Goal: Task Accomplishment & Management: Manage account settings

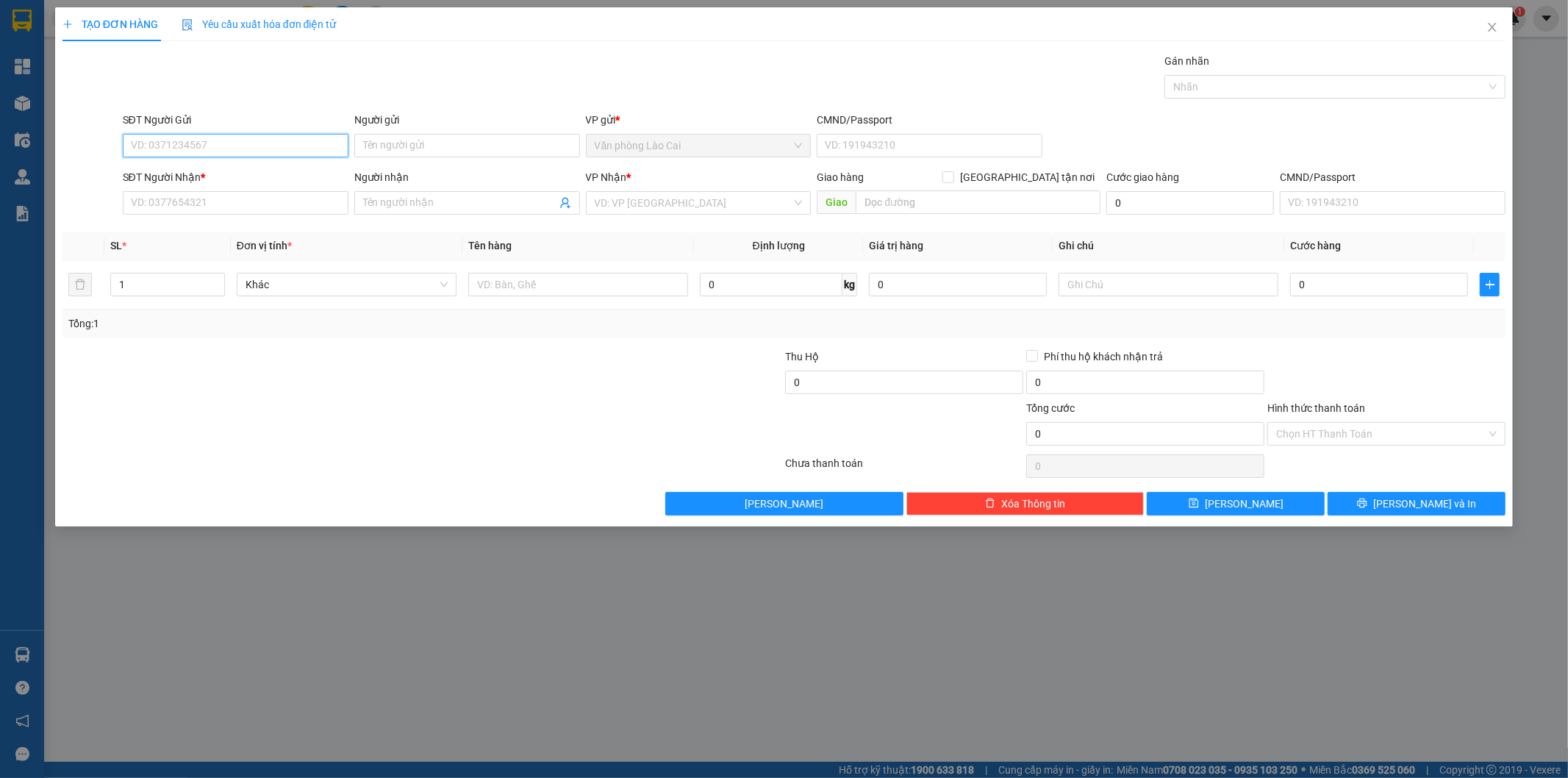
click at [232, 153] on input "SĐT Người Gửi" at bounding box center [235, 145] width 226 height 23
click at [223, 140] on input "860" at bounding box center [235, 145] width 226 height 23
click at [215, 173] on div "0985965860" at bounding box center [236, 175] width 208 height 16
type input "0985965860"
type input "0964582999"
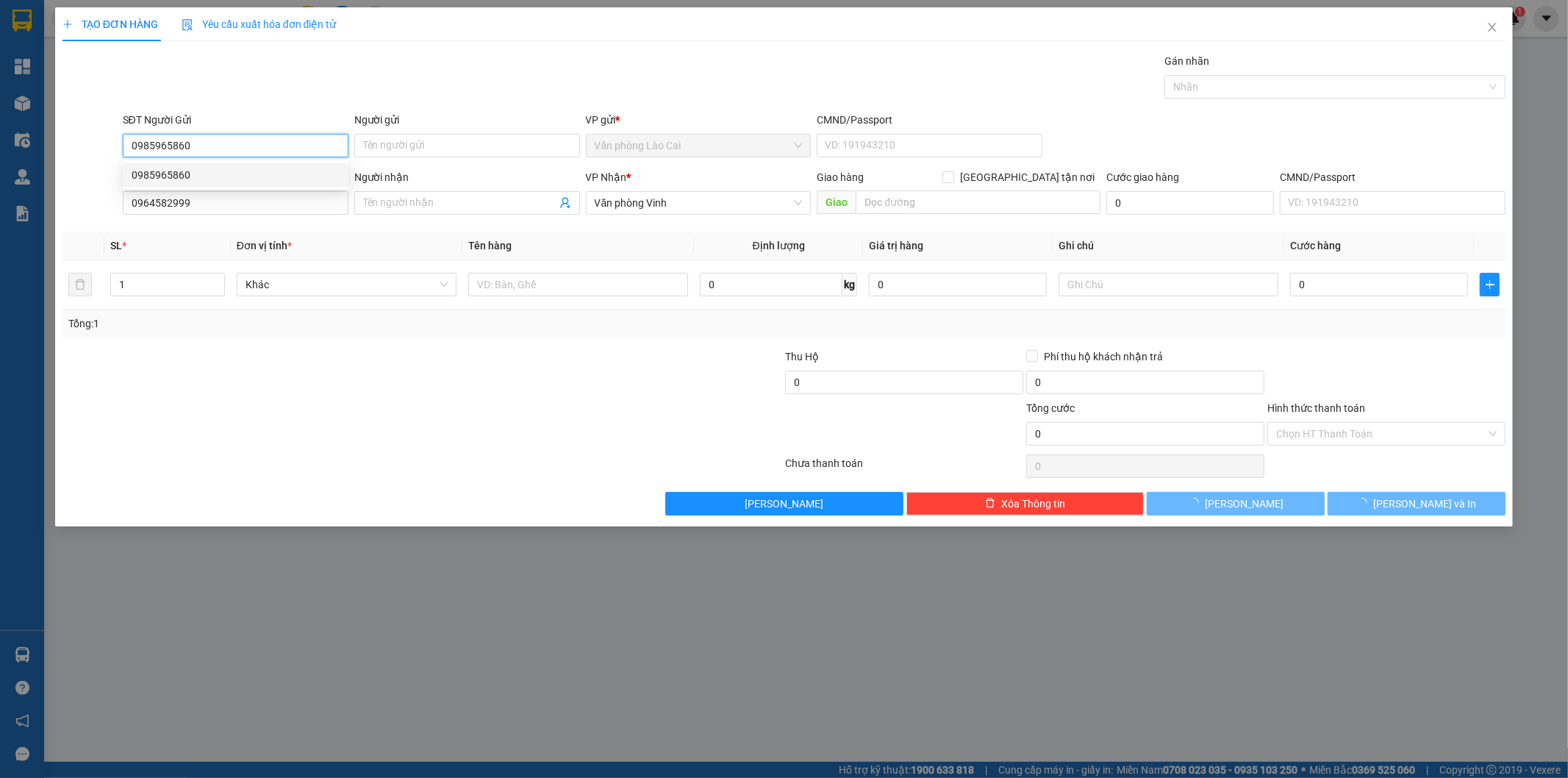
type input "100.000"
drag, startPoint x: 227, startPoint y: 144, endPoint x: 0, endPoint y: 144, distance: 227.0
click at [0, 144] on div "TẠO ĐƠN HÀNG Yêu cầu xuất hóa đơn điện tử Transit Pickup Surcharge Ids Transit …" at bounding box center [784, 389] width 1568 height 778
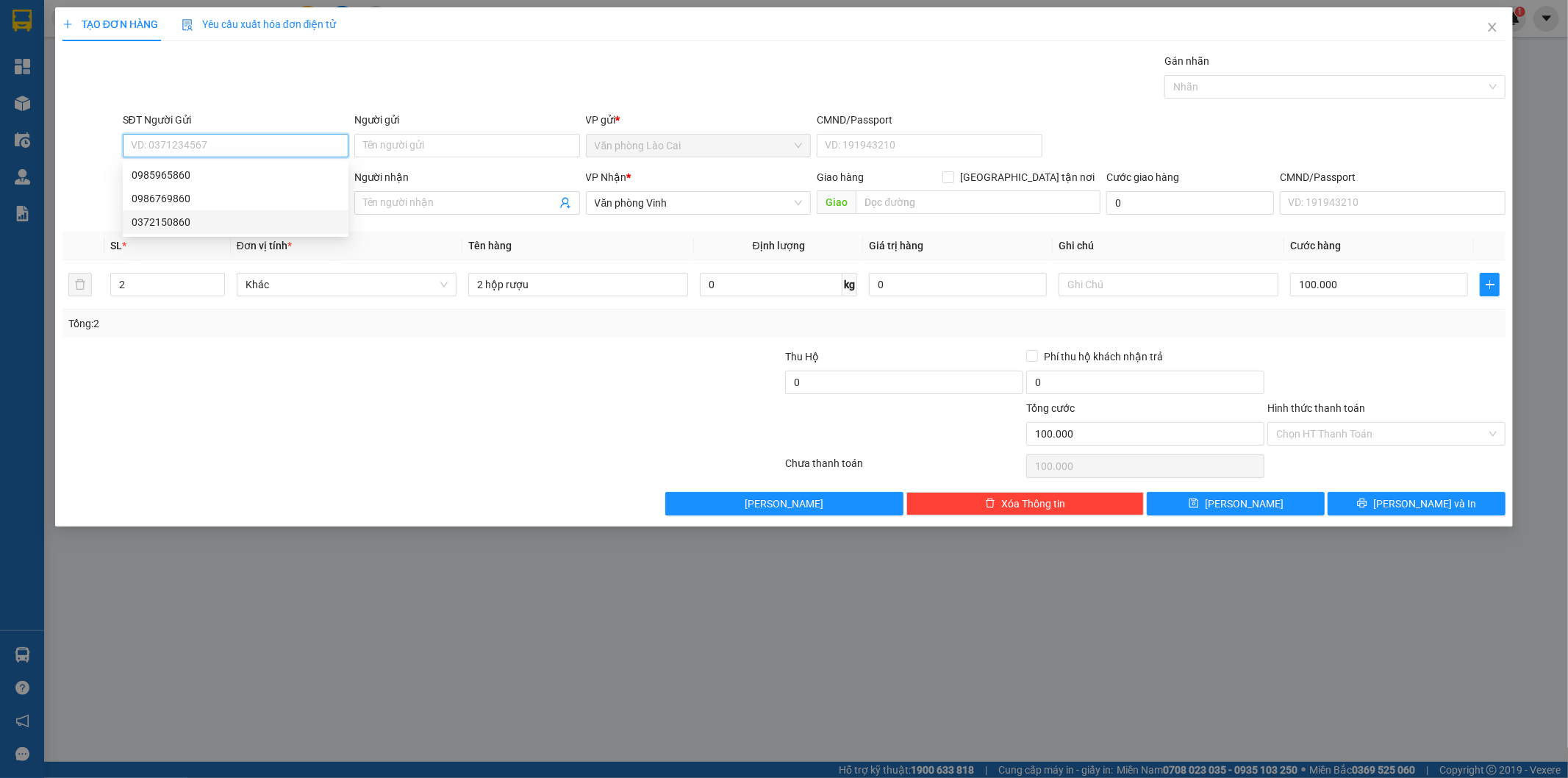
click at [214, 224] on div "0372150860" at bounding box center [236, 221] width 208 height 16
type input "0372150860"
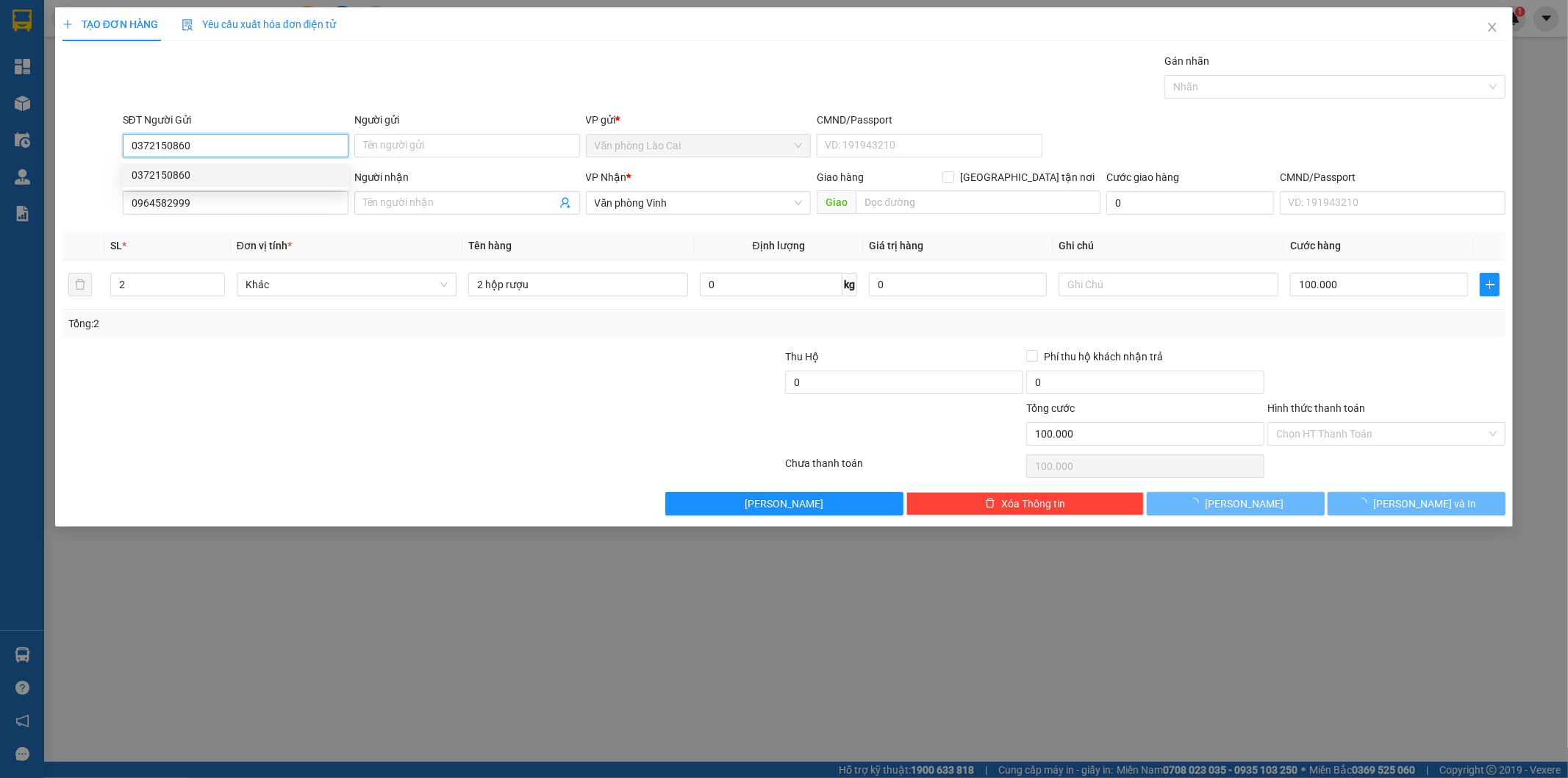
type input "170.000"
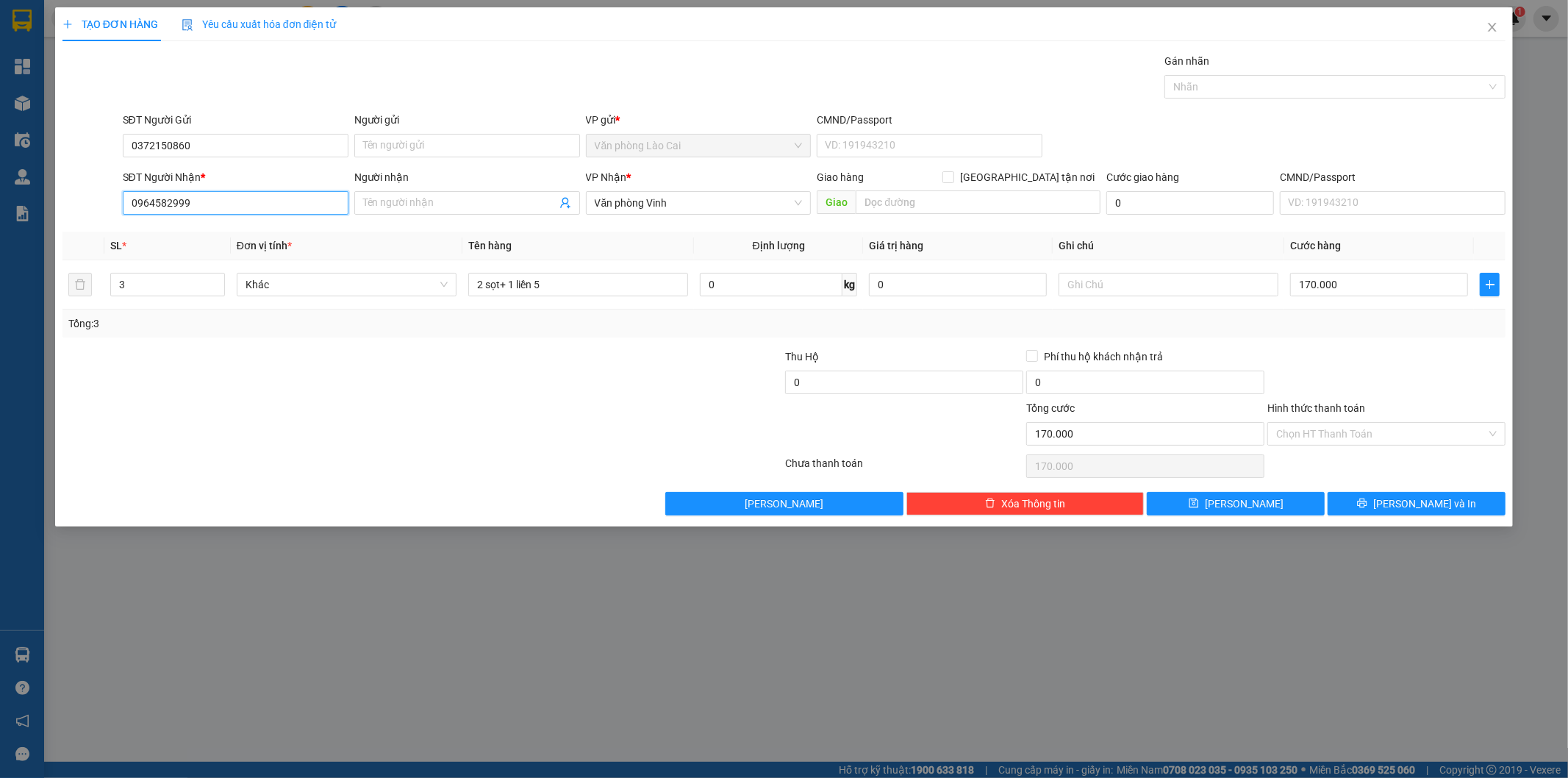
drag, startPoint x: 242, startPoint y: 211, endPoint x: 0, endPoint y: 214, distance: 242.0
click at [0, 214] on div "TẠO ĐƠN HÀNG Yêu cầu xuất hóa đơn điện tử Transit Pickup Surcharge Ids Transit …" at bounding box center [784, 389] width 1568 height 778
click at [155, 290] on div "0916559699" at bounding box center [235, 279] width 226 height 23
type input "0916559699"
drag, startPoint x: 137, startPoint y: 289, endPoint x: 0, endPoint y: 288, distance: 137.0
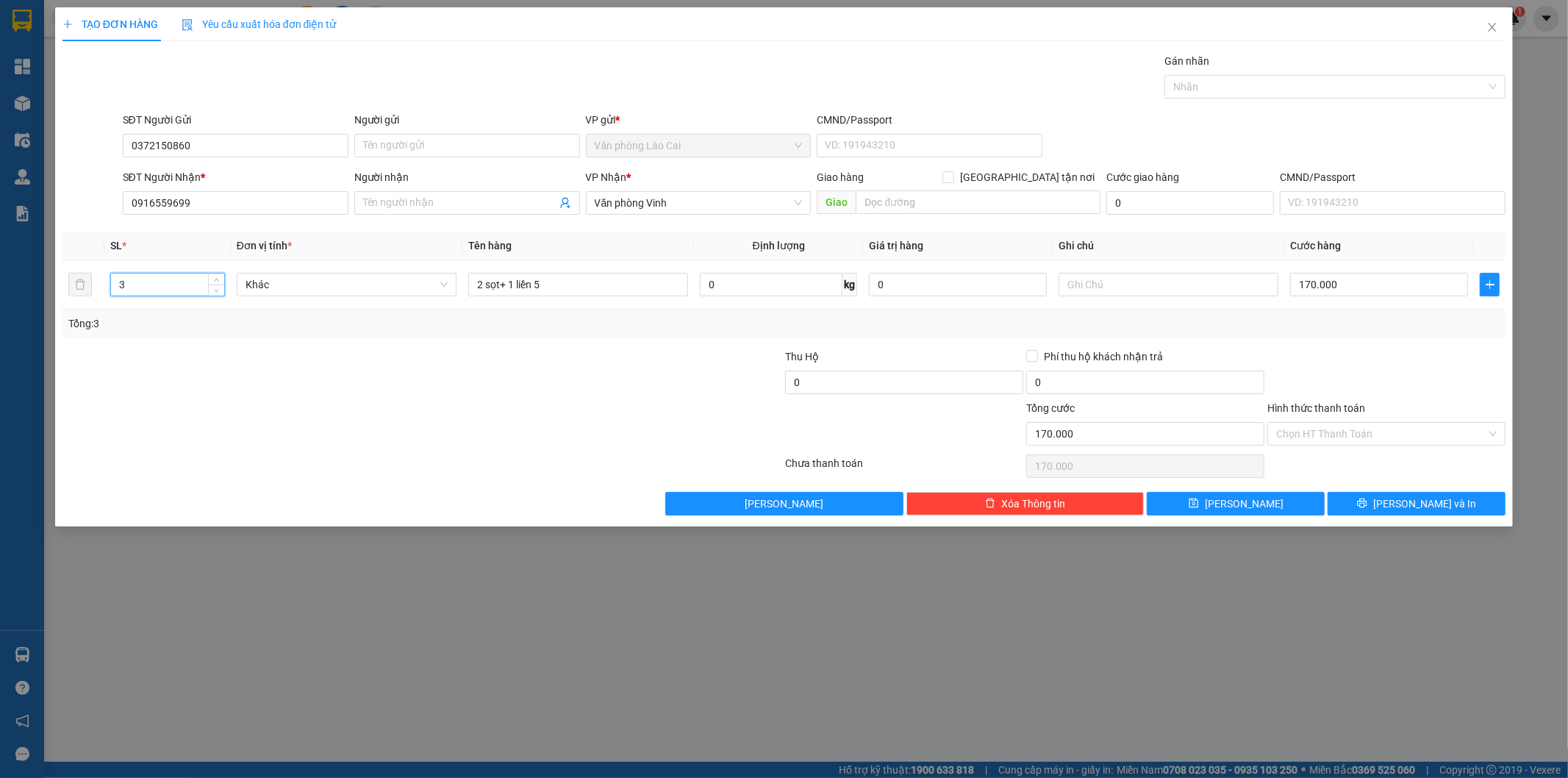
click at [0, 288] on div "TẠO ĐƠN HÀNG Yêu cầu xuất hóa đơn điện tử Transit Pickup Surcharge Ids Transit …" at bounding box center [784, 389] width 1568 height 778
type input "1"
drag, startPoint x: 370, startPoint y: 287, endPoint x: 155, endPoint y: 285, distance: 215.0
click at [155, 285] on tr "1 Khác 2 sọt+ 1 liền 5 0 kg 0 170.000" at bounding box center [784, 285] width 1444 height 49
type input "1 liền 2 xốp hộp"
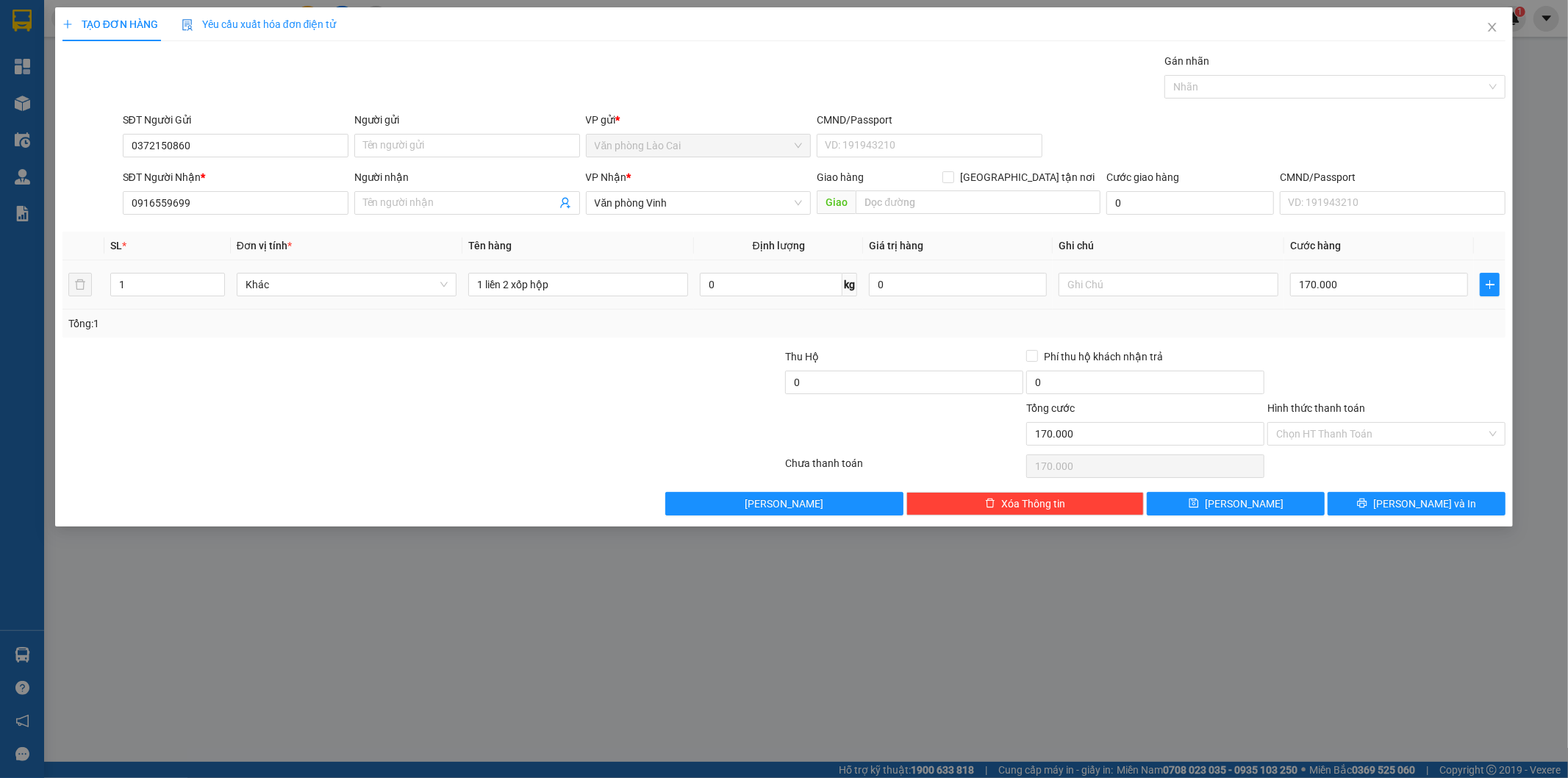
click at [1370, 271] on div "170.000" at bounding box center [1379, 285] width 178 height 30
click at [1365, 288] on input "170.000" at bounding box center [1379, 284] width 178 height 23
type input "5"
type input "50"
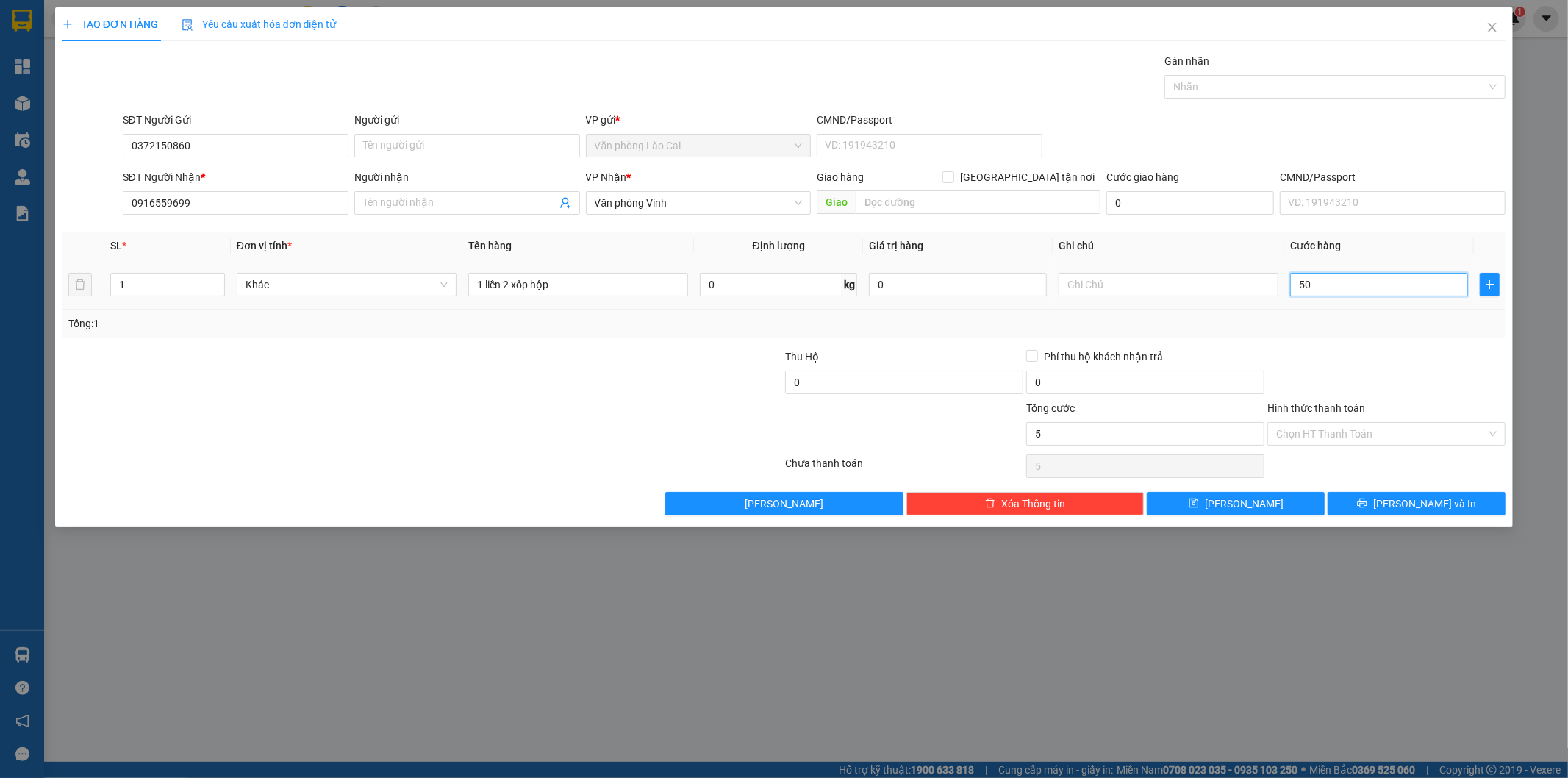
type input "50"
type input "50.000"
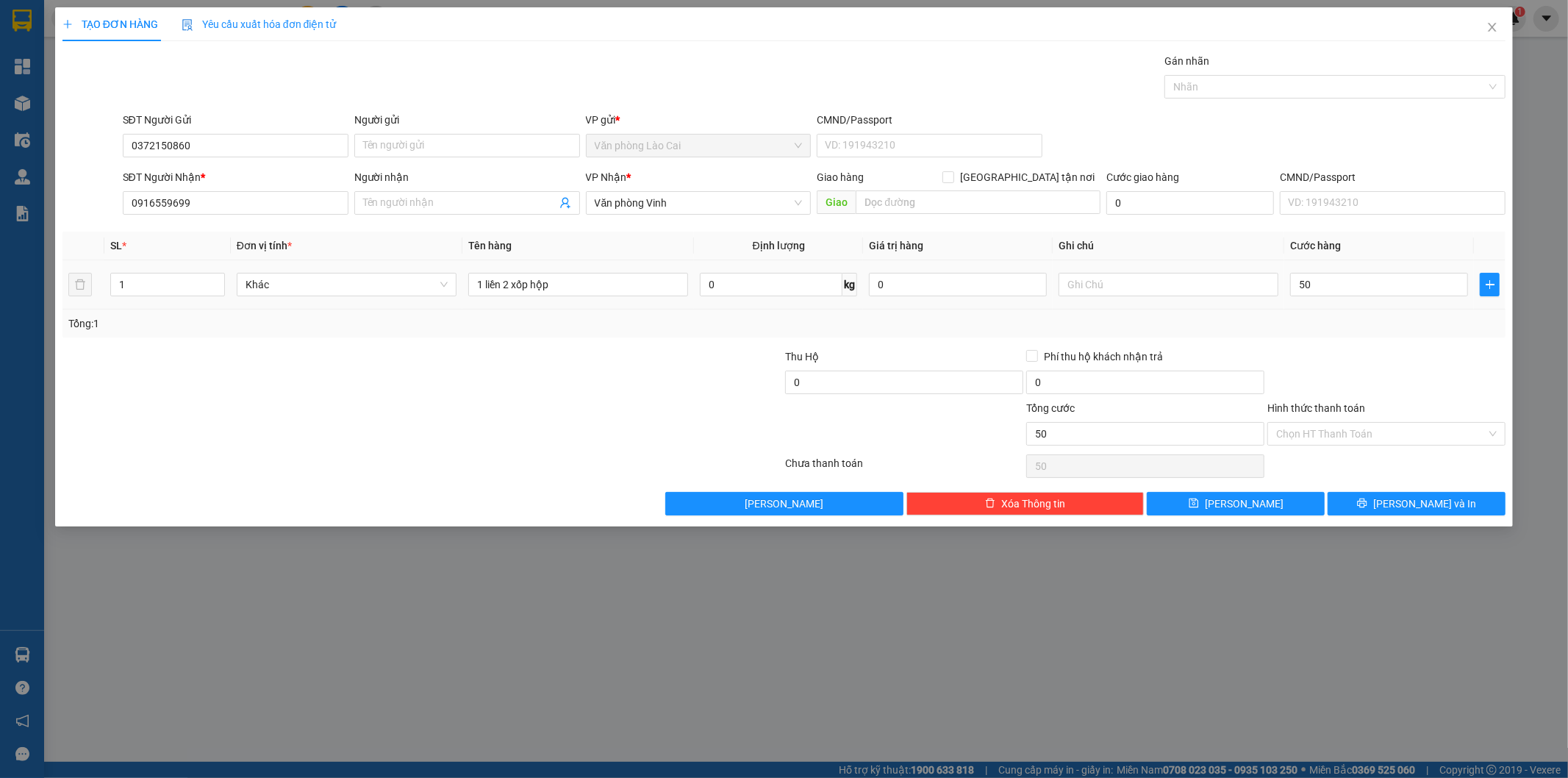
type input "50.000"
click at [1364, 347] on div "Transit Pickup Surcharge Ids Transit Deliver Surcharge Ids Transit Deliver Surc…" at bounding box center [784, 284] width 1444 height 463
click at [1415, 506] on span "[PERSON_NAME] và In" at bounding box center [1425, 504] width 103 height 16
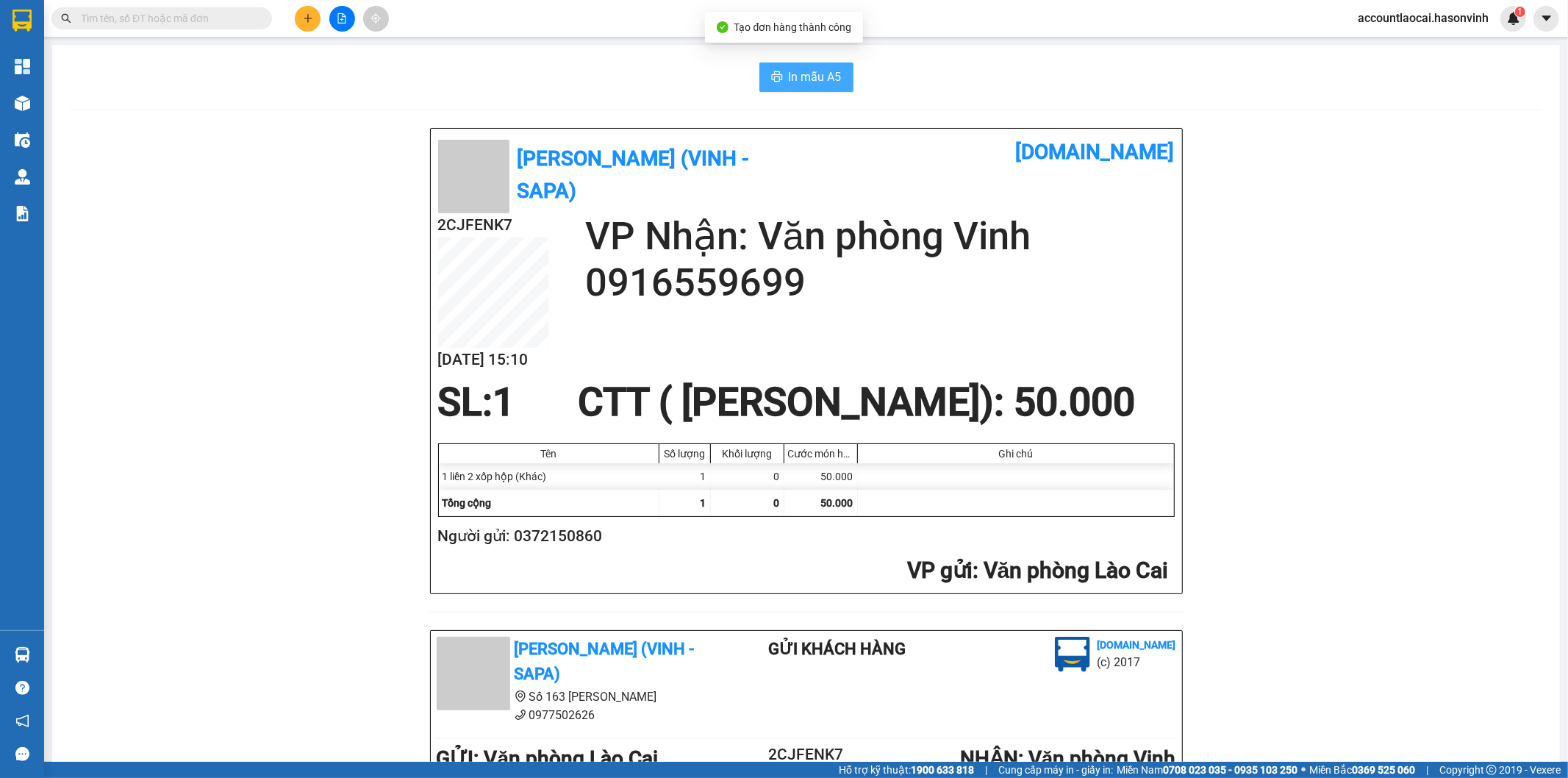
click at [789, 72] on span "In mẫu A5" at bounding box center [815, 76] width 53 height 18
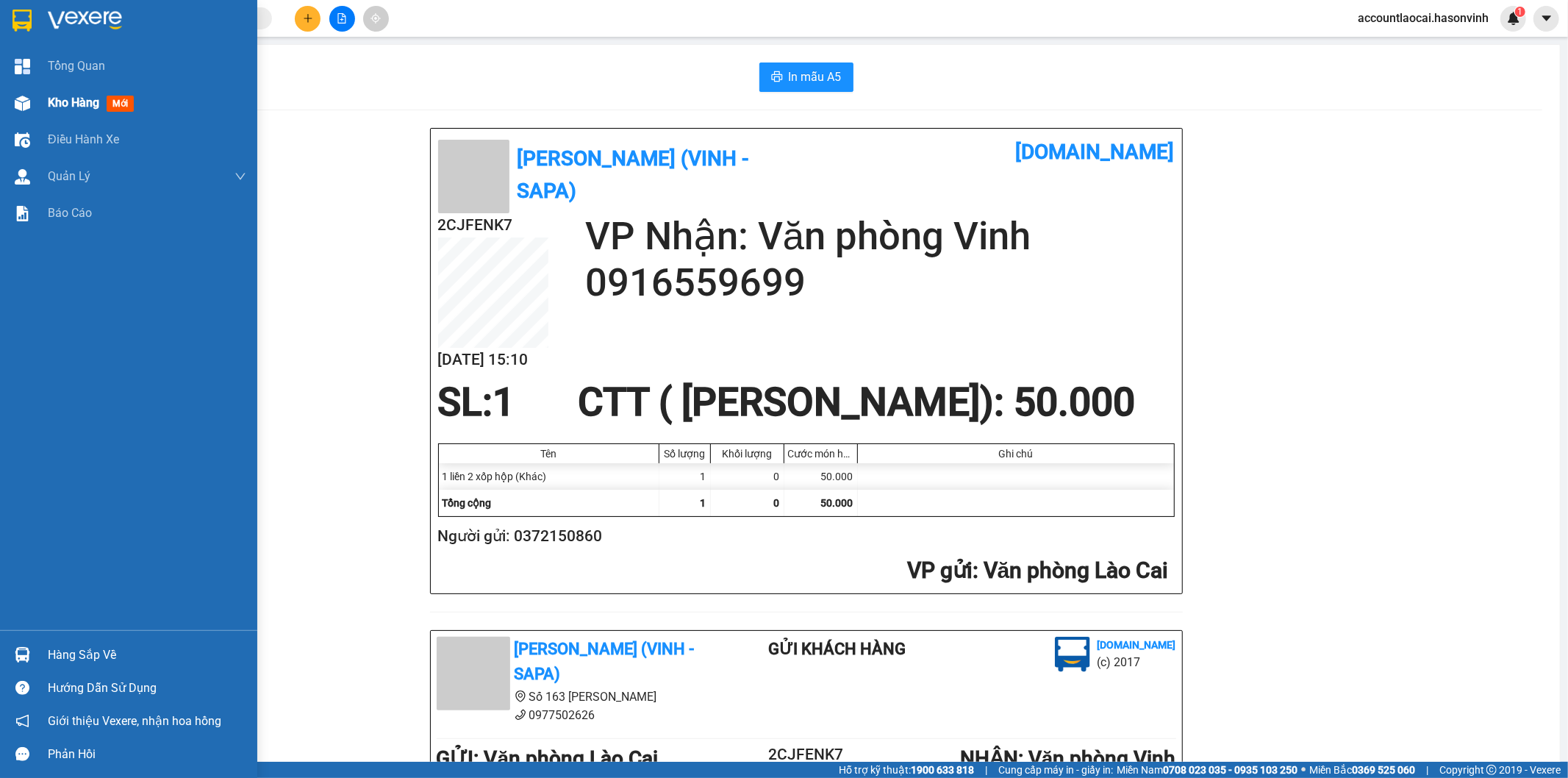
click at [96, 113] on div "Kho hàng mới" at bounding box center [147, 102] width 199 height 36
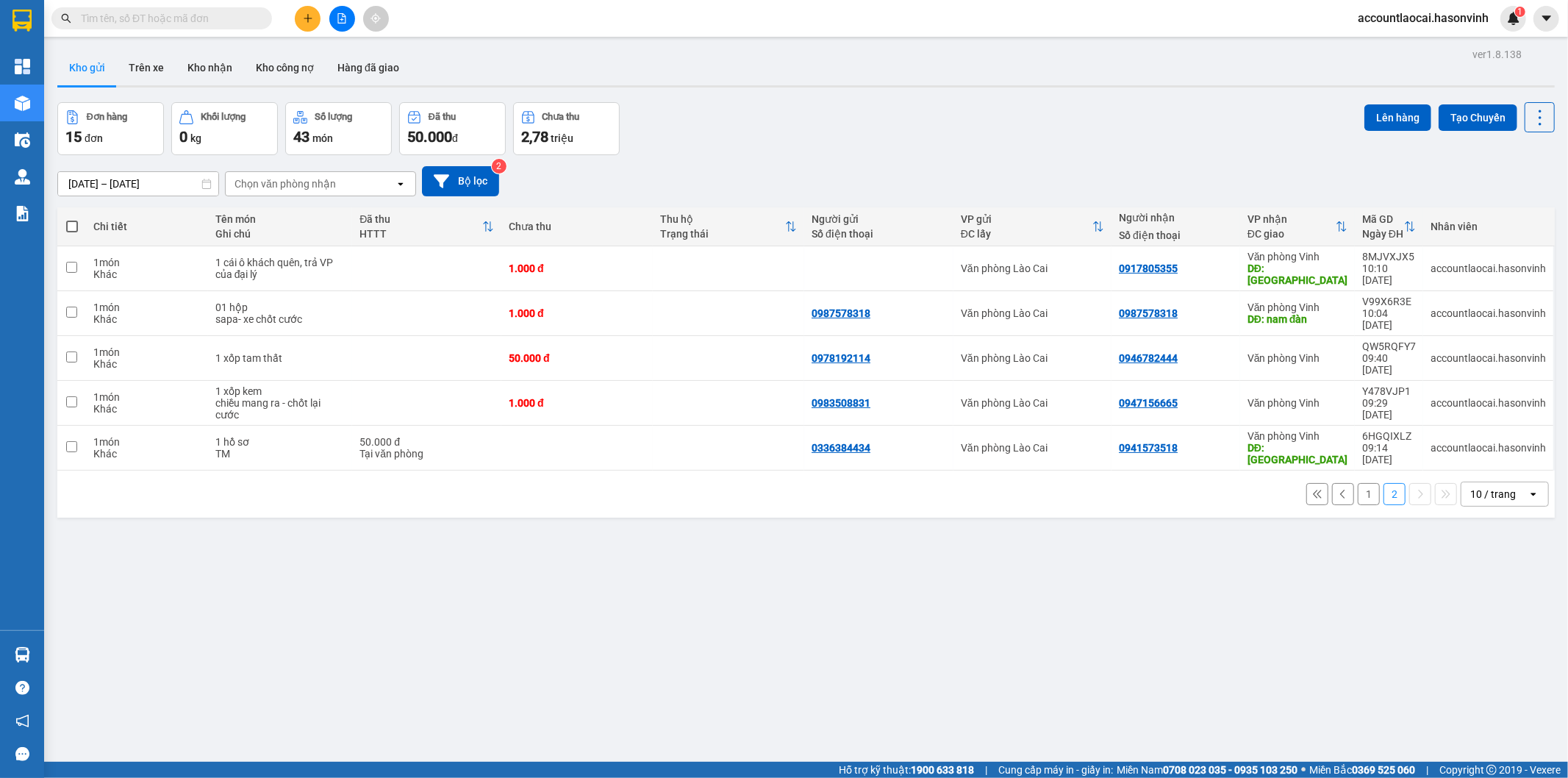
click at [306, 16] on icon "plus" at bounding box center [308, 18] width 10 height 10
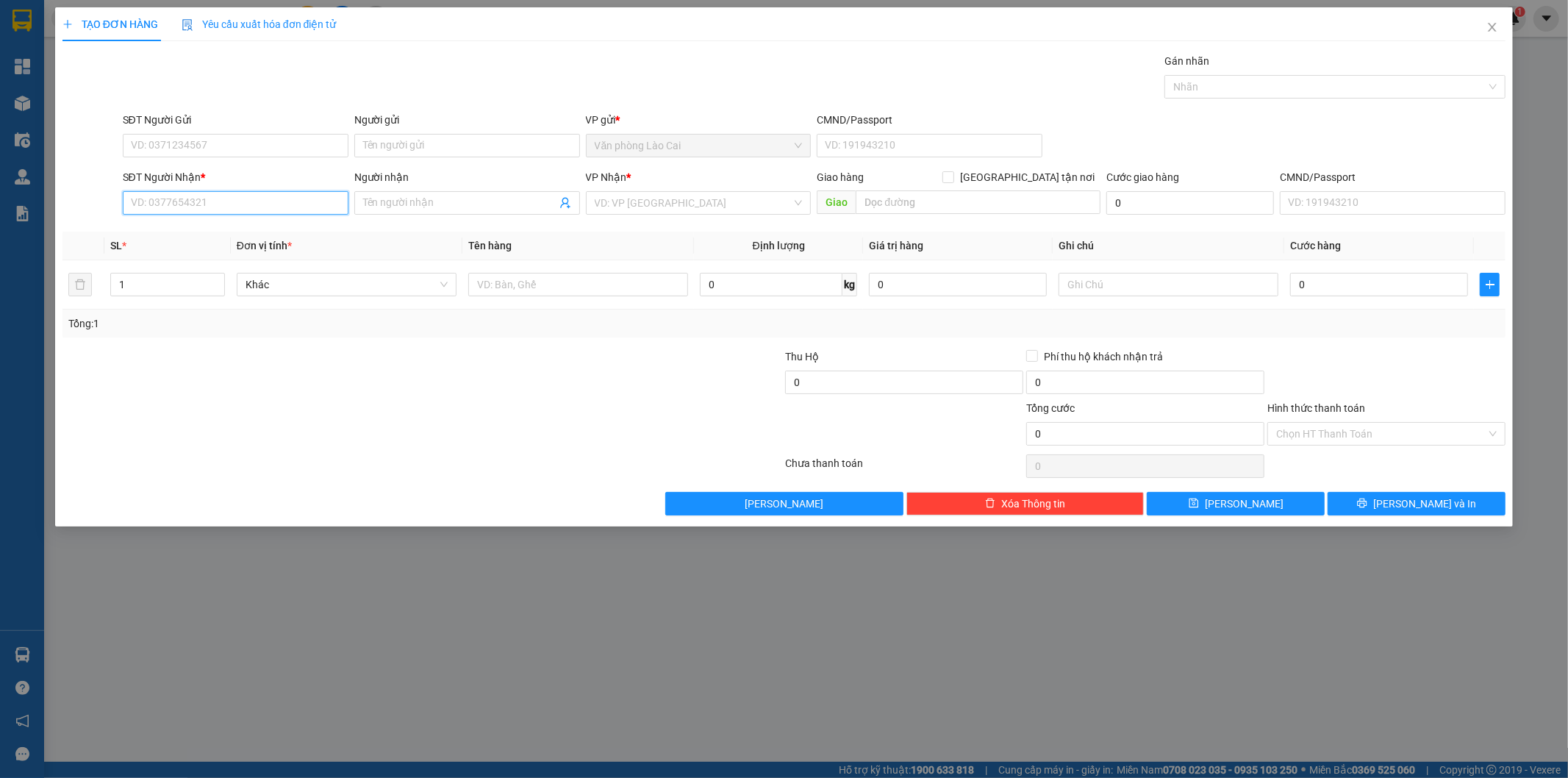
click at [251, 206] on input "SĐT Người Nhận *" at bounding box center [235, 202] width 226 height 23
click at [1488, 24] on icon "close" at bounding box center [1492, 28] width 12 height 12
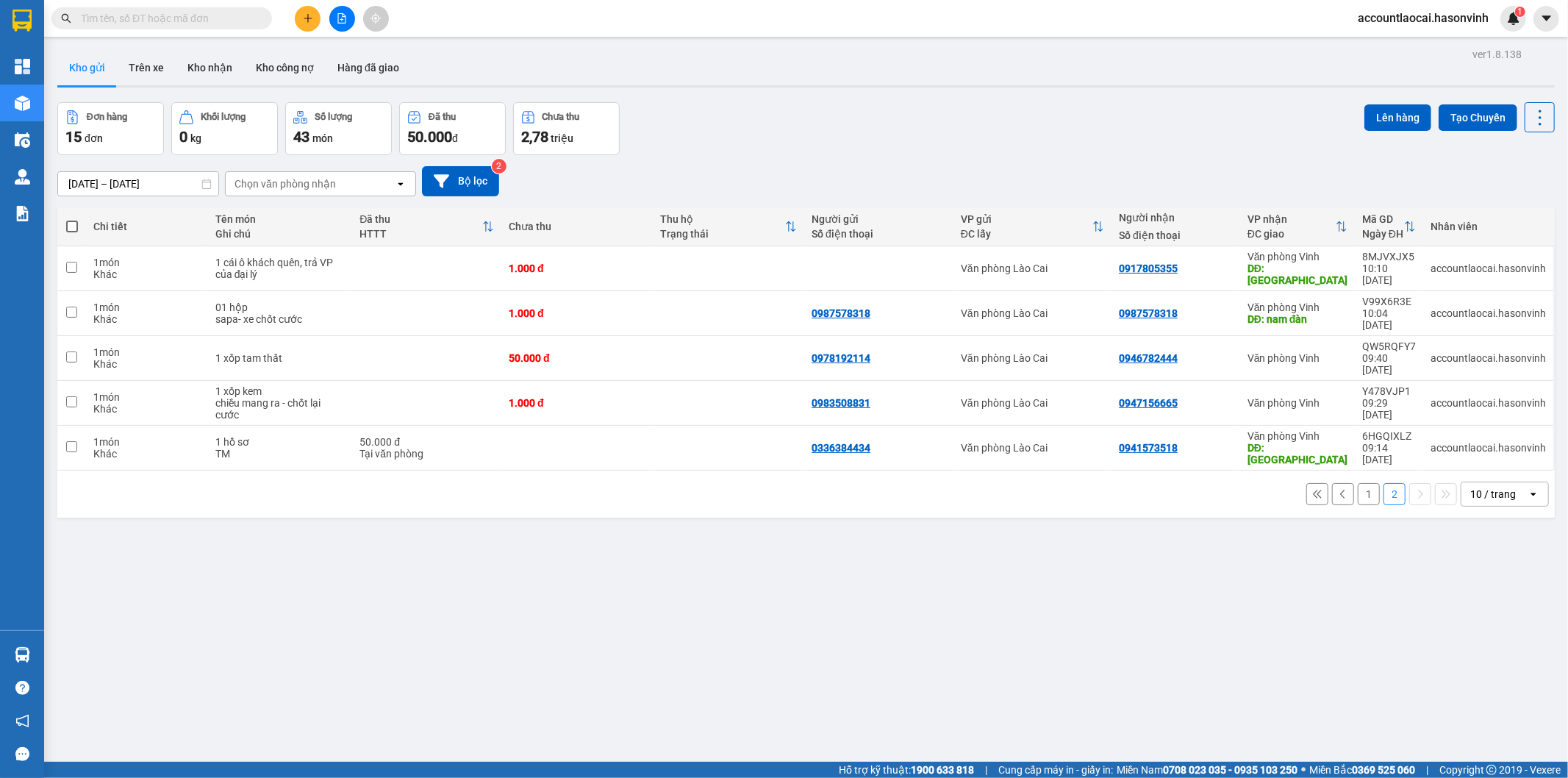
click at [1336, 220] on div at bounding box center [1342, 226] width 12 height 12
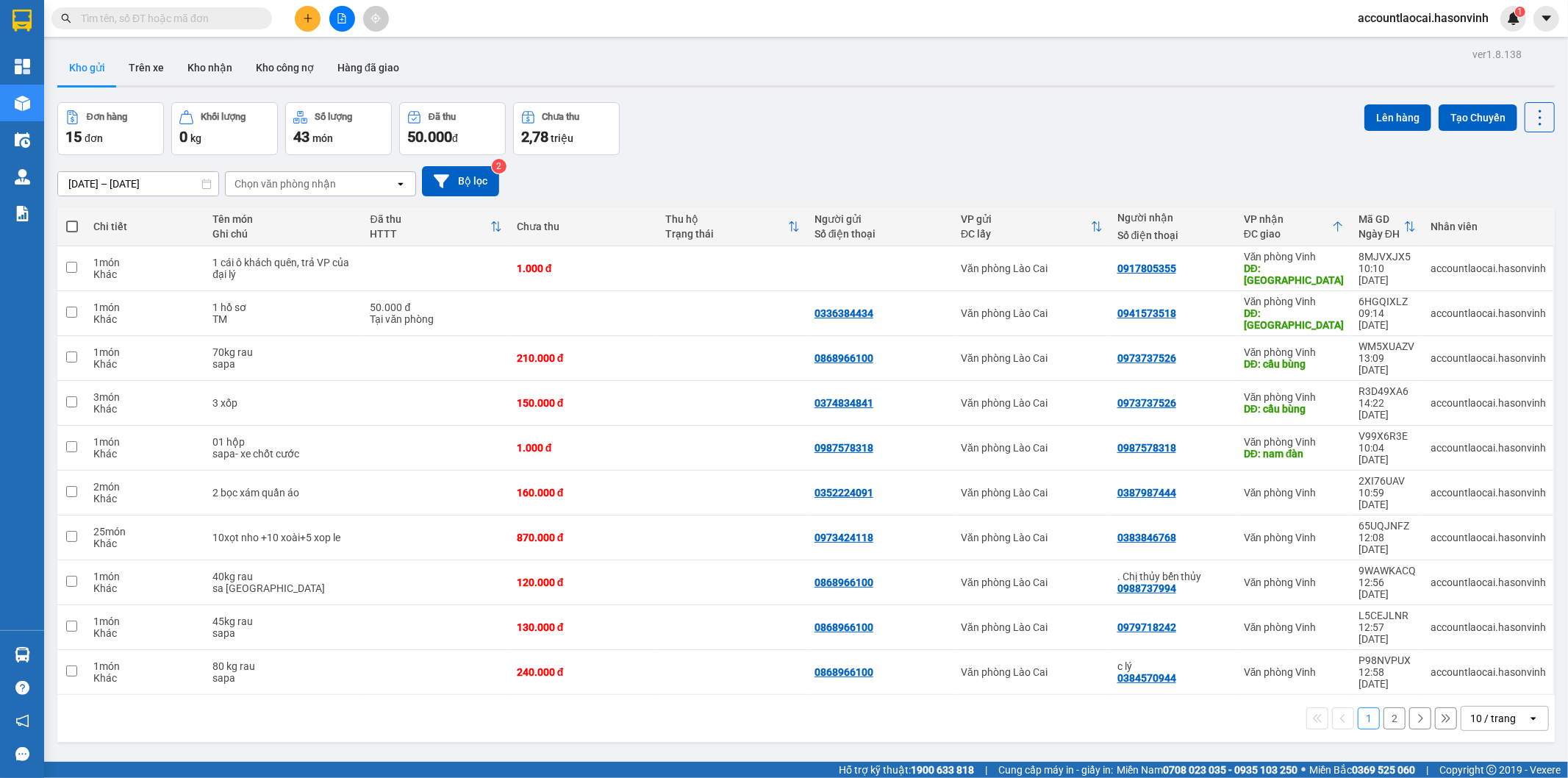
click at [1384, 708] on button "2" at bounding box center [1394, 718] width 22 height 22
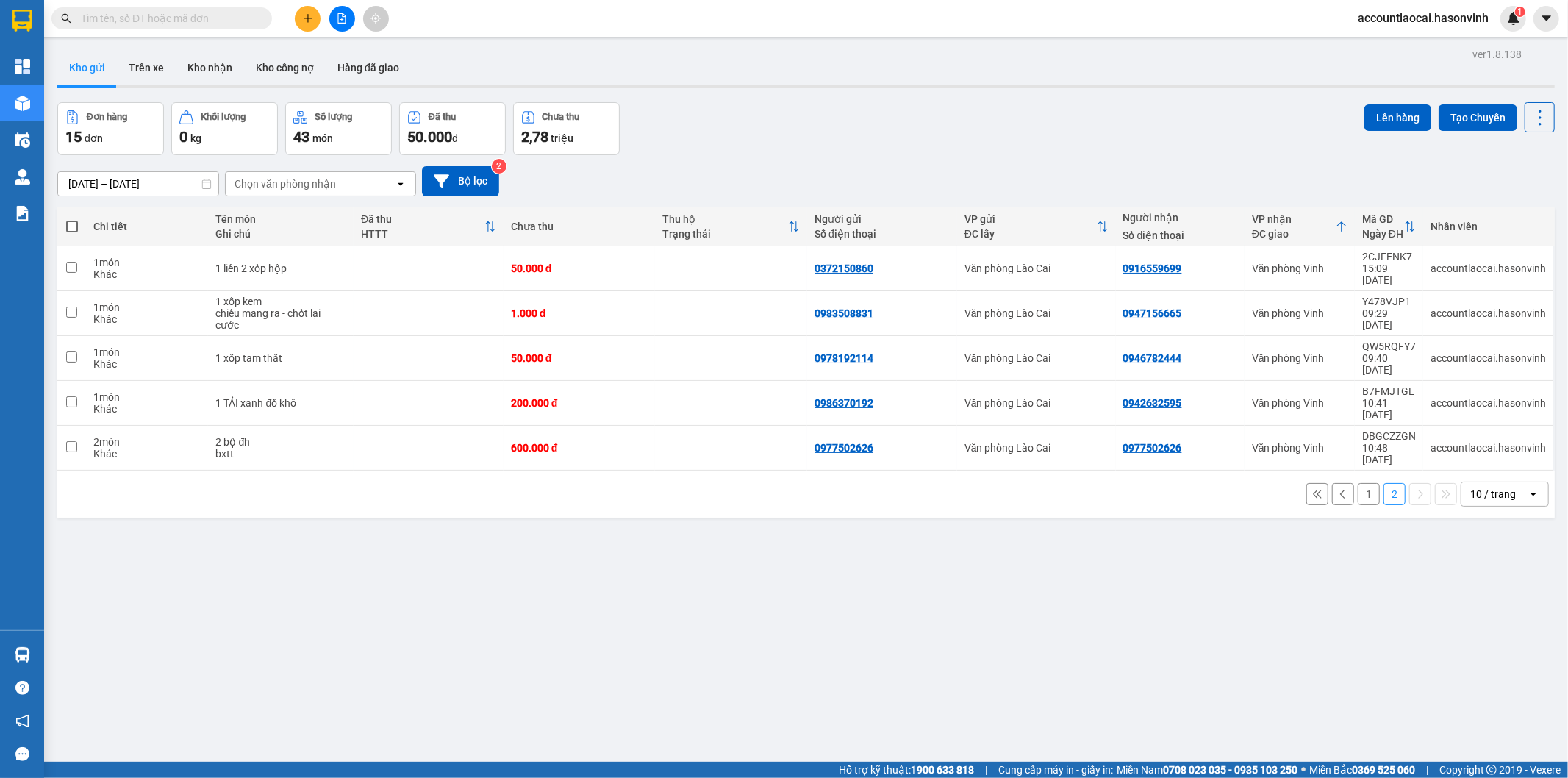
click at [1358, 483] on button "1" at bounding box center [1368, 493] width 22 height 22
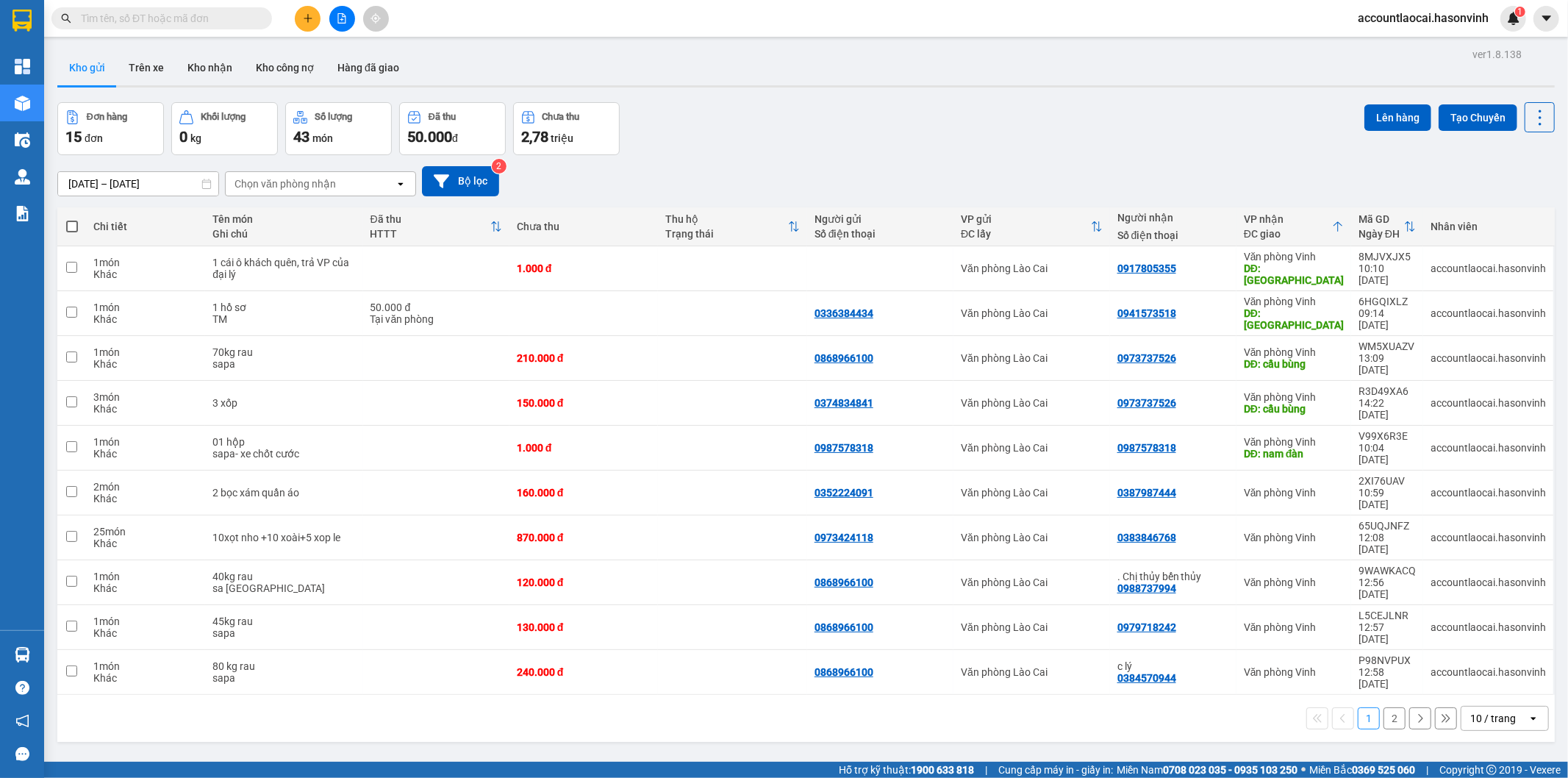
click at [1384, 708] on button "2" at bounding box center [1394, 718] width 22 height 22
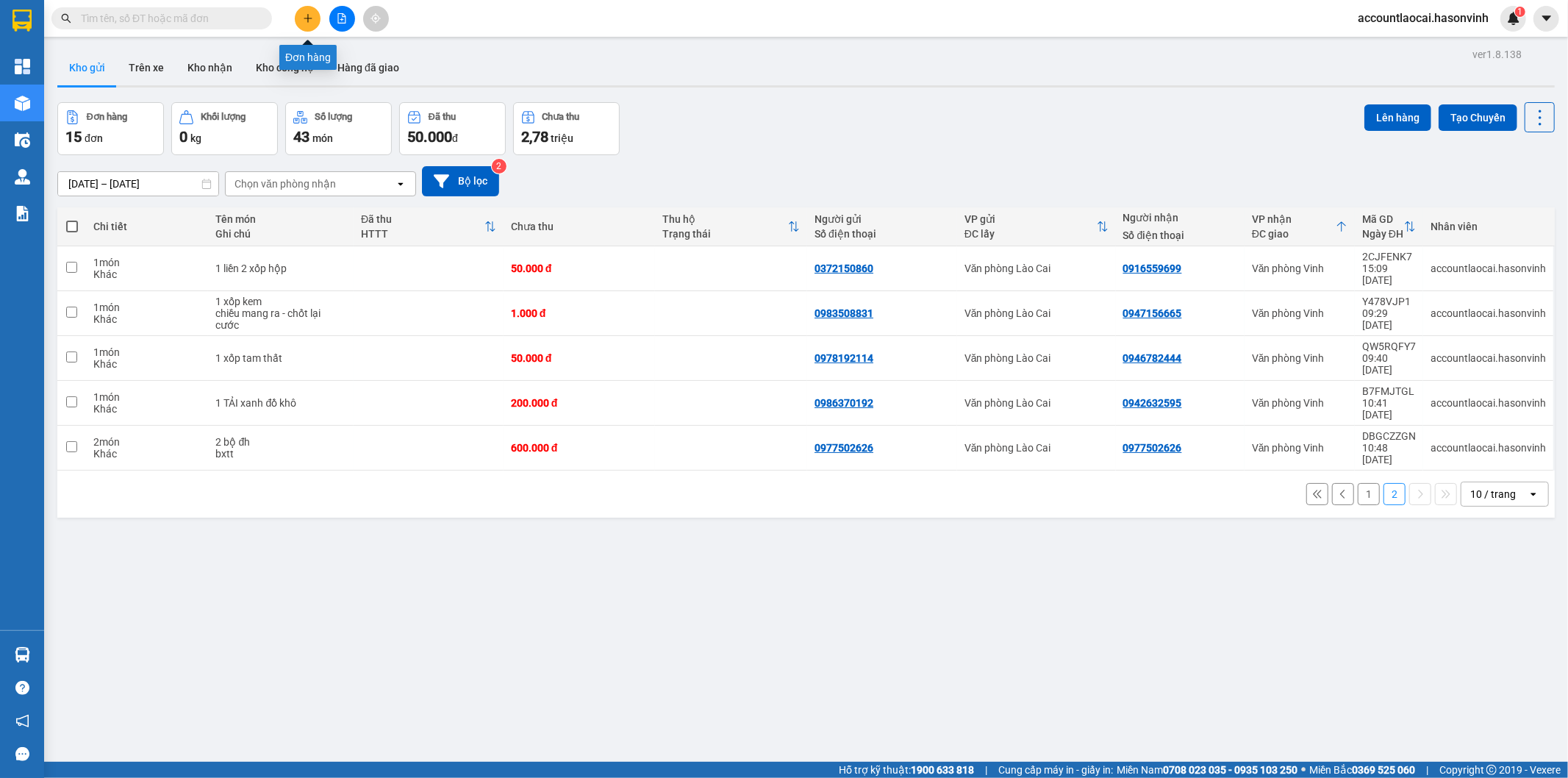
click at [310, 13] on icon "plus" at bounding box center [308, 18] width 10 height 10
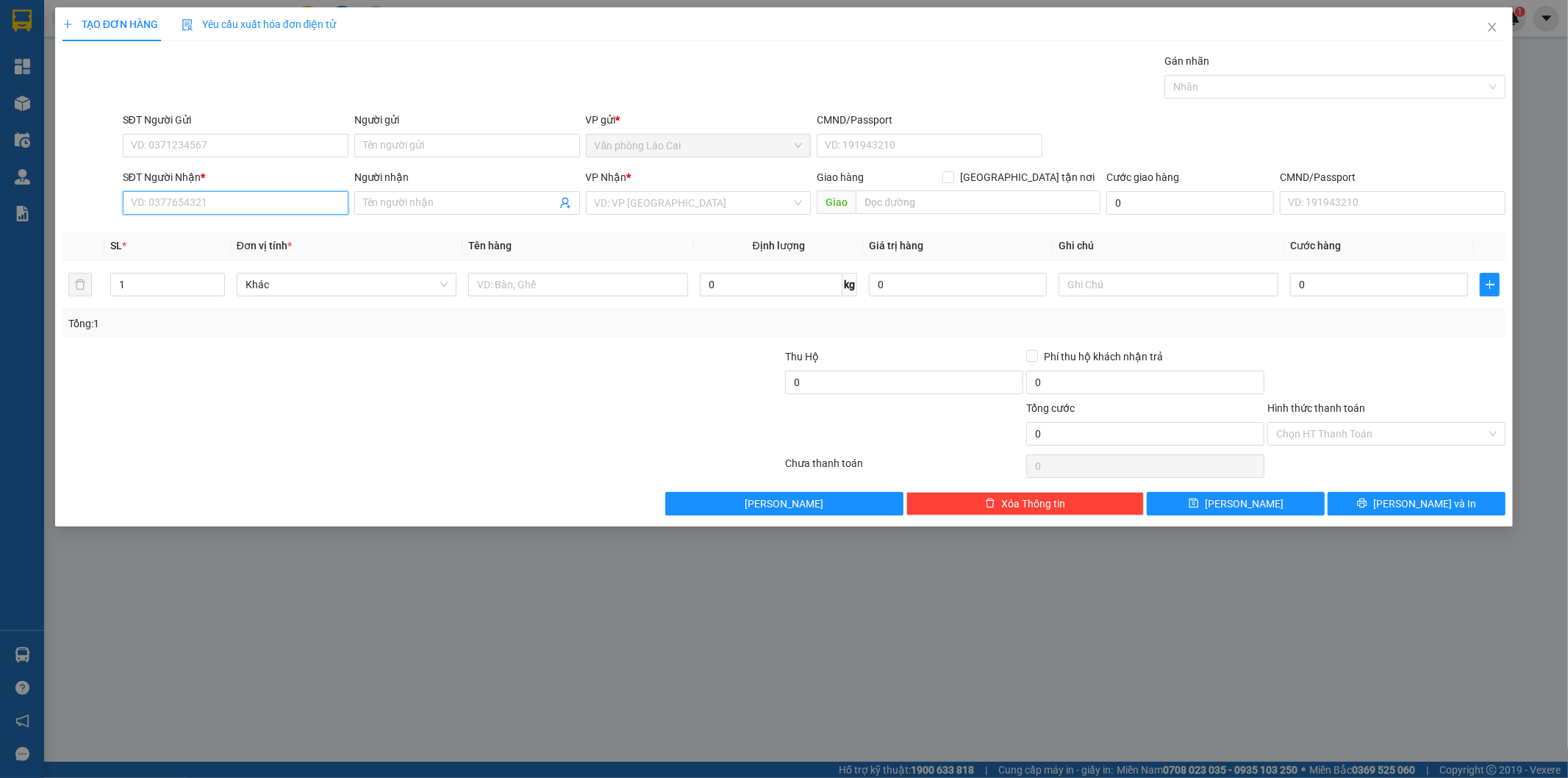
click at [268, 199] on input "SĐT Người Nhận *" at bounding box center [235, 202] width 226 height 23
click at [191, 208] on input "684" at bounding box center [235, 202] width 226 height 23
click at [185, 231] on div "0964241684" at bounding box center [236, 232] width 208 height 16
type input "0964241684"
type input "100.000"
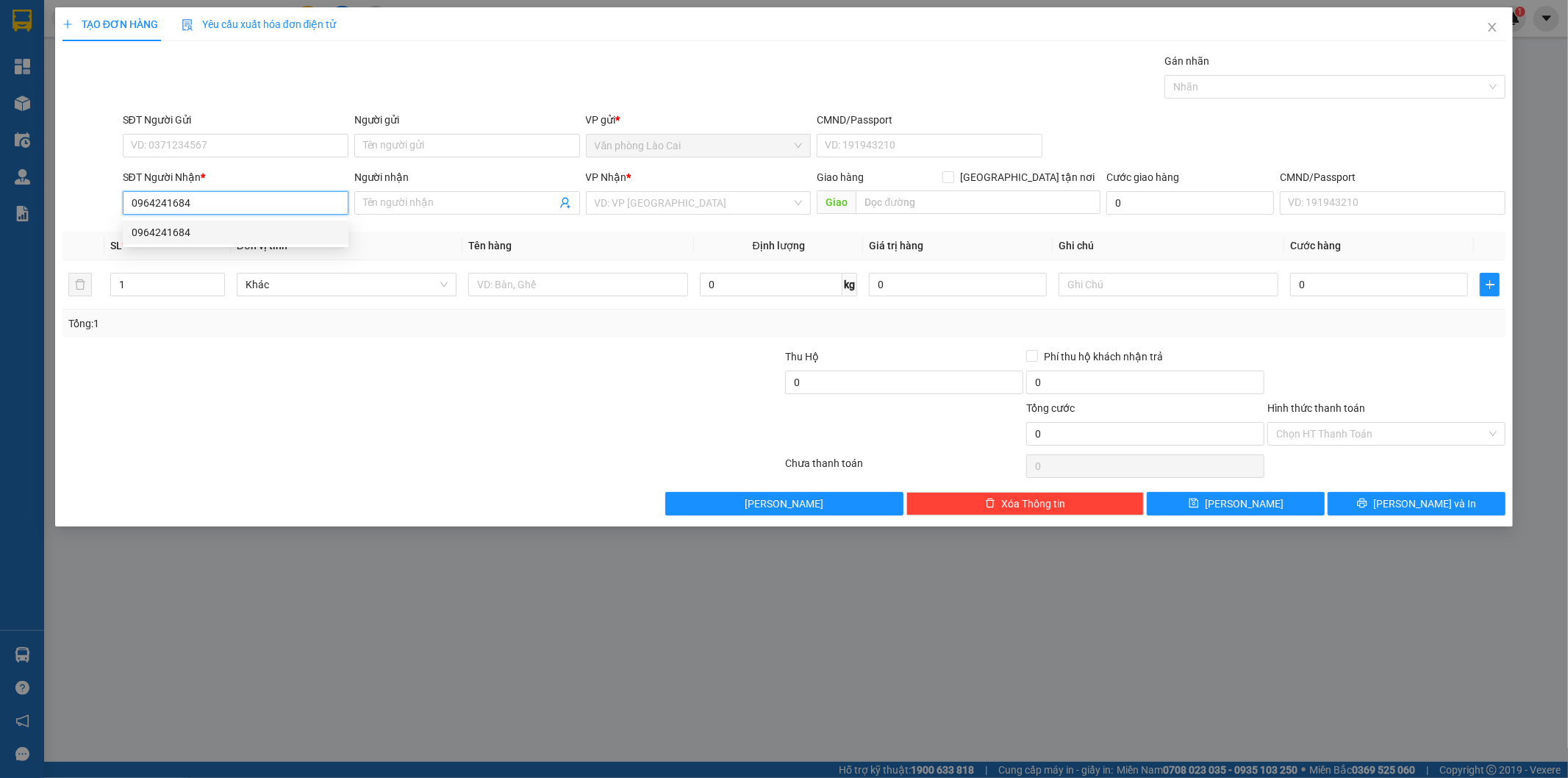
type input "100.000"
type input "0964241684"
drag, startPoint x: 151, startPoint y: 292, endPoint x: 0, endPoint y: 287, distance: 151.1
click at [0, 287] on div "TẠO ĐƠN HÀNG Yêu cầu xuất hóa đơn điện tử Transit Pickup Surcharge Ids Transit …" at bounding box center [784, 389] width 1568 height 778
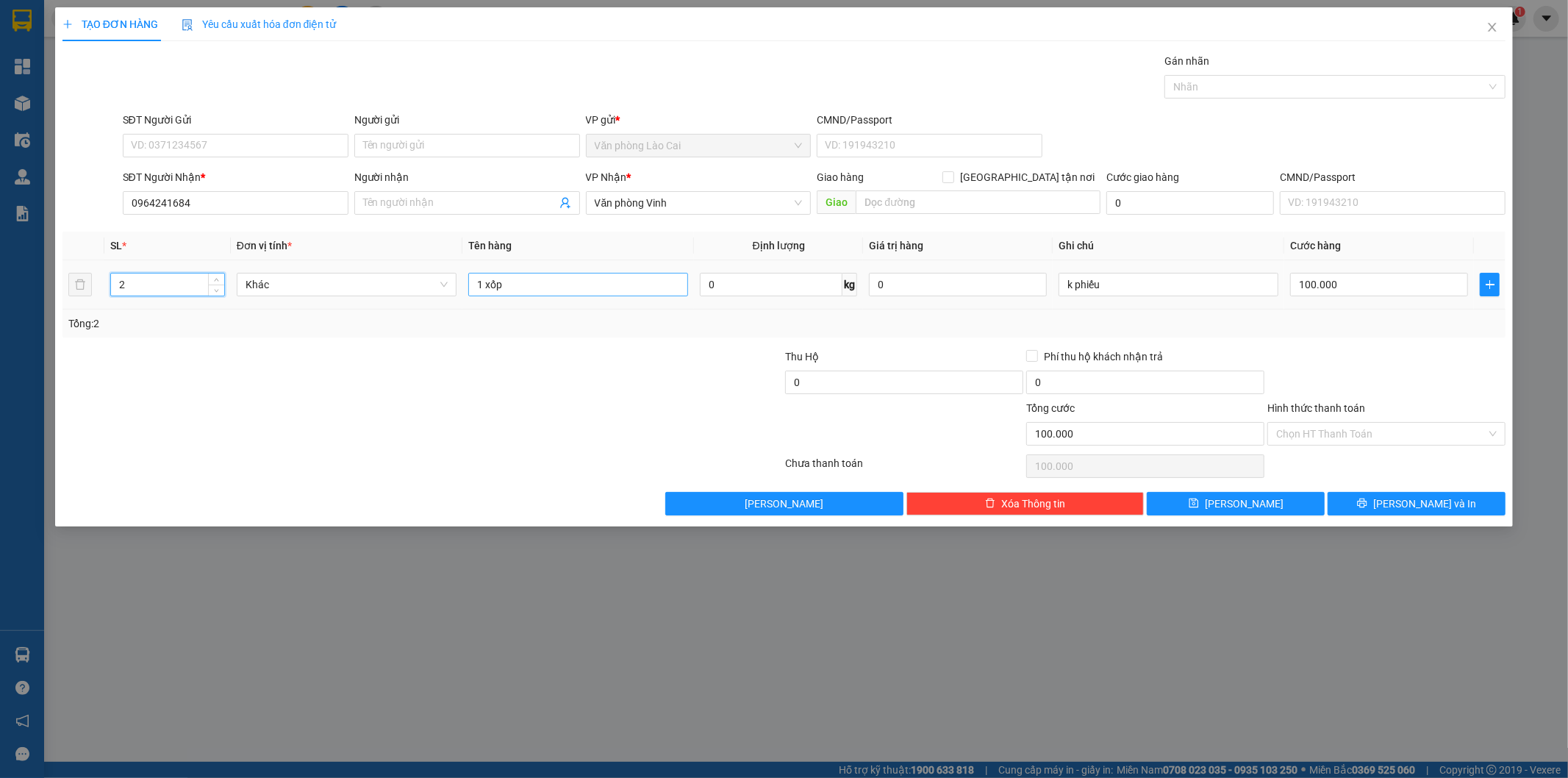
type input "2"
drag, startPoint x: 482, startPoint y: 283, endPoint x: 462, endPoint y: 282, distance: 20.0
click at [463, 282] on td "1 xốp" at bounding box center [578, 285] width 232 height 49
type input "2 xốp"
click at [1357, 284] on input "100.000" at bounding box center [1379, 284] width 178 height 23
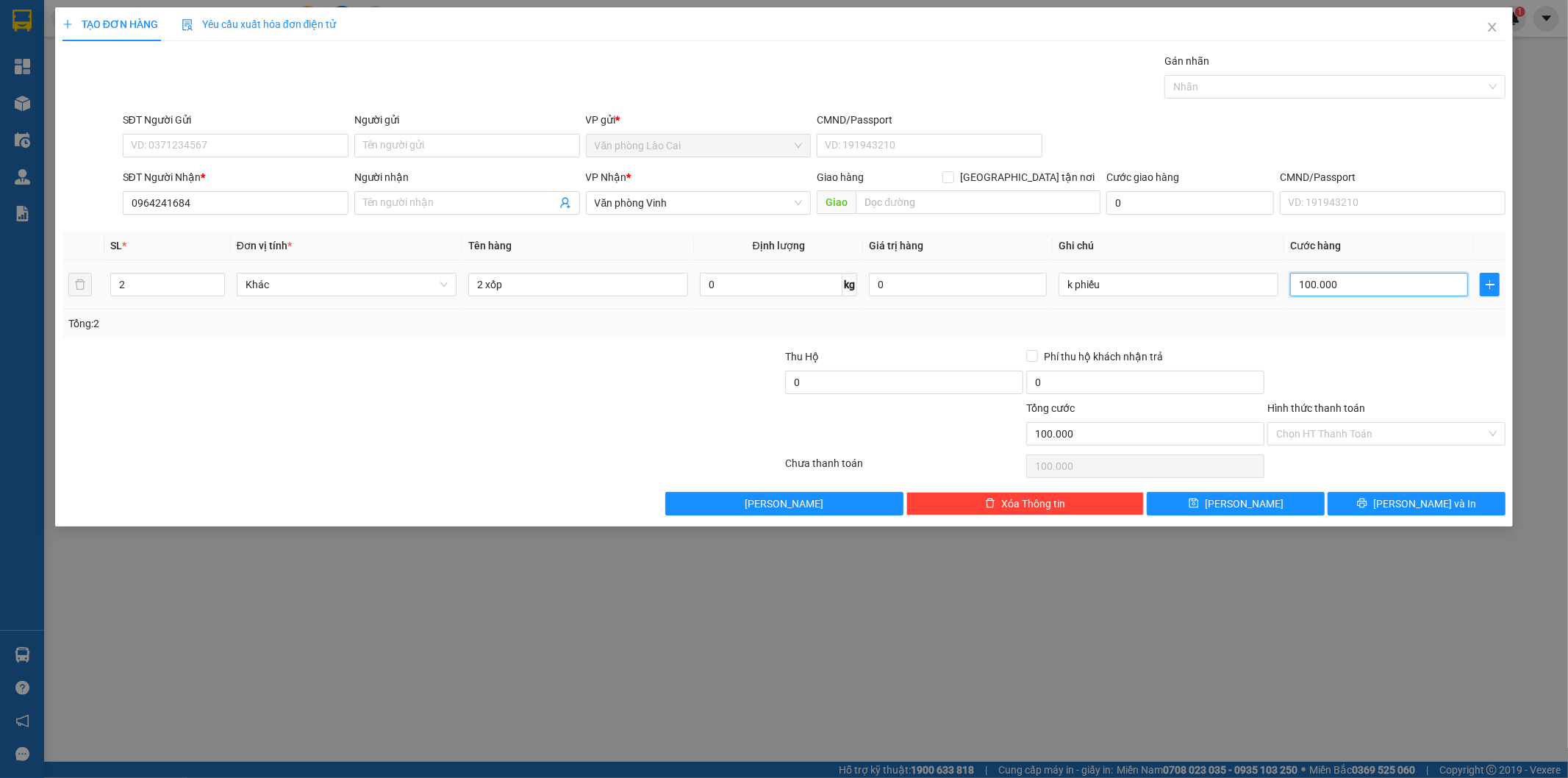
type input "2"
type input "20"
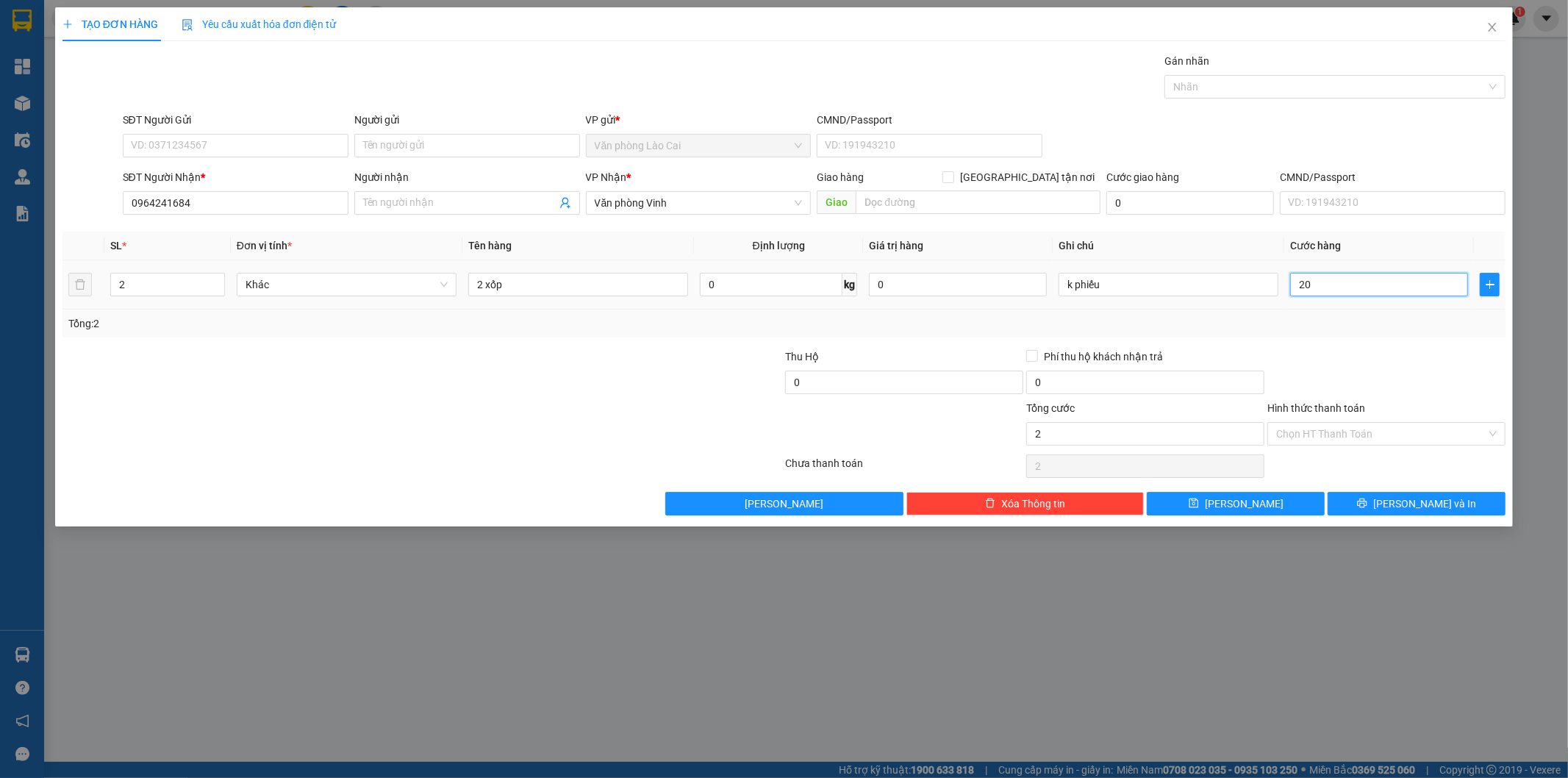
type input "20"
type input "200"
type input "200.000"
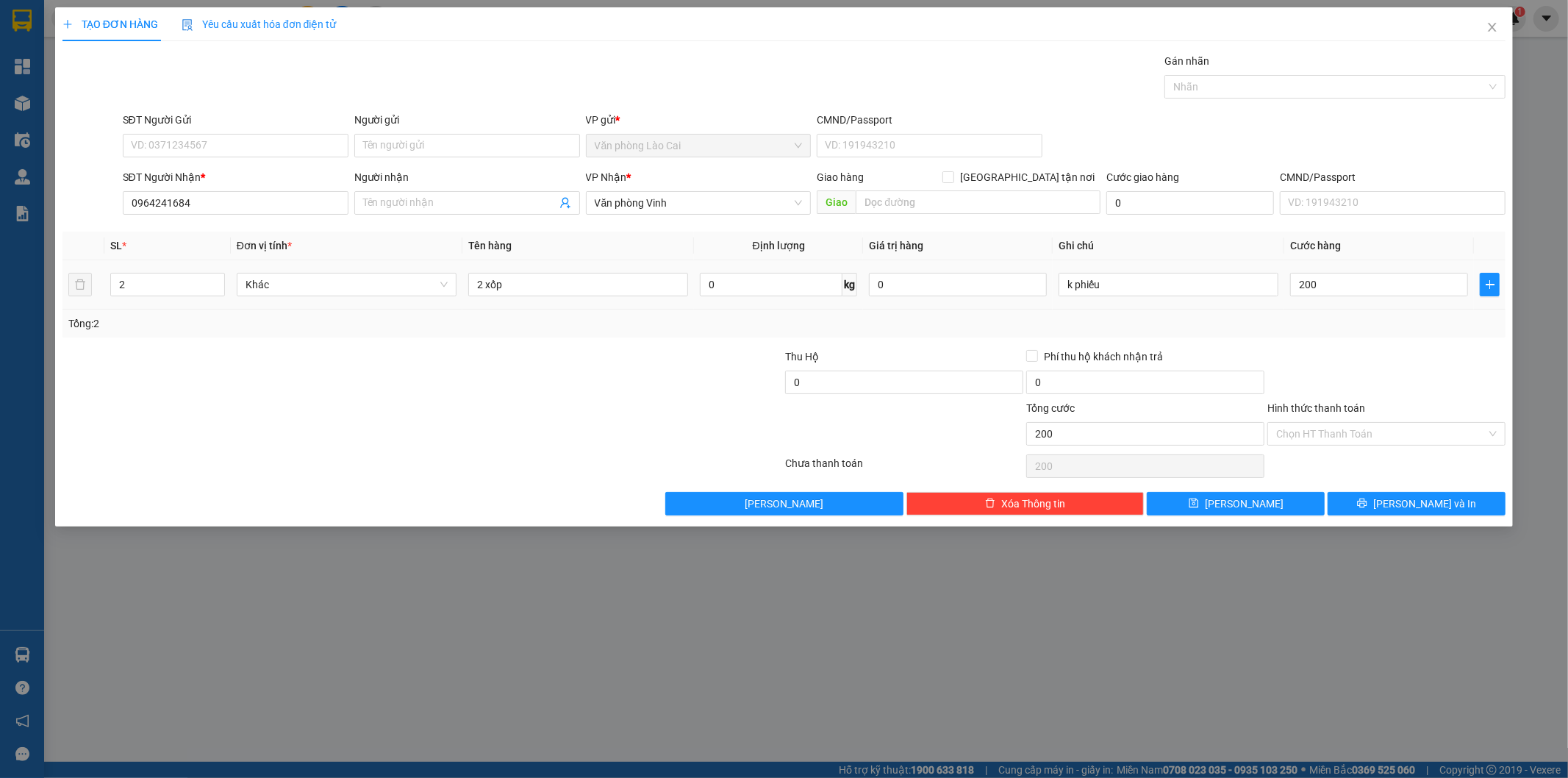
type input "200.000"
click at [1354, 346] on div "Transit Pickup Surcharge Ids Transit Deliver Surcharge Ids Transit Deliver Surc…" at bounding box center [784, 284] width 1444 height 463
click at [1307, 492] on button "[PERSON_NAME]" at bounding box center [1235, 504] width 178 height 23
type input "0"
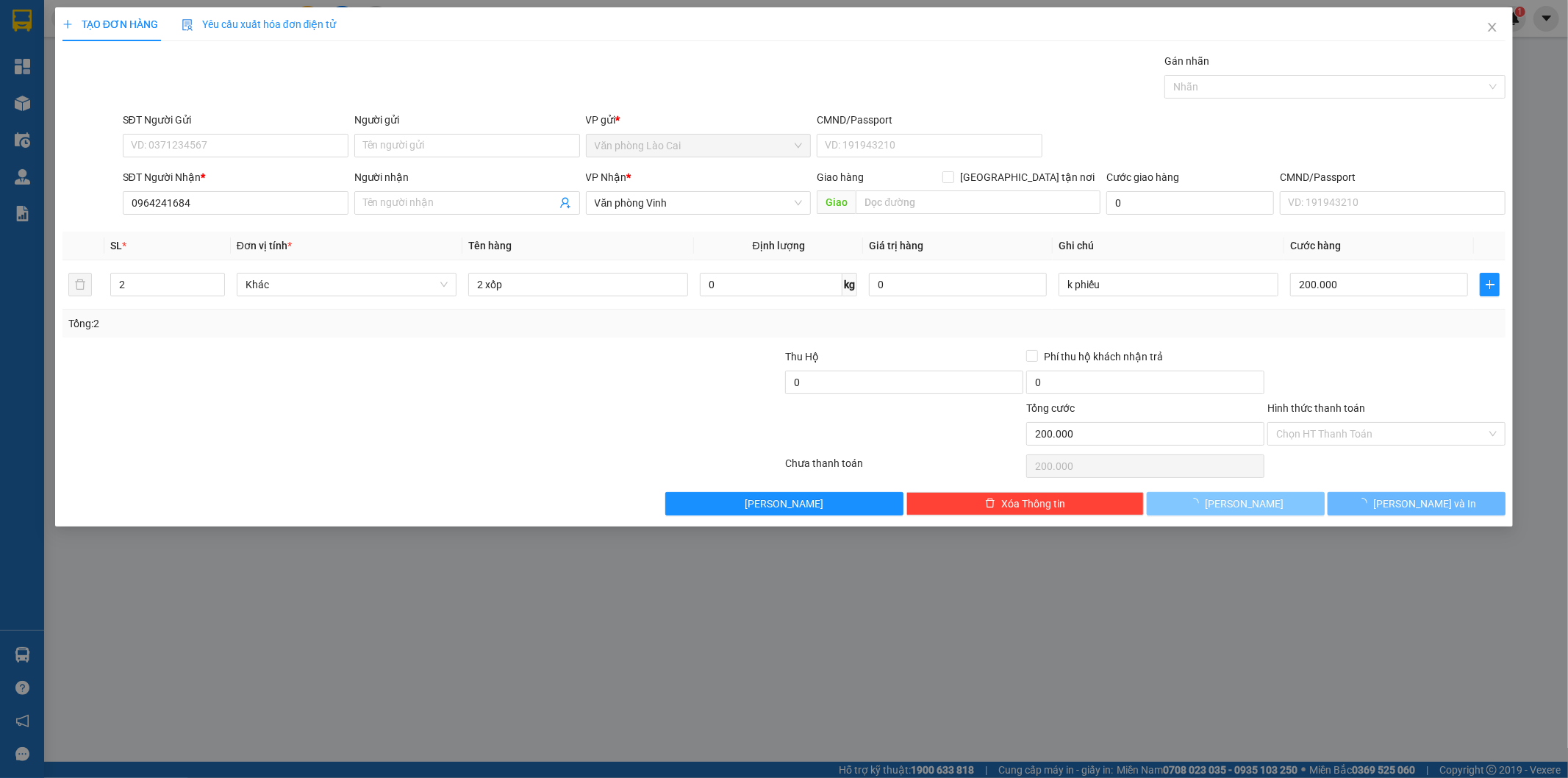
type input "0"
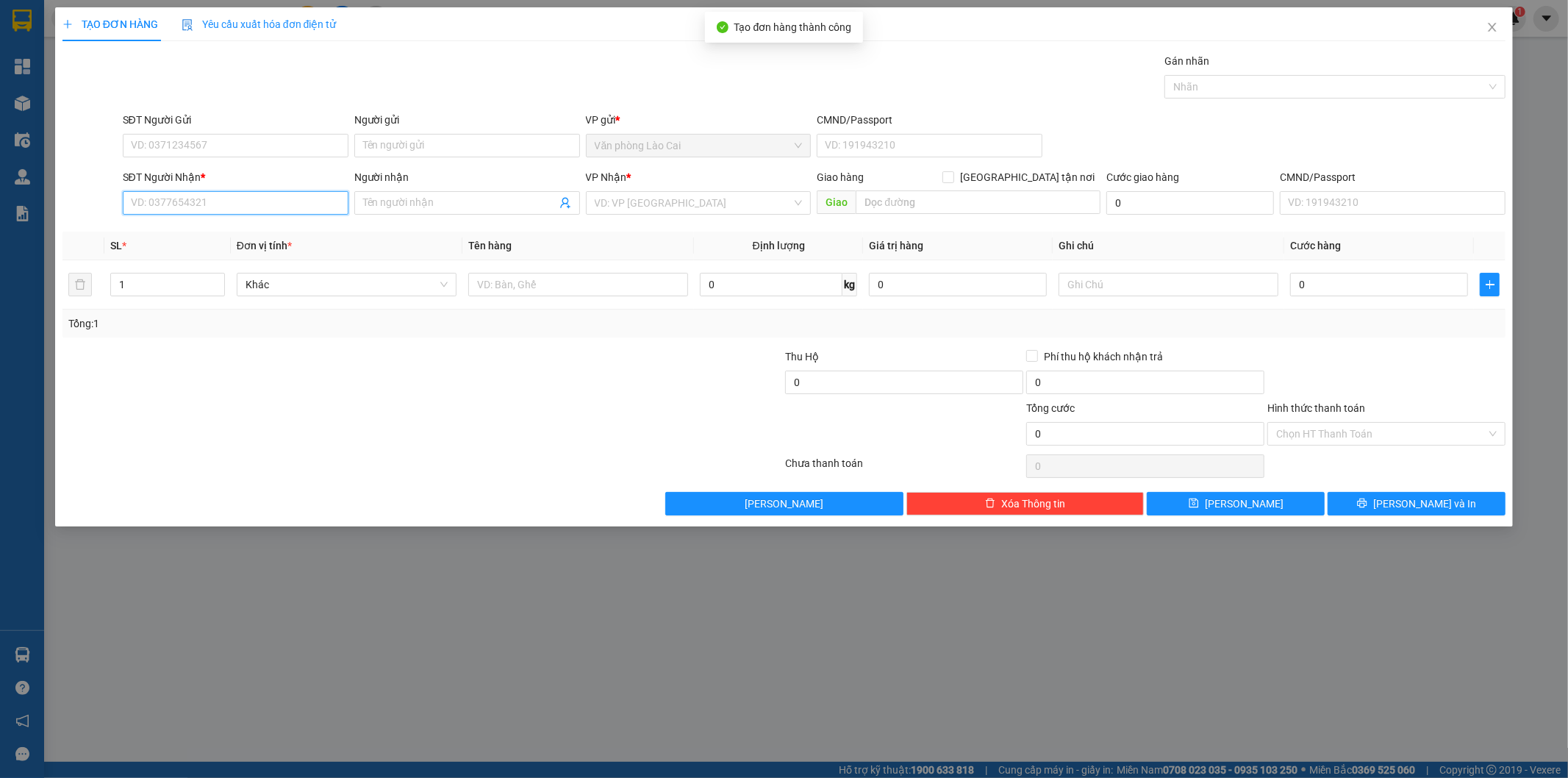
click at [250, 200] on input "SĐT Người Nhận *" at bounding box center [235, 202] width 226 height 23
click at [197, 232] on div "0335432857" at bounding box center [236, 232] width 208 height 16
type input "0335432857"
type input "100.000"
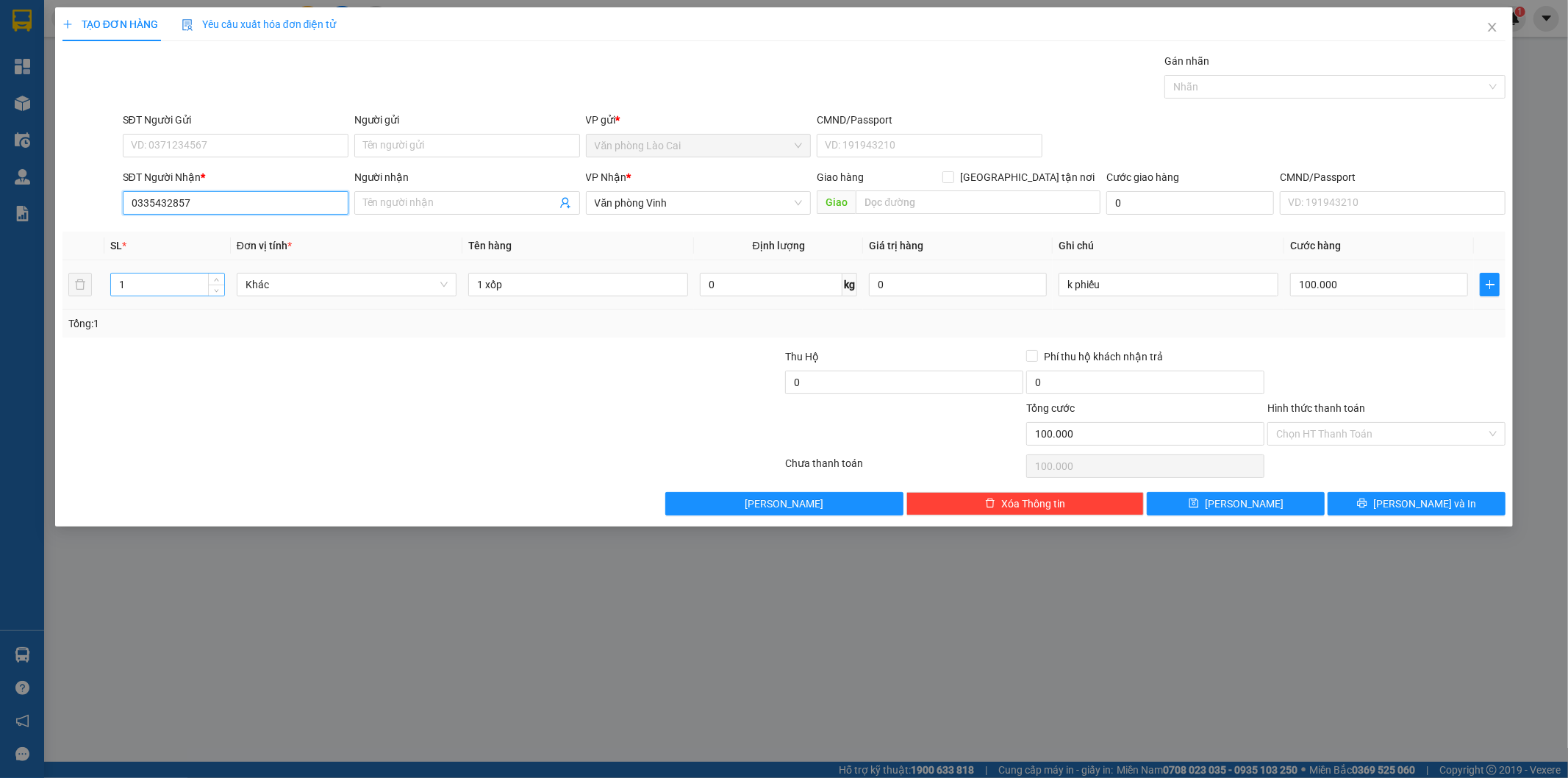
type input "0335432857"
drag, startPoint x: 151, startPoint y: 289, endPoint x: 26, endPoint y: 285, distance: 125.1
click at [27, 287] on div "TẠO ĐƠN HÀNG Yêu cầu xuất hóa đơn điện tử Transit Pickup Surcharge Ids Transit …" at bounding box center [784, 389] width 1568 height 778
type input "2"
drag, startPoint x: 481, startPoint y: 282, endPoint x: 462, endPoint y: 282, distance: 19.0
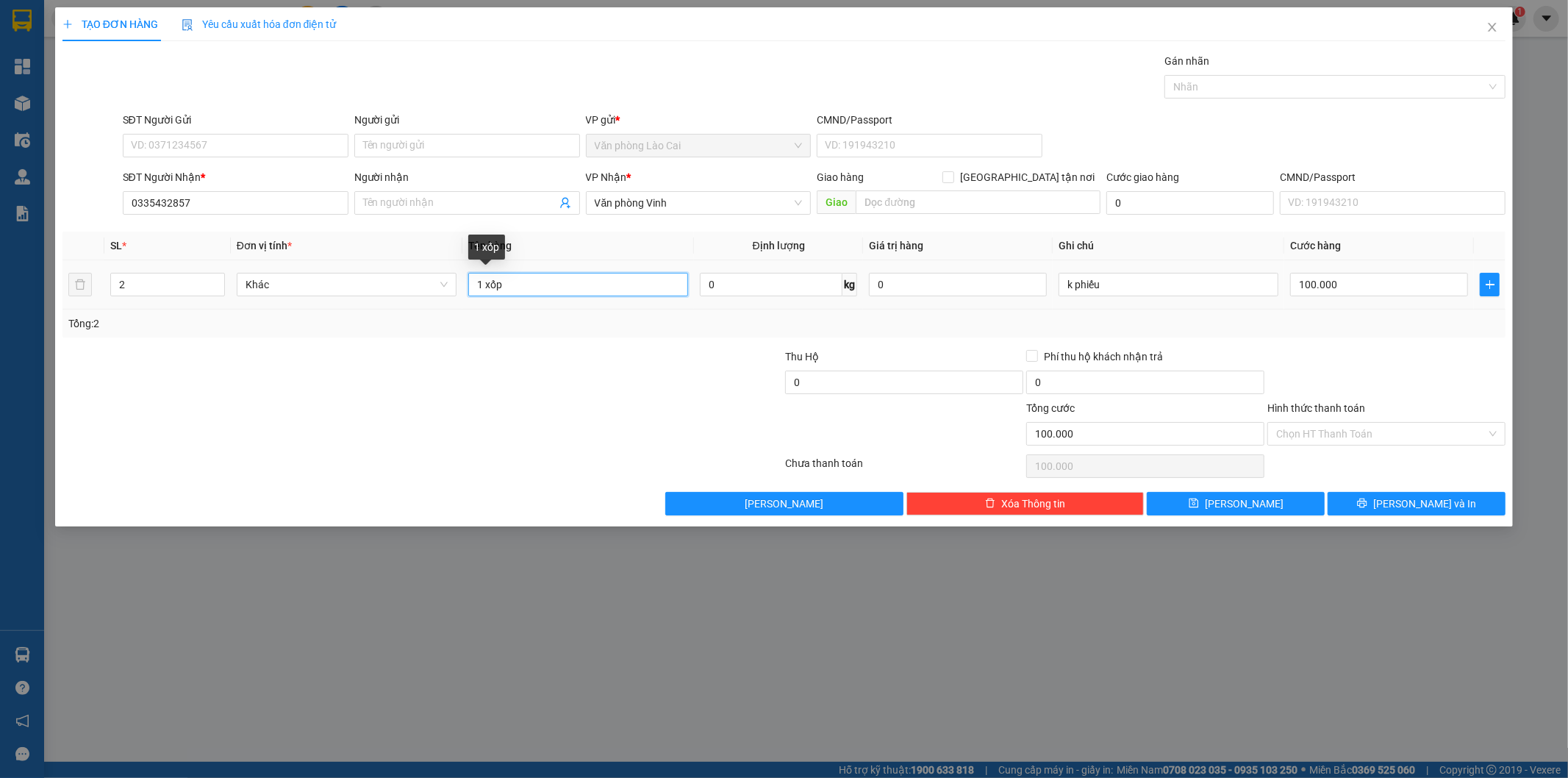
click at [463, 282] on td "1 xốp" at bounding box center [578, 285] width 232 height 49
type input "2 xốp"
click at [1348, 286] on input "100.000" at bounding box center [1379, 284] width 178 height 23
type input "2"
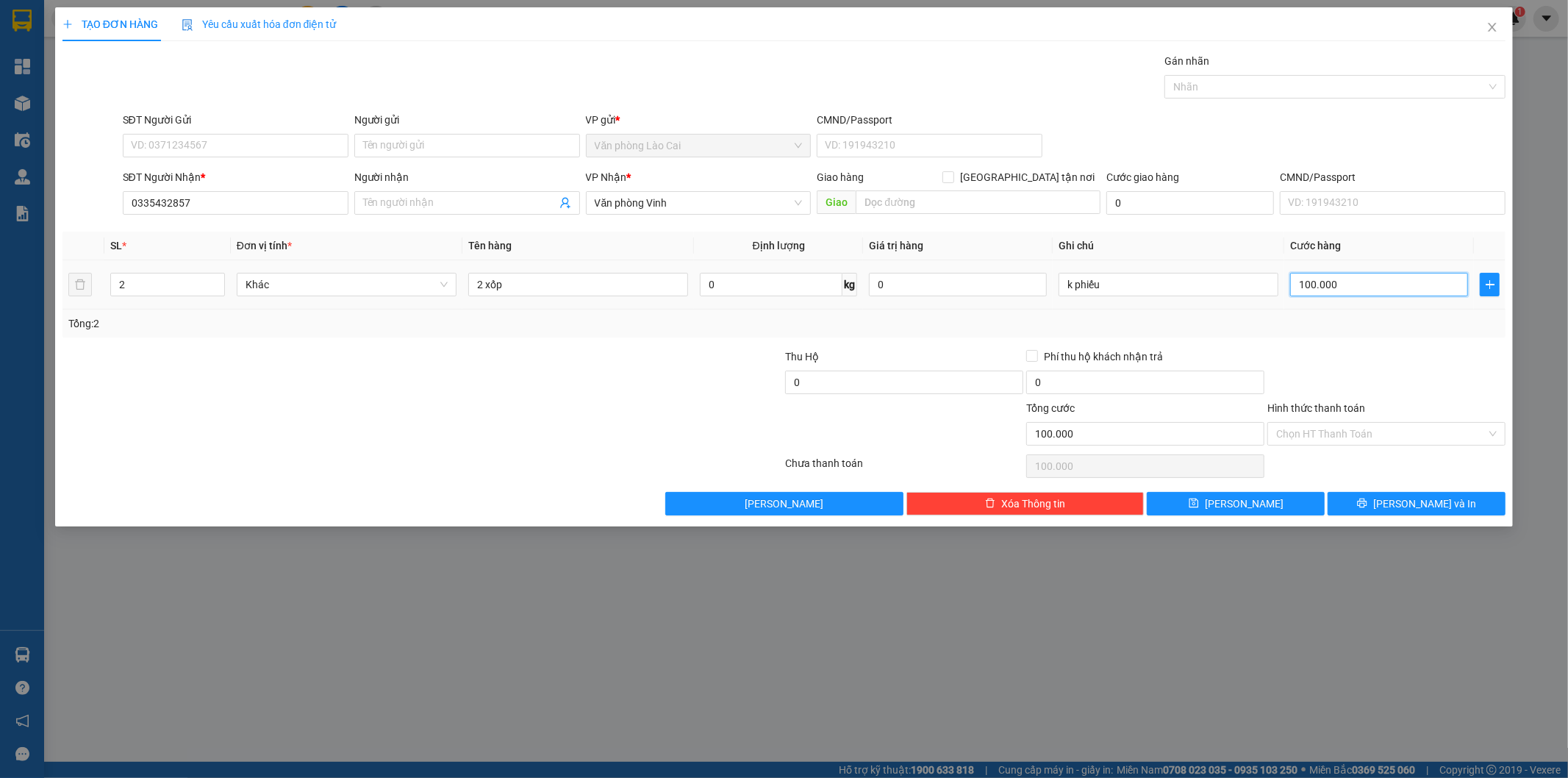
type input "2"
type input "20"
type input "200"
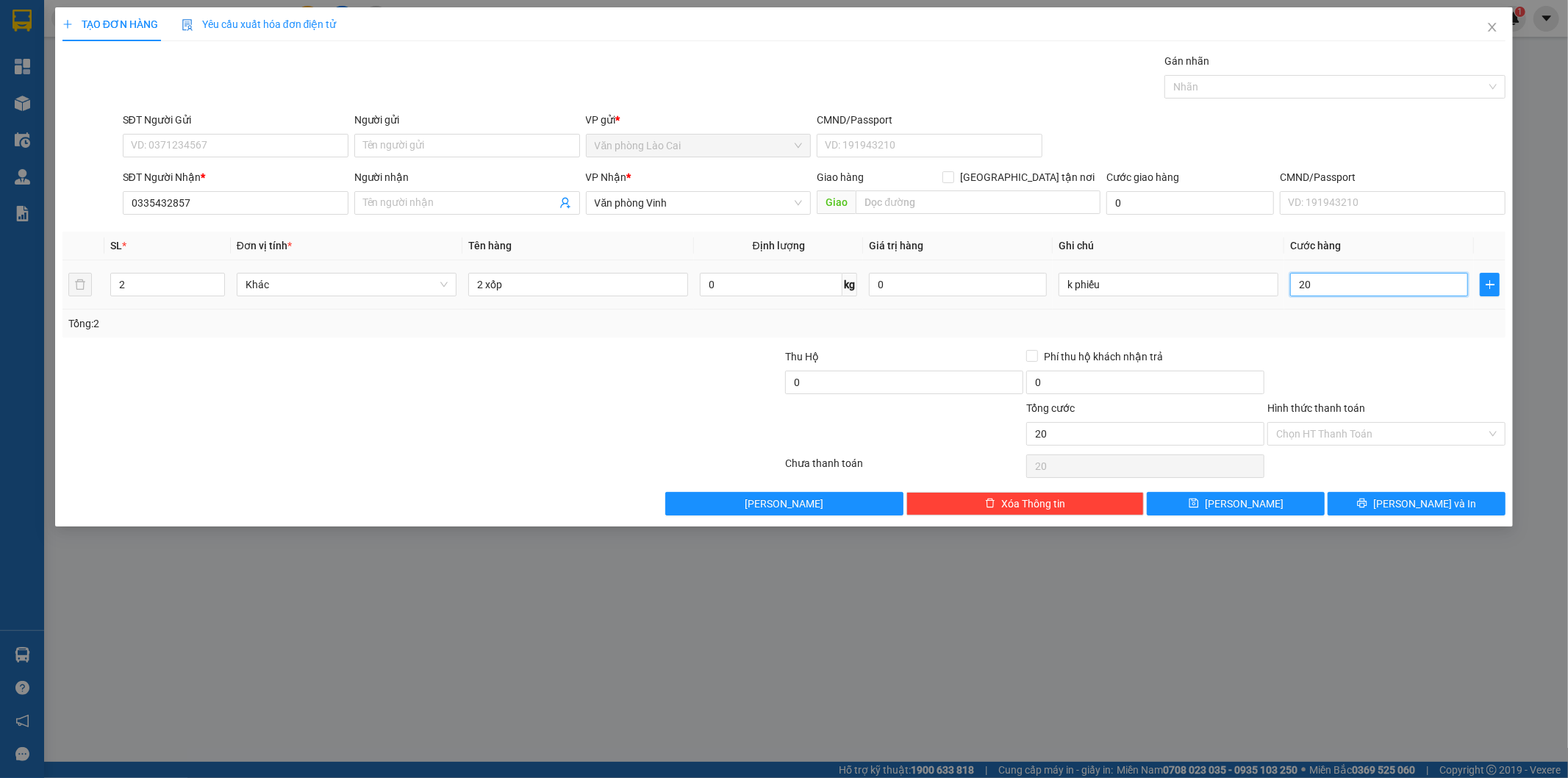
type input "200"
type input "200.000"
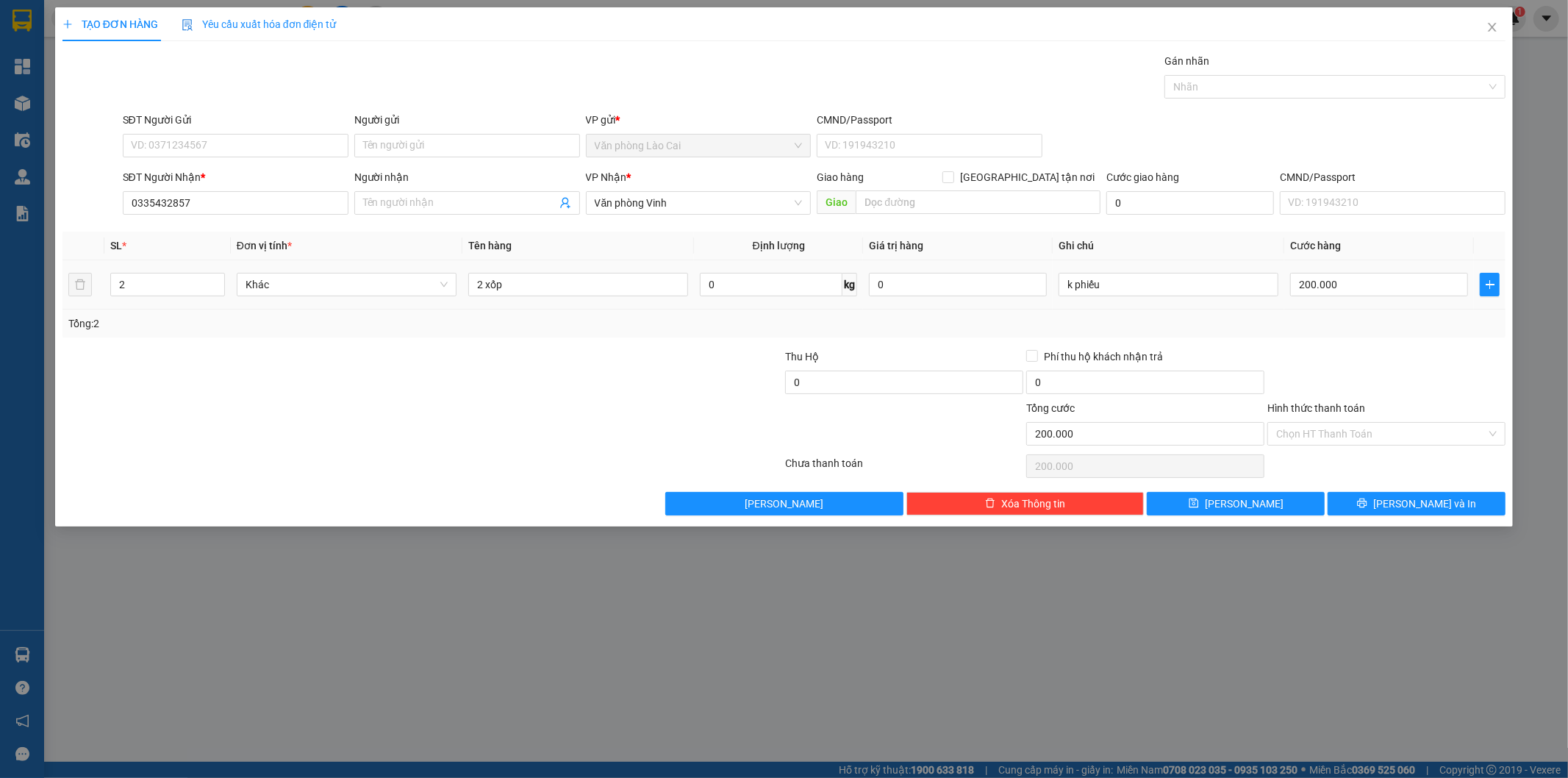
click at [1348, 322] on div "Tổng: 2" at bounding box center [785, 323] width 1433 height 16
click at [1295, 497] on button "[PERSON_NAME]" at bounding box center [1235, 504] width 178 height 23
type input "0"
click at [244, 140] on input "SĐT Người Gửi" at bounding box center [235, 145] width 226 height 23
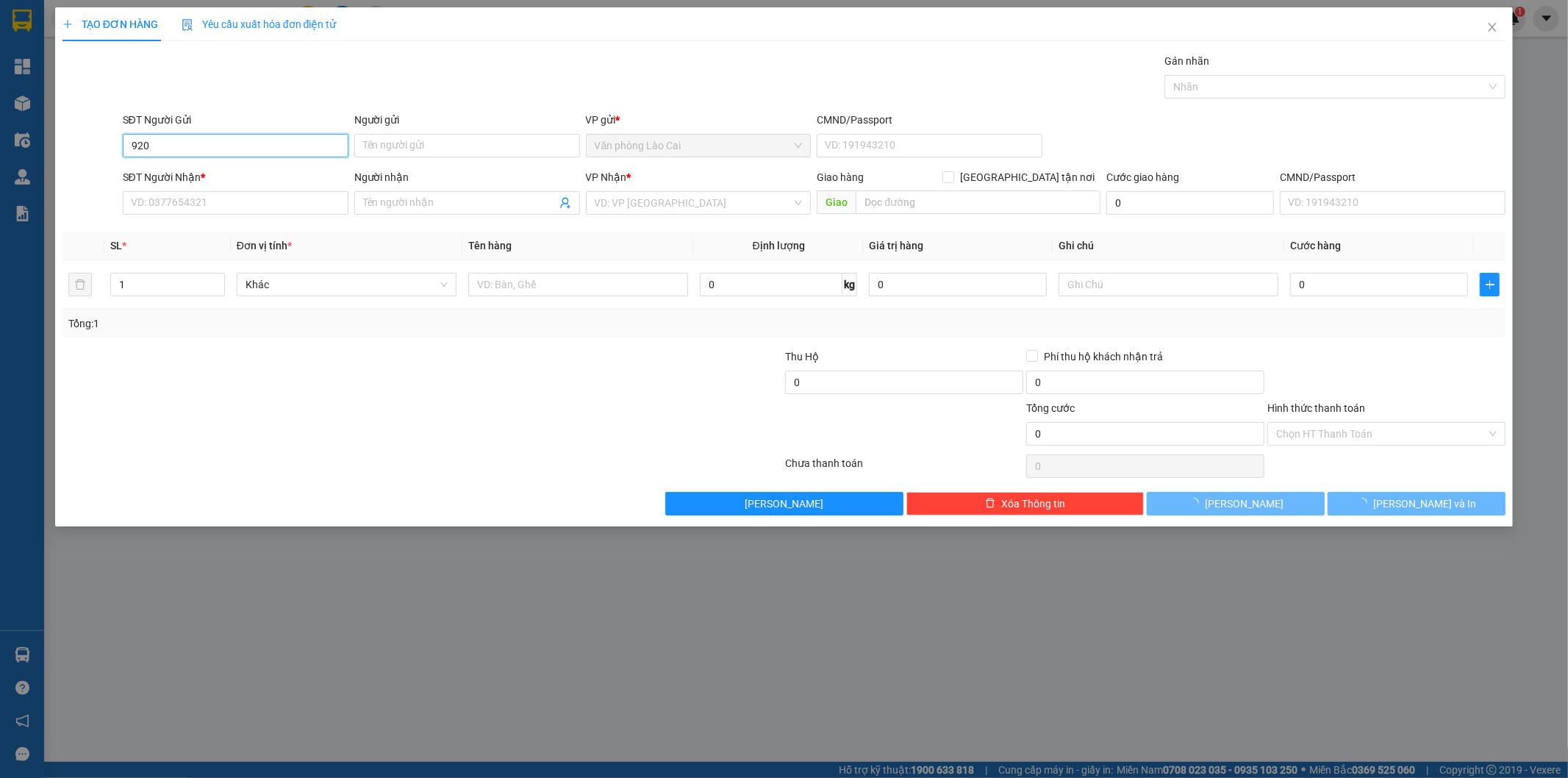
click at [218, 148] on input "920" at bounding box center [235, 145] width 226 height 23
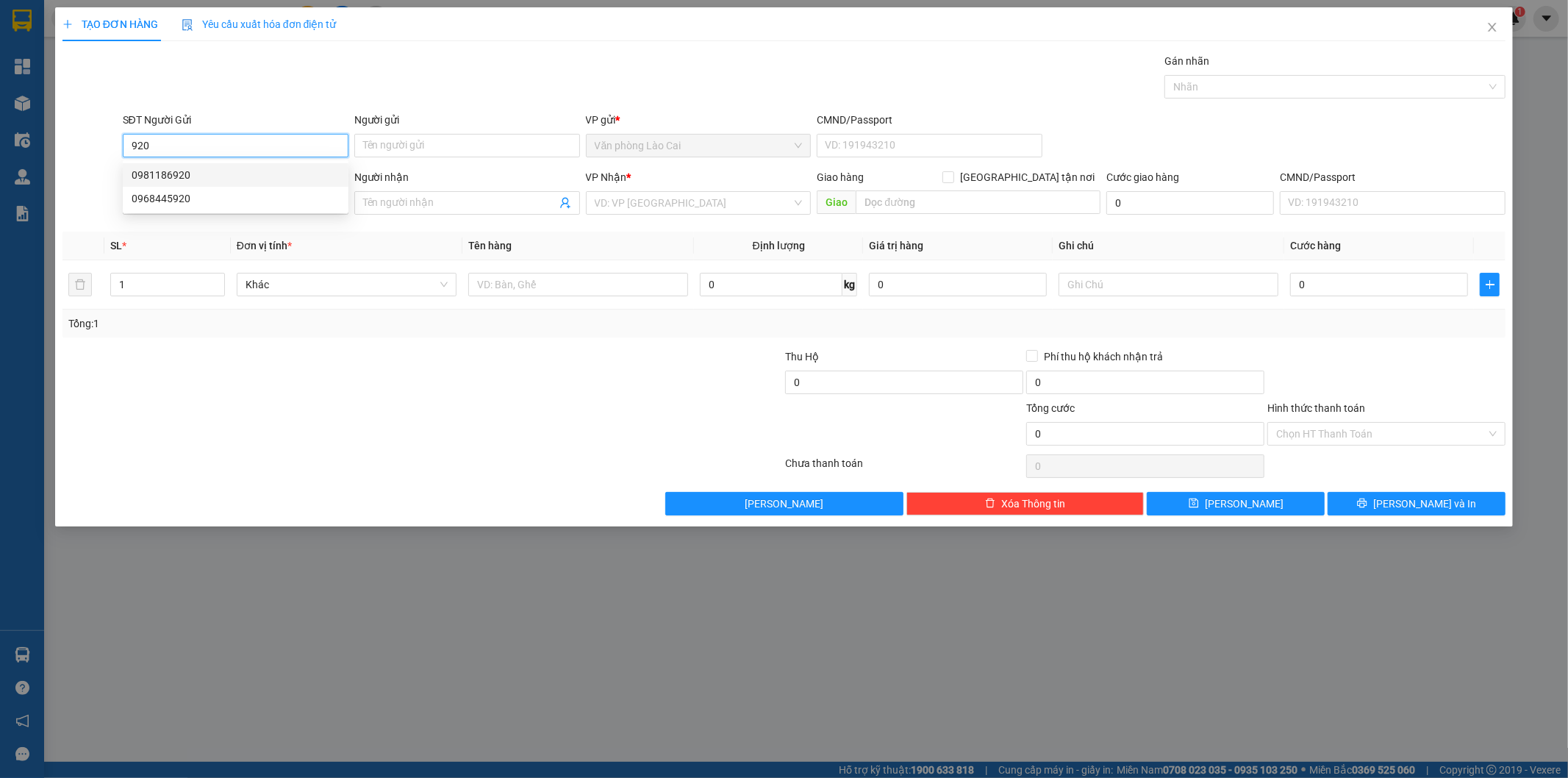
click at [214, 176] on div "0981186920" at bounding box center [236, 175] width 208 height 16
type input "0981186920"
type input "0971626590"
type input "HÀ TĨNH"
type input "120.000"
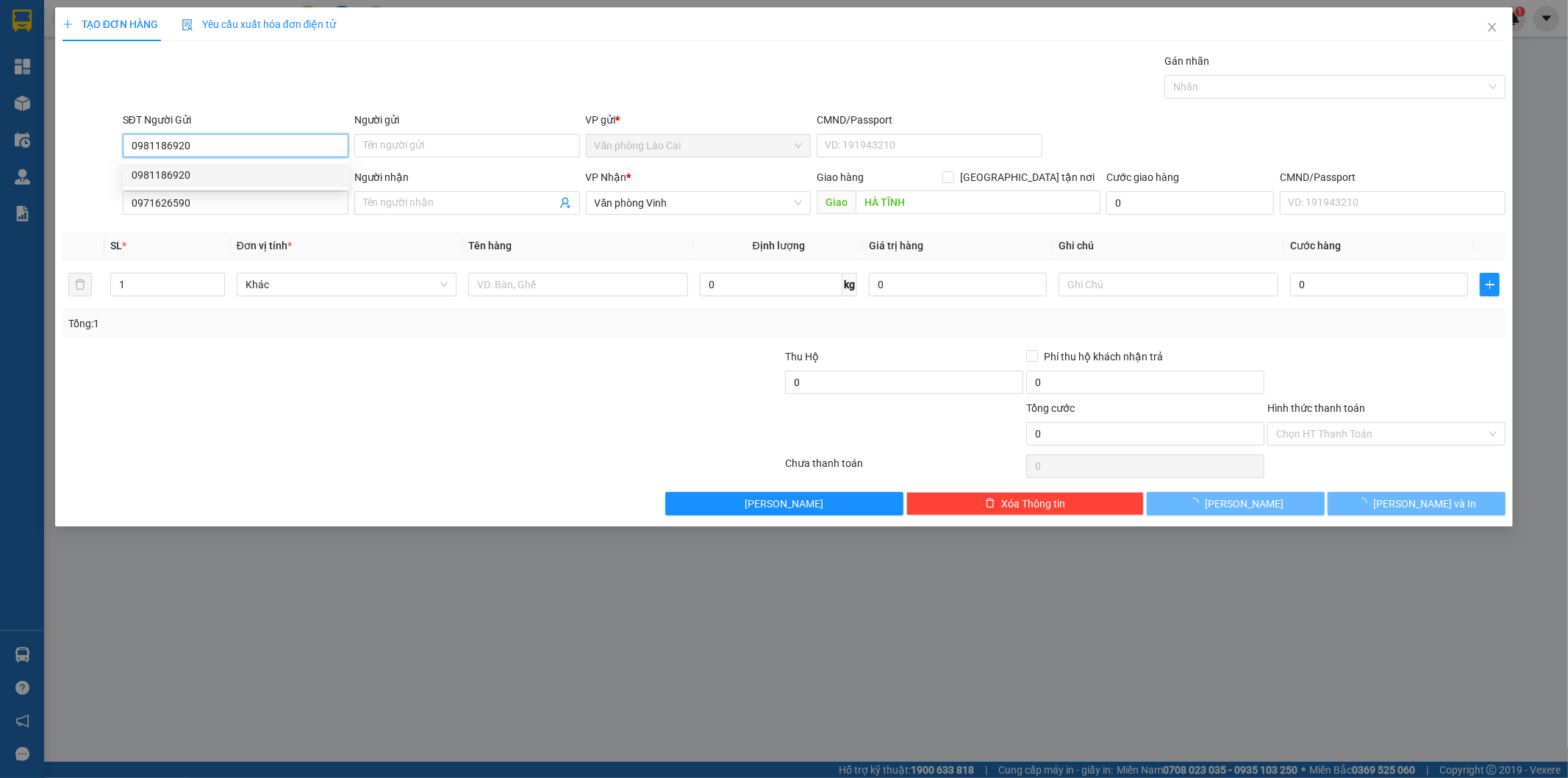
type input "120.000"
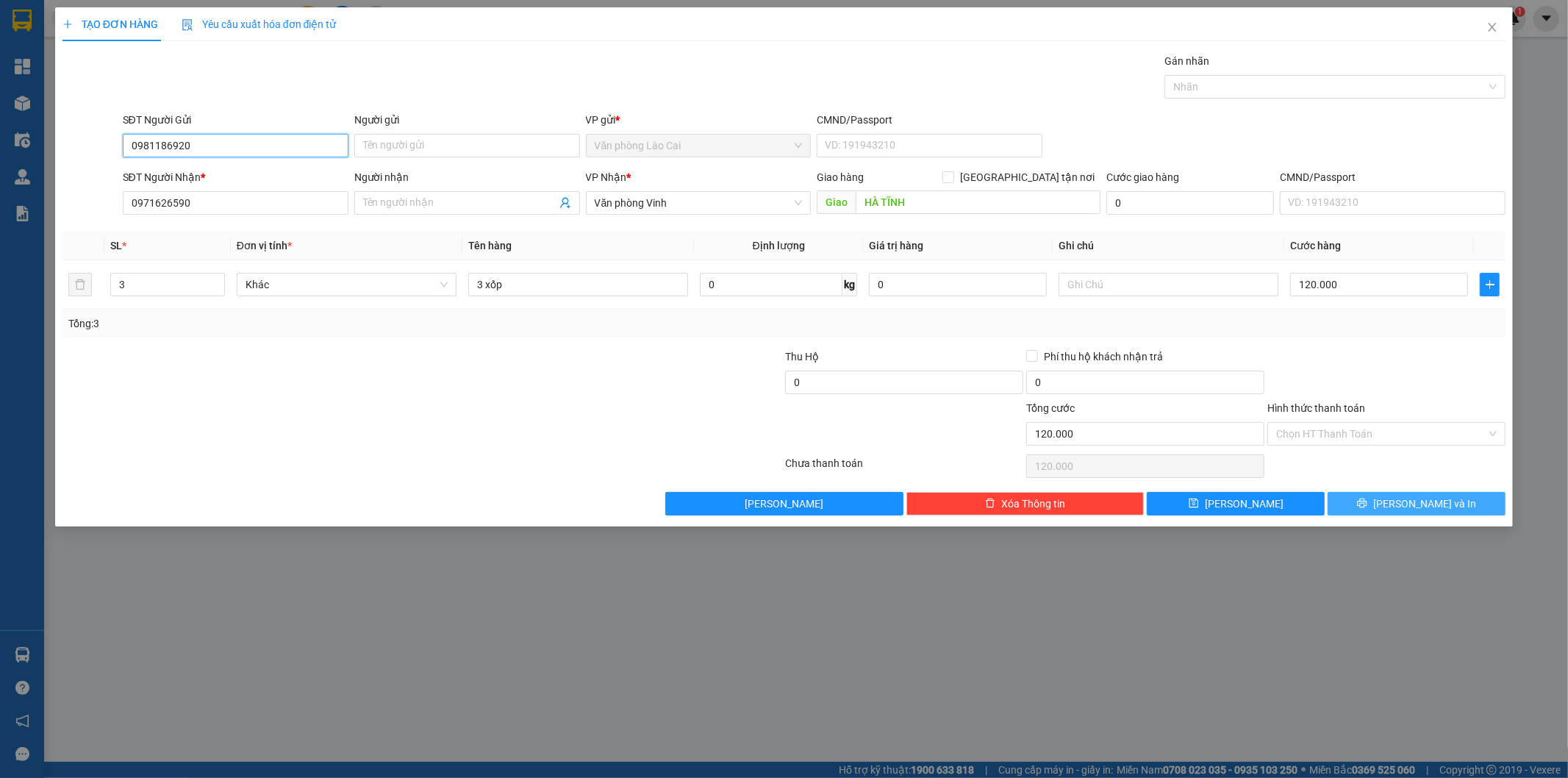
type input "0981186920"
click at [1427, 505] on span "[PERSON_NAME] và In" at bounding box center [1425, 504] width 103 height 16
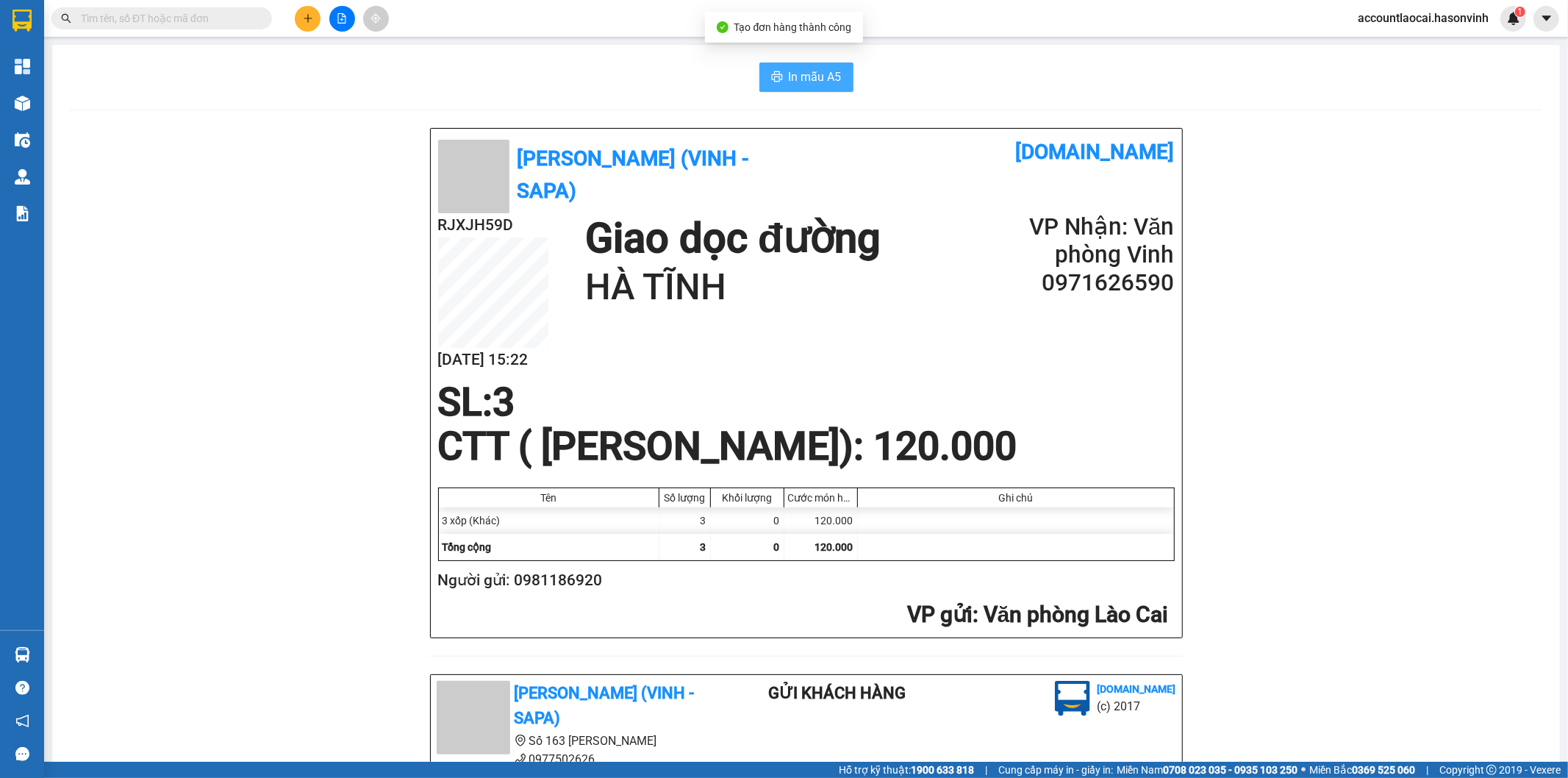
click at [761, 70] on button "In mẫu A5" at bounding box center [807, 77] width 94 height 30
click at [320, 23] on button at bounding box center [308, 19] width 26 height 26
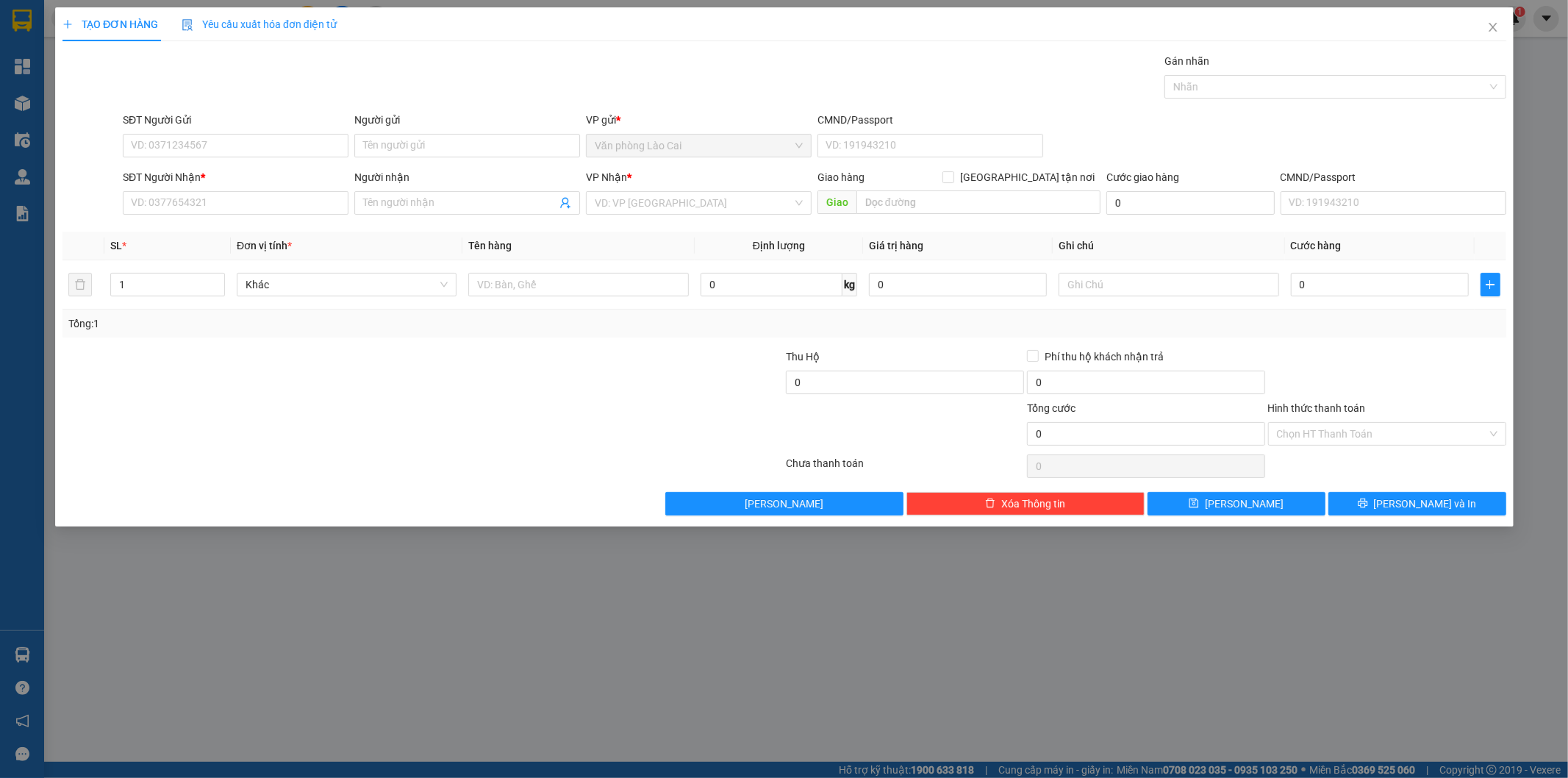
click at [313, 22] on span "Yêu cầu xuất hóa đơn điện tử" at bounding box center [259, 24] width 155 height 12
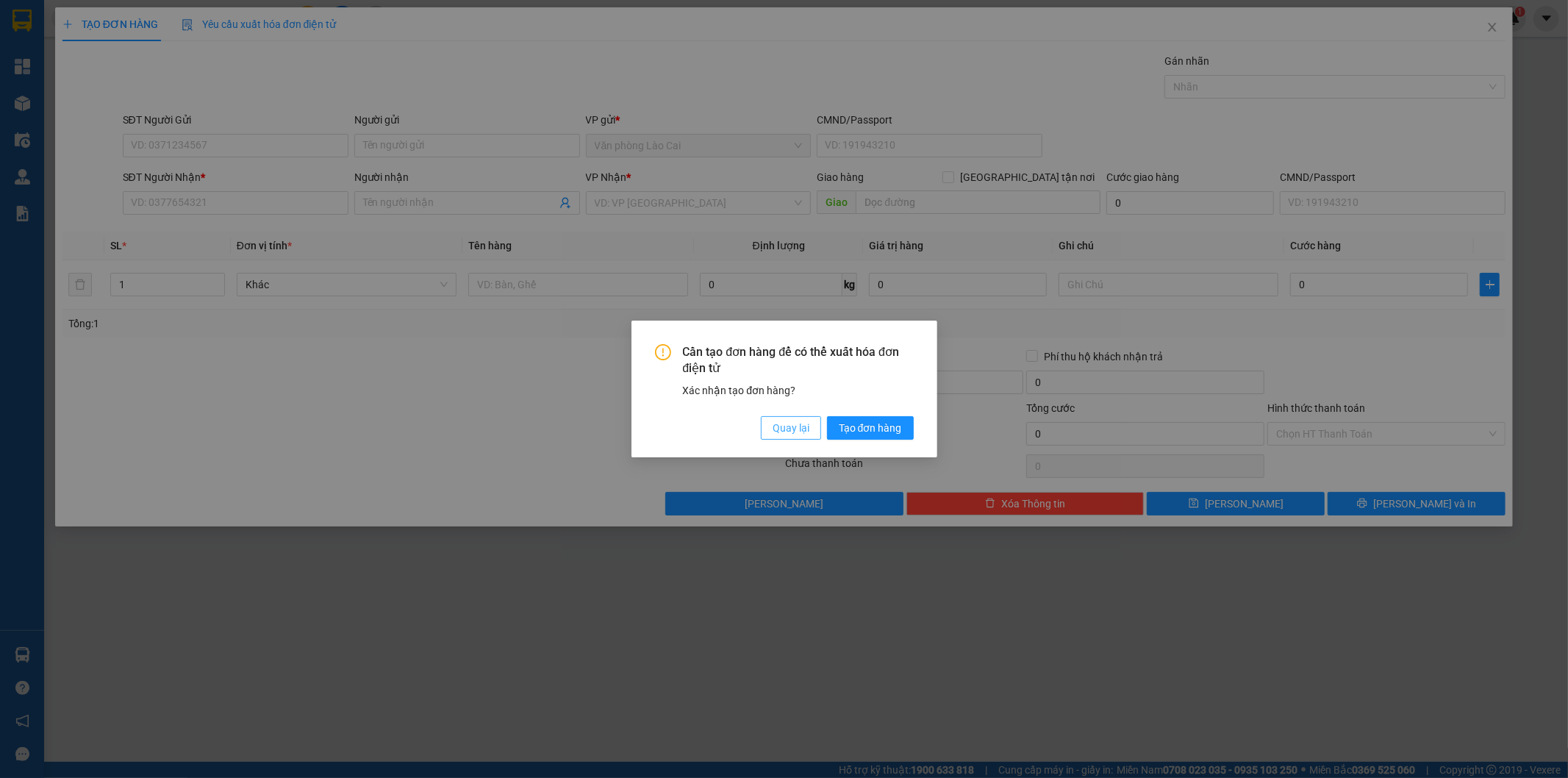
click at [798, 432] on span "Quay lại" at bounding box center [791, 428] width 36 height 16
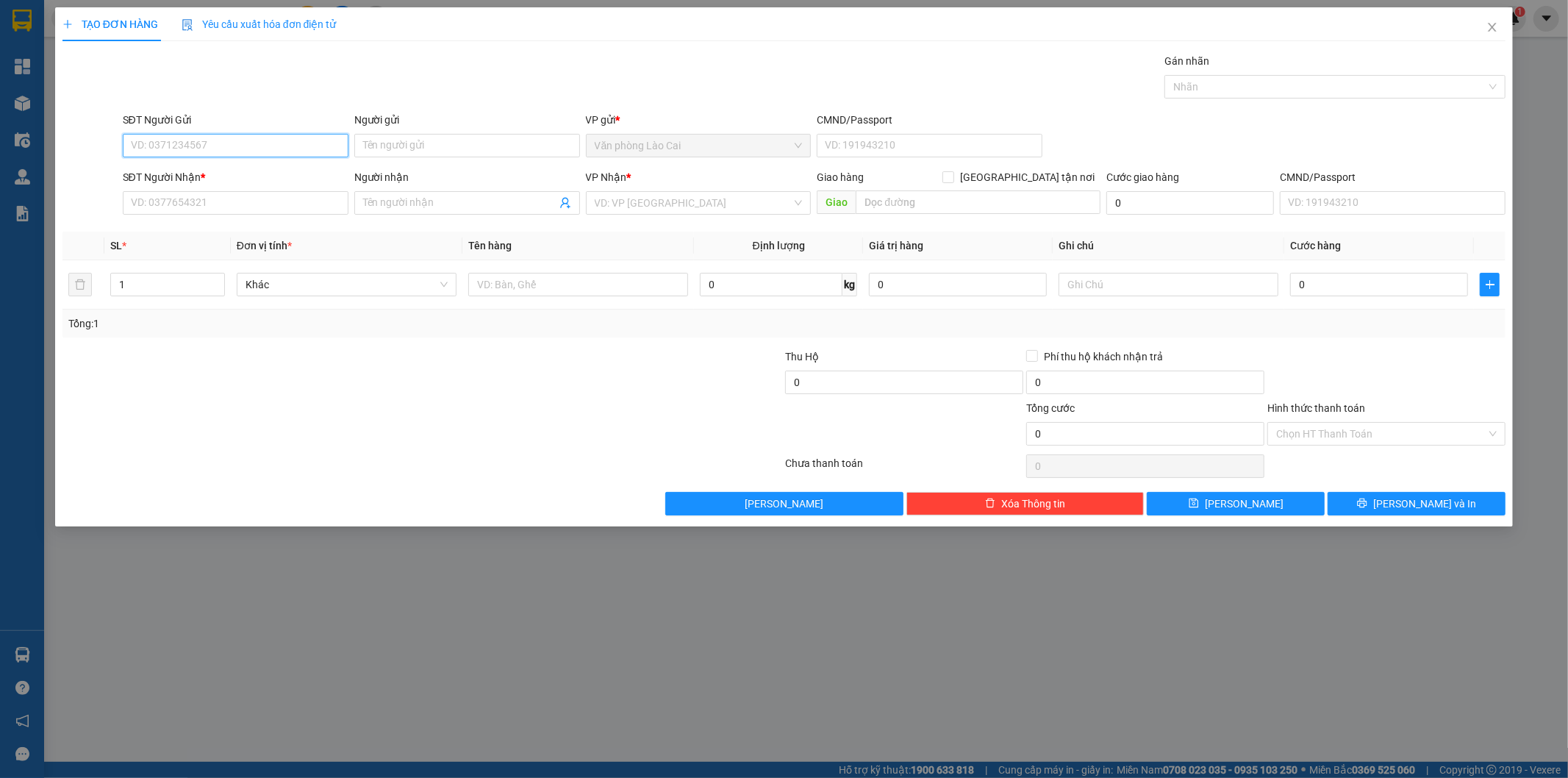
click at [288, 143] on input "SĐT Người Gửi" at bounding box center [235, 145] width 226 height 23
click at [187, 201] on input "SĐT Người Nhận *" at bounding box center [235, 202] width 226 height 23
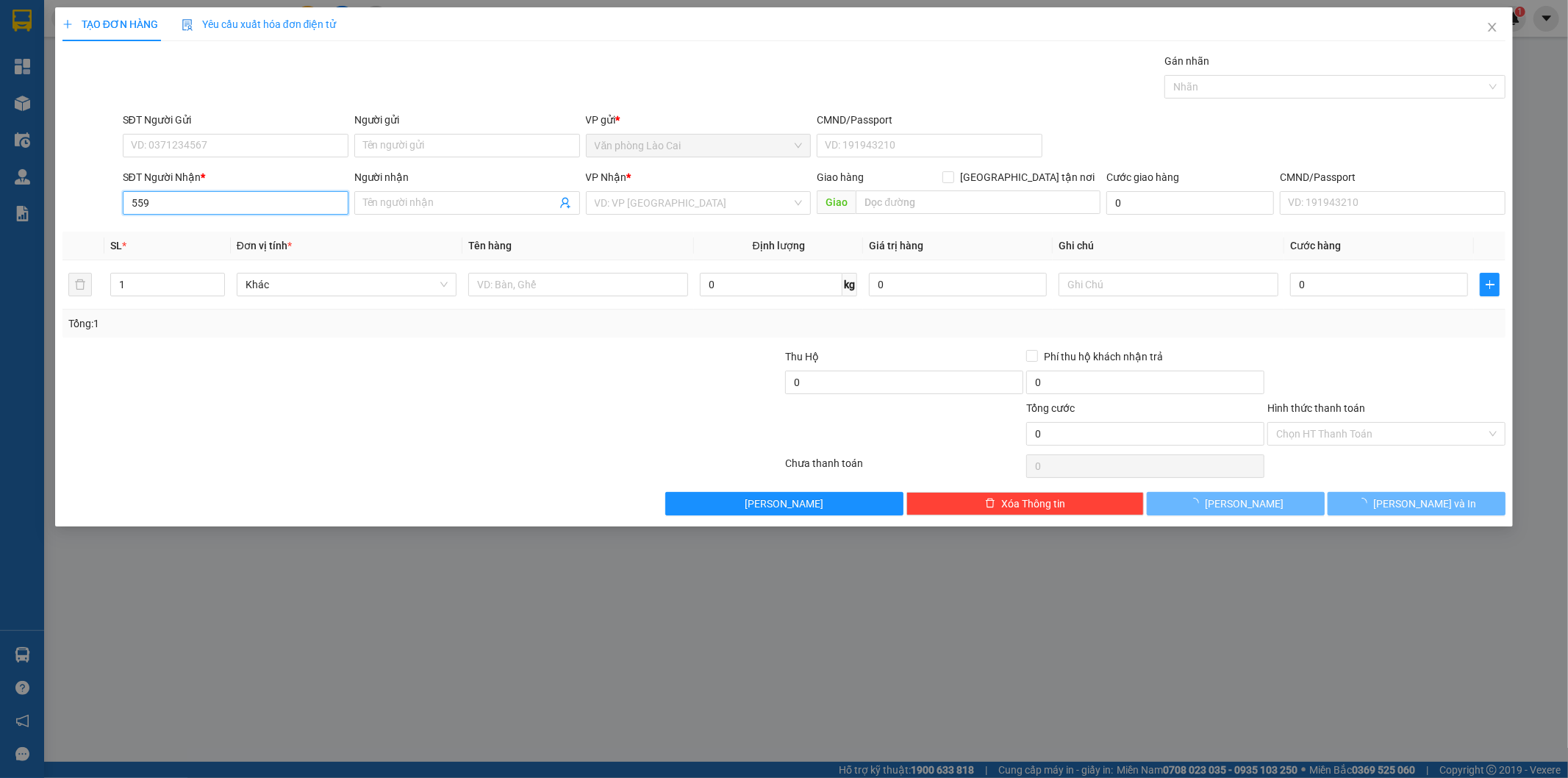
click at [185, 208] on input "559" at bounding box center [235, 202] width 226 height 23
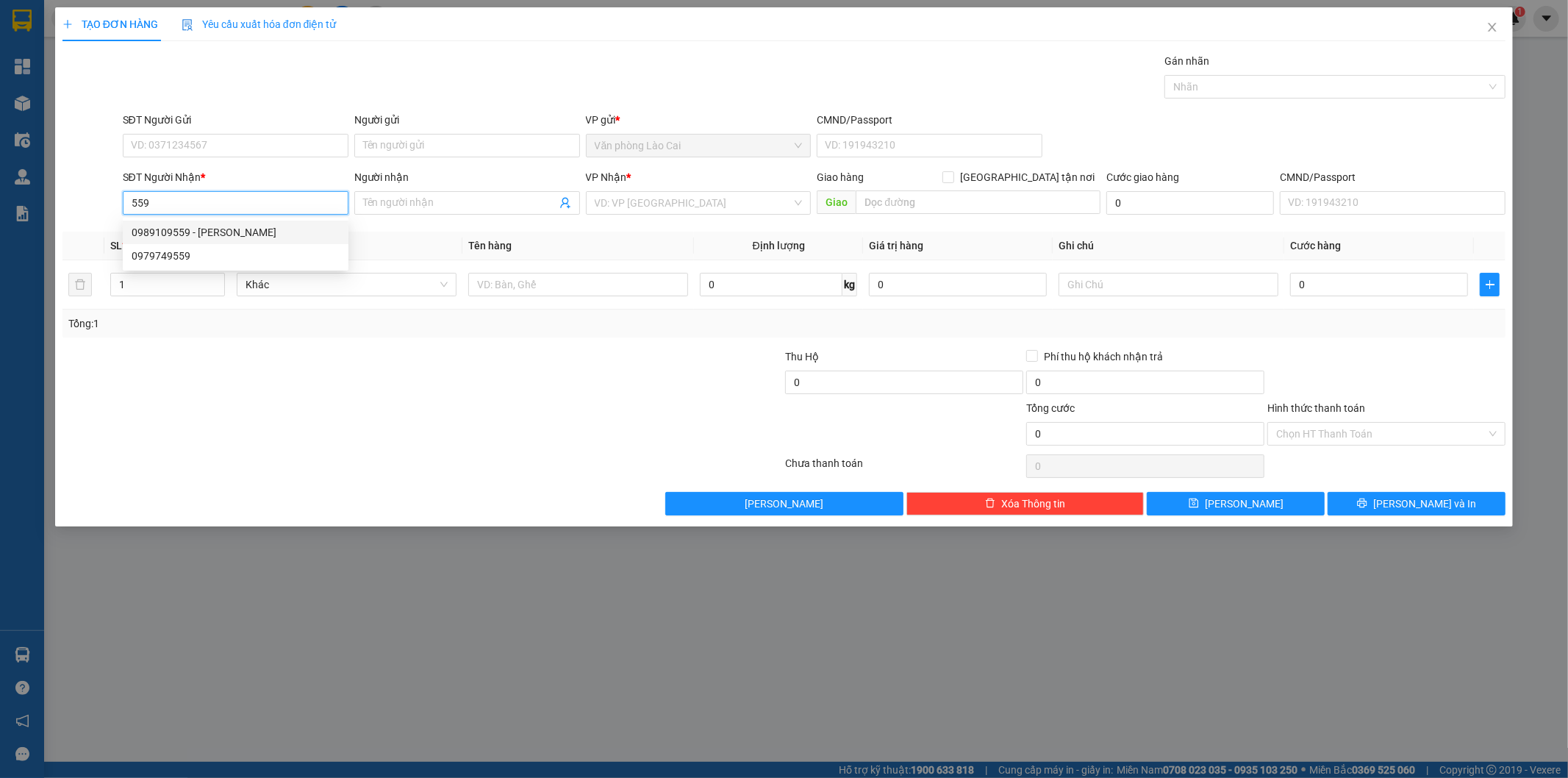
click at [187, 232] on div "0989109559 - [PERSON_NAME]" at bounding box center [236, 232] width 208 height 16
type input "0989109559"
type input "[PERSON_NAME]"
type input "60.000"
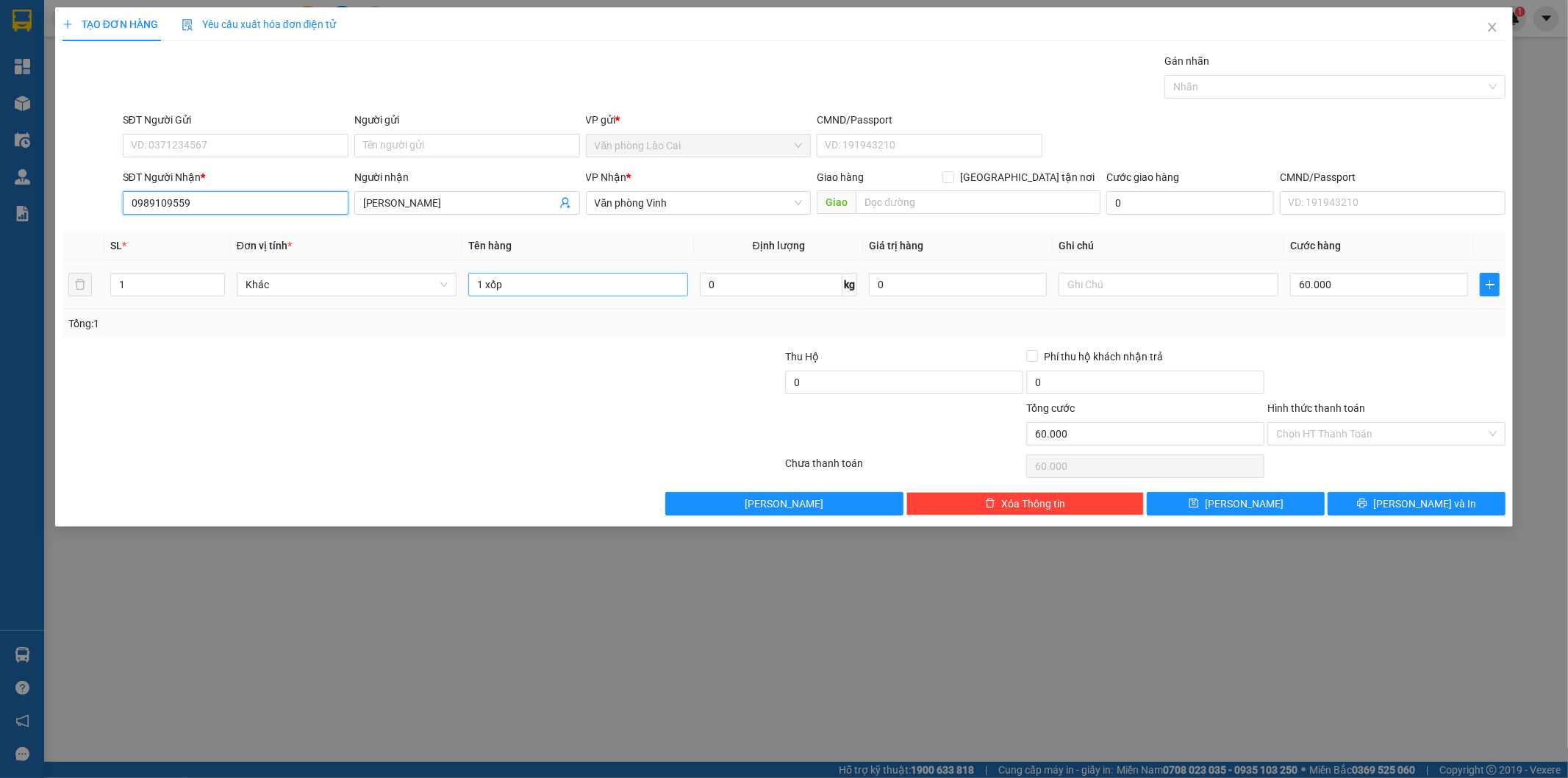
type input "0989109559"
drag, startPoint x: 521, startPoint y: 287, endPoint x: 395, endPoint y: 274, distance: 126.7
click at [395, 274] on tr "1 Khác 1 xốp 0 kg 0 60.000" at bounding box center [784, 285] width 1444 height 49
type input "1 liền 4"
click at [1361, 286] on input "60.000" at bounding box center [1379, 284] width 178 height 23
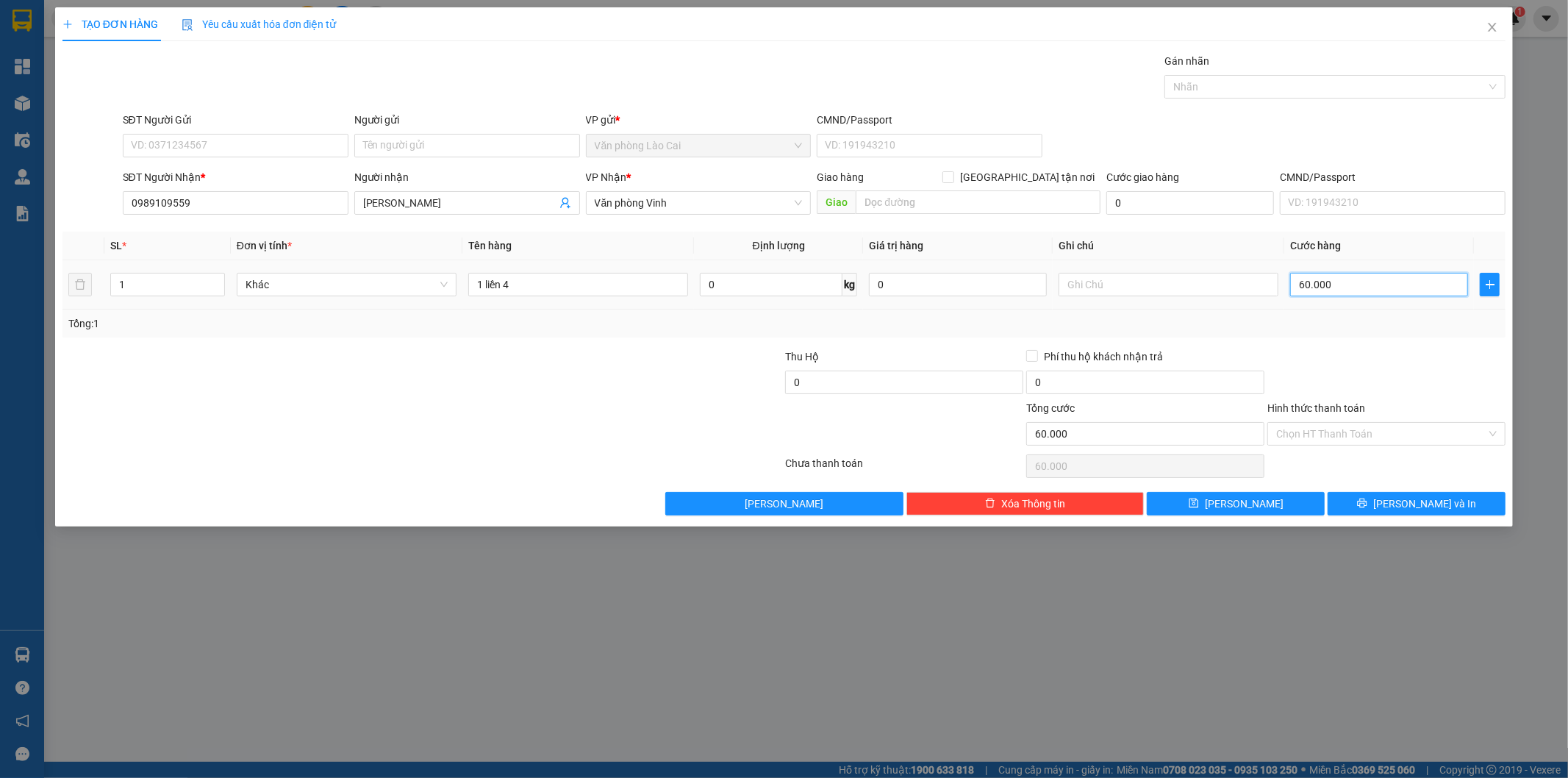
type input "1"
type input "10"
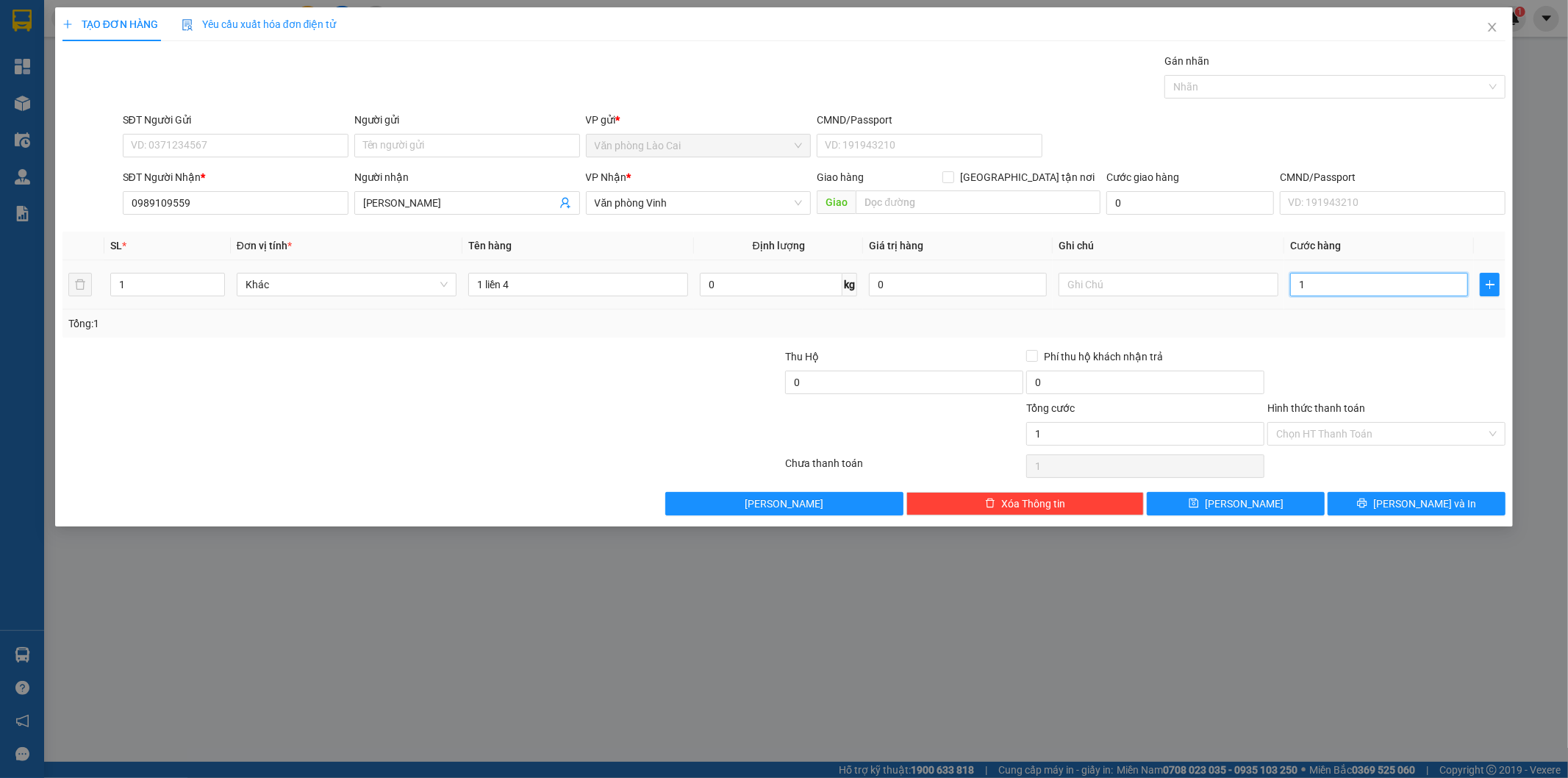
type input "10"
type input "100"
type input "100.000"
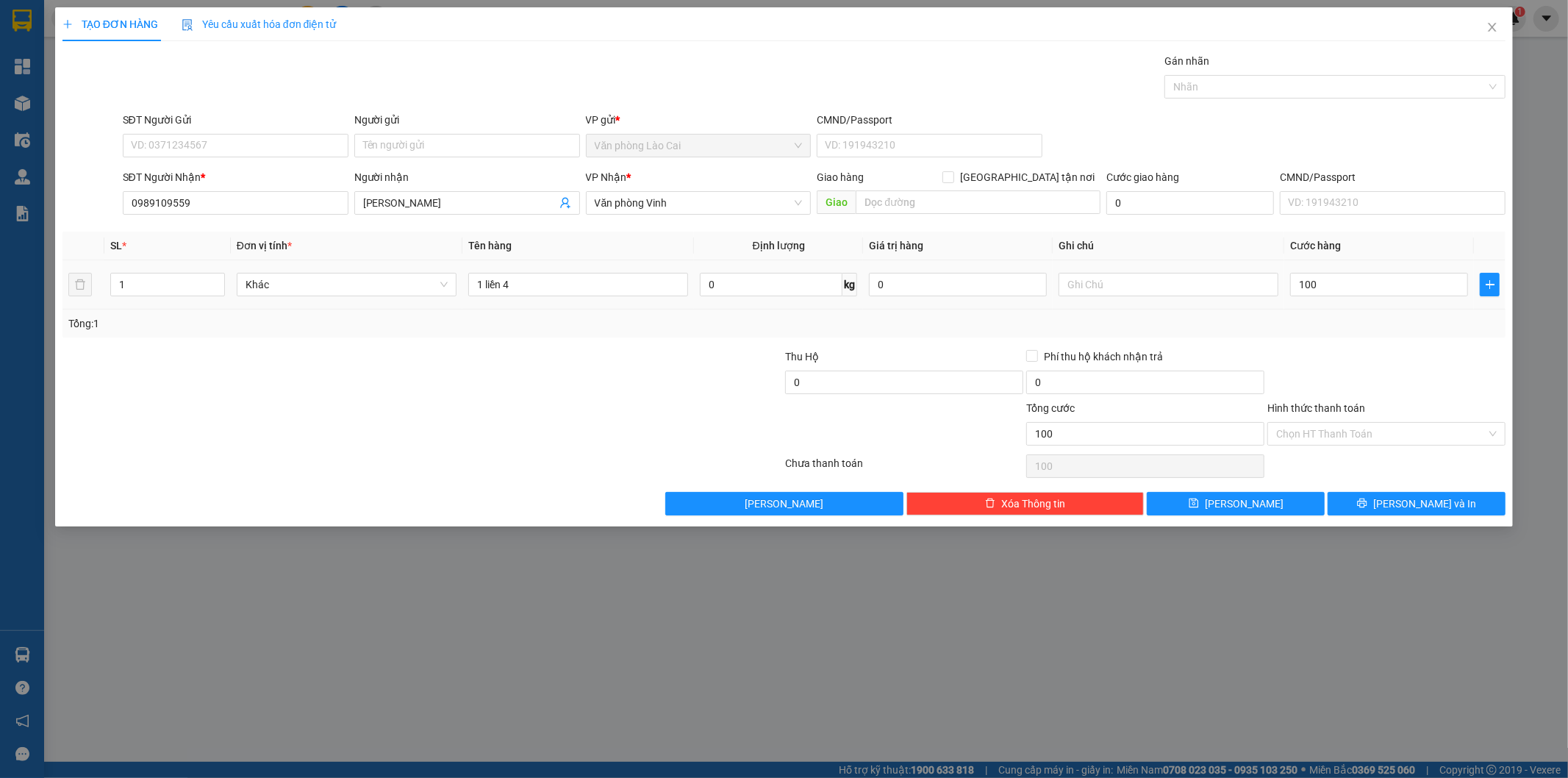
type input "100.000"
click at [1343, 342] on div "Transit Pickup Surcharge Ids Transit Deliver Surcharge Ids Transit Deliver Surc…" at bounding box center [784, 284] width 1444 height 463
click at [1268, 502] on button "[PERSON_NAME]" at bounding box center [1235, 504] width 178 height 23
type input "0"
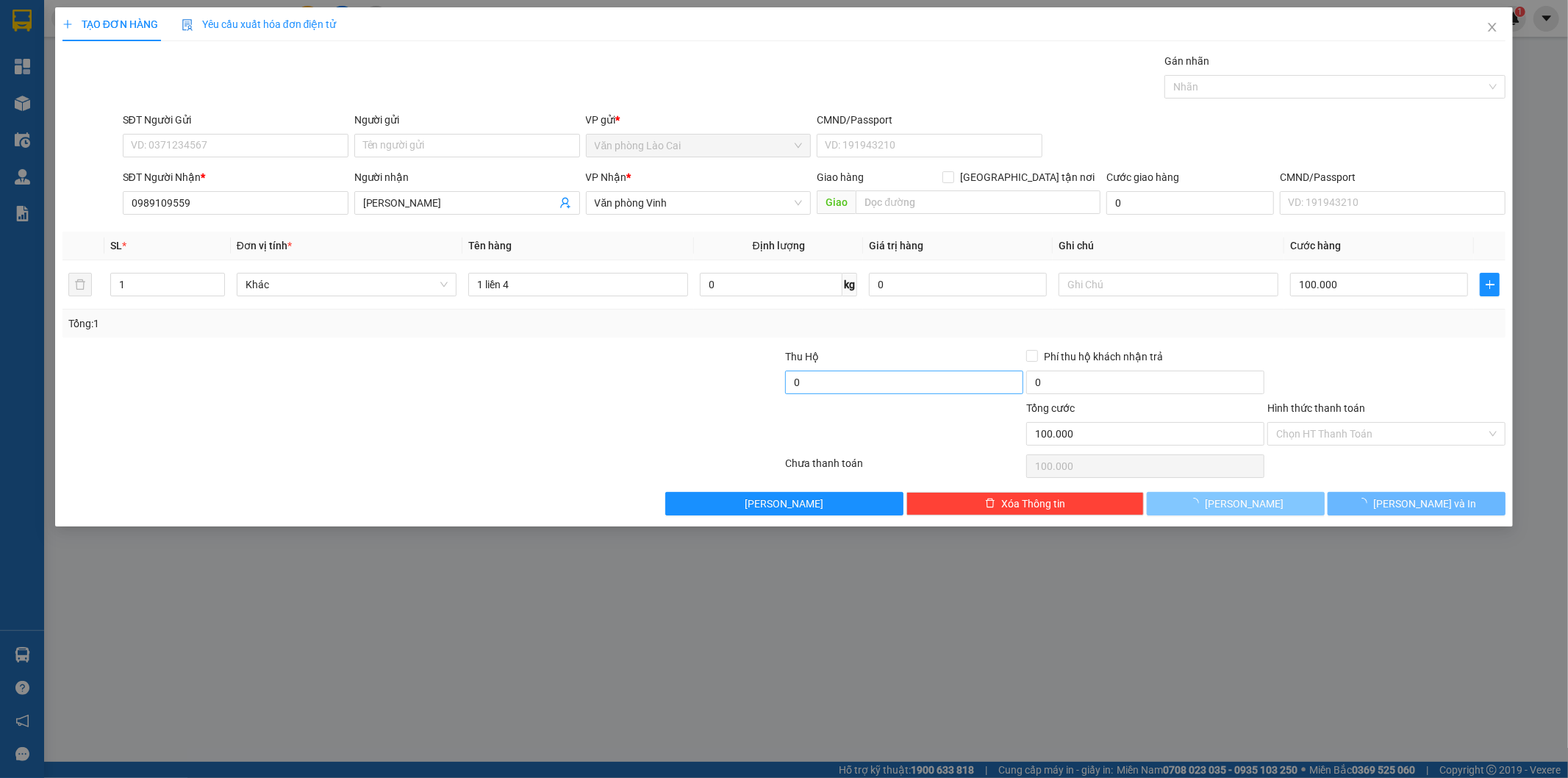
type input "0"
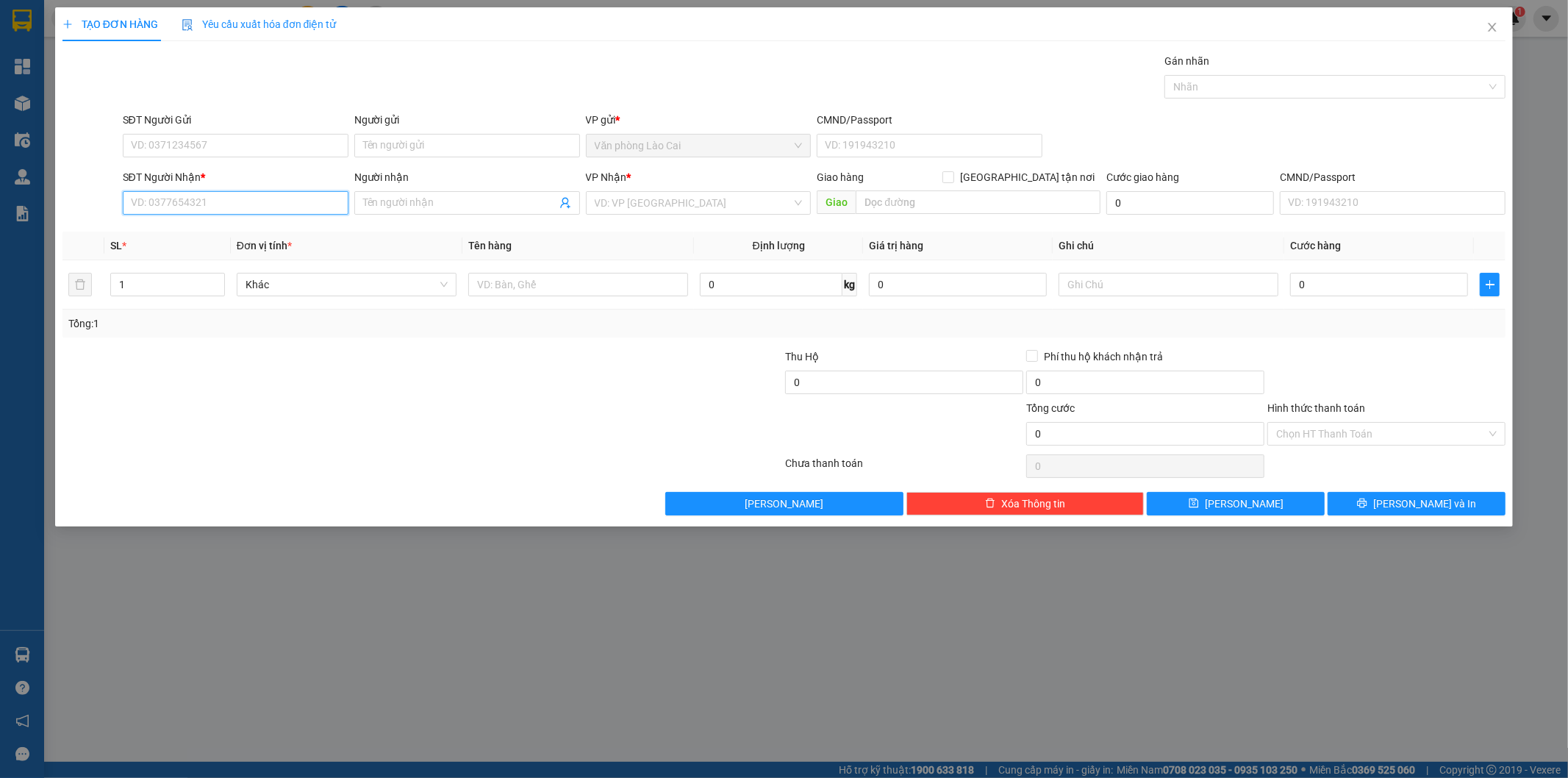
click at [246, 201] on input "SĐT Người Nhận *" at bounding box center [235, 202] width 226 height 23
click at [241, 204] on input "6878" at bounding box center [235, 202] width 226 height 23
click at [208, 229] on div "0986666878" at bounding box center [236, 232] width 208 height 16
type input "0986666878"
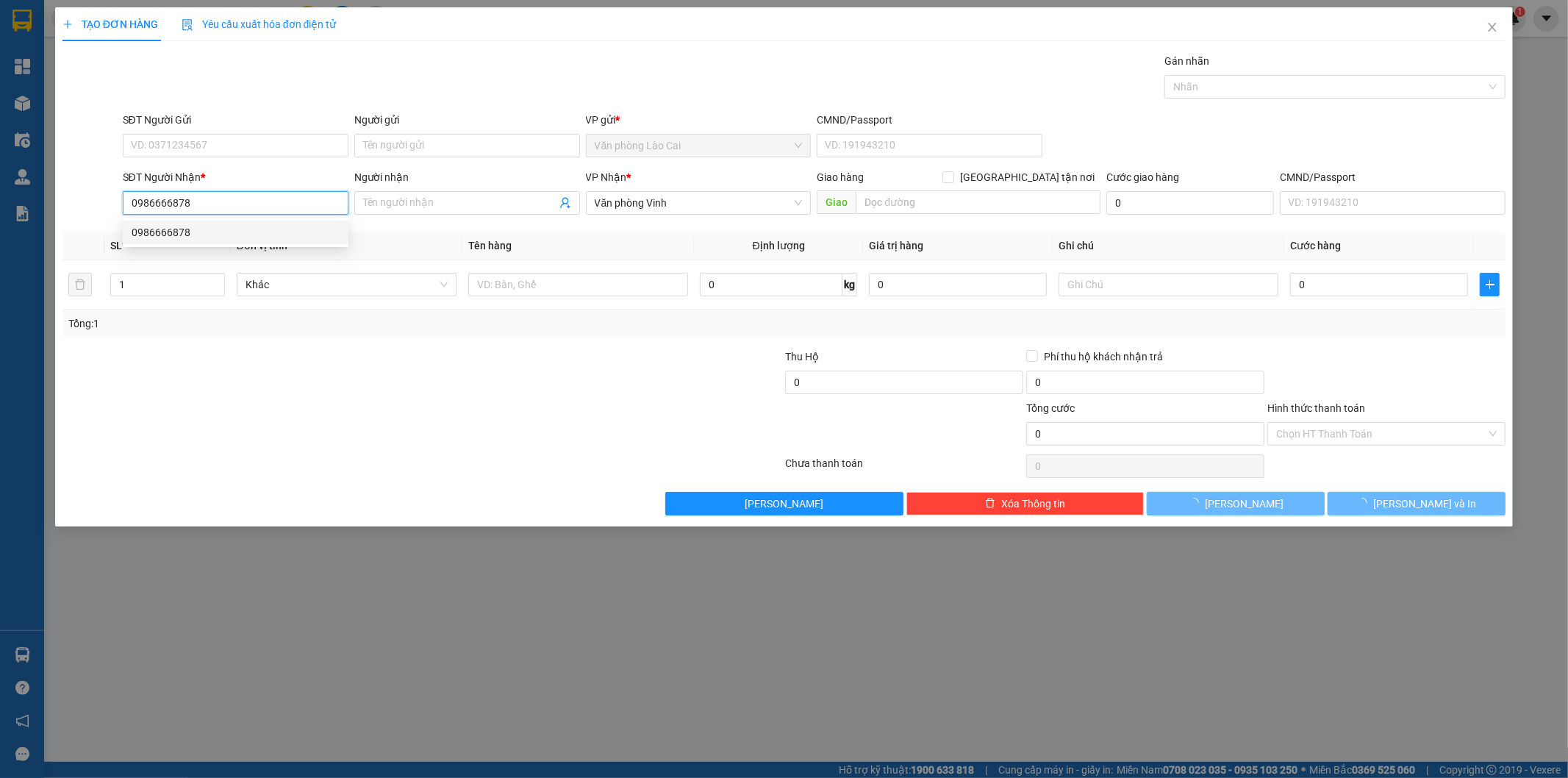
type input "200.000"
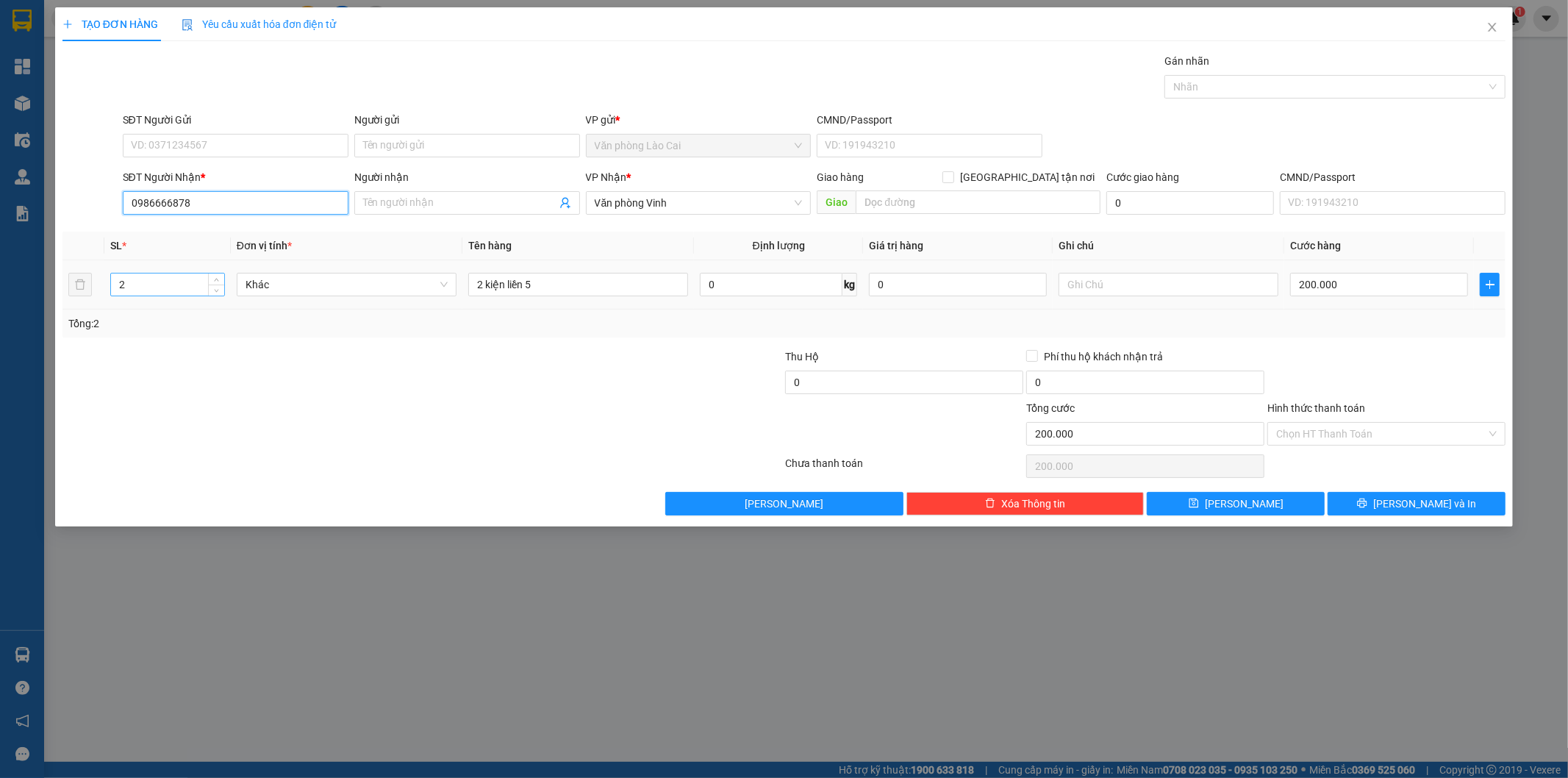
type input "0986666878"
drag, startPoint x: 141, startPoint y: 288, endPoint x: 60, endPoint y: 277, distance: 81.7
click at [60, 277] on div "TẠO ĐƠN HÀNG Yêu cầu xuất hóa đơn điện tử Transit Pickup Surcharge Ids Transit …" at bounding box center [785, 267] width 1459 height 519
type input "1"
drag, startPoint x: 483, startPoint y: 280, endPoint x: 461, endPoint y: 283, distance: 22.2
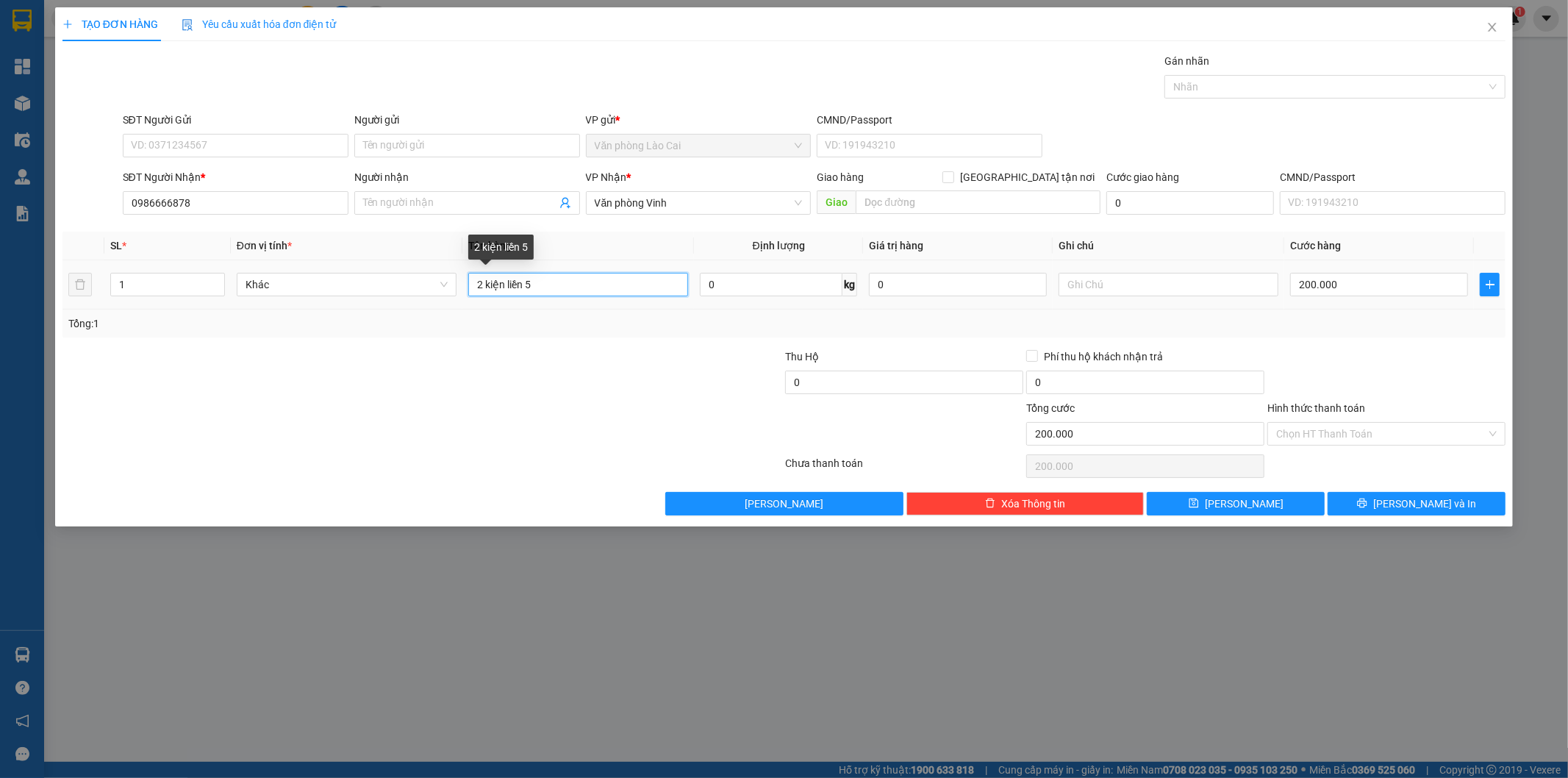
click at [461, 283] on tr "1 Khác 2 kiện liền 5 0 kg 0 200.000" at bounding box center [784, 285] width 1444 height 49
type input "1 kiện liền 5"
click at [1369, 285] on input "200.000" at bounding box center [1379, 284] width 178 height 23
type input "1"
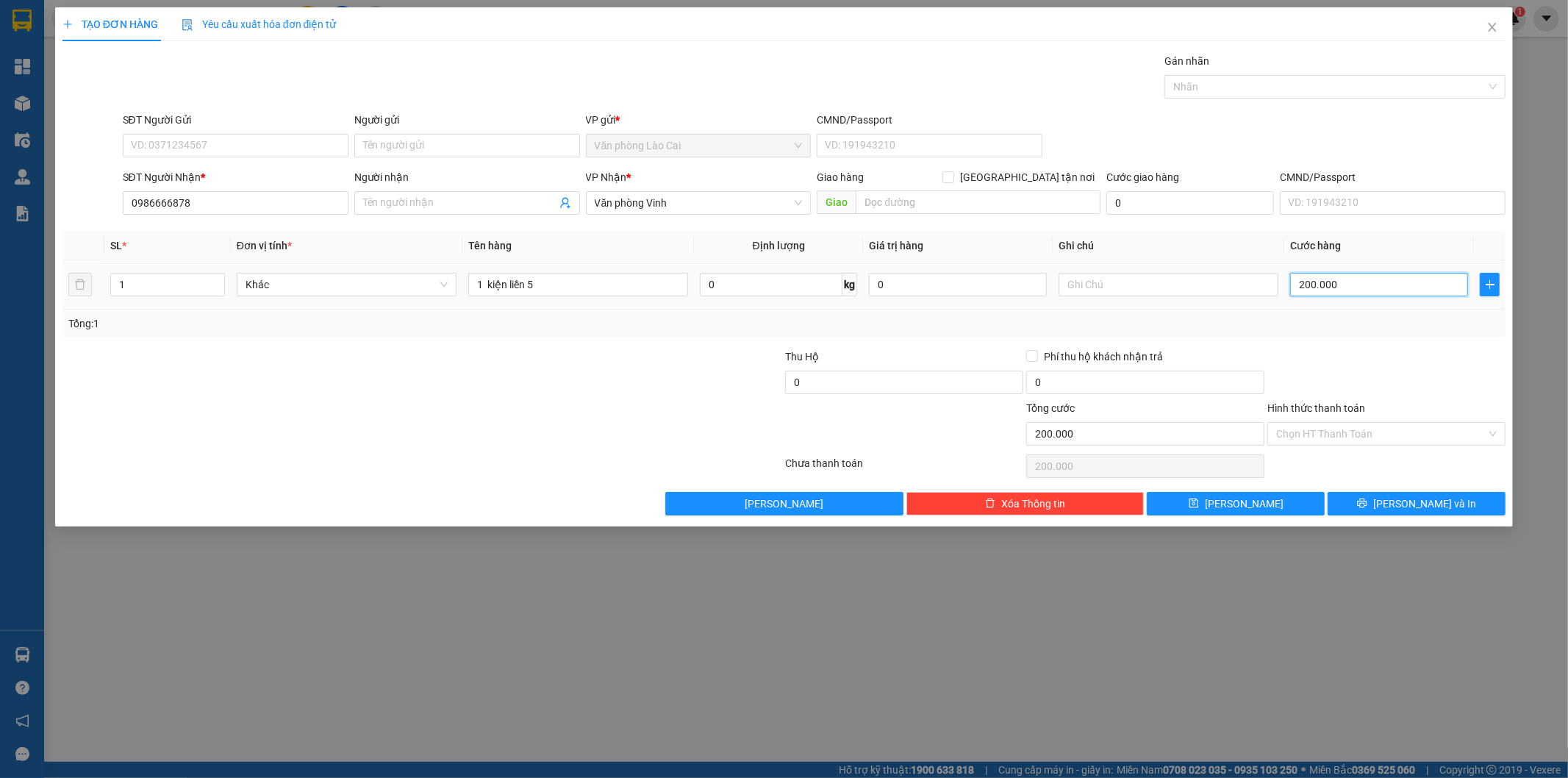
type input "1"
type input "10"
type input "100"
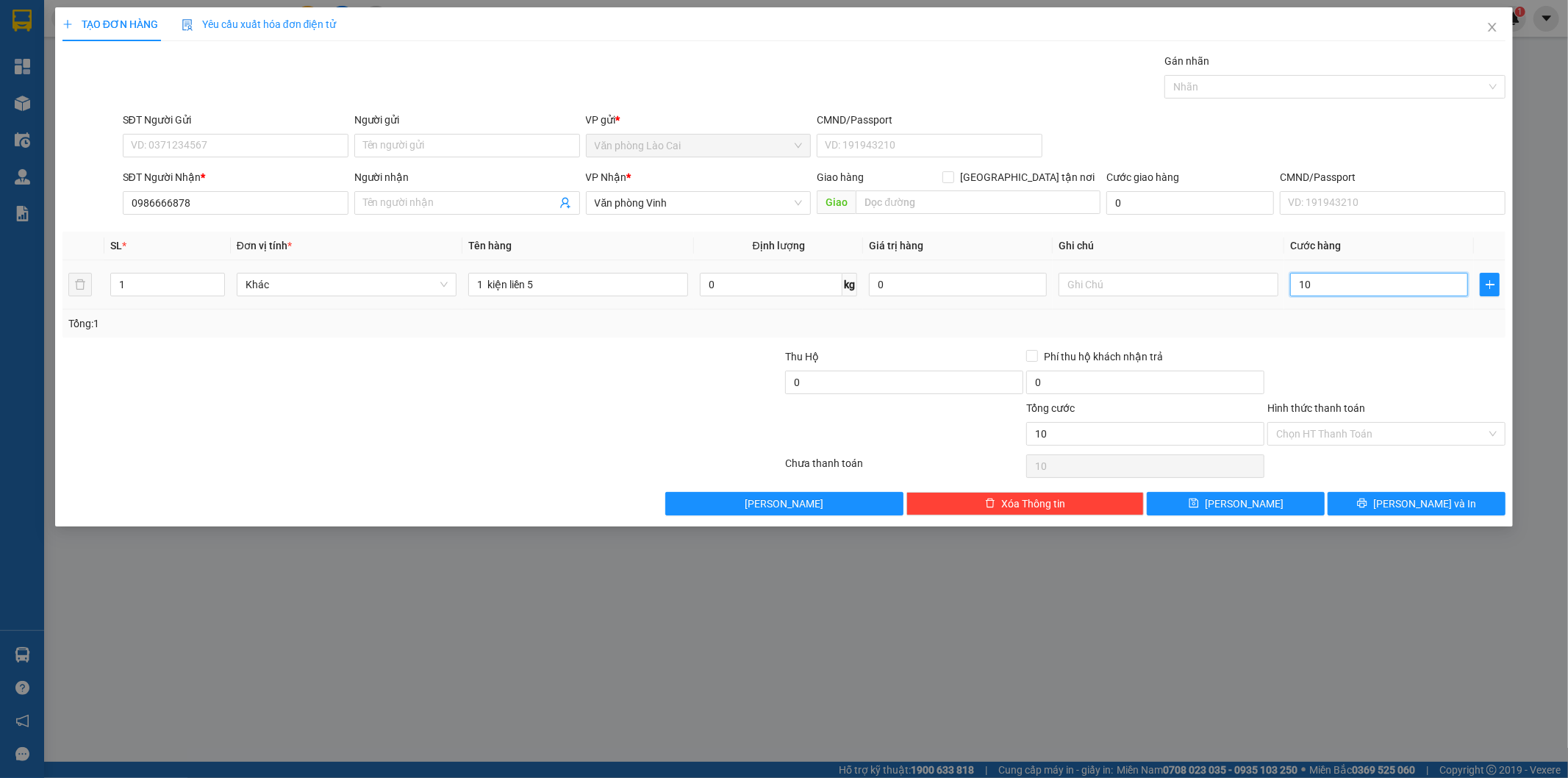
type input "100"
type input "100.000"
click at [1355, 355] on div at bounding box center [1387, 373] width 241 height 51
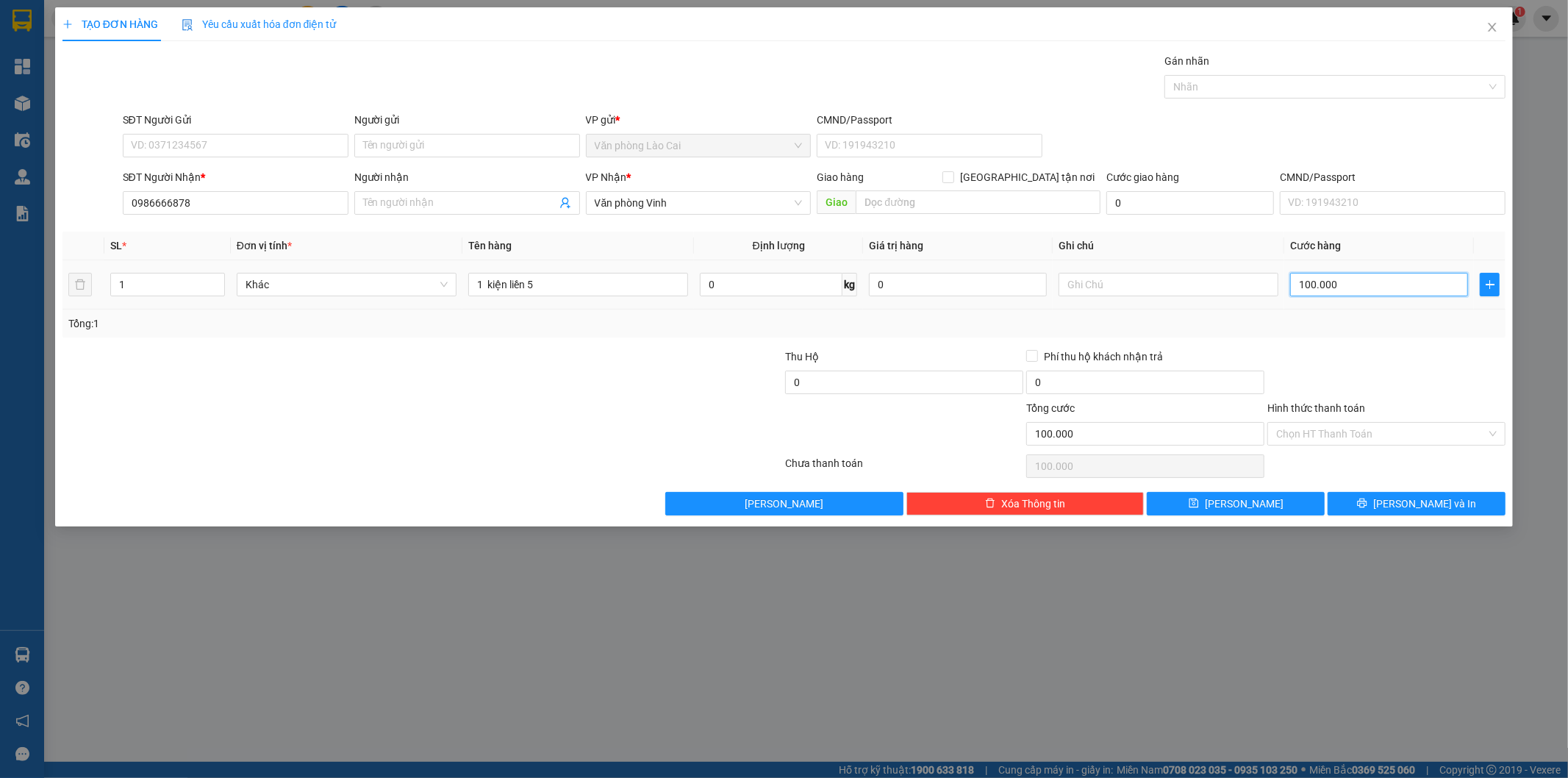
type input "0"
type input "80"
drag, startPoint x: 1107, startPoint y: 282, endPoint x: 953, endPoint y: 272, distance: 154.3
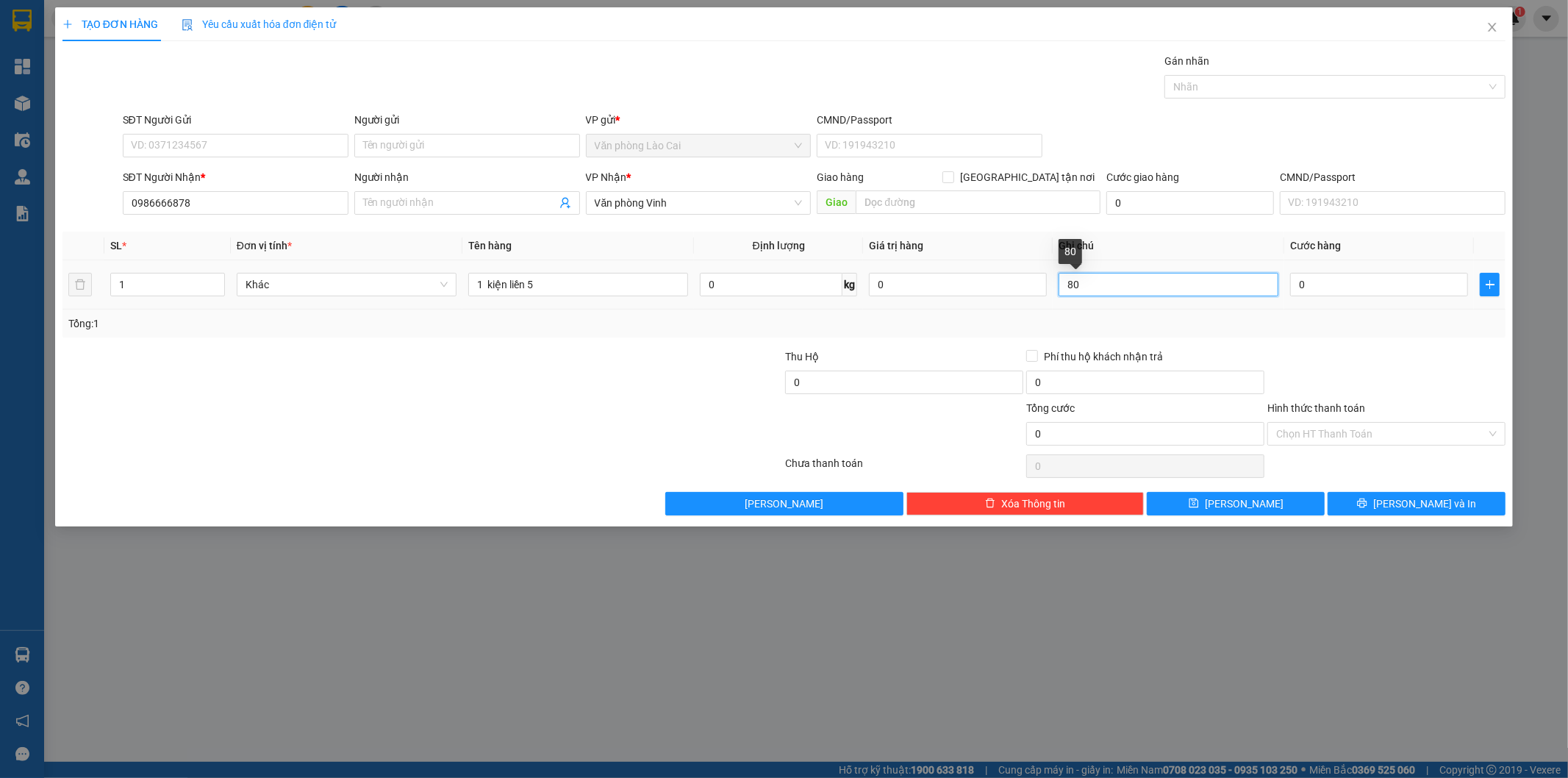
click at [953, 272] on tr "1 Khác 1 kiện liền 5 0 kg 0 80 0" at bounding box center [784, 285] width 1444 height 49
click at [1374, 287] on input "0" at bounding box center [1379, 284] width 178 height 23
type input "1"
type input "10"
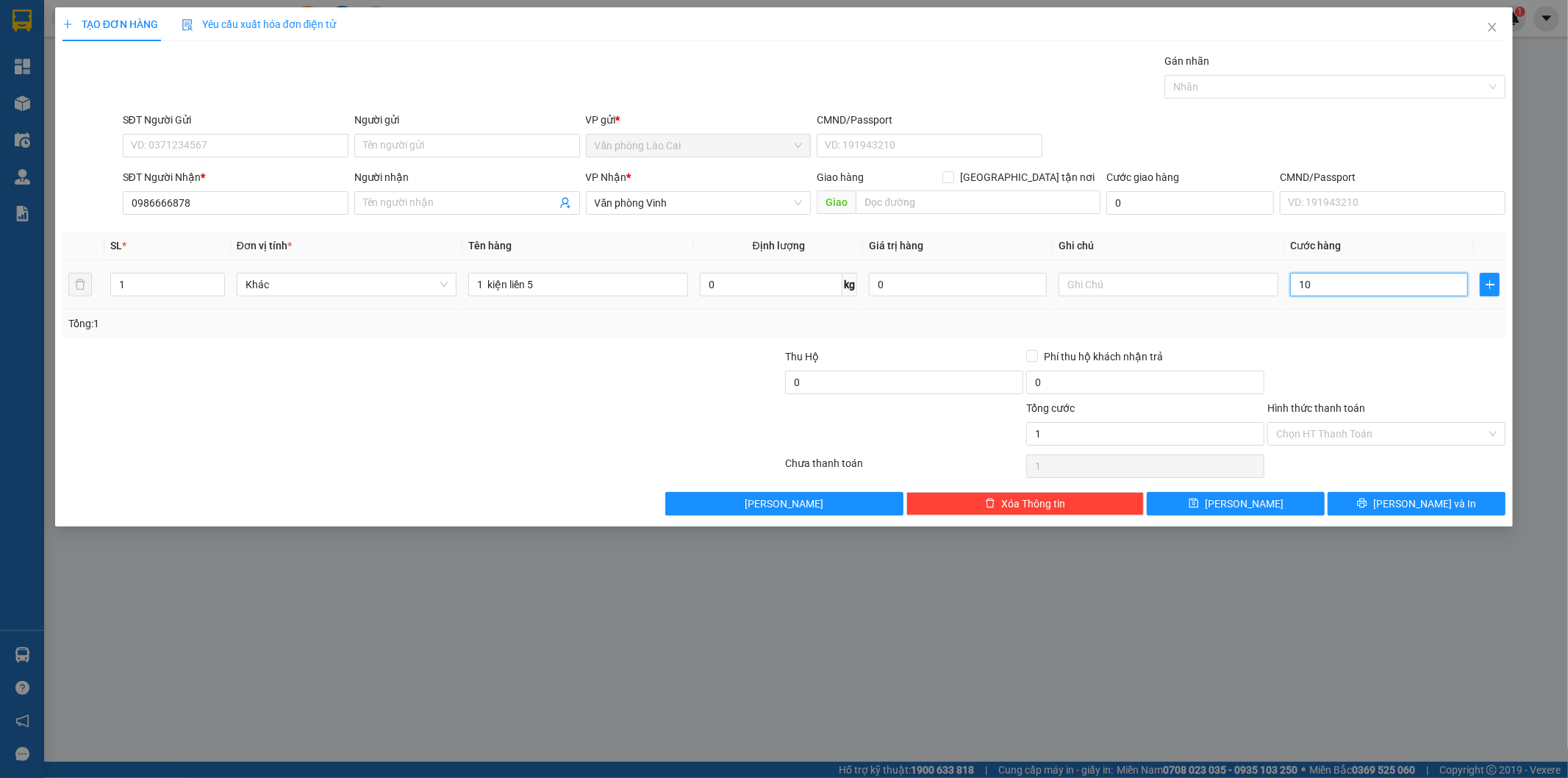
type input "10"
type input "100"
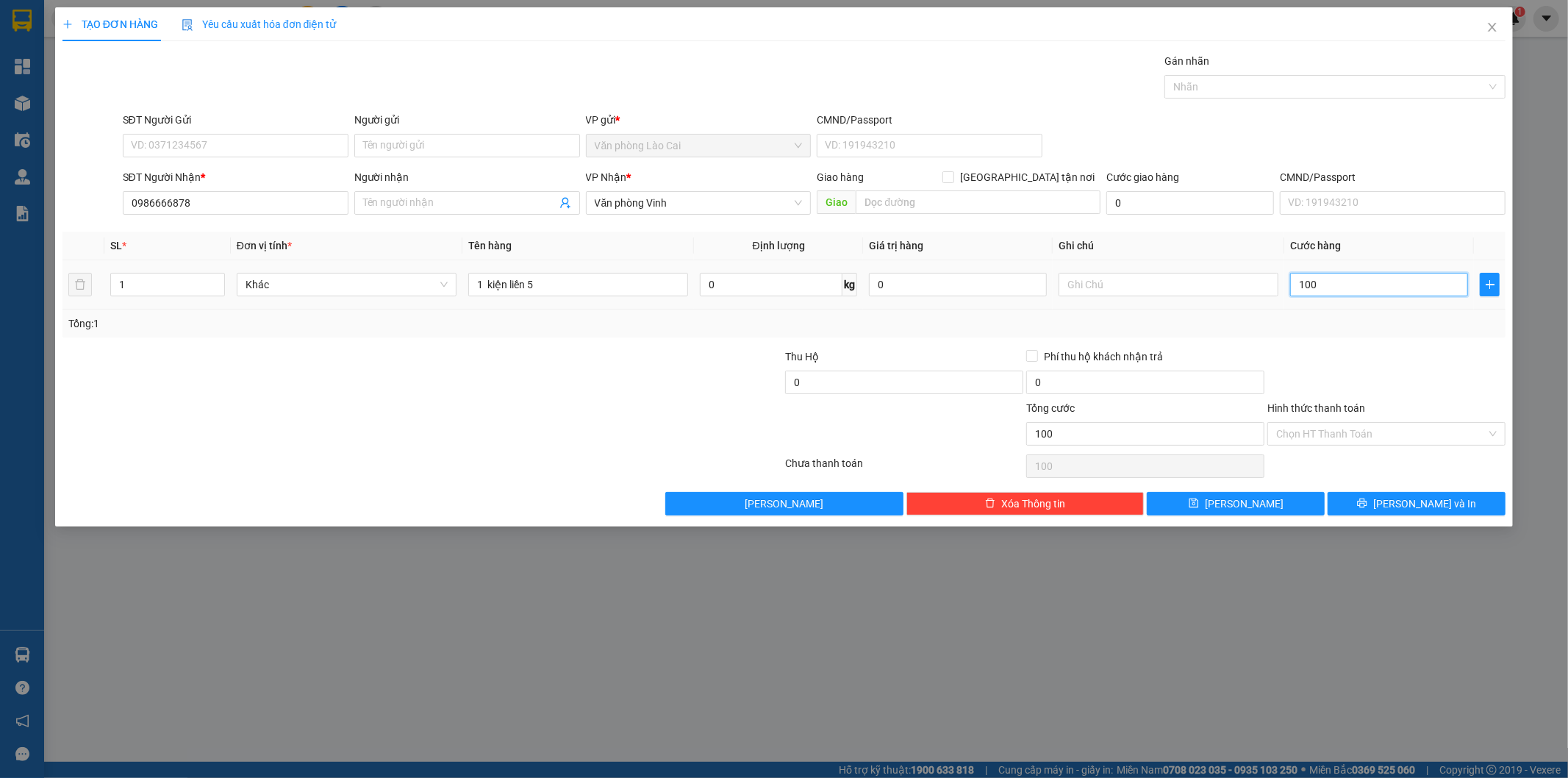
type input "100"
type input "100.000"
click at [1356, 341] on div "Transit Pickup Surcharge Ids Transit Deliver Surcharge Ids Transit Deliver Surc…" at bounding box center [784, 284] width 1444 height 463
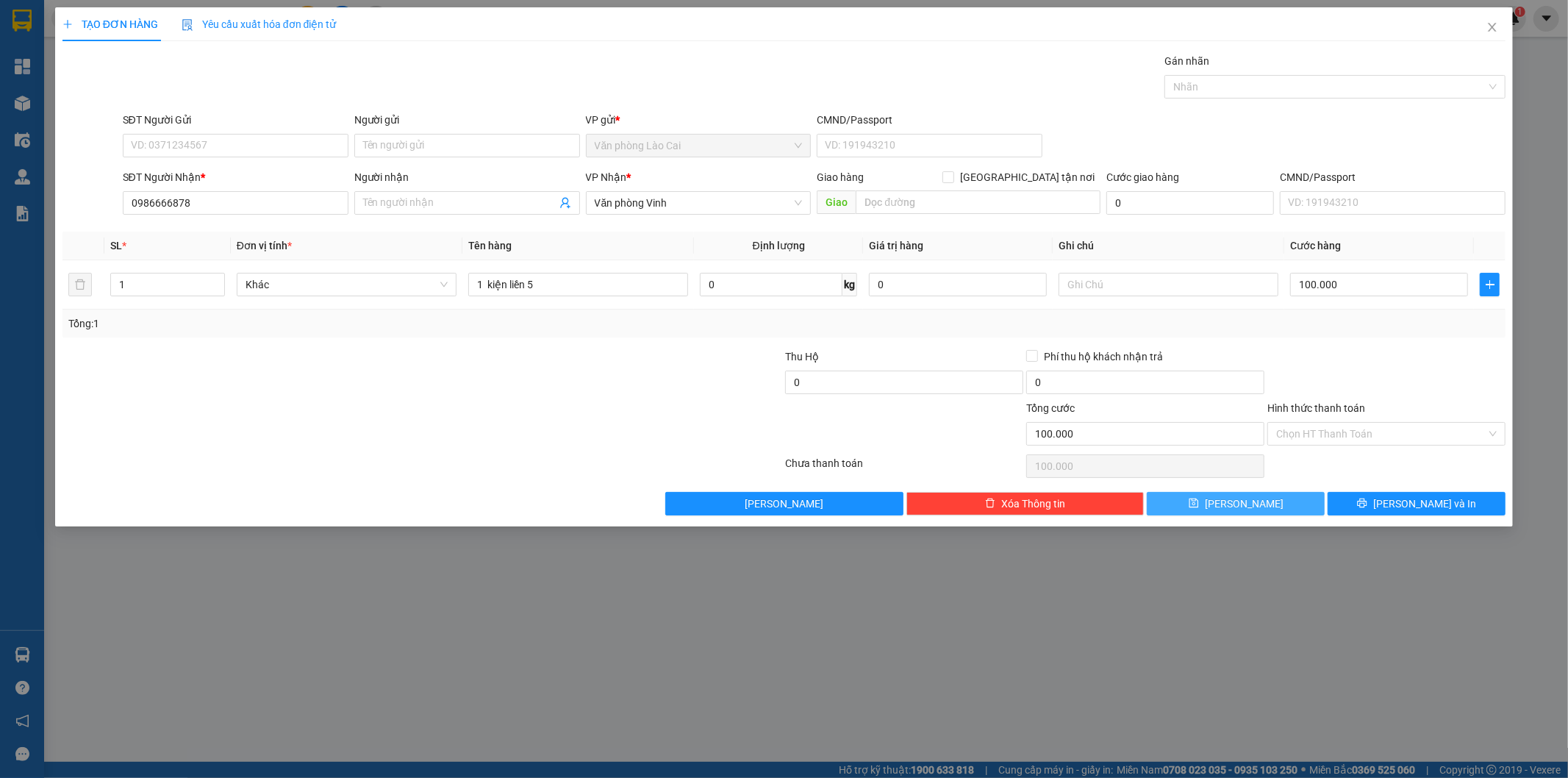
click at [1308, 508] on button "[PERSON_NAME]" at bounding box center [1235, 504] width 178 height 23
type input "0"
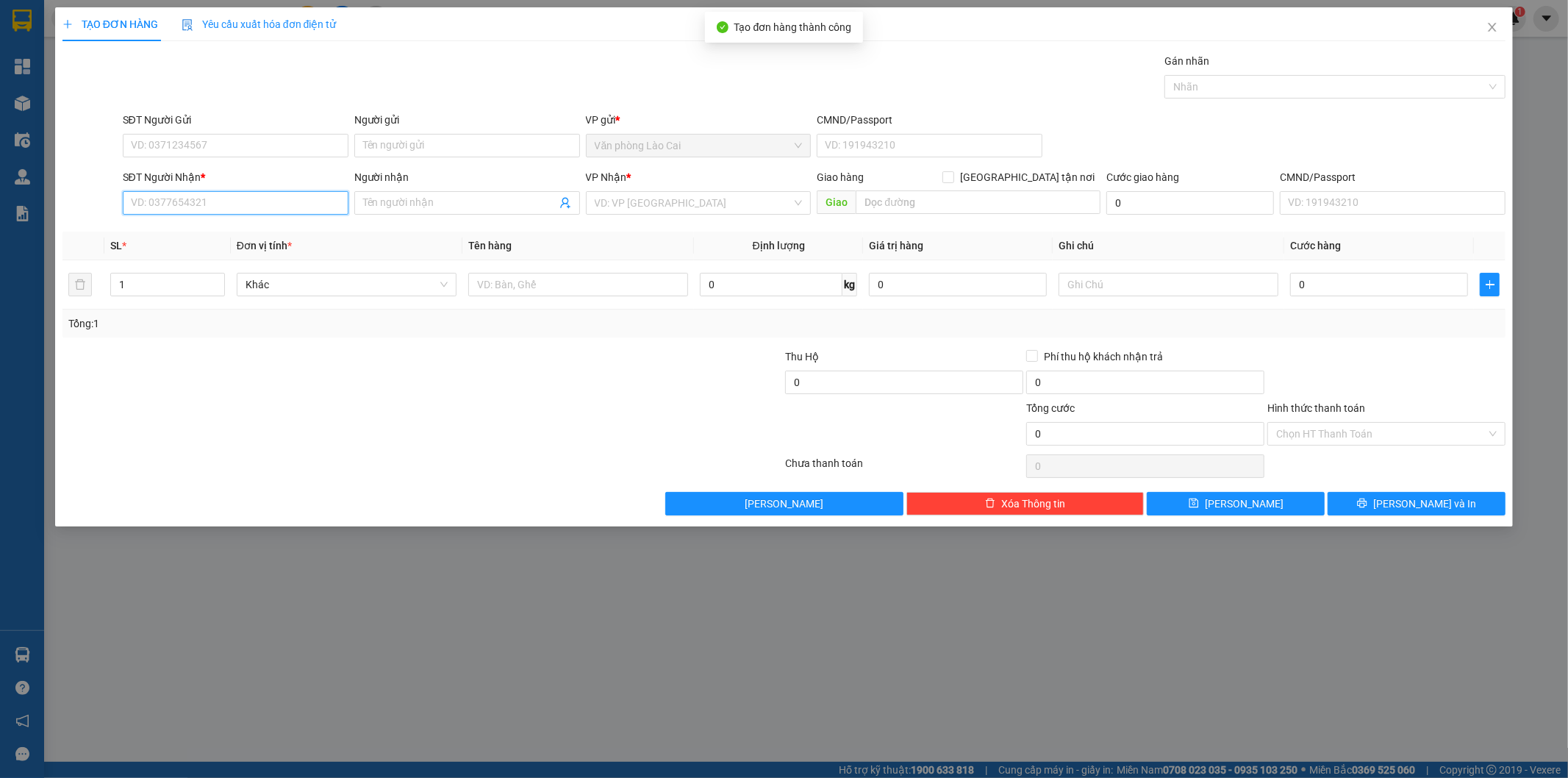
drag, startPoint x: 290, startPoint y: 197, endPoint x: 282, endPoint y: 200, distance: 8.5
click at [282, 200] on input "SĐT Người Nhận *" at bounding box center [235, 202] width 226 height 23
click at [211, 208] on input "7777" at bounding box center [235, 202] width 226 height 23
click at [199, 233] on div "0949577777" at bounding box center [236, 232] width 208 height 16
type input "0949577777"
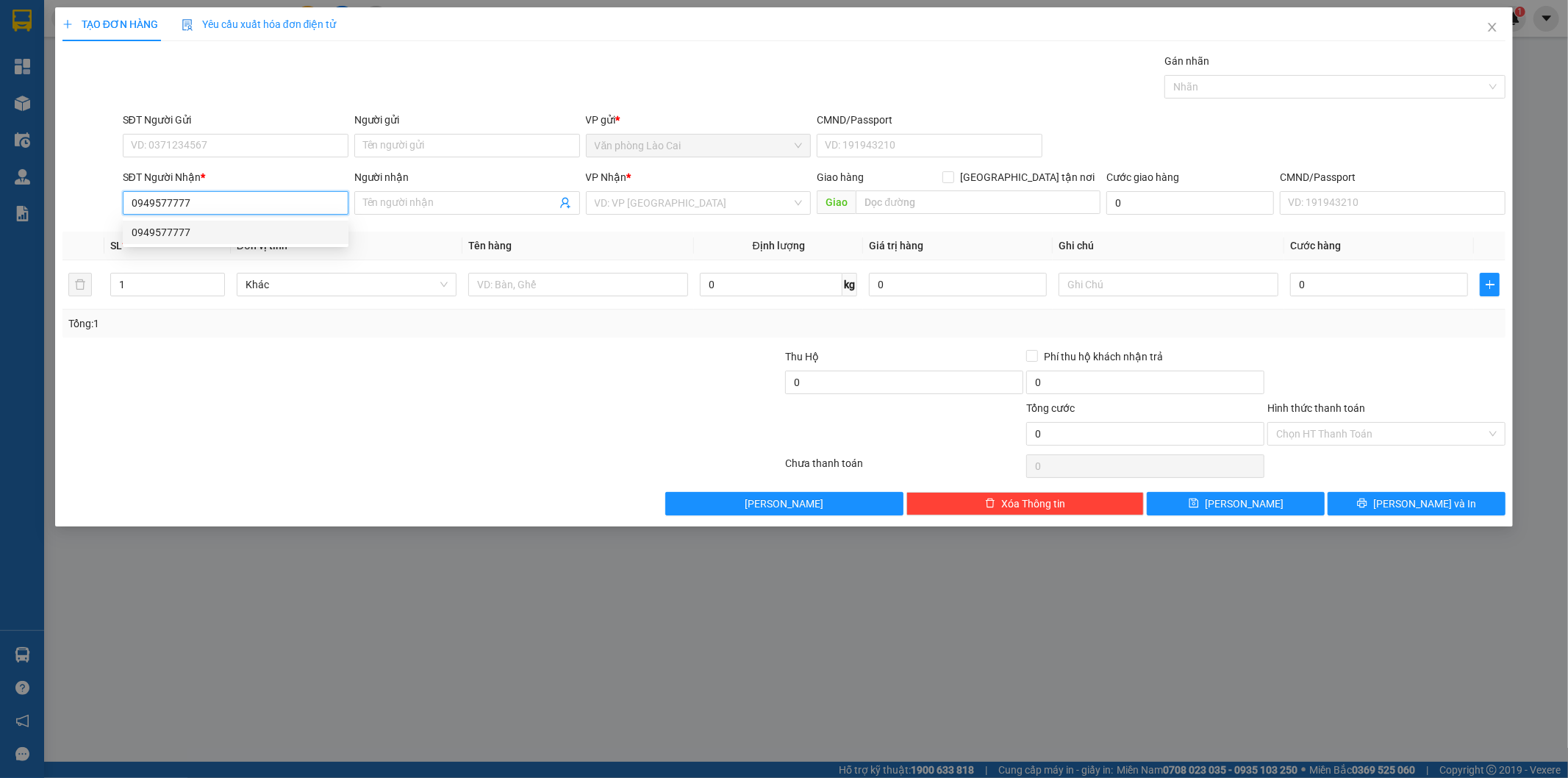
type input "100.000"
type input "0949577777"
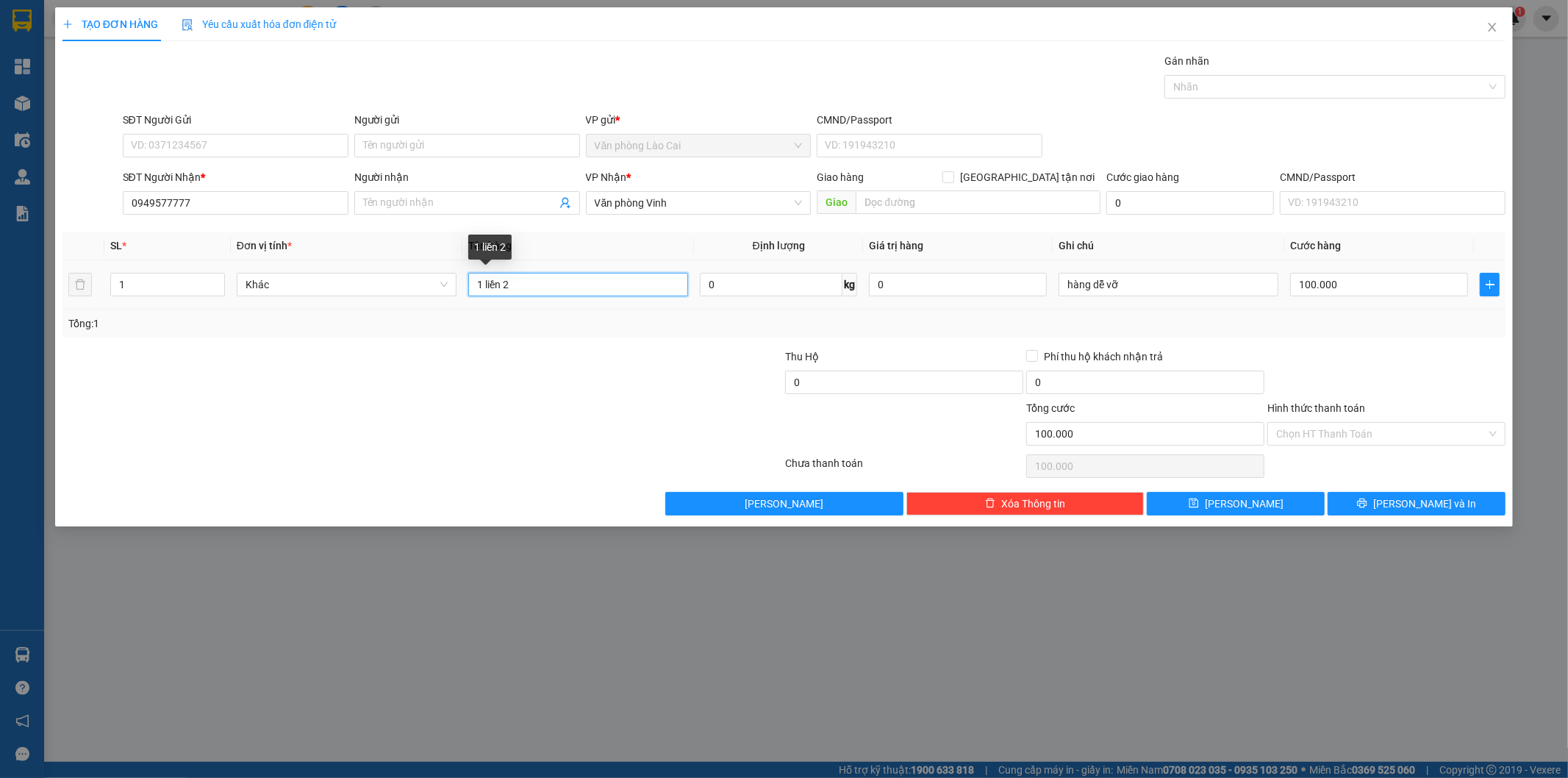
drag, startPoint x: 568, startPoint y: 286, endPoint x: 478, endPoint y: 280, distance: 90.2
click at [478, 280] on input "1 liền 2" at bounding box center [577, 284] width 220 height 23
type input "1 kiện"
click at [1368, 288] on input "100.000" at bounding box center [1379, 284] width 178 height 23
click at [1368, 339] on div "Transit Pickup Surcharge Ids Transit Deliver Surcharge Ids Transit Deliver Surc…" at bounding box center [784, 284] width 1444 height 463
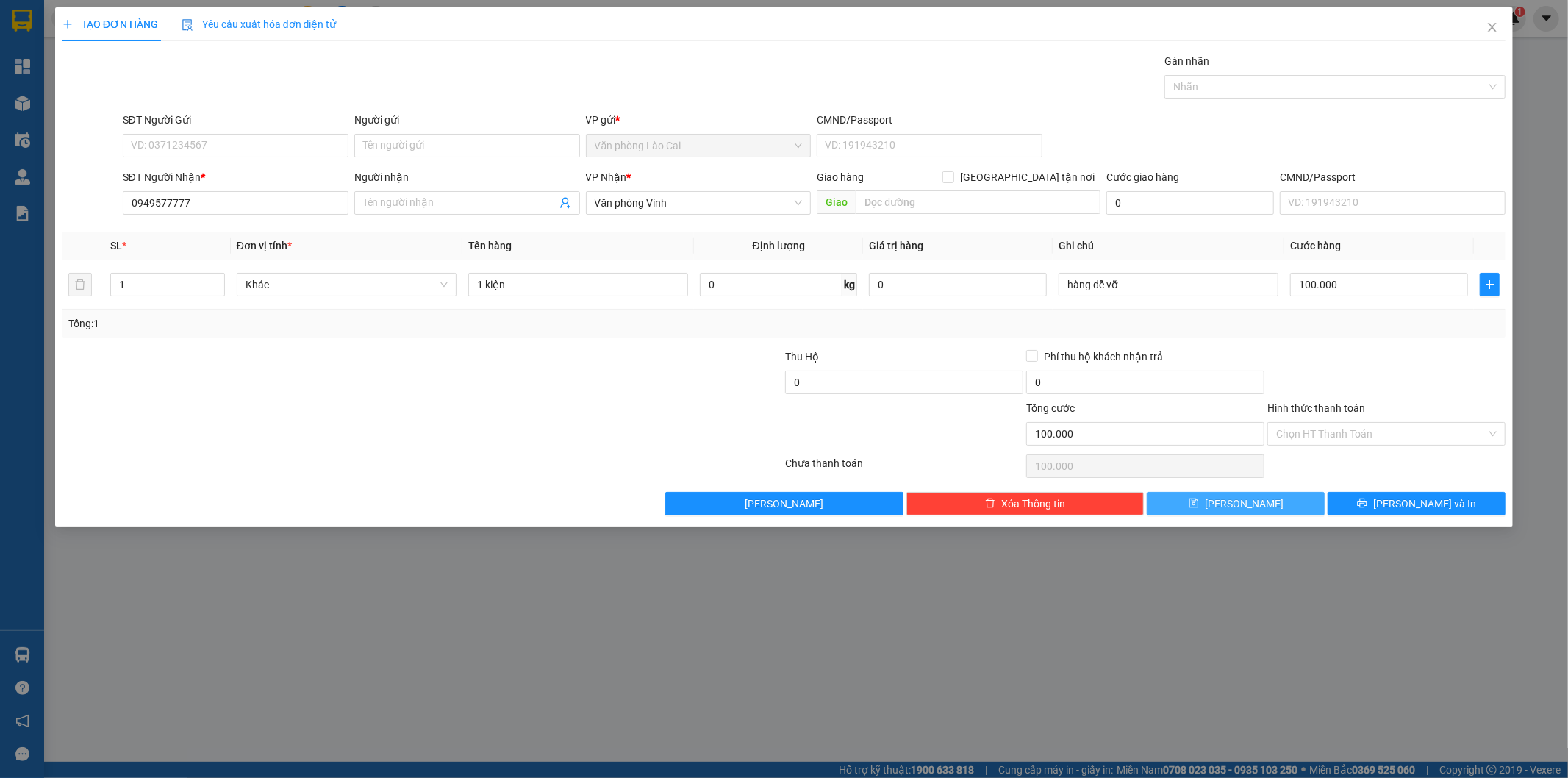
click at [1279, 507] on button "[PERSON_NAME]" at bounding box center [1235, 504] width 178 height 23
type input "0"
click at [276, 202] on input "SĐT Người Nhận *" at bounding box center [235, 202] width 226 height 23
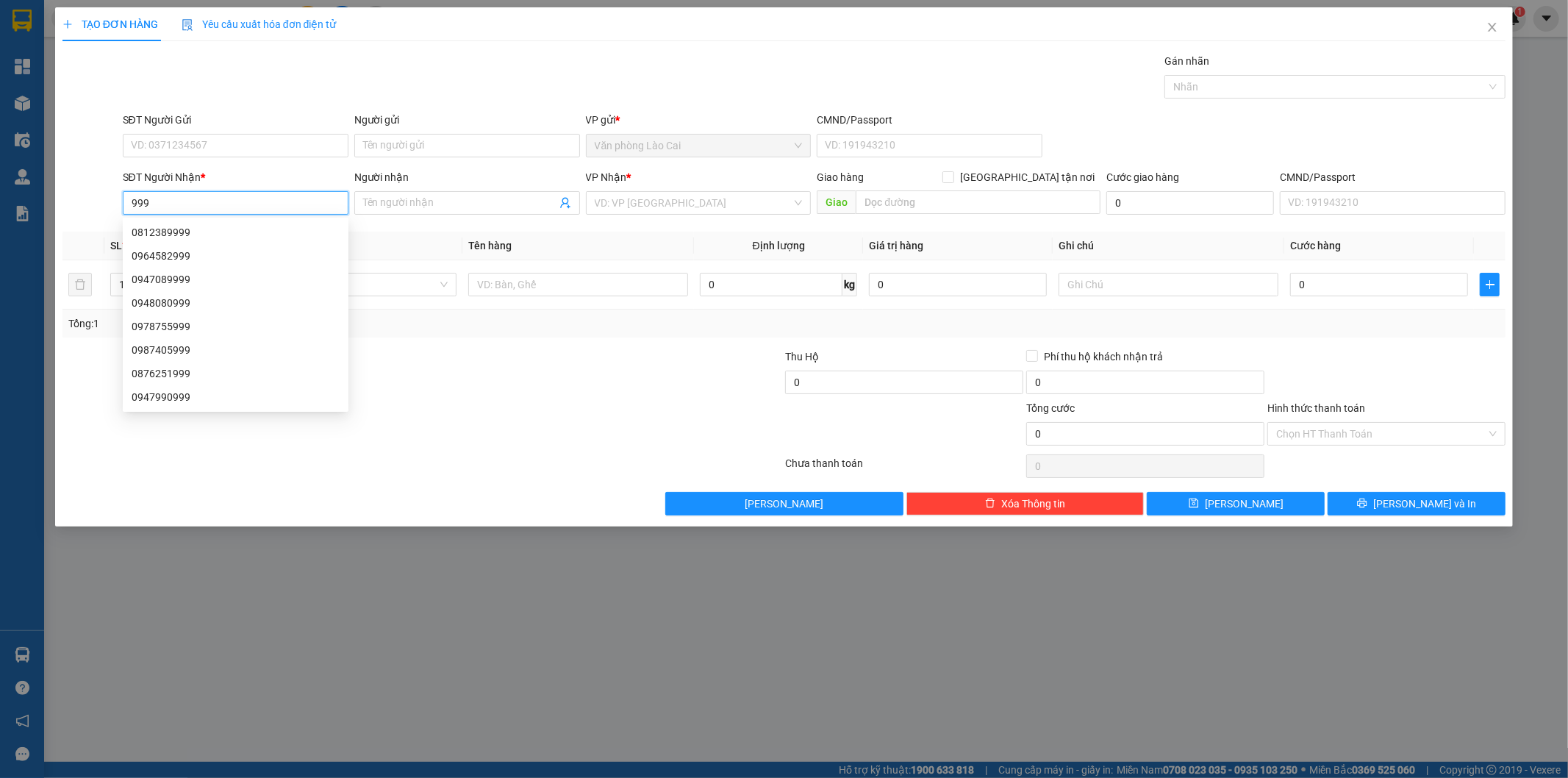
drag, startPoint x: 212, startPoint y: 203, endPoint x: 204, endPoint y: 204, distance: 8.1
click at [208, 203] on input "999" at bounding box center [235, 202] width 226 height 23
click at [199, 277] on div "0947089999" at bounding box center [236, 279] width 208 height 16
type input "0947089999"
type input "100.000"
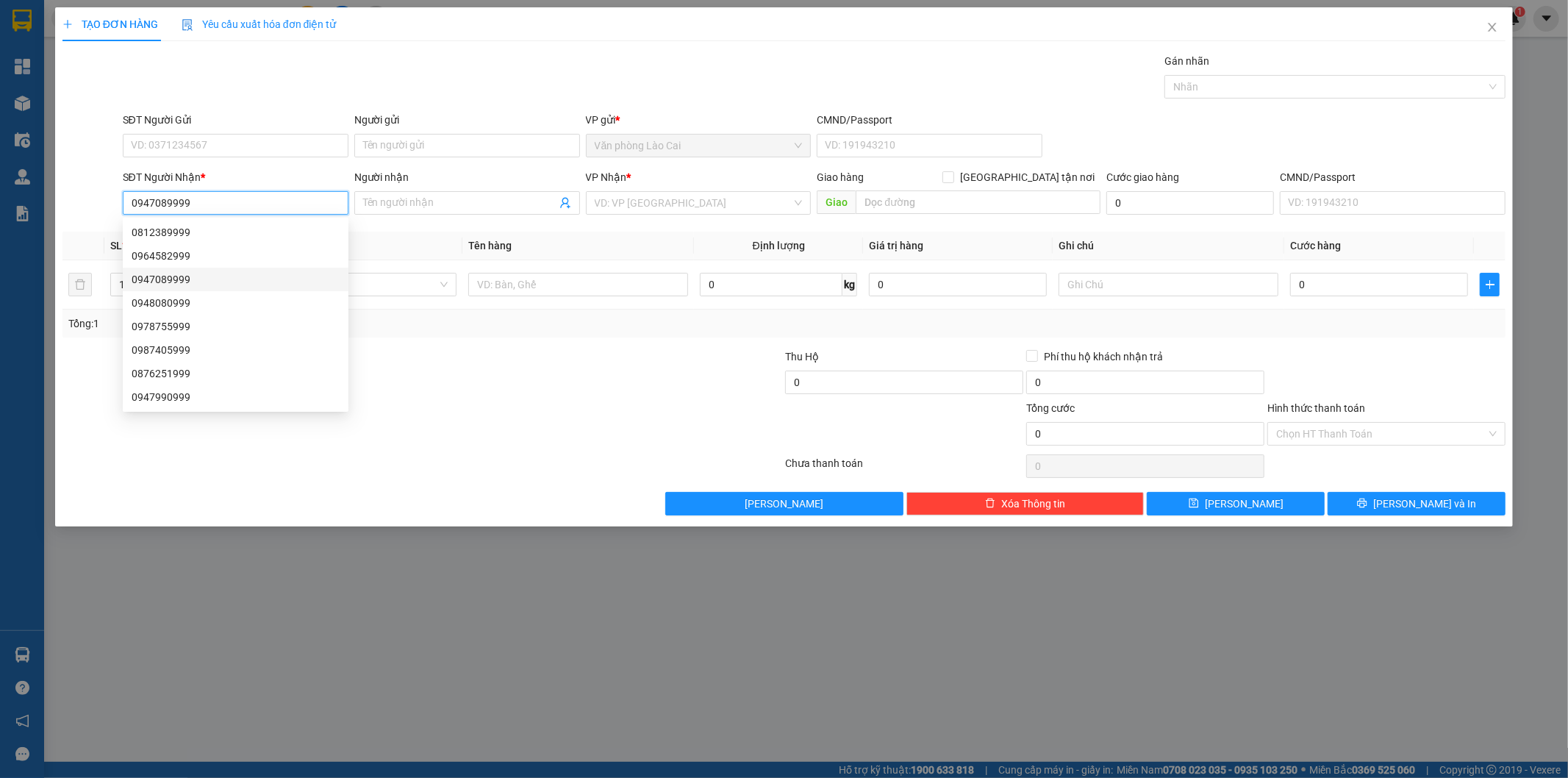
type input "100.000"
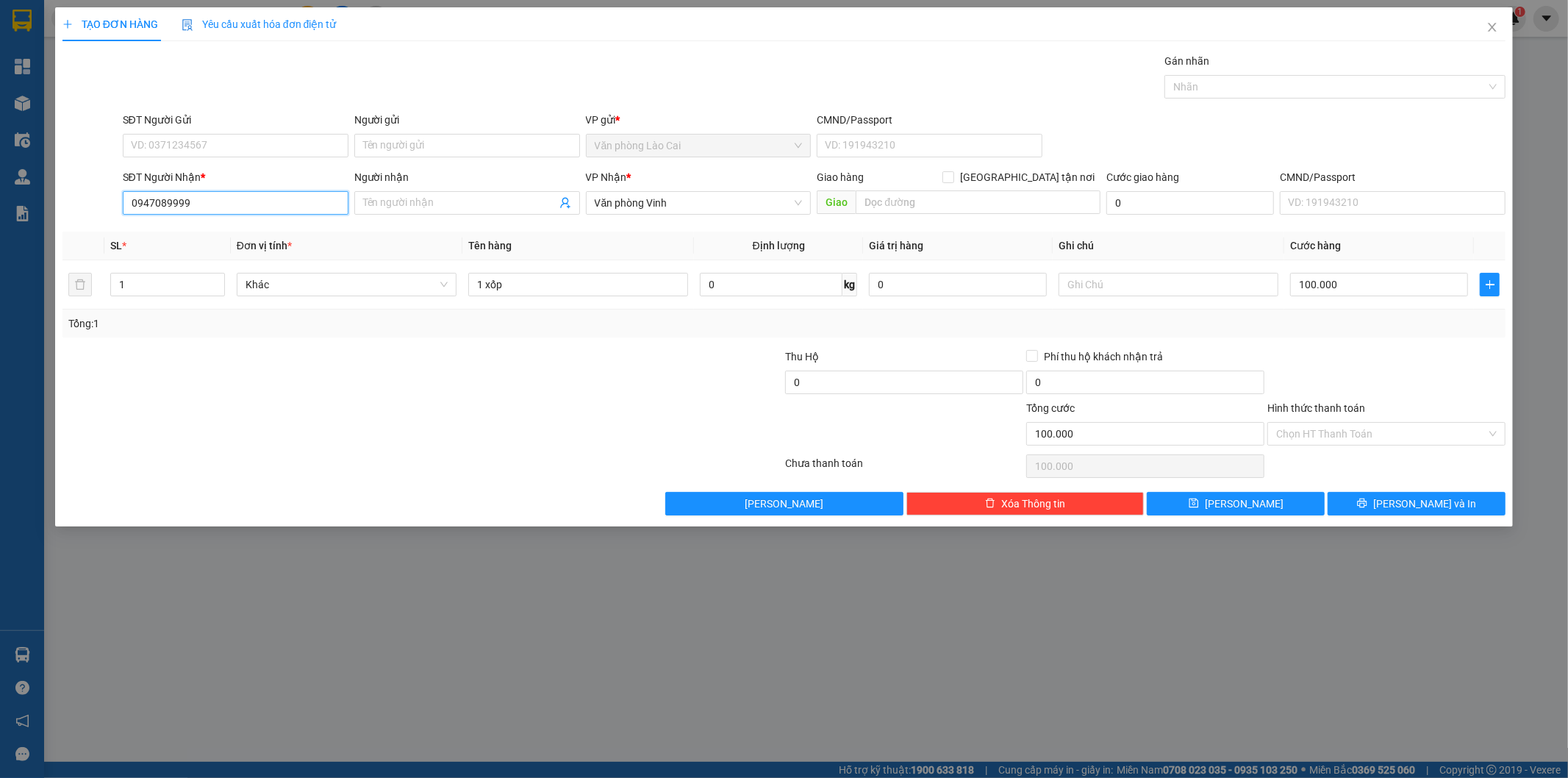
drag, startPoint x: 224, startPoint y: 204, endPoint x: 0, endPoint y: 203, distance: 224.0
click at [0, 203] on div "TẠO ĐƠN HÀNG Yêu cầu xuất hóa đơn điện tử Transit Pickup Surcharge Ids Transit …" at bounding box center [784, 389] width 1568 height 778
click at [339, 347] on div "Transit Pickup Surcharge Ids Transit Deliver Surcharge Ids Transit Deliver Surc…" at bounding box center [784, 284] width 1444 height 463
click at [1498, 27] on icon "close" at bounding box center [1492, 28] width 12 height 12
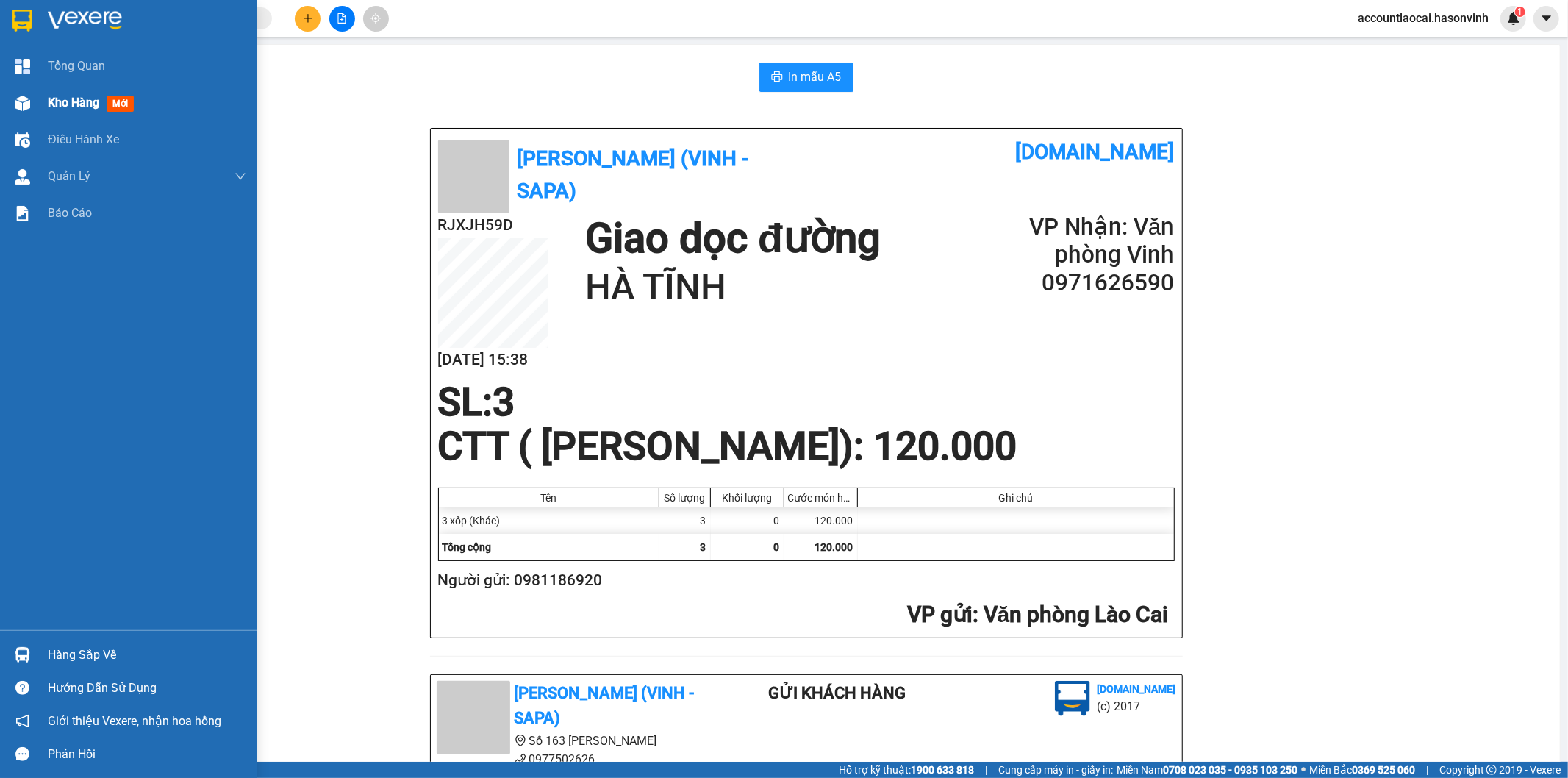
click at [78, 103] on span "Kho hàng" at bounding box center [73, 102] width 51 height 14
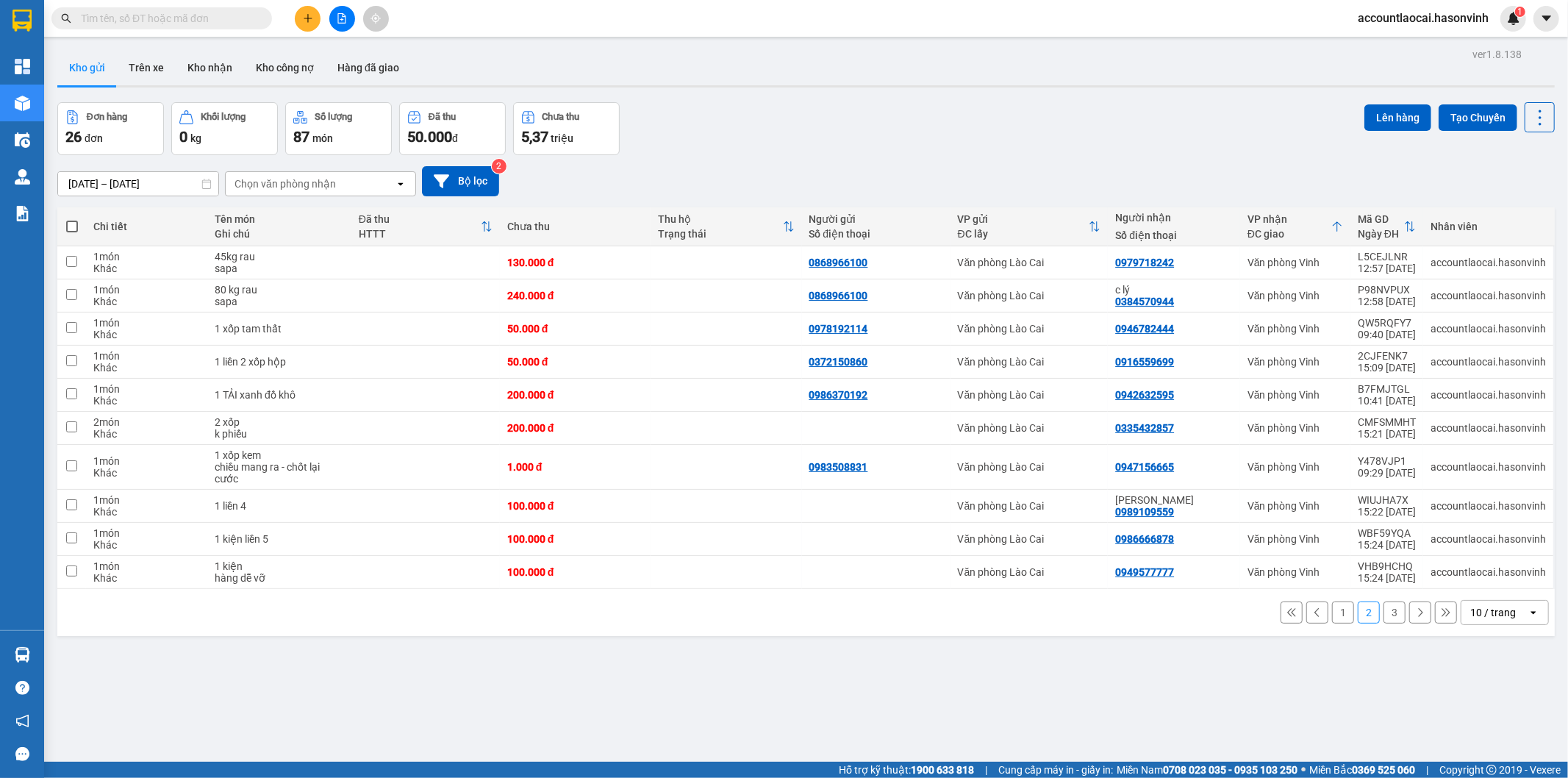
click at [1332, 225] on icon at bounding box center [1338, 227] width 12 height 12
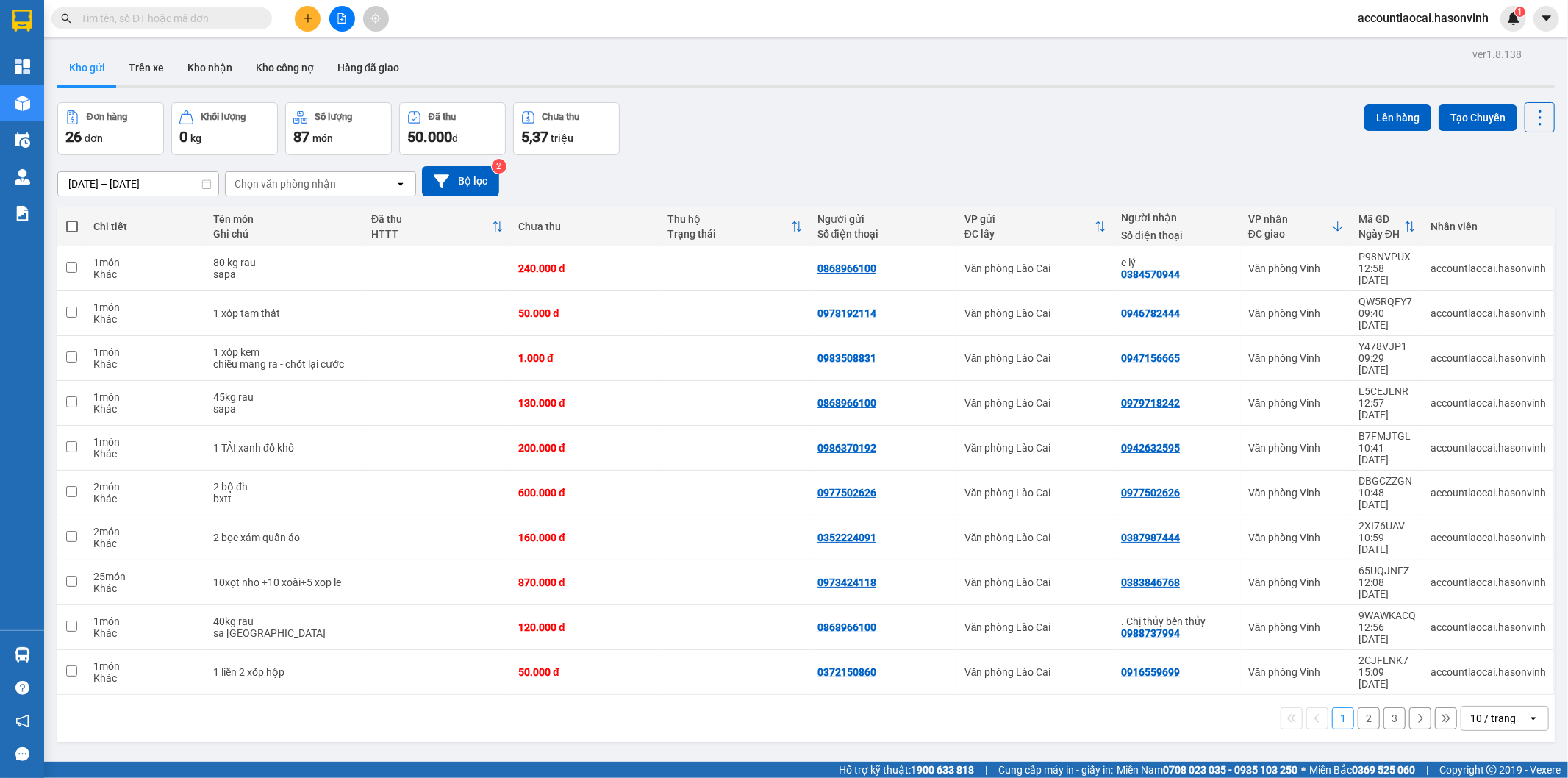
click at [1332, 225] on icon at bounding box center [1338, 227] width 12 height 12
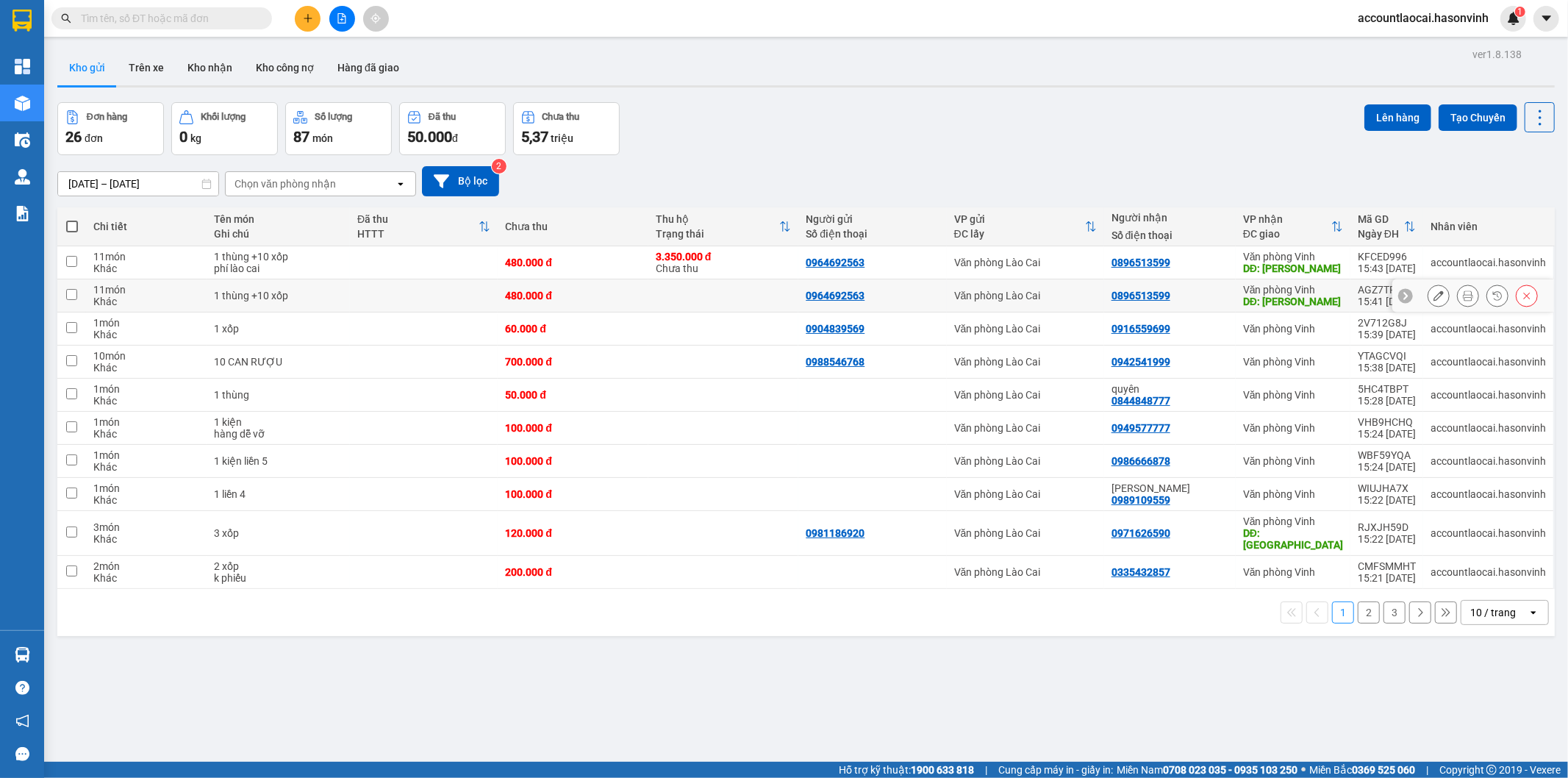
click at [1522, 299] on icon at bounding box center [1527, 295] width 10 height 10
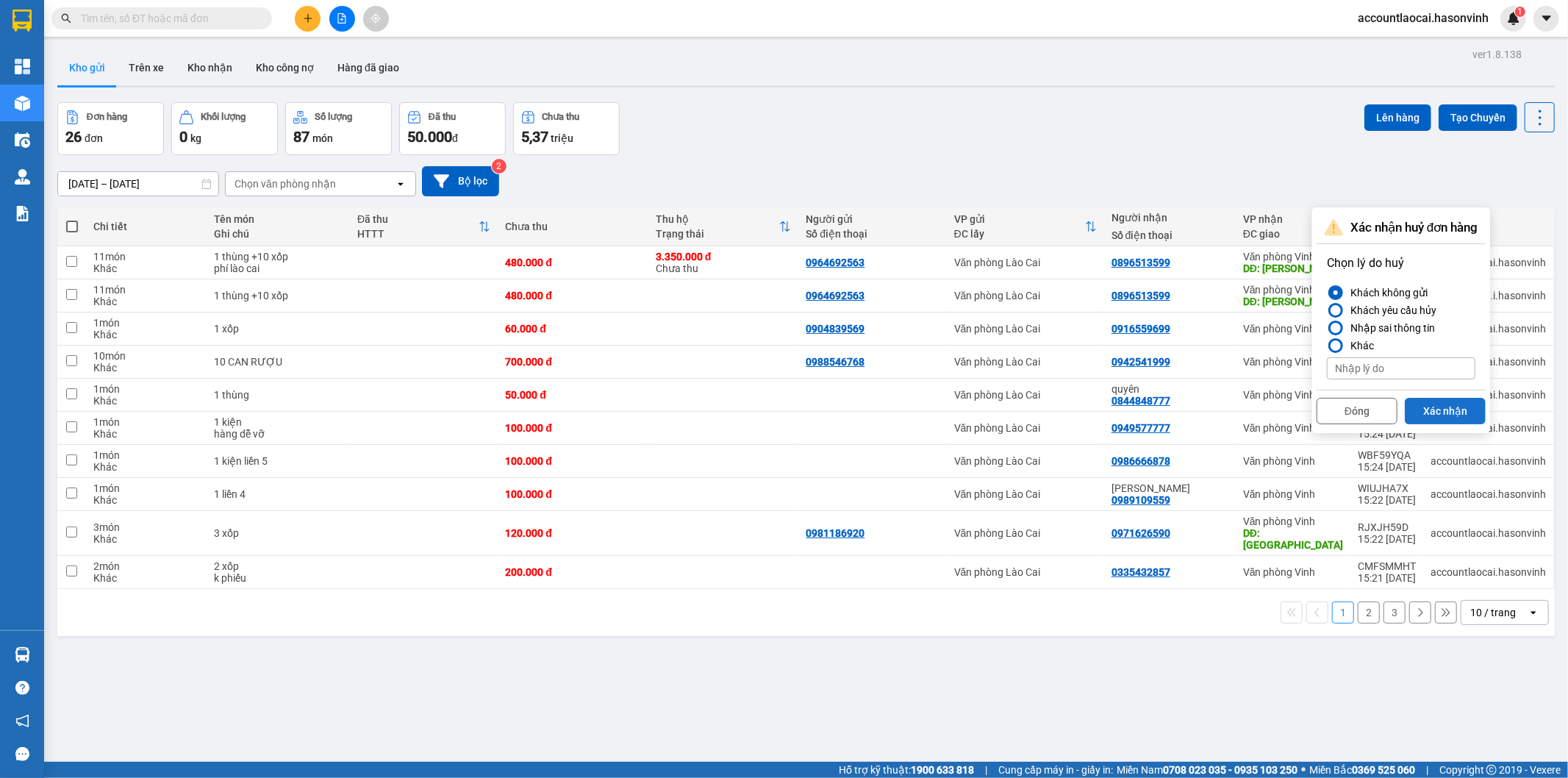
click at [1446, 411] on button "Xác nhận" at bounding box center [1445, 411] width 81 height 26
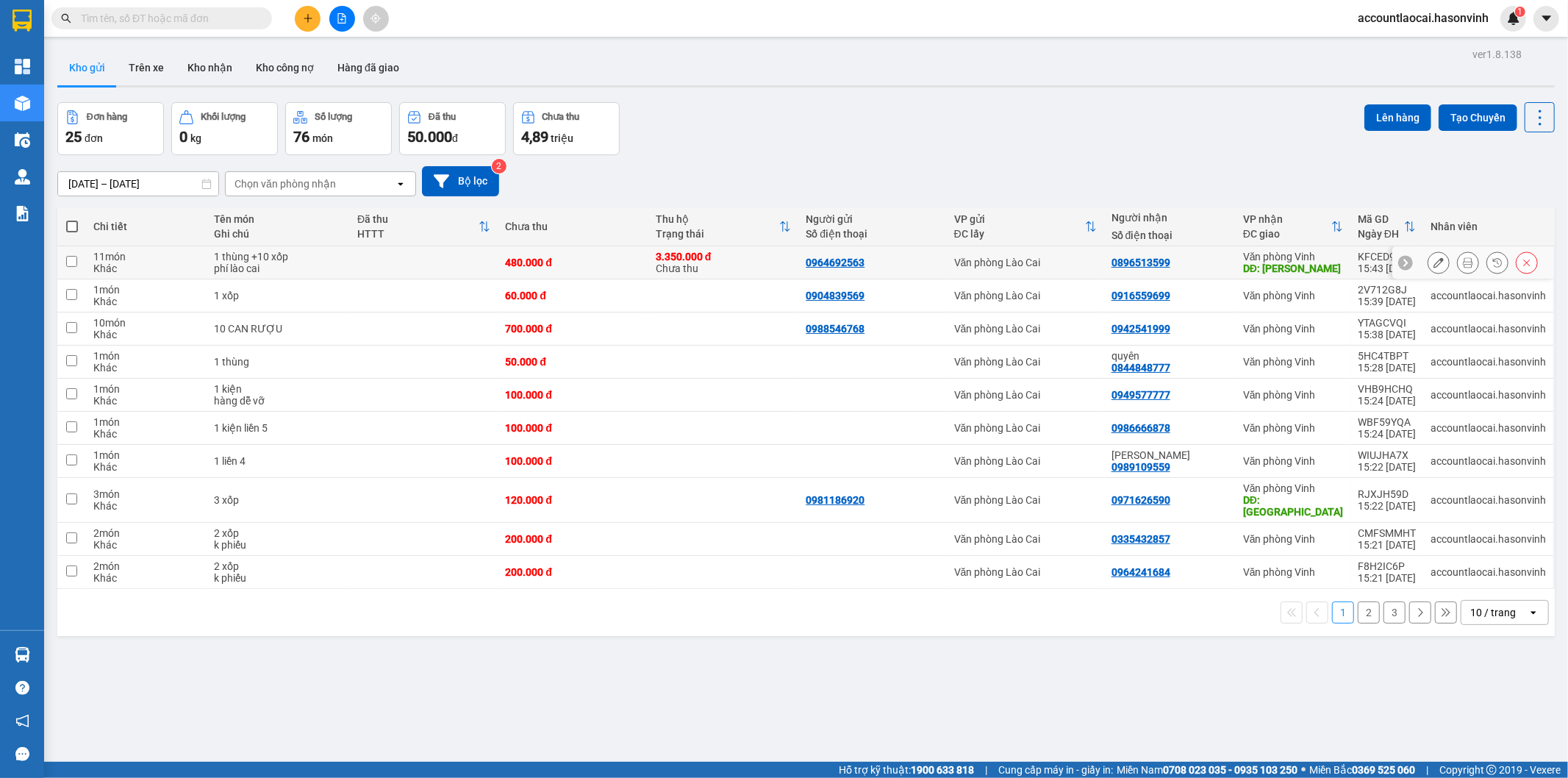
click at [1433, 261] on icon at bounding box center [1439, 262] width 10 height 10
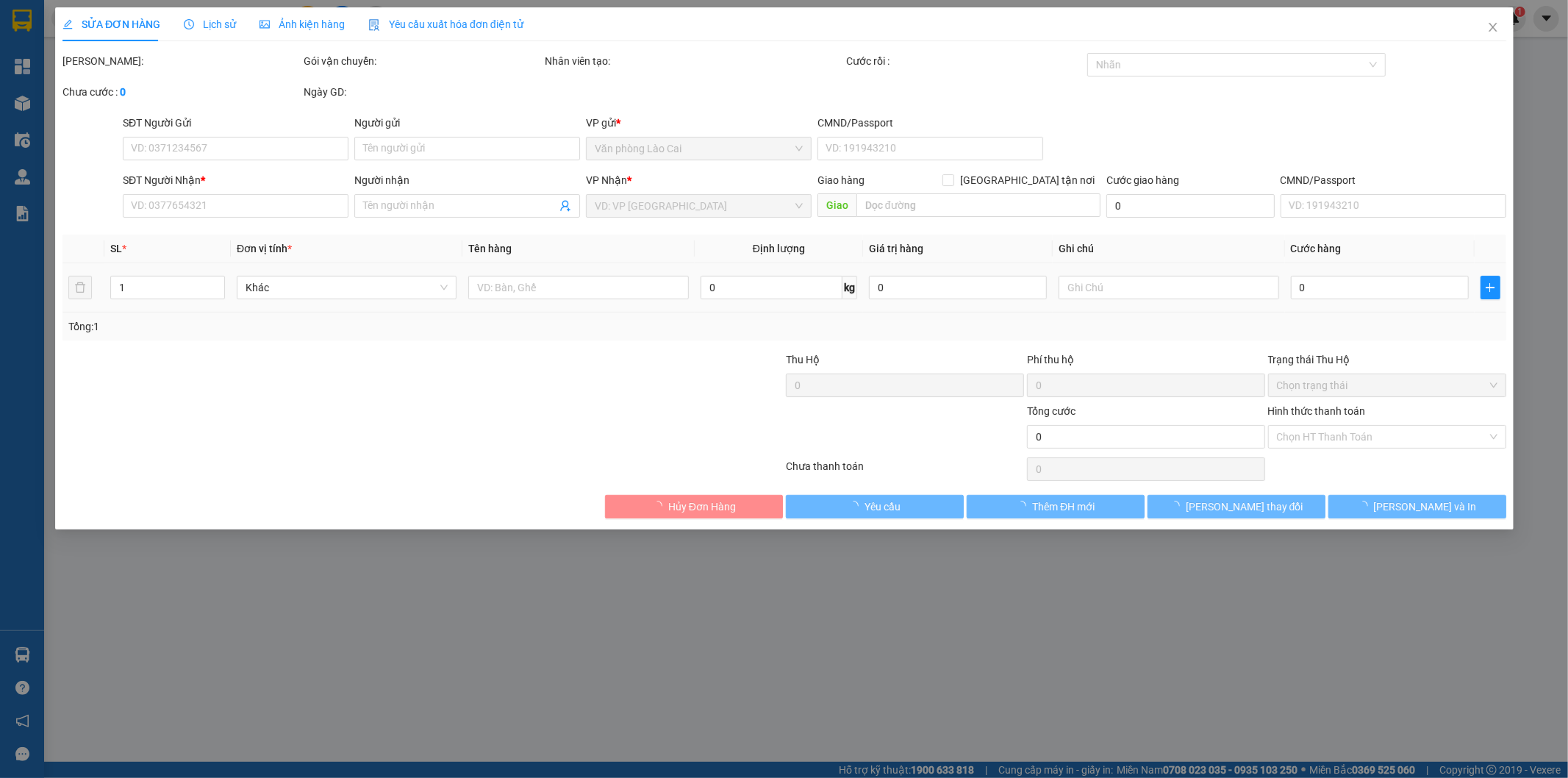
type input "0964692563"
type input "0896513599"
type input "hồng lĩnh"
type input "3.350.000"
type input "40.000"
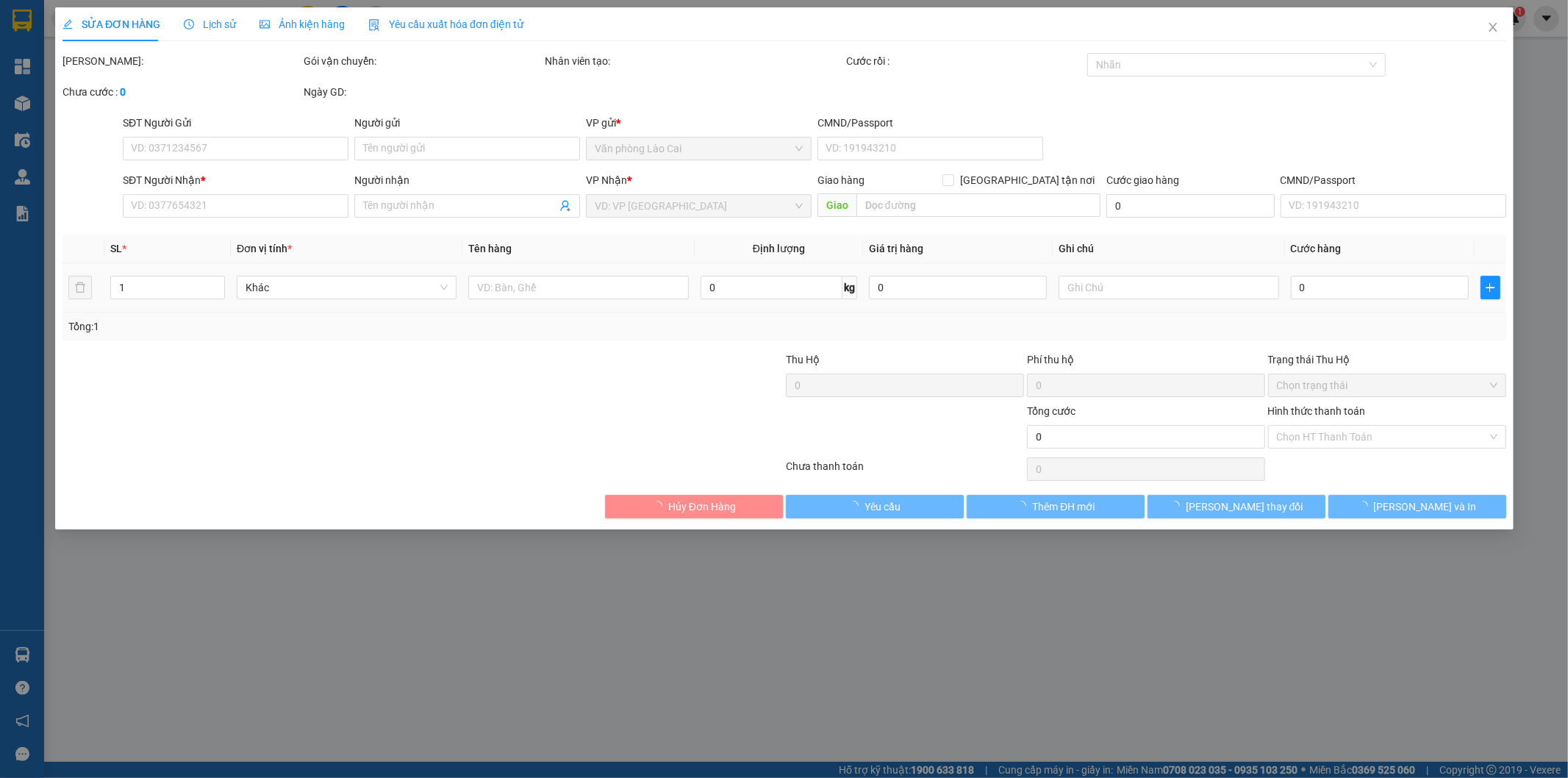
type input "480.000"
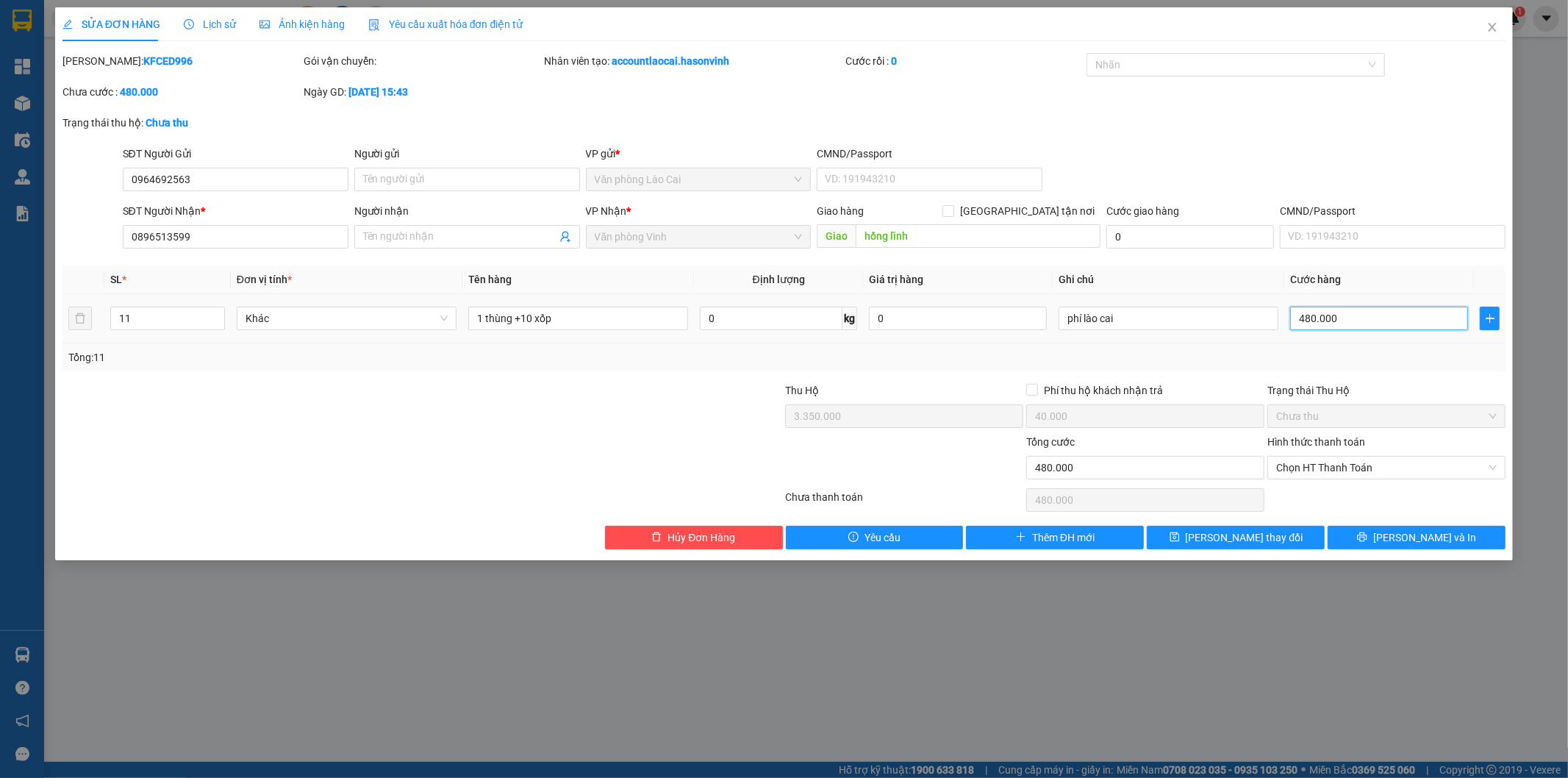
click at [1378, 320] on input "480.000" at bounding box center [1379, 318] width 178 height 23
type input "1"
type input "0"
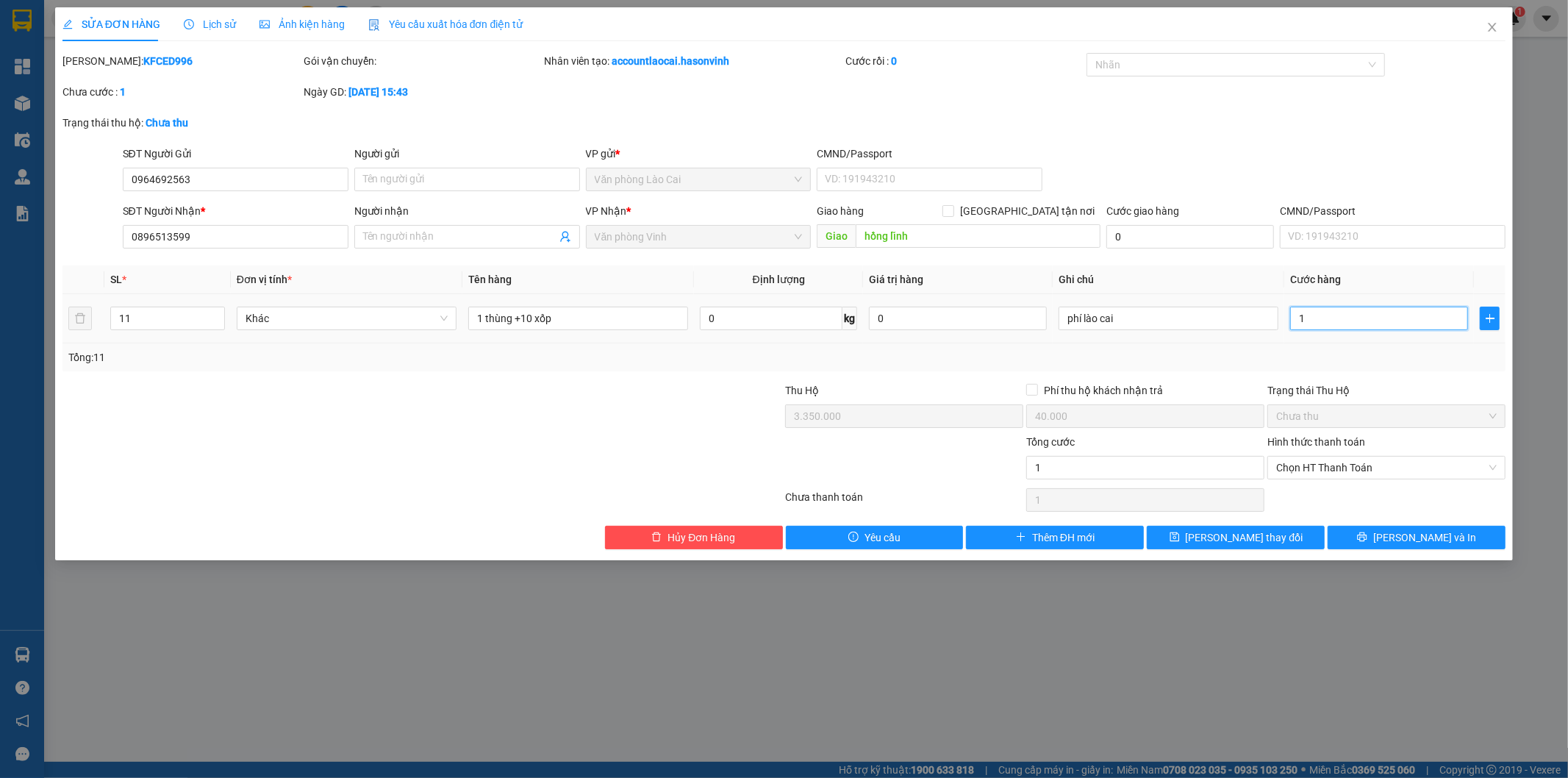
type input "0"
type input "04"
type input "4"
type input "040"
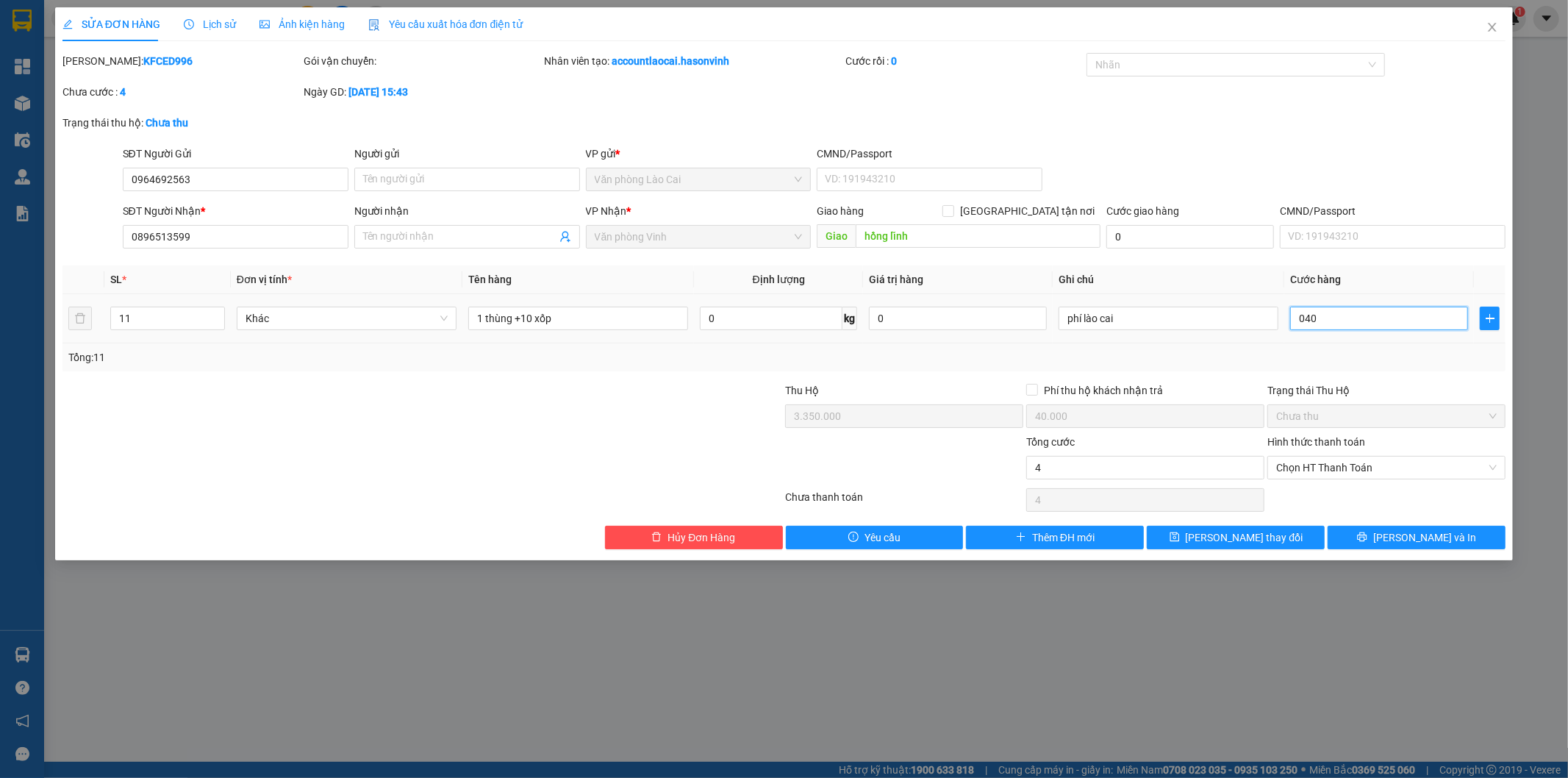
type input "40"
type input "400"
type input "0.400"
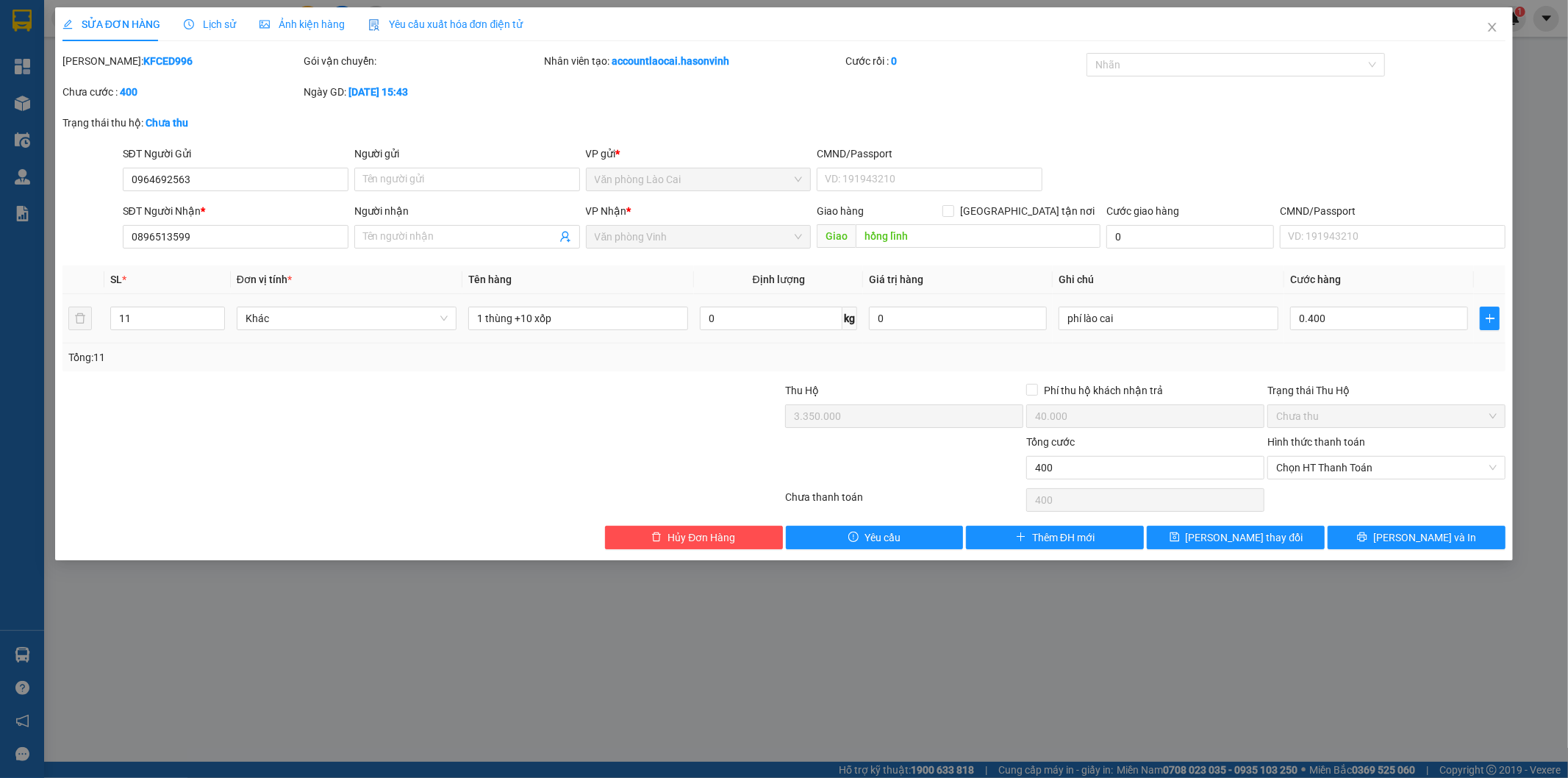
type input "400.000"
click at [1392, 395] on div "Trạng thái Thu Hộ" at bounding box center [1387, 390] width 238 height 16
click at [1262, 539] on span "[PERSON_NAME] thay đổi" at bounding box center [1244, 537] width 117 height 16
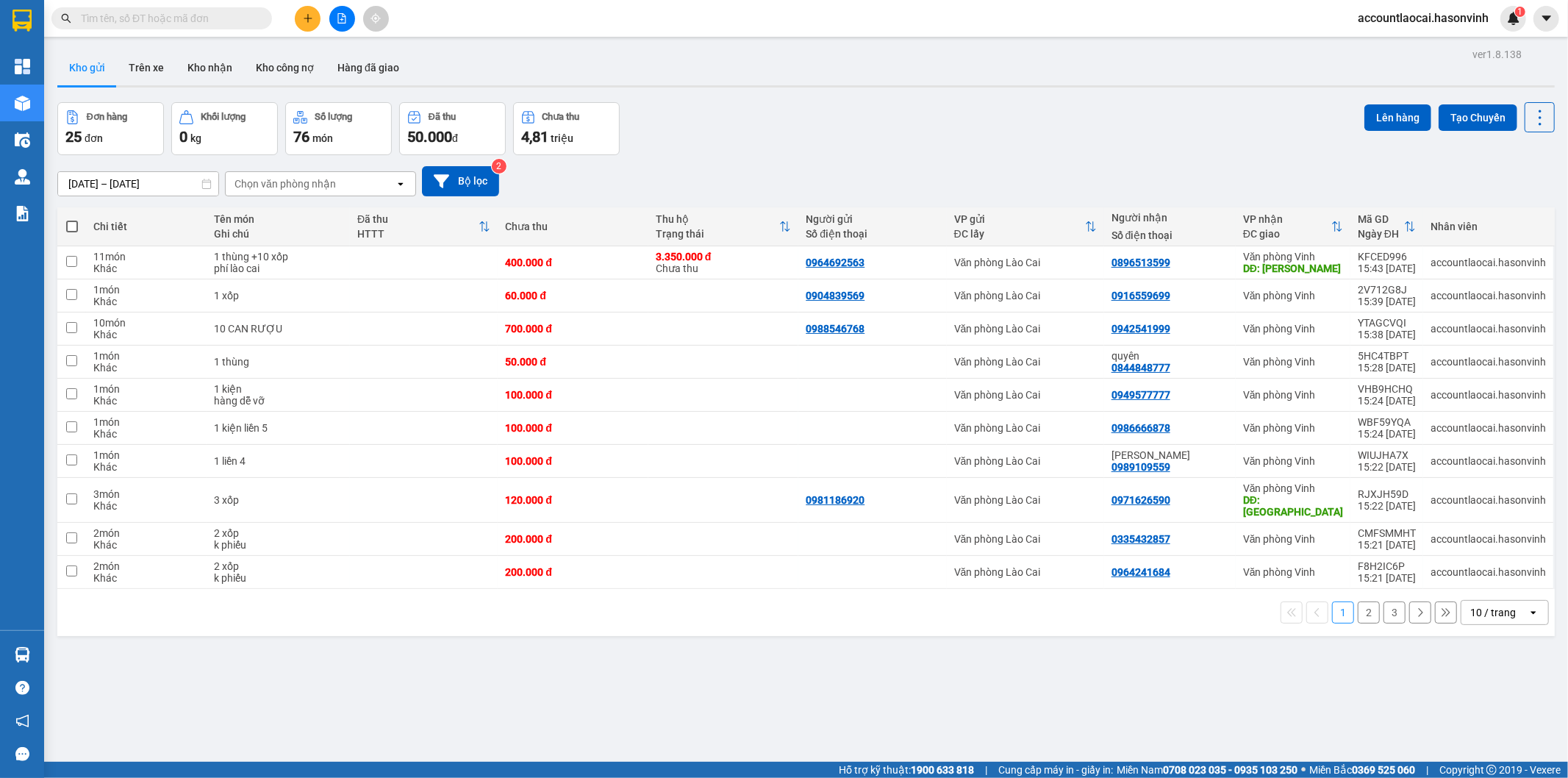
click at [1332, 227] on icon at bounding box center [1338, 227] width 12 height 12
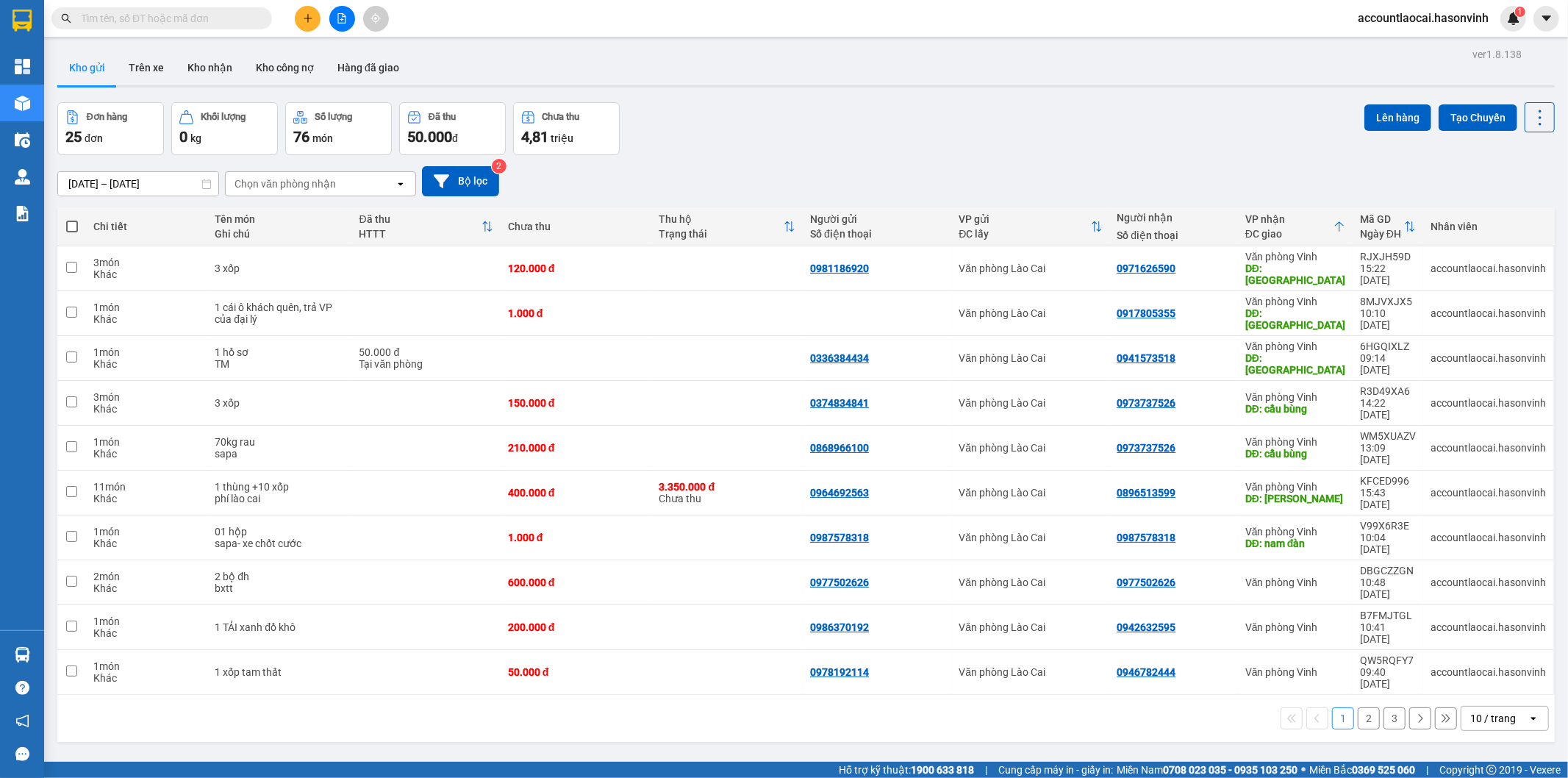
click at [314, 20] on button at bounding box center [308, 19] width 26 height 26
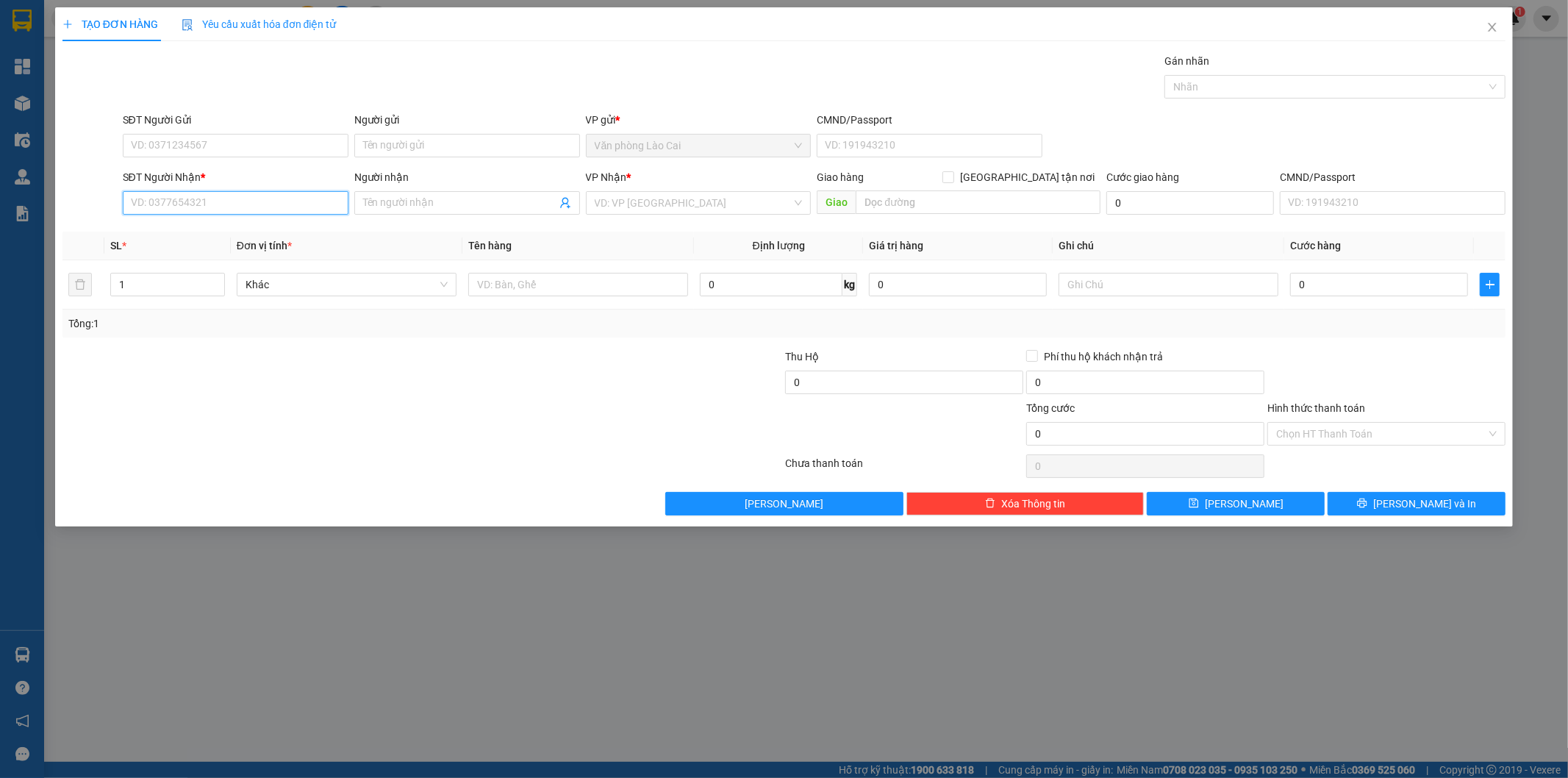
click at [228, 210] on input "SĐT Người Nhận *" at bounding box center [235, 202] width 226 height 23
click at [196, 235] on div "0941750599" at bounding box center [236, 232] width 208 height 16
type input "0941750599"
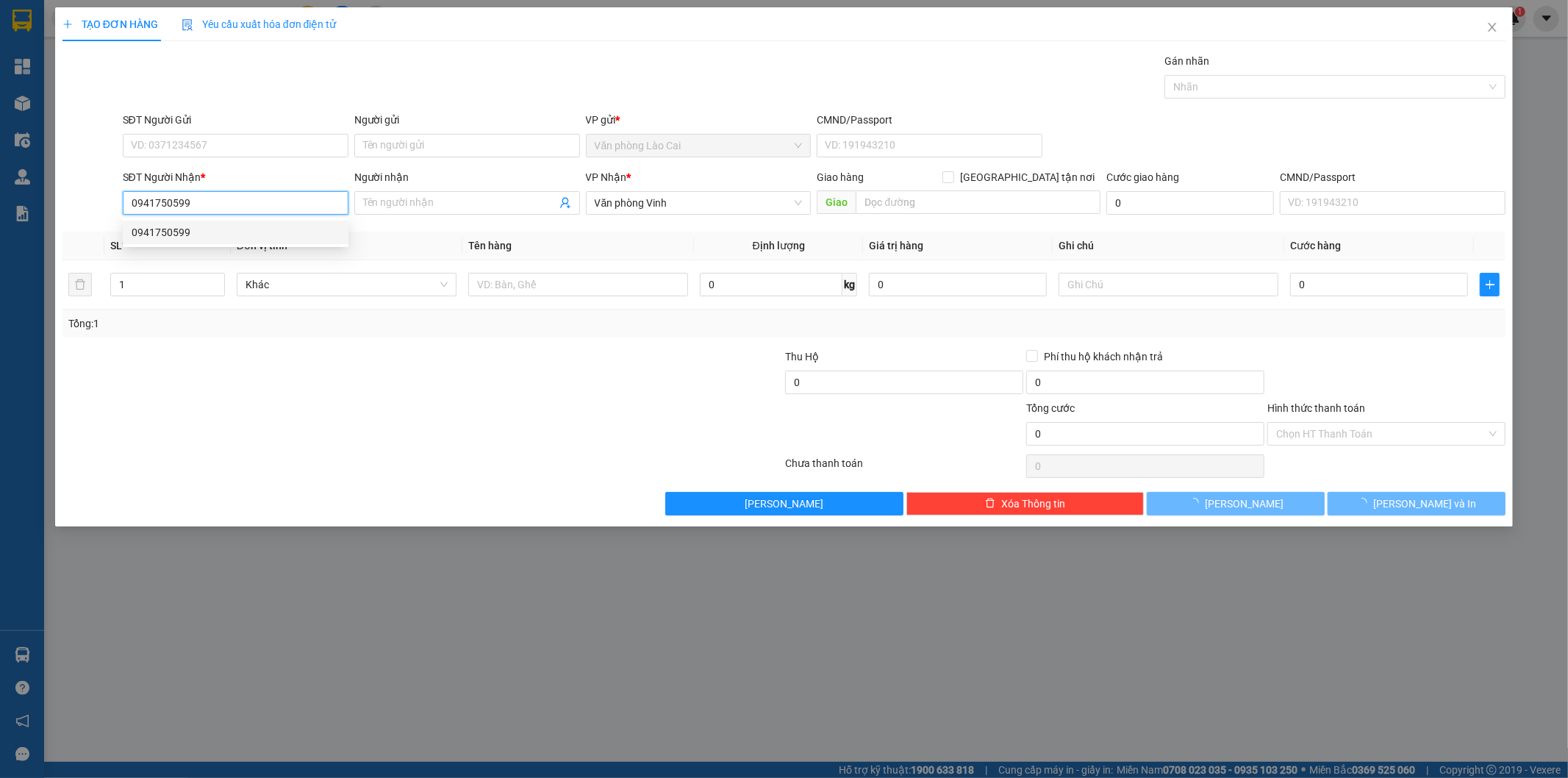
type input "300.000"
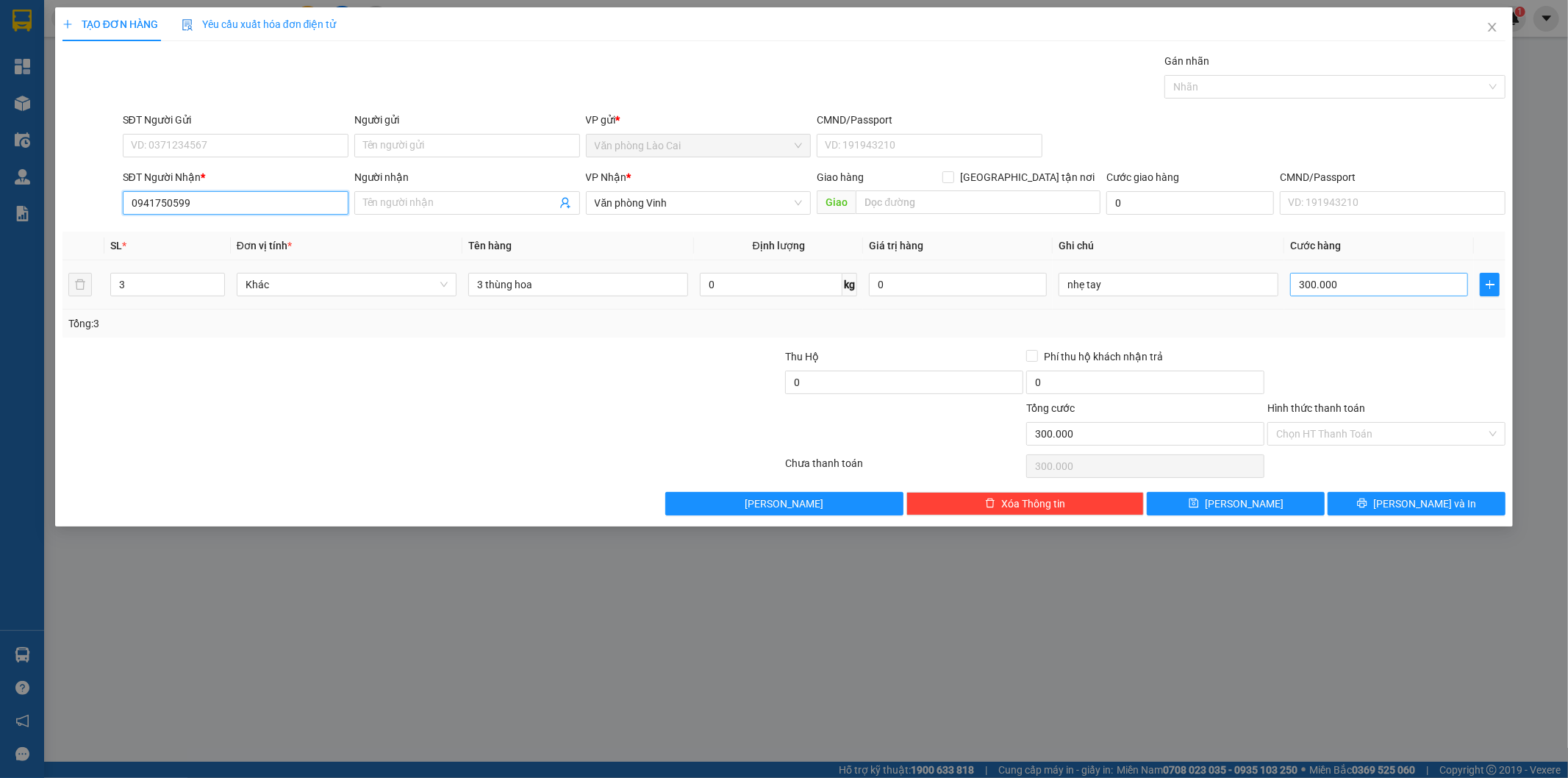
type input "0941750599"
click at [1346, 288] on input "300.000" at bounding box center [1379, 284] width 178 height 23
type input "3"
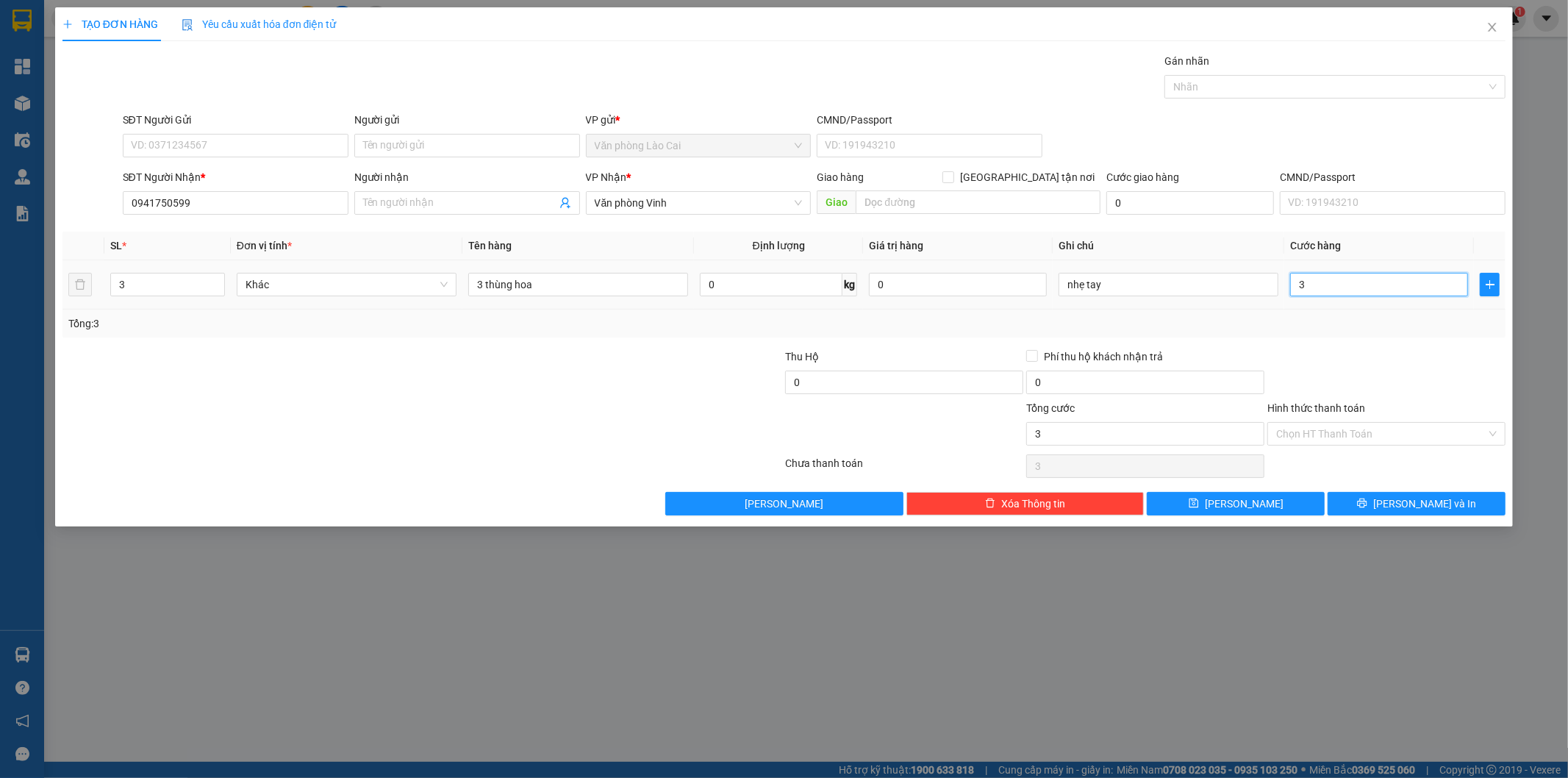
type input "39"
type input "390"
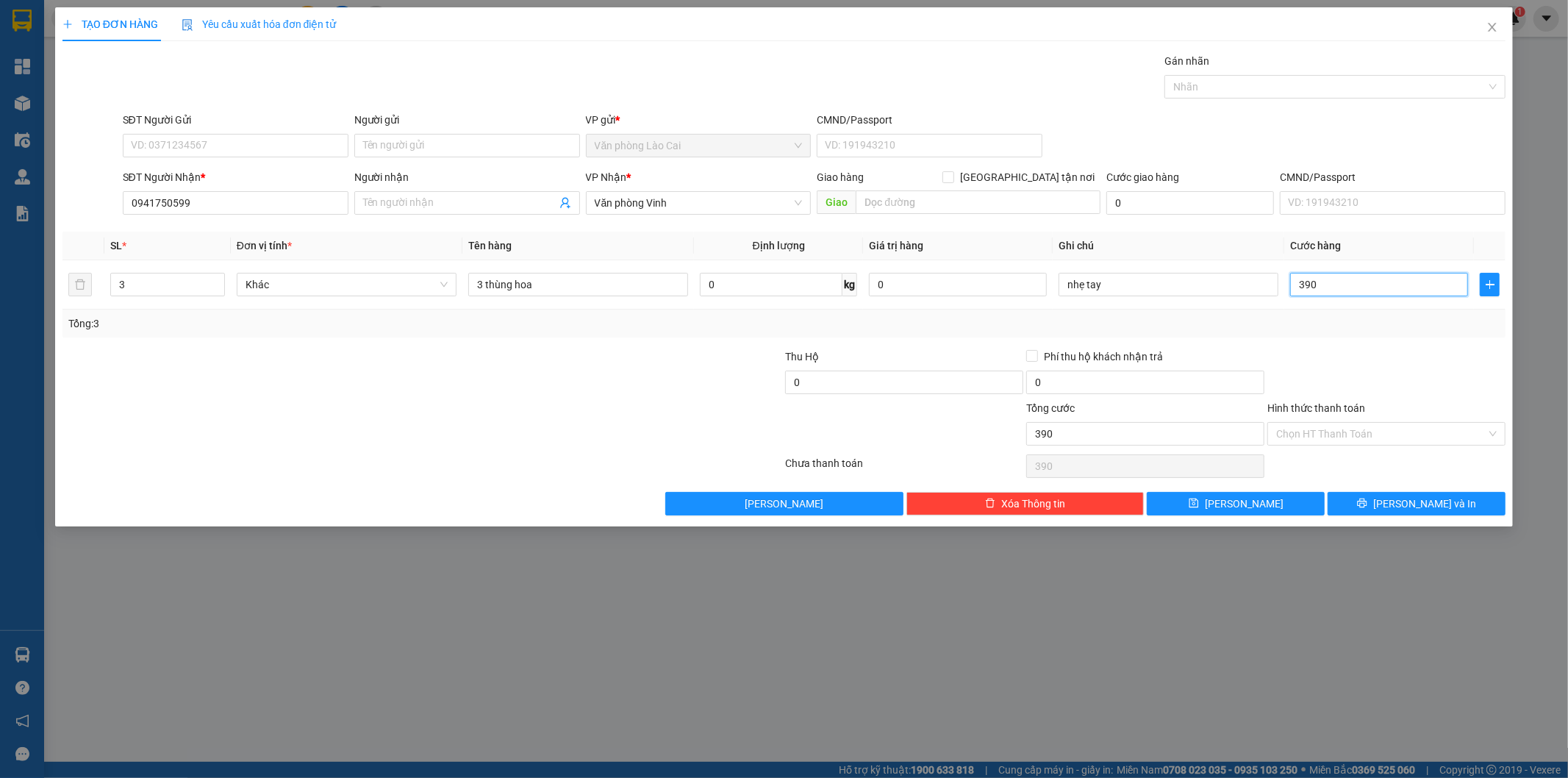
type input "390"
type input "390.000"
click at [1336, 363] on div at bounding box center [1387, 373] width 241 height 51
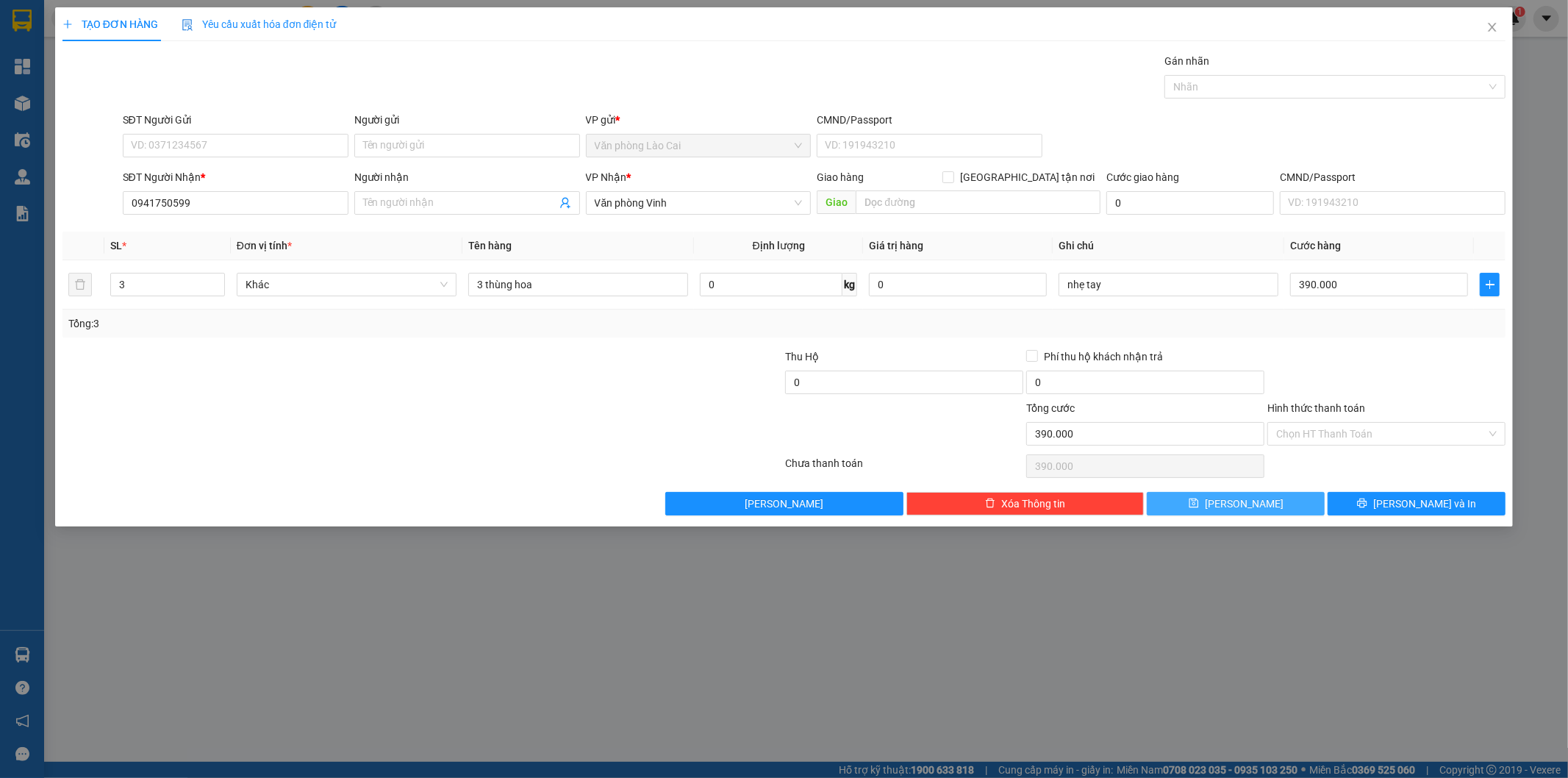
click at [1255, 506] on button "[PERSON_NAME]" at bounding box center [1235, 504] width 178 height 23
type input "0"
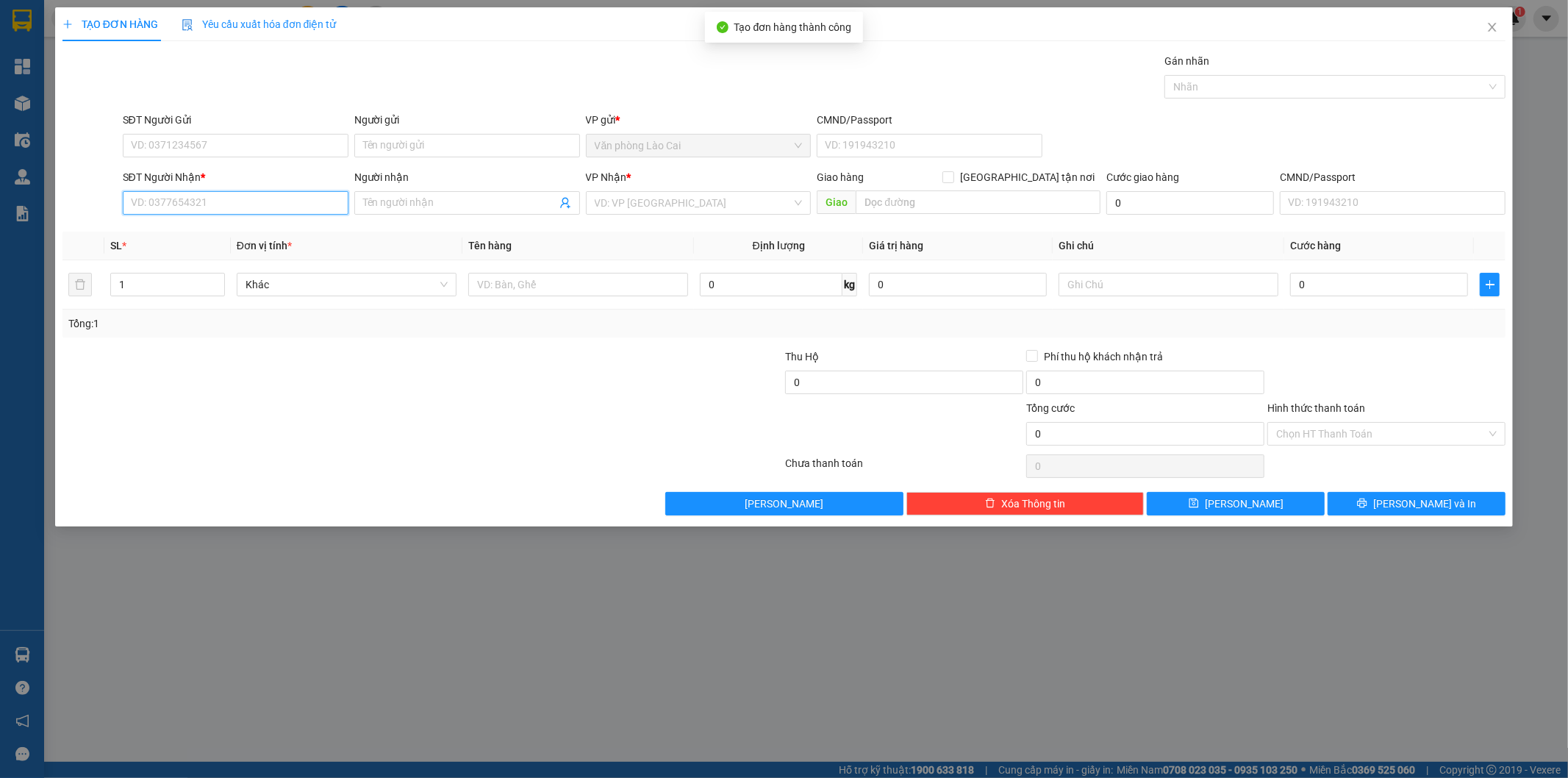
click at [260, 202] on input "SĐT Người Nhận *" at bounding box center [235, 202] width 226 height 23
drag, startPoint x: 226, startPoint y: 199, endPoint x: 218, endPoint y: 206, distance: 10.6
click at [225, 199] on input "327" at bounding box center [235, 202] width 226 height 23
click at [209, 229] on div "0949210327 - [PERSON_NAME]" at bounding box center [236, 232] width 208 height 16
type input "0949210327"
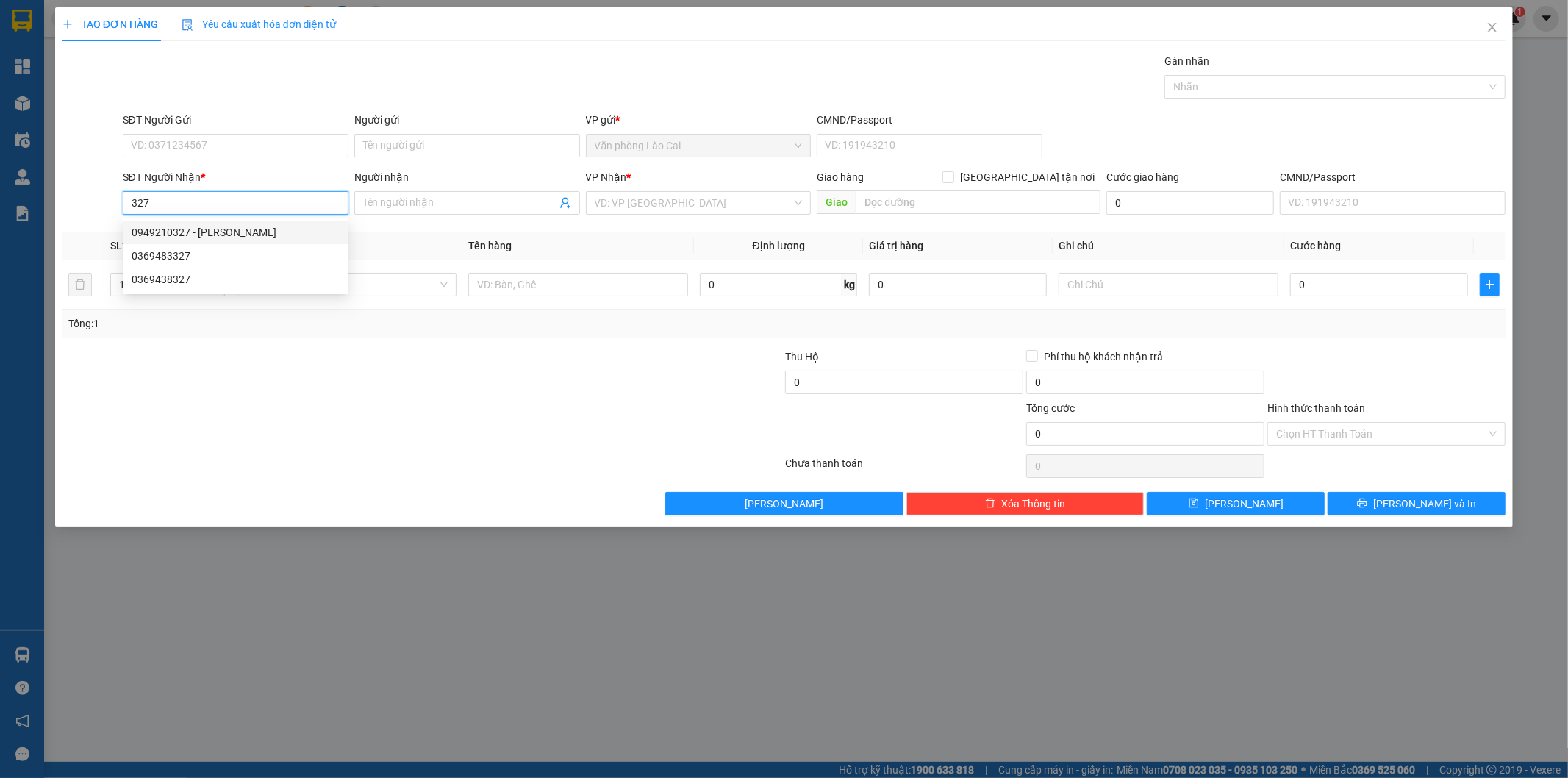
type input "[PERSON_NAME]"
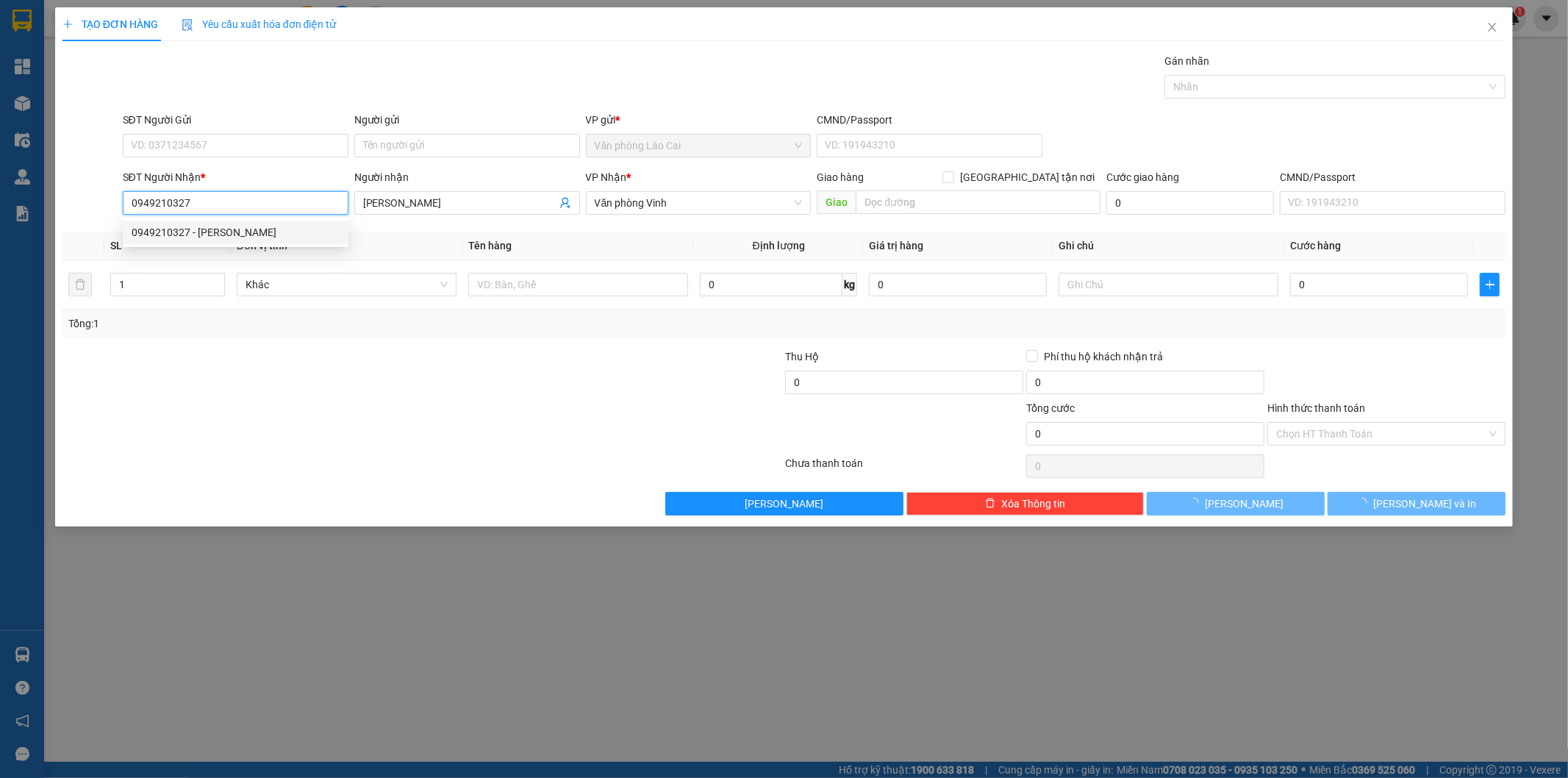
type input "120.000"
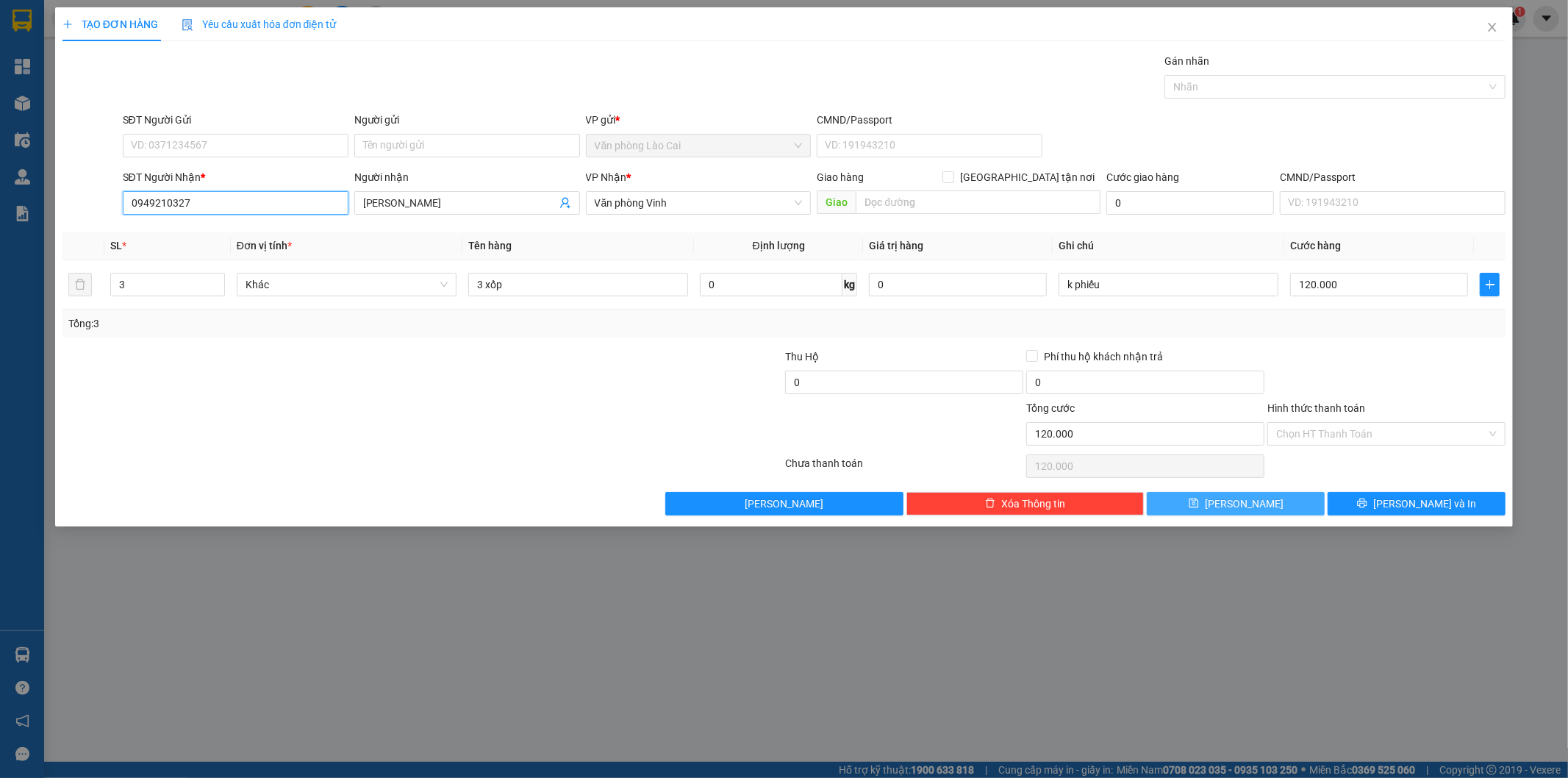
type input "0949210327"
click at [1290, 496] on button "[PERSON_NAME]" at bounding box center [1235, 504] width 178 height 23
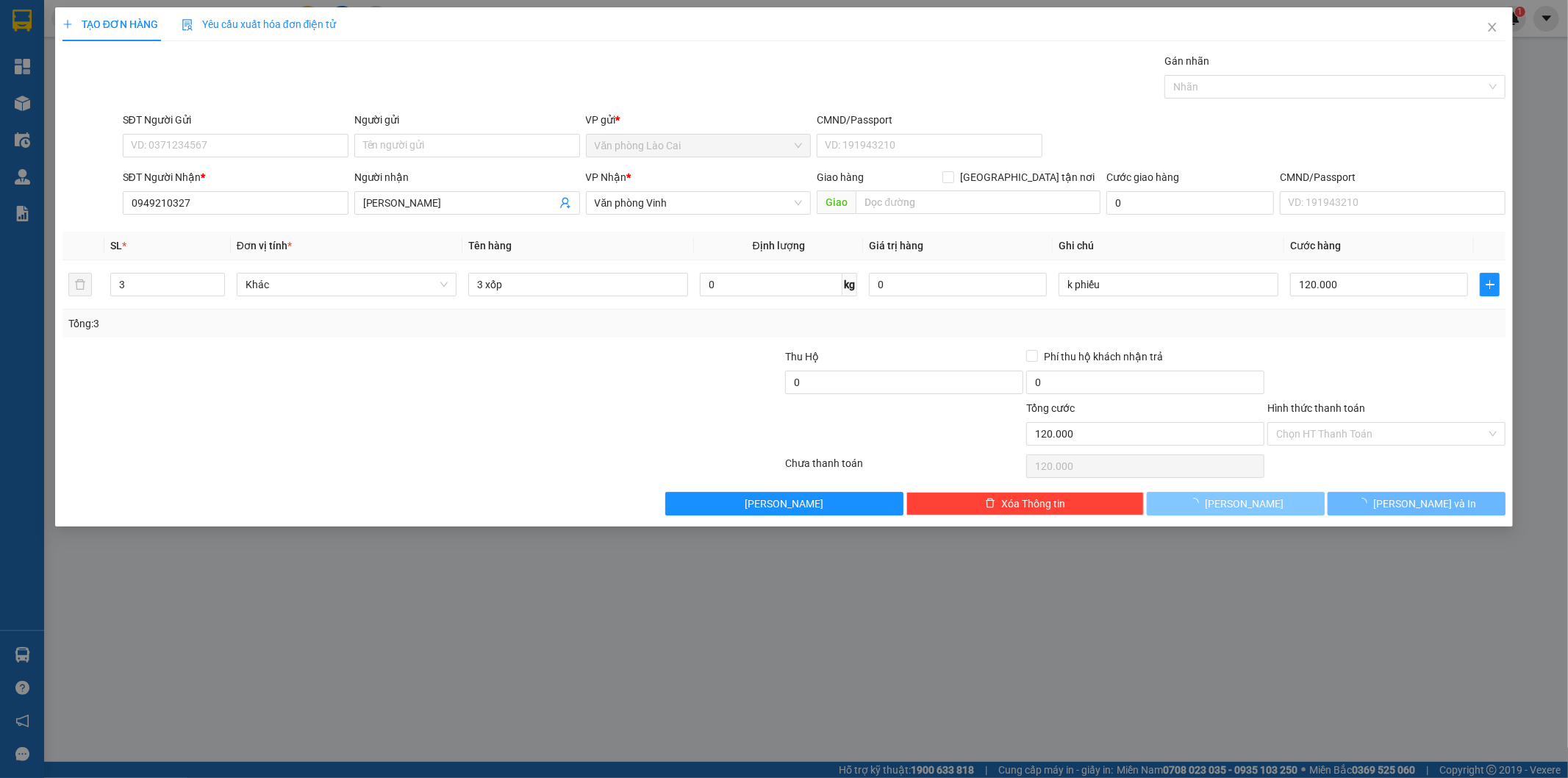
type input "0"
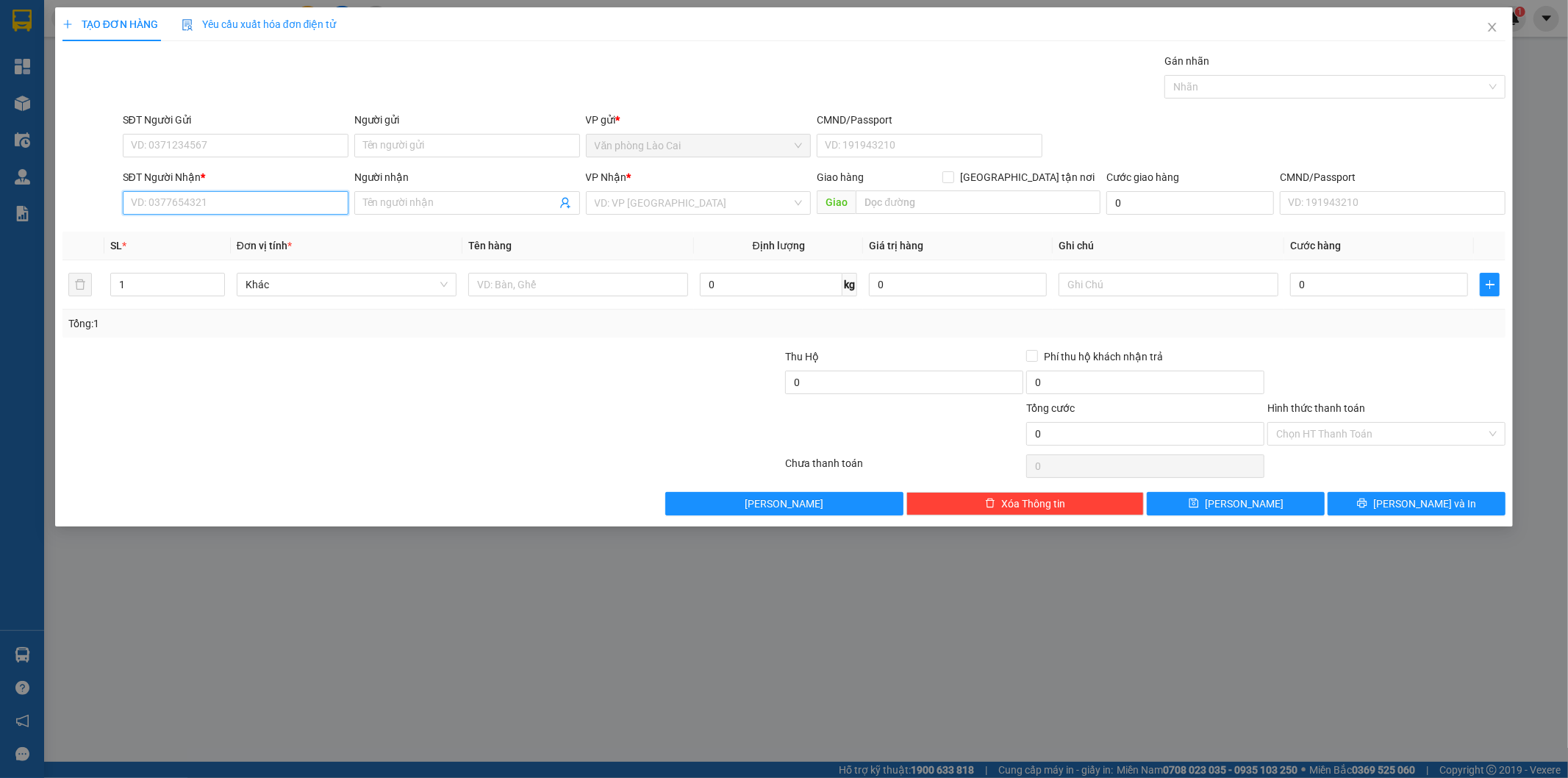
click at [263, 191] on input "SĐT Người Nhận *" at bounding box center [235, 202] width 226 height 23
click at [188, 195] on input "796" at bounding box center [235, 202] width 226 height 23
click at [212, 204] on input "796" at bounding box center [235, 202] width 226 height 23
click at [218, 233] on div "0367631796 - [PERSON_NAME]" at bounding box center [236, 232] width 208 height 16
type input "0367631796"
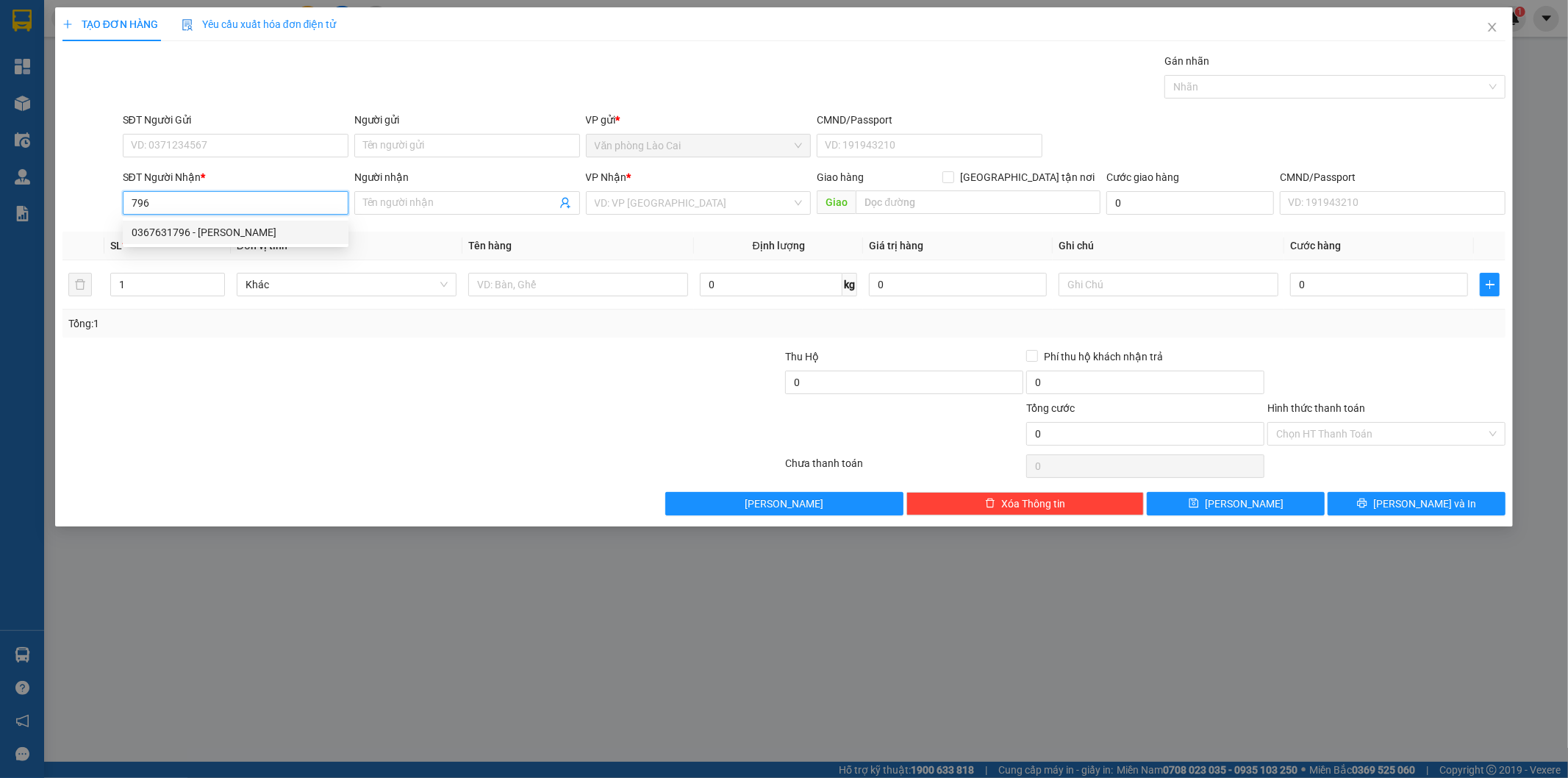
type input "[PERSON_NAME]"
type input "DIỄN CHÂU"
type input "240.000"
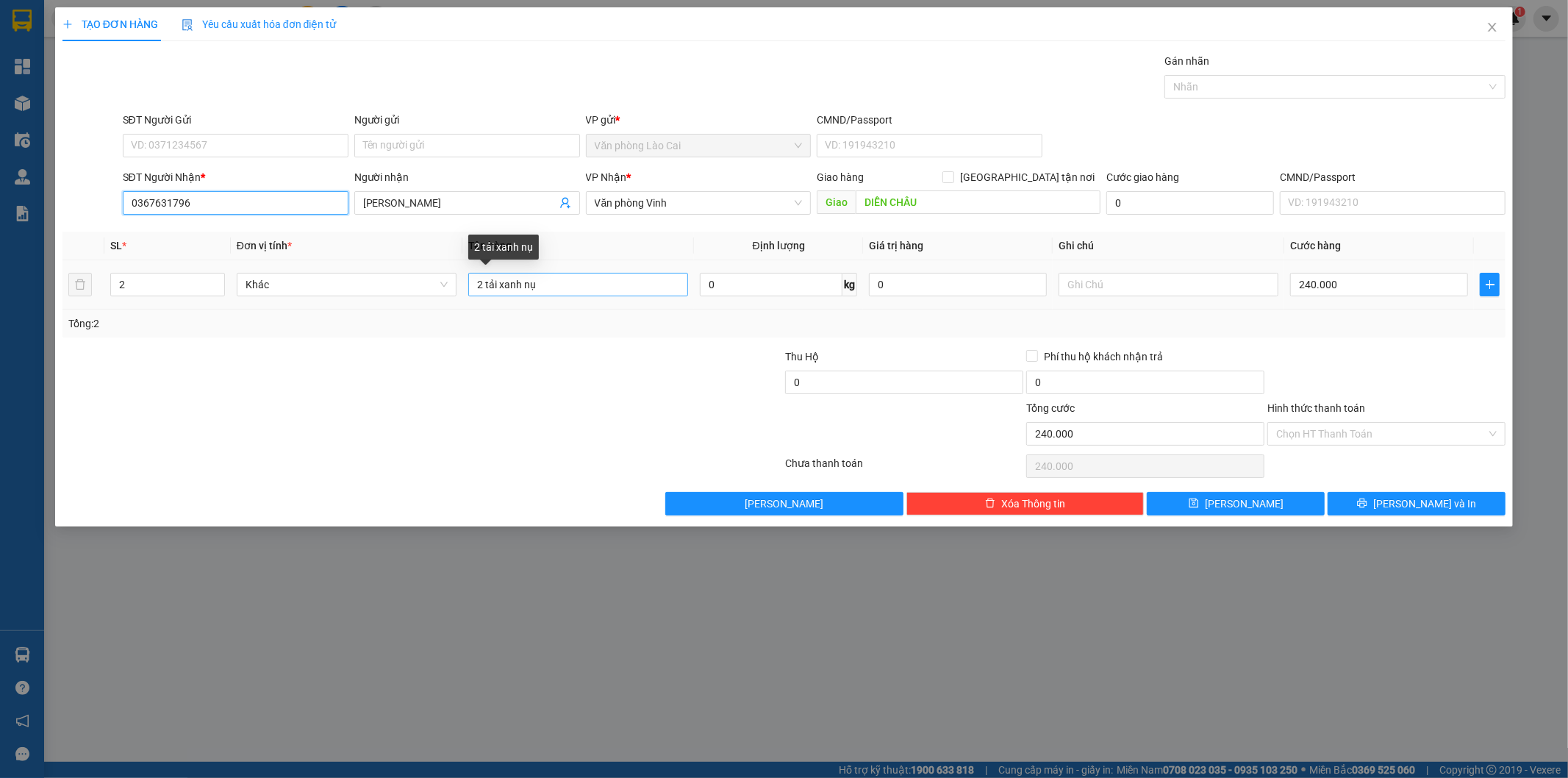
type input "0367631796"
drag, startPoint x: 545, startPoint y: 285, endPoint x: 525, endPoint y: 281, distance: 20.4
click at [525, 281] on input "2 tải xanh nụ" at bounding box center [577, 284] width 220 height 23
type input "2 tải xanh 70kg"
click at [1356, 281] on input "240.000" at bounding box center [1379, 284] width 178 height 23
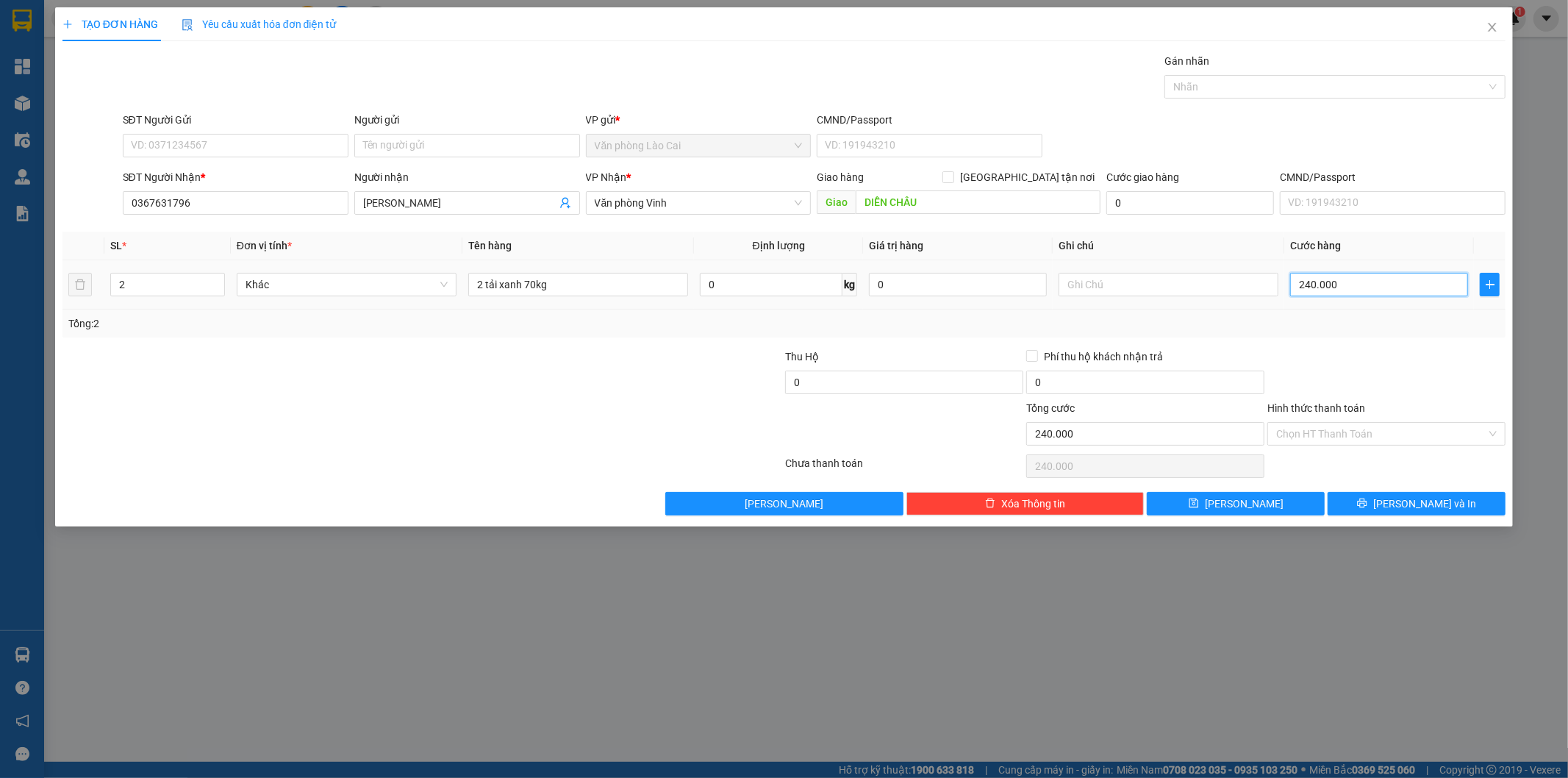
type input "2"
click at [1383, 327] on div "Tổng: 2" at bounding box center [785, 323] width 1433 height 16
click at [1394, 497] on button "[PERSON_NAME] và In" at bounding box center [1416, 504] width 178 height 23
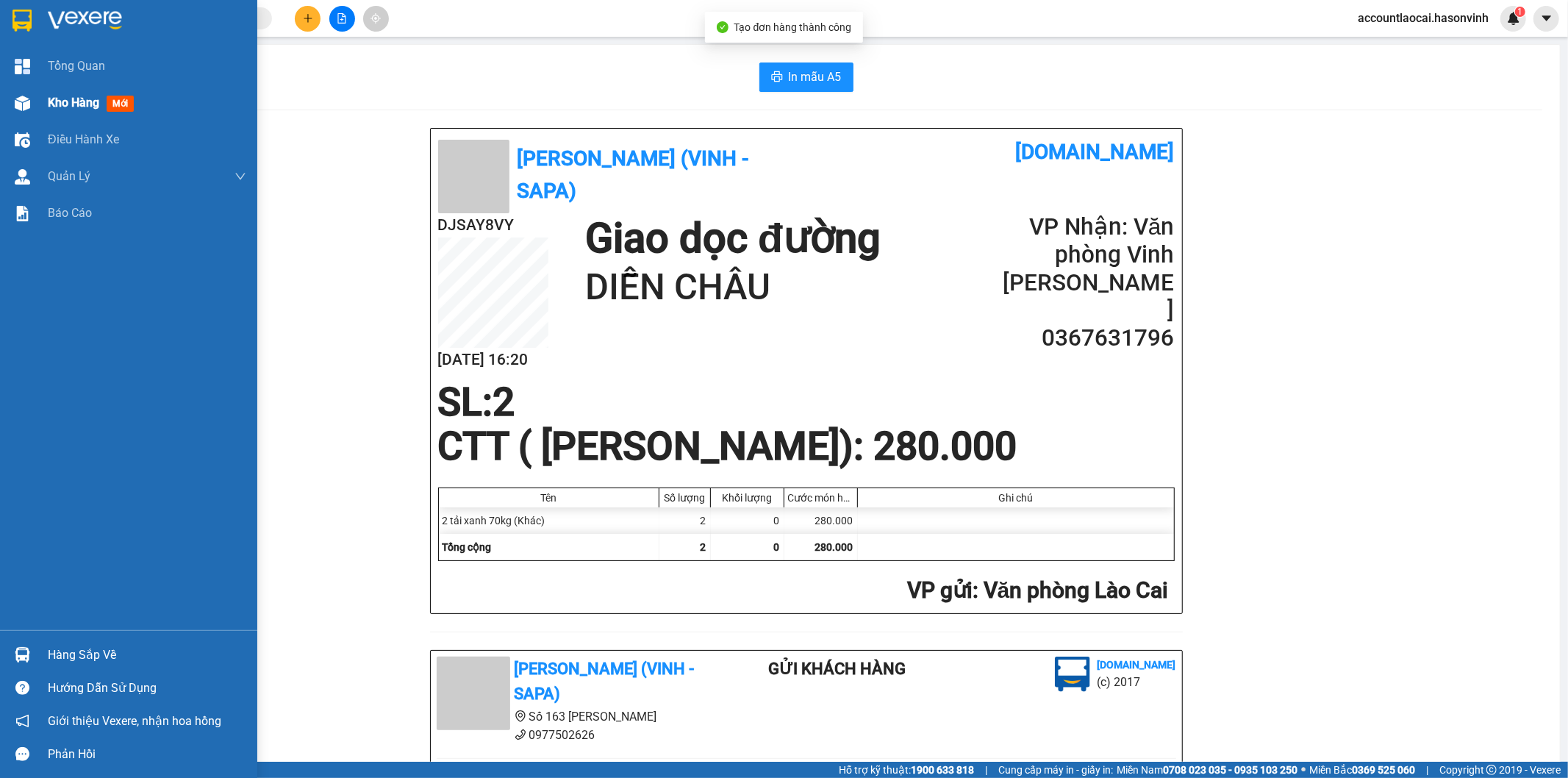
click at [77, 103] on span "Kho hàng" at bounding box center [73, 102] width 51 height 14
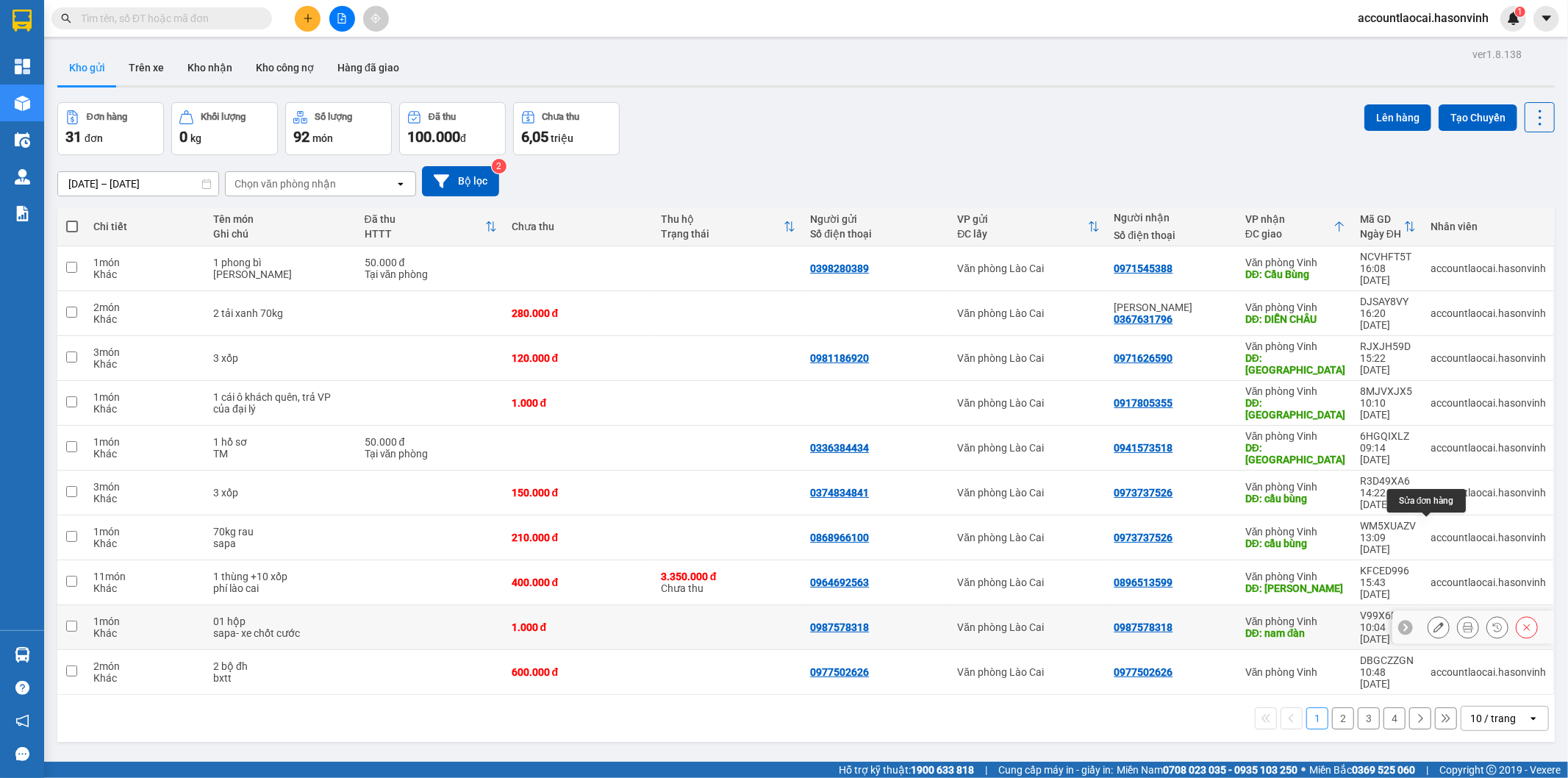
click at [1433, 615] on button at bounding box center [1439, 628] width 21 height 26
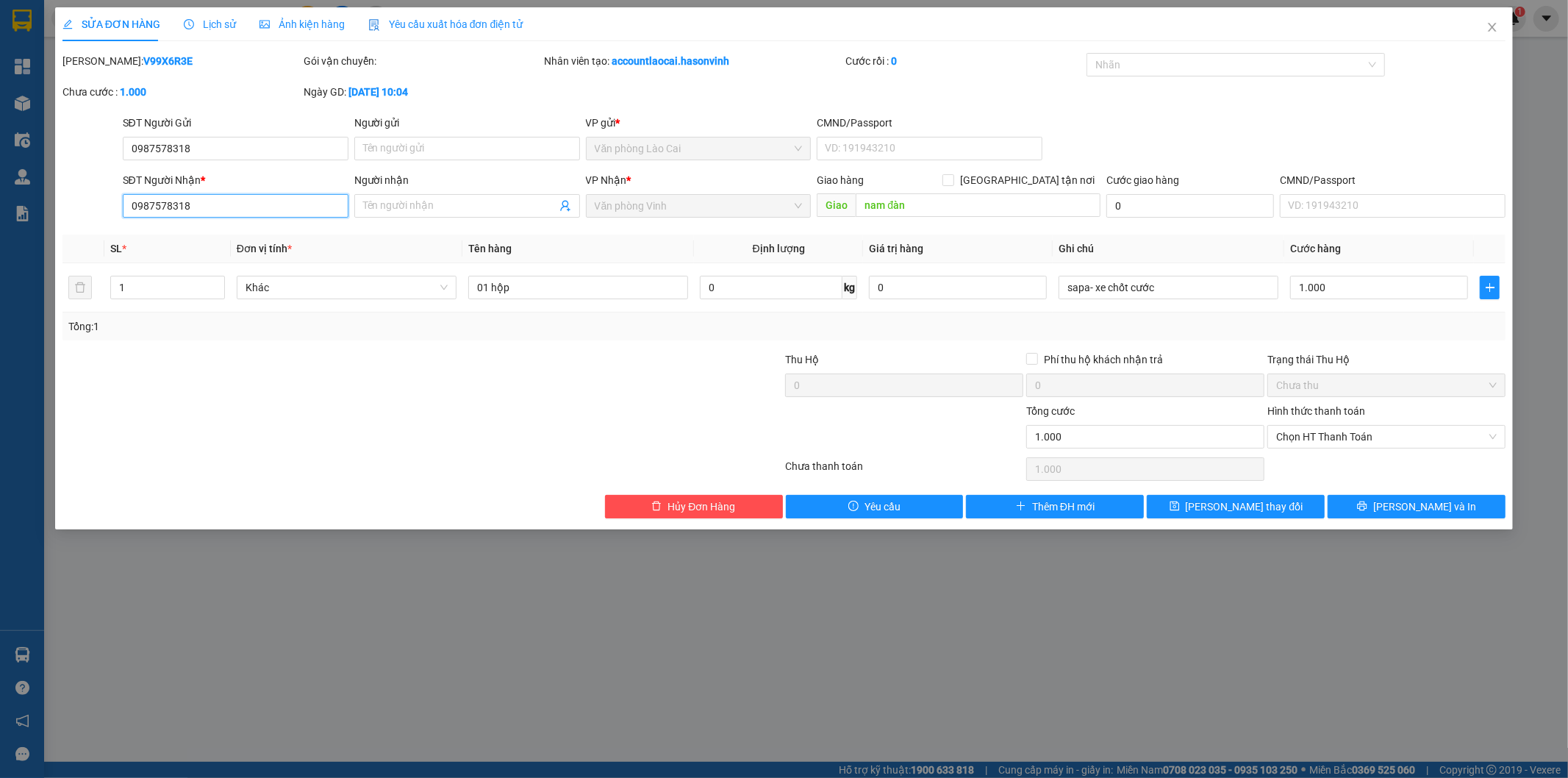
drag, startPoint x: 212, startPoint y: 212, endPoint x: 0, endPoint y: 208, distance: 212.0
click at [0, 208] on div "SỬA ĐƠN HÀNG Lịch sử Ảnh kiện hàng Yêu cầu xuất hóa đơn điện tử Total Paid Fee …" at bounding box center [784, 389] width 1568 height 778
click at [1341, 285] on input "1.000" at bounding box center [1379, 287] width 178 height 23
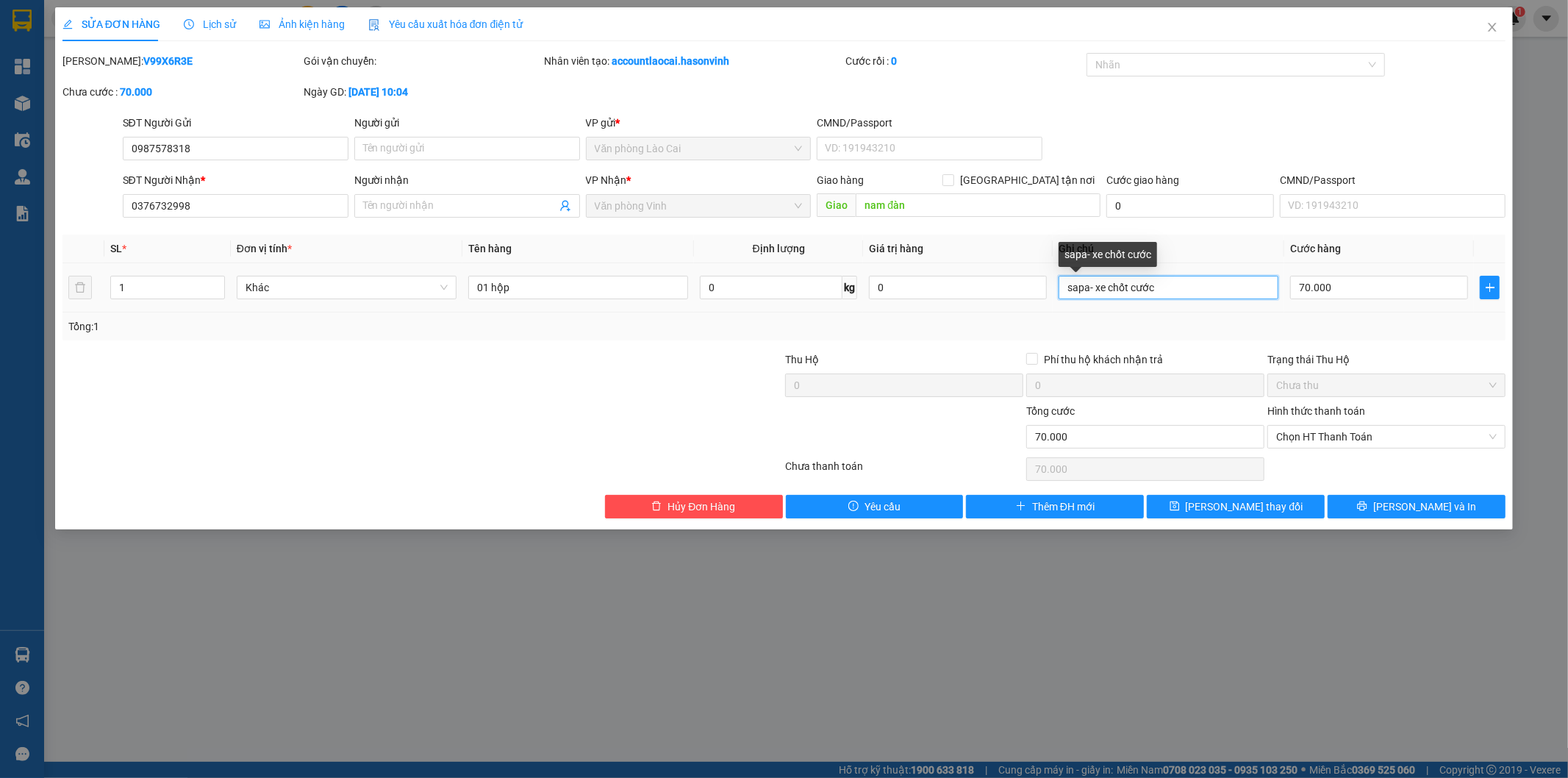
drag, startPoint x: 1231, startPoint y: 287, endPoint x: 1096, endPoint y: 285, distance: 135.0
click at [1096, 285] on input "sapa- xe chốt cước" at bounding box center [1168, 287] width 220 height 23
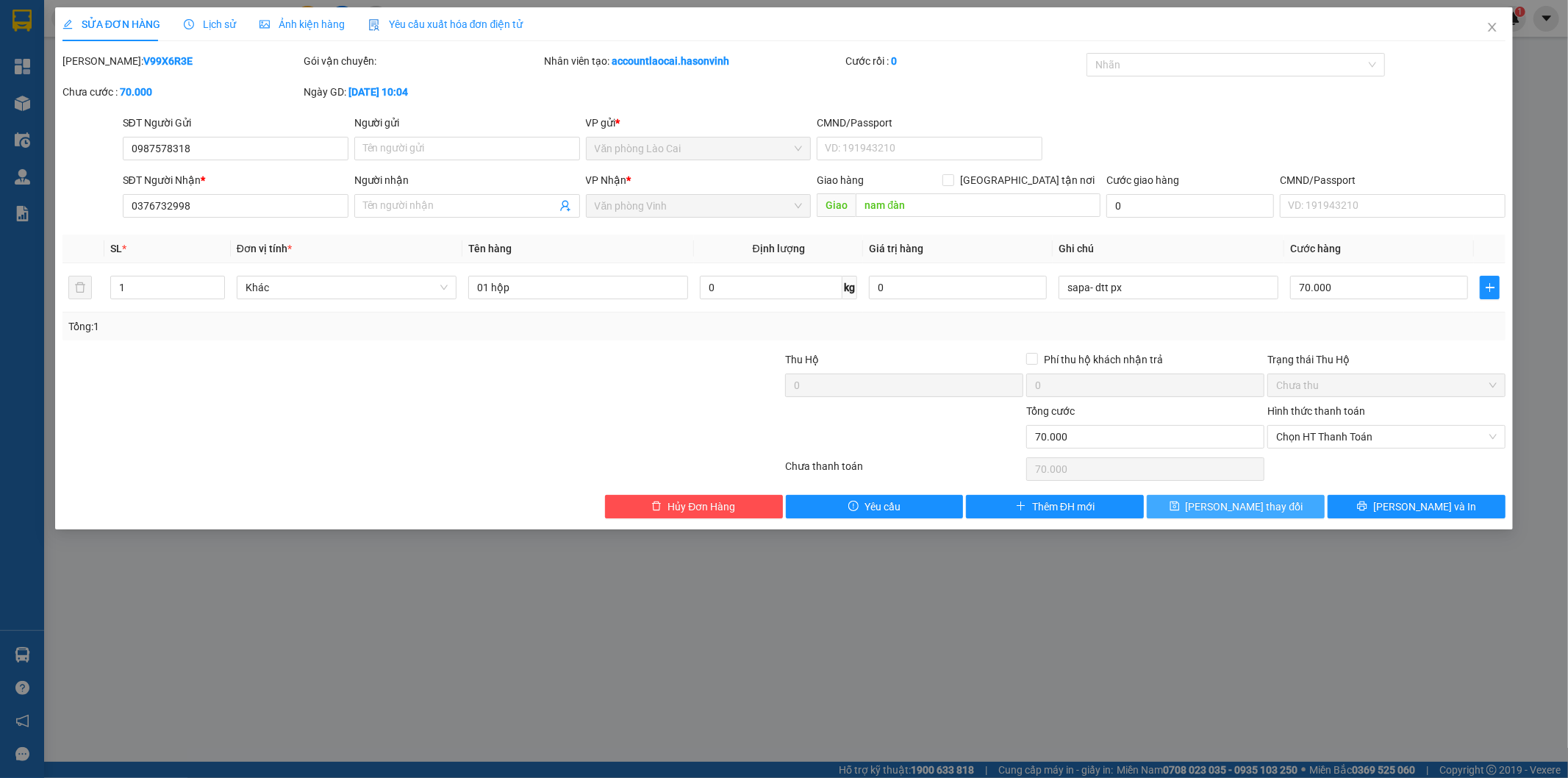
click at [1194, 507] on button "[PERSON_NAME] thay đổi" at bounding box center [1235, 506] width 178 height 23
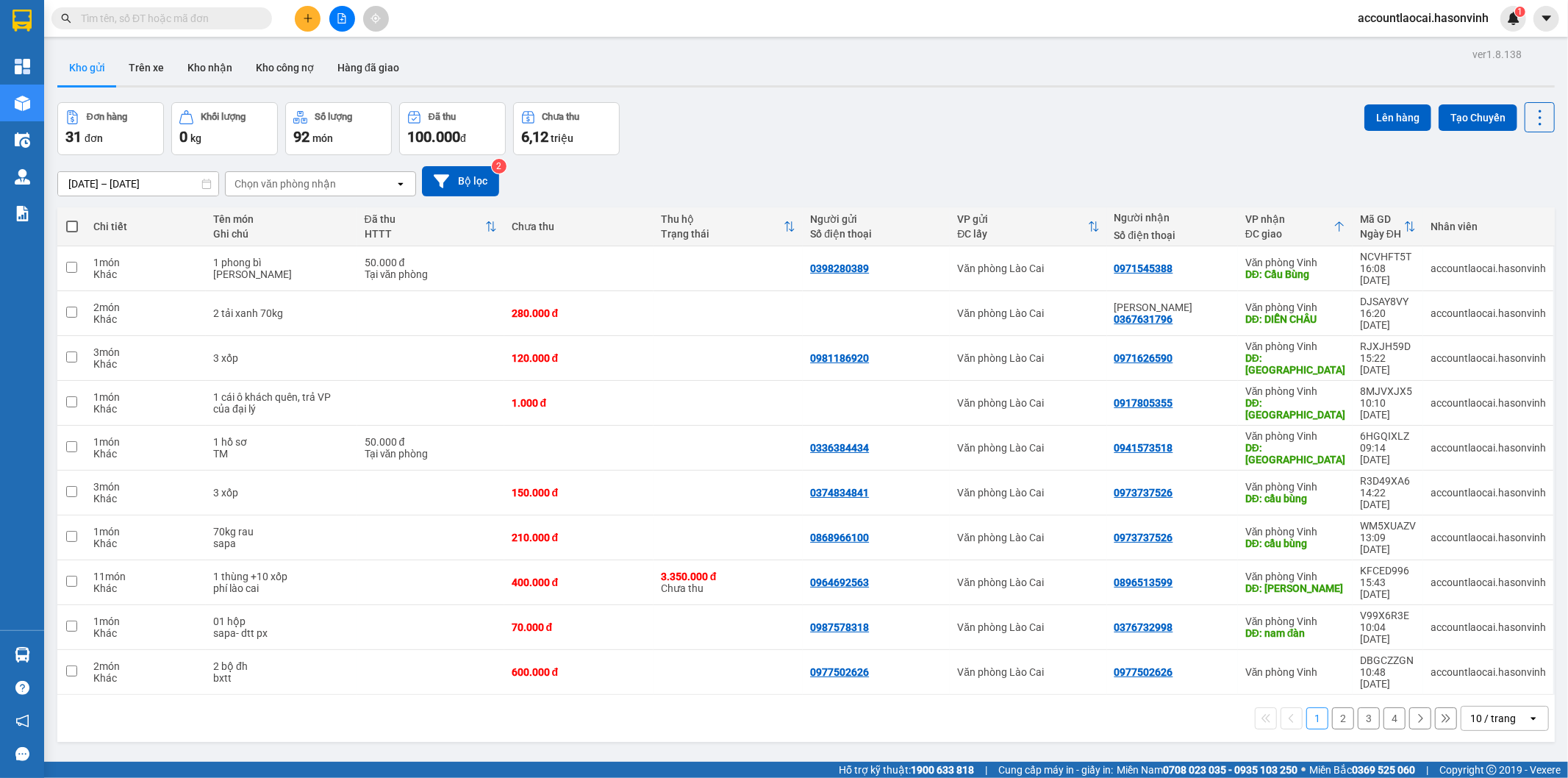
click at [311, 21] on icon "plus" at bounding box center [308, 18] width 10 height 10
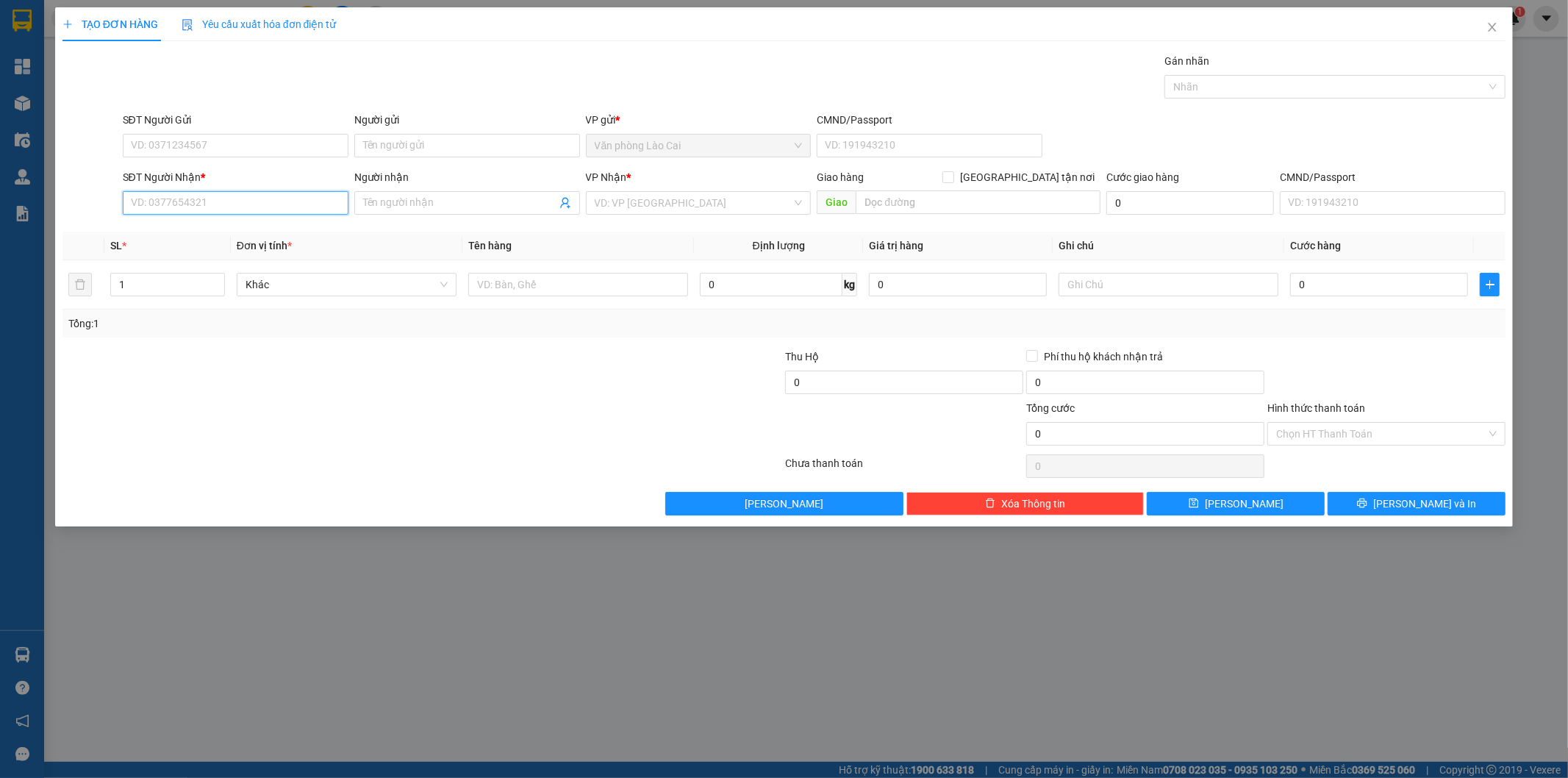
click at [276, 208] on input "SĐT Người Nhận *" at bounding box center [235, 202] width 226 height 23
paste input "0347293763"
click at [685, 204] on input "search" at bounding box center [694, 202] width 198 height 22
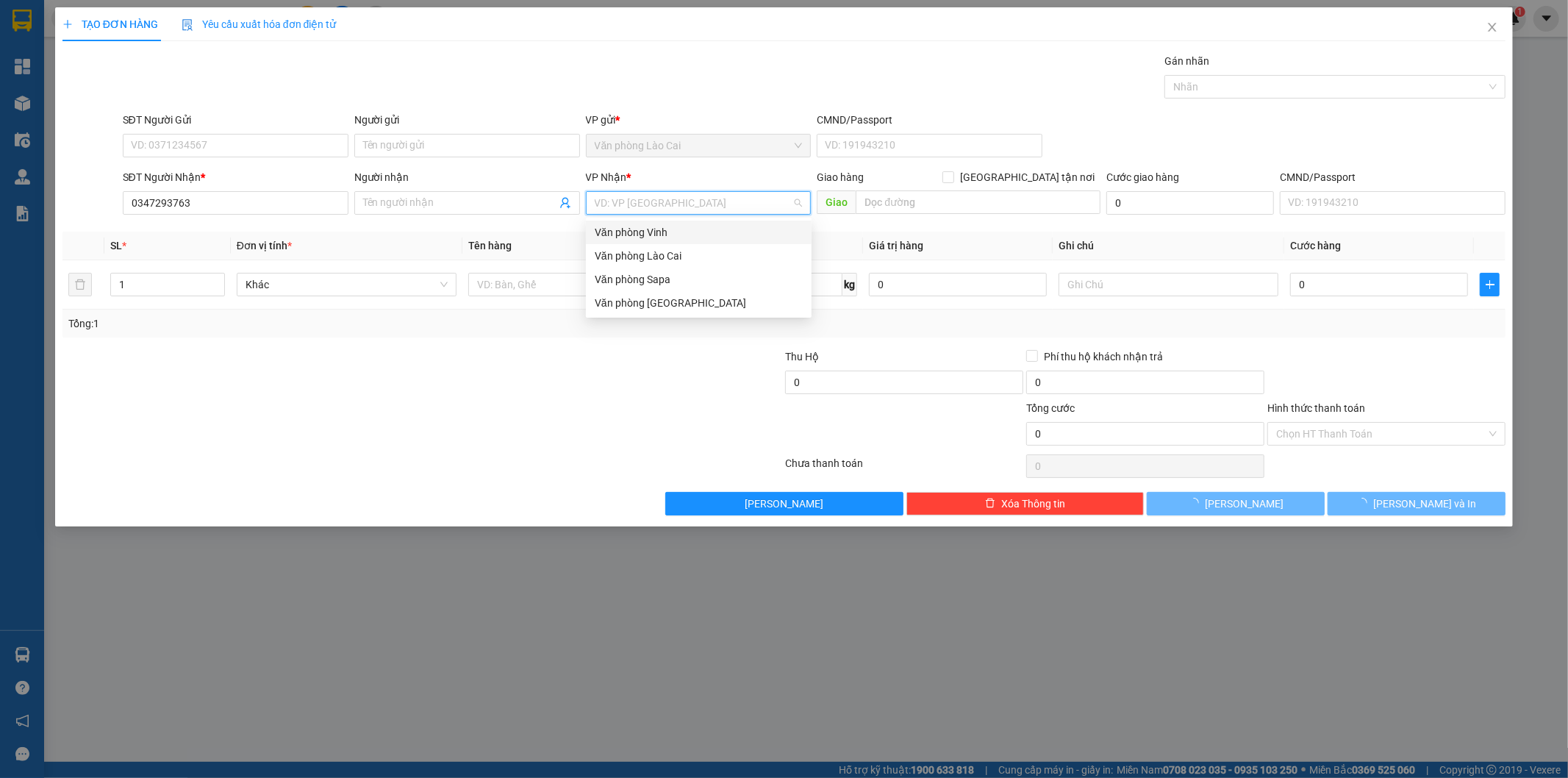
click at [674, 232] on div "Văn phòng Vinh" at bounding box center [699, 232] width 208 height 16
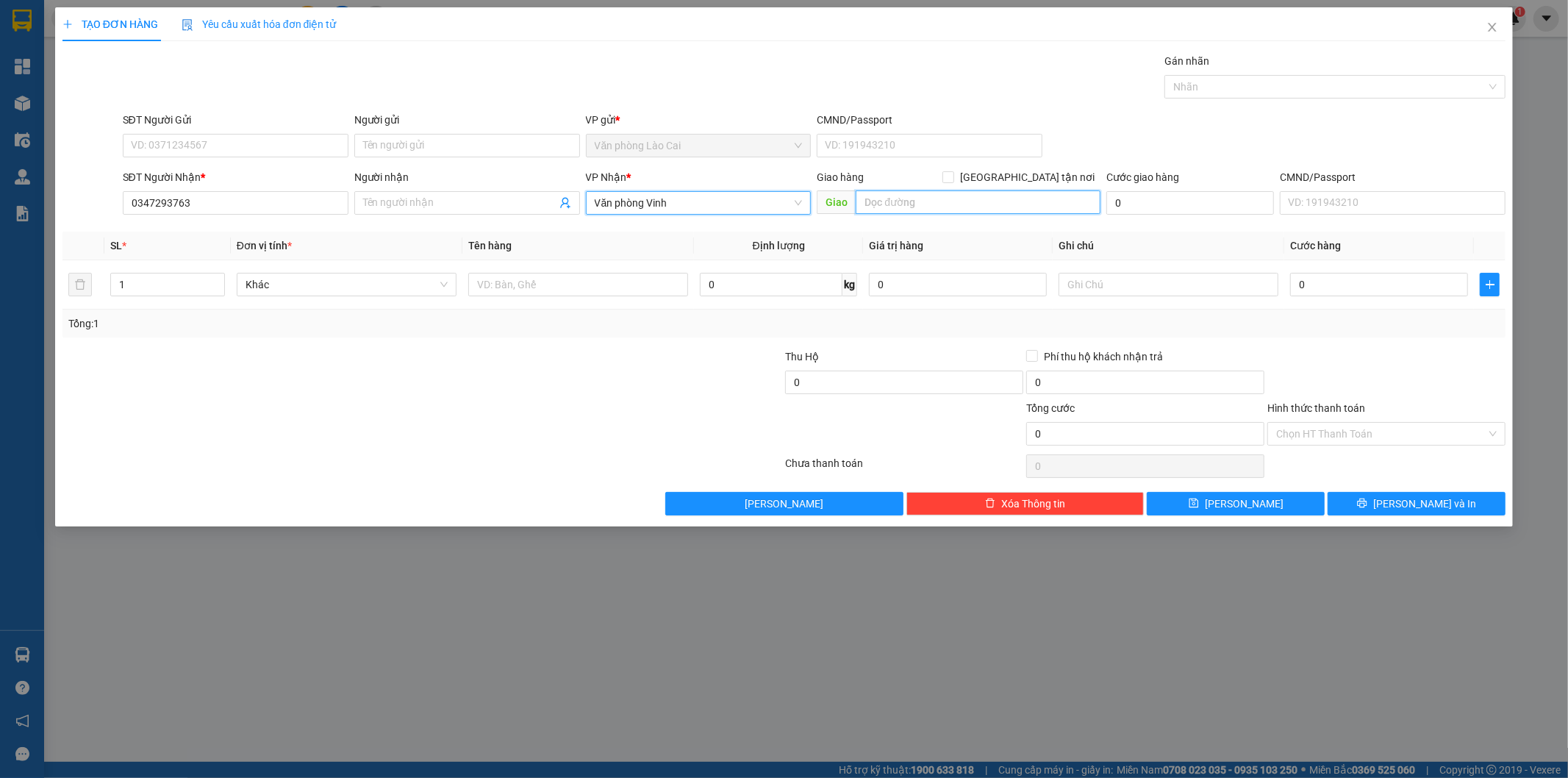
click at [964, 207] on input "text" at bounding box center [978, 201] width 245 height 23
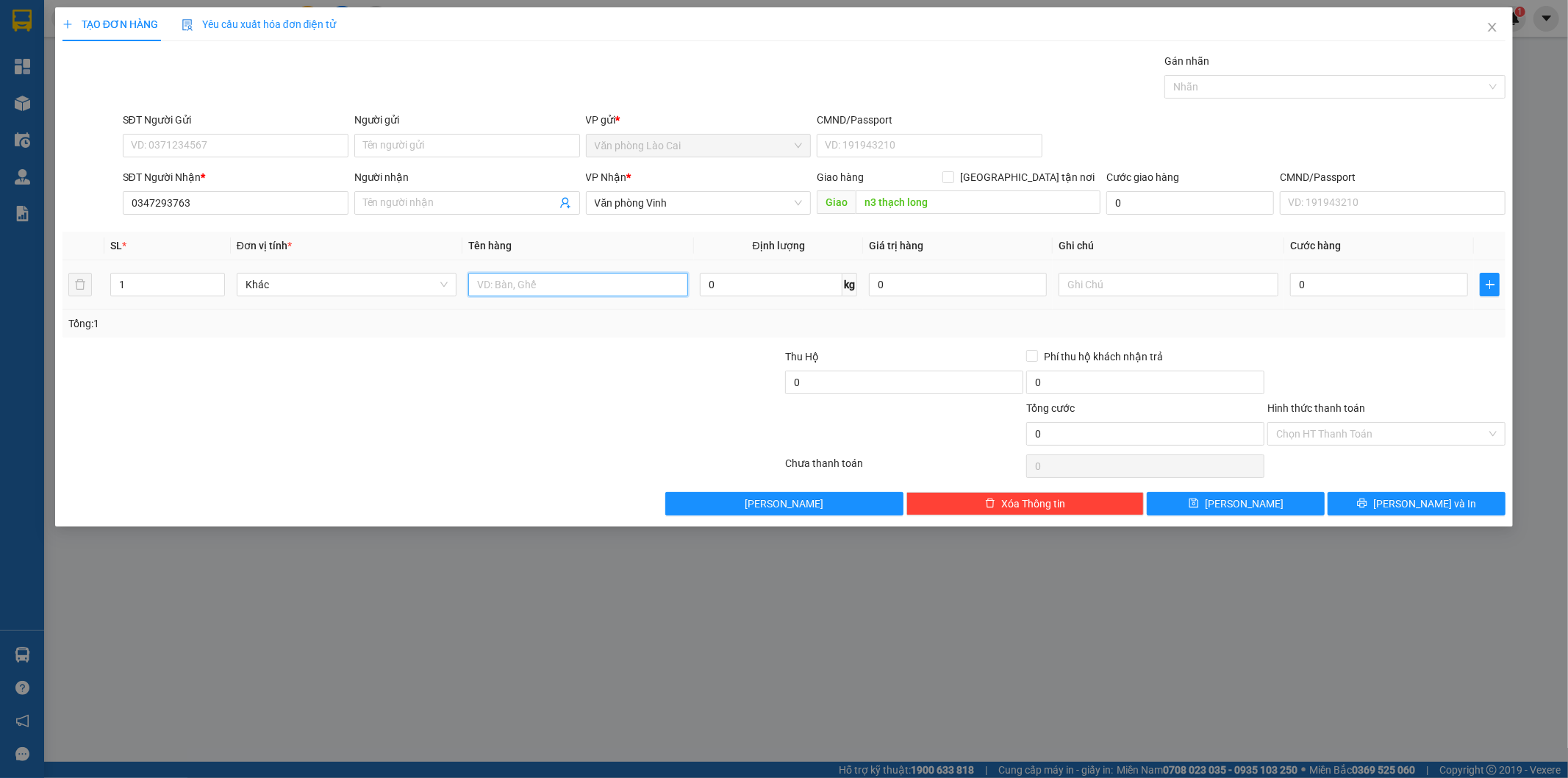
click at [530, 286] on input "text" at bounding box center [577, 284] width 220 height 23
click at [1122, 274] on input "text" at bounding box center [1168, 284] width 220 height 23
click at [1359, 296] on input "0" at bounding box center [1379, 284] width 178 height 23
drag, startPoint x: 1328, startPoint y: 313, endPoint x: 1209, endPoint y: 287, distance: 121.8
click at [1311, 313] on div "Tổng: 1" at bounding box center [784, 323] width 1444 height 28
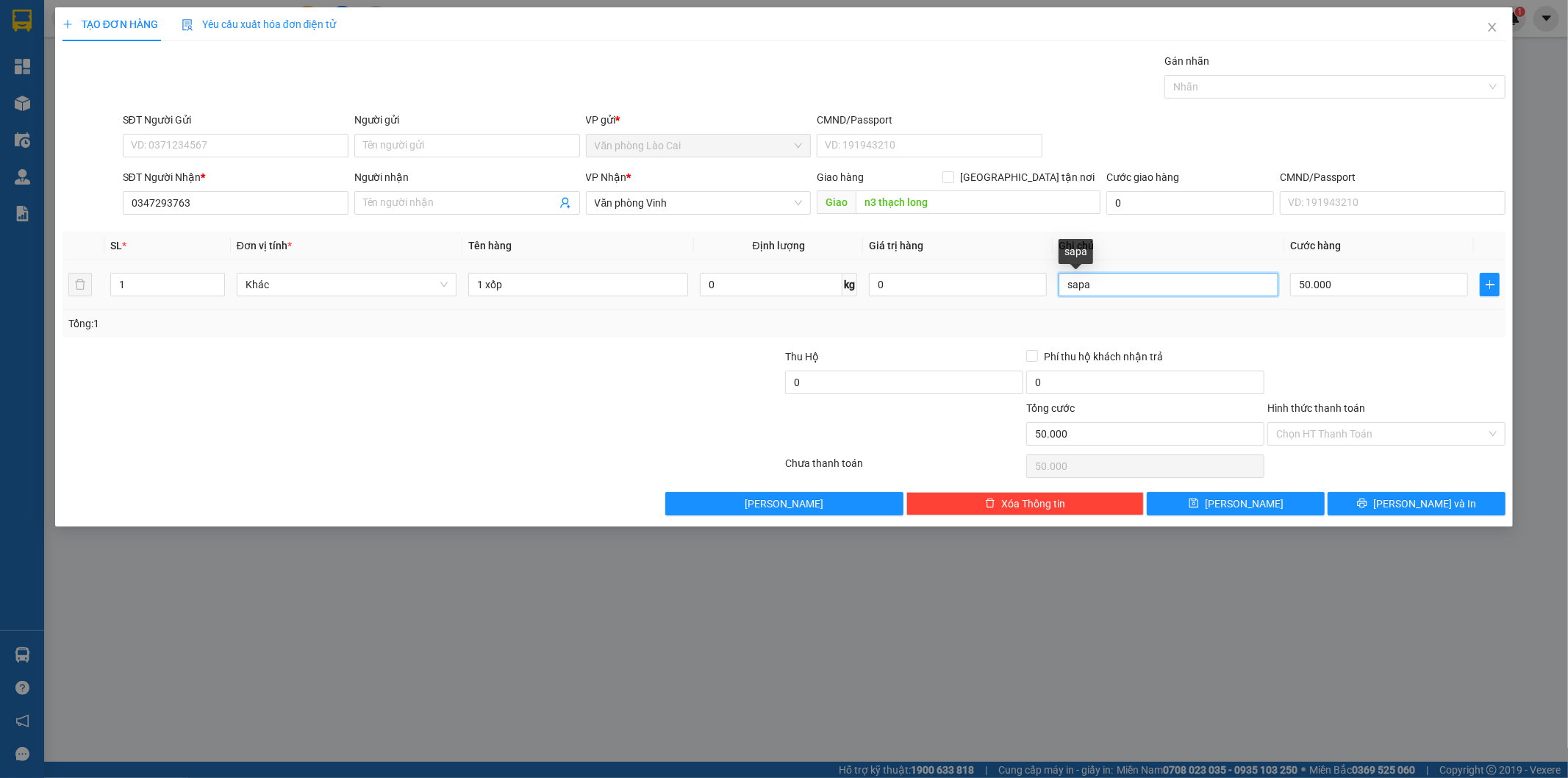
click at [1136, 277] on input "sapa" at bounding box center [1168, 284] width 220 height 23
click at [1255, 502] on button "[PERSON_NAME]" at bounding box center [1235, 504] width 178 height 23
click at [1495, 22] on icon "close" at bounding box center [1492, 28] width 12 height 12
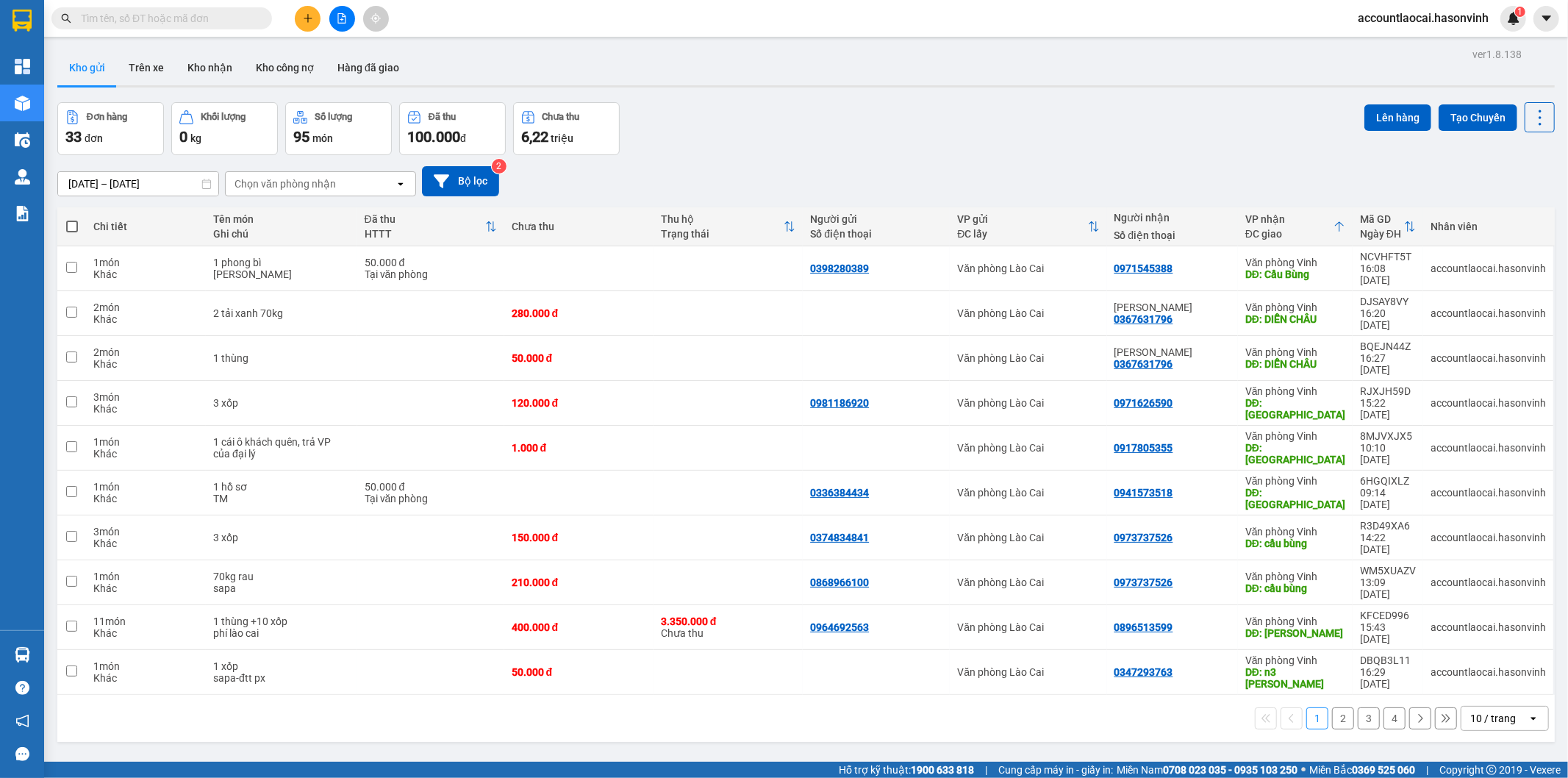
click at [1332, 708] on button "2" at bounding box center [1342, 718] width 22 height 22
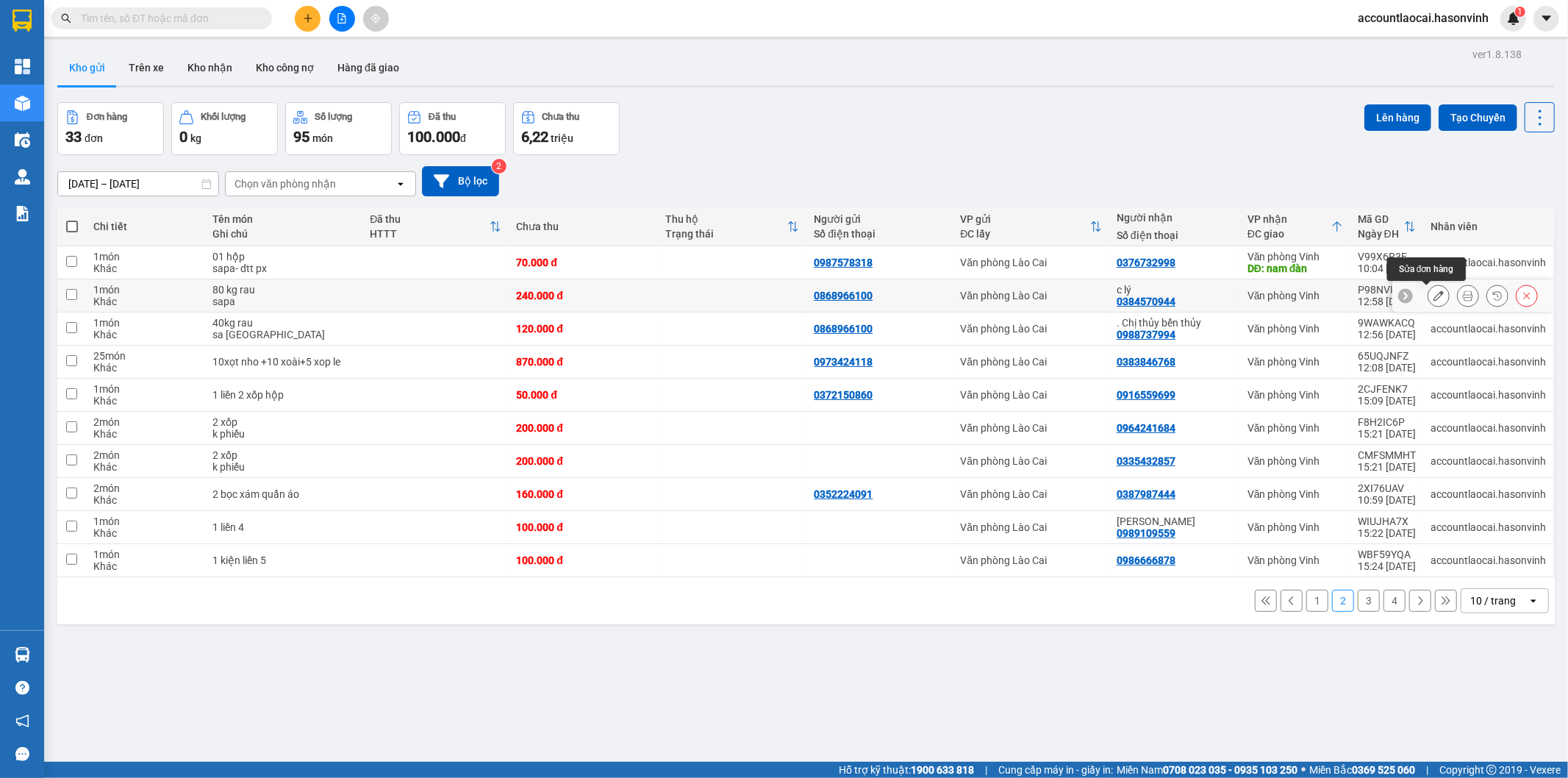
click at [1430, 295] on button at bounding box center [1439, 296] width 21 height 26
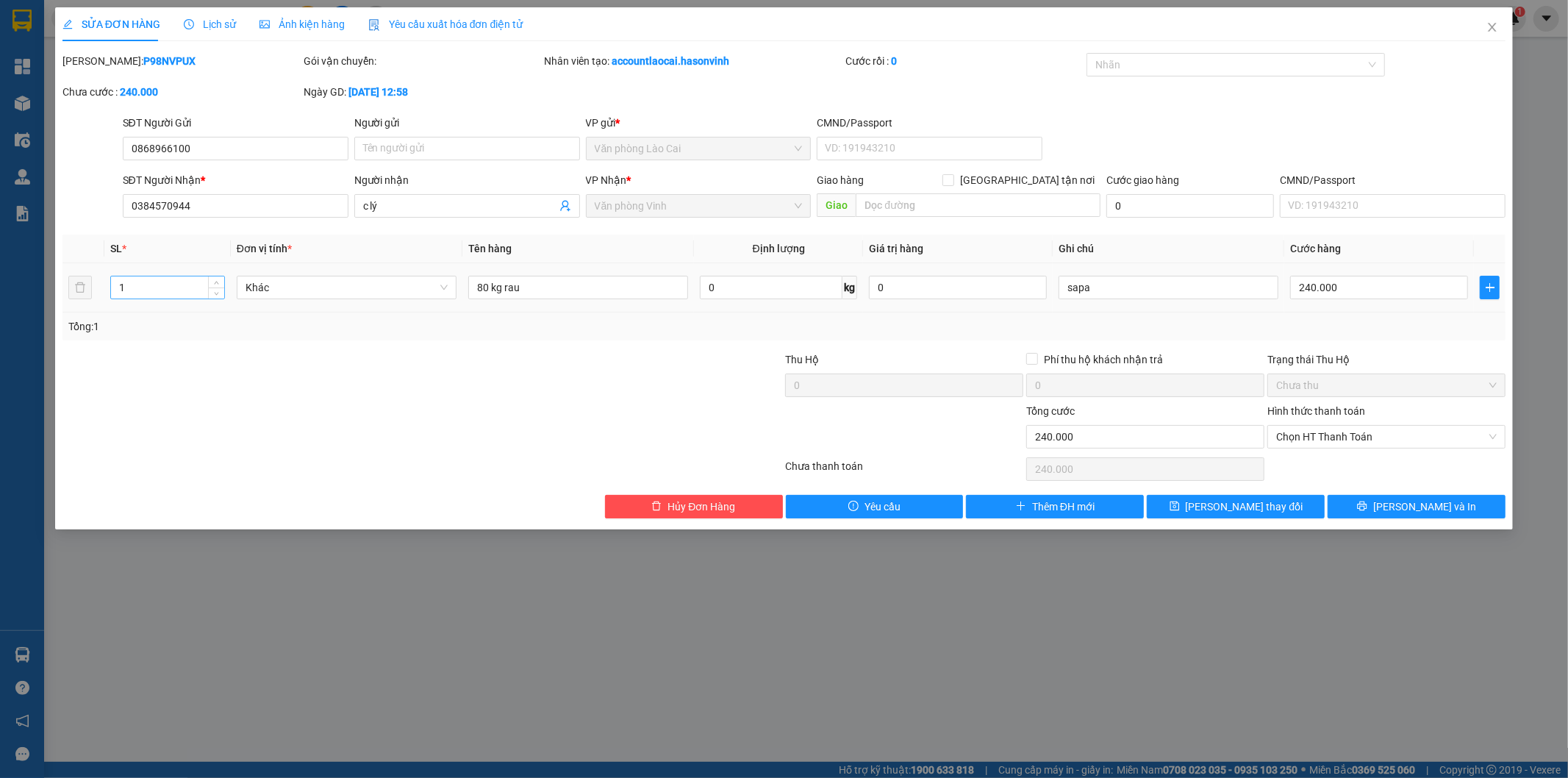
drag, startPoint x: 158, startPoint y: 274, endPoint x: 146, endPoint y: 277, distance: 12.4
click at [146, 277] on div "1" at bounding box center [168, 287] width 115 height 30
drag, startPoint x: 475, startPoint y: 286, endPoint x: 464, endPoint y: 286, distance: 11.0
click at [464, 286] on td "80 kg rau" at bounding box center [578, 287] width 232 height 49
click at [1346, 281] on input "240.000" at bounding box center [1379, 287] width 178 height 23
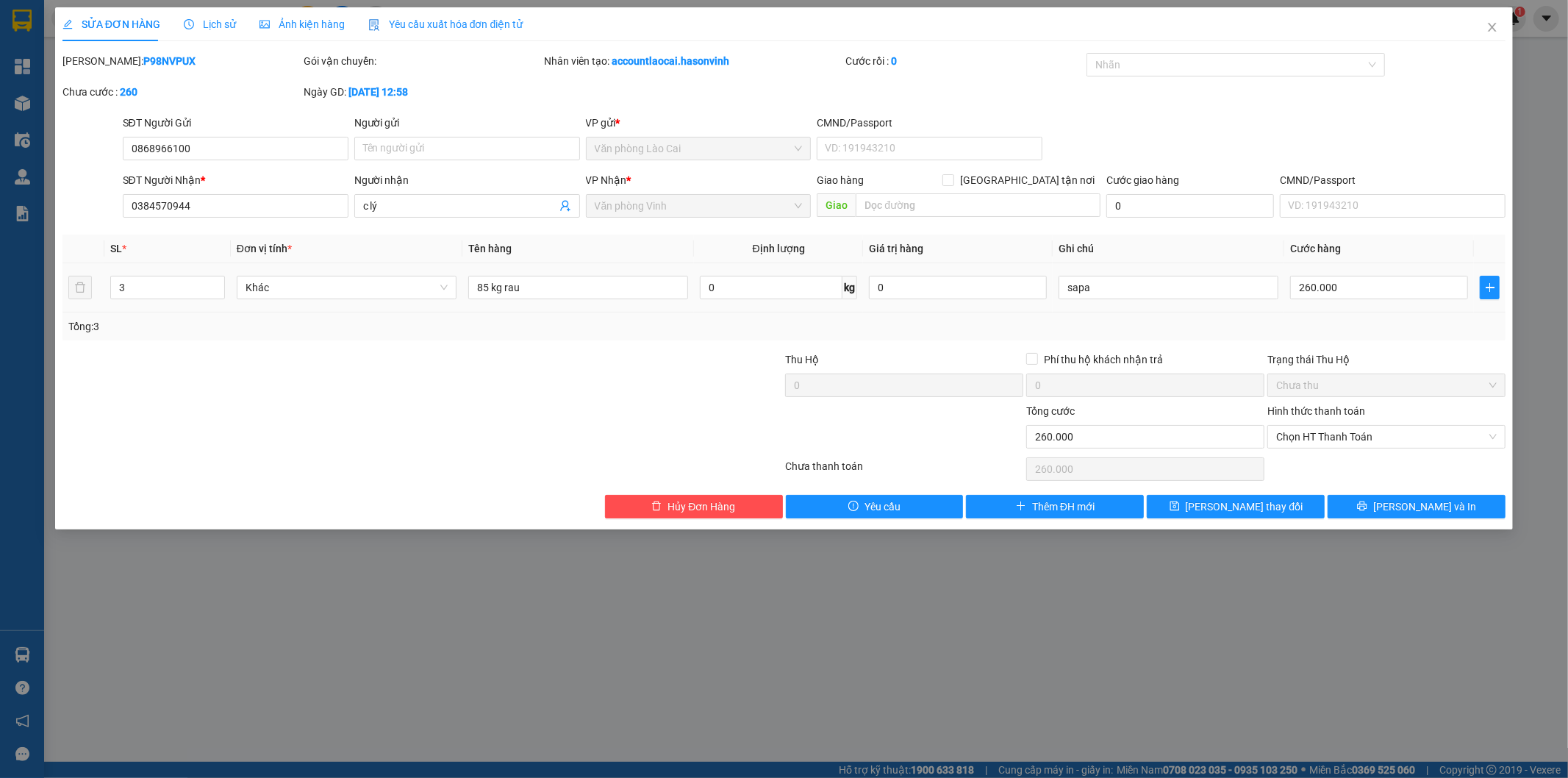
click at [1332, 316] on div "Tổng: 3" at bounding box center [784, 326] width 1444 height 28
click at [1241, 513] on span "[PERSON_NAME] thay đổi" at bounding box center [1244, 506] width 117 height 16
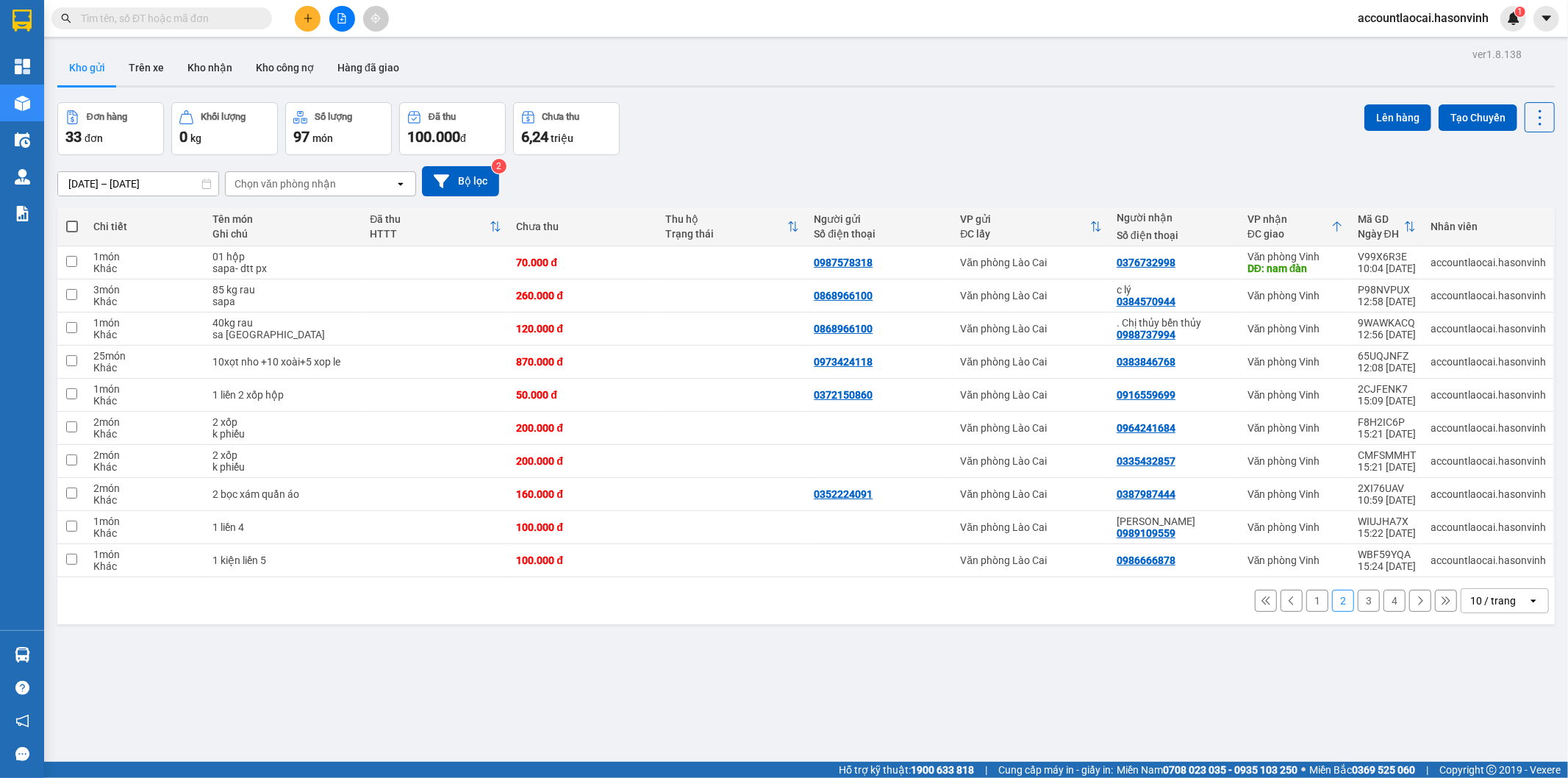
click at [1363, 603] on button "3" at bounding box center [1368, 600] width 22 height 22
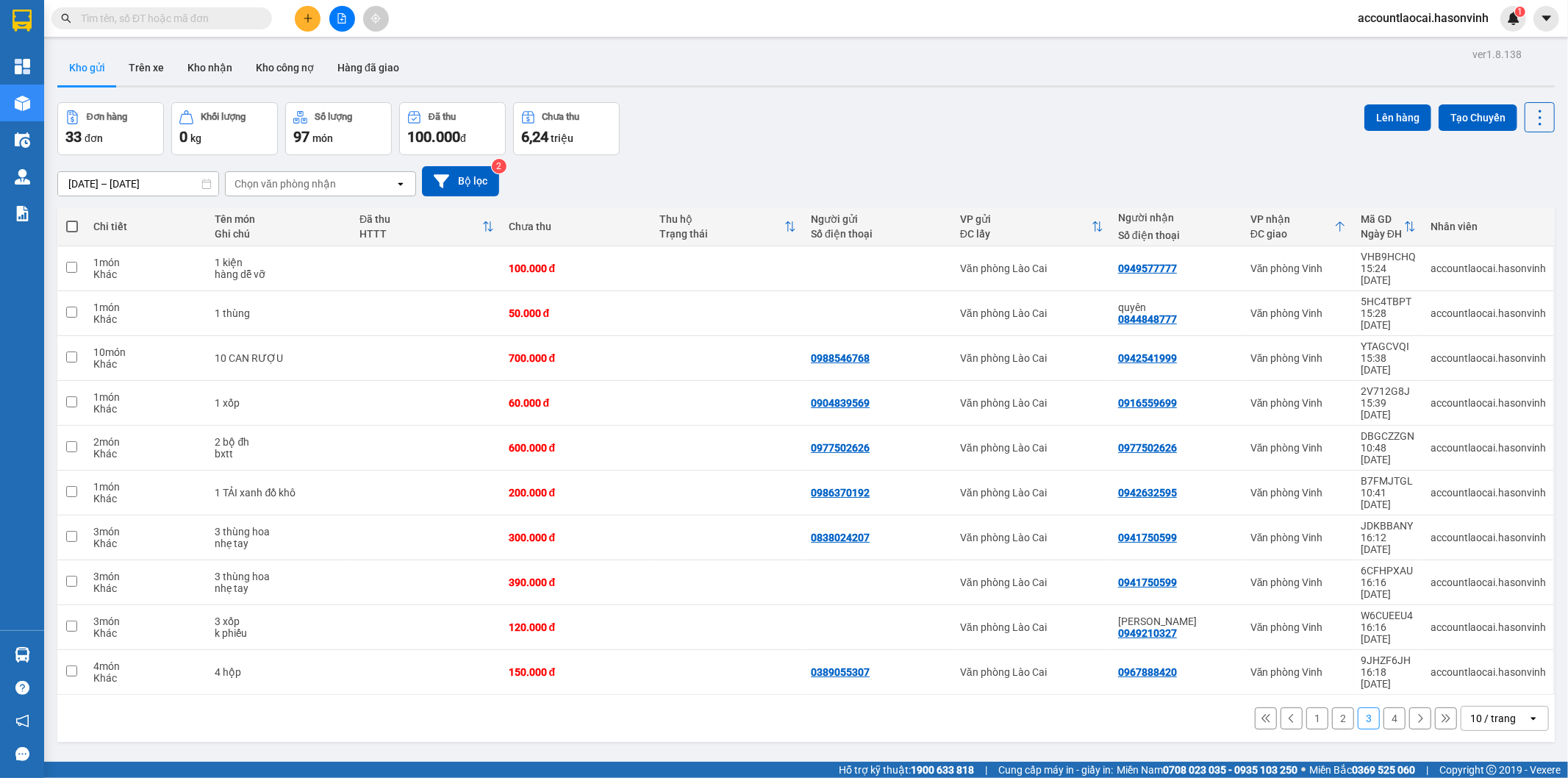
click at [1384, 708] on button "4" at bounding box center [1394, 718] width 22 height 22
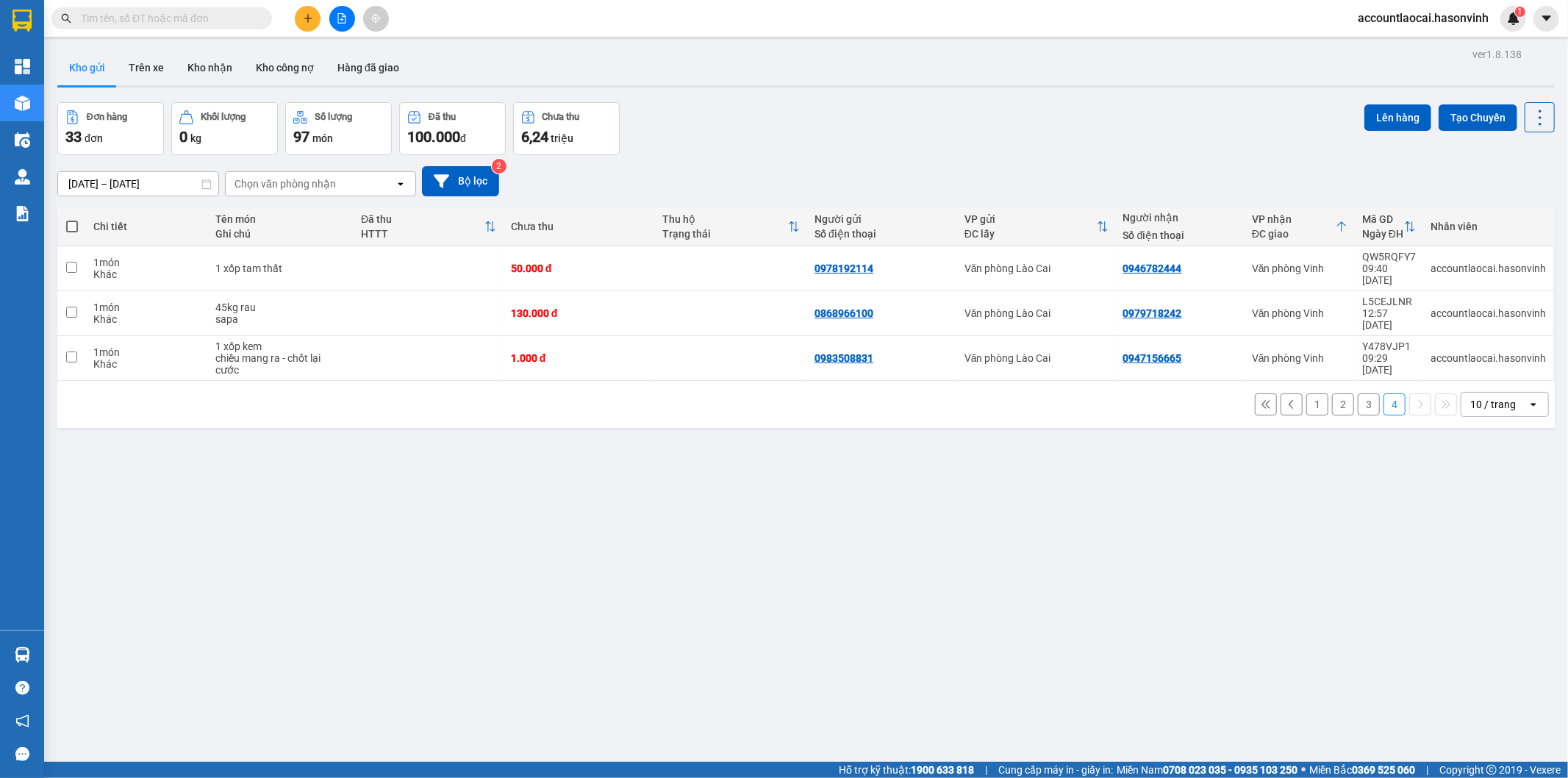
click at [1362, 393] on button "3" at bounding box center [1368, 404] width 22 height 22
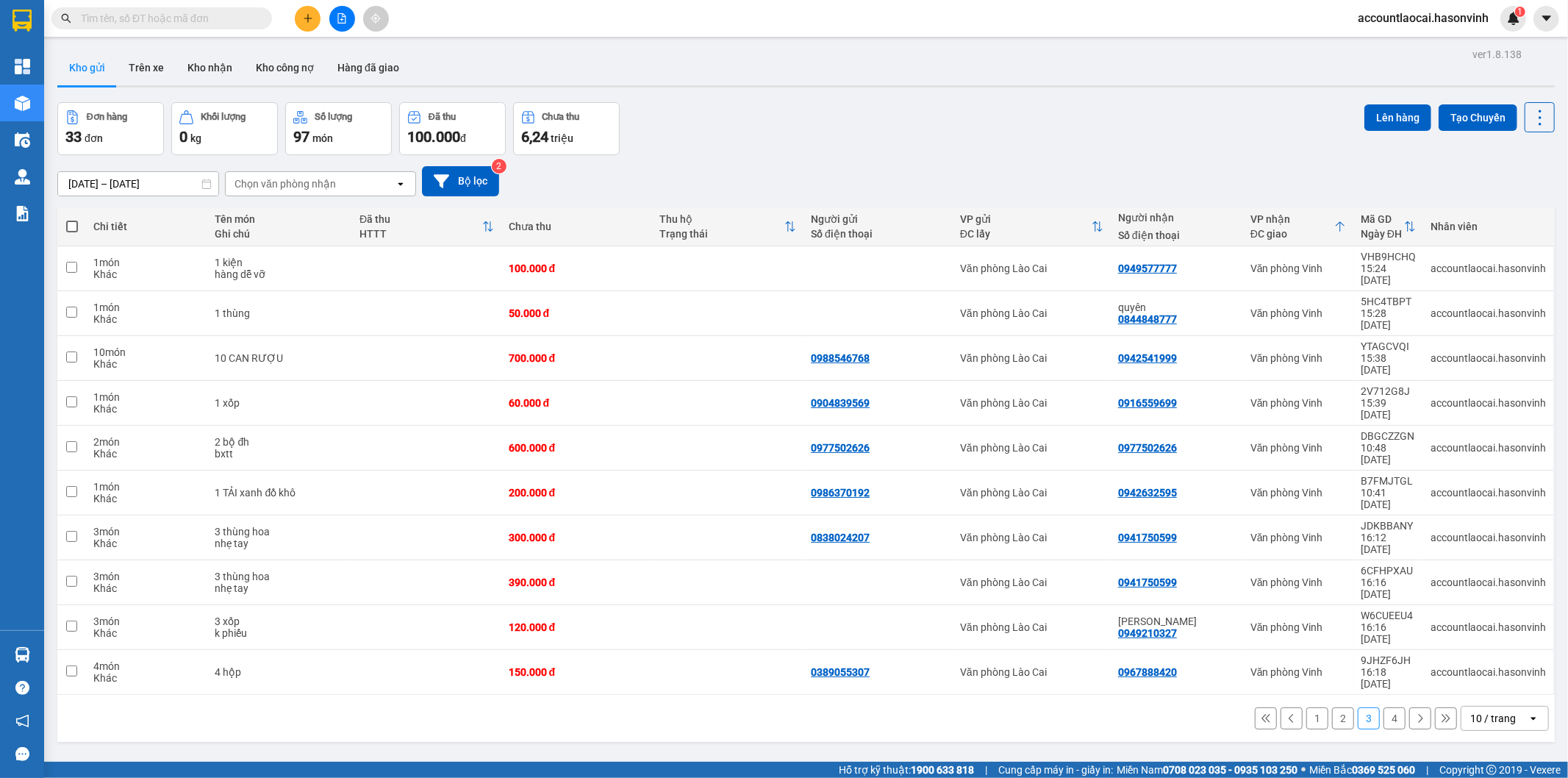
click at [1309, 708] on button "1" at bounding box center [1317, 718] width 22 height 22
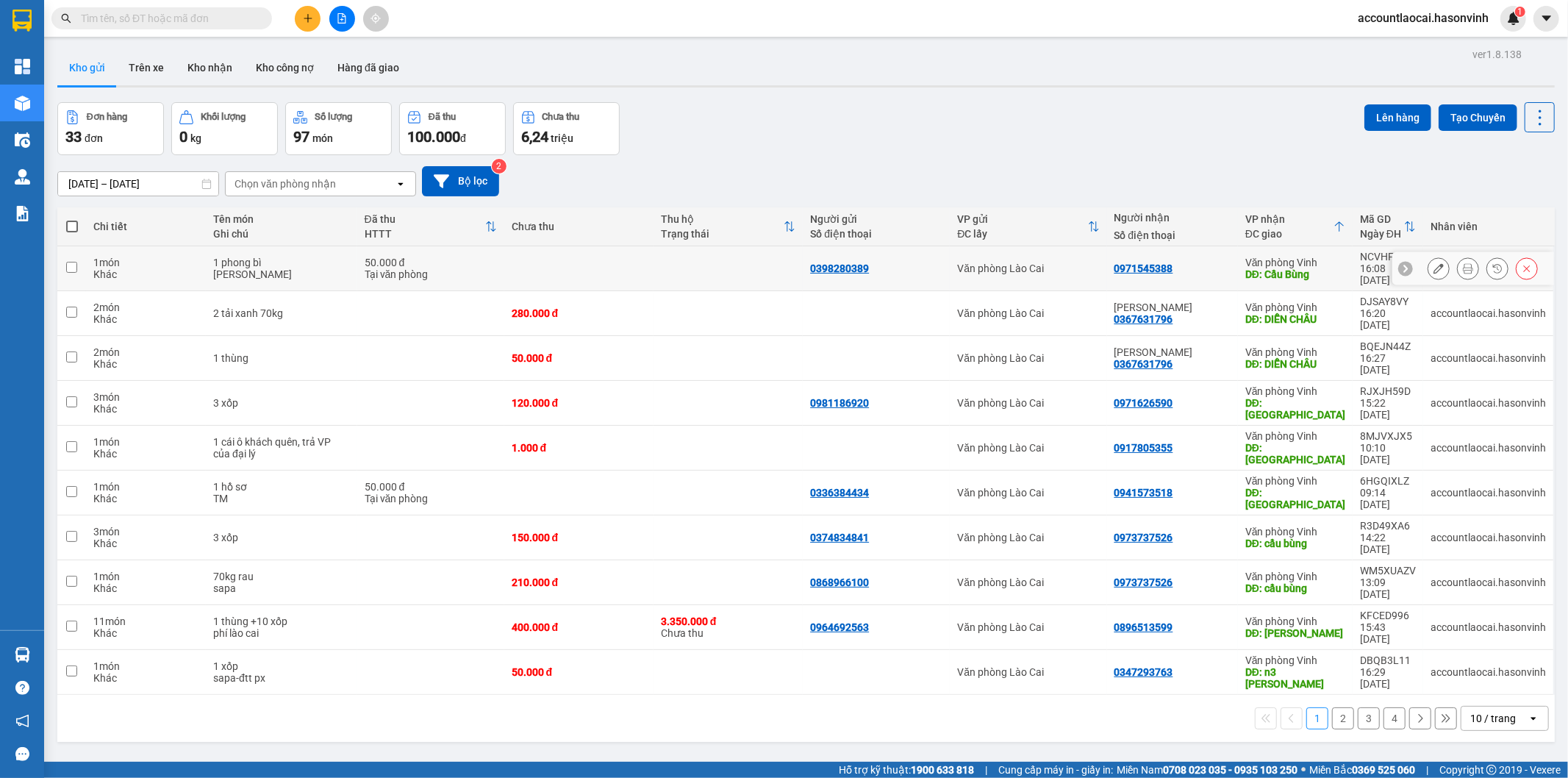
click at [1328, 268] on div "DĐ: Cầu Bùng" at bounding box center [1295, 274] width 100 height 12
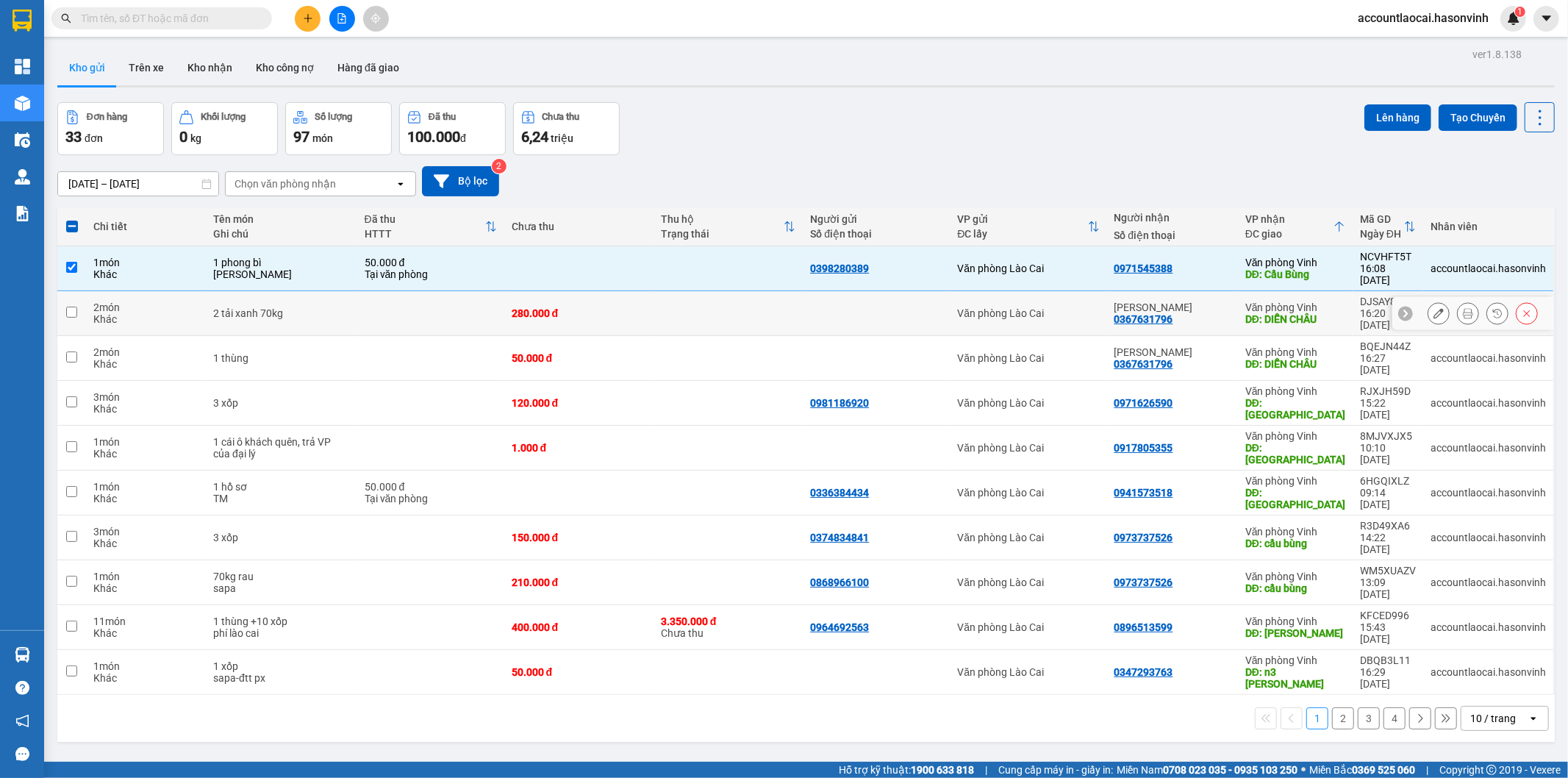
click at [1328, 301] on div "Văn phòng Vinh" at bounding box center [1295, 307] width 100 height 12
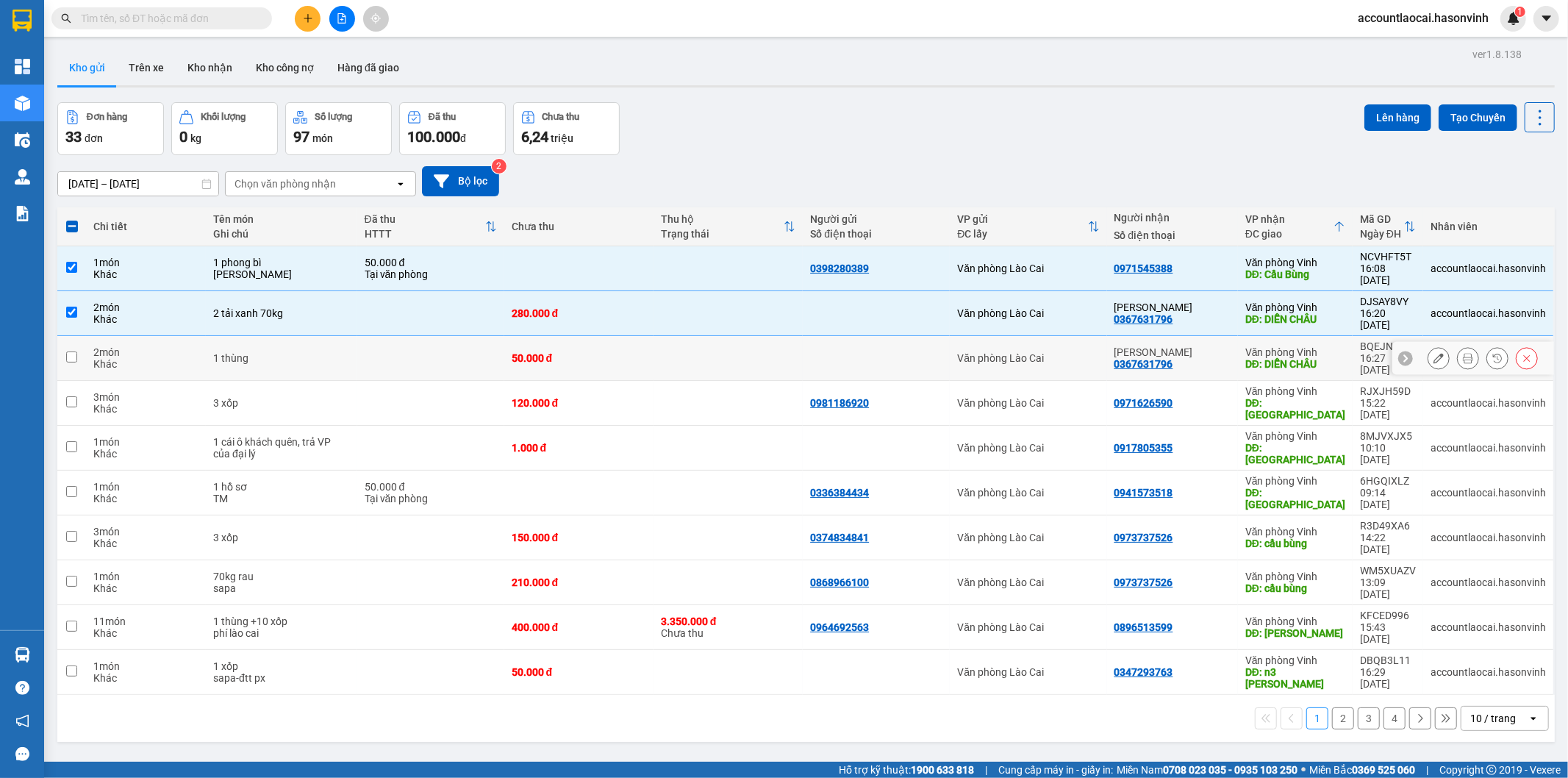
click at [1327, 346] on div "Văn phòng Vinh" at bounding box center [1295, 353] width 100 height 12
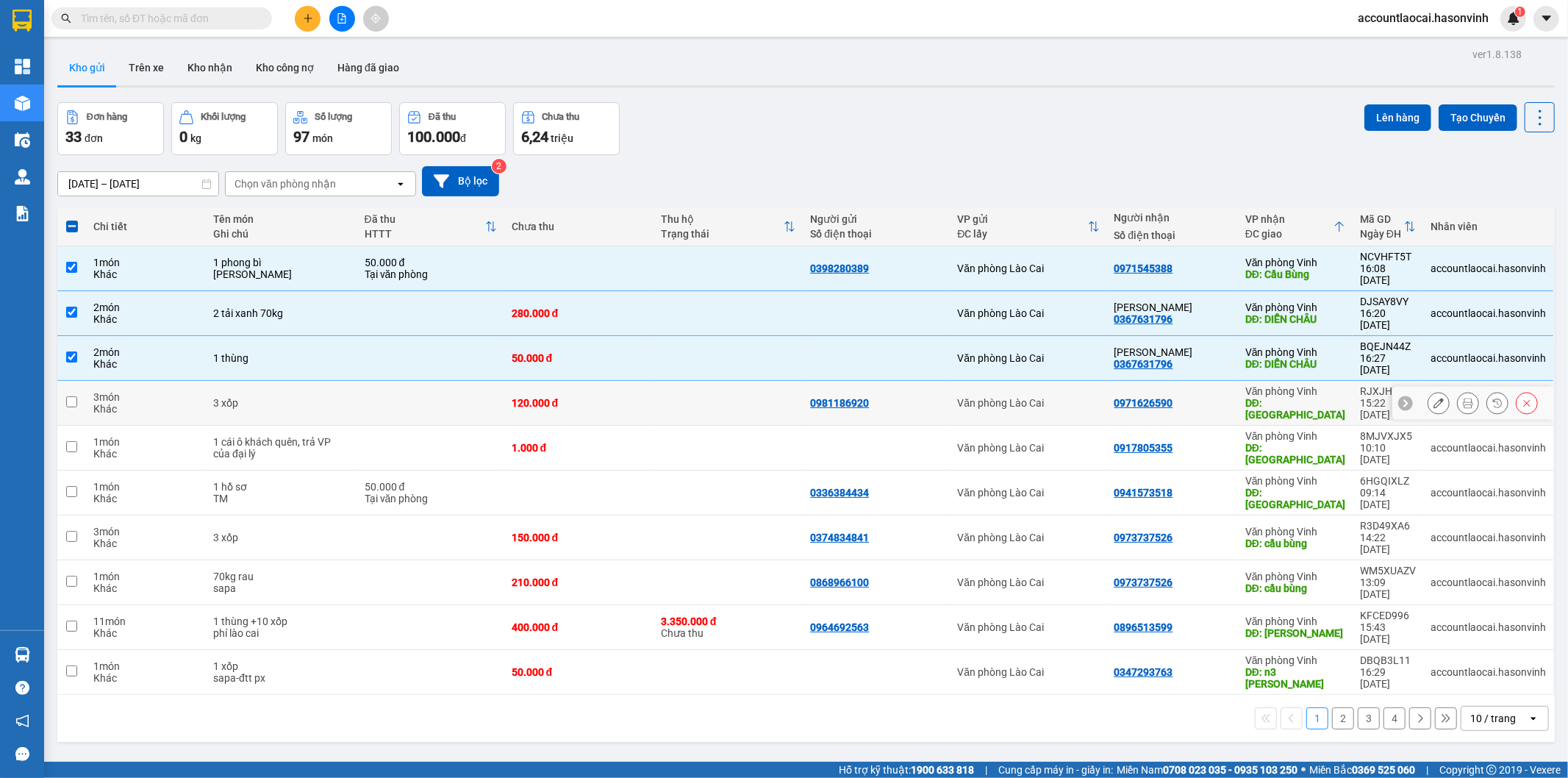
click at [1322, 386] on div "Văn phòng Vinh" at bounding box center [1295, 392] width 100 height 12
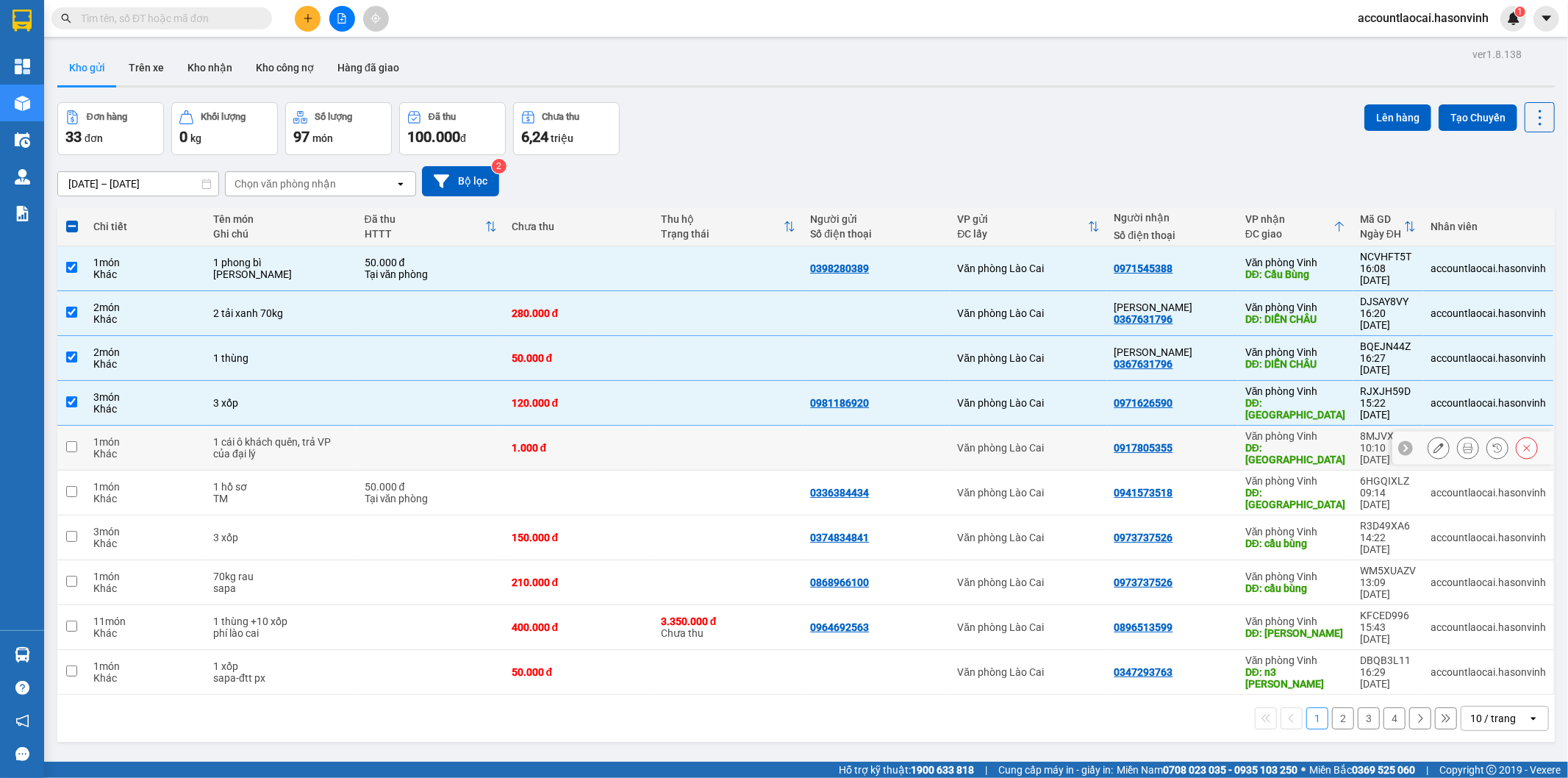
click at [1320, 430] on div "Văn phòng Vinh" at bounding box center [1295, 436] width 100 height 12
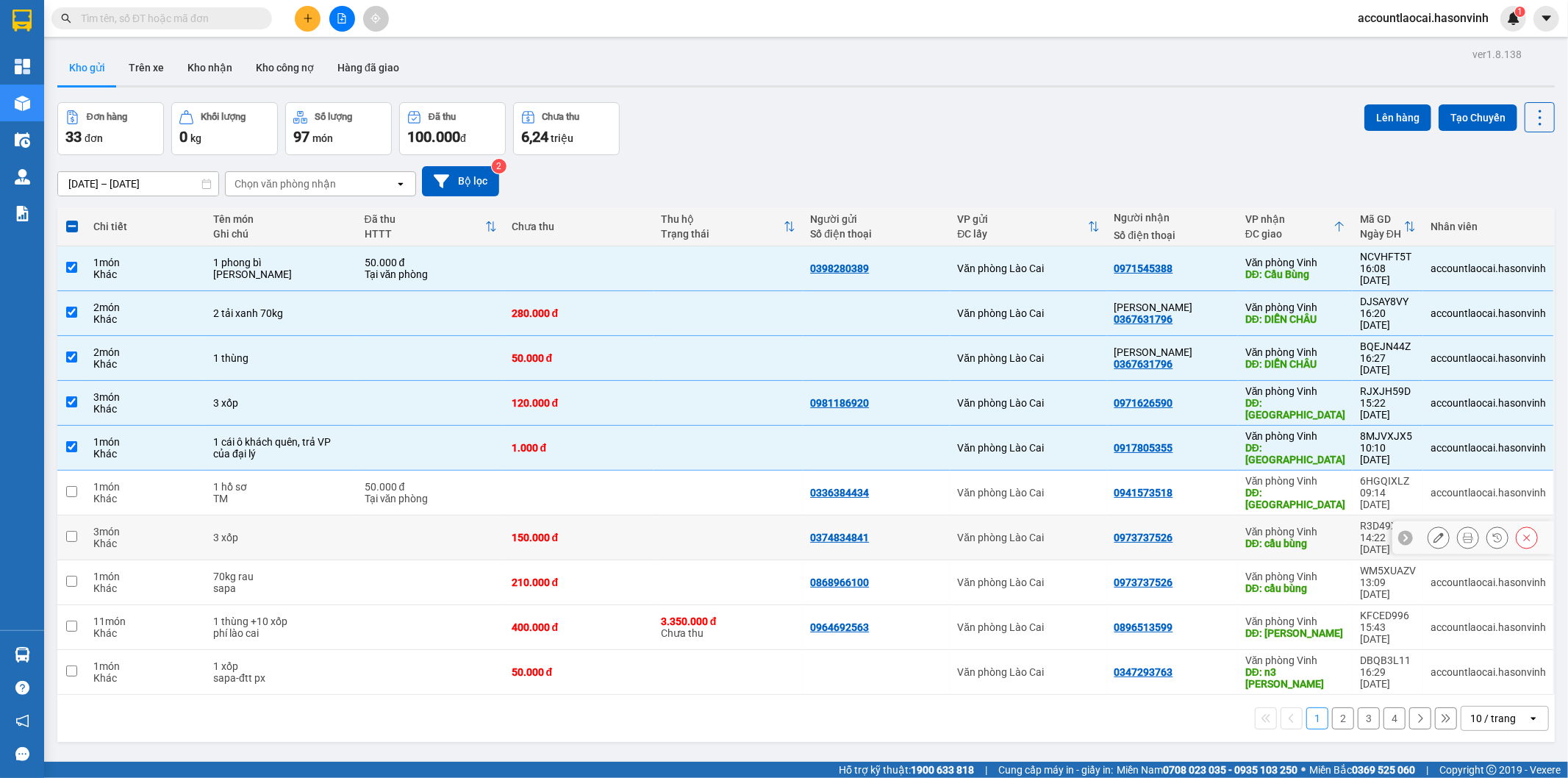
click at [1328, 525] on div "Văn phòng Vinh" at bounding box center [1295, 531] width 100 height 12
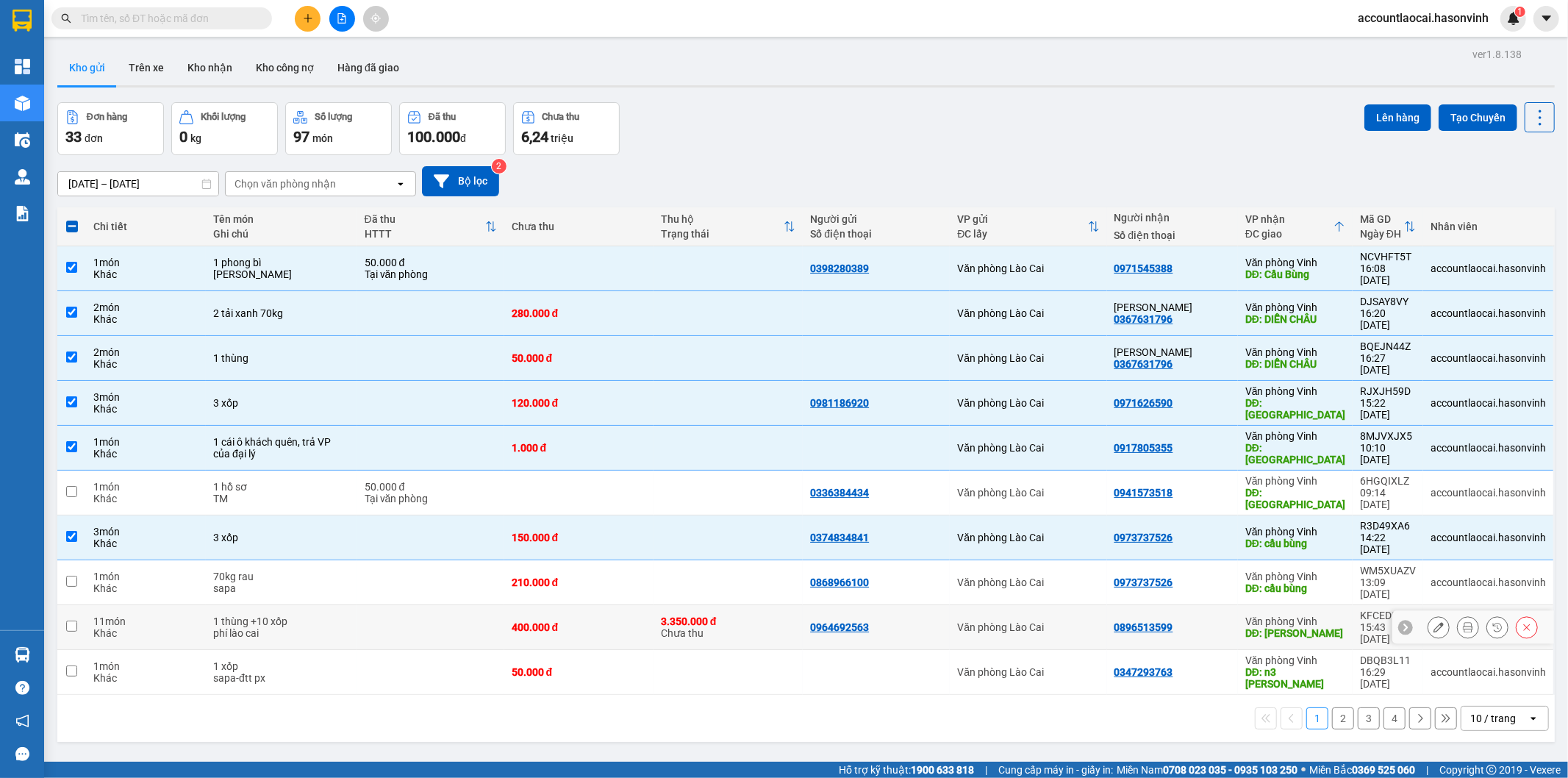
click at [1332, 627] on div "DĐ: [PERSON_NAME]" at bounding box center [1295, 633] width 100 height 12
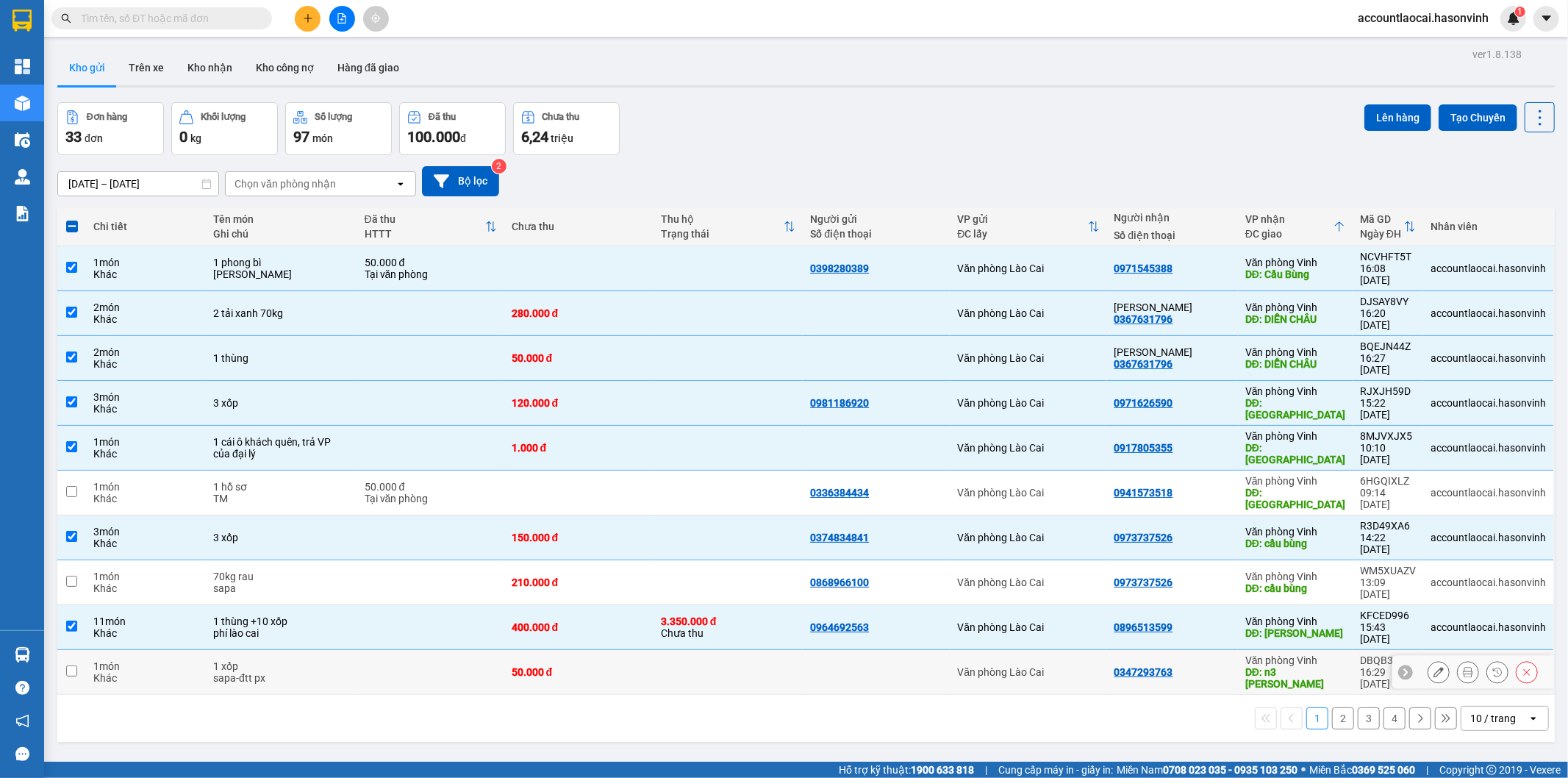
click at [1336, 666] on div "DĐ: n3 [PERSON_NAME]" at bounding box center [1295, 677] width 100 height 23
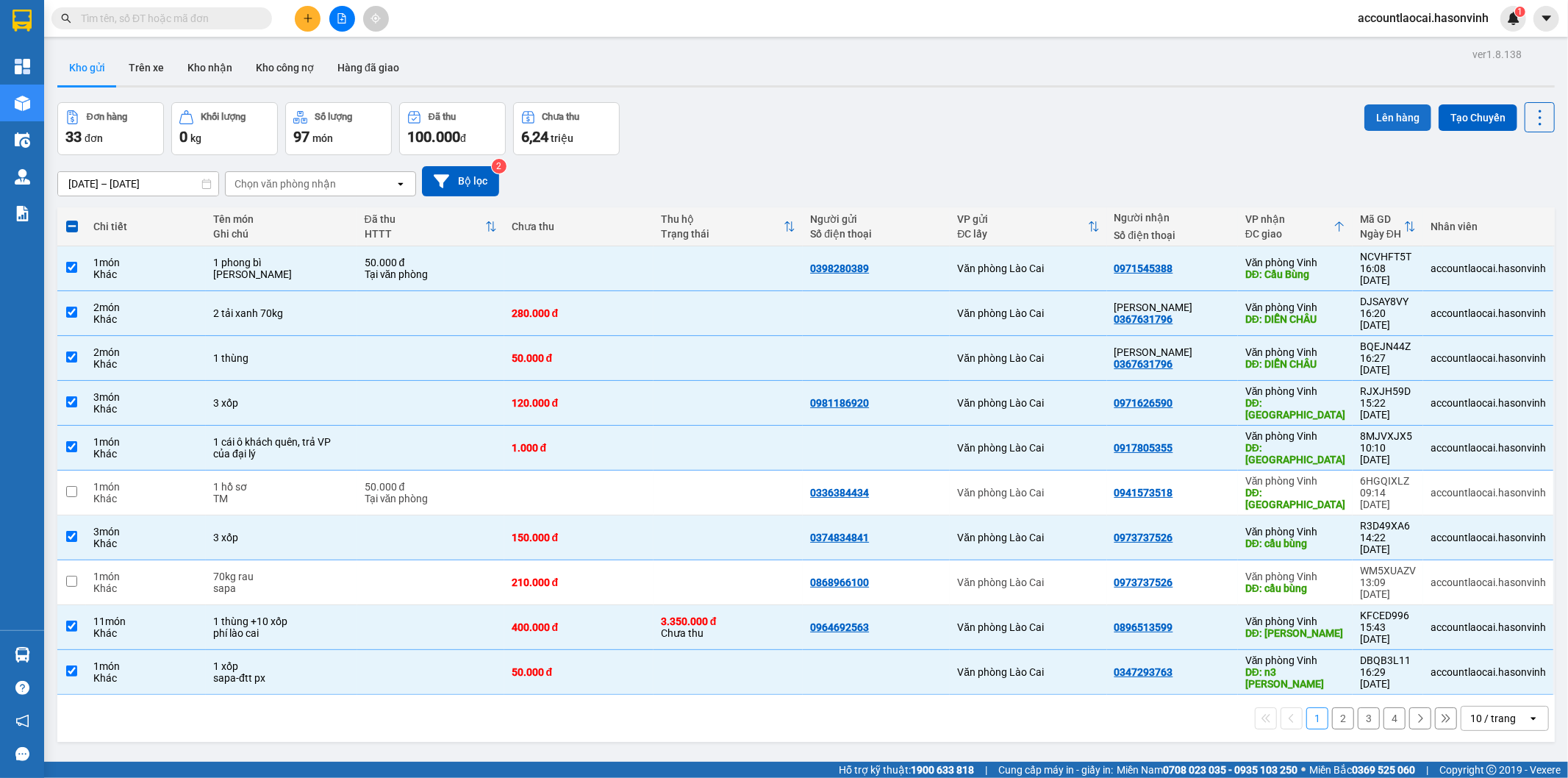
click at [1389, 110] on button "Lên hàng" at bounding box center [1398, 117] width 67 height 26
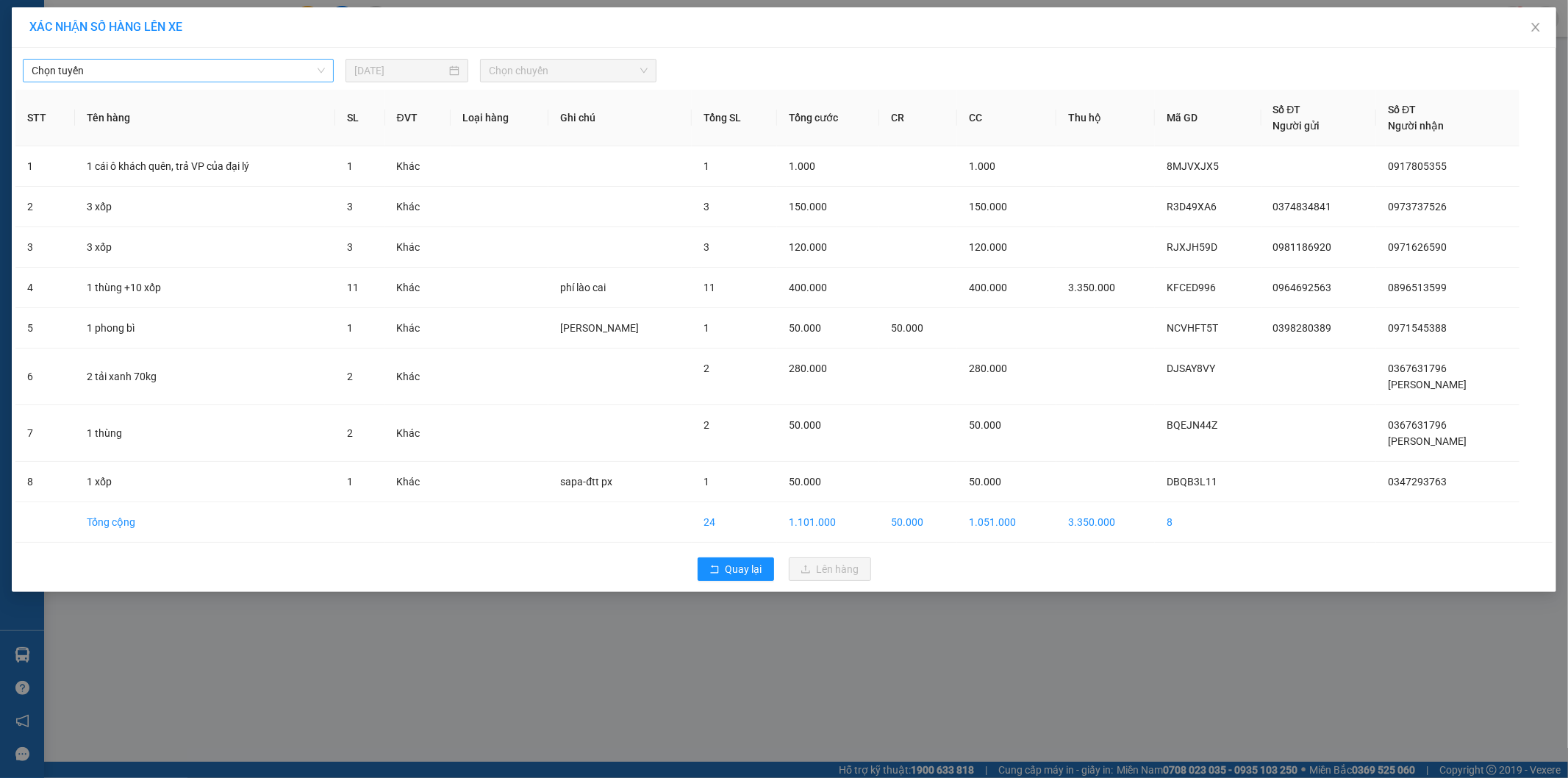
click at [108, 71] on span "Chọn tuyến" at bounding box center [178, 70] width 293 height 22
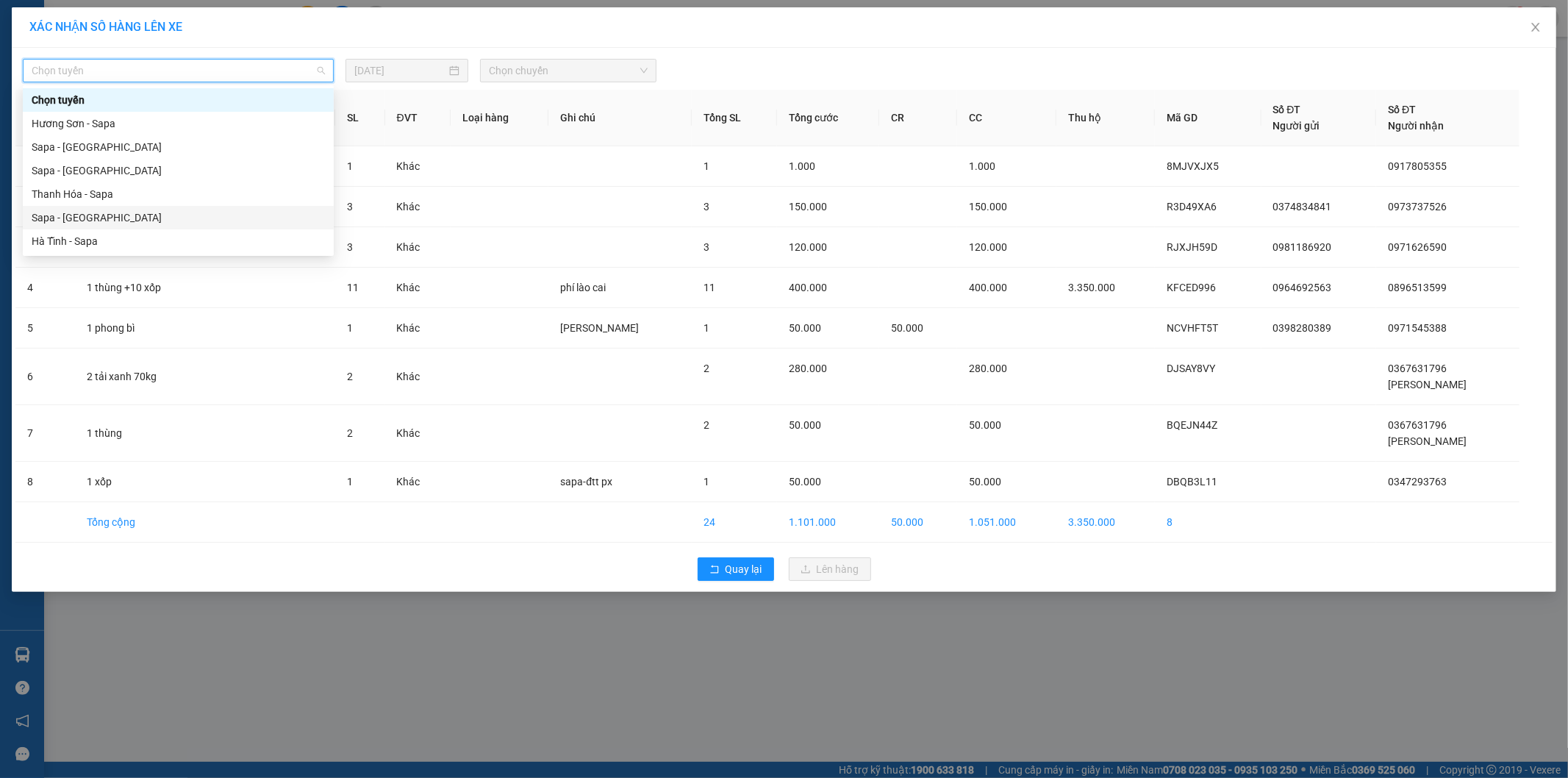
click at [86, 217] on div "Sapa - [GEOGRAPHIC_DATA]" at bounding box center [178, 217] width 293 height 16
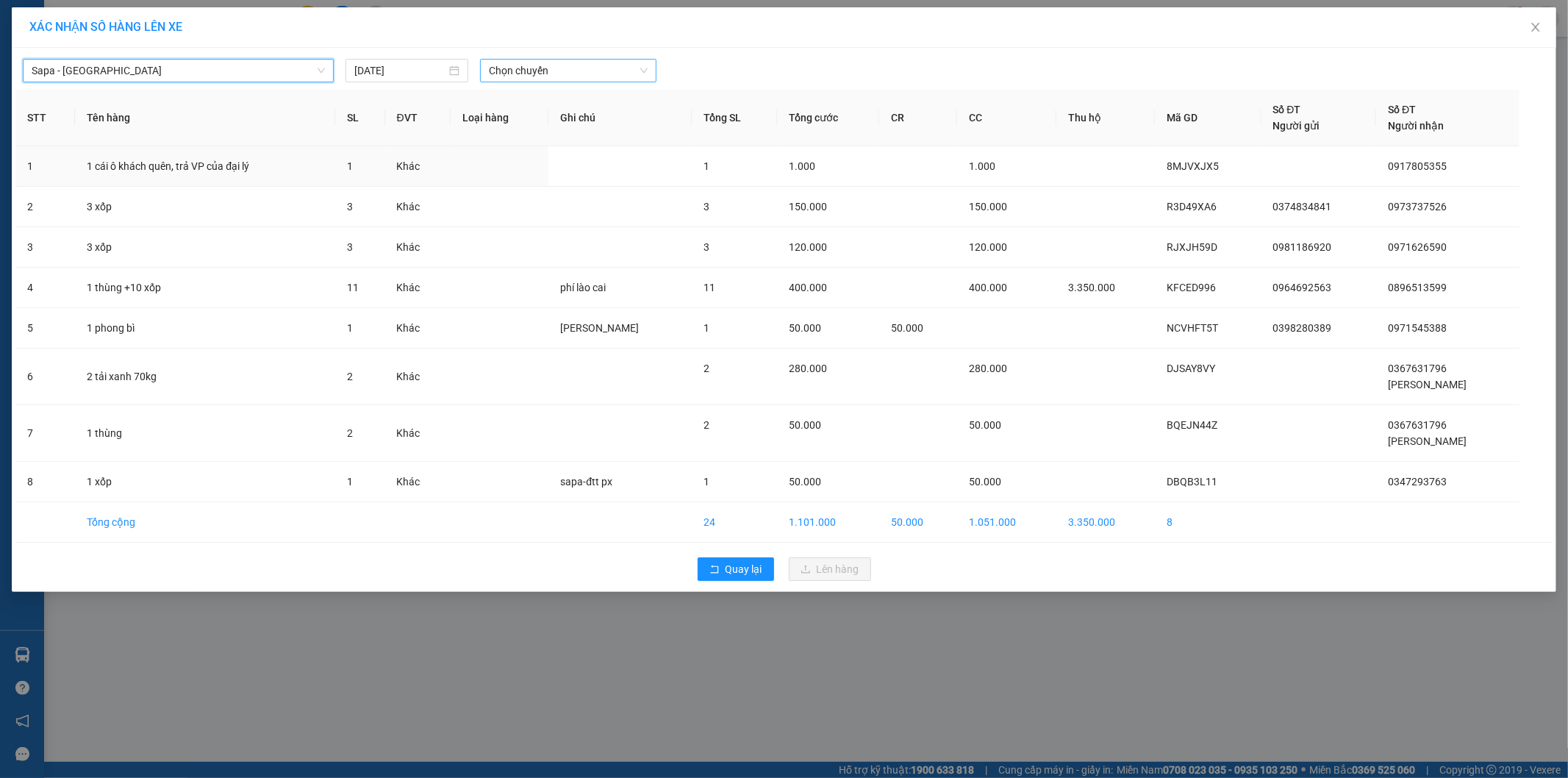
click at [590, 69] on span "Chọn chuyến" at bounding box center [568, 70] width 159 height 22
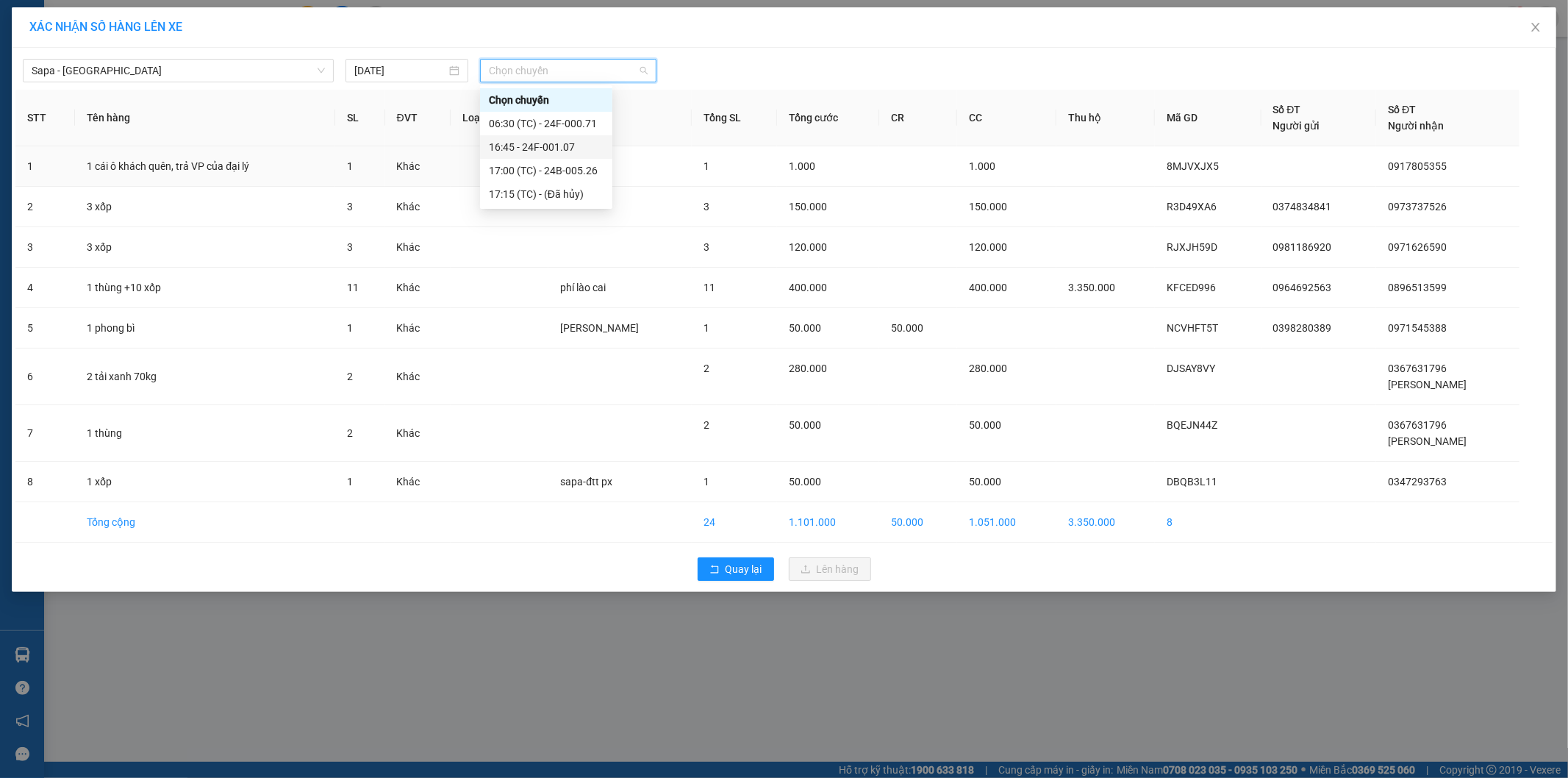
click at [589, 152] on div "16:45 - 24F-001.07" at bounding box center [546, 147] width 115 height 16
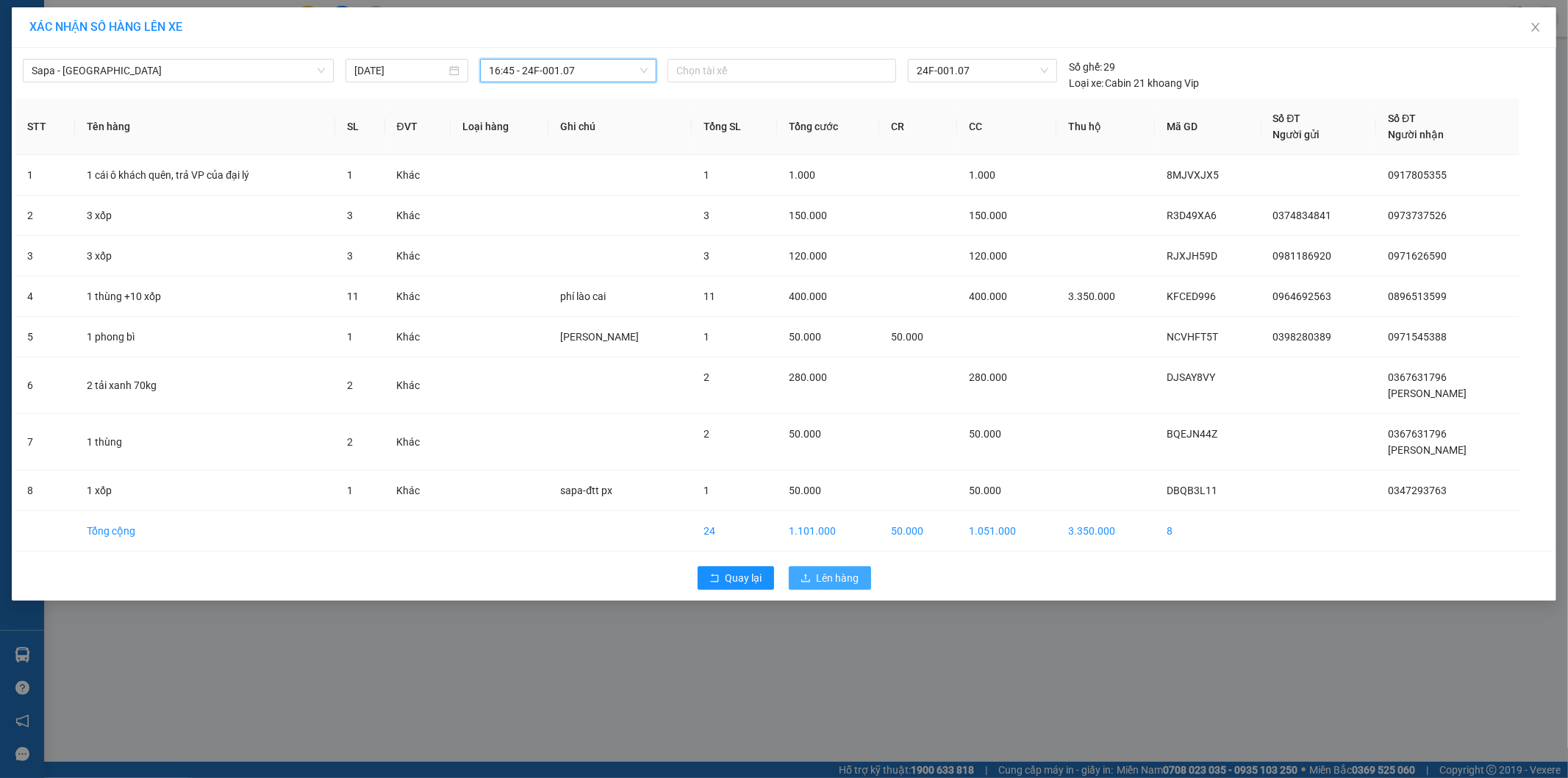
click at [848, 569] on button "Lên hàng" at bounding box center [830, 577] width 82 height 23
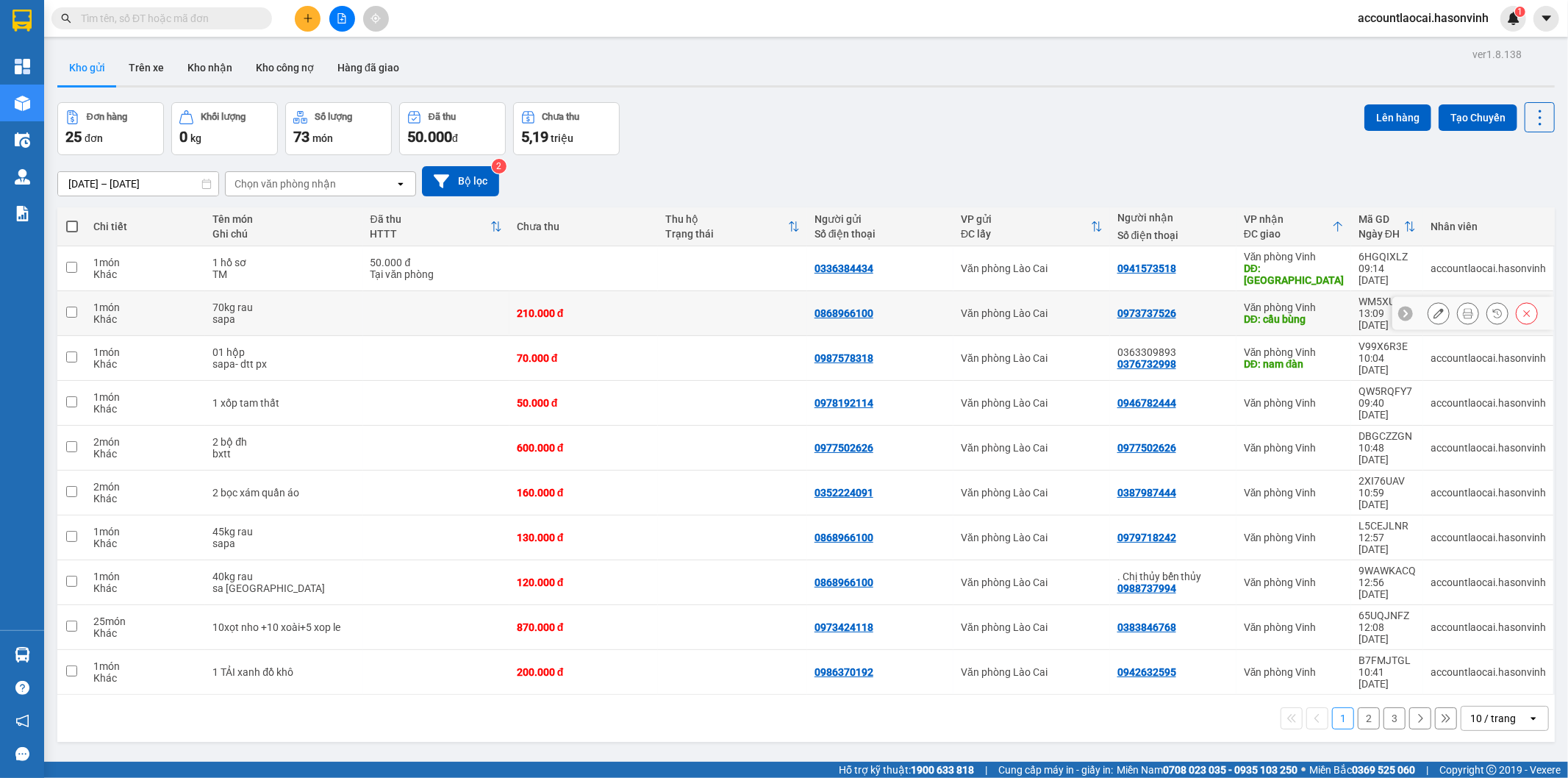
click at [1433, 308] on icon at bounding box center [1439, 313] width 10 height 10
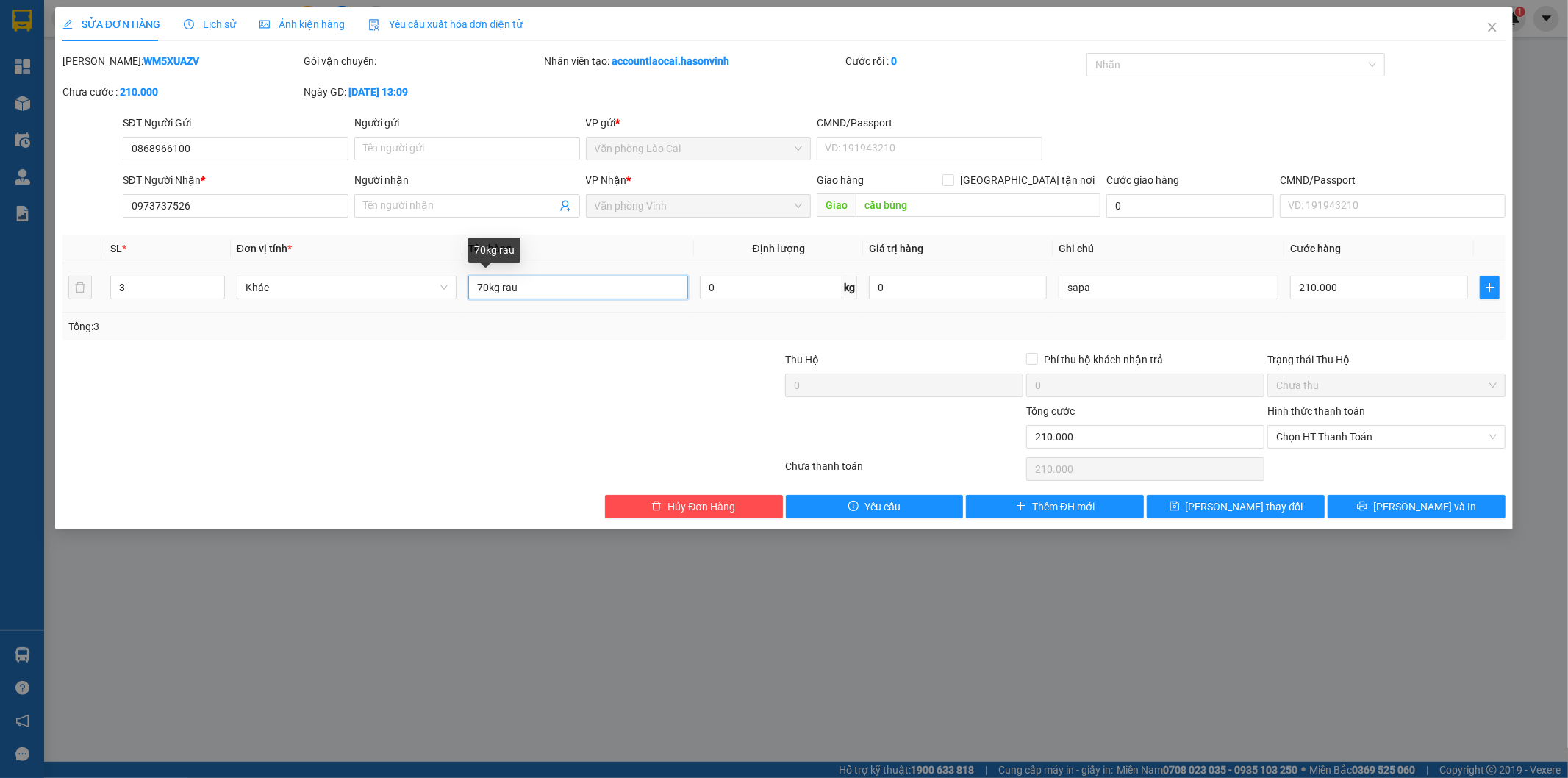
click at [476, 287] on input "70kg rau" at bounding box center [577, 287] width 220 height 23
click at [1329, 283] on input "210.000" at bounding box center [1379, 287] width 178 height 23
click at [1325, 310] on td "300.000" at bounding box center [1379, 287] width 189 height 49
click at [1270, 518] on div "SỬA ĐƠN HÀNG Lịch sử Ảnh kiện hàng Yêu cầu xuất hóa đơn điện tử Total Paid Fee …" at bounding box center [785, 267] width 1459 height 522
click at [1272, 507] on span "[PERSON_NAME] thay đổi" at bounding box center [1244, 506] width 117 height 16
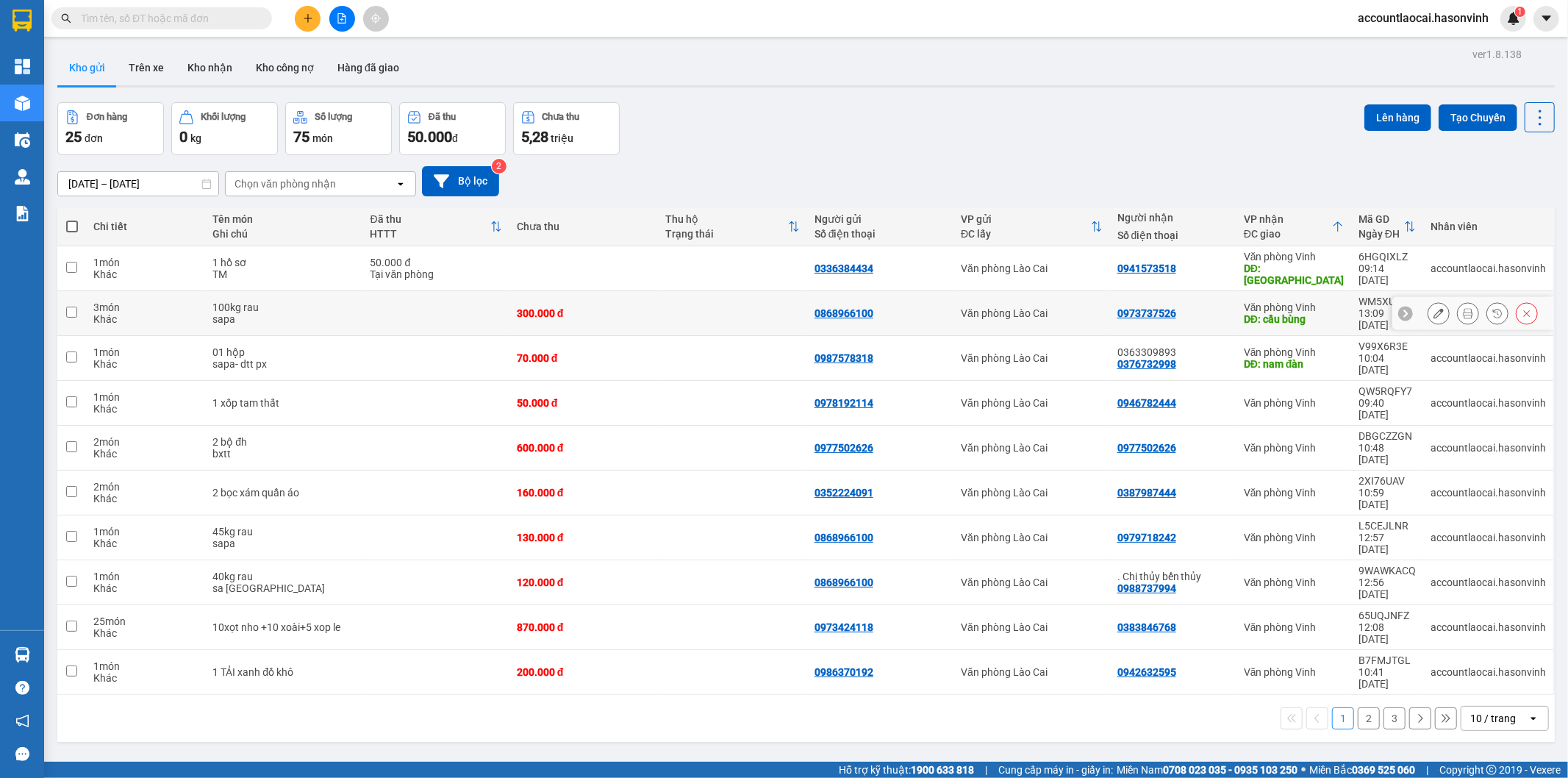
click at [1211, 307] on div "0973737526" at bounding box center [1173, 313] width 112 height 12
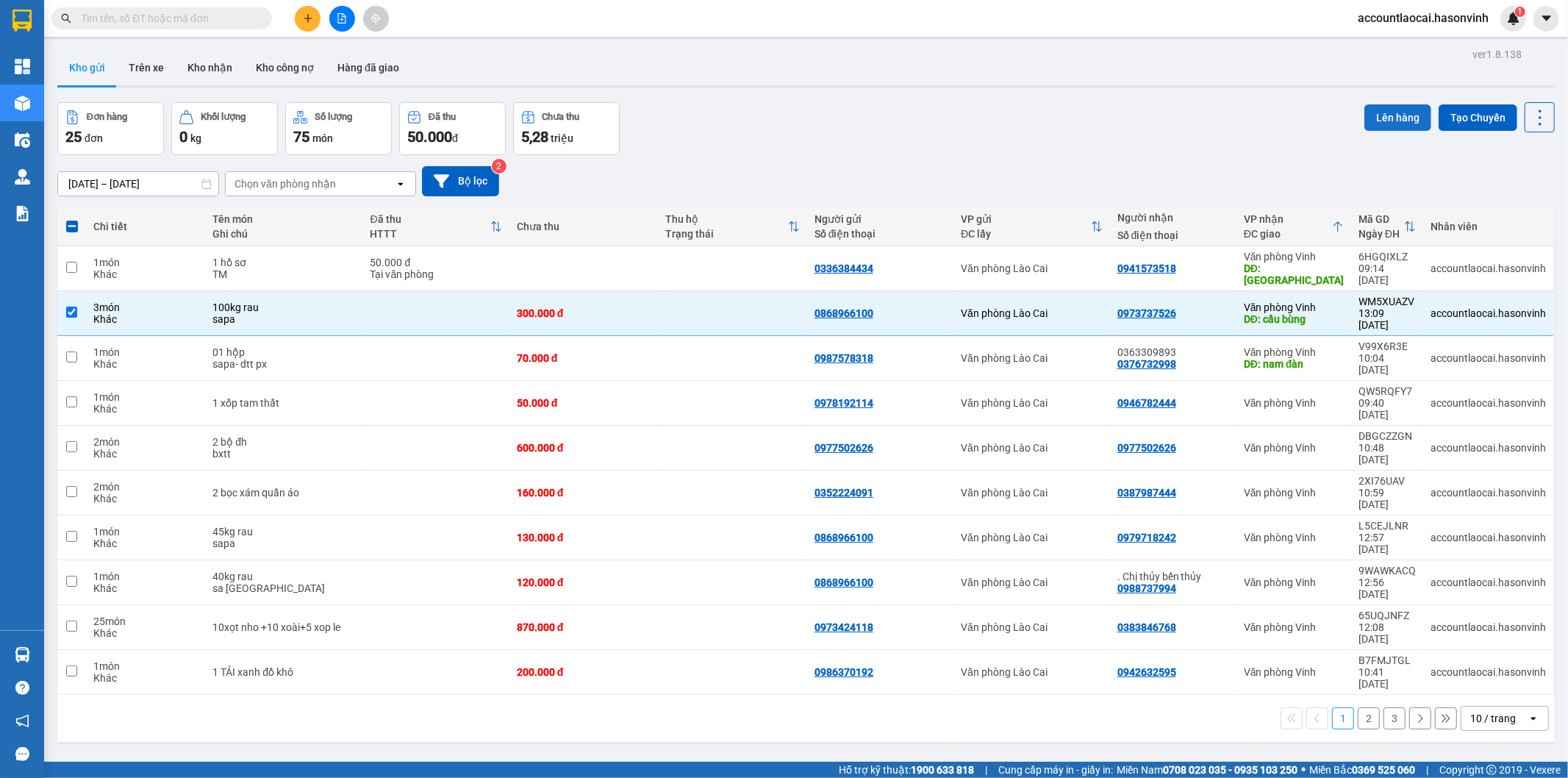
click at [1368, 114] on button "Lên hàng" at bounding box center [1398, 117] width 67 height 26
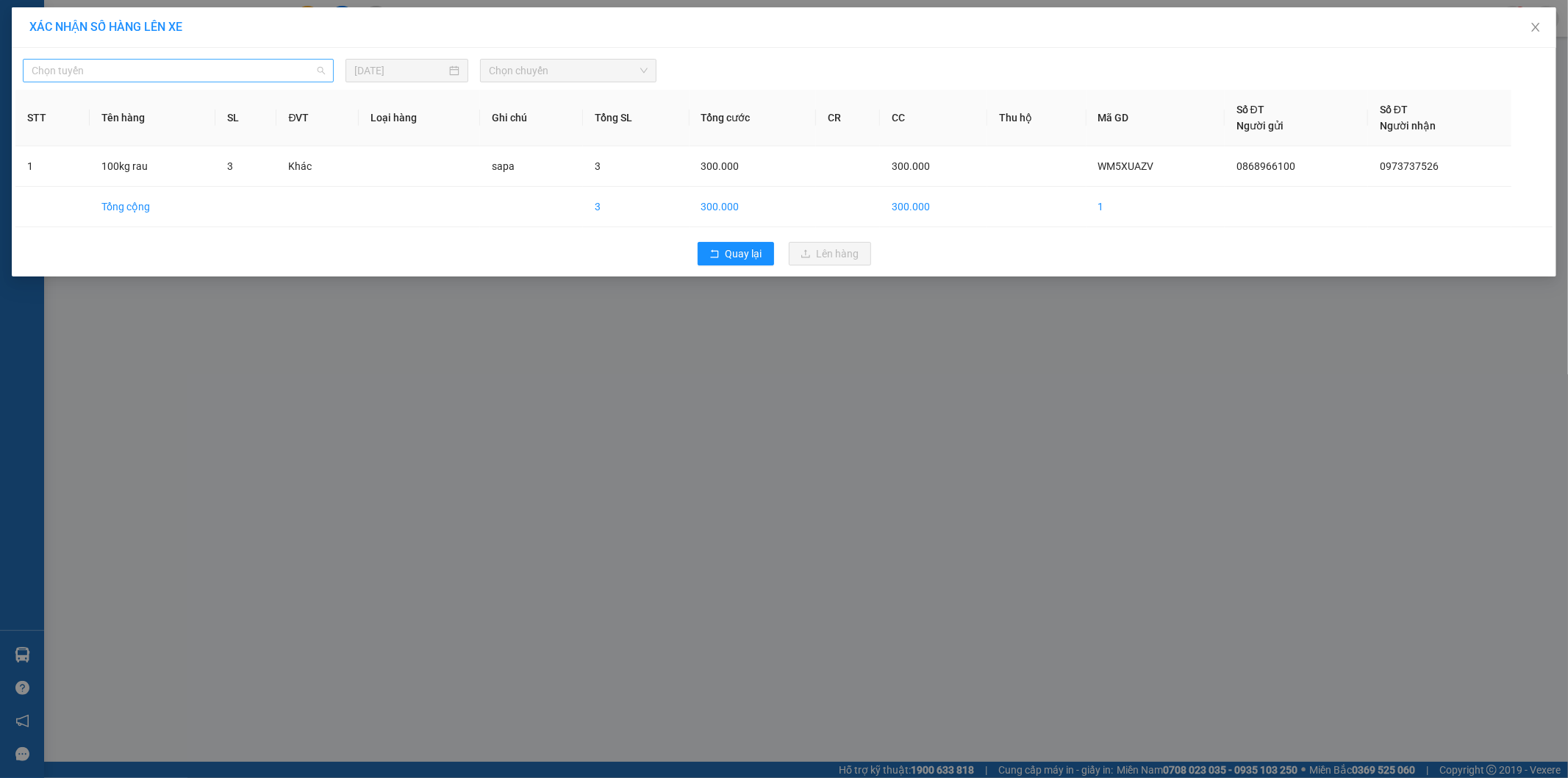
click at [118, 75] on span "Chọn tuyến" at bounding box center [178, 70] width 293 height 22
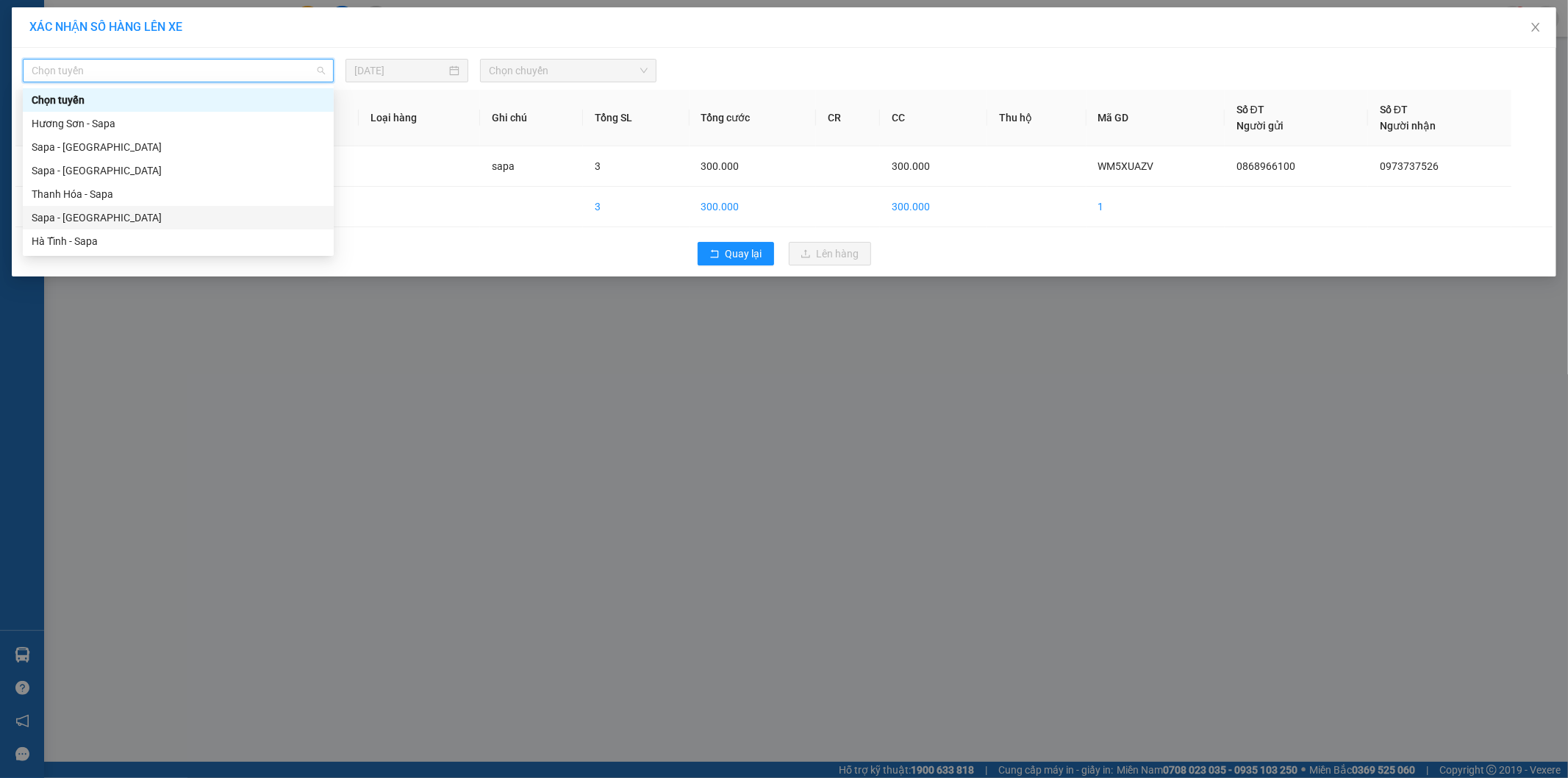
click at [69, 215] on div "Sapa - [GEOGRAPHIC_DATA]" at bounding box center [178, 217] width 293 height 16
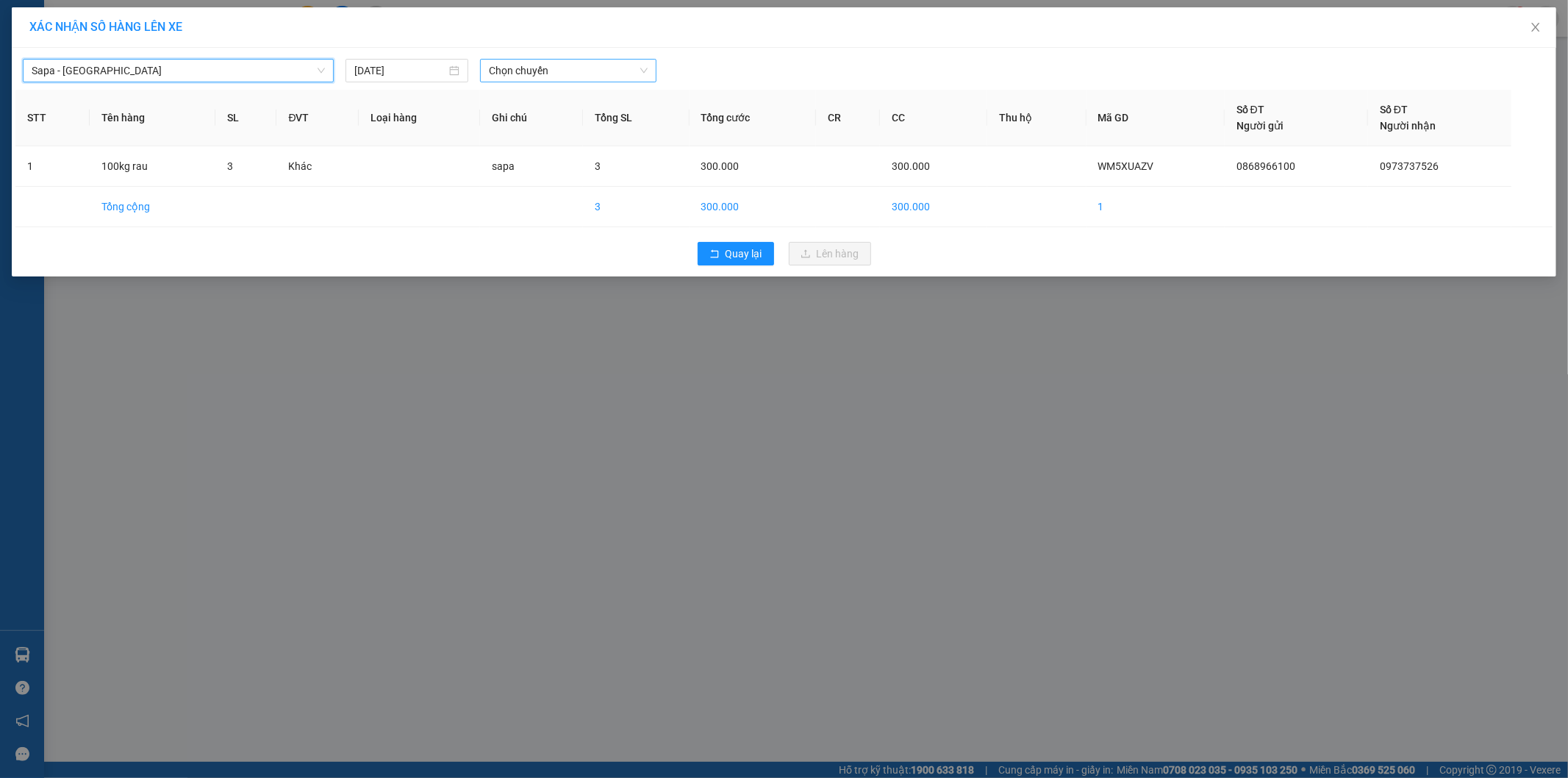
click at [563, 63] on span "Chọn chuyến" at bounding box center [568, 70] width 159 height 22
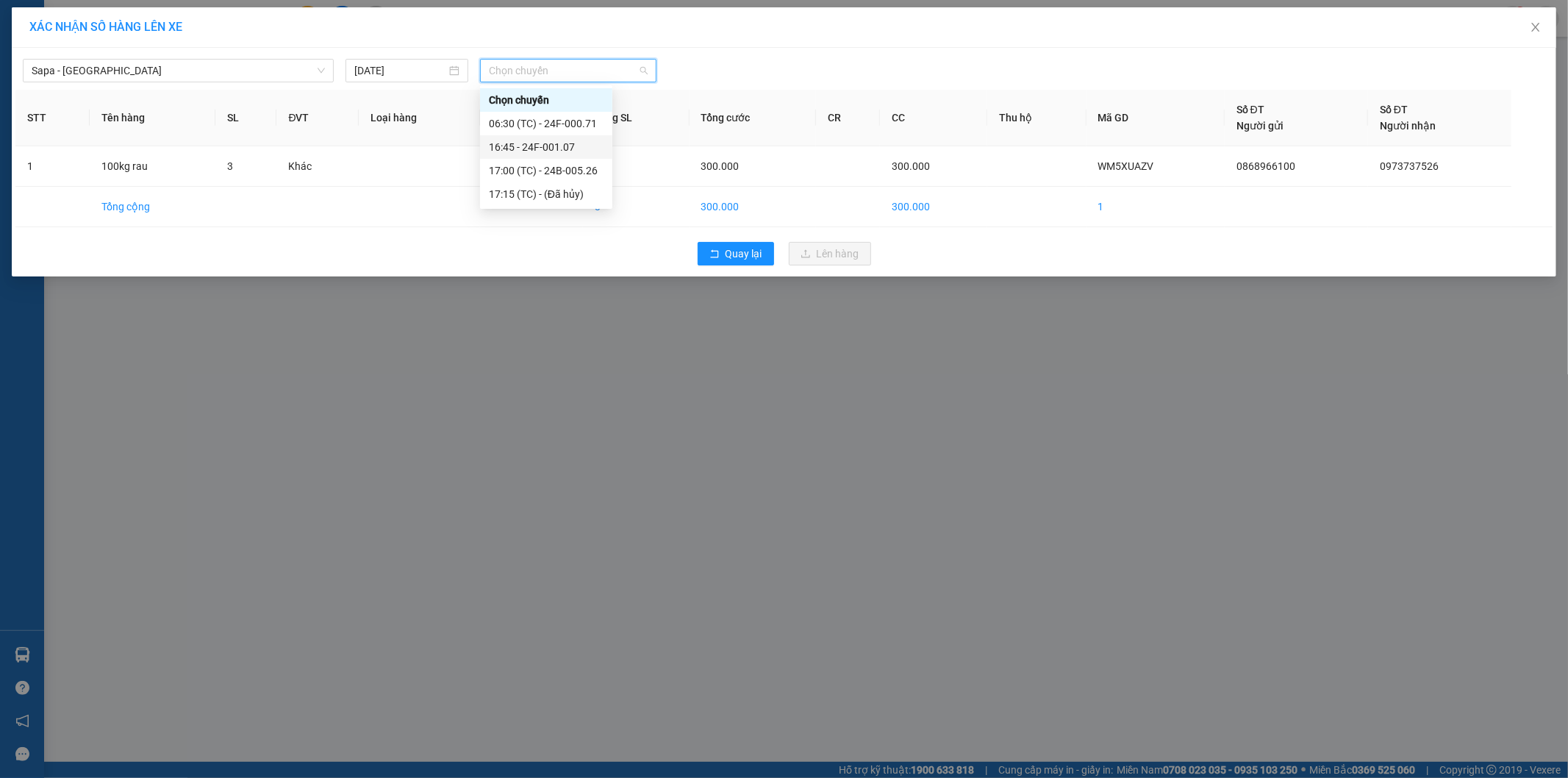
click at [570, 150] on div "16:45 - 24F-001.07" at bounding box center [546, 147] width 115 height 16
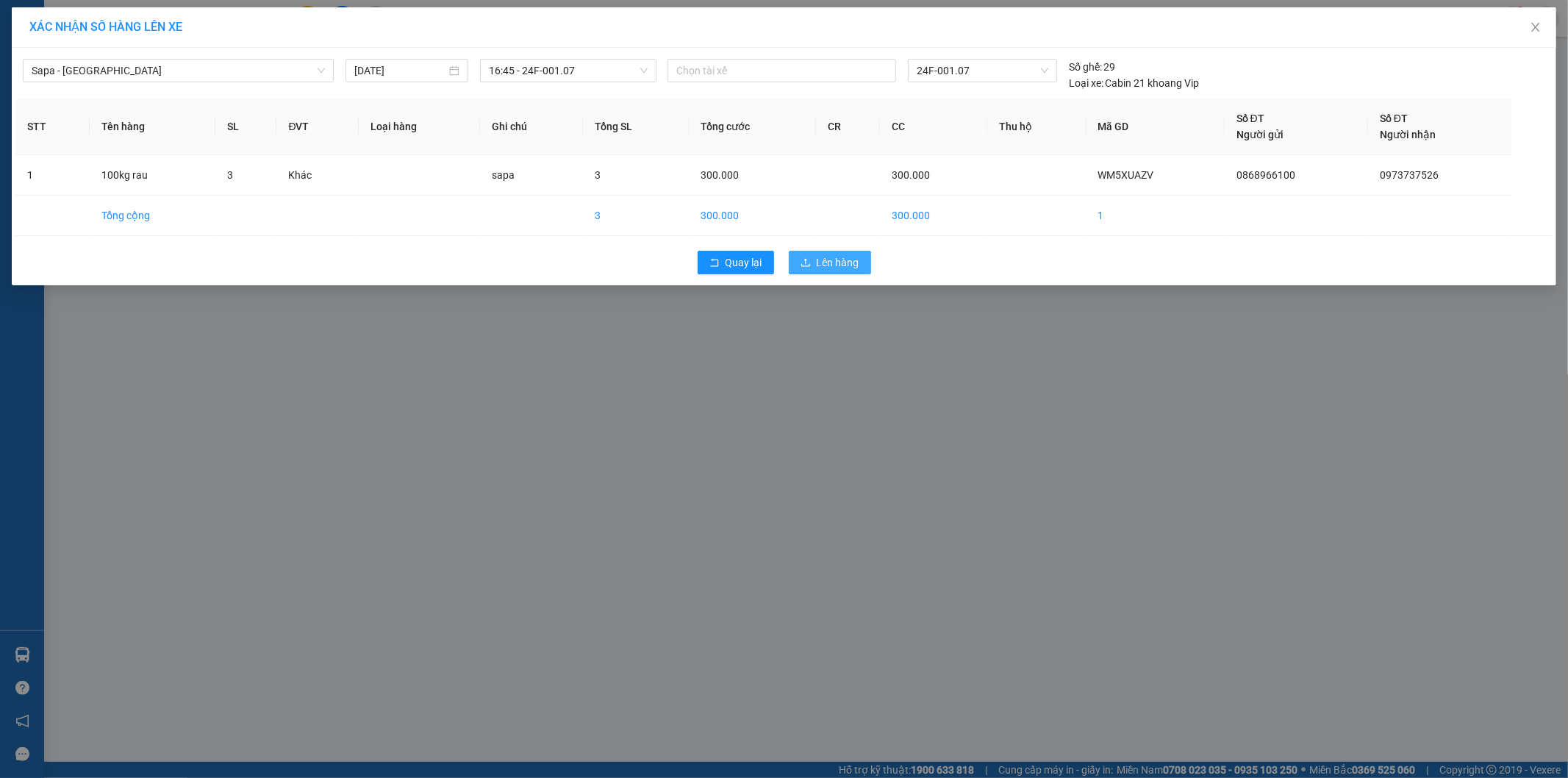
click at [818, 262] on span "Lên hàng" at bounding box center [838, 262] width 43 height 16
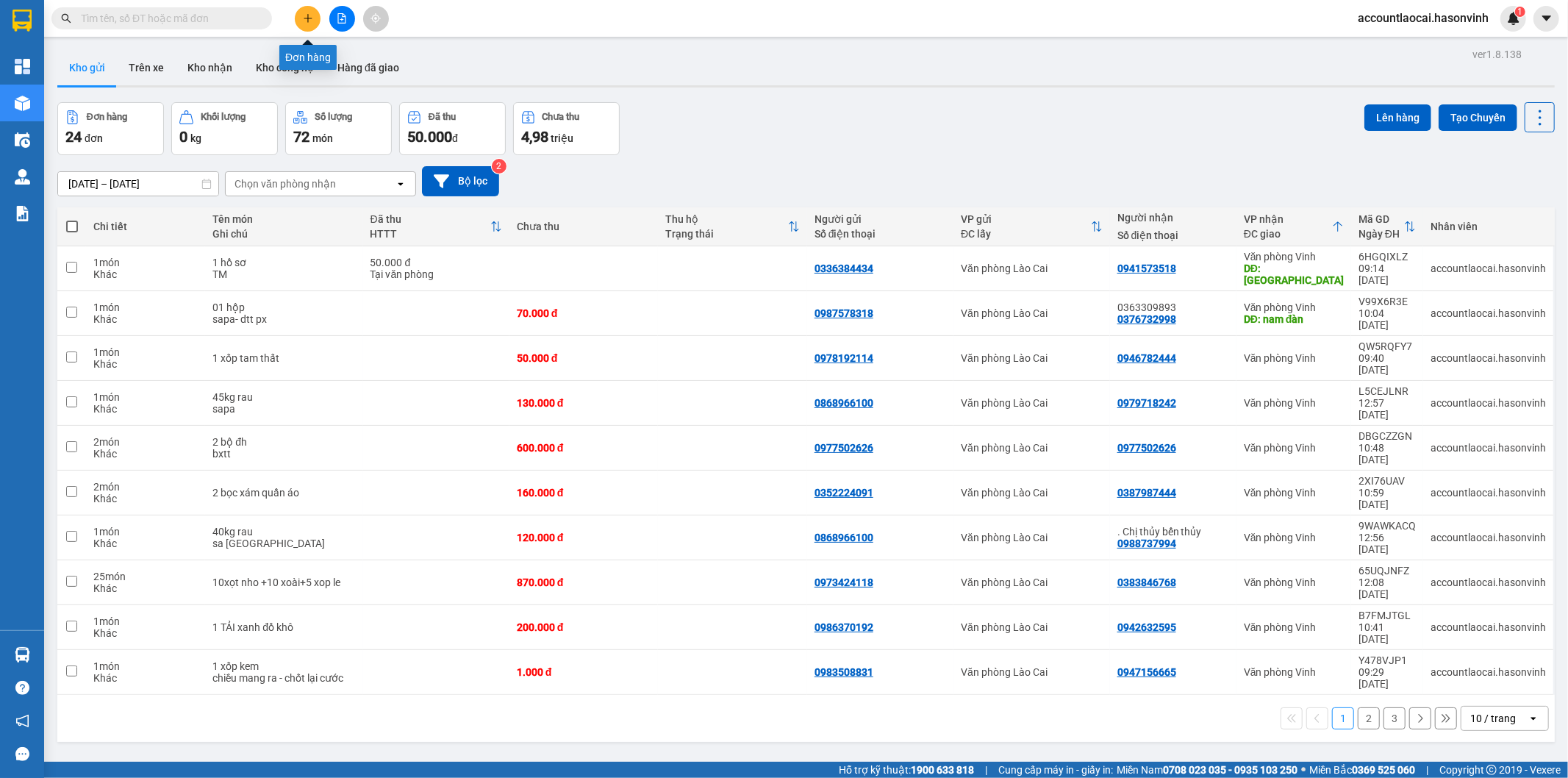
click at [301, 11] on button at bounding box center [308, 19] width 26 height 26
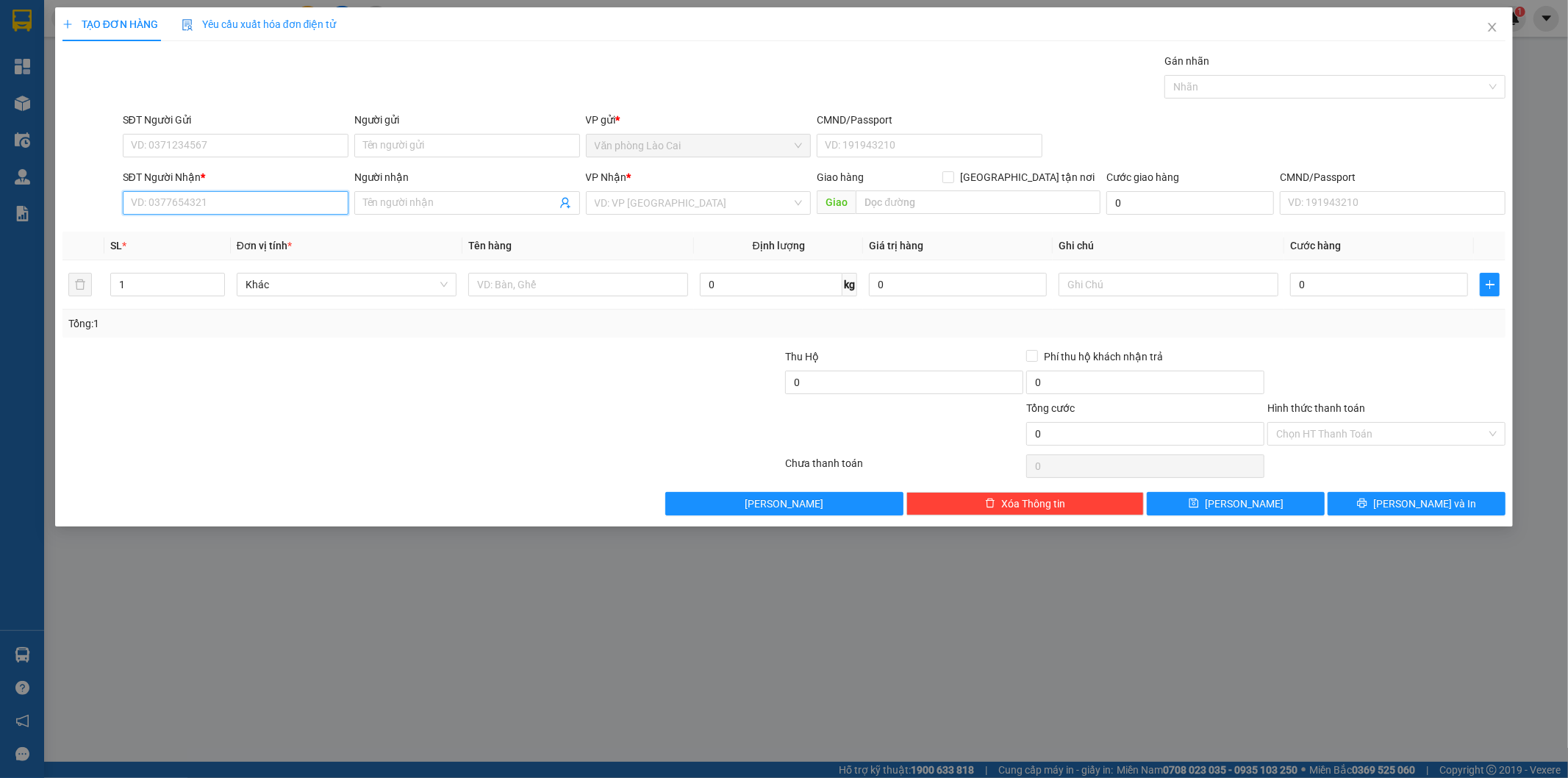
click at [233, 201] on input "SĐT Người Nhận *" at bounding box center [235, 202] width 226 height 23
paste input "0982213576"
click at [679, 189] on div "VP Nhận *" at bounding box center [699, 180] width 226 height 22
click at [672, 214] on input "search" at bounding box center [694, 202] width 198 height 22
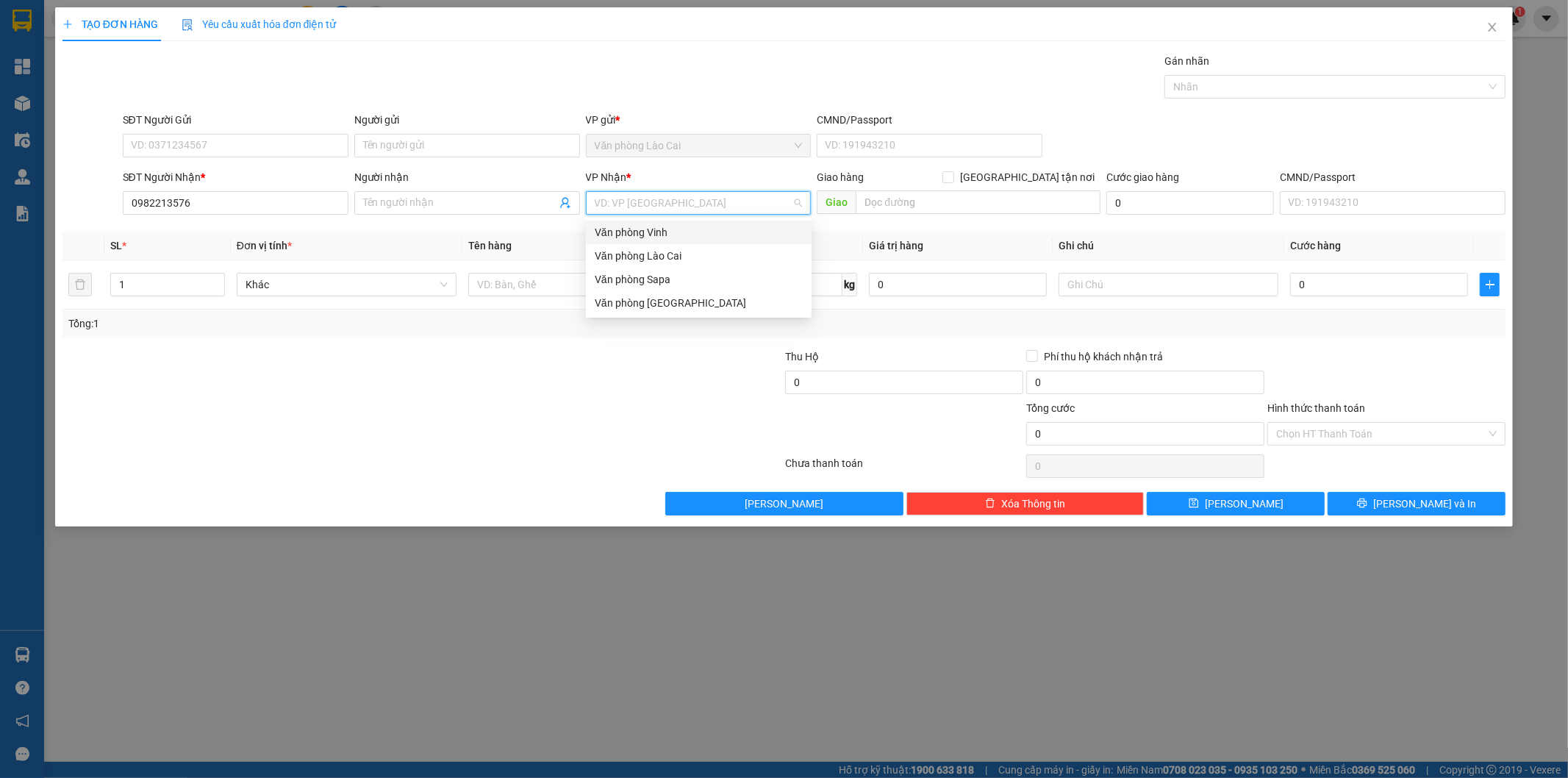
click at [669, 234] on div "Văn phòng Vinh" at bounding box center [699, 232] width 208 height 16
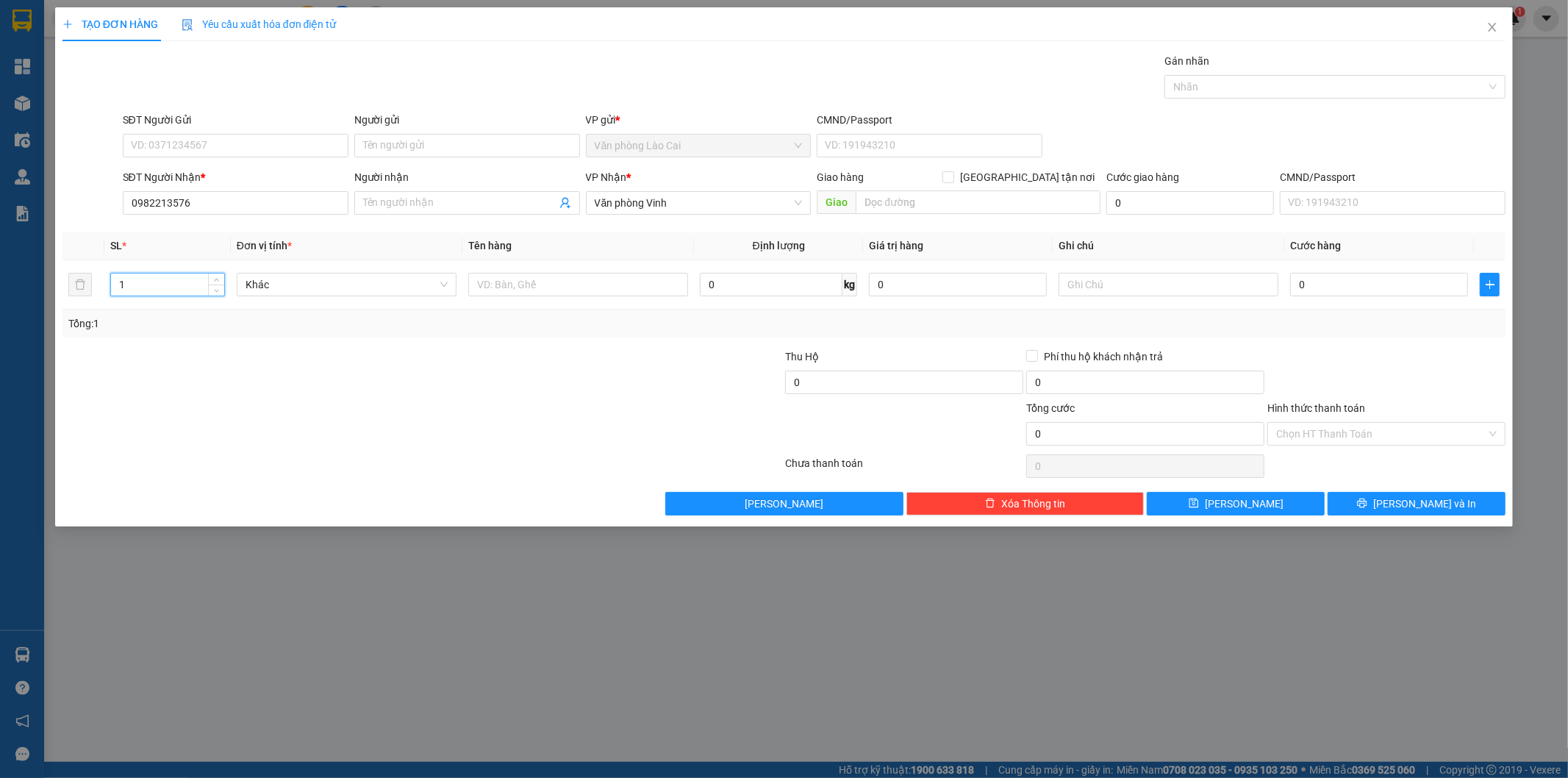
drag, startPoint x: 161, startPoint y: 275, endPoint x: 0, endPoint y: 282, distance: 161.2
click at [0, 282] on div "TẠO ĐƠN HÀNG Yêu cầu xuất hóa đơn điện tử Transit Pickup Surcharge Ids Transit …" at bounding box center [784, 389] width 1568 height 778
click at [540, 284] on input "text" at bounding box center [577, 284] width 220 height 23
click at [1094, 287] on input "text" at bounding box center [1168, 284] width 220 height 23
click at [583, 285] on input "2 [PERSON_NAME]" at bounding box center [577, 284] width 220 height 23
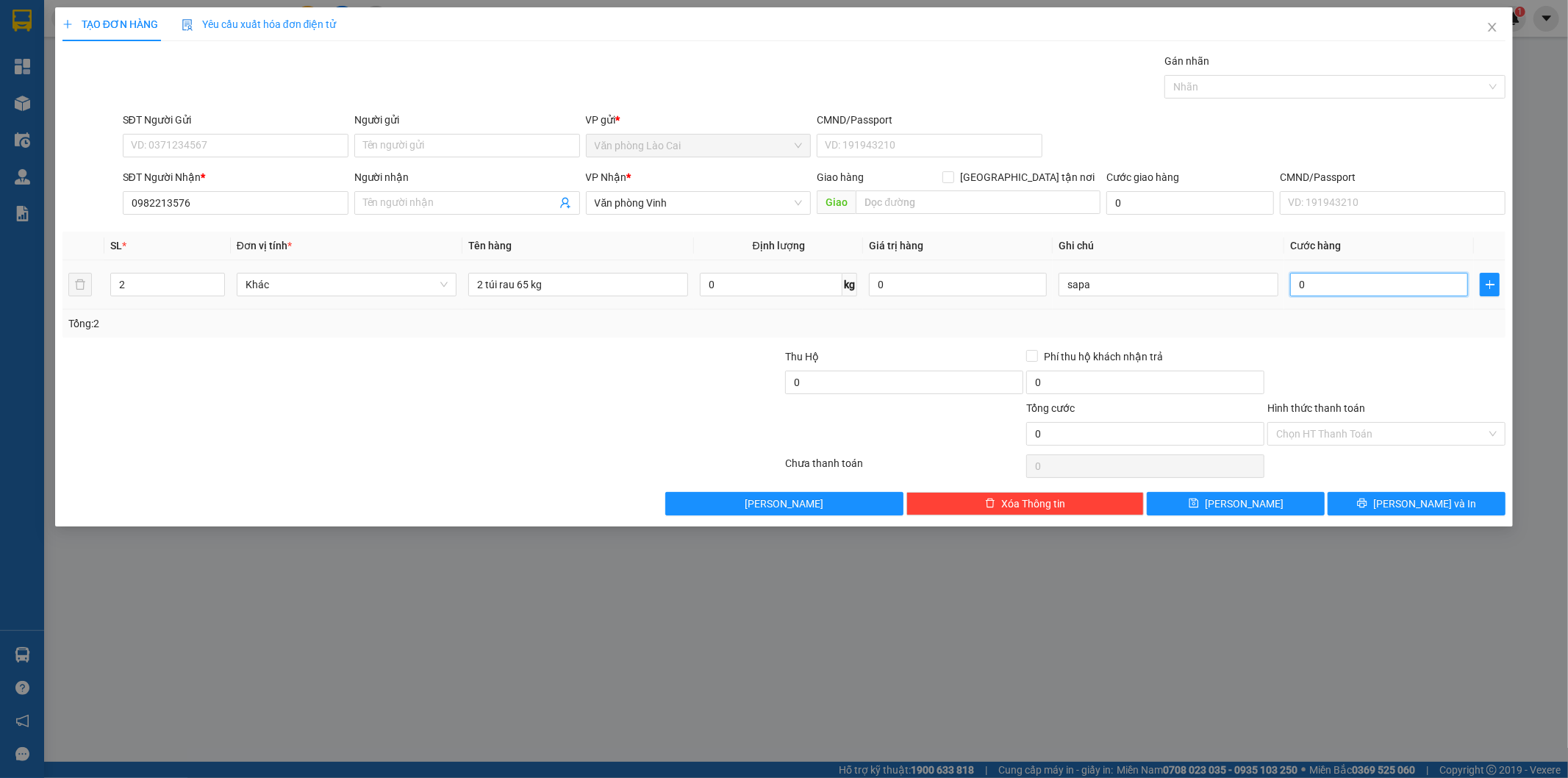
click at [1354, 281] on input "0" at bounding box center [1379, 284] width 178 height 23
click at [1328, 333] on div "Tổng: 2" at bounding box center [784, 323] width 1444 height 28
click at [1274, 503] on button "[PERSON_NAME]" at bounding box center [1235, 504] width 178 height 23
click at [1496, 25] on icon "close" at bounding box center [1492, 28] width 12 height 12
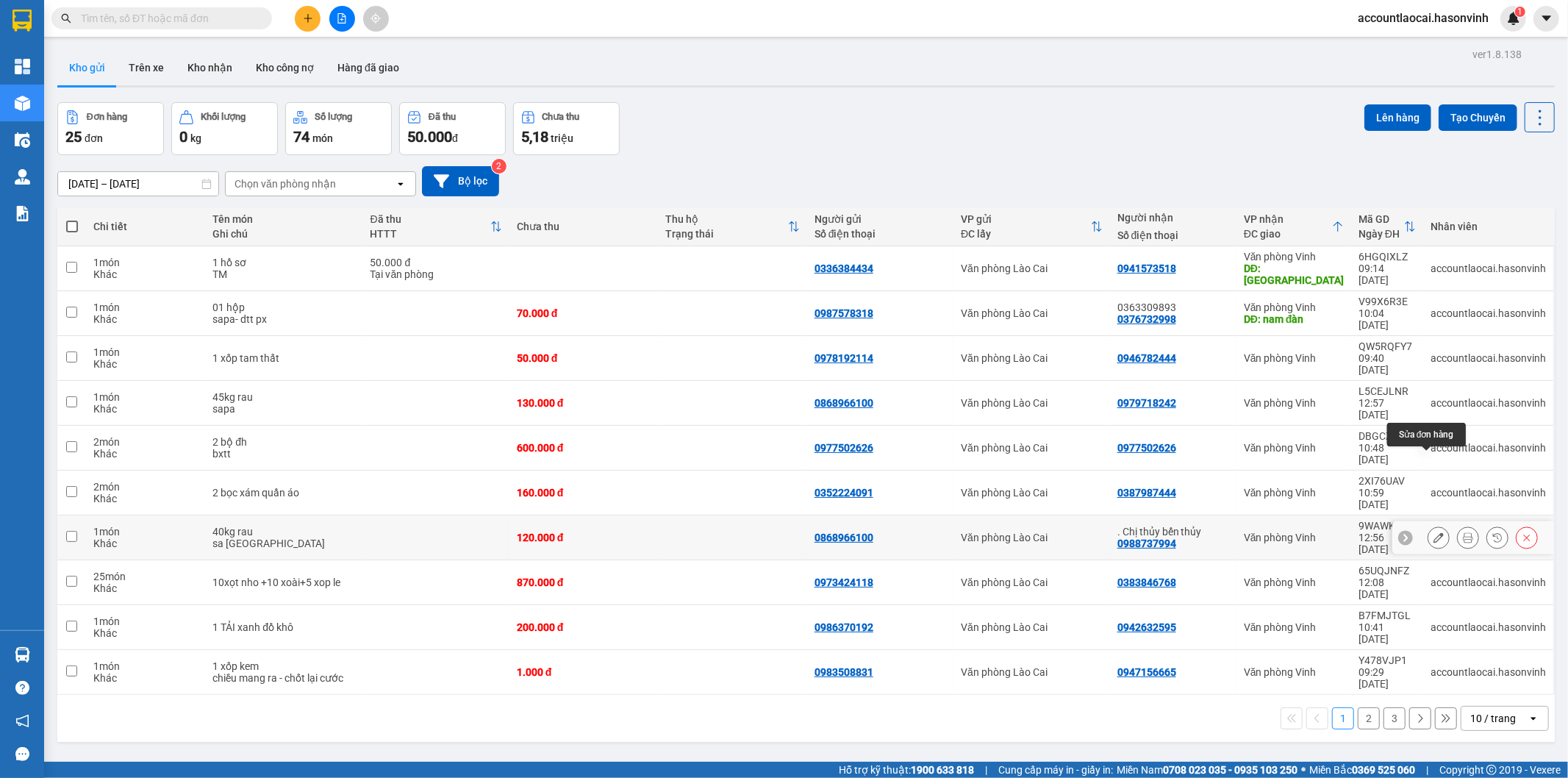
click at [1433, 525] on button at bounding box center [1439, 538] width 21 height 26
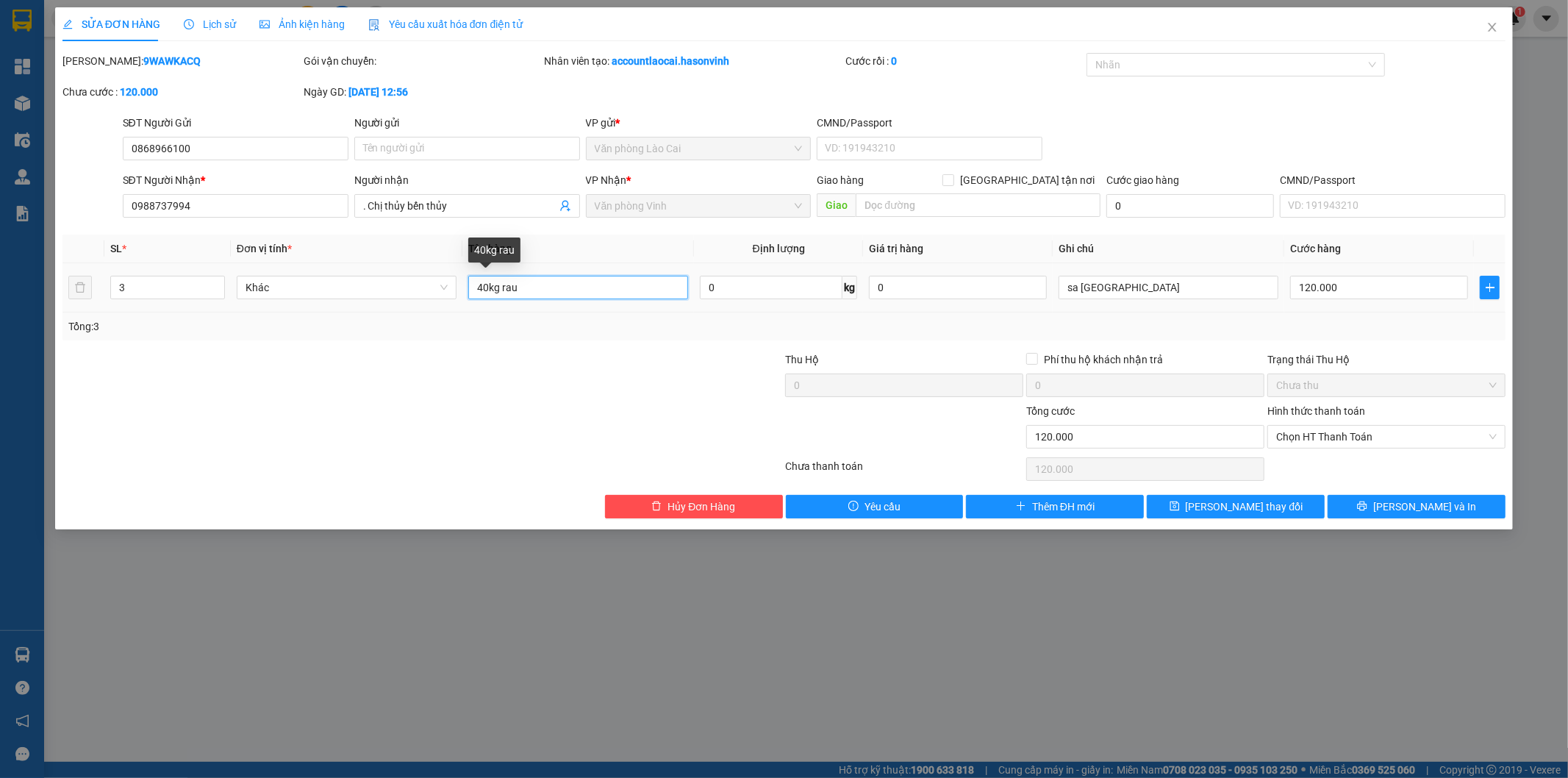
click at [530, 285] on input "40kg rau" at bounding box center [577, 287] width 220 height 23
click at [1383, 290] on input "120.000" at bounding box center [1379, 287] width 178 height 23
click at [1374, 320] on div "Tổng: 3" at bounding box center [785, 326] width 1433 height 16
click at [1268, 507] on span "[PERSON_NAME] thay đổi" at bounding box center [1244, 506] width 117 height 16
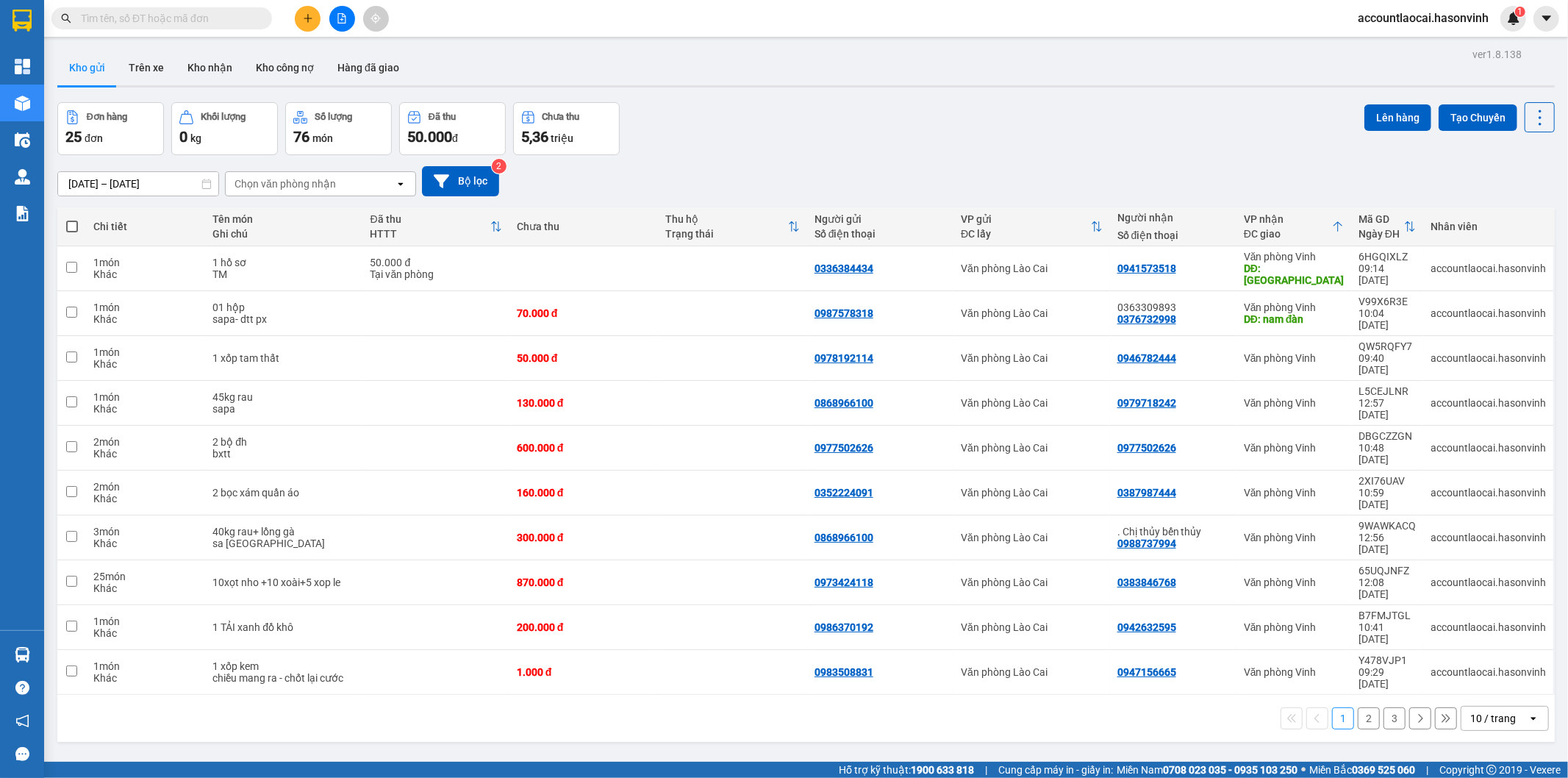
click at [317, 10] on button at bounding box center [308, 19] width 26 height 26
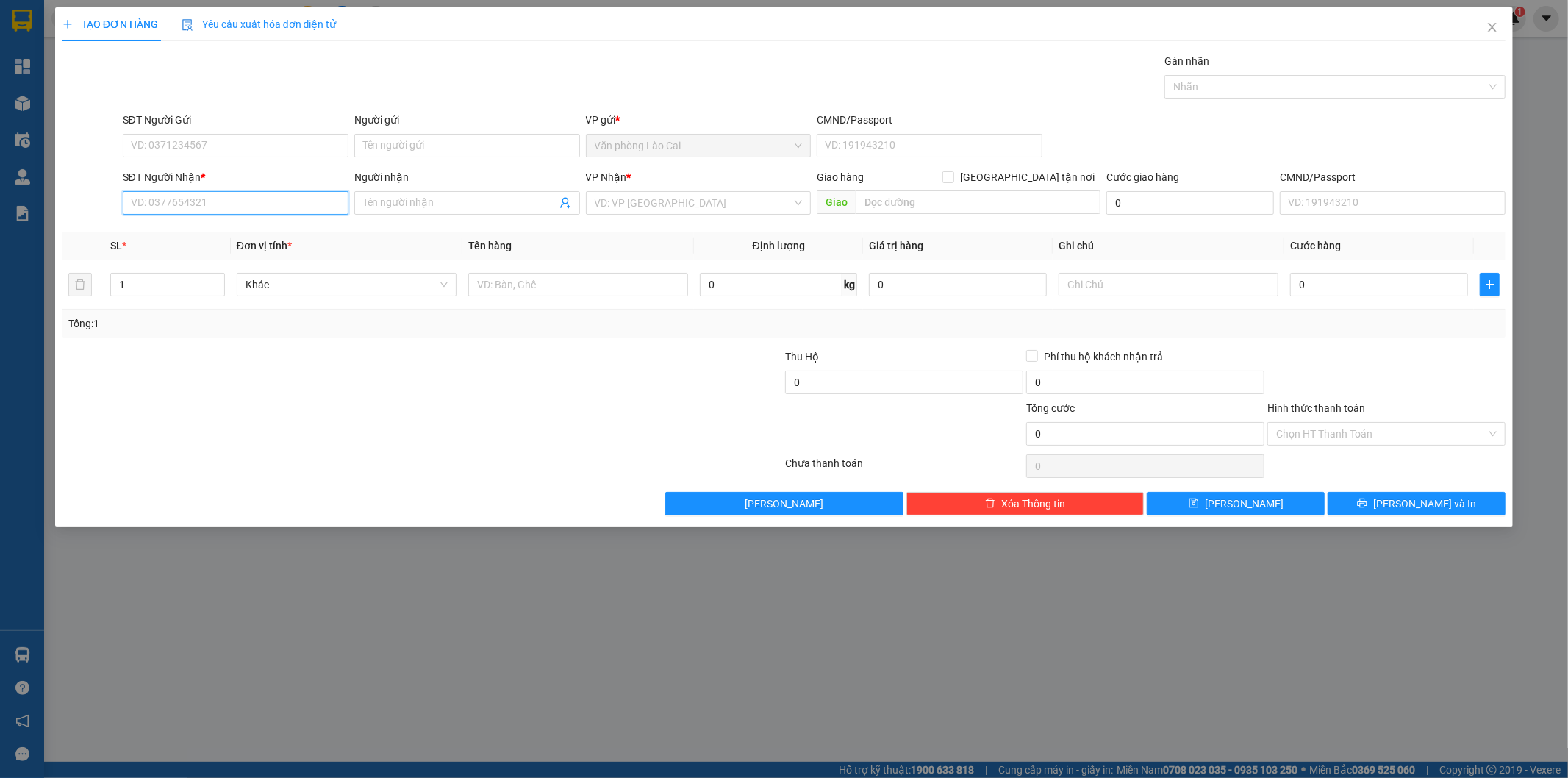
click at [257, 209] on input "SĐT Người Nhận *" at bounding box center [235, 202] width 226 height 23
click at [274, 225] on div "0979718242" at bounding box center [236, 232] width 208 height 16
click at [1492, 23] on icon "close" at bounding box center [1492, 28] width 12 height 12
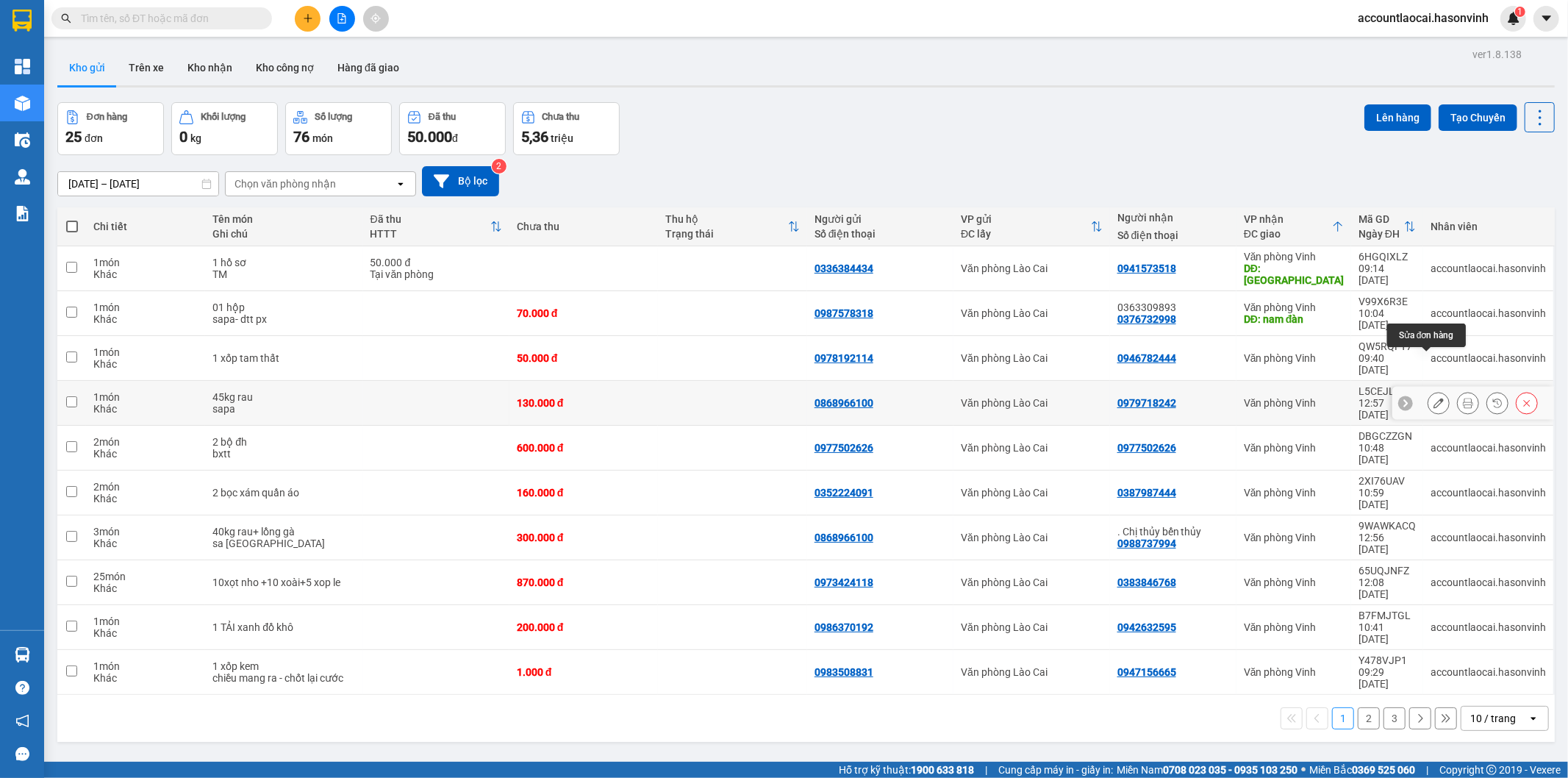
click at [1432, 391] on button at bounding box center [1439, 404] width 21 height 26
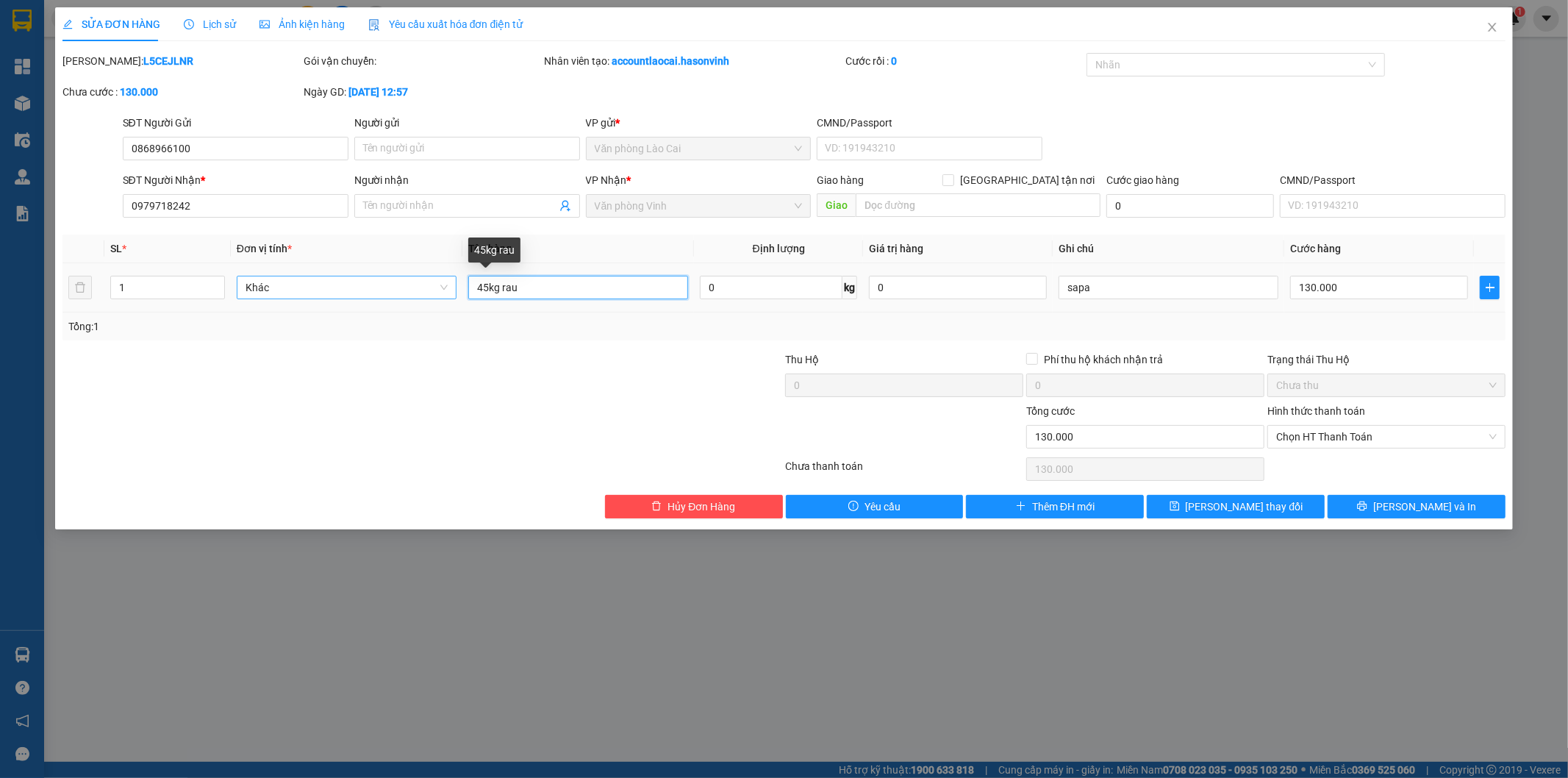
drag, startPoint x: 540, startPoint y: 281, endPoint x: 365, endPoint y: 280, distance: 175.0
click at [365, 280] on tr "1 Khác 45kg rau 0 kg 0 sapa 130.000" at bounding box center [784, 287] width 1444 height 49
click at [1374, 289] on input "130.000" at bounding box center [1379, 287] width 178 height 23
click at [1364, 309] on td "100.000" at bounding box center [1379, 287] width 189 height 49
click at [1282, 508] on button "[PERSON_NAME] thay đổi" at bounding box center [1235, 506] width 178 height 23
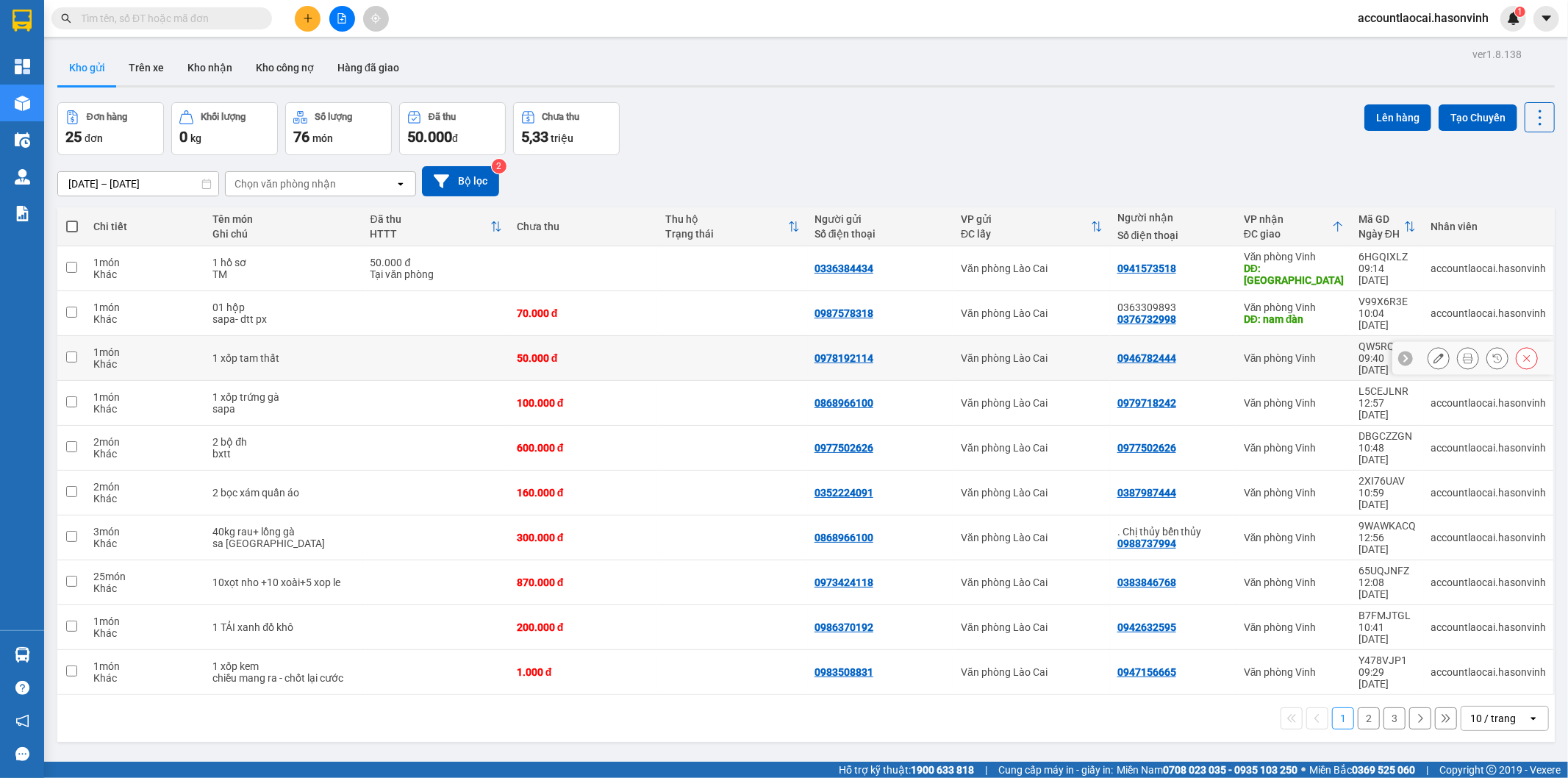
click at [1338, 336] on td "Văn phòng Vinh" at bounding box center [1294, 359] width 115 height 45
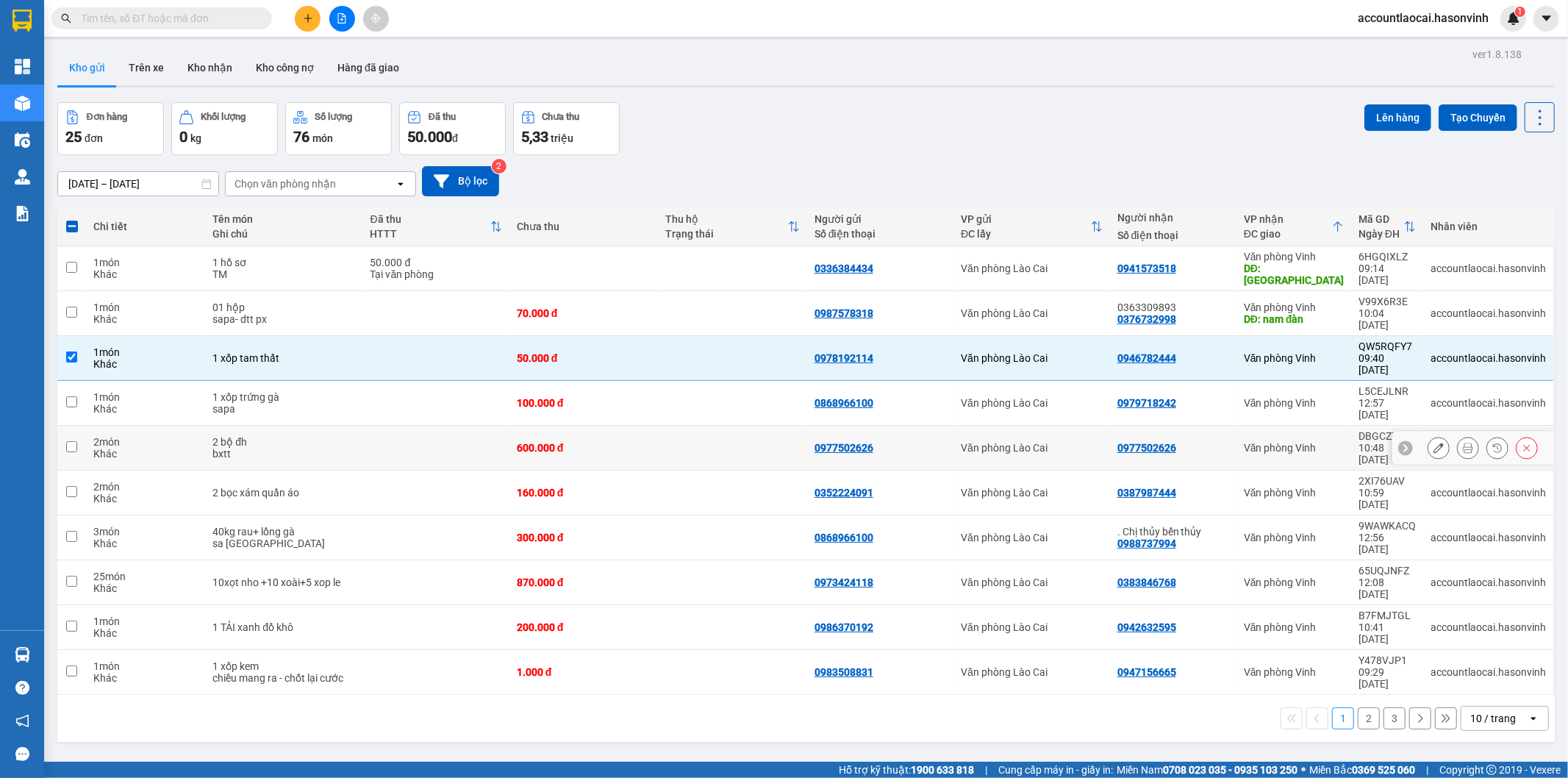
click at [348, 425] on td "2 bộ đh bxtt" at bounding box center [283, 448] width 157 height 45
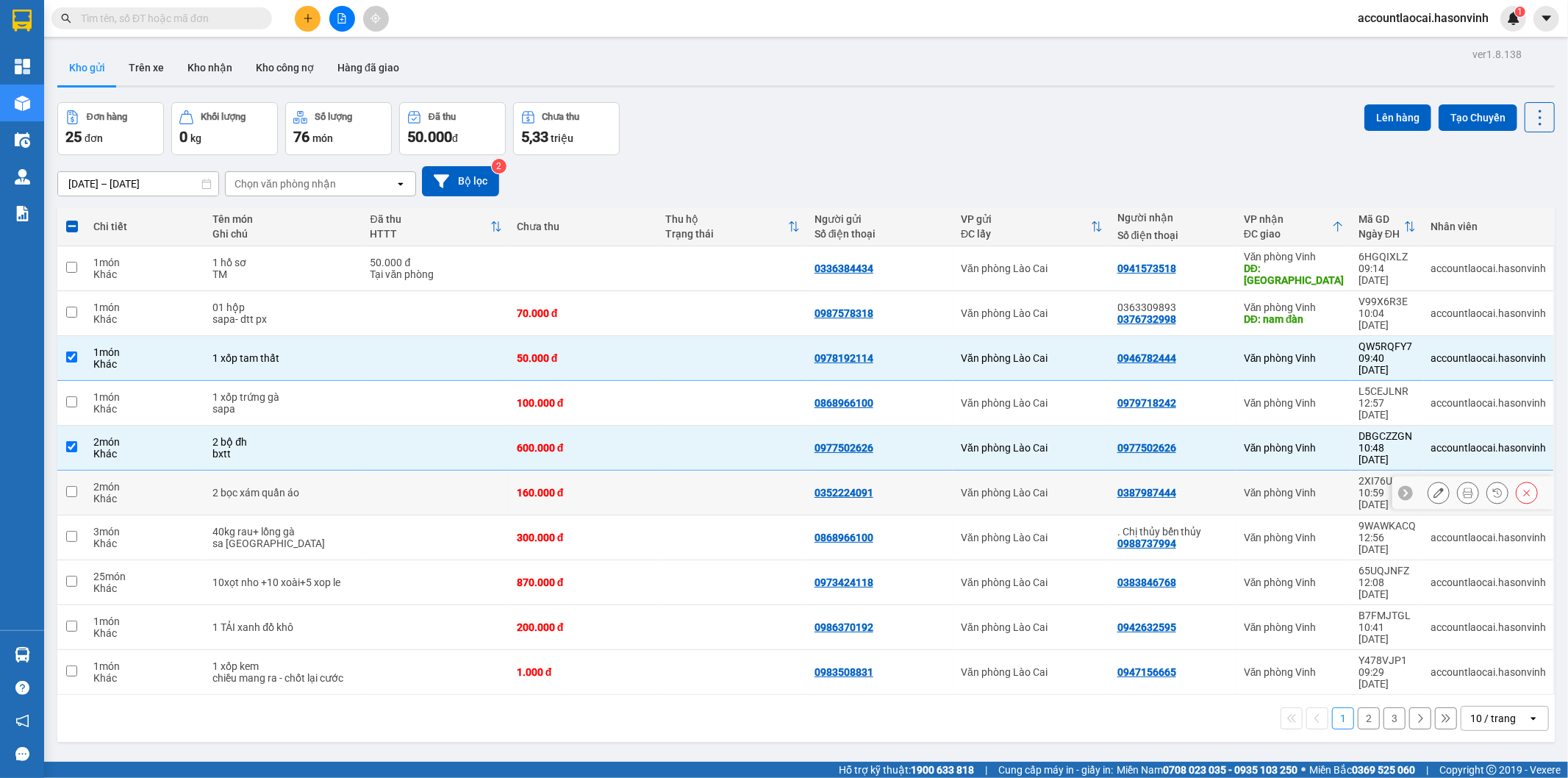
click at [341, 487] on div "2 bọc xám quần áo" at bounding box center [284, 493] width 142 height 12
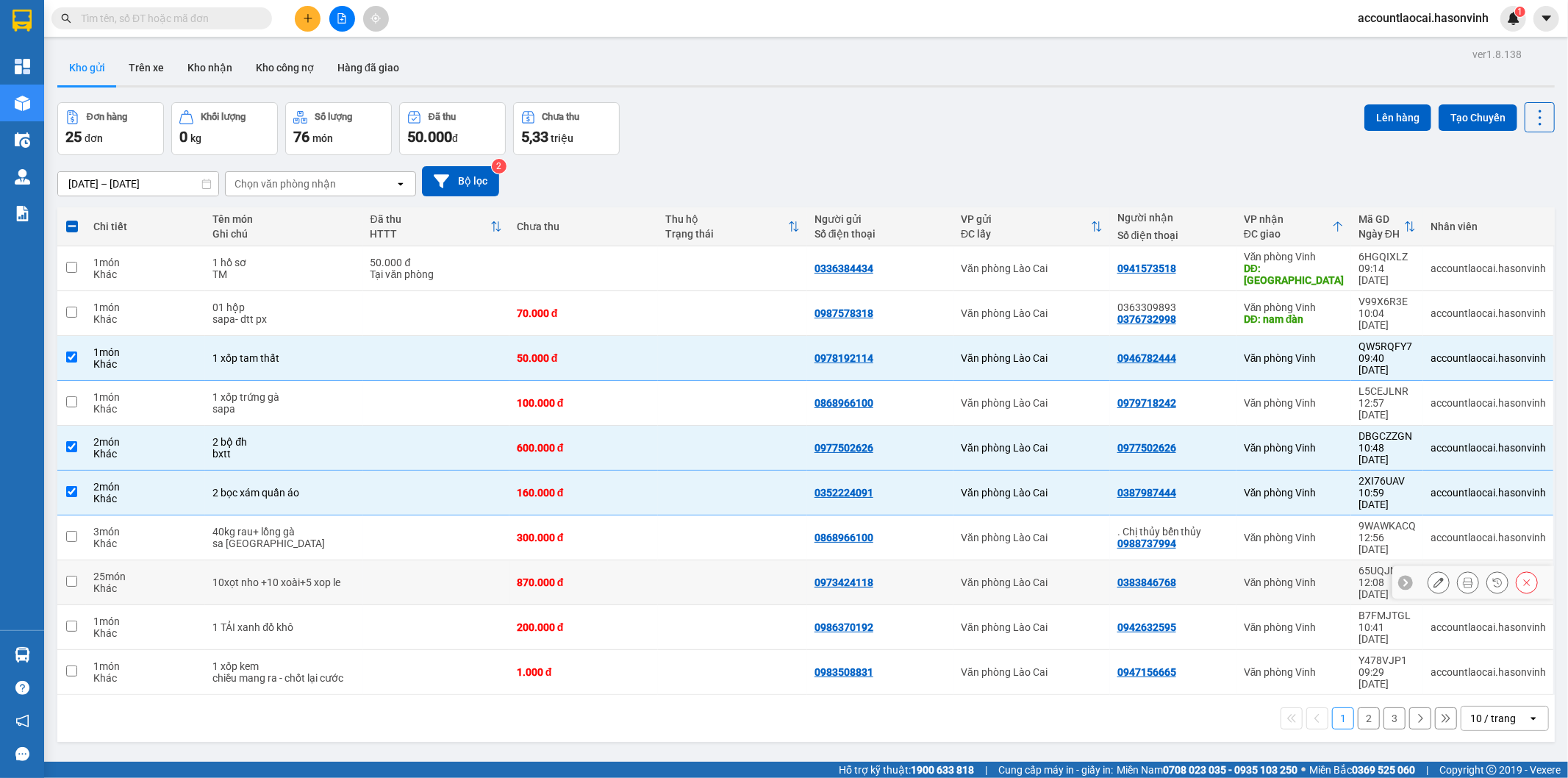
click at [363, 560] on td at bounding box center [436, 583] width 147 height 45
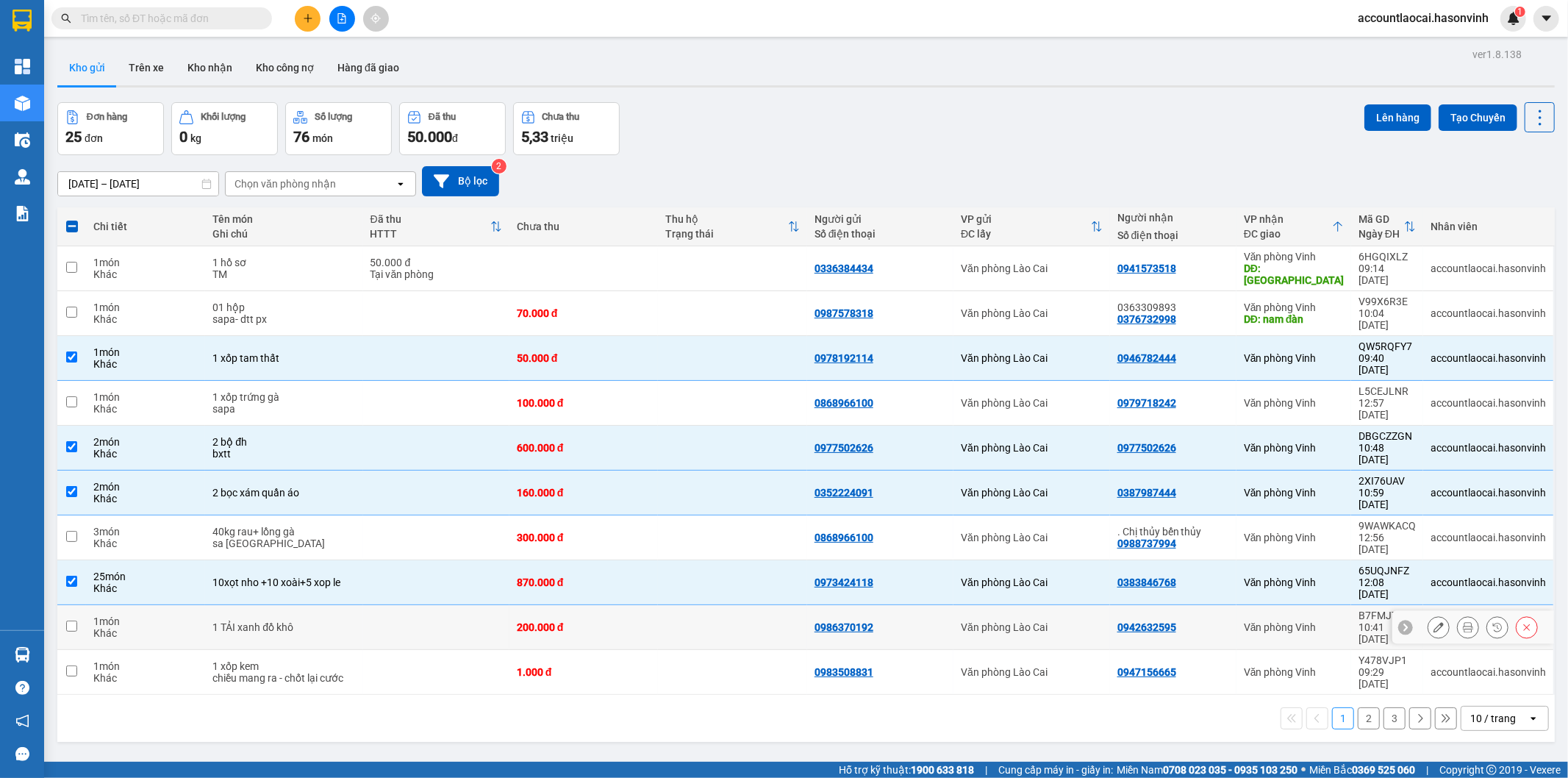
click at [343, 622] on div "1 TẢI xanh đồ khô" at bounding box center [284, 628] width 142 height 12
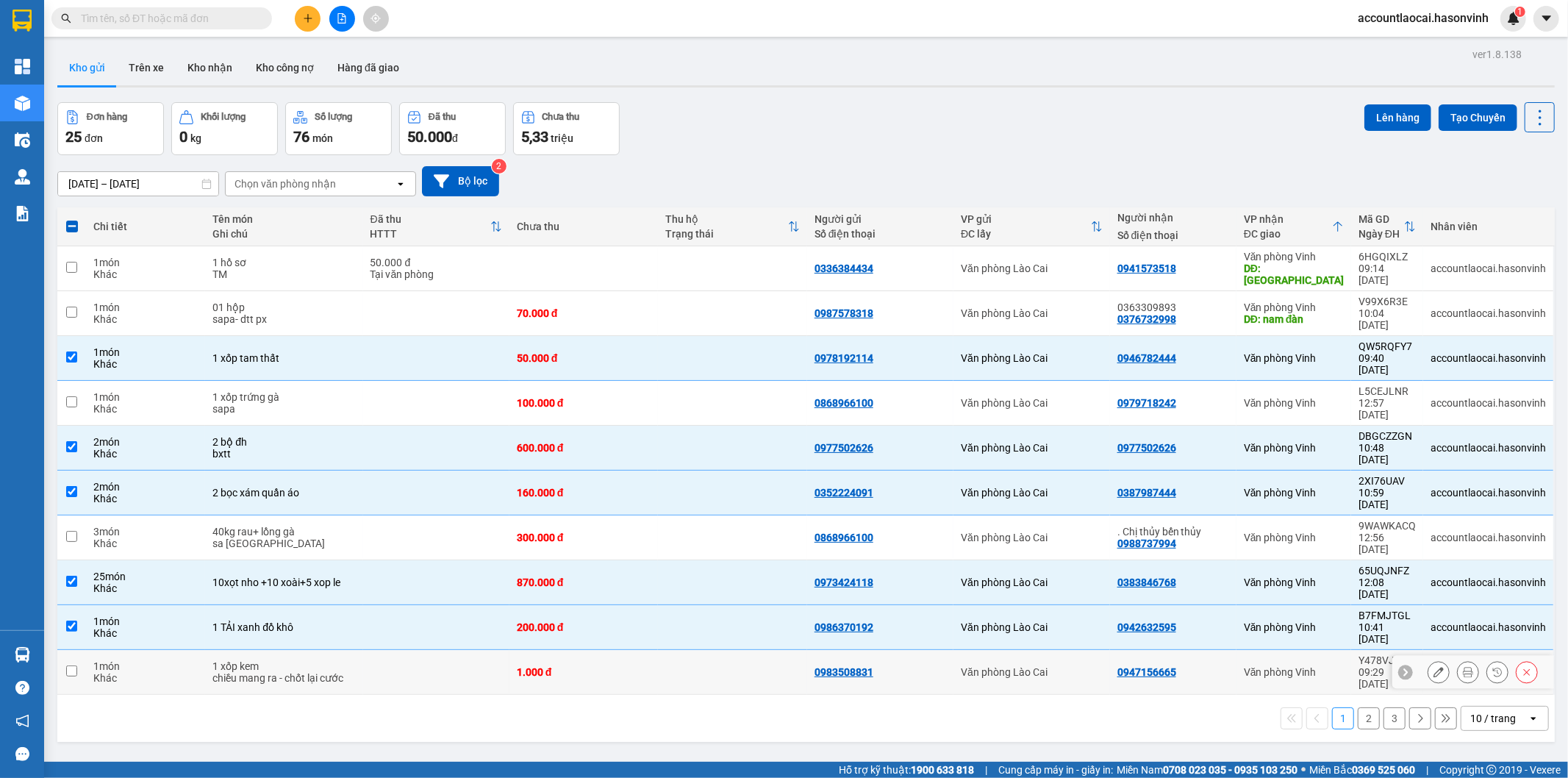
click at [363, 650] on td at bounding box center [436, 673] width 147 height 45
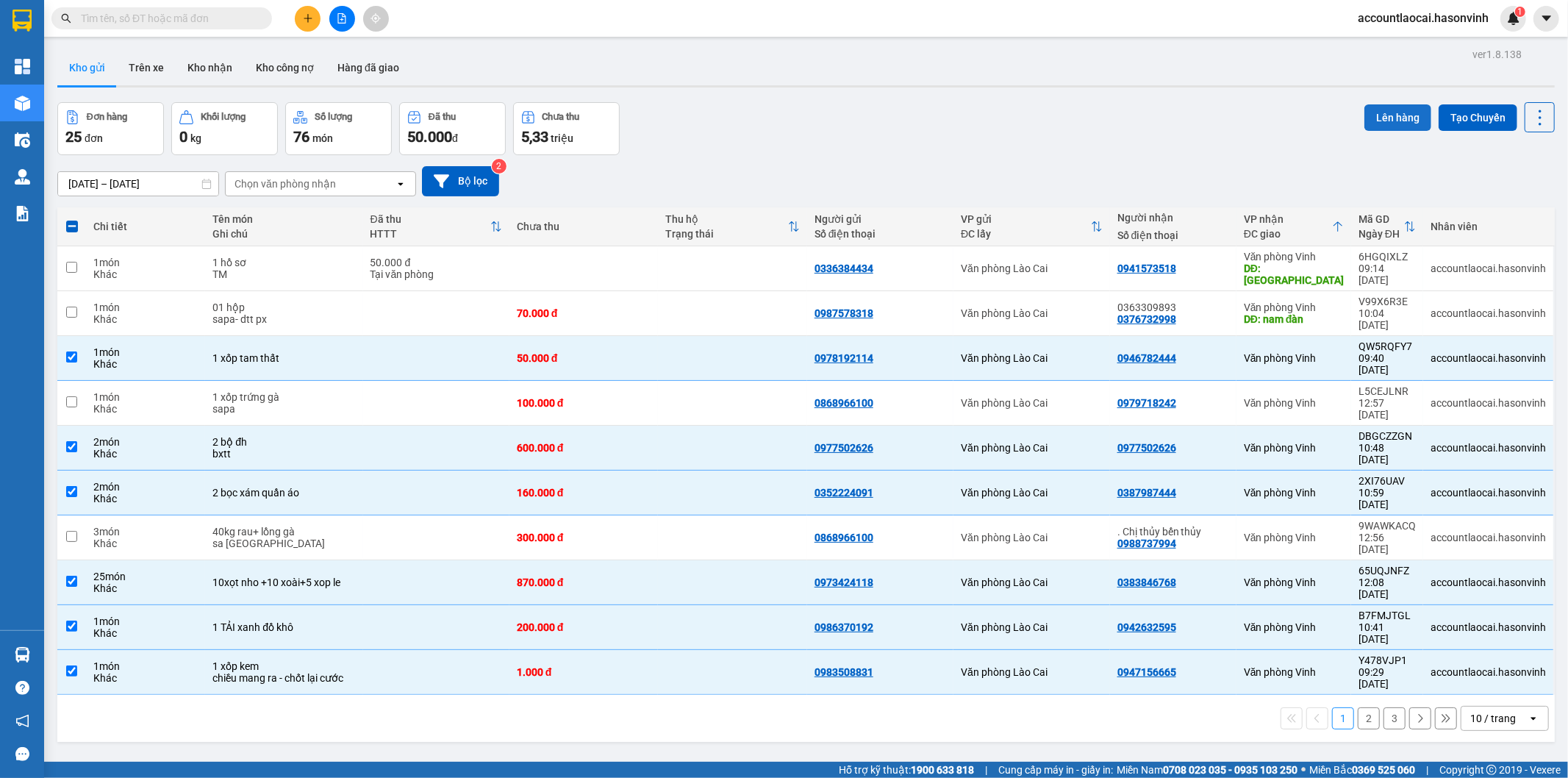
click at [1391, 113] on button "Lên hàng" at bounding box center [1398, 117] width 67 height 26
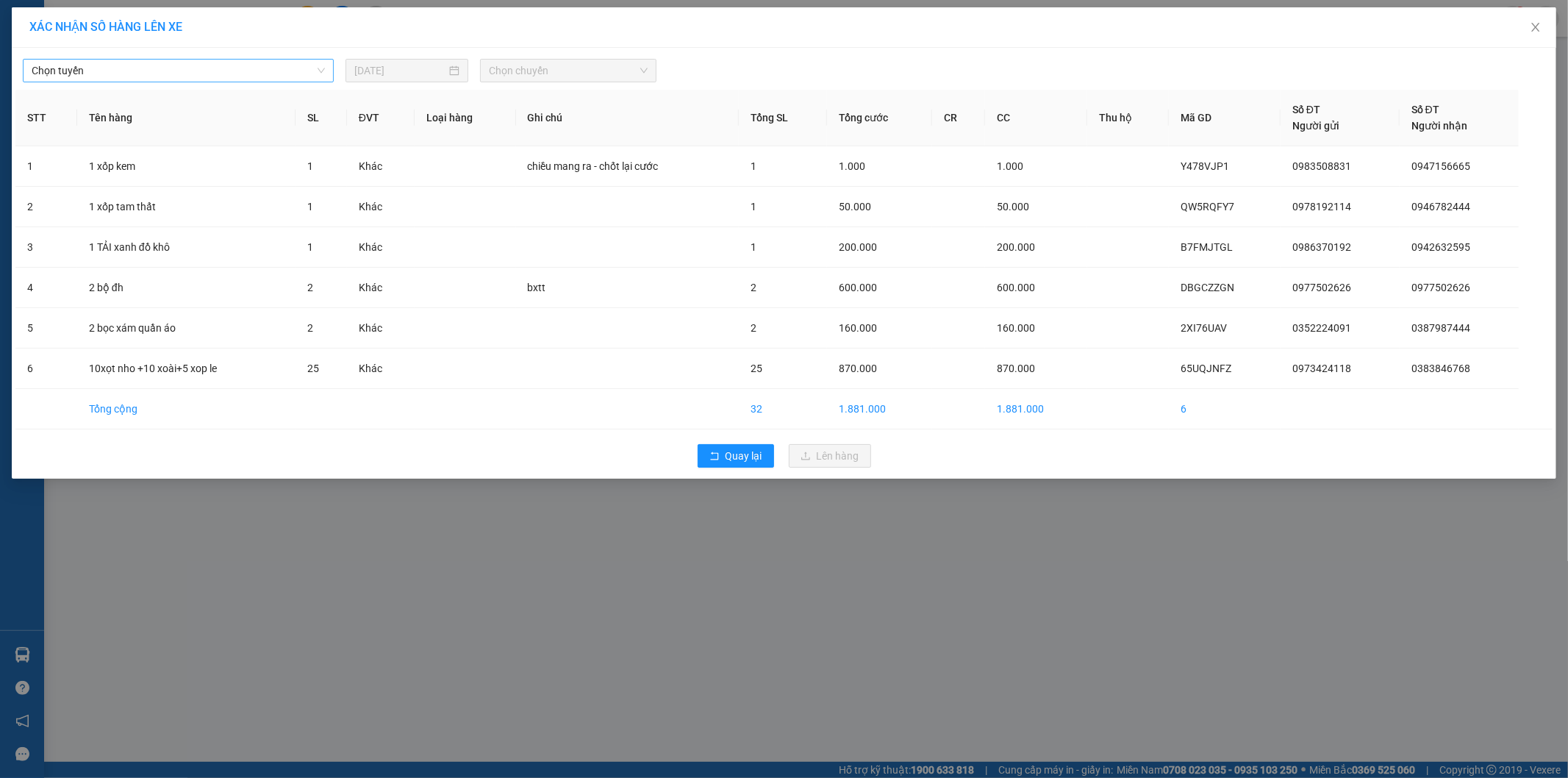
drag, startPoint x: 106, startPoint y: 67, endPoint x: 103, endPoint y: 82, distance: 15.3
click at [105, 69] on span "Chọn tuyến" at bounding box center [178, 70] width 293 height 22
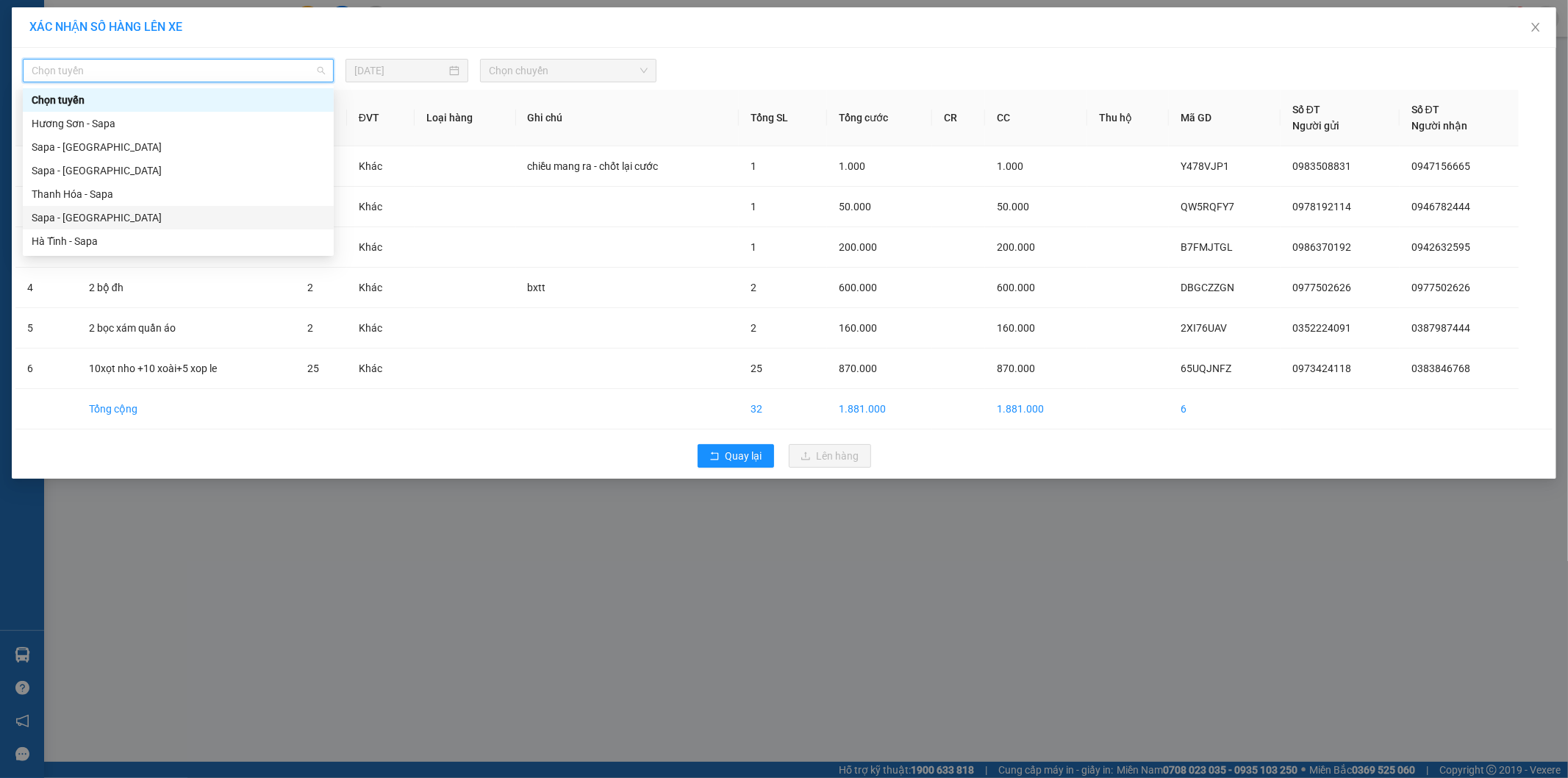
drag, startPoint x: 84, startPoint y: 215, endPoint x: 339, endPoint y: 189, distance: 256.3
click at [85, 215] on div "Sapa - [GEOGRAPHIC_DATA]" at bounding box center [178, 217] width 293 height 16
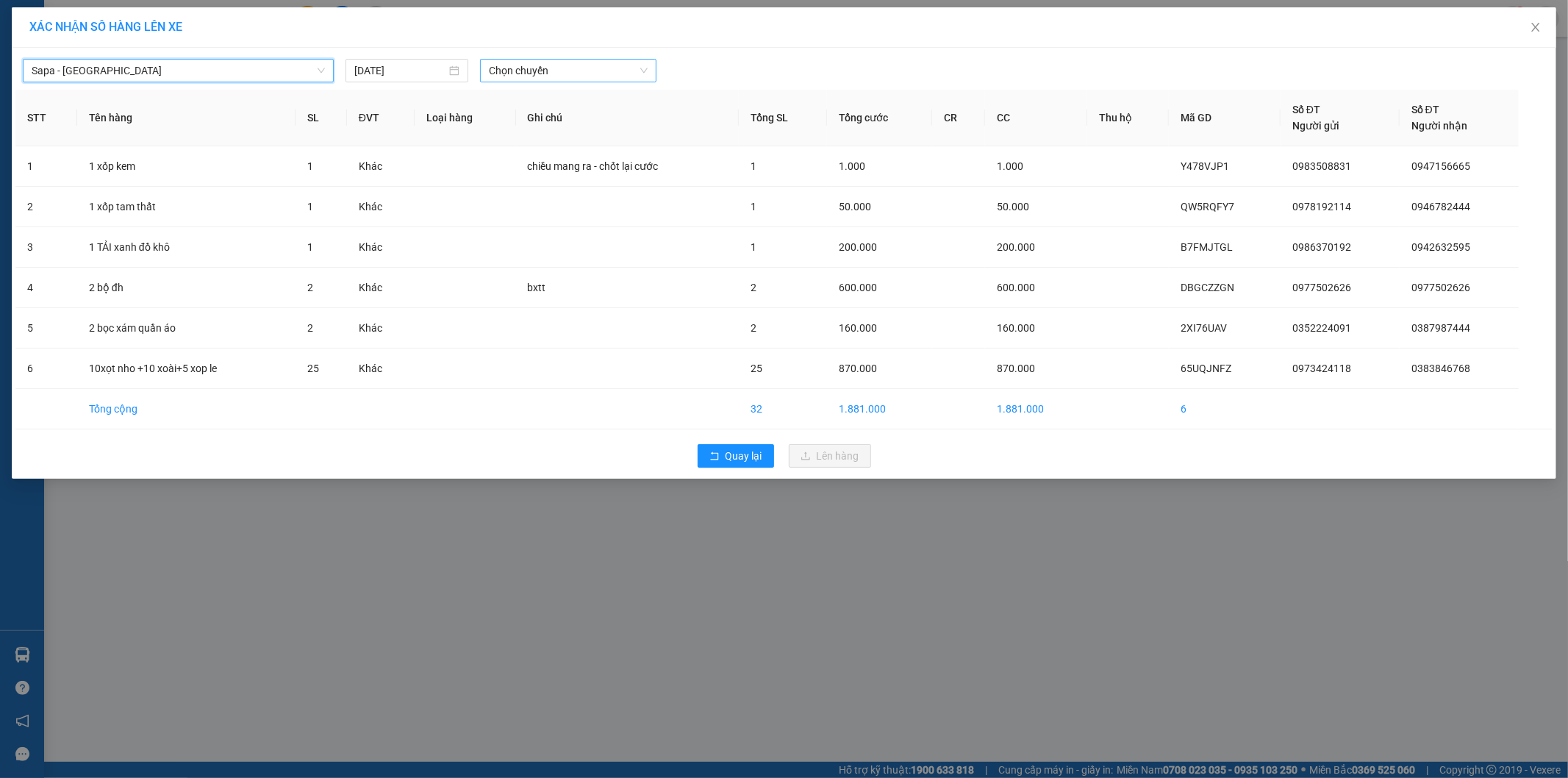
click at [569, 62] on span "Chọn chuyến" at bounding box center [568, 70] width 159 height 22
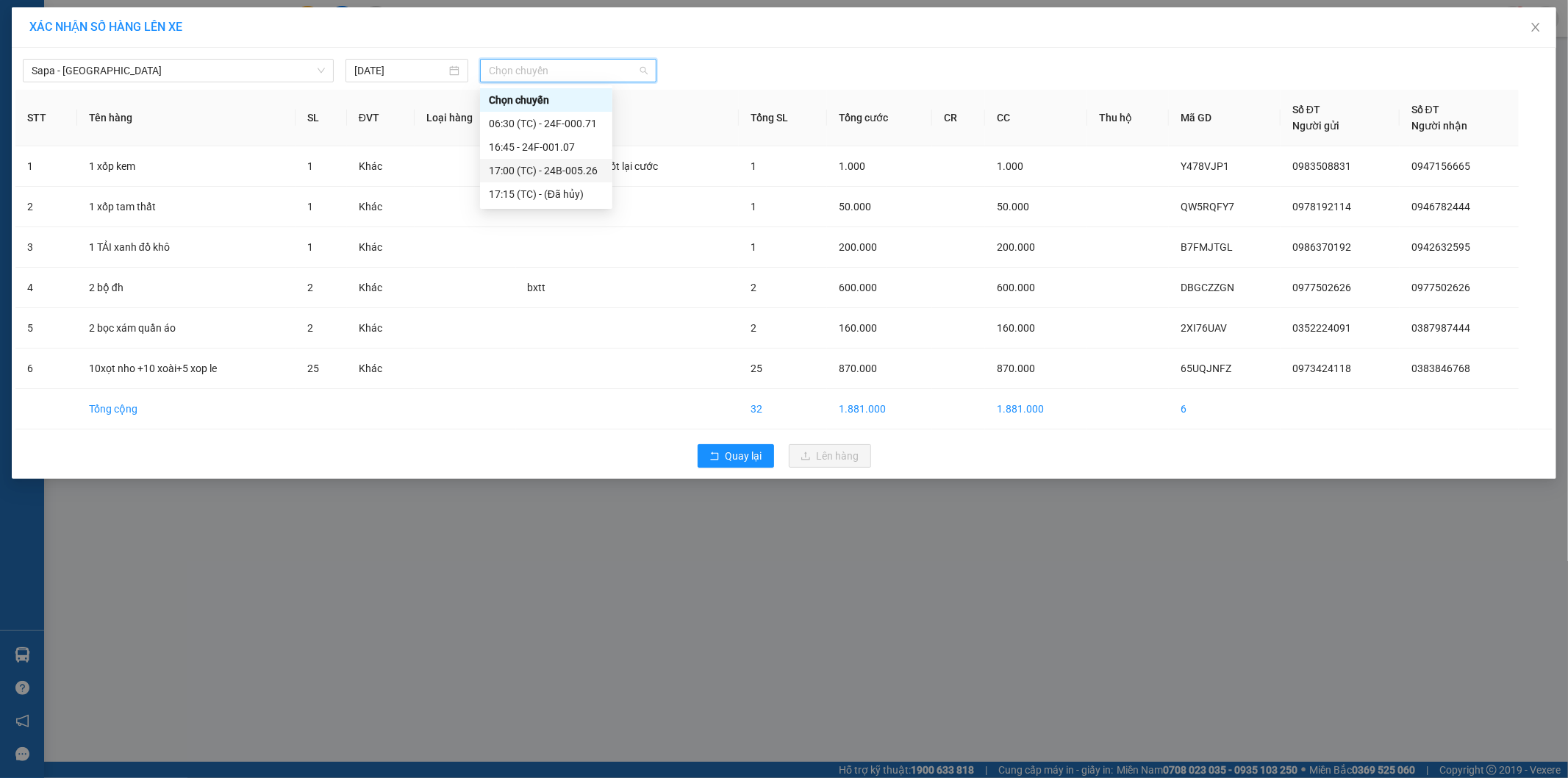
click at [573, 166] on div "17:00 (TC) - 24B-005.26" at bounding box center [546, 170] width 115 height 16
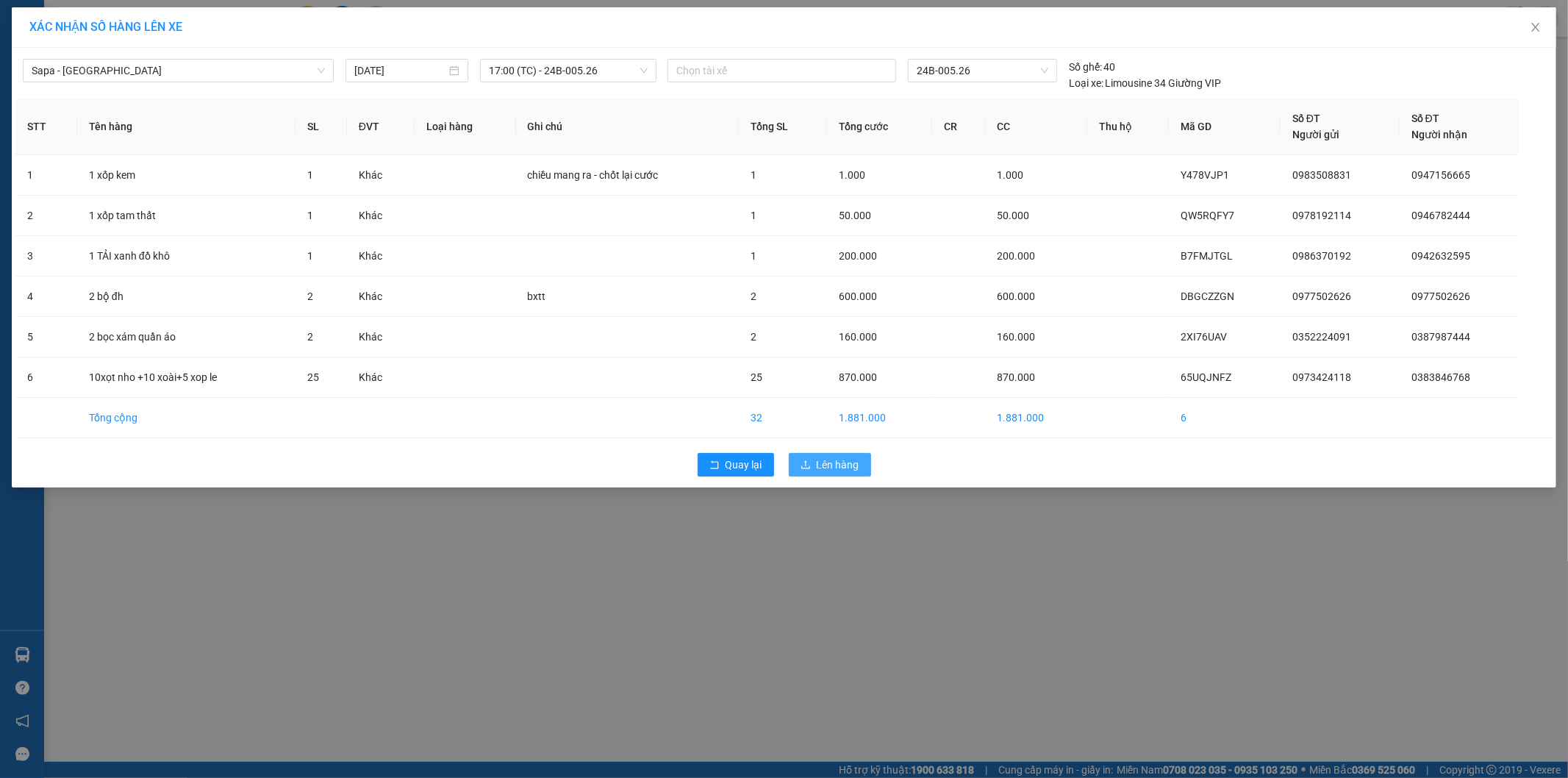
click at [841, 460] on span "Lên hàng" at bounding box center [838, 465] width 43 height 16
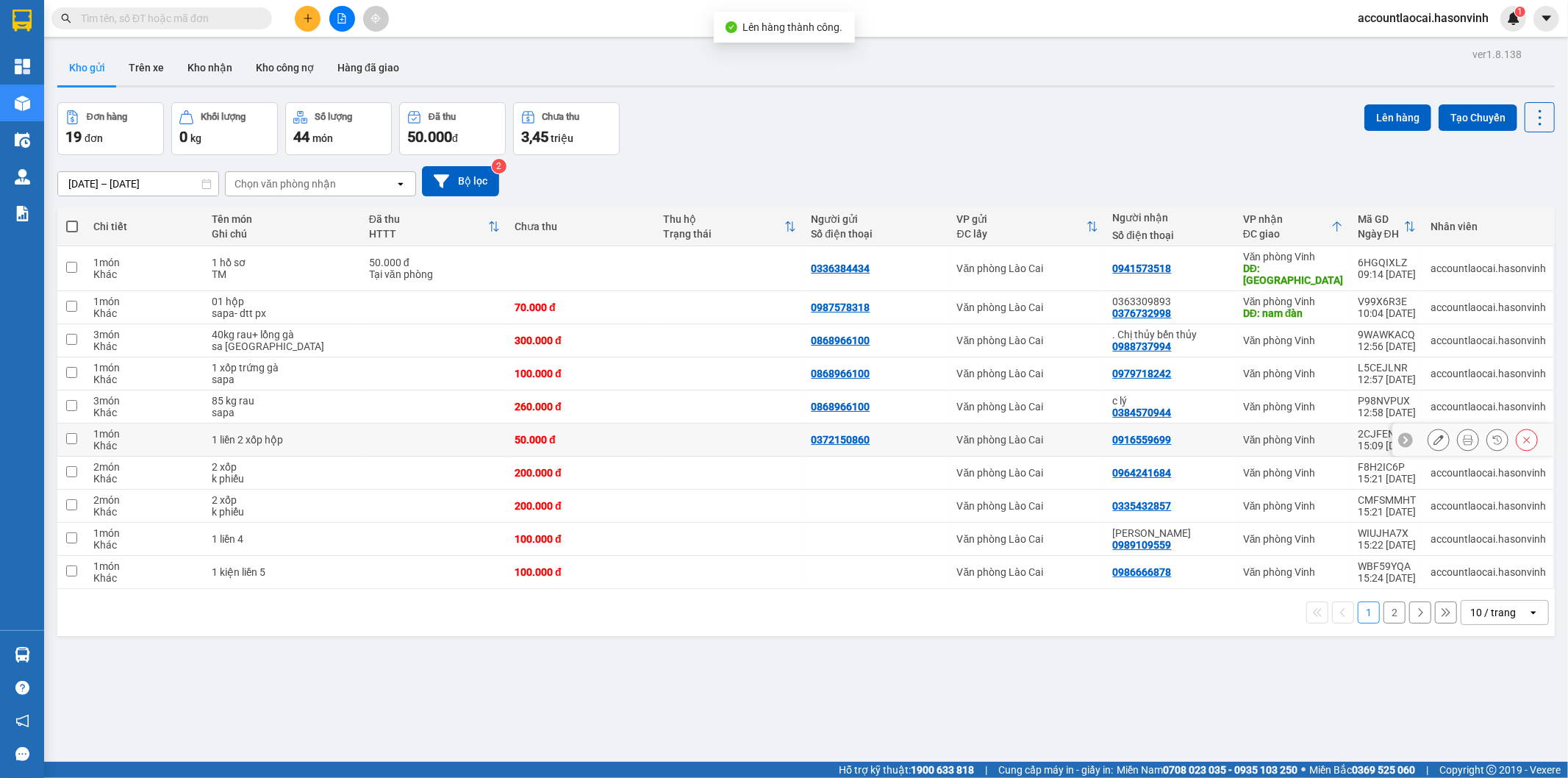
click at [583, 434] on div "50.000 đ" at bounding box center [582, 440] width 134 height 12
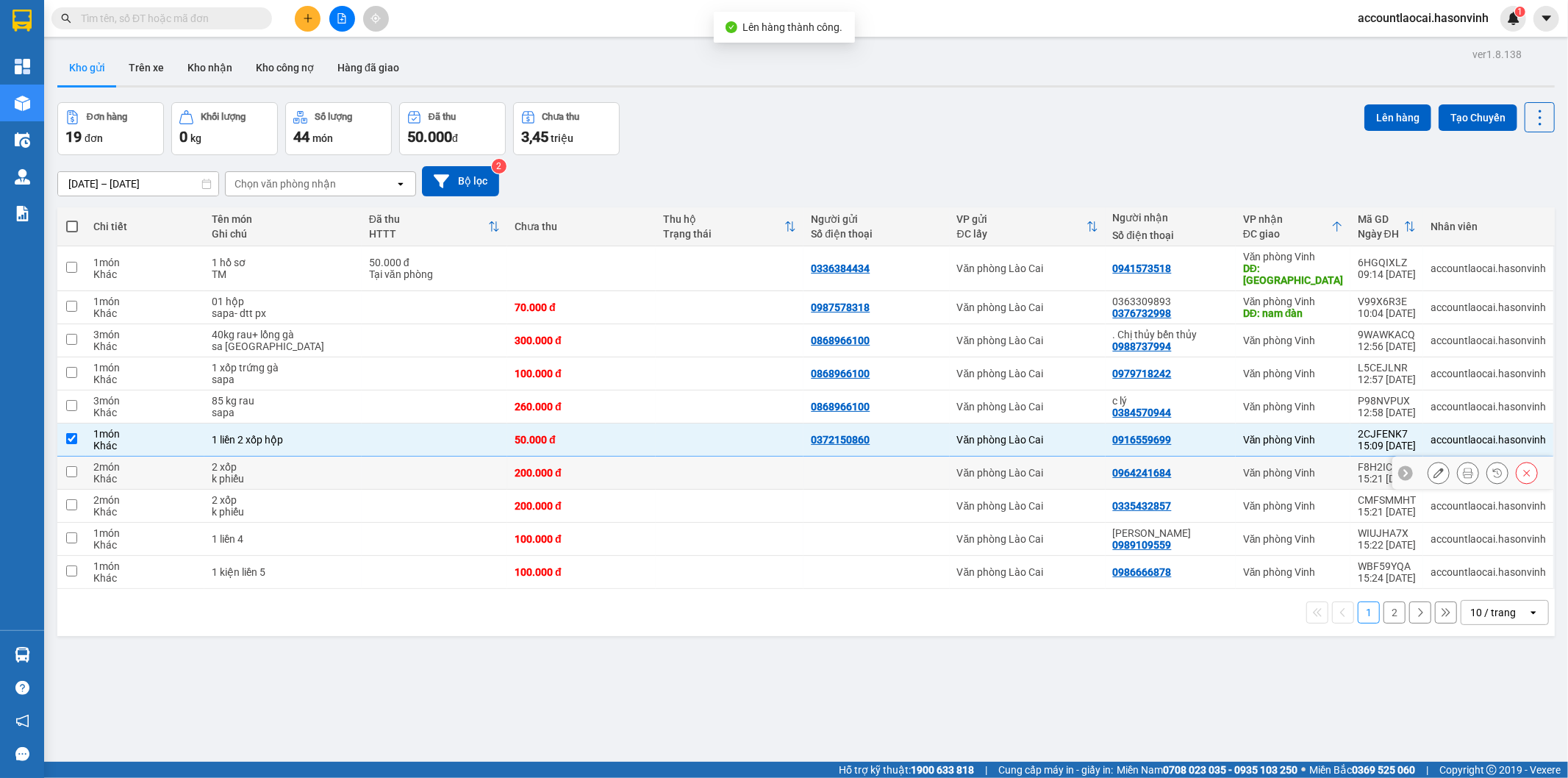
click at [578, 467] on div "200.000 đ" at bounding box center [582, 473] width 134 height 12
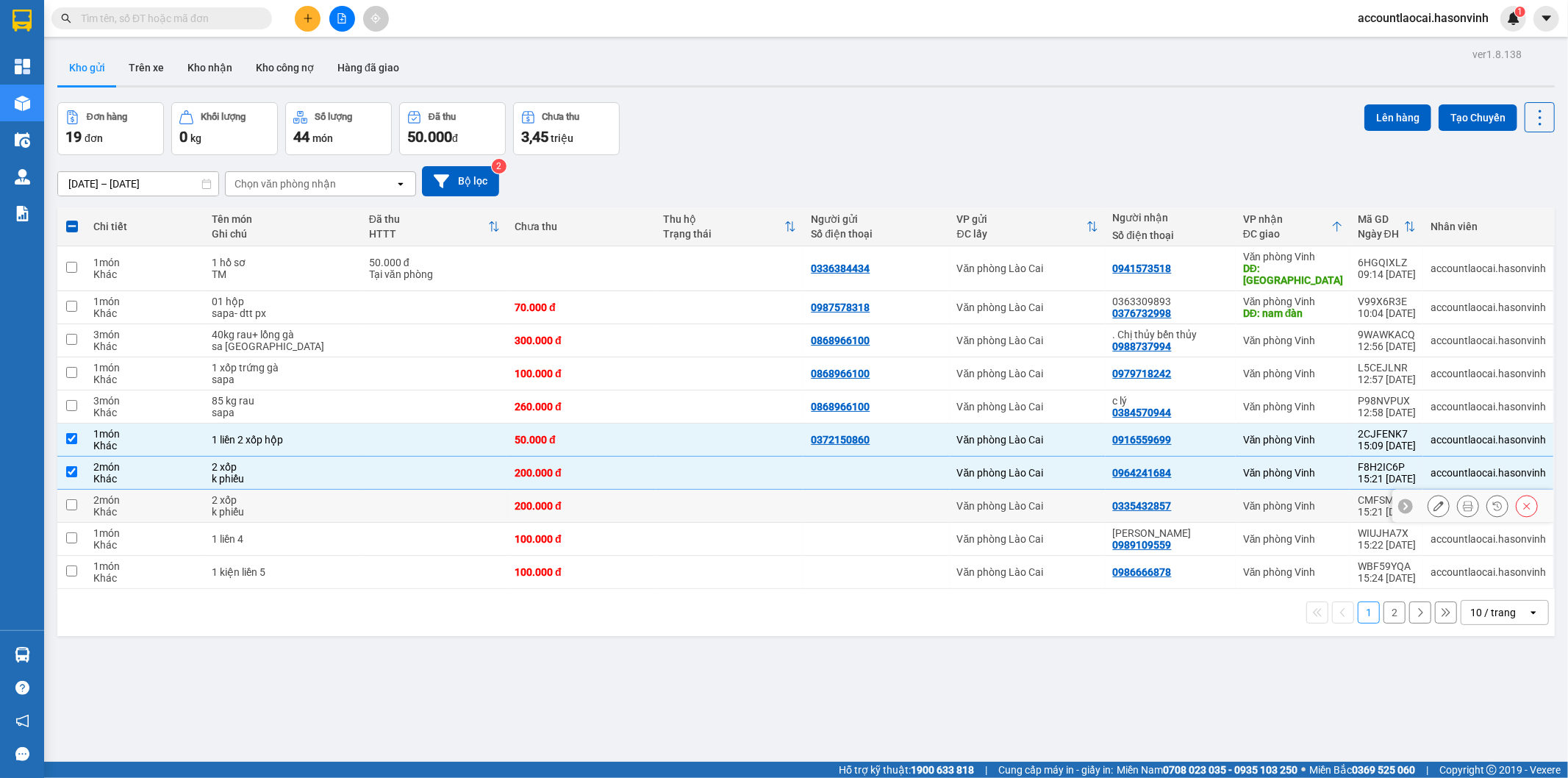
click at [578, 490] on td "200.000 đ" at bounding box center [581, 506] width 148 height 33
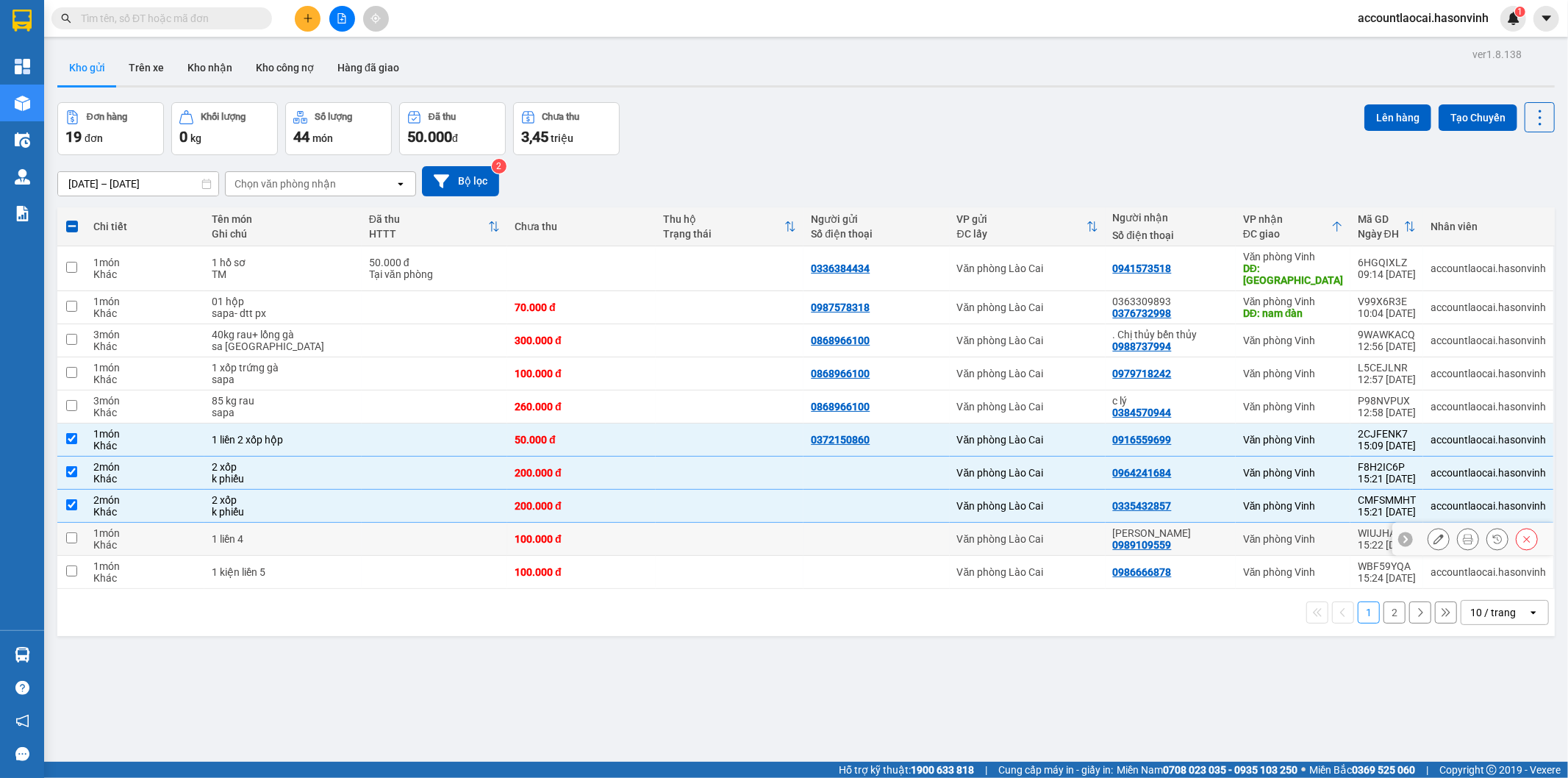
click at [578, 533] on div "100.000 đ" at bounding box center [582, 539] width 134 height 12
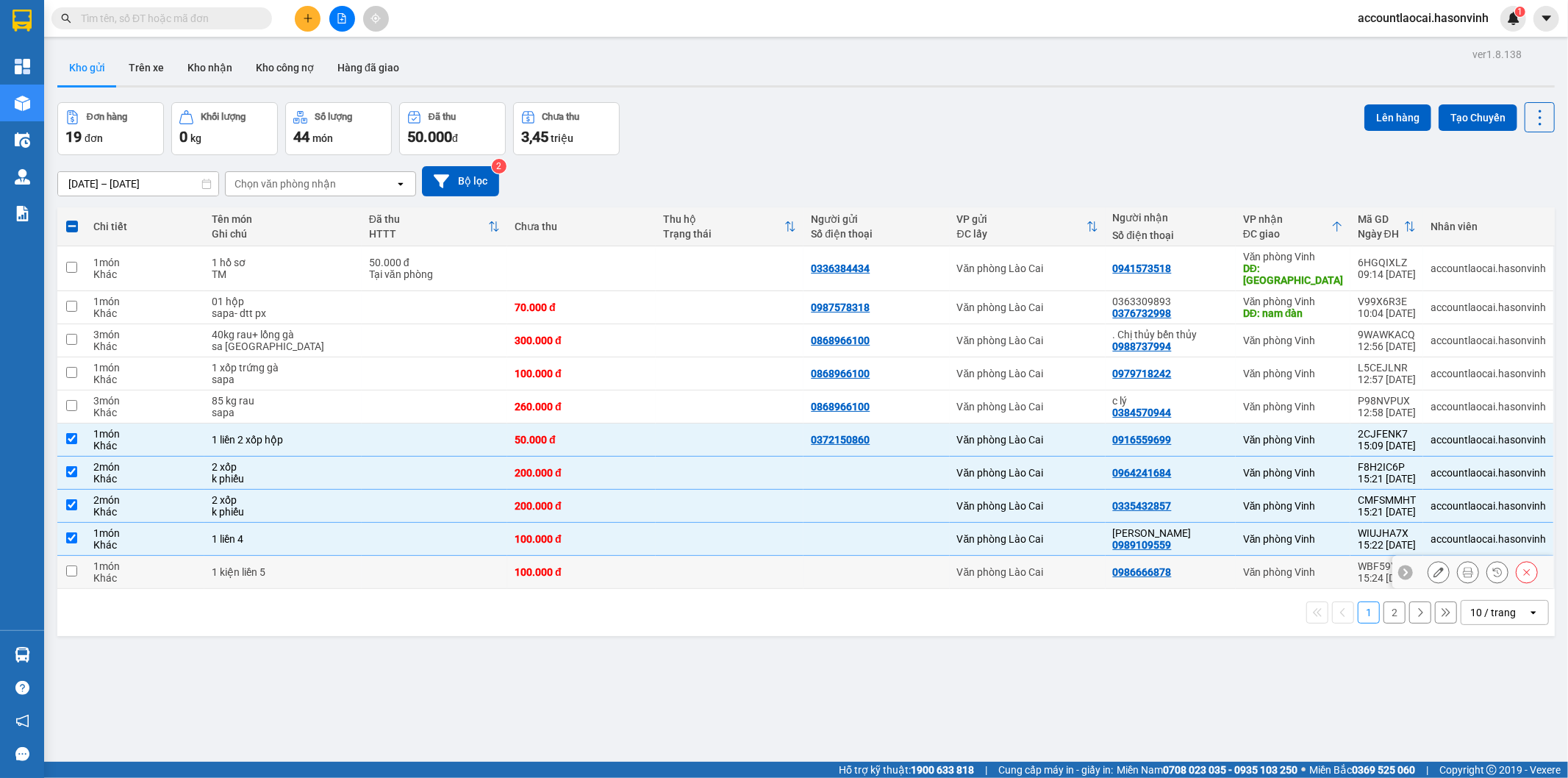
click at [574, 556] on td "100.000 đ" at bounding box center [581, 572] width 148 height 33
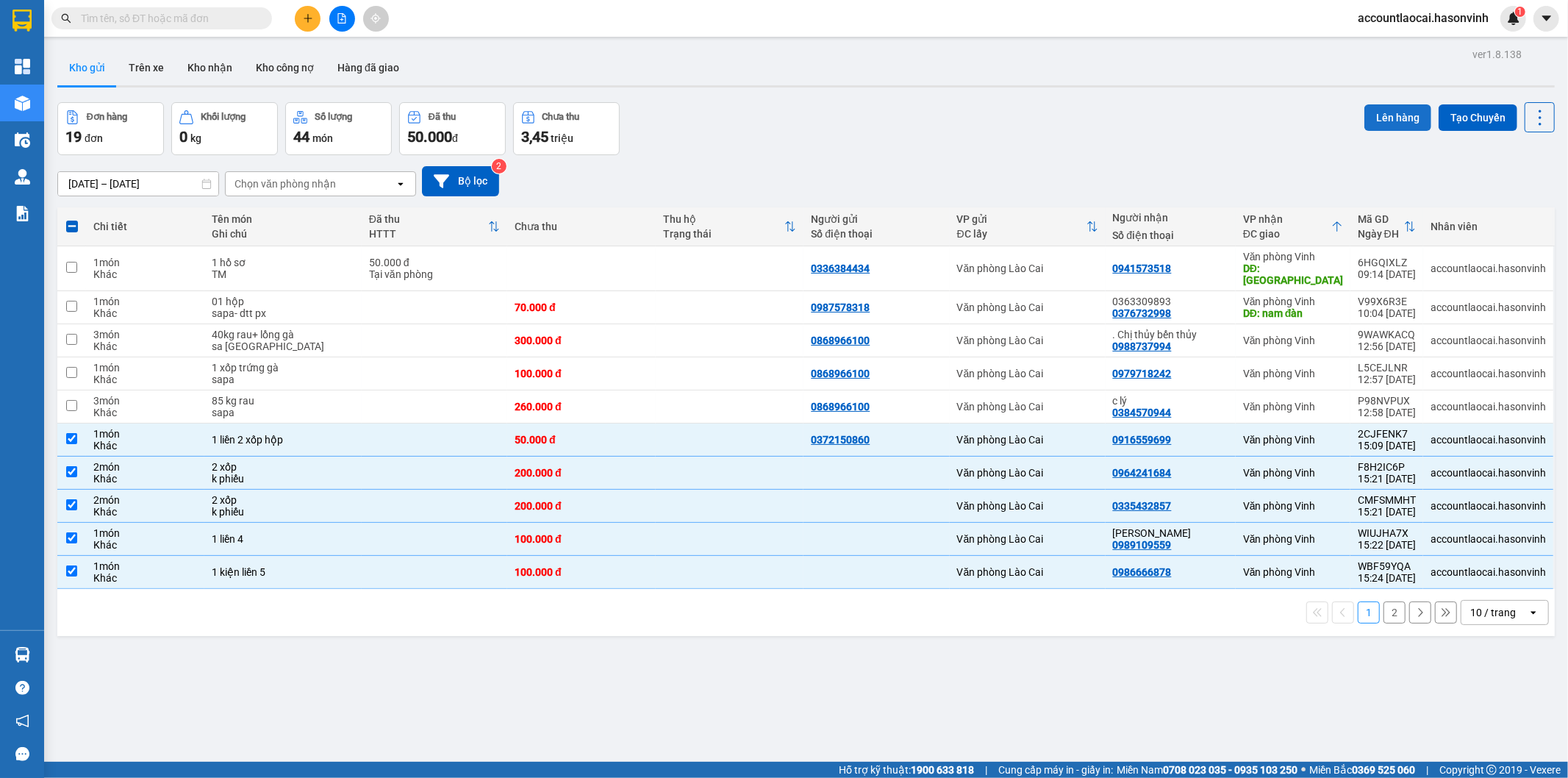
click at [1383, 121] on button "Lên hàng" at bounding box center [1398, 117] width 67 height 26
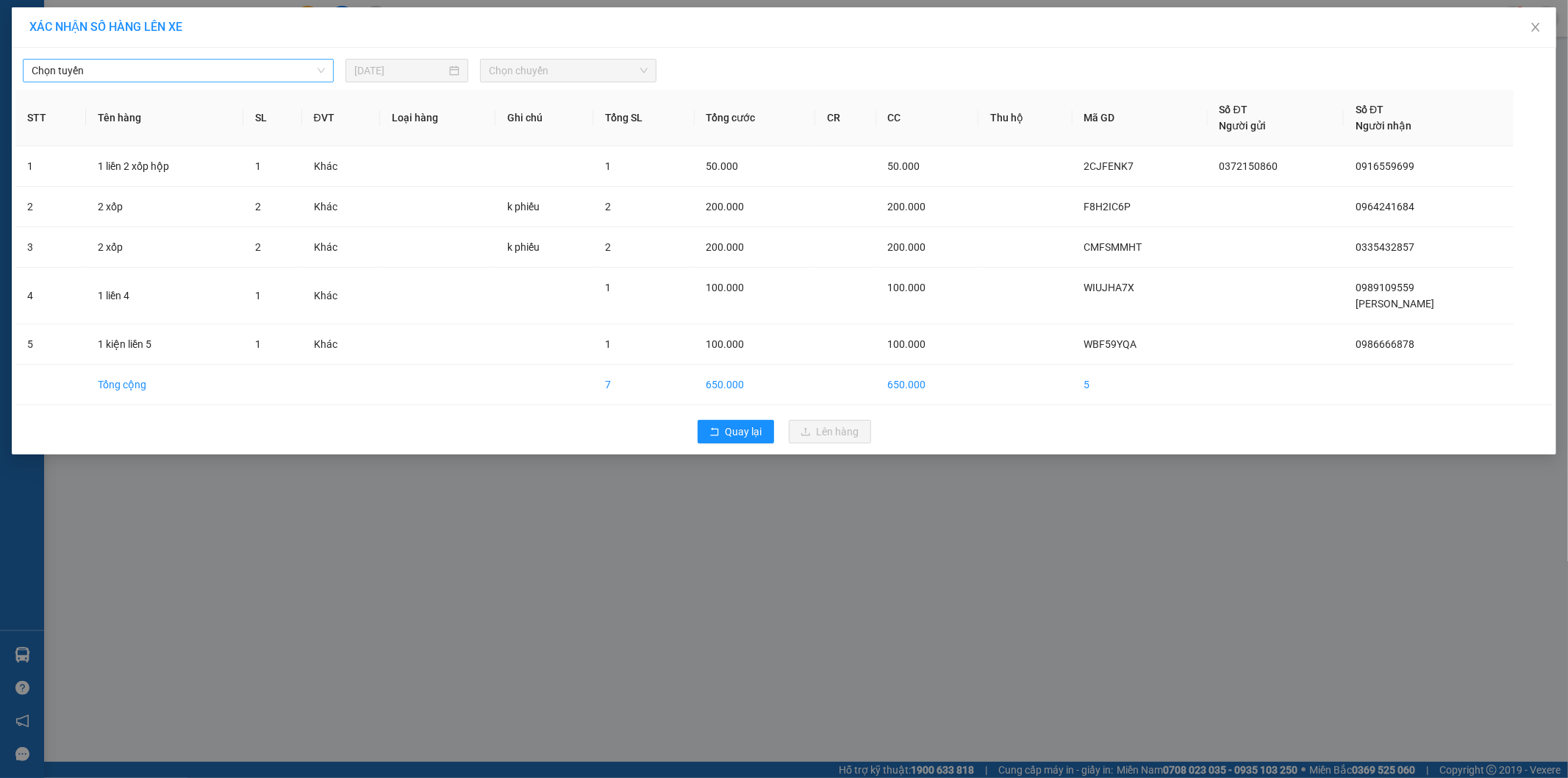
click at [148, 70] on span "Chọn tuyến" at bounding box center [178, 70] width 293 height 22
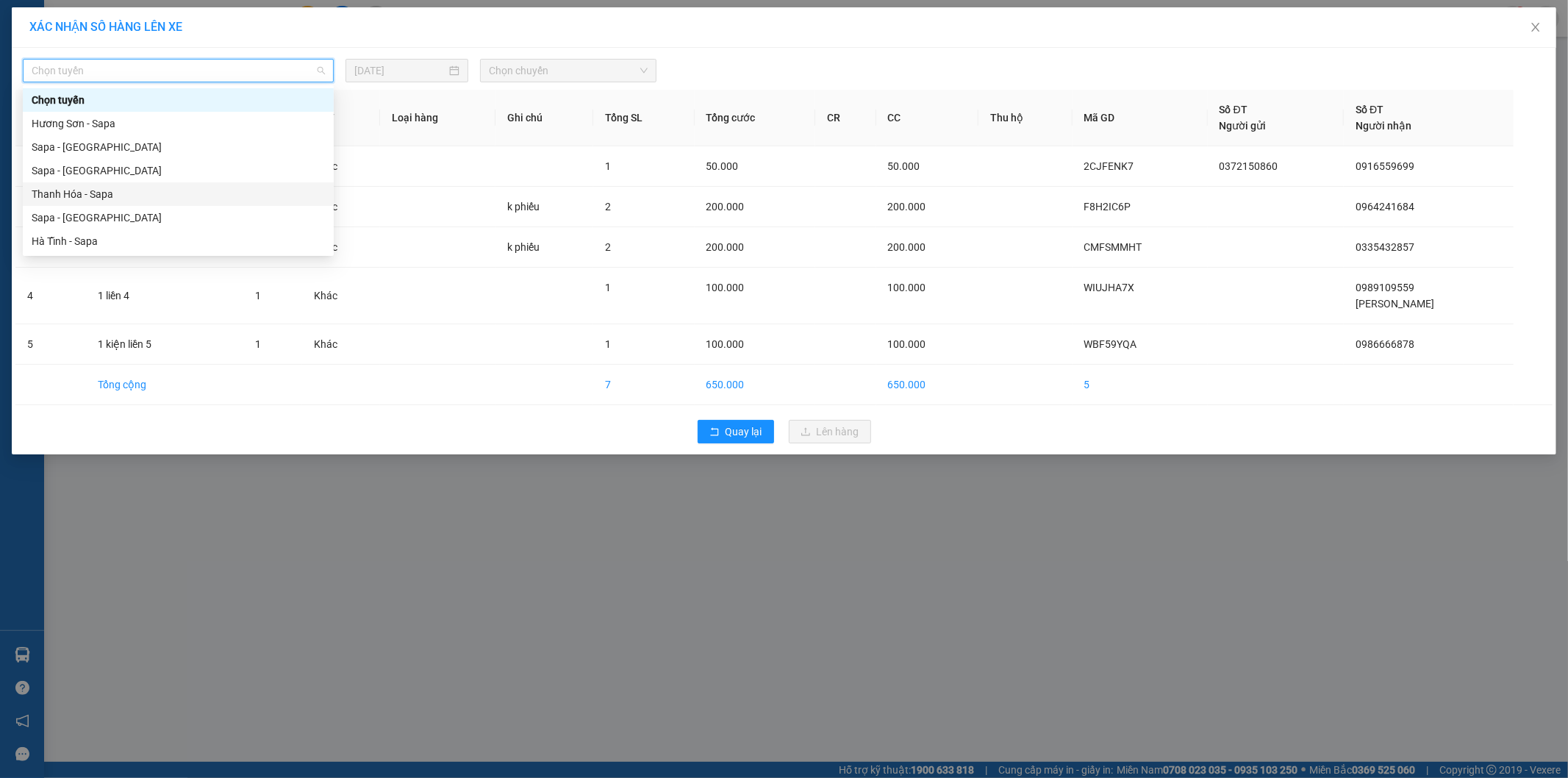
click at [105, 203] on div "Thanh Hóa - Sapa" at bounding box center [178, 194] width 311 height 23
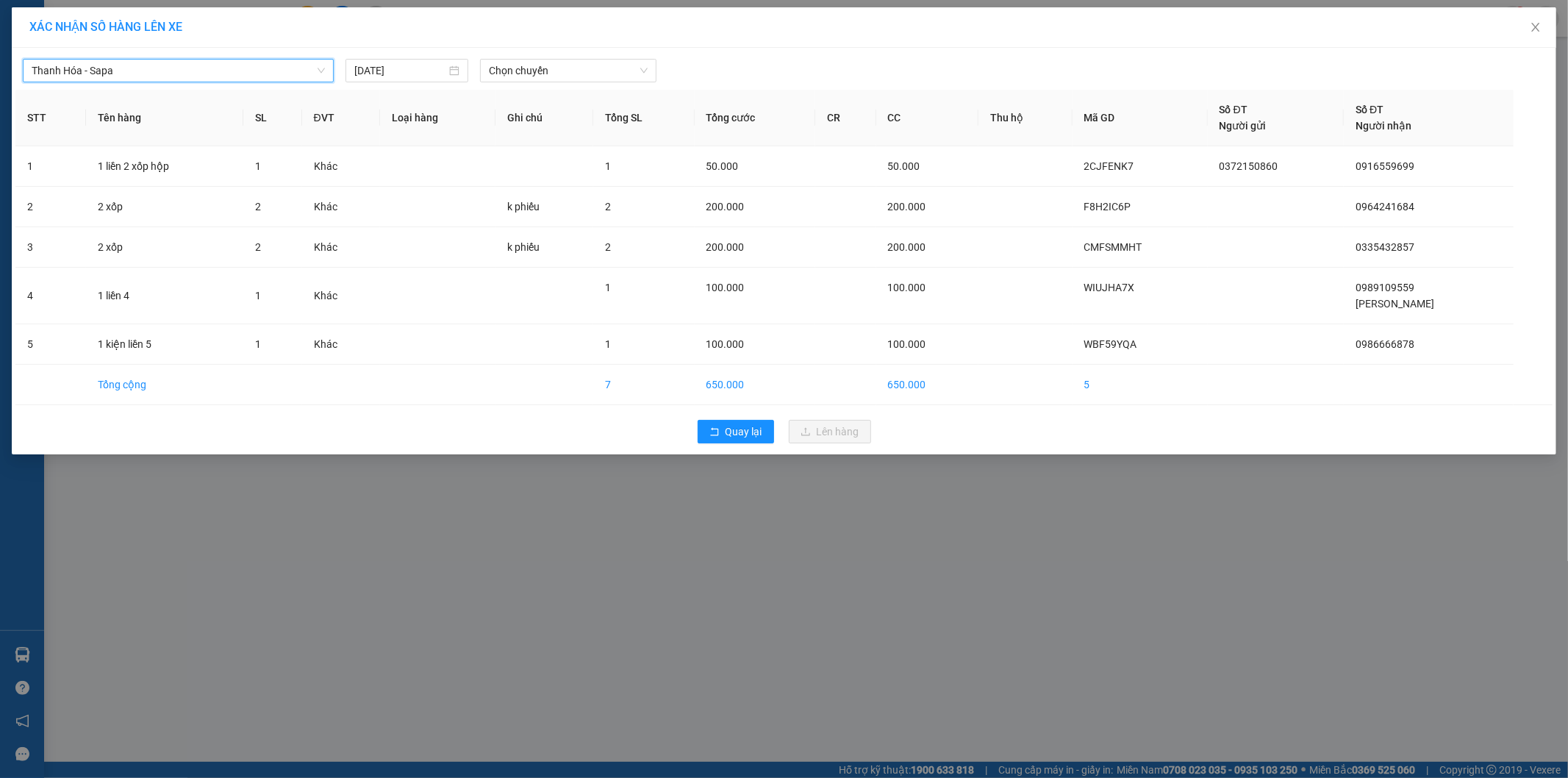
click at [142, 63] on span "Thanh Hóa - Sapa" at bounding box center [178, 70] width 293 height 22
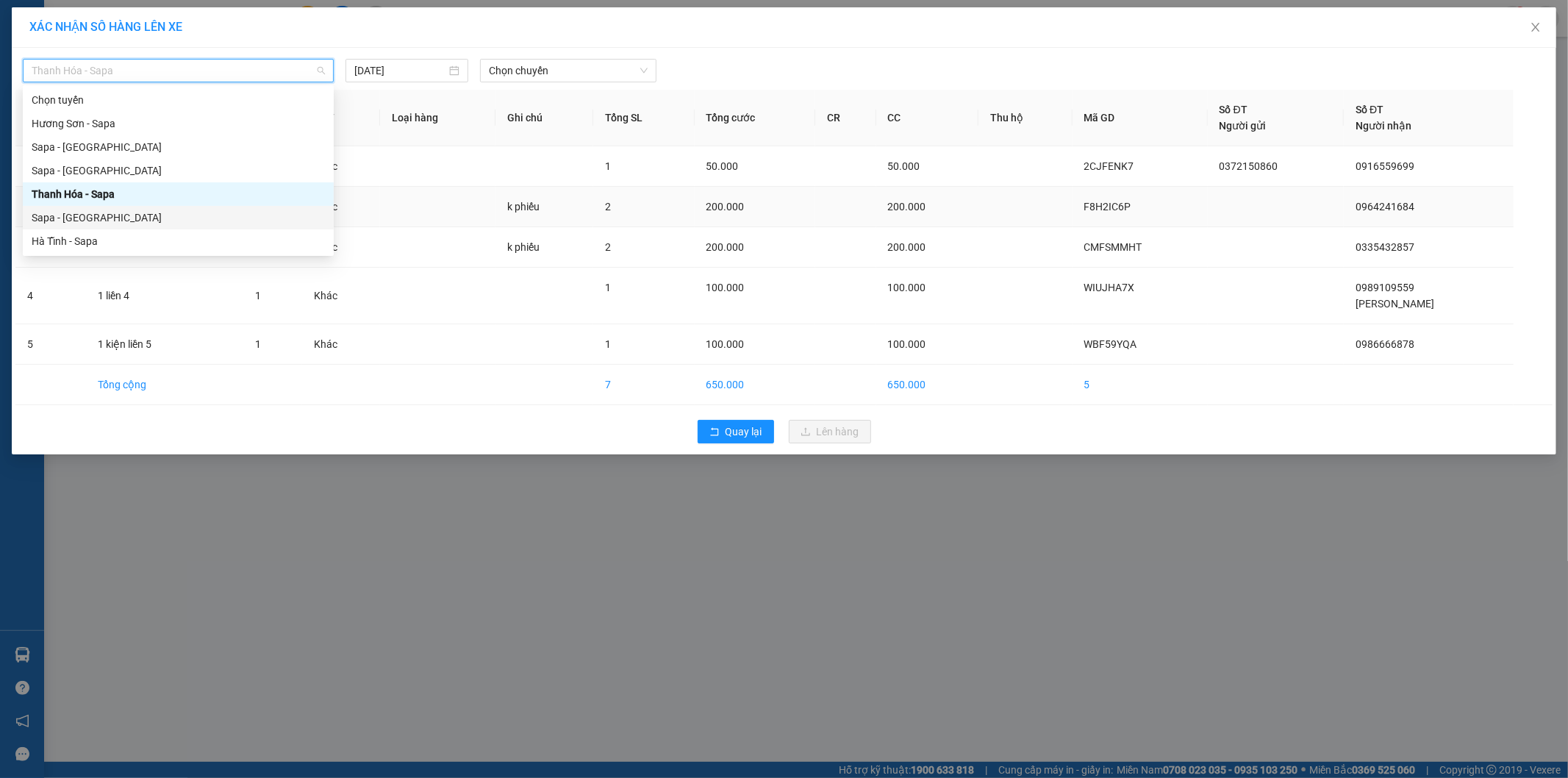
click at [113, 221] on div "Sapa - [GEOGRAPHIC_DATA]" at bounding box center [178, 217] width 293 height 16
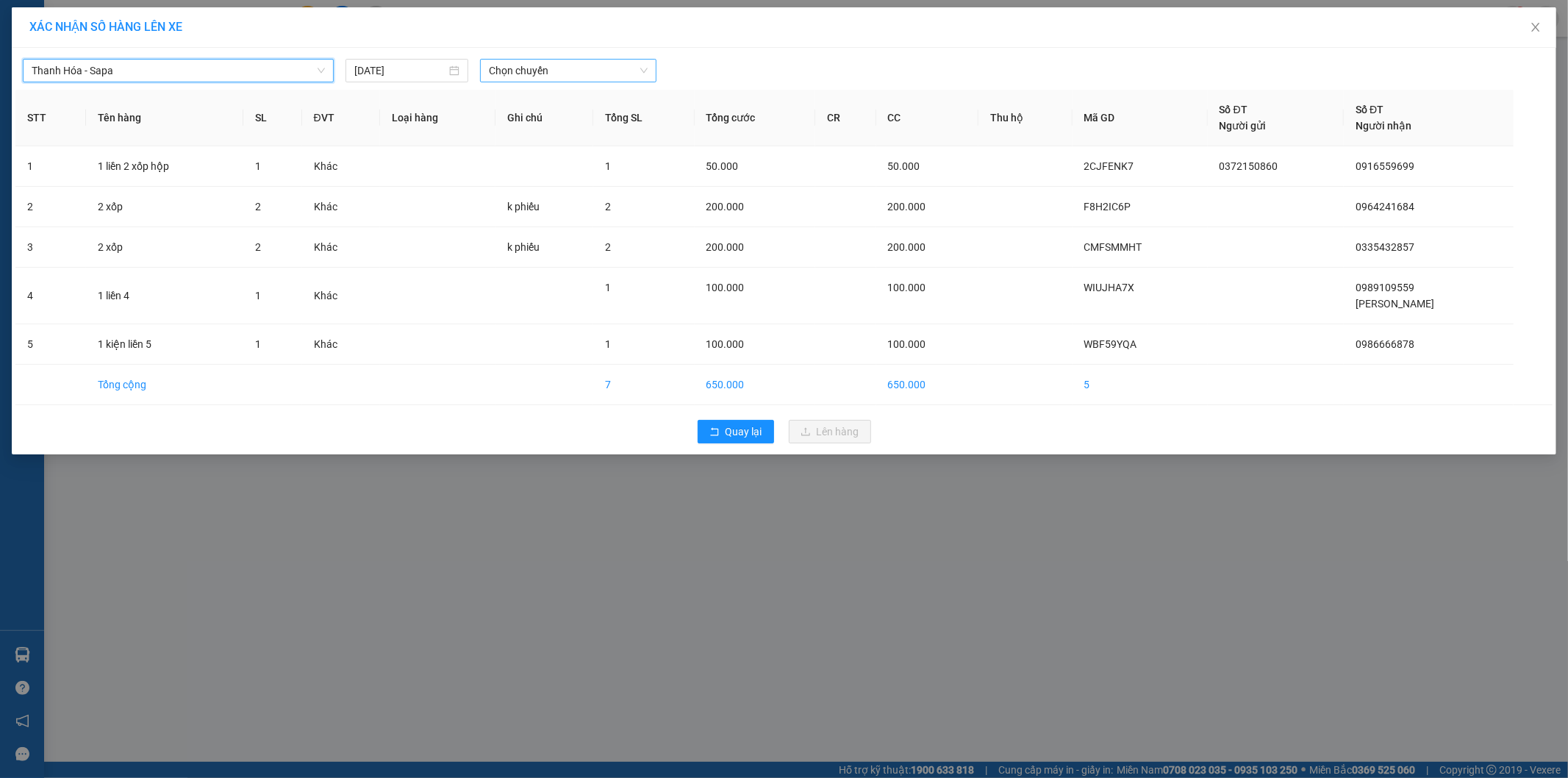
drag, startPoint x: 510, startPoint y: 67, endPoint x: 527, endPoint y: 84, distance: 24.0
click at [511, 66] on span "Chọn chuyến" at bounding box center [568, 70] width 159 height 22
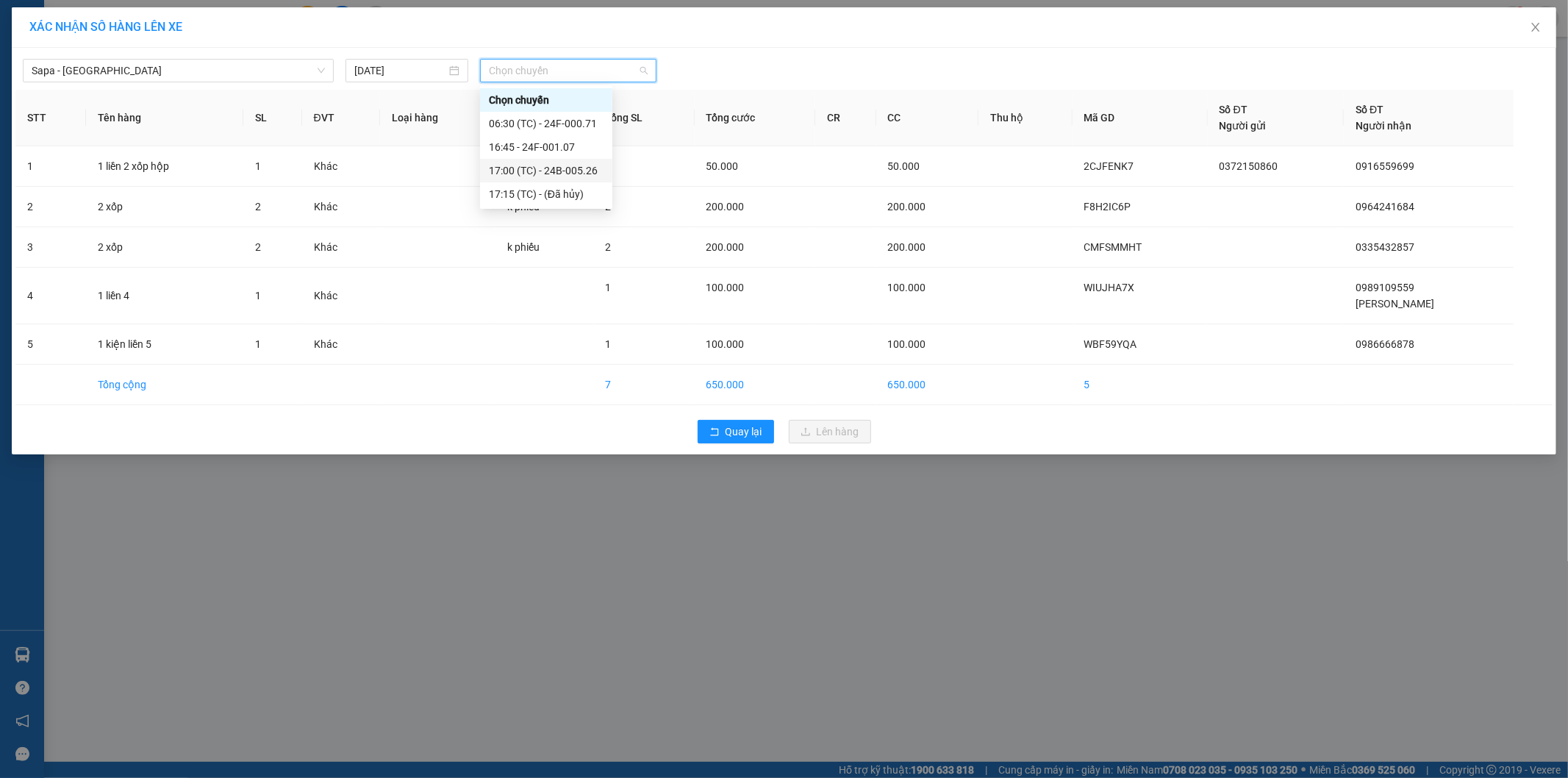
click at [587, 174] on div "17:00 (TC) - 24B-005.26" at bounding box center [546, 170] width 115 height 16
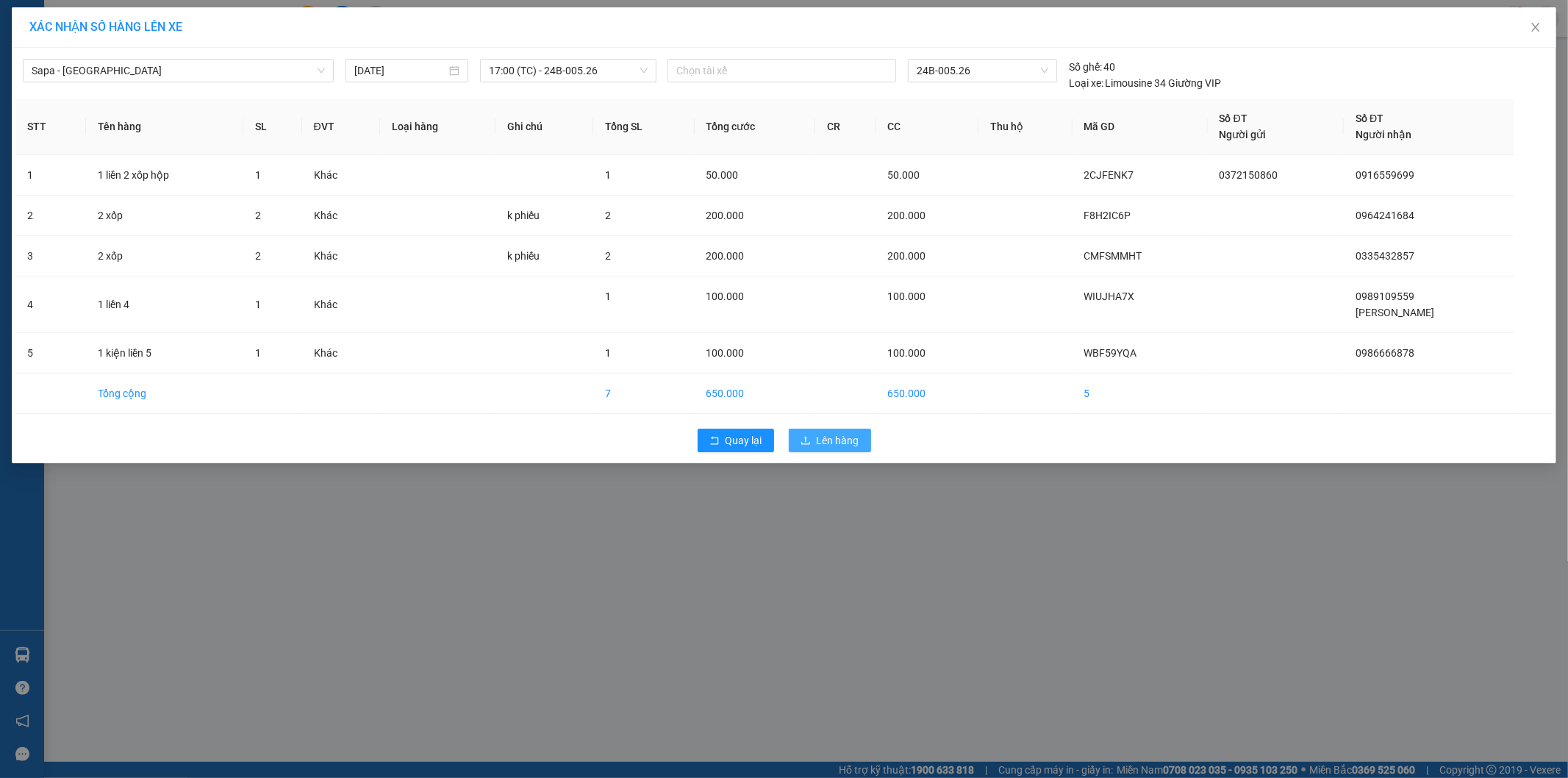
click at [814, 439] on button "Lên hàng" at bounding box center [830, 440] width 82 height 23
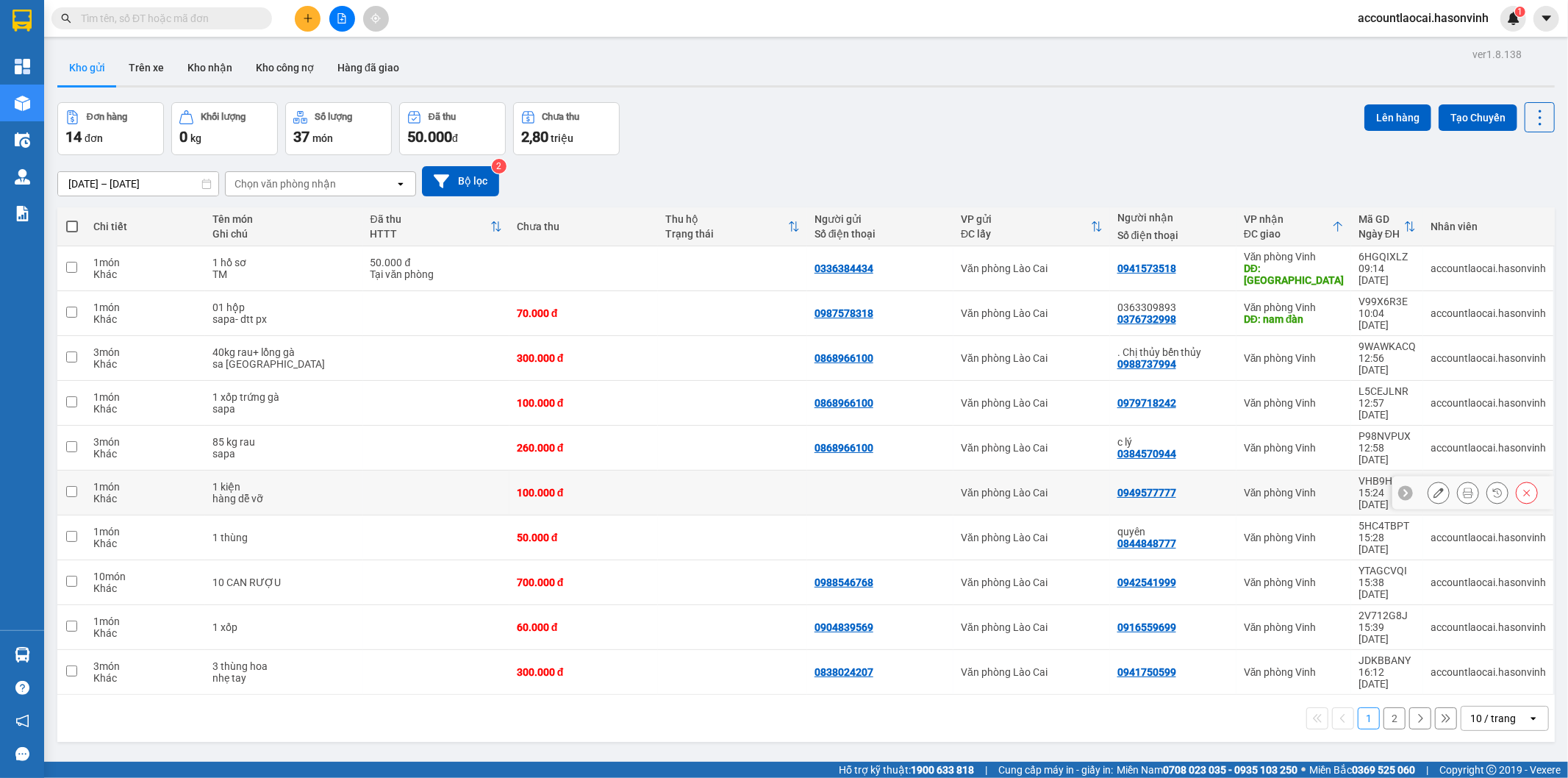
click at [590, 487] on div "100.000 đ" at bounding box center [583, 493] width 135 height 12
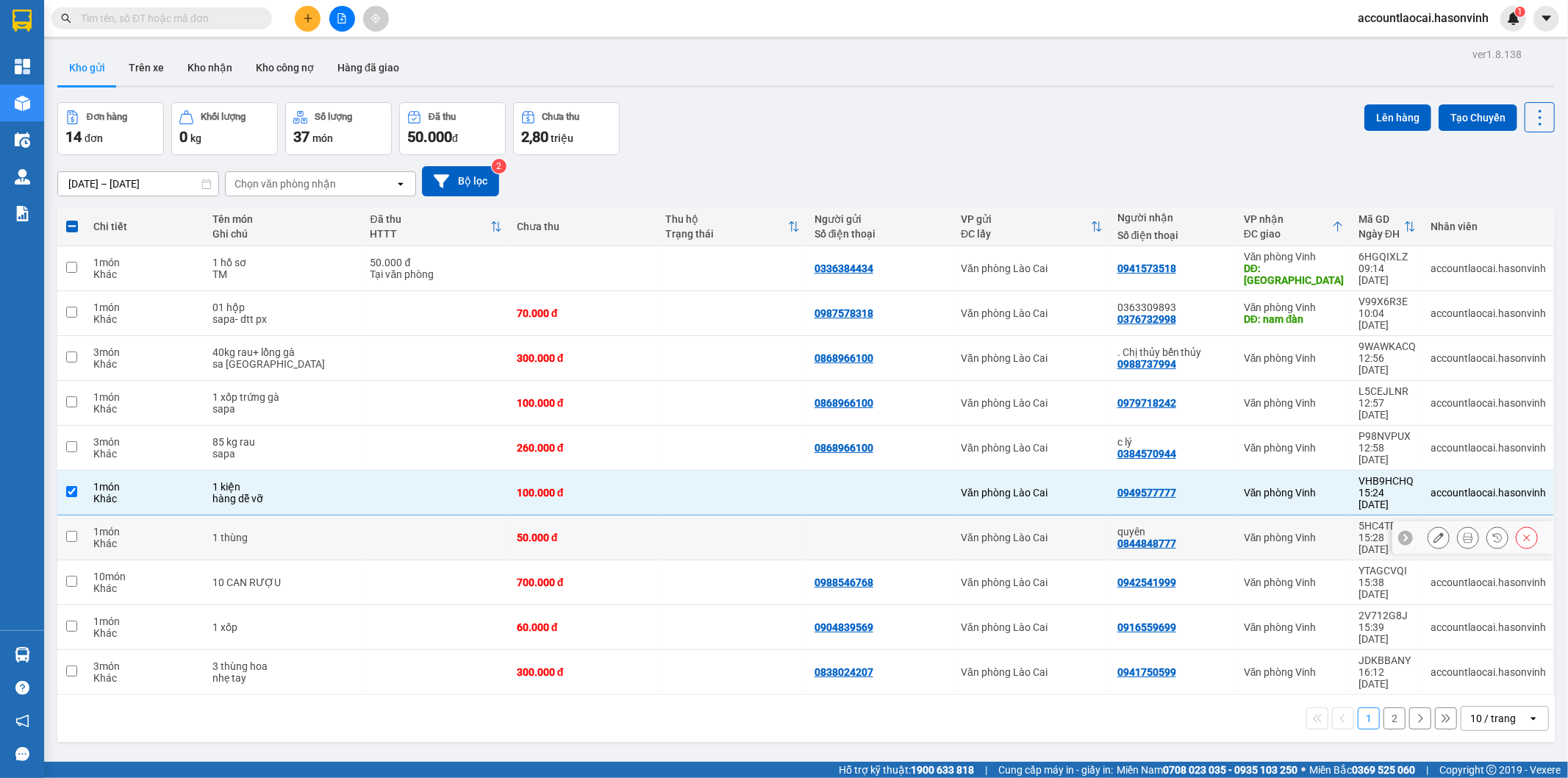
click at [579, 531] on div "50.000 đ" at bounding box center [583, 537] width 135 height 12
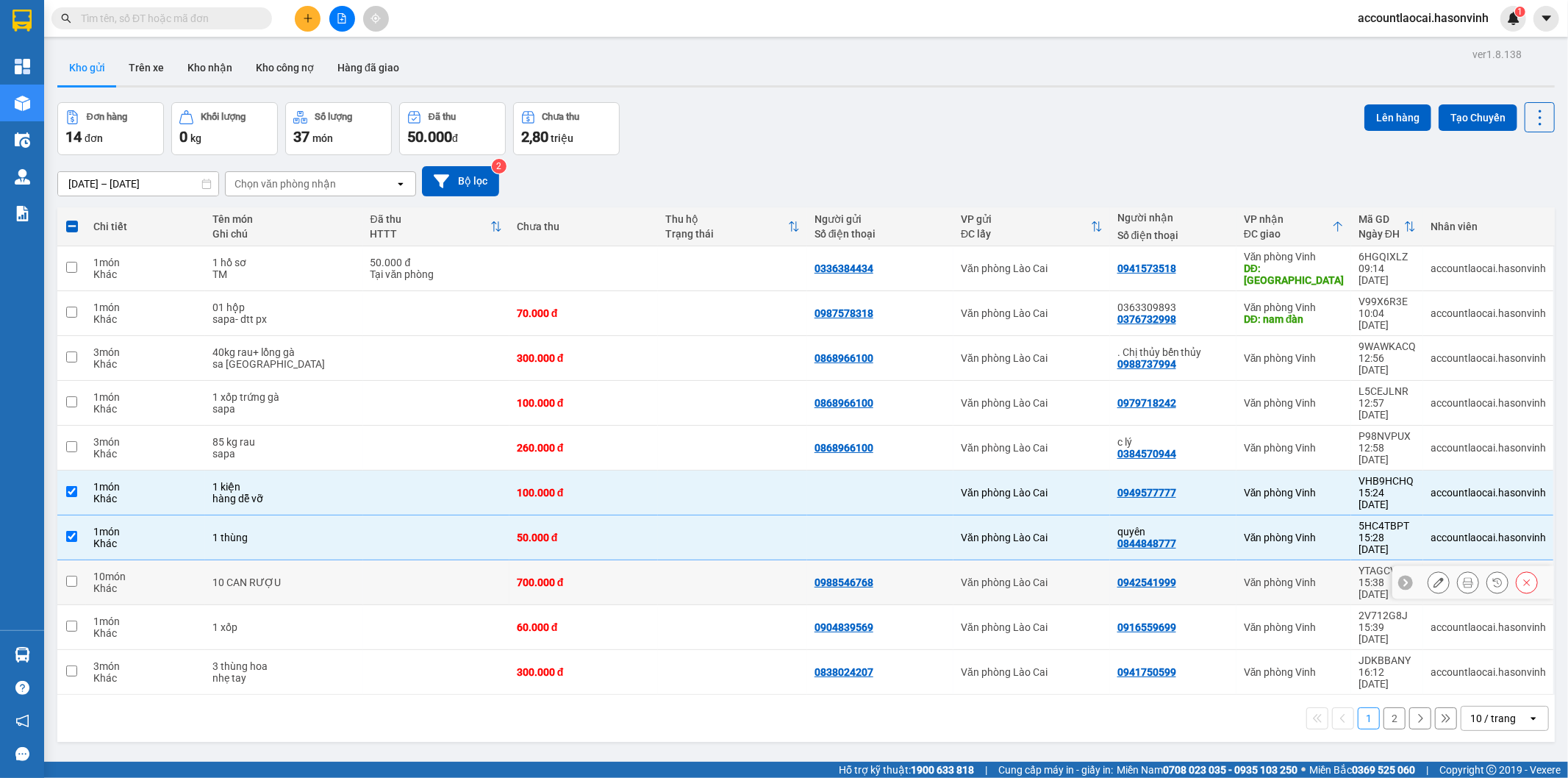
click at [570, 577] on div "700.000 đ" at bounding box center [583, 583] width 135 height 12
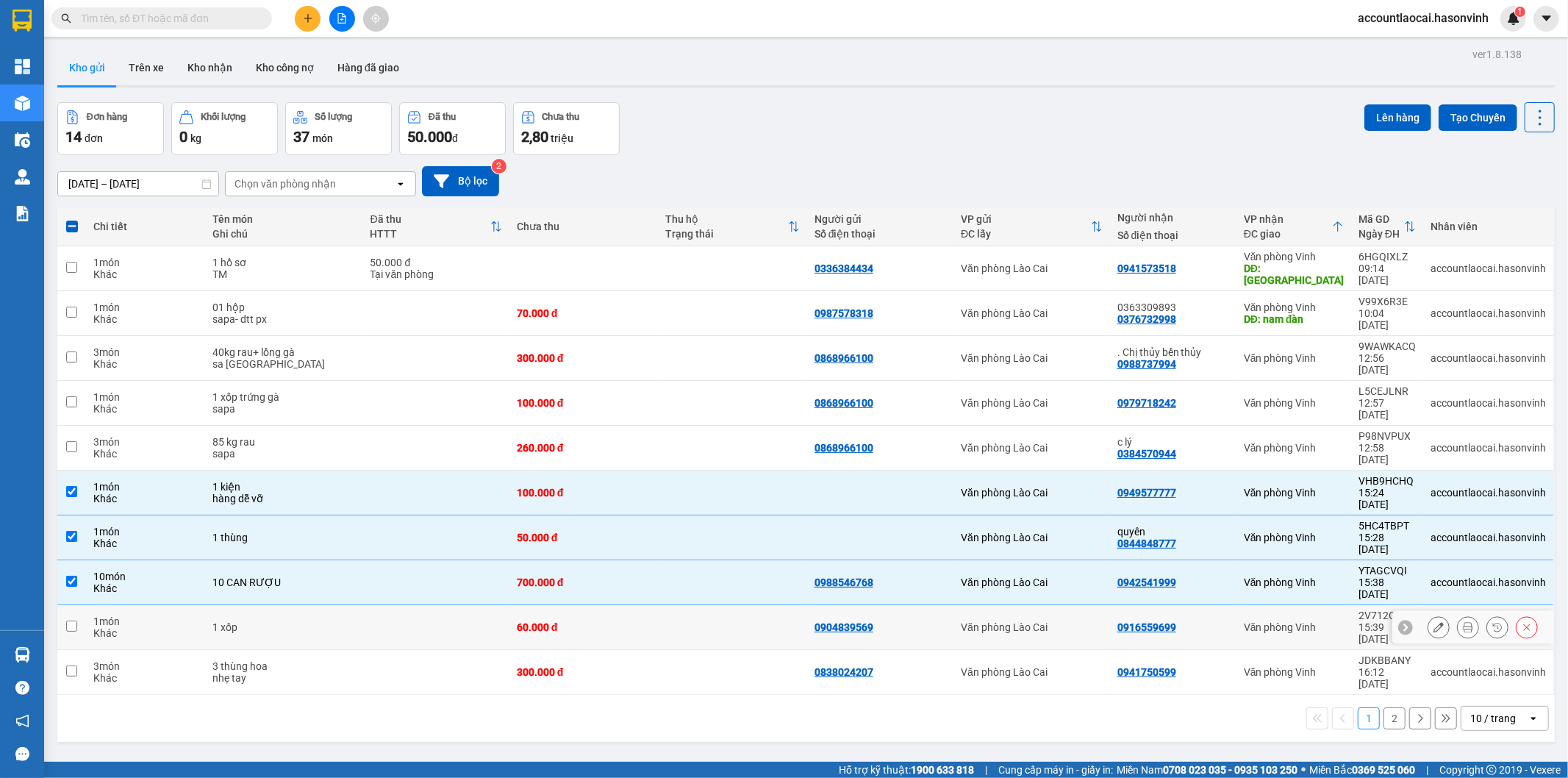
click at [569, 622] on div "60.000 đ" at bounding box center [583, 628] width 135 height 12
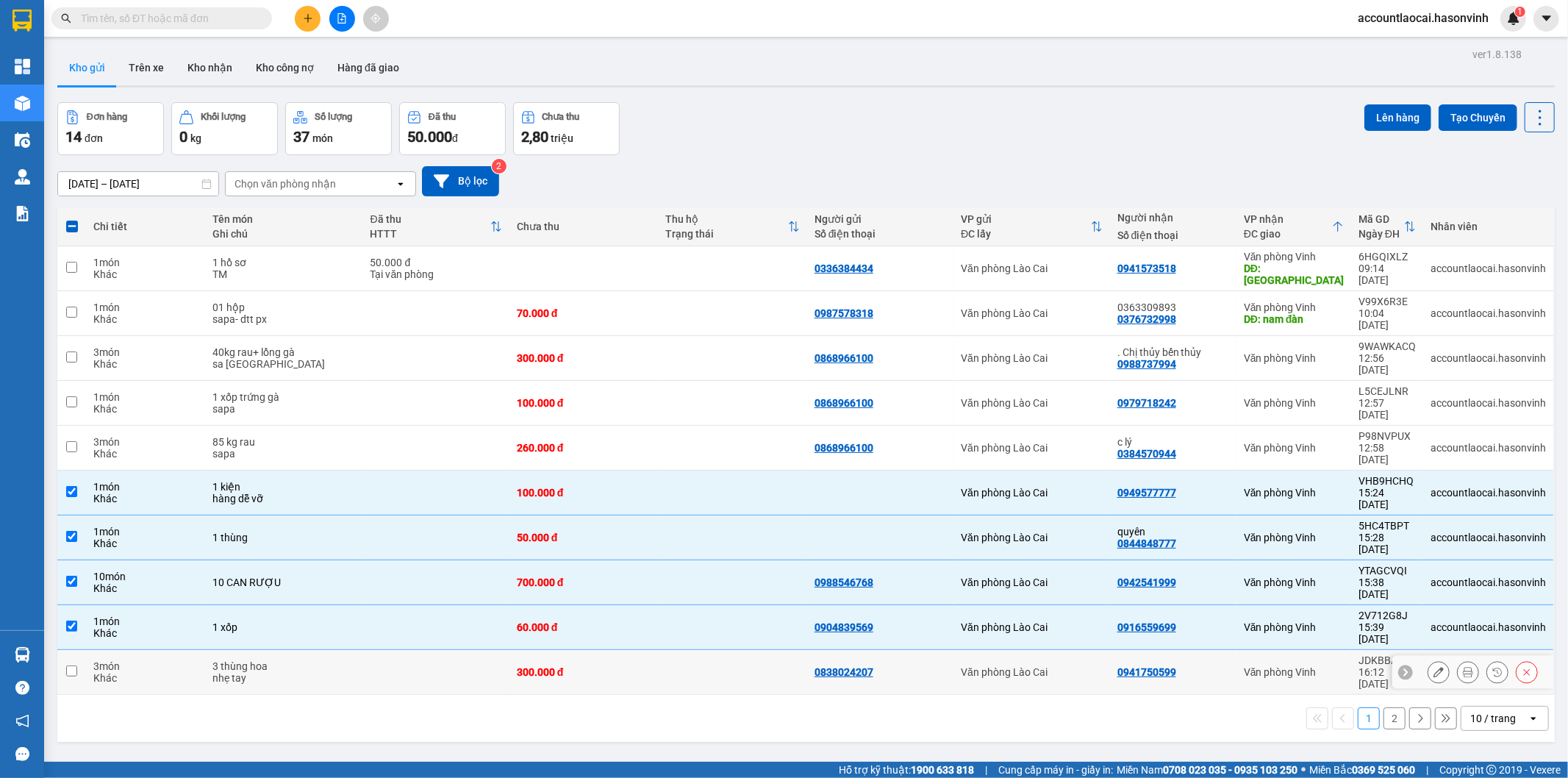
click at [583, 650] on td "300.000 đ" at bounding box center [584, 673] width 149 height 45
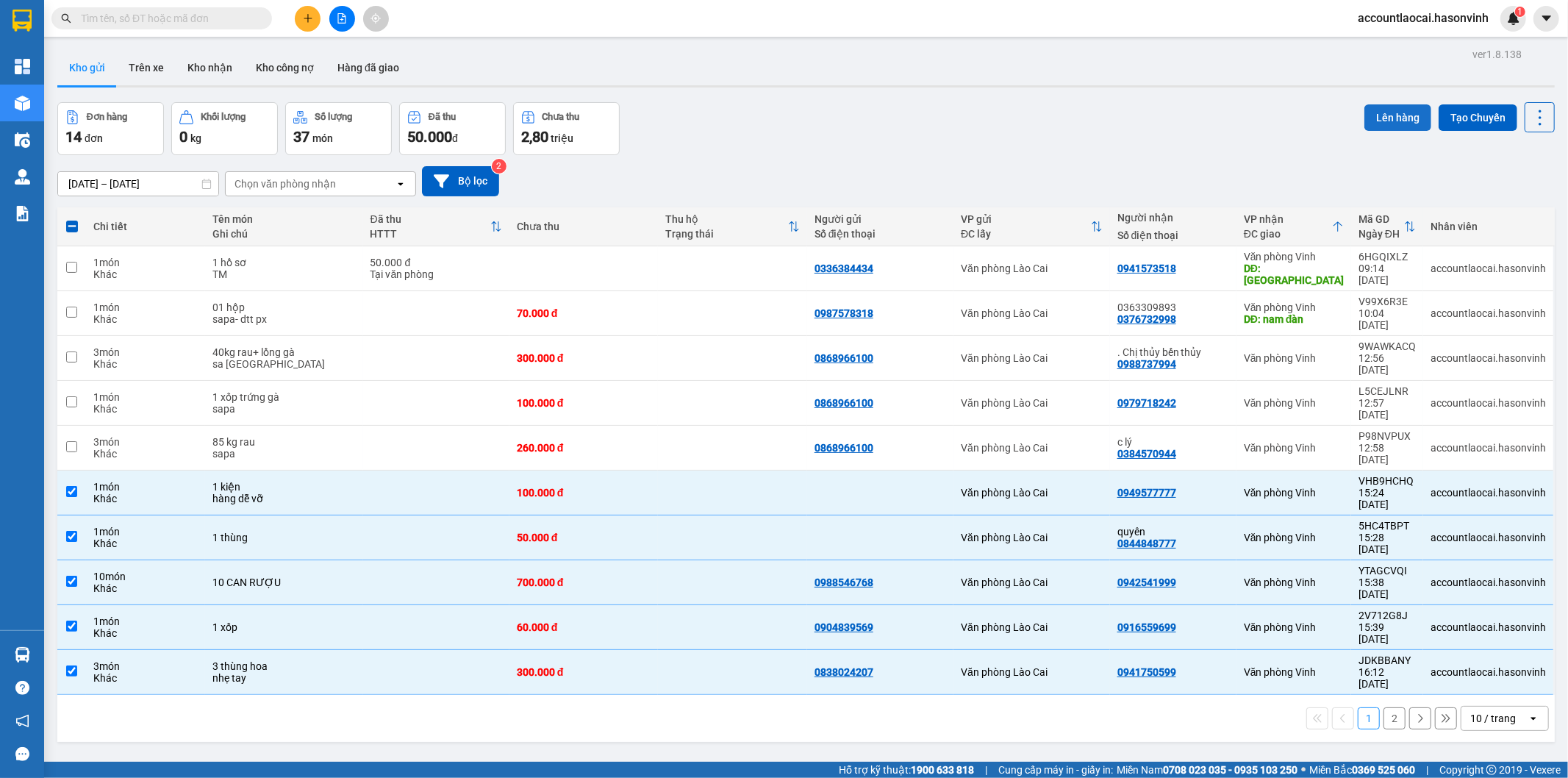
click at [1373, 115] on button "Lên hàng" at bounding box center [1398, 117] width 67 height 26
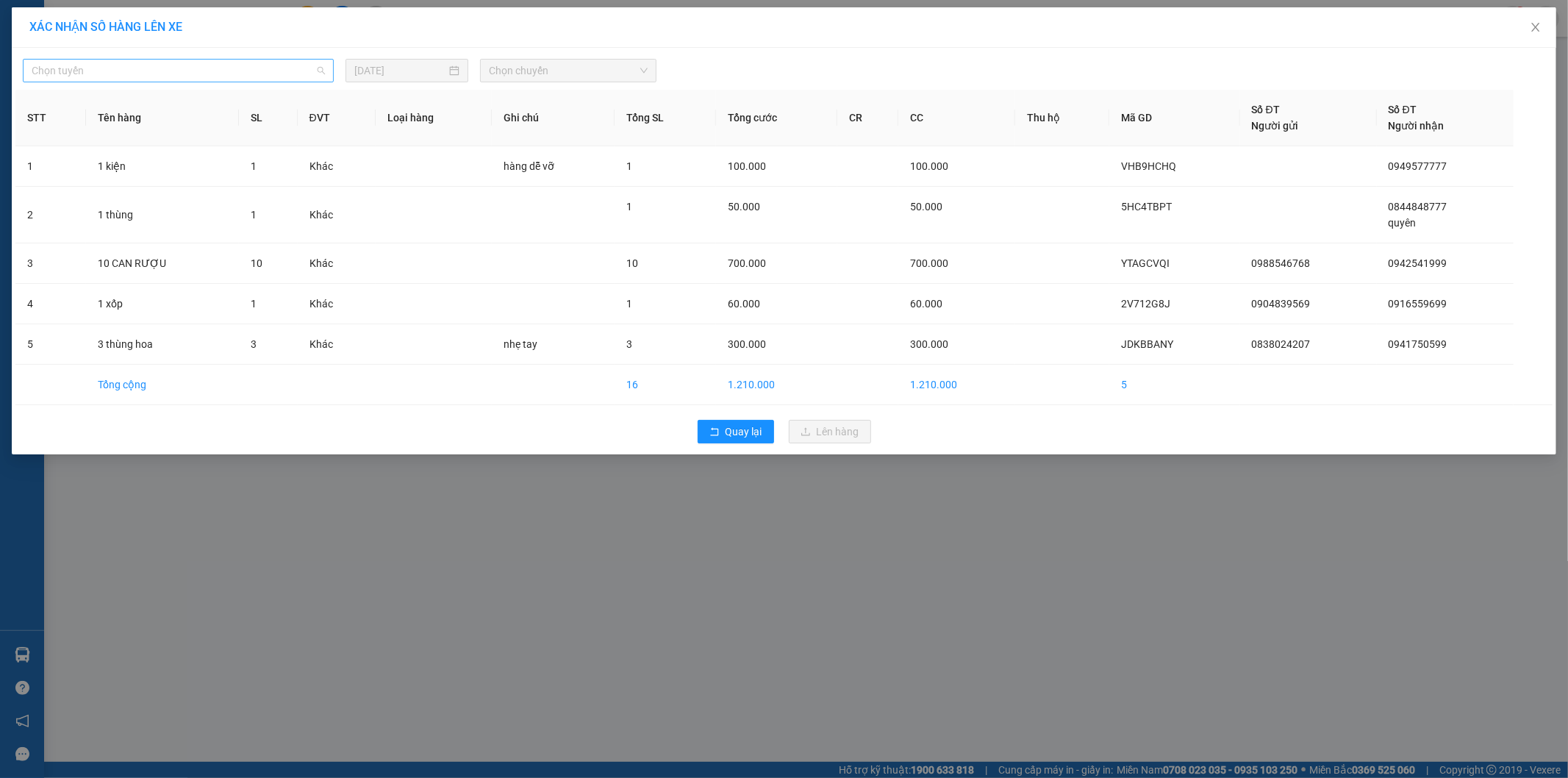
click at [120, 70] on span "Chọn tuyến" at bounding box center [178, 70] width 293 height 22
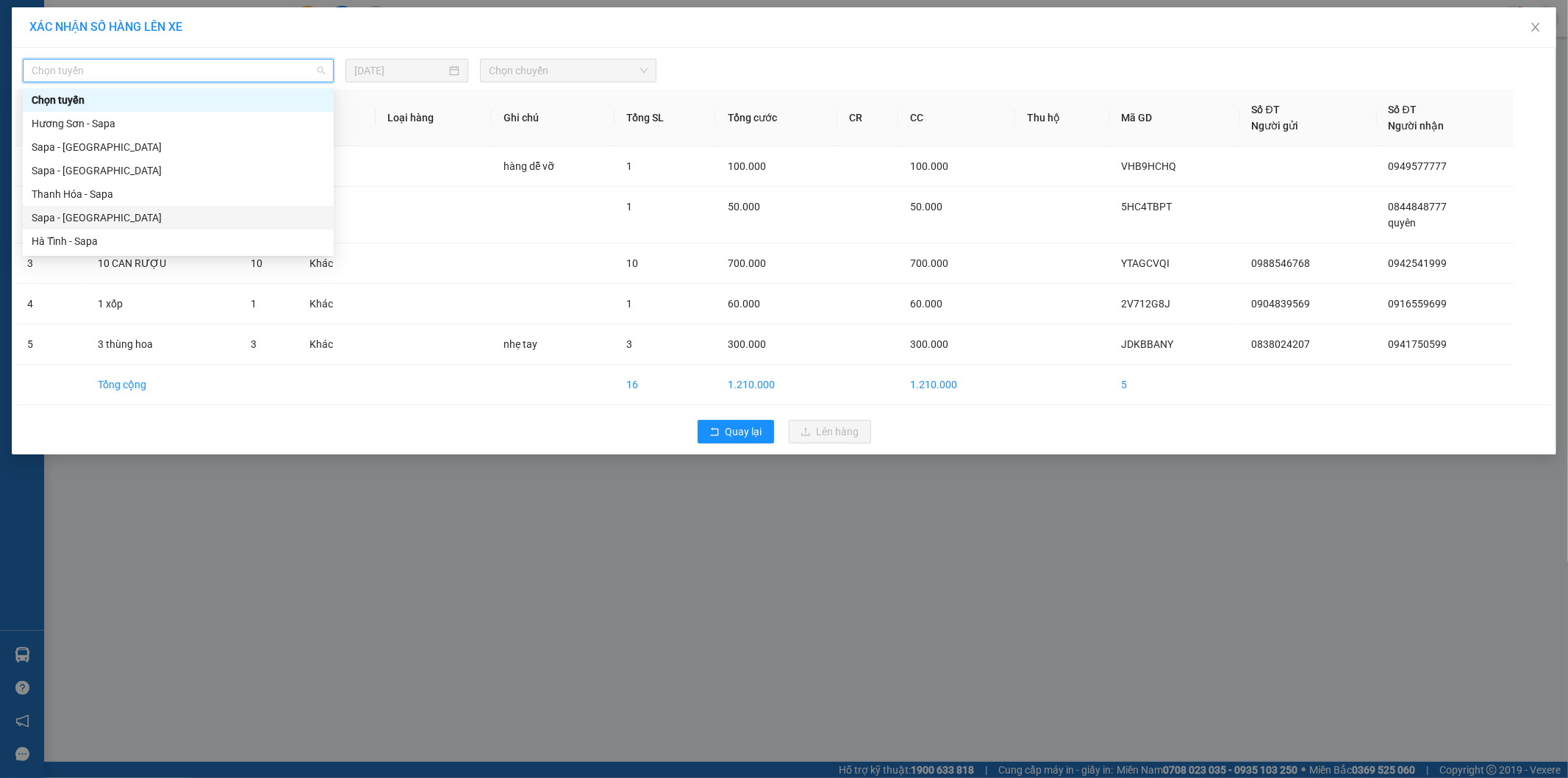
click at [85, 219] on div "Sapa - [GEOGRAPHIC_DATA]" at bounding box center [178, 217] width 293 height 16
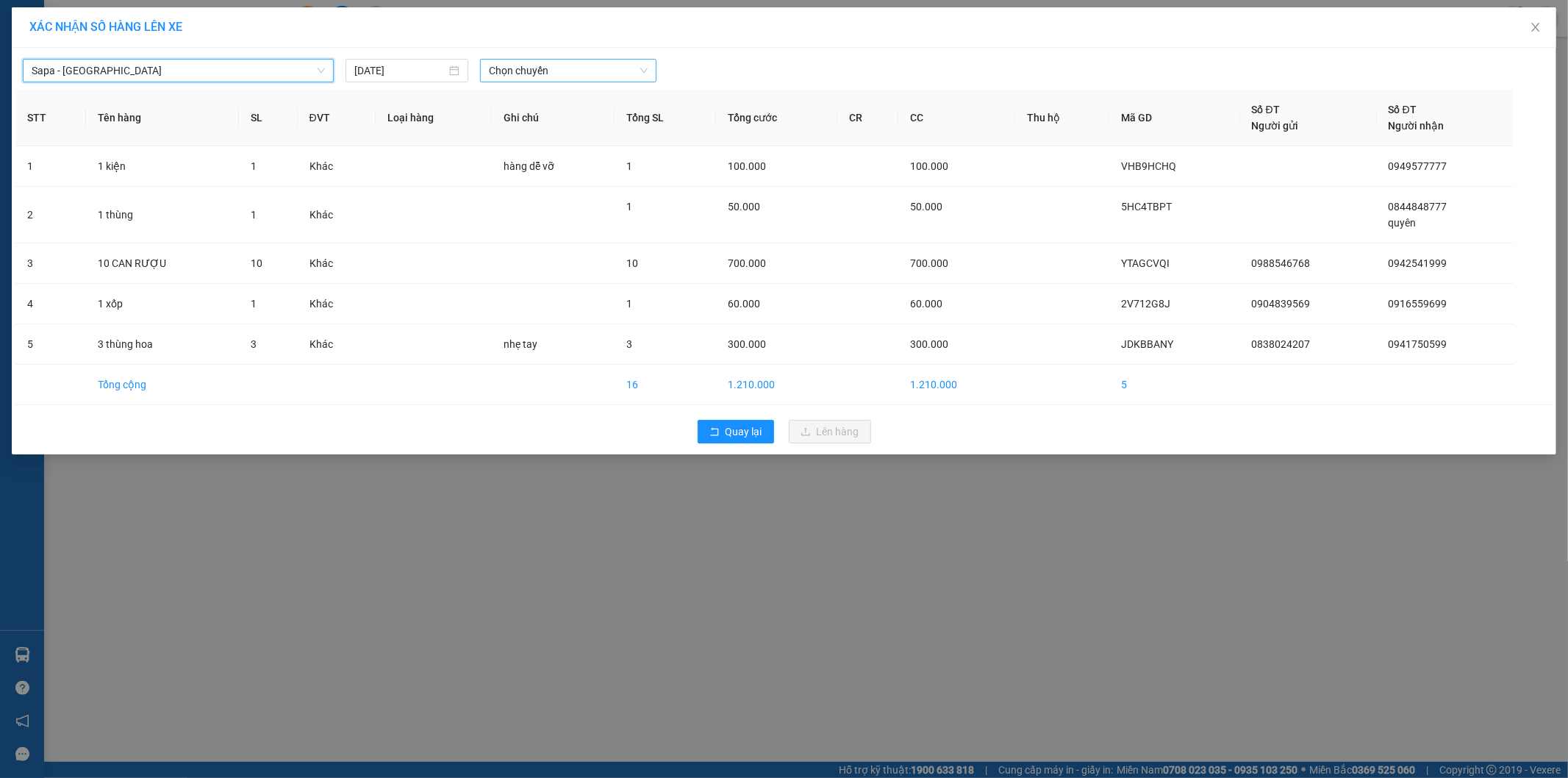
click at [550, 75] on span "Chọn chuyến" at bounding box center [568, 70] width 159 height 22
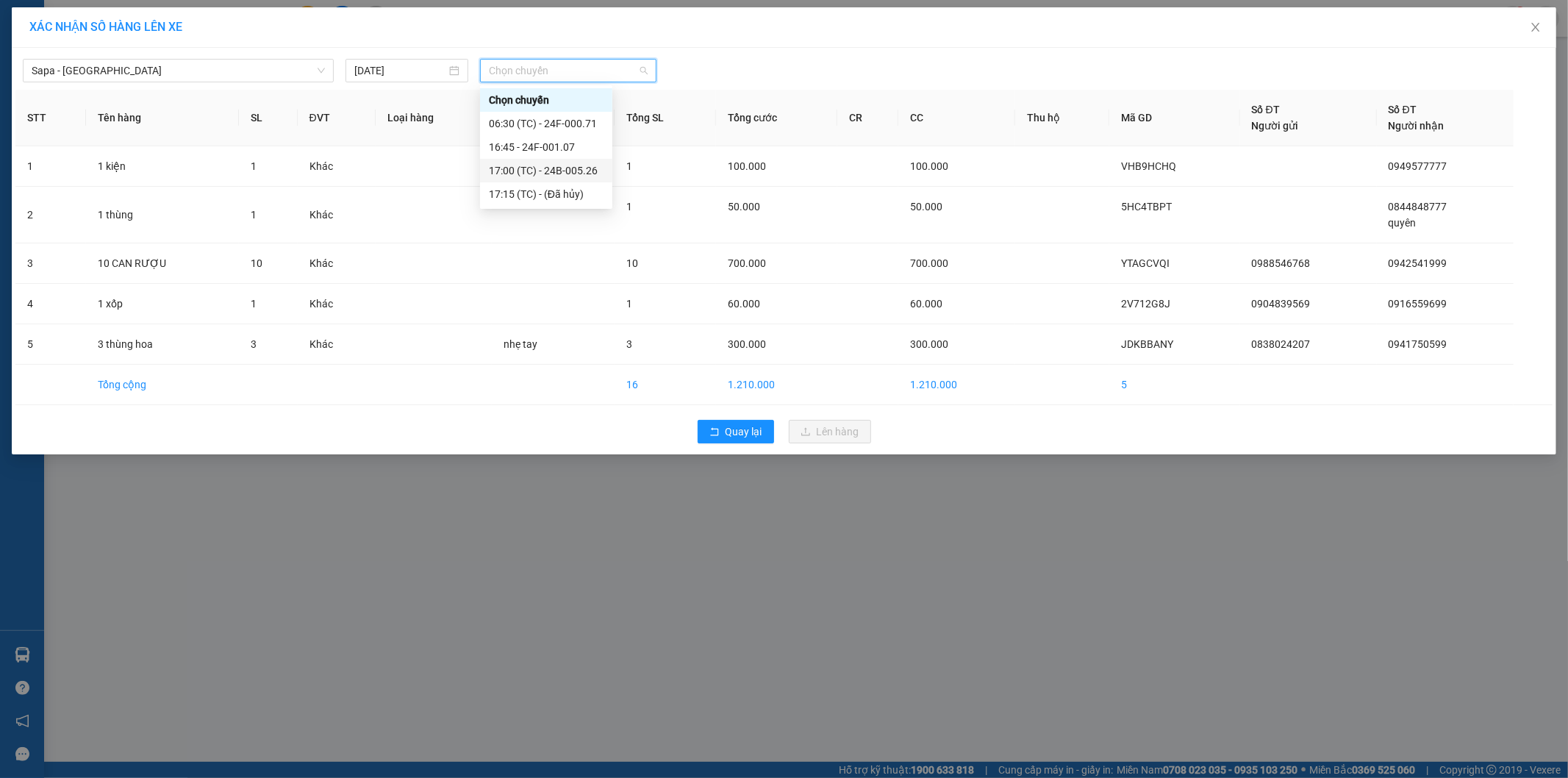
click at [589, 172] on div "17:00 (TC) - 24B-005.26" at bounding box center [546, 170] width 115 height 16
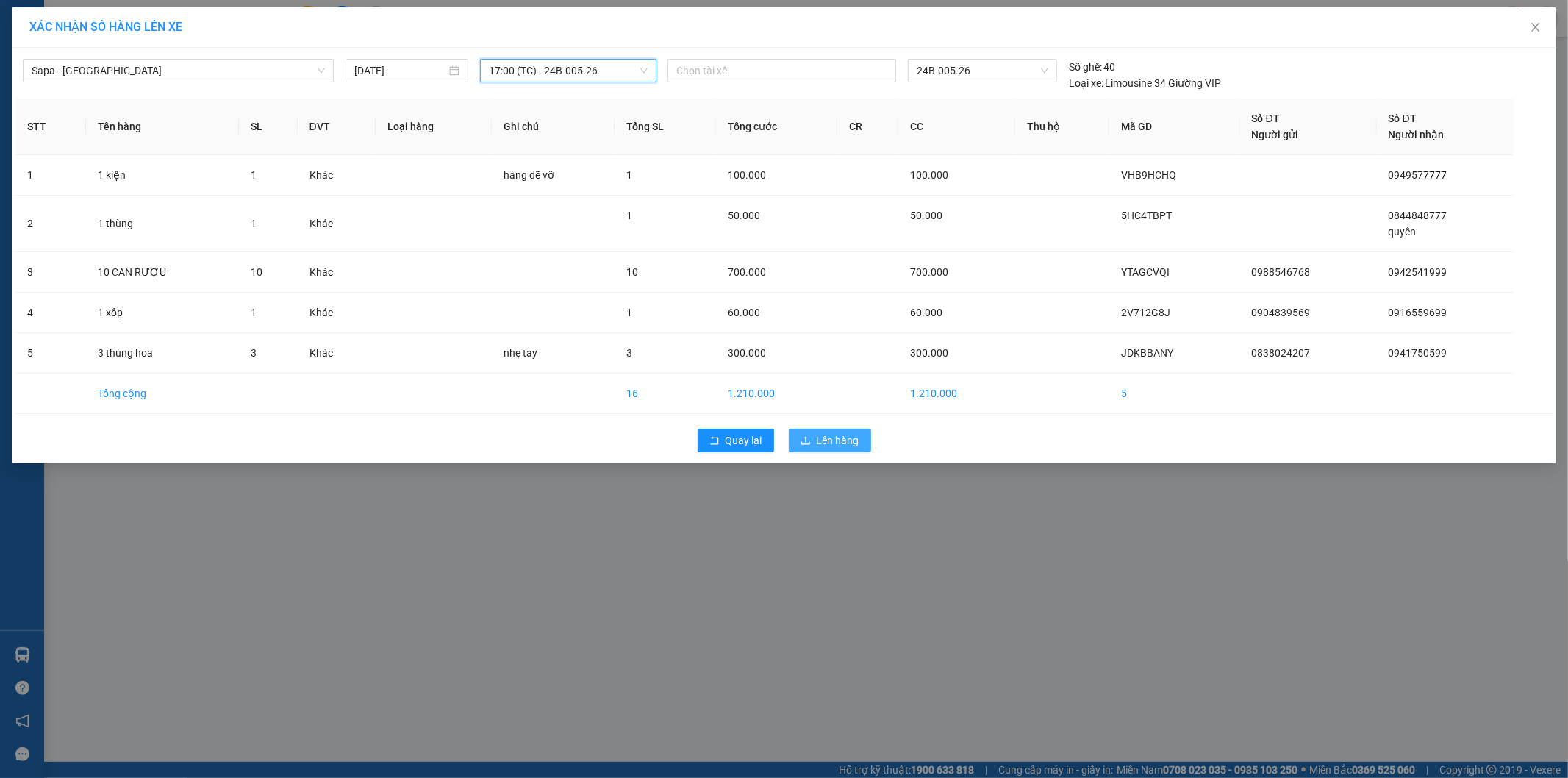
click at [823, 437] on span "Lên hàng" at bounding box center [838, 440] width 43 height 16
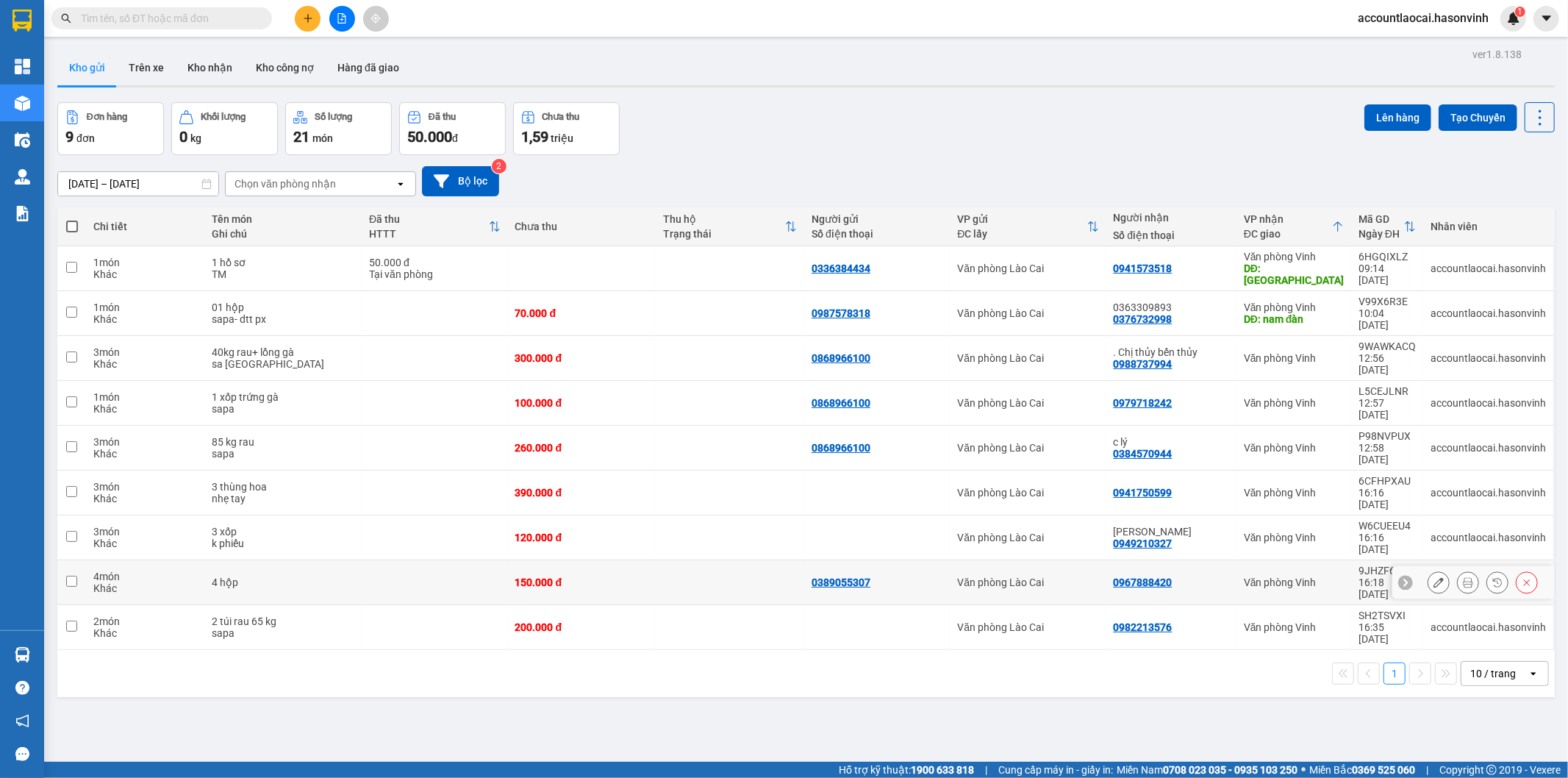
click at [594, 577] on div "150.000 đ" at bounding box center [583, 583] width 134 height 12
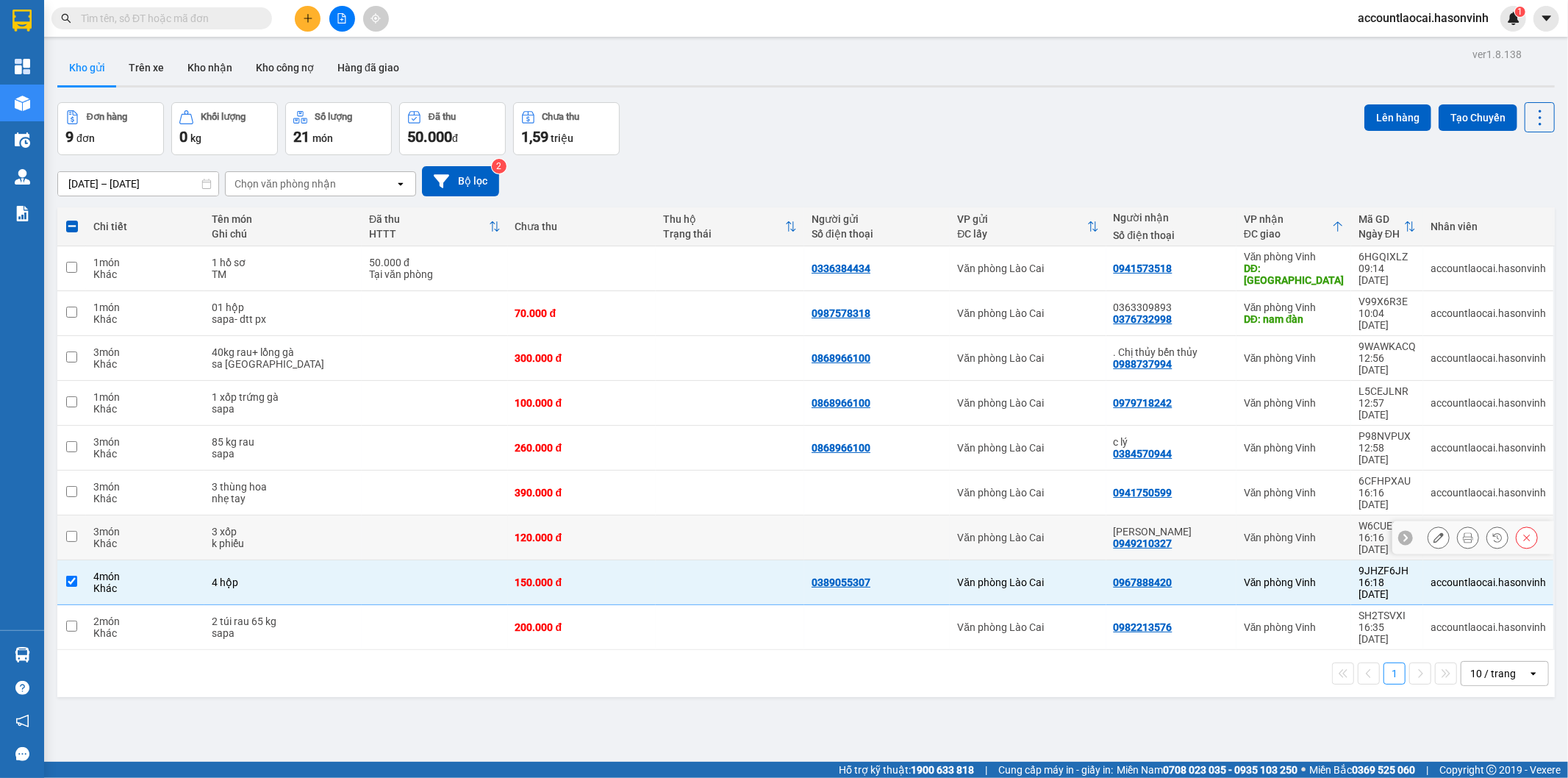
click at [594, 516] on td "120.000 đ" at bounding box center [582, 538] width 148 height 45
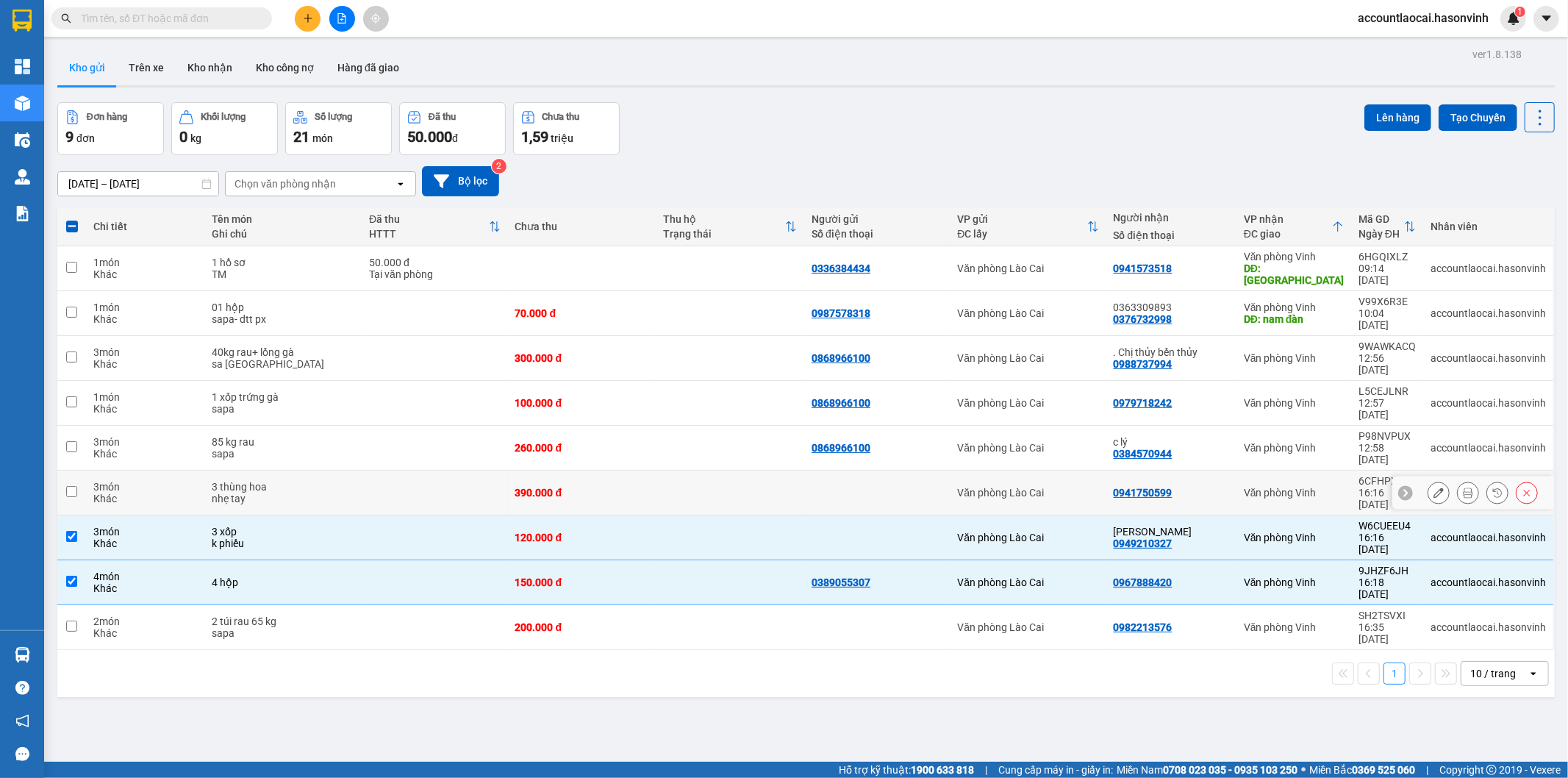
click at [601, 487] on div "390.000 đ" at bounding box center [583, 493] width 134 height 12
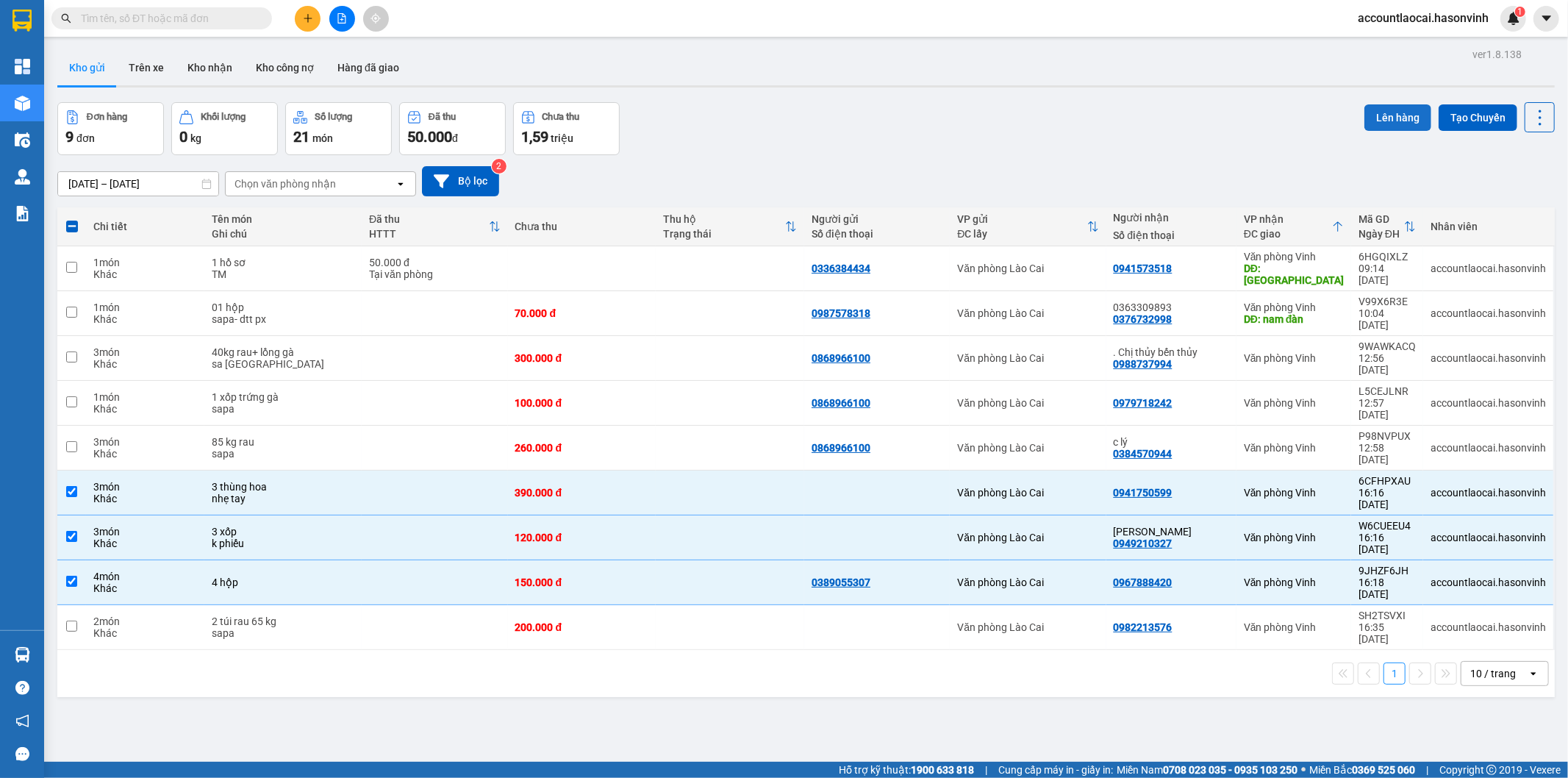
click at [1393, 106] on button "Lên hàng" at bounding box center [1398, 117] width 67 height 26
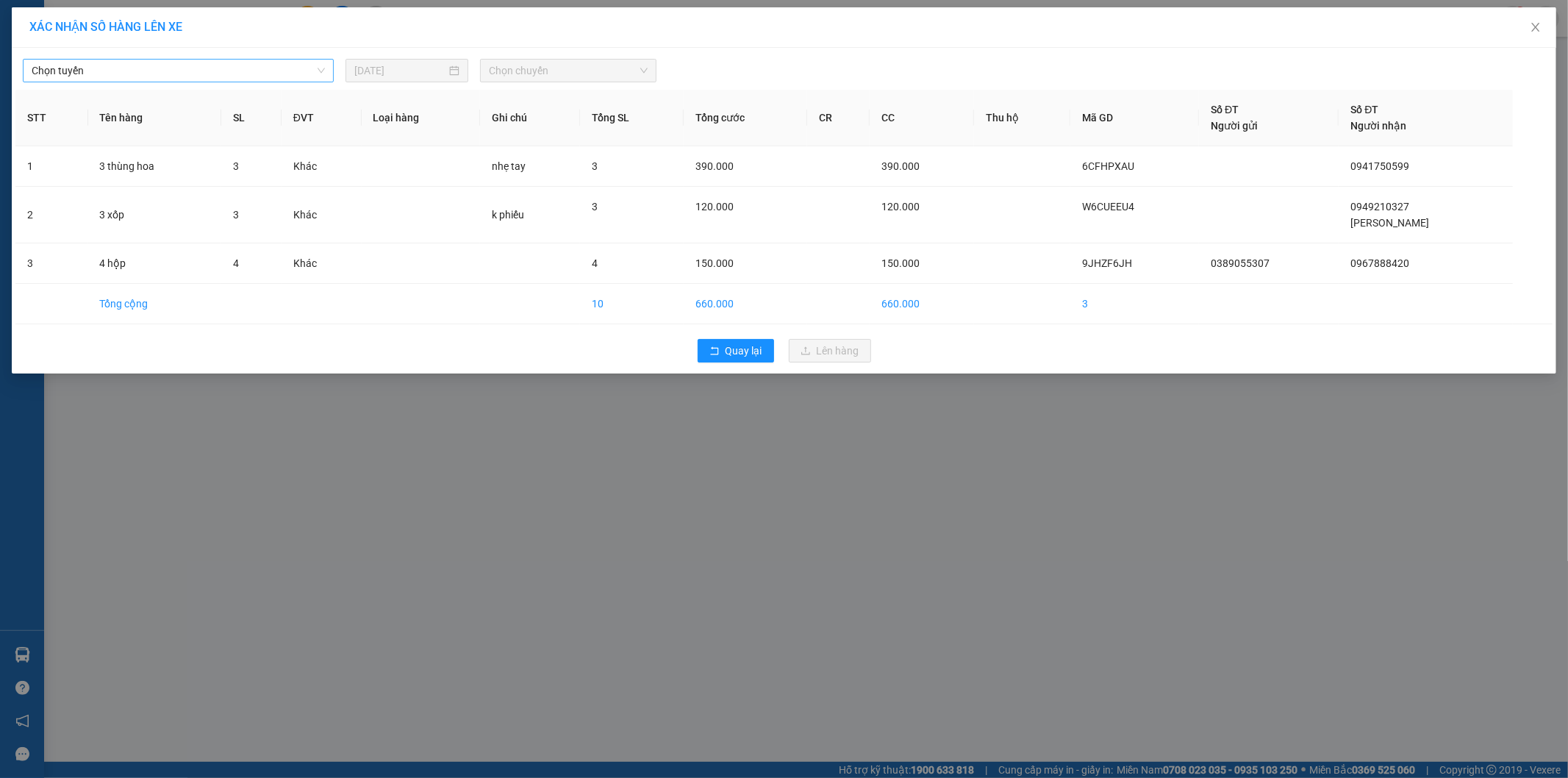
click at [152, 71] on span "Chọn tuyến" at bounding box center [178, 70] width 293 height 22
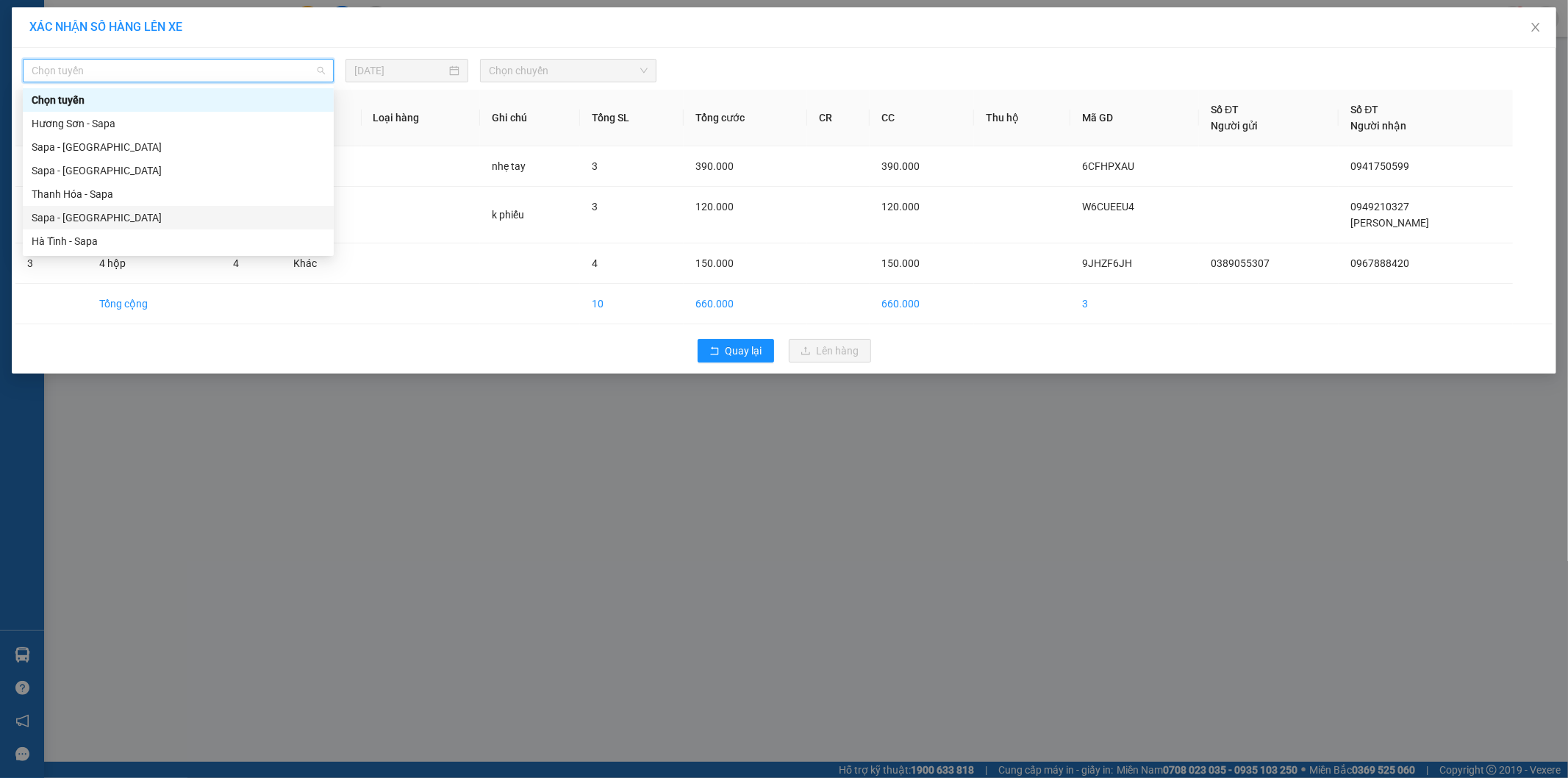
click at [89, 215] on div "Sapa - [GEOGRAPHIC_DATA]" at bounding box center [178, 217] width 293 height 16
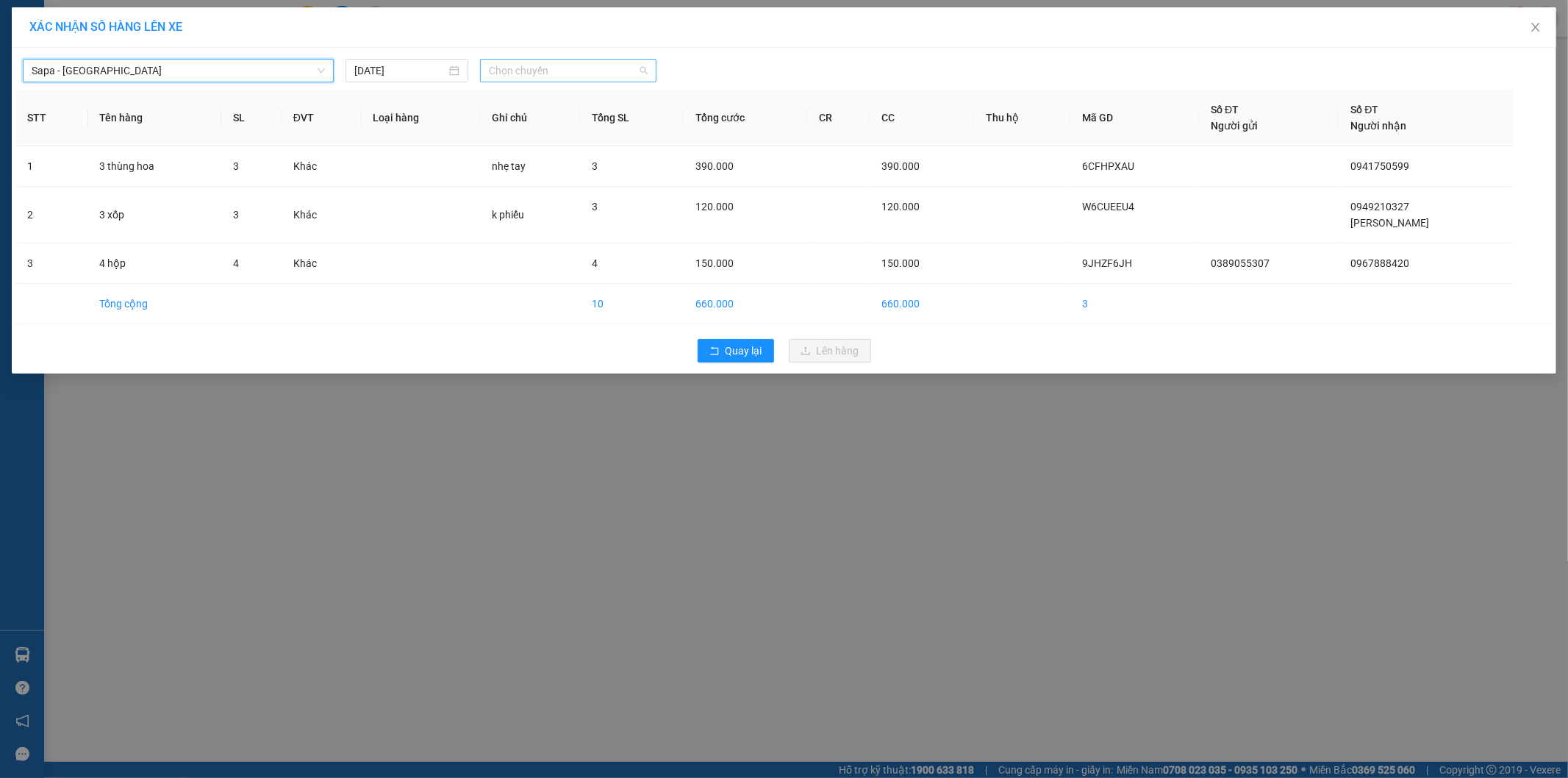
click at [563, 68] on span "Chọn chuyến" at bounding box center [568, 70] width 159 height 22
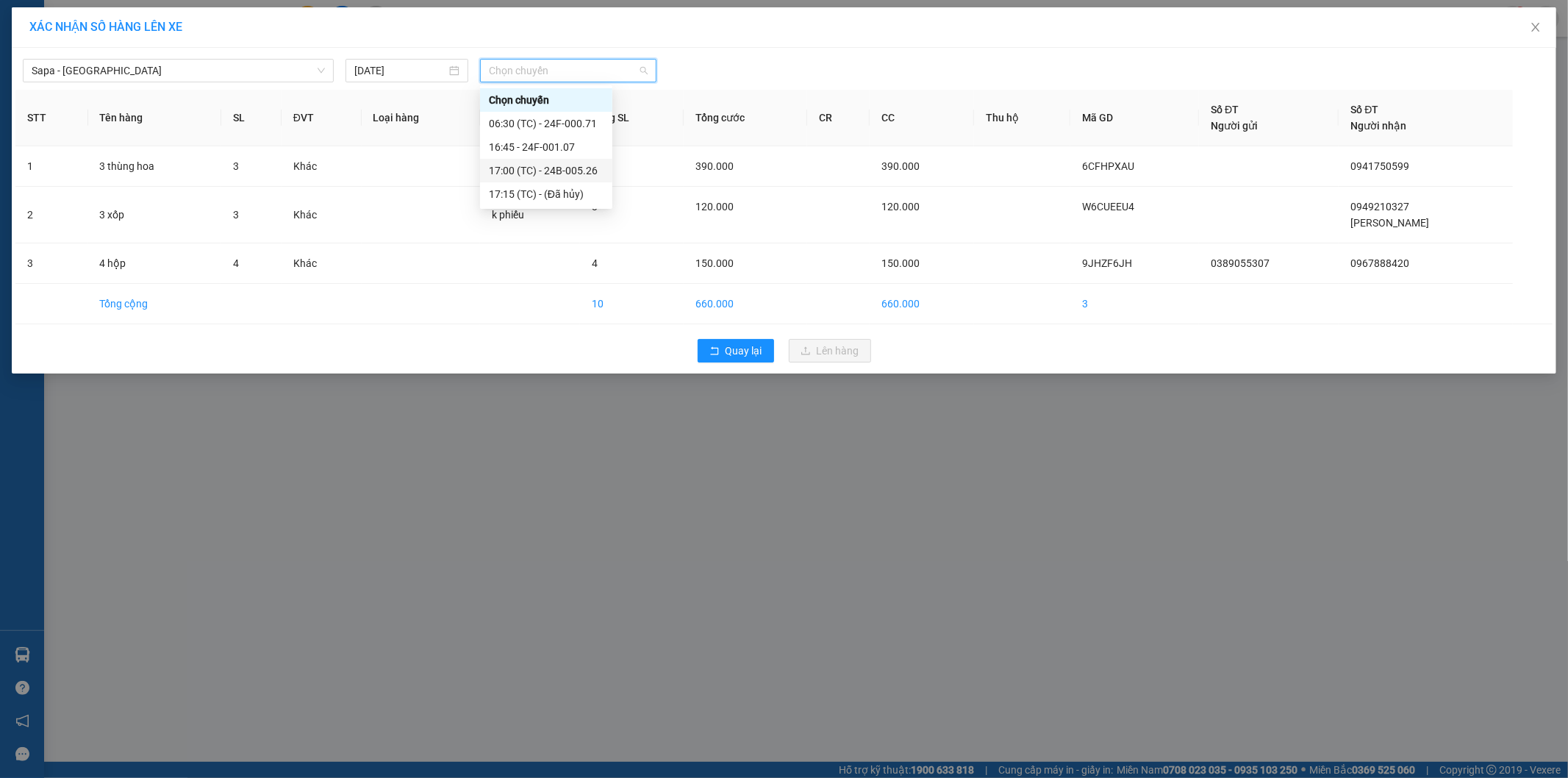
click at [593, 166] on div "17:00 (TC) - 24B-005.26" at bounding box center [546, 170] width 115 height 16
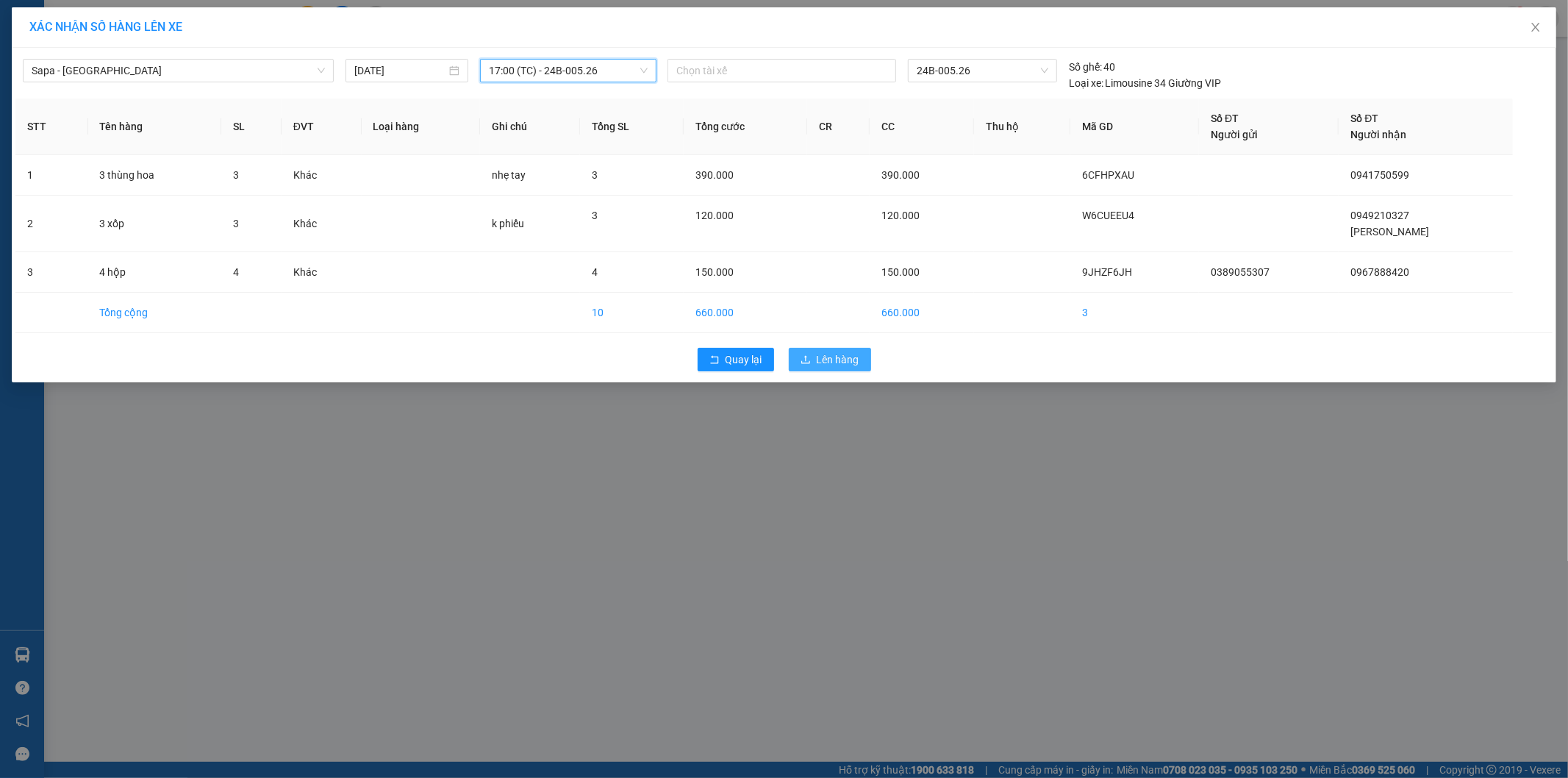
click at [833, 354] on button "Lên hàng" at bounding box center [830, 359] width 82 height 23
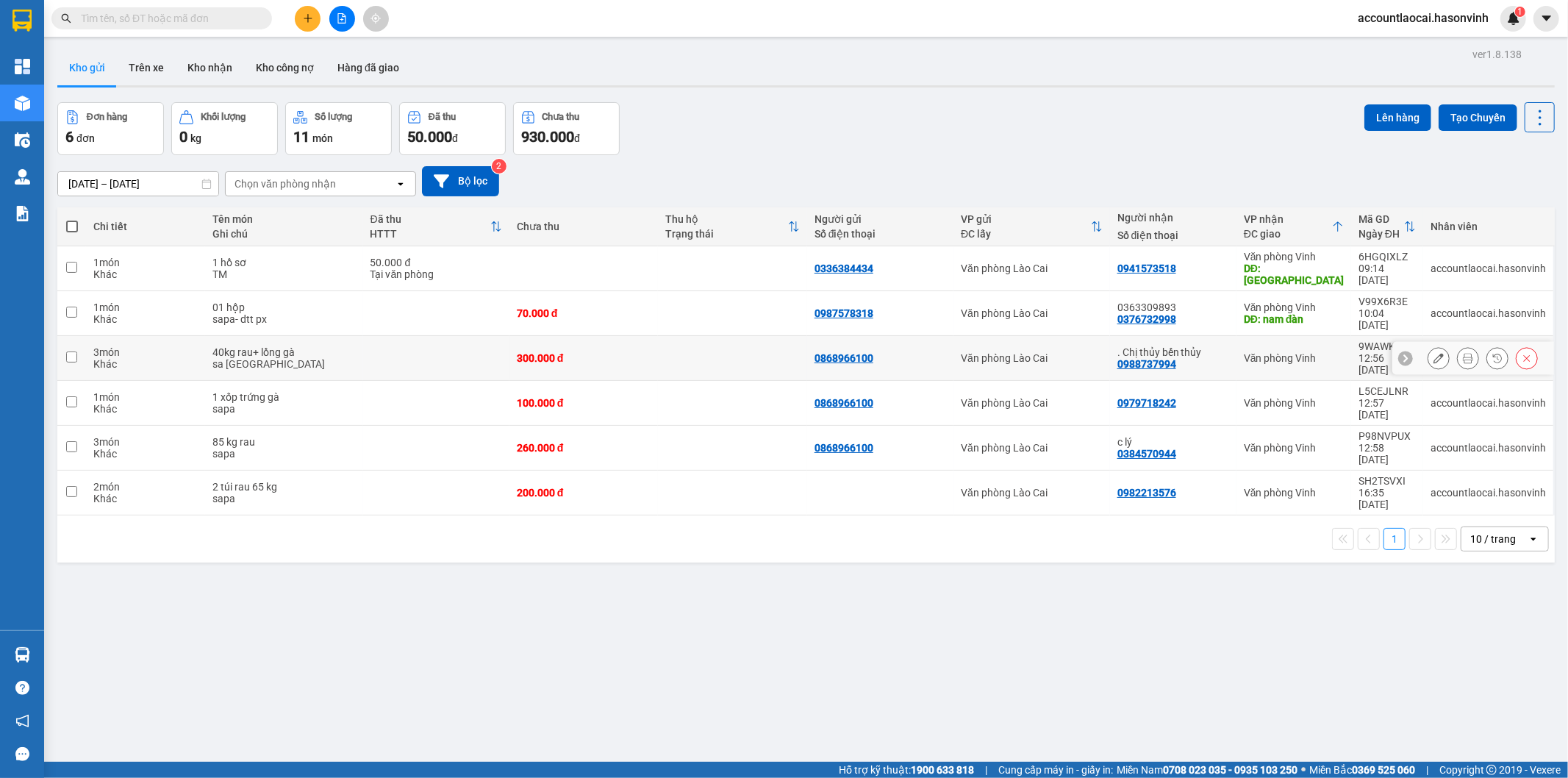
click at [1221, 346] on div ". Chị thủy bến thủy" at bounding box center [1173, 353] width 112 height 12
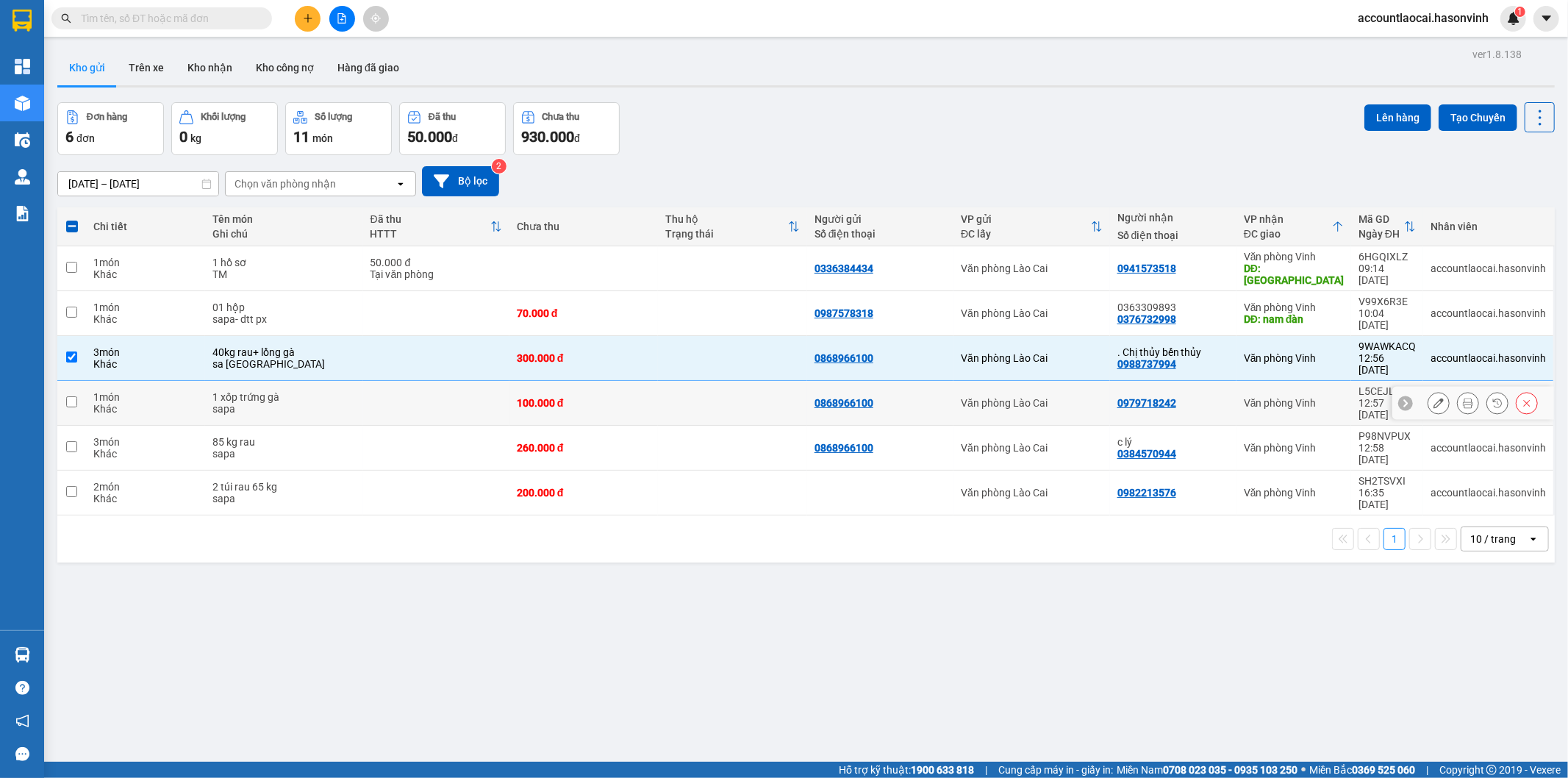
click at [1195, 397] on div "0979718242" at bounding box center [1173, 403] width 112 height 12
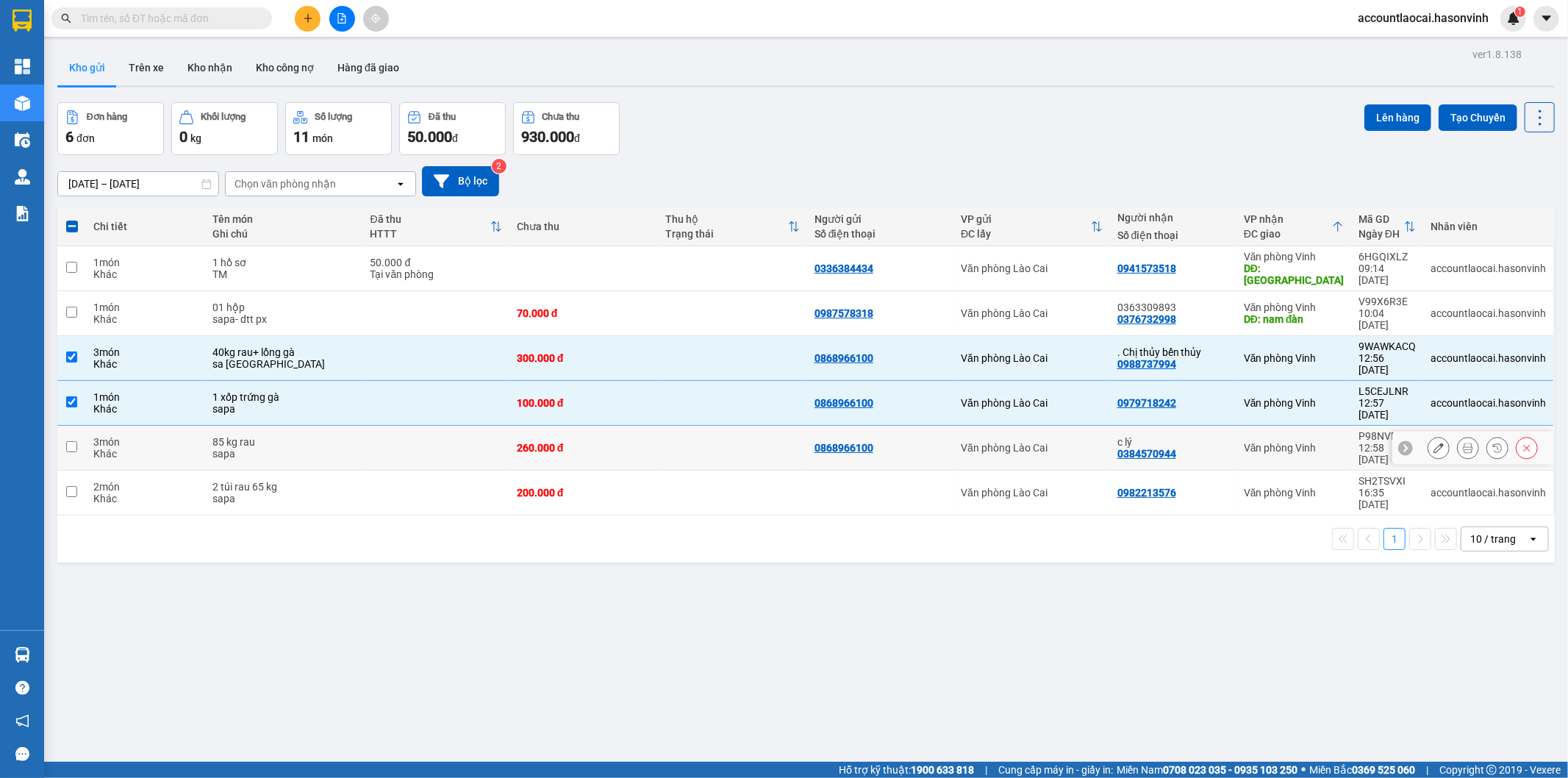
click at [1185, 436] on div "c lý 0384570944" at bounding box center [1173, 447] width 112 height 23
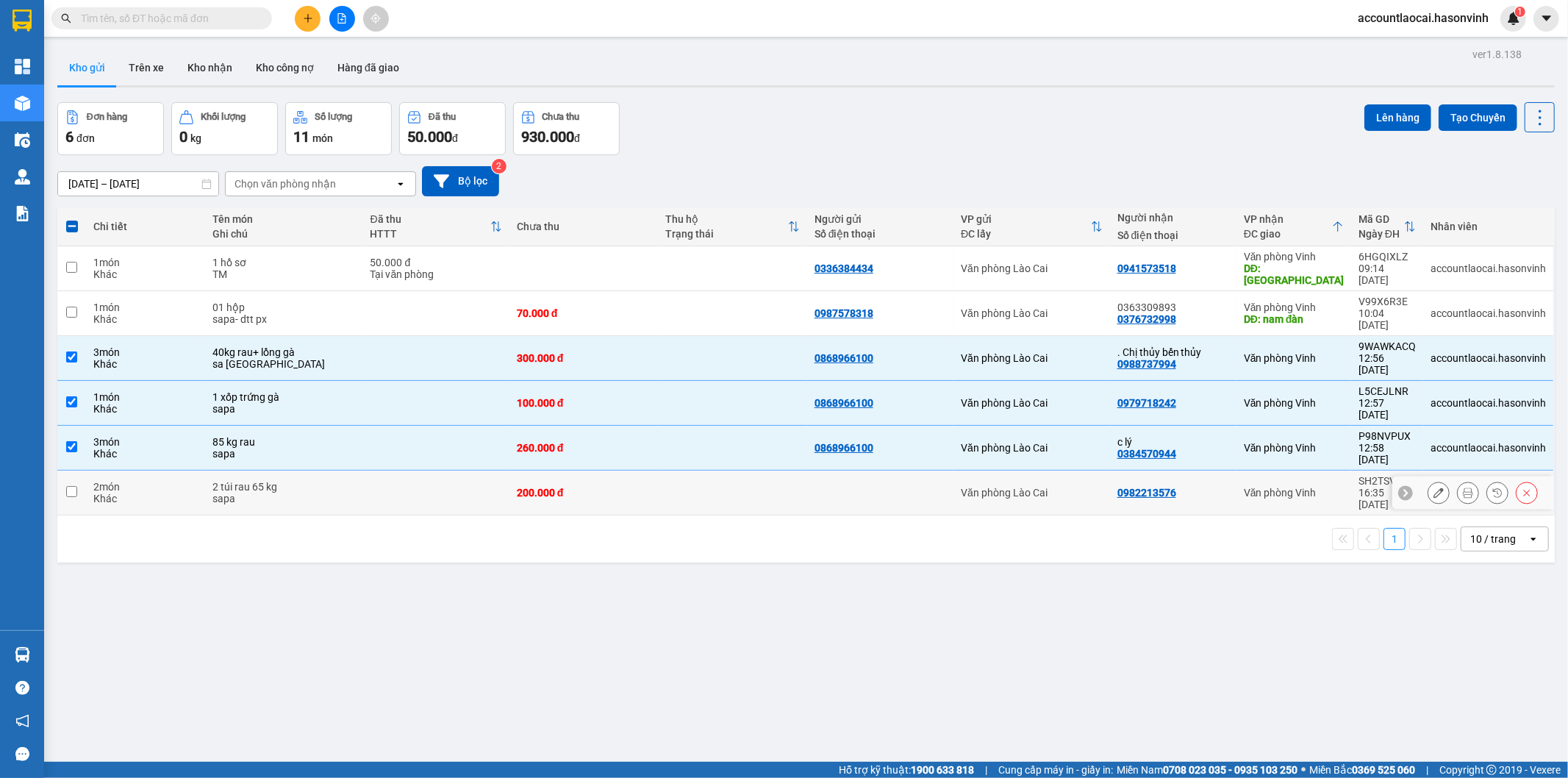
click at [1189, 487] on div "0982213576" at bounding box center [1173, 493] width 112 height 12
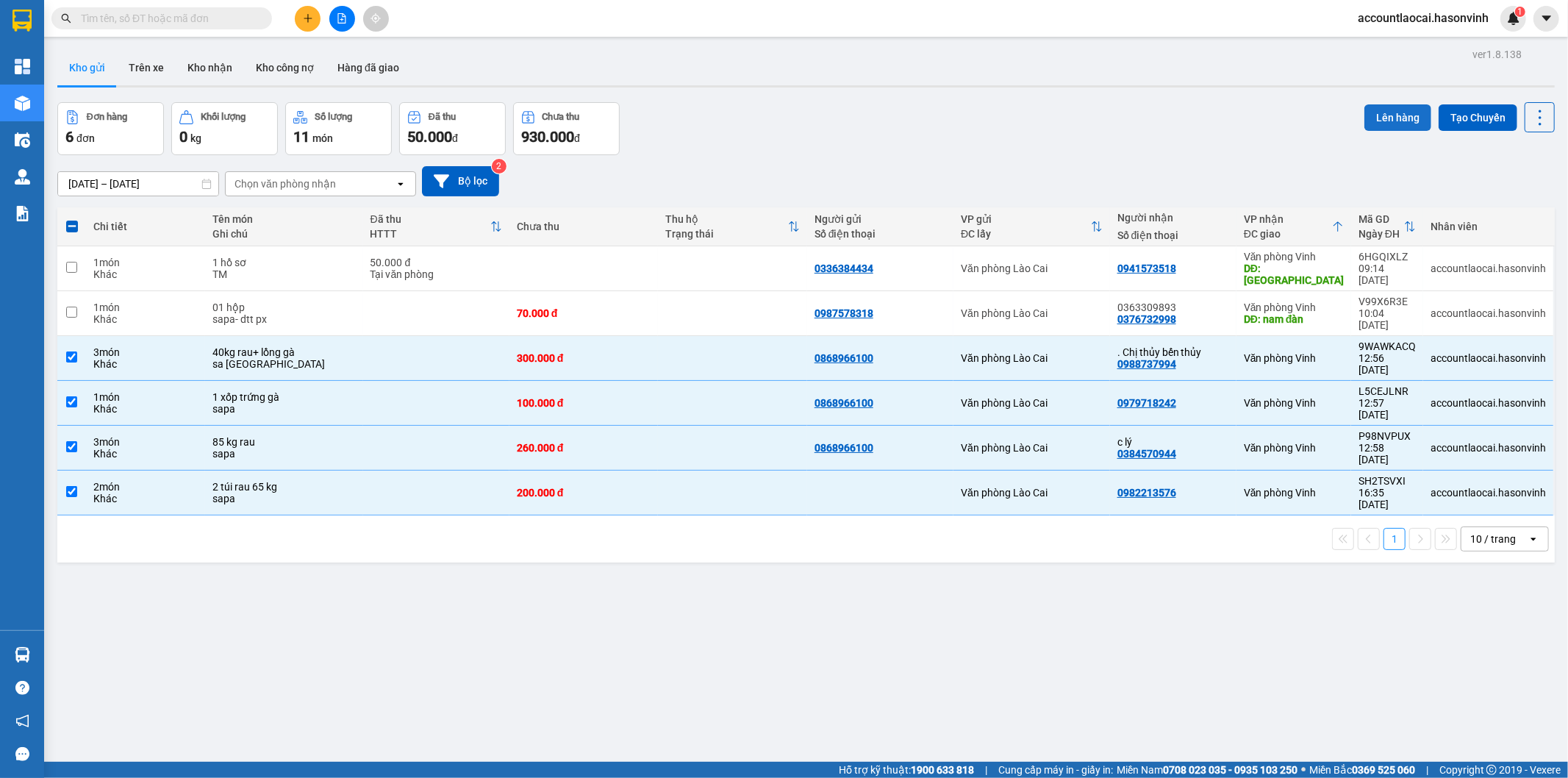
click at [1390, 106] on button "Lên hàng" at bounding box center [1398, 117] width 67 height 26
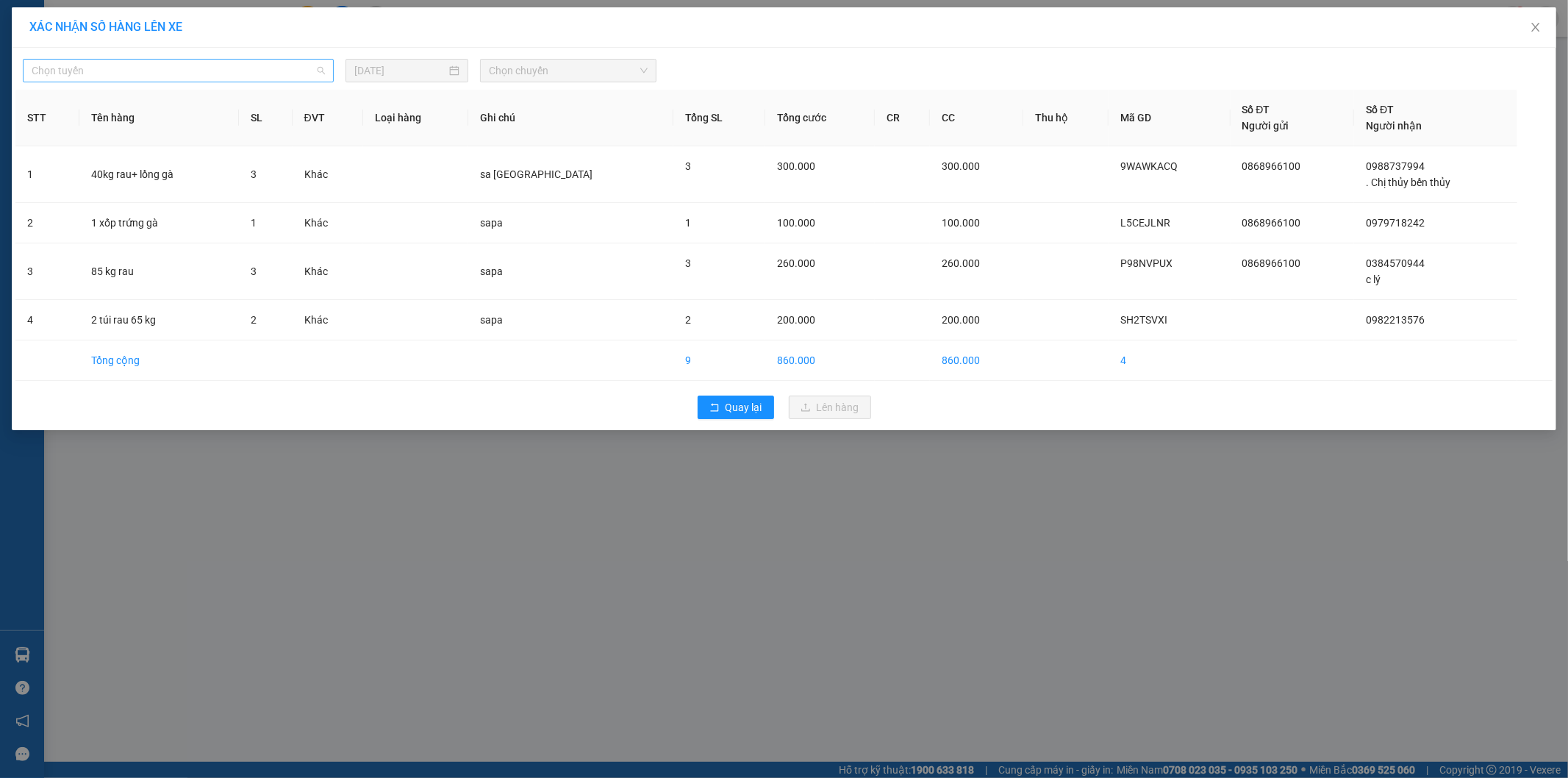
drag, startPoint x: 98, startPoint y: 67, endPoint x: 92, endPoint y: 115, distance: 48.4
click at [98, 67] on span "Chọn tuyến" at bounding box center [178, 70] width 293 height 22
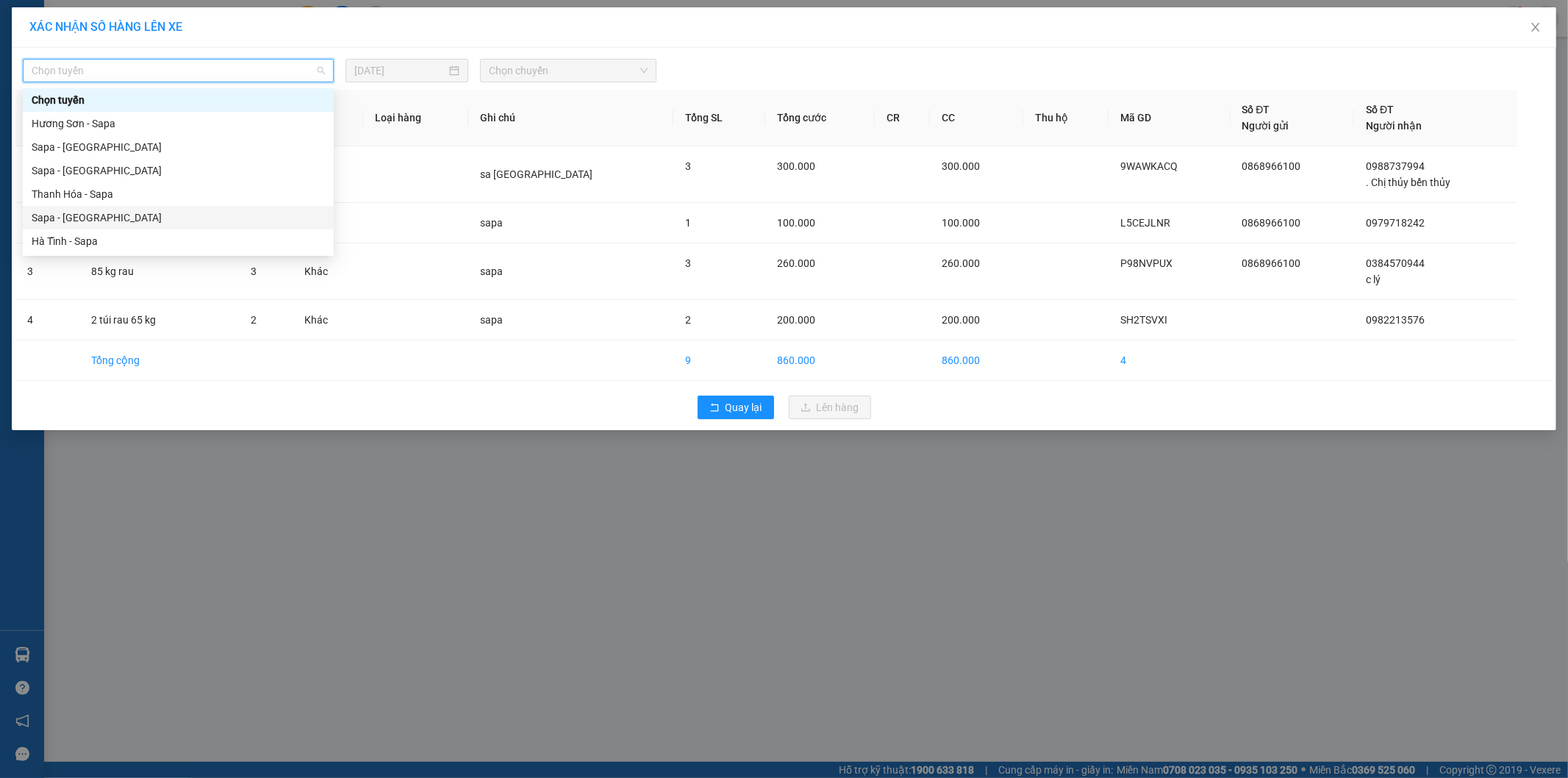
click at [81, 214] on div "Sapa - [GEOGRAPHIC_DATA]" at bounding box center [178, 217] width 293 height 16
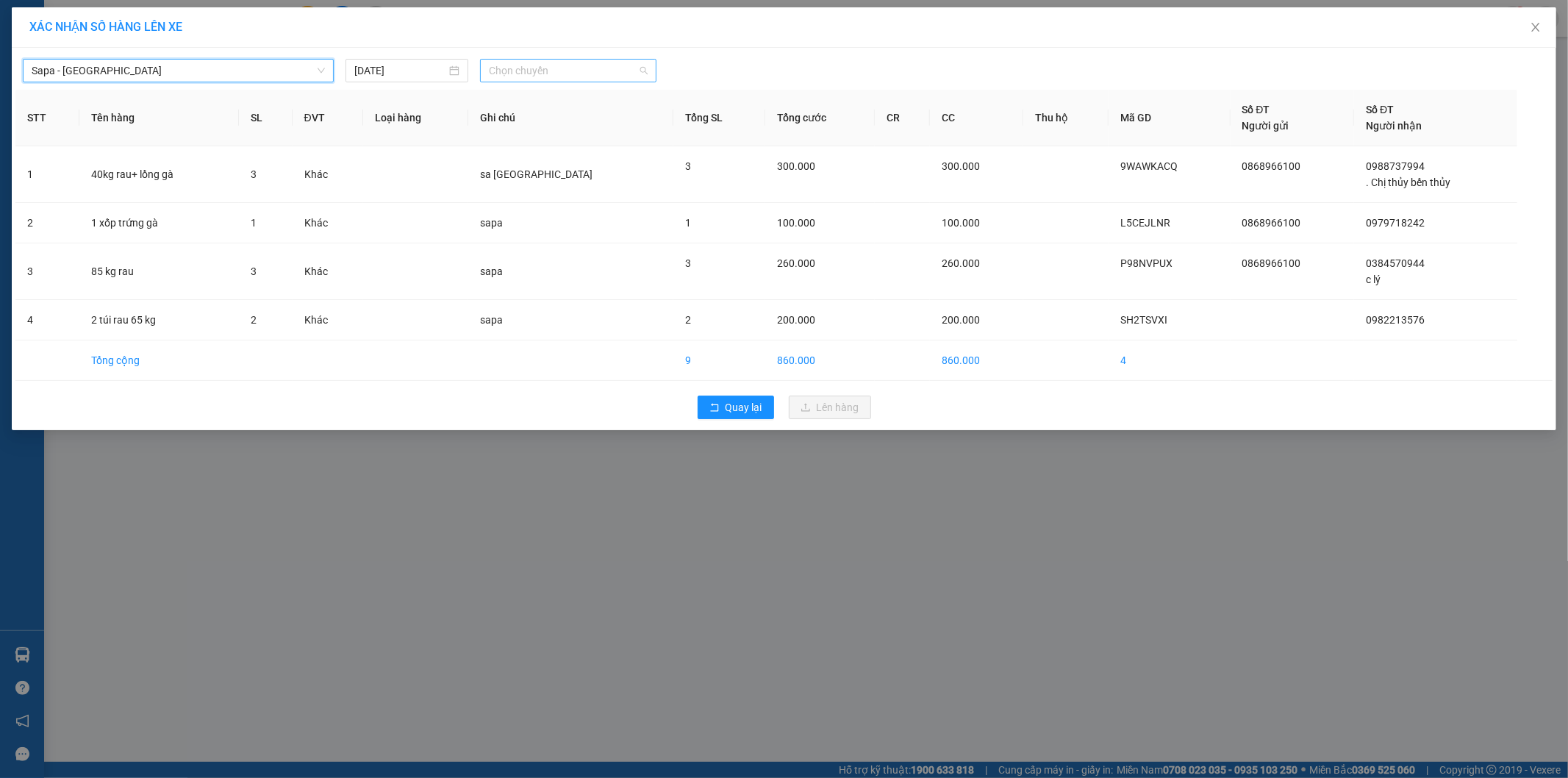
click at [583, 69] on span "Chọn chuyến" at bounding box center [568, 70] width 159 height 22
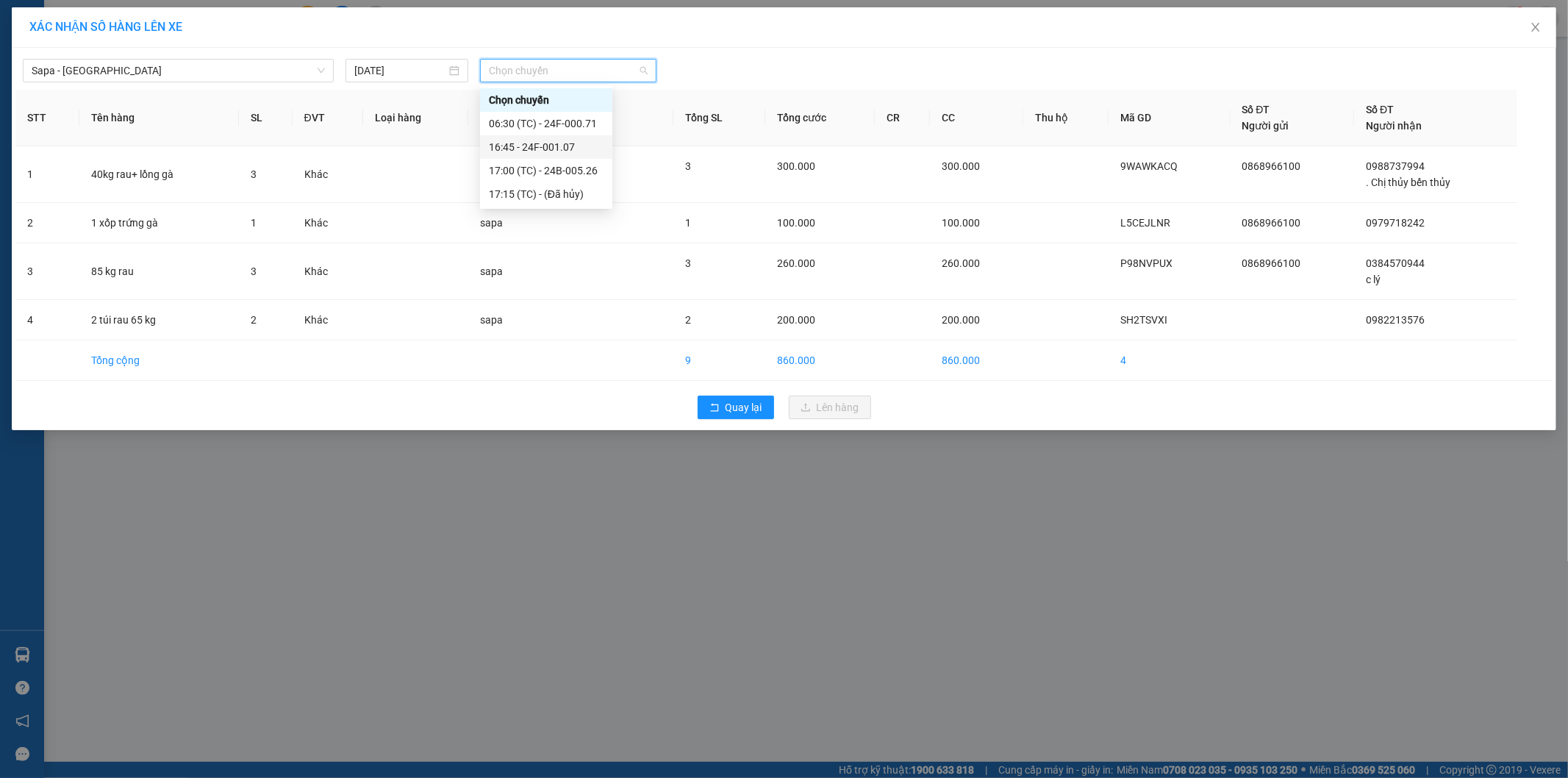
click at [576, 150] on div "16:45 - 24F-001.07" at bounding box center [546, 147] width 115 height 16
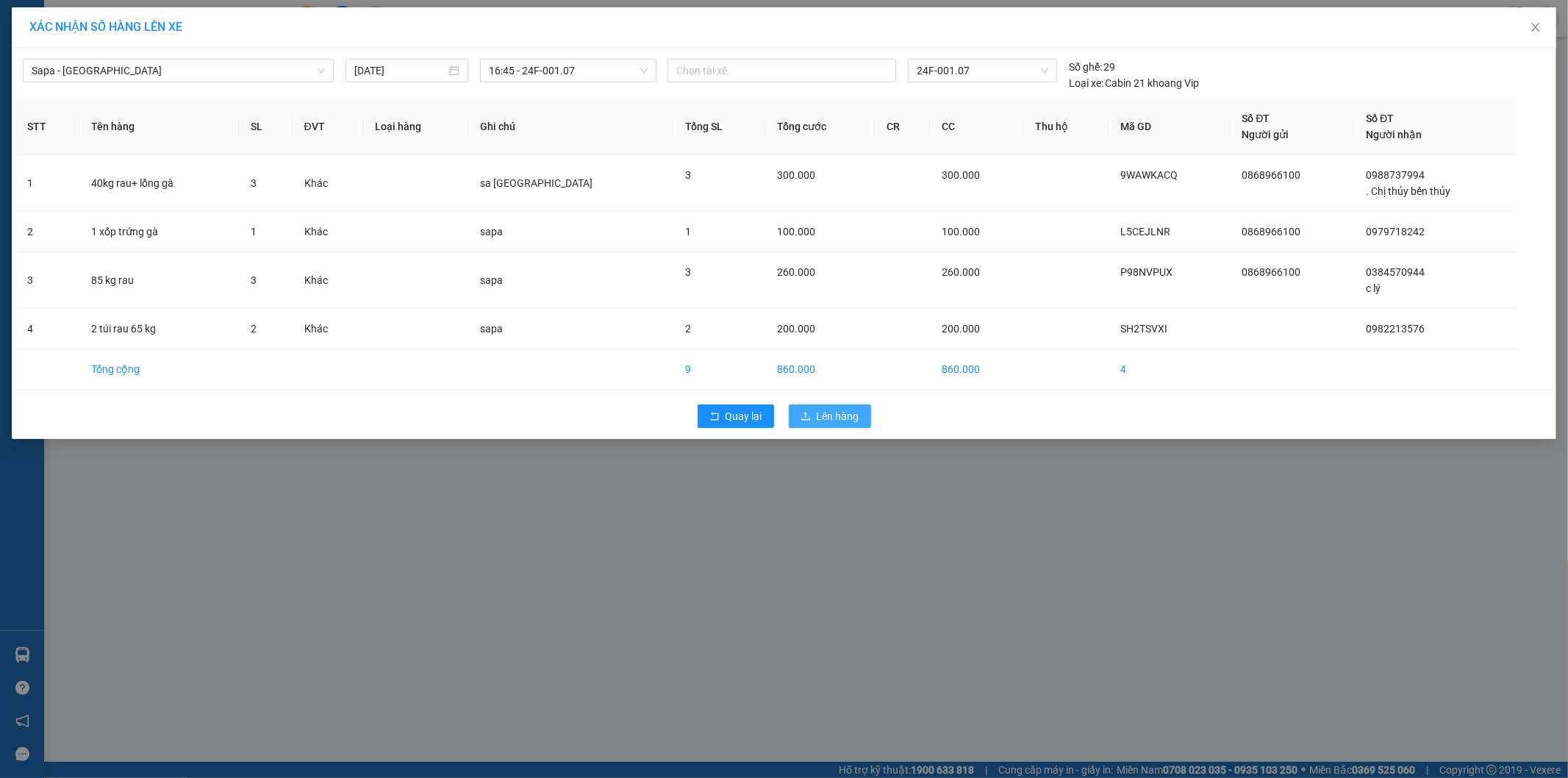
click at [824, 415] on span "Lên hàng" at bounding box center [838, 416] width 43 height 16
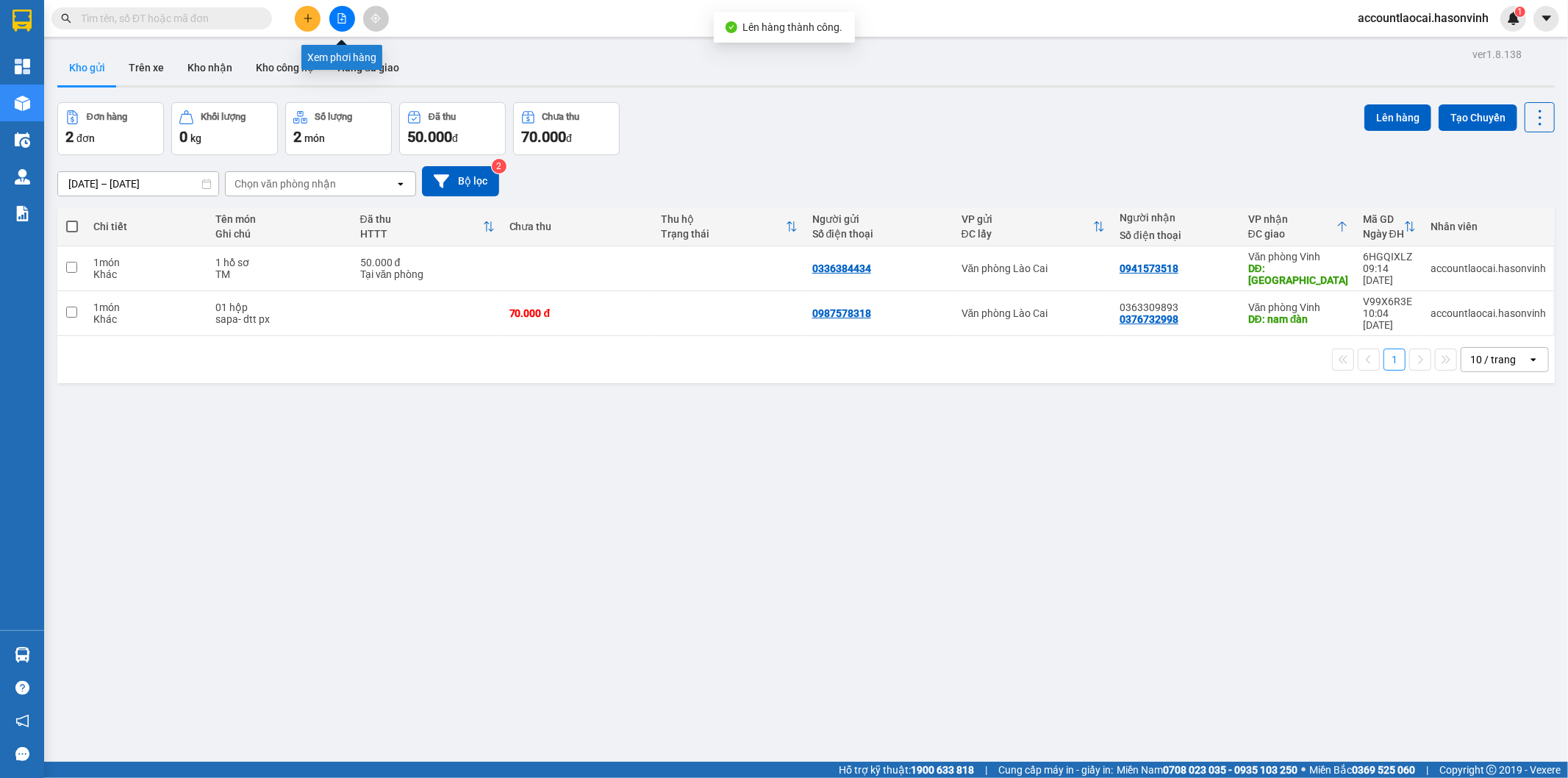
click at [341, 18] on icon "file-add" at bounding box center [342, 18] width 10 height 10
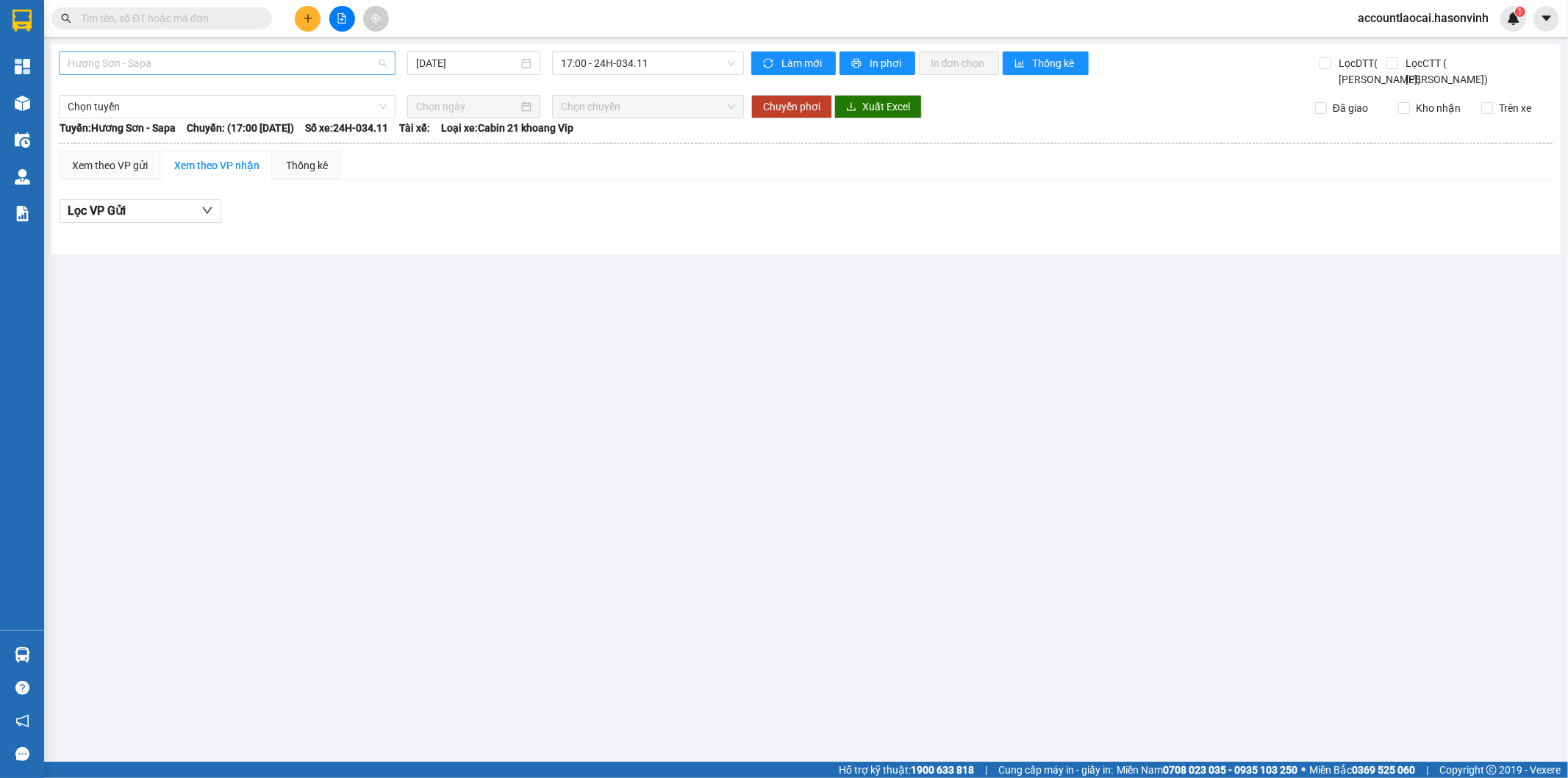
click at [200, 71] on span "Hương Sơn - Sapa" at bounding box center [227, 63] width 320 height 22
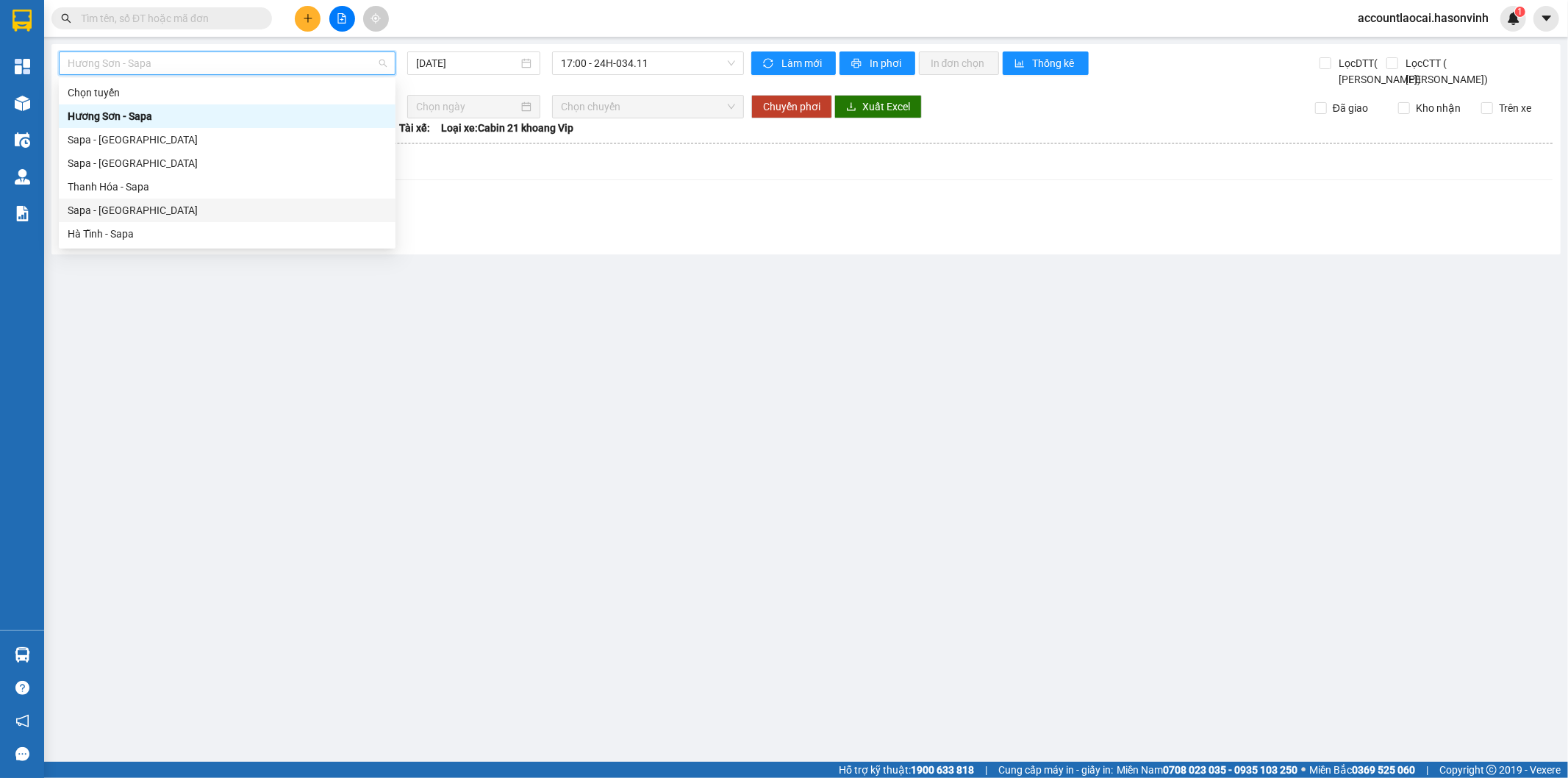
click at [122, 211] on div "Sapa - [GEOGRAPHIC_DATA]" at bounding box center [227, 210] width 320 height 16
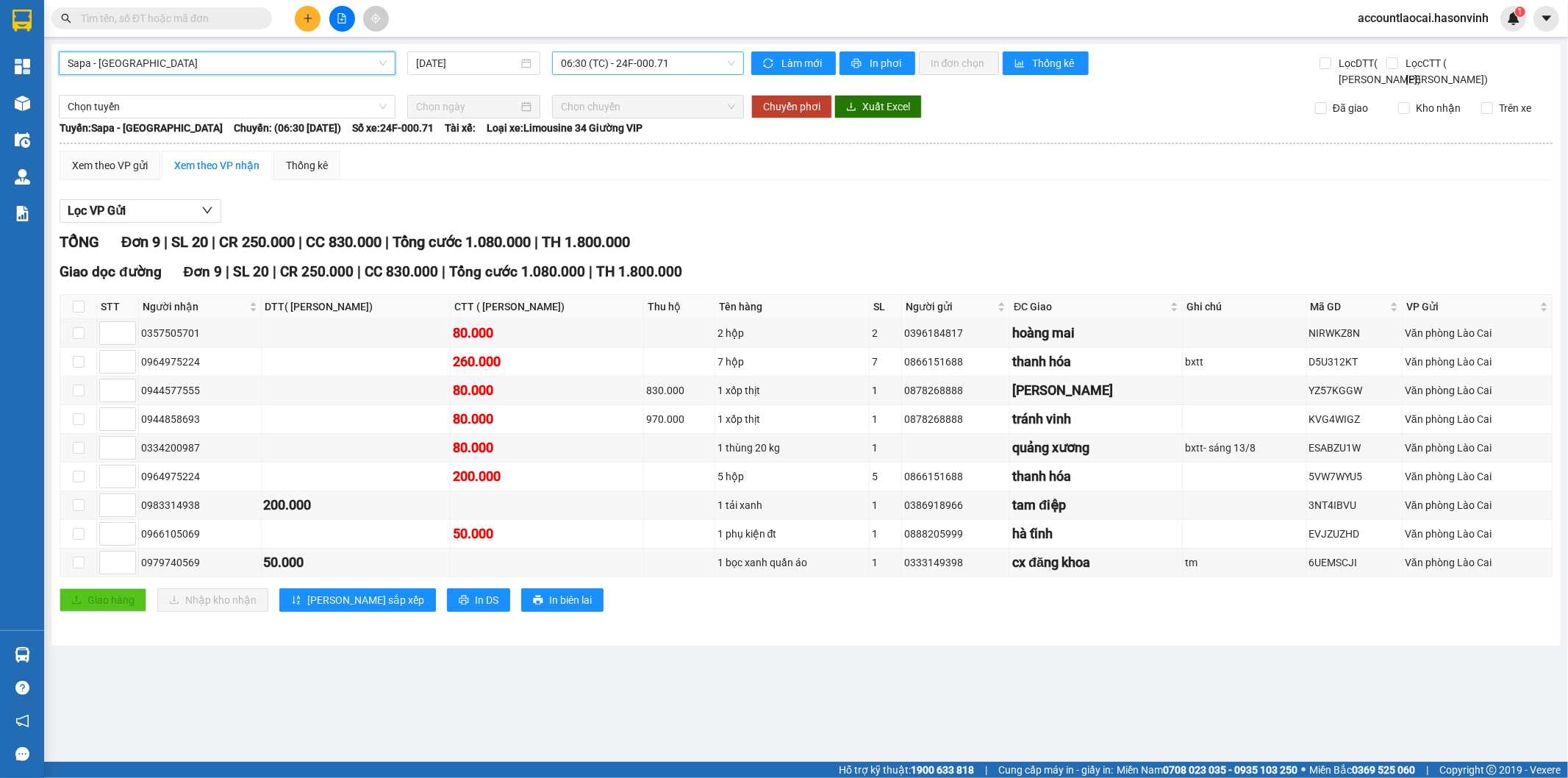
click at [680, 60] on span "06:30 (TC) - 24F-000.71" at bounding box center [648, 63] width 174 height 22
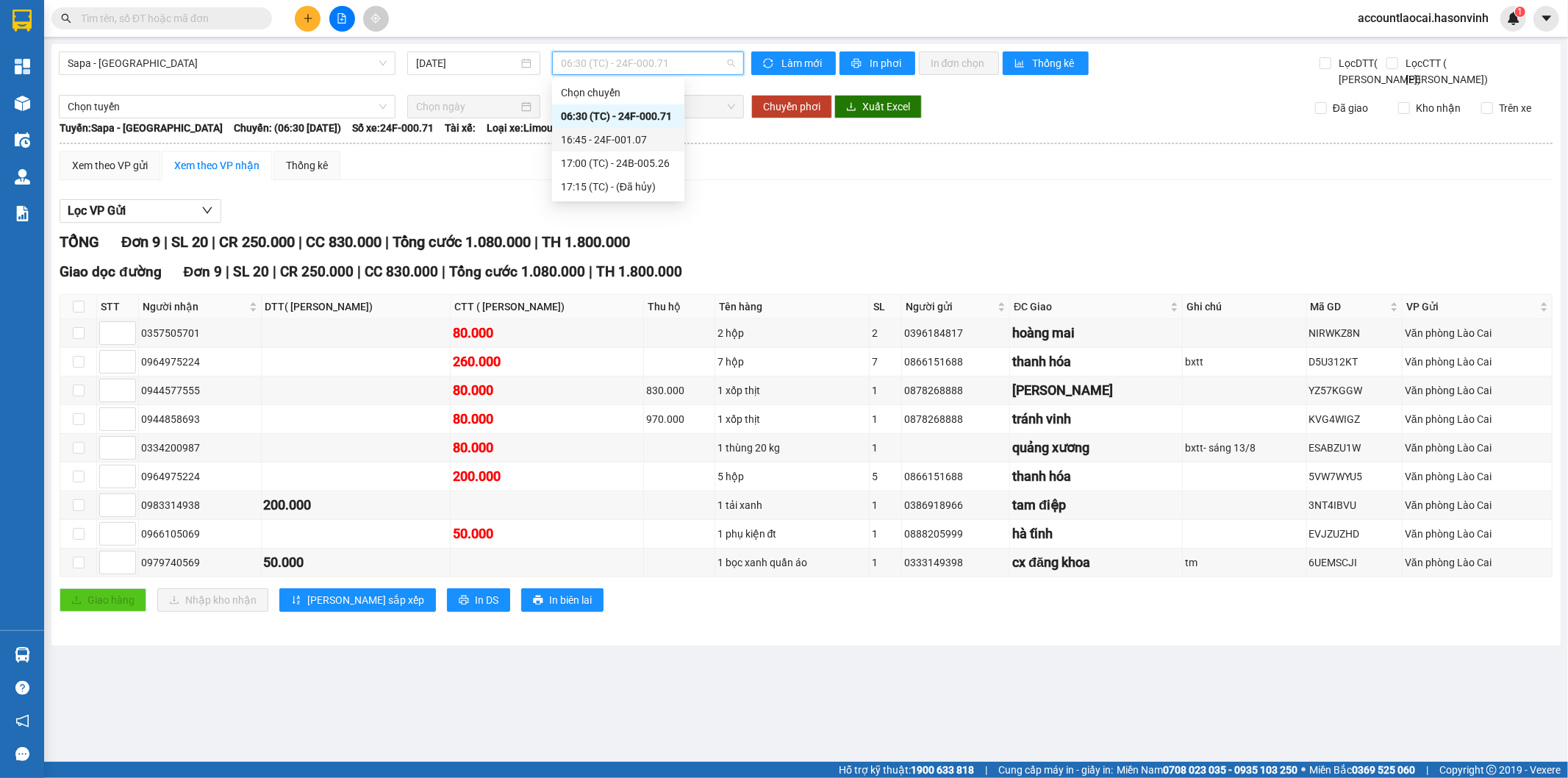
click at [652, 138] on div "16:45 - 24F-001.07" at bounding box center [618, 140] width 115 height 16
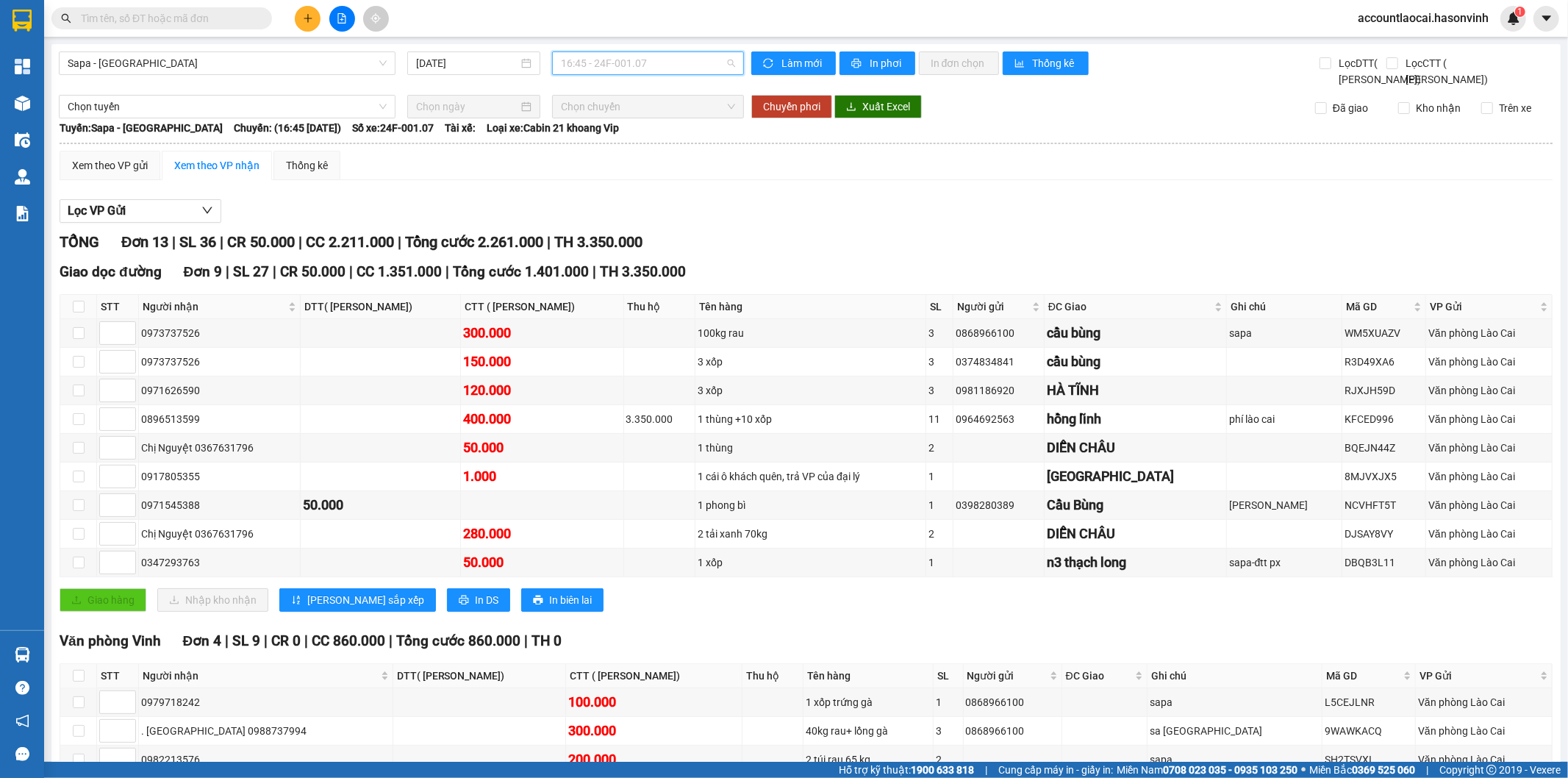
drag, startPoint x: 688, startPoint y: 65, endPoint x: 668, endPoint y: 130, distance: 68.0
click at [686, 64] on span "16:45 - 24F-001.07" at bounding box center [648, 63] width 174 height 22
click at [653, 162] on div "17:00 (TC) - 24B-005.26" at bounding box center [615, 163] width 115 height 16
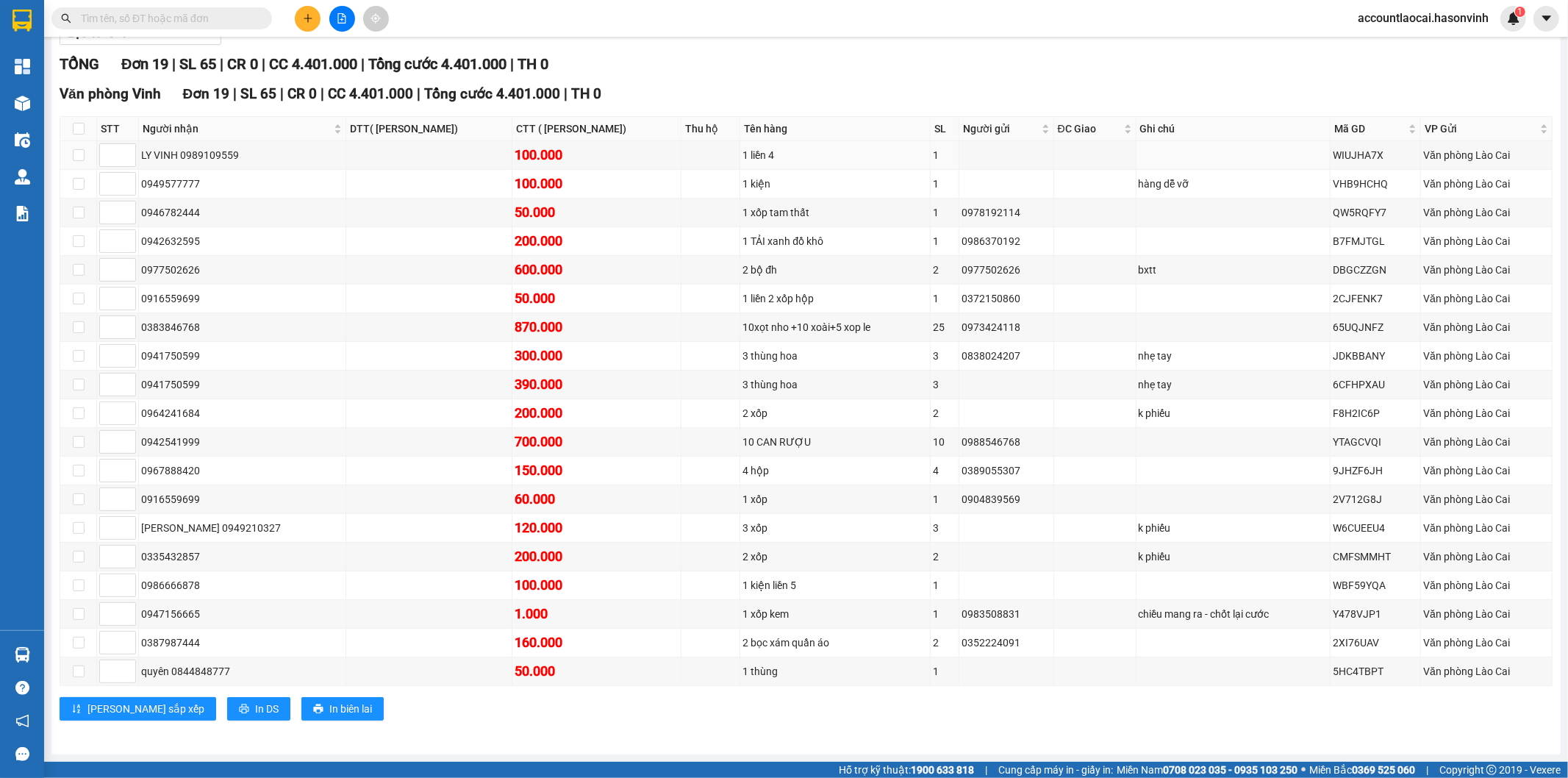
scroll to position [116, 0]
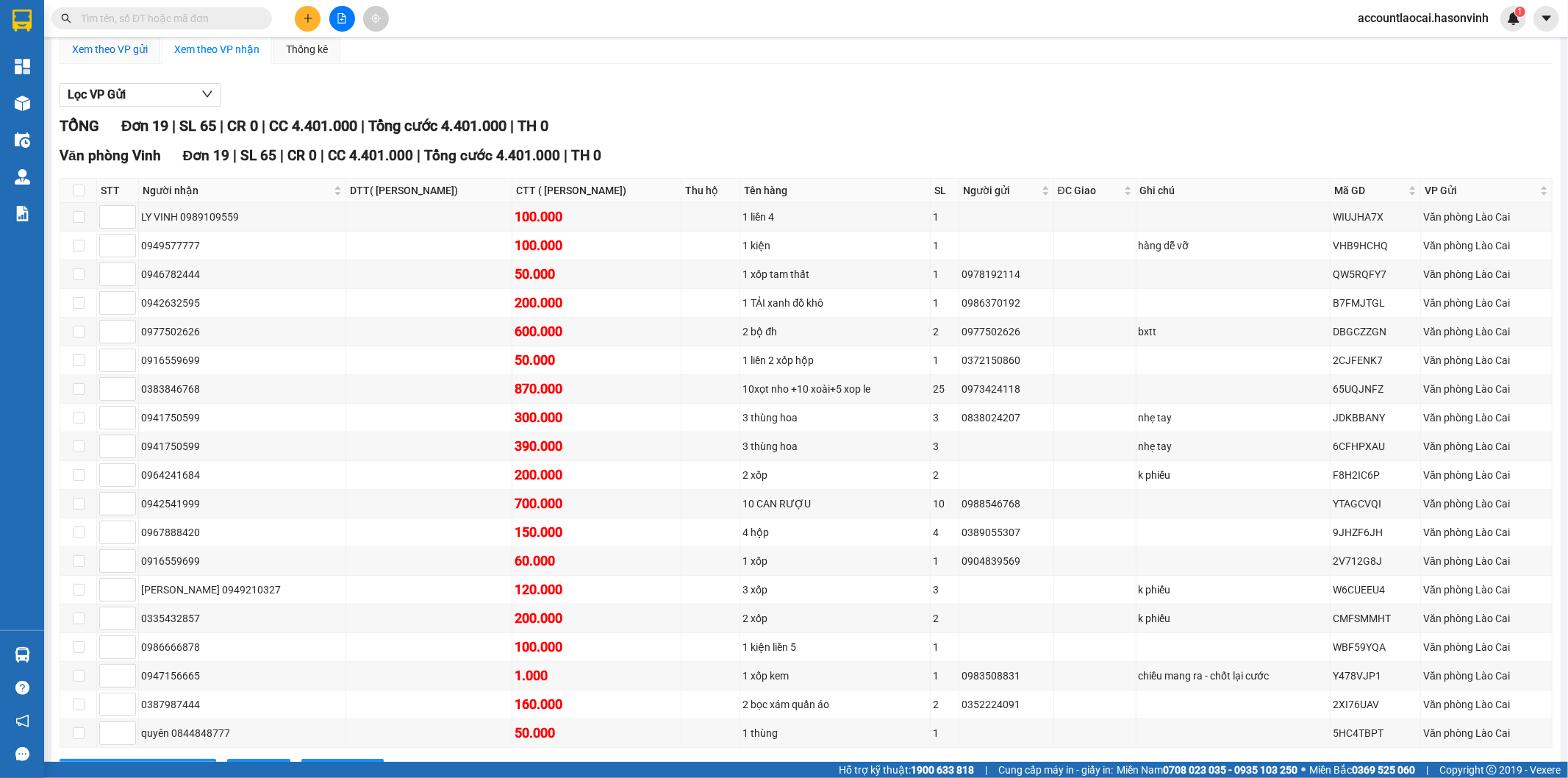
click at [122, 57] on div "Xem theo VP gửi" at bounding box center [109, 49] width 76 height 16
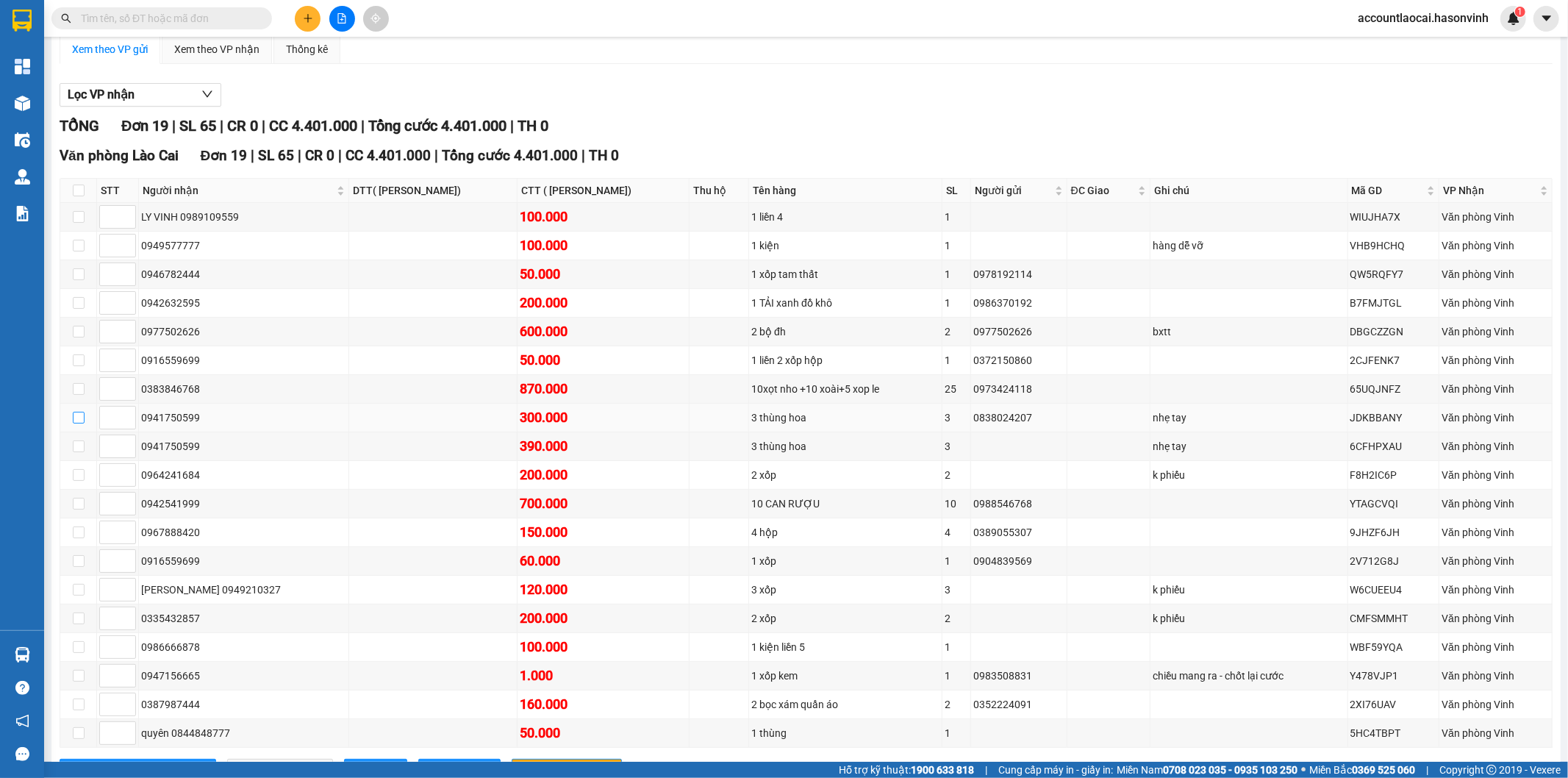
click at [78, 424] on input "checkbox" at bounding box center [79, 418] width 12 height 12
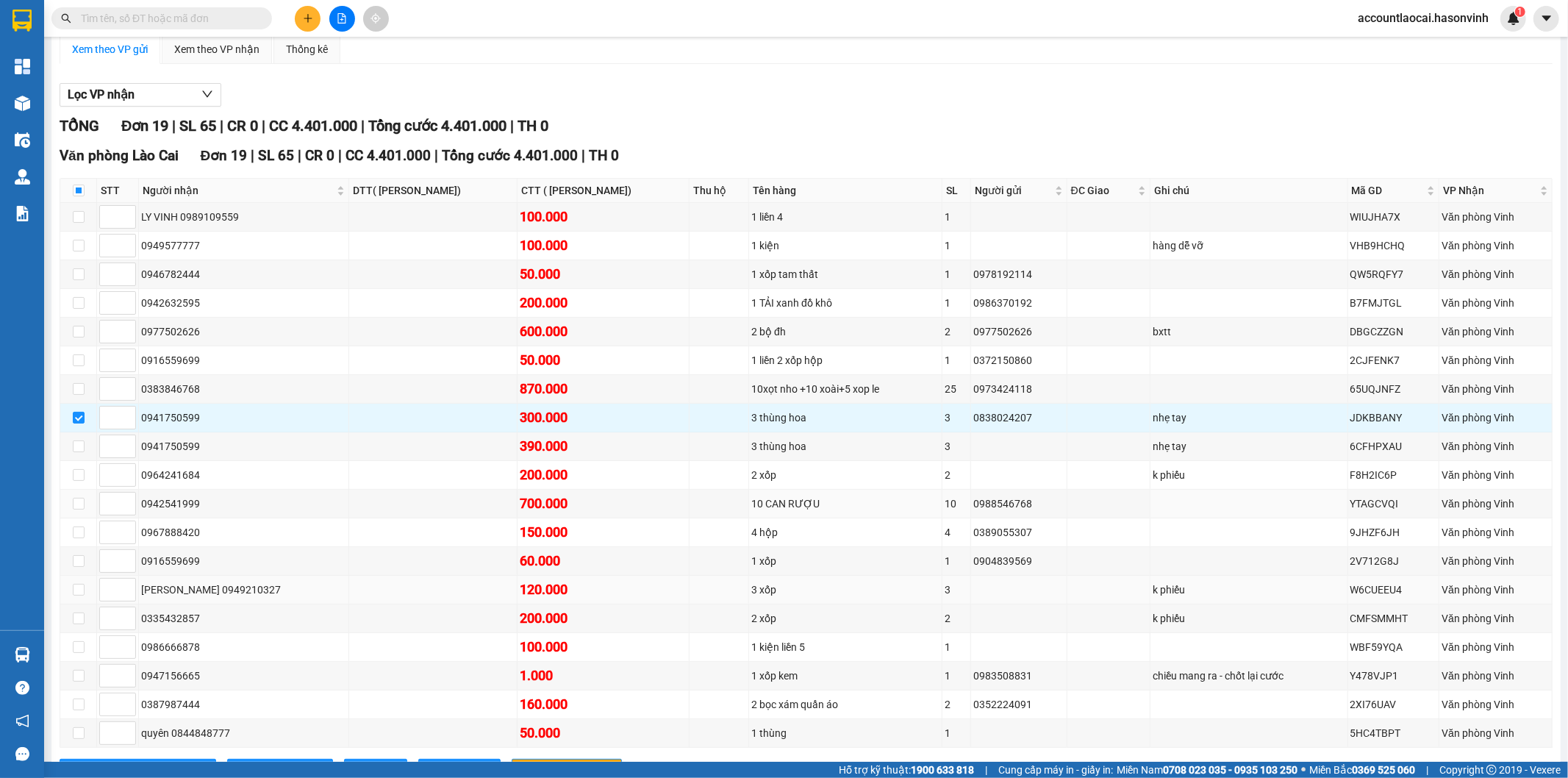
scroll to position [199, 0]
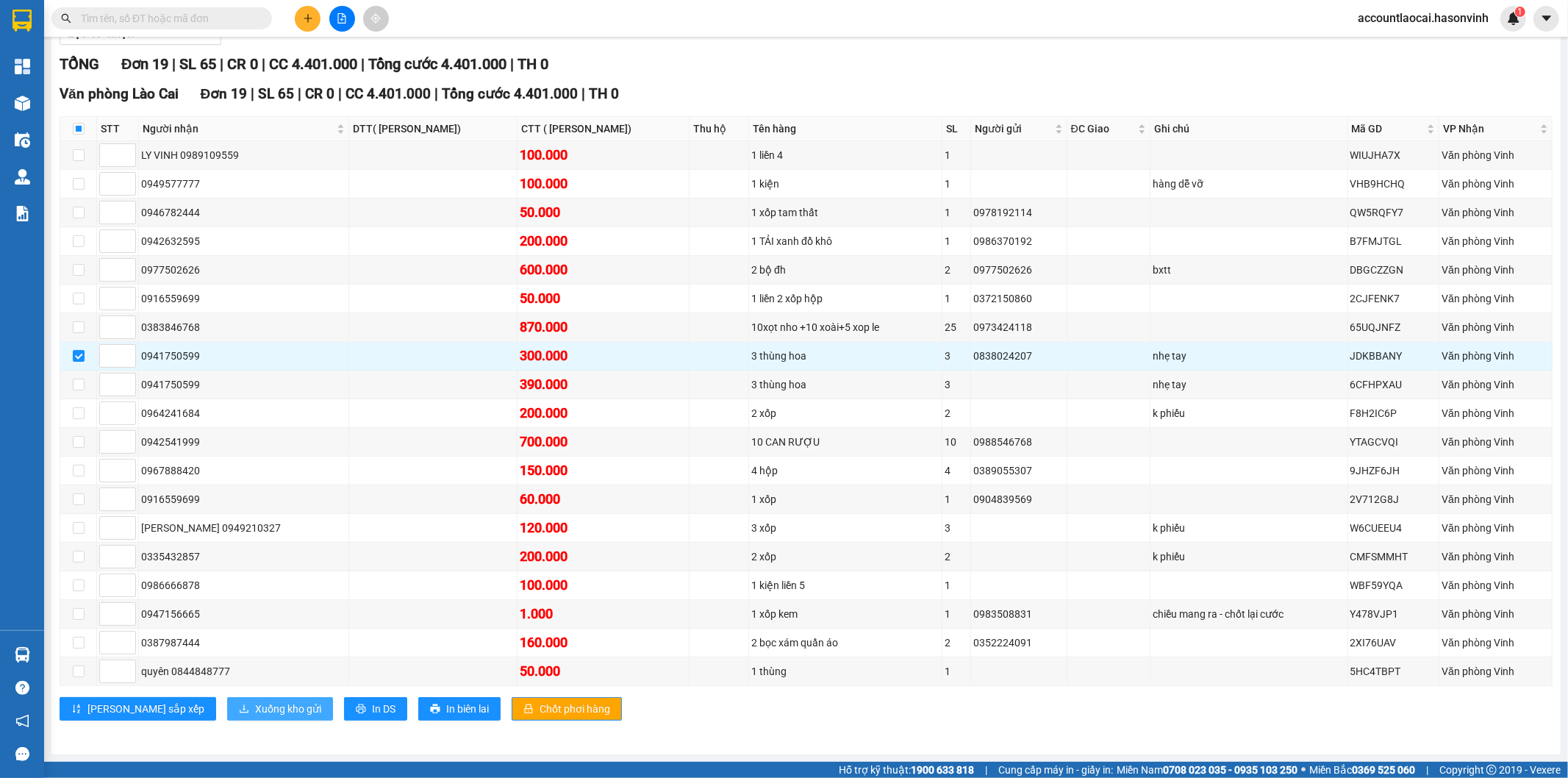
click at [255, 712] on span "Xuống kho gửi" at bounding box center [288, 709] width 66 height 16
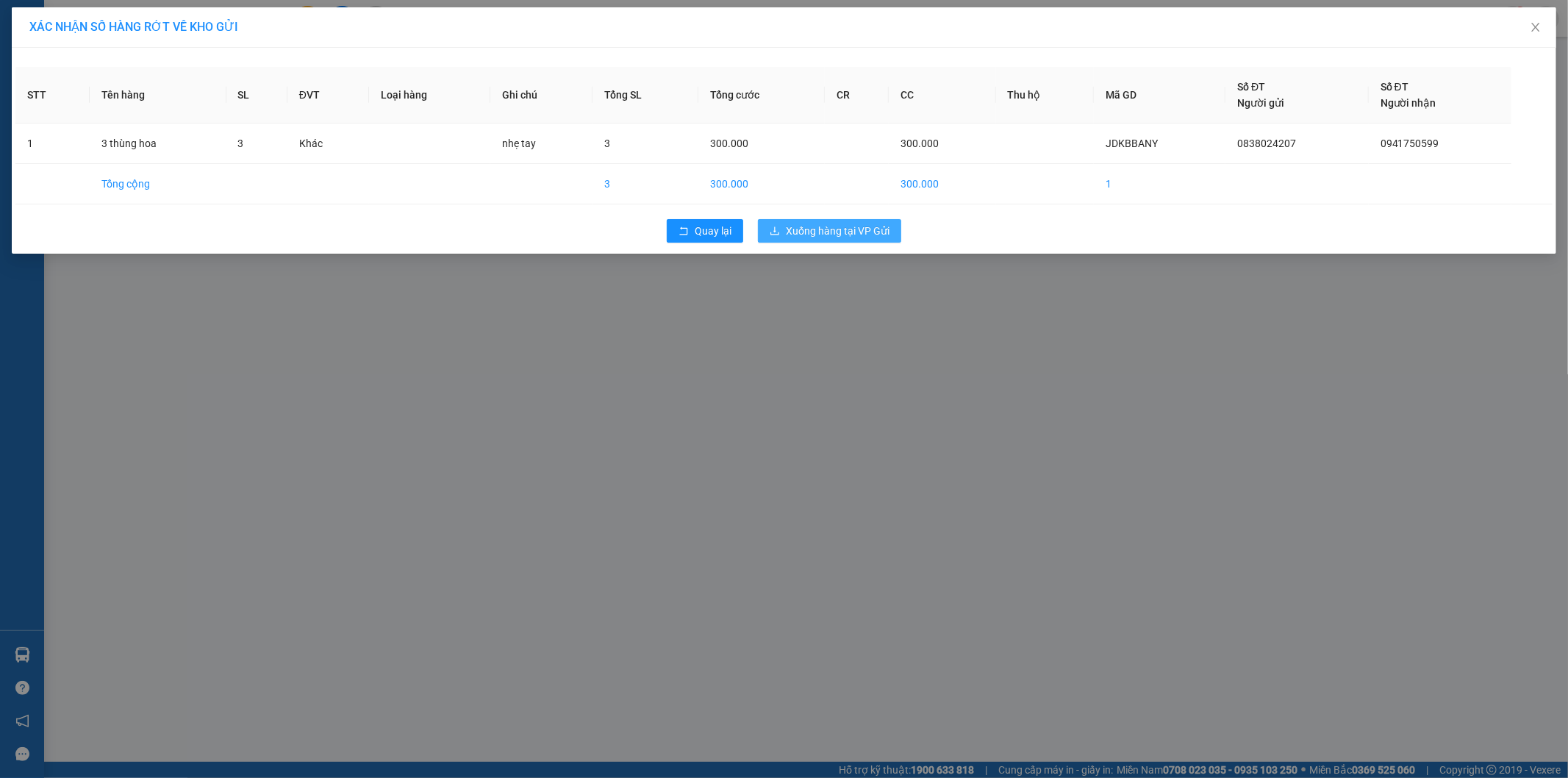
click at [833, 240] on button "Xuống hàng tại VP Gửi" at bounding box center [829, 230] width 143 height 23
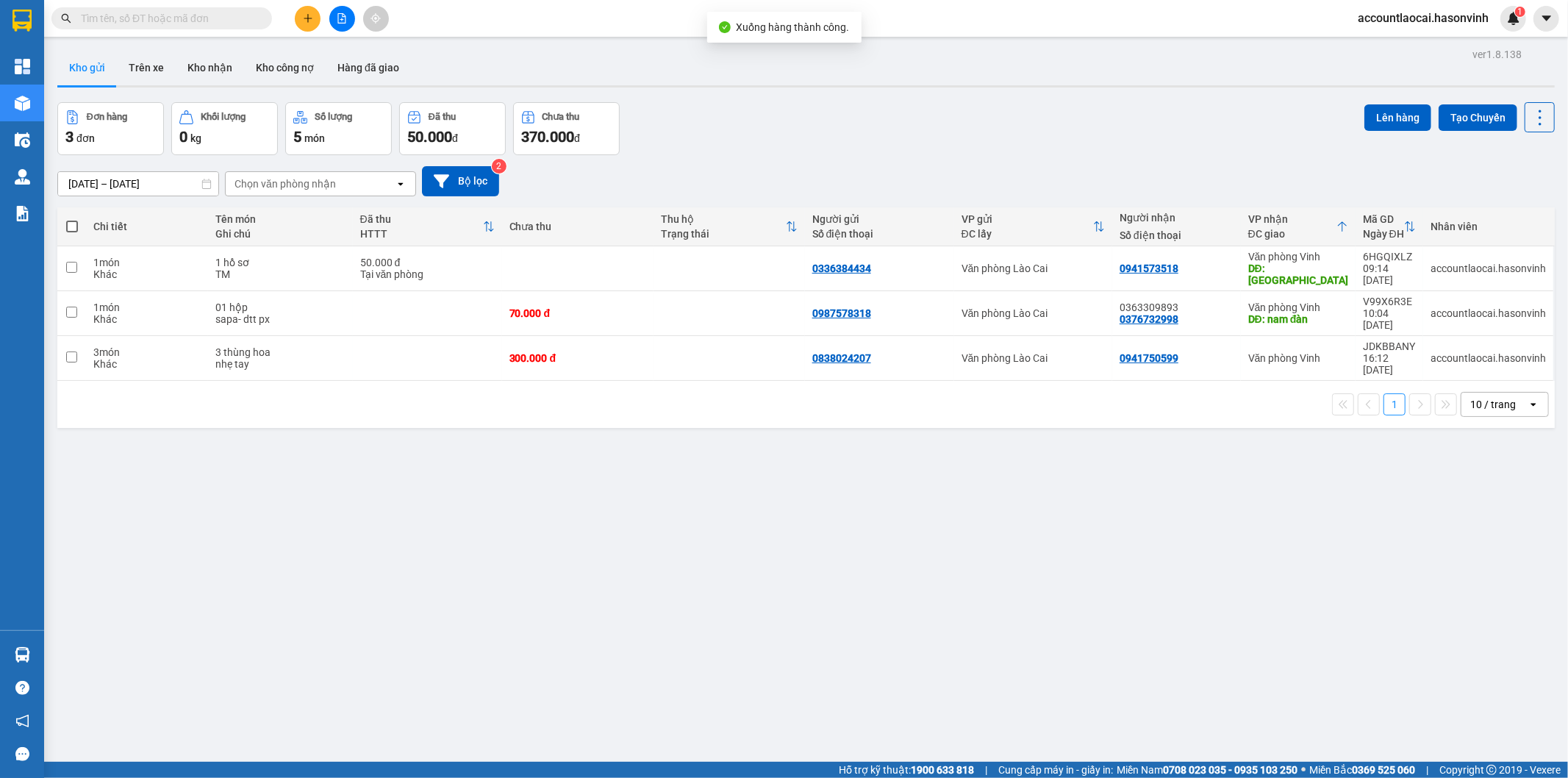
click at [343, 18] on icon "file-add" at bounding box center [342, 18] width 10 height 10
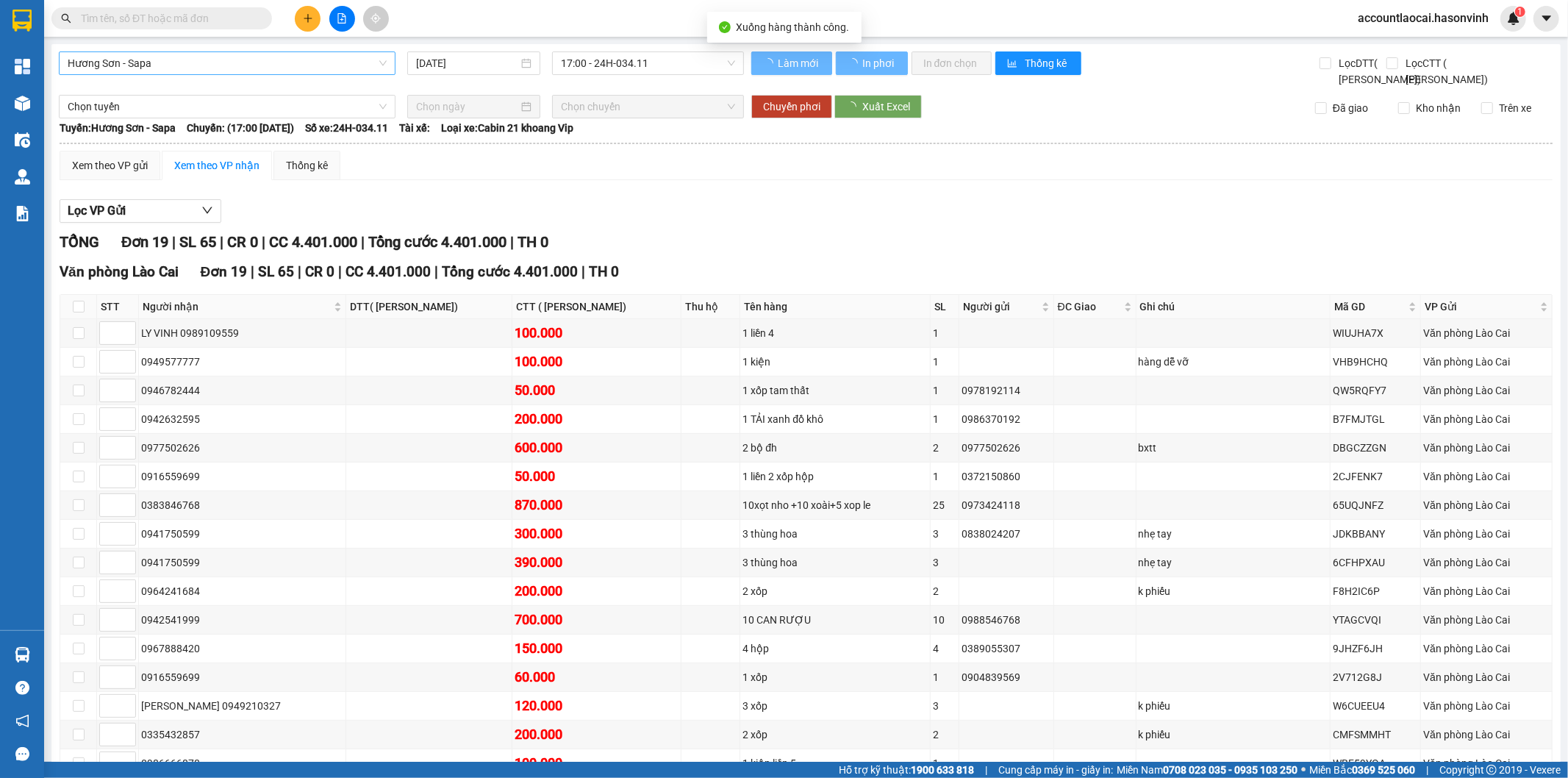
click at [187, 63] on span "Hương Sơn - Sapa" at bounding box center [227, 63] width 320 height 22
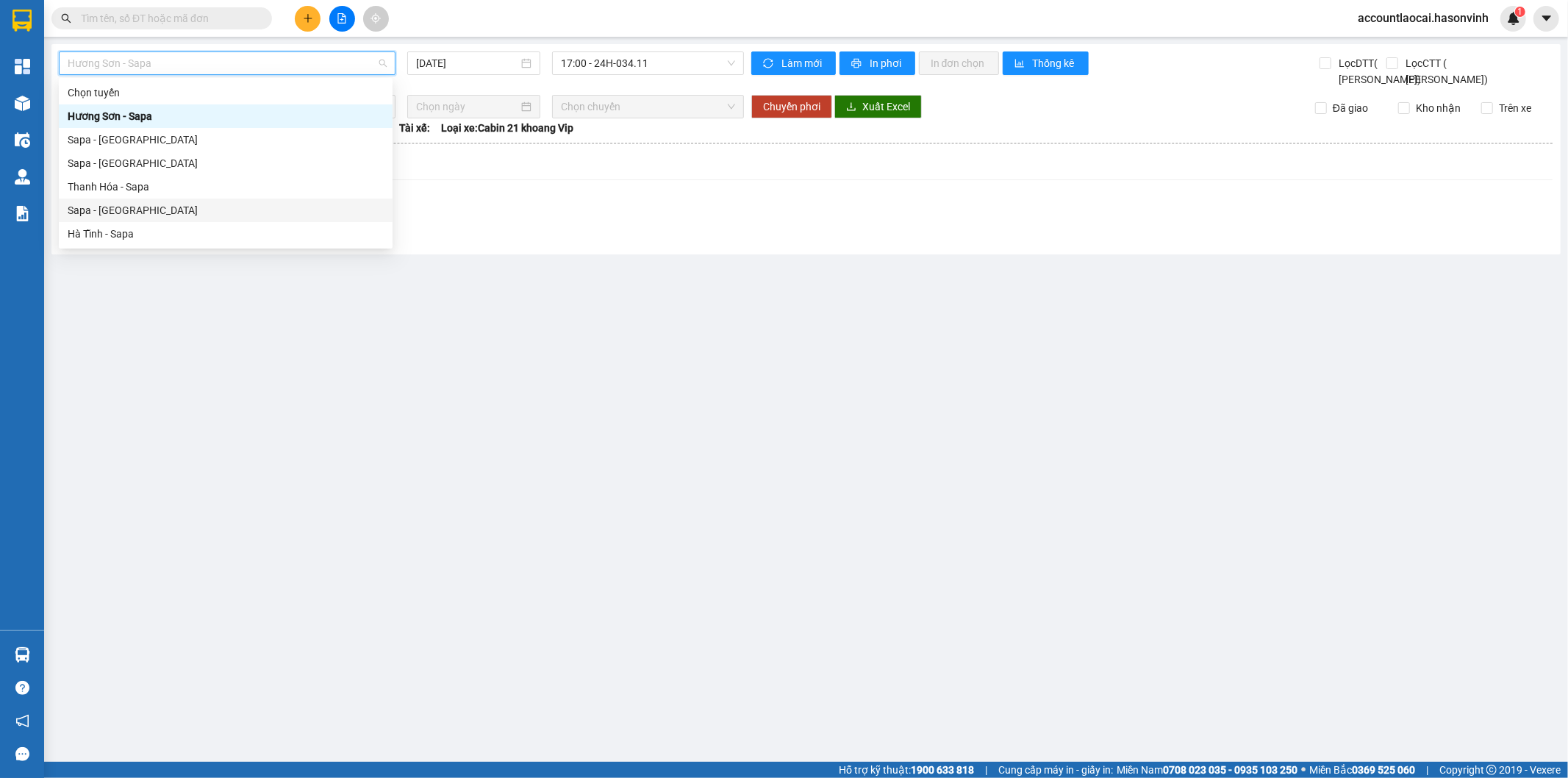
click at [147, 210] on div "Sapa - [GEOGRAPHIC_DATA]" at bounding box center [226, 210] width 316 height 16
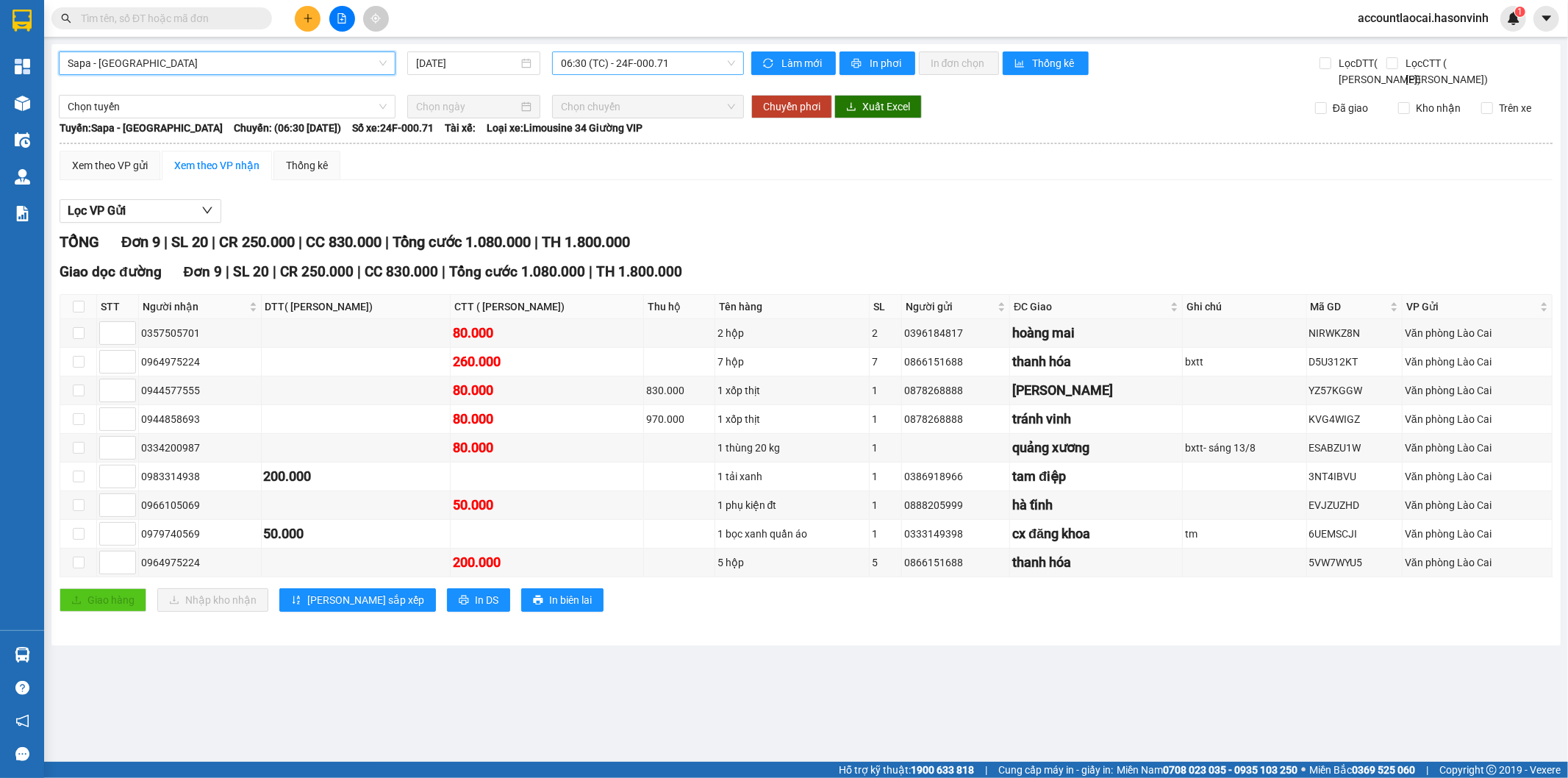
click at [688, 65] on span "06:30 (TC) - 24F-000.71" at bounding box center [648, 63] width 174 height 22
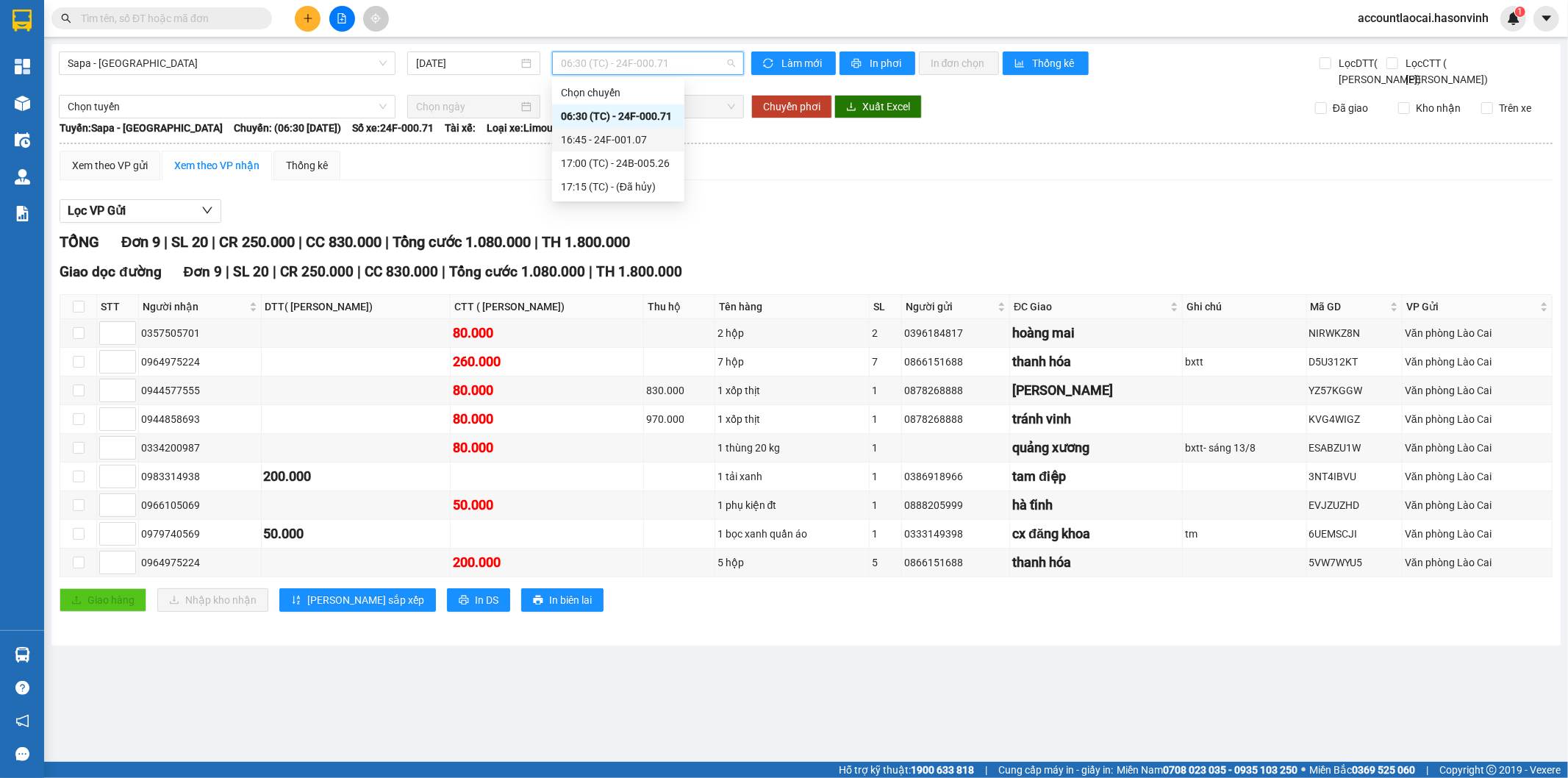
click at [662, 138] on div "16:45 - 24F-001.07" at bounding box center [618, 140] width 115 height 16
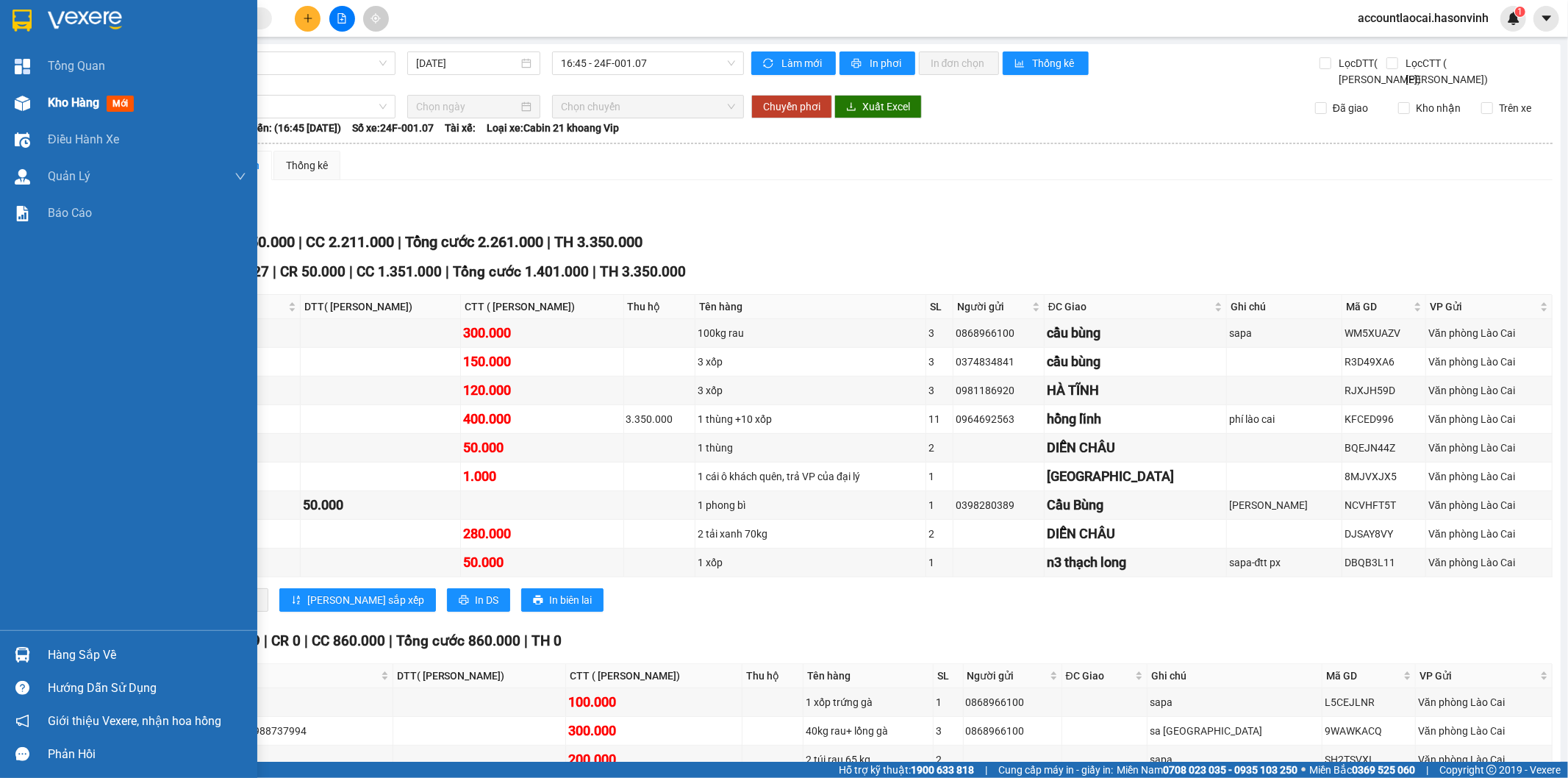
click at [28, 94] on div at bounding box center [23, 103] width 26 height 26
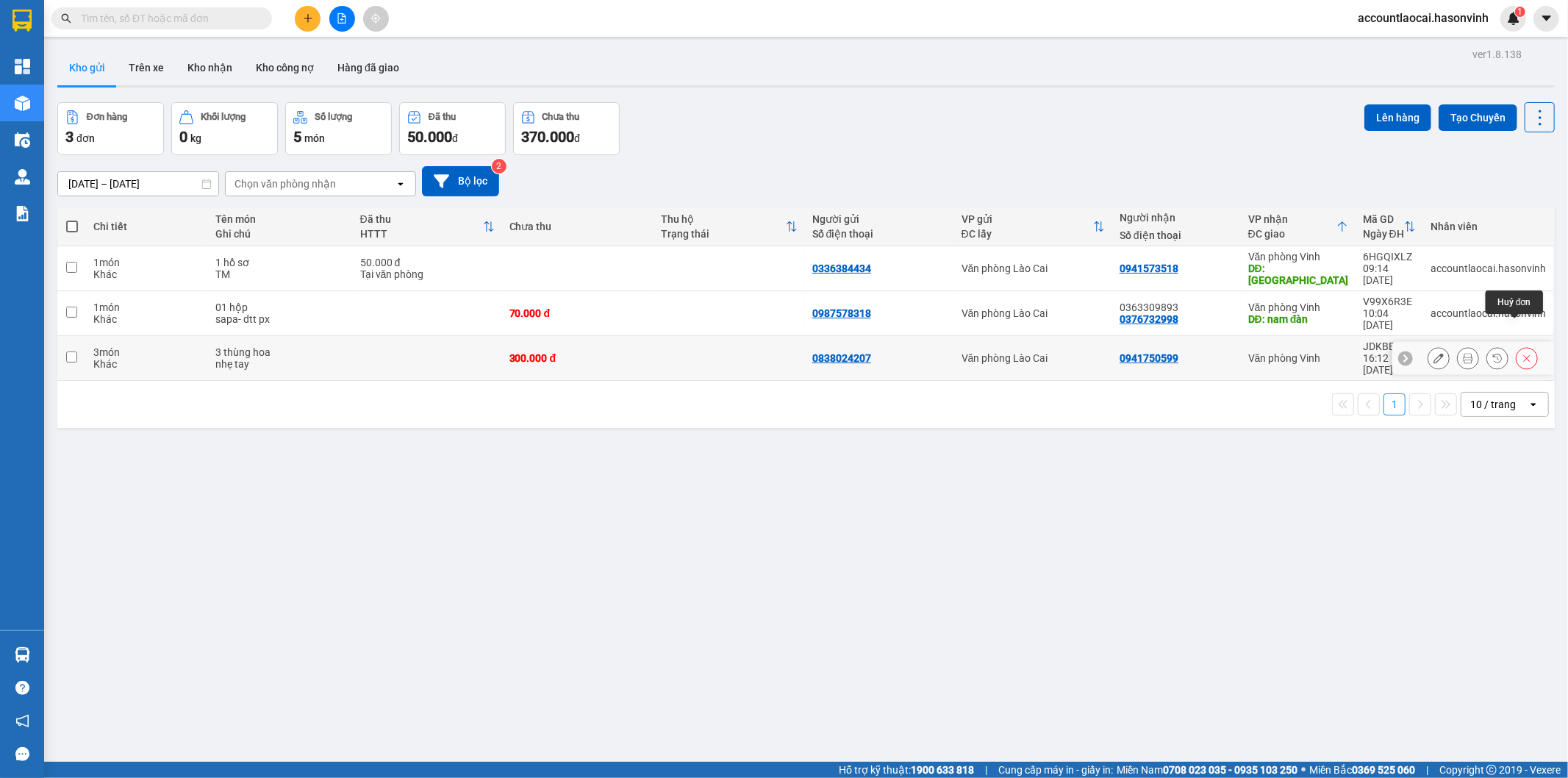
click at [1524, 355] on icon at bounding box center [1527, 359] width 7 height 7
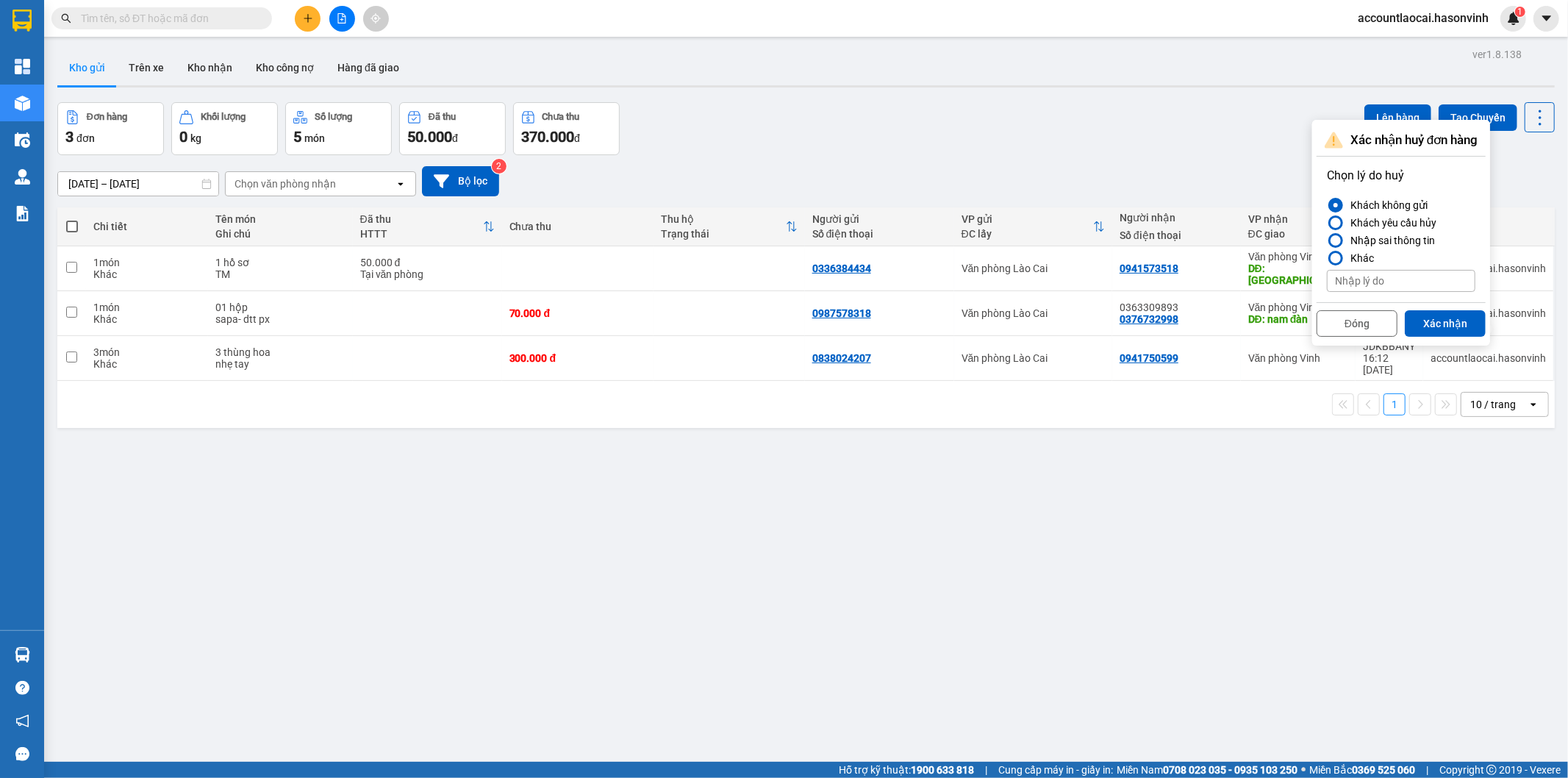
click at [1429, 324] on button "Xác nhận" at bounding box center [1445, 323] width 81 height 26
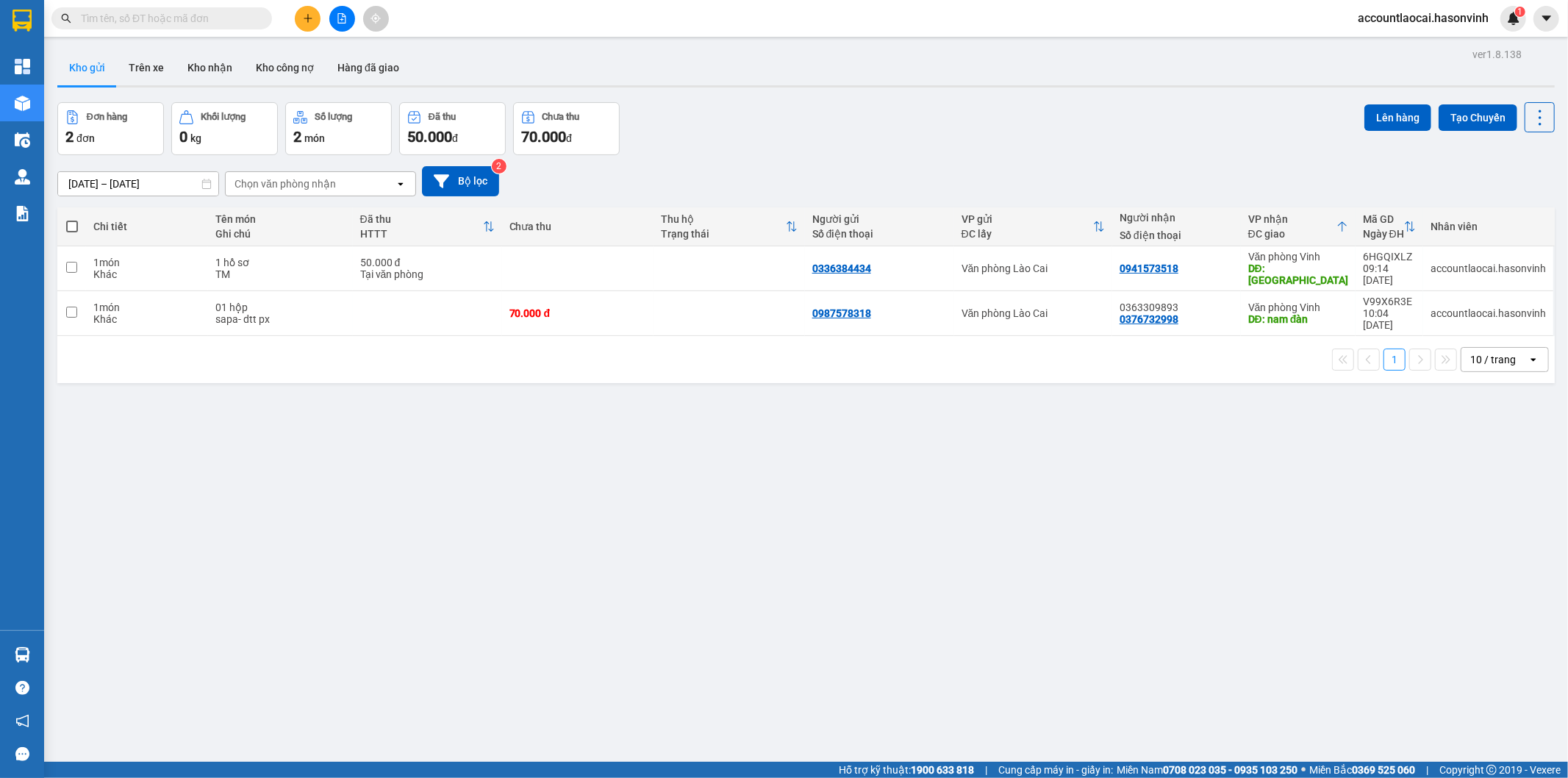
click at [335, 15] on button at bounding box center [342, 19] width 26 height 26
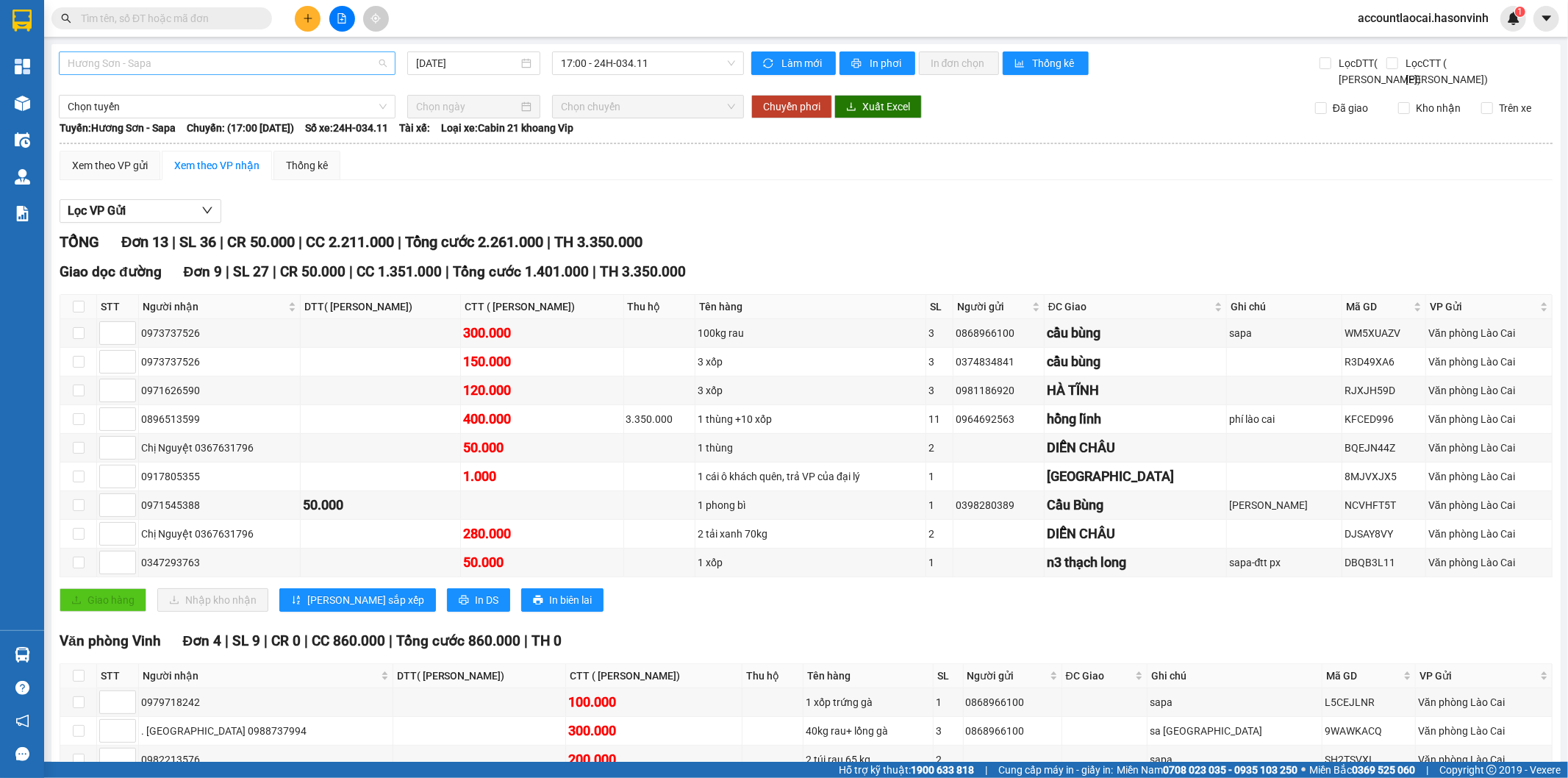
drag, startPoint x: 256, startPoint y: 66, endPoint x: 251, endPoint y: 84, distance: 18.7
click at [255, 66] on span "Hương Sơn - Sapa" at bounding box center [227, 63] width 320 height 22
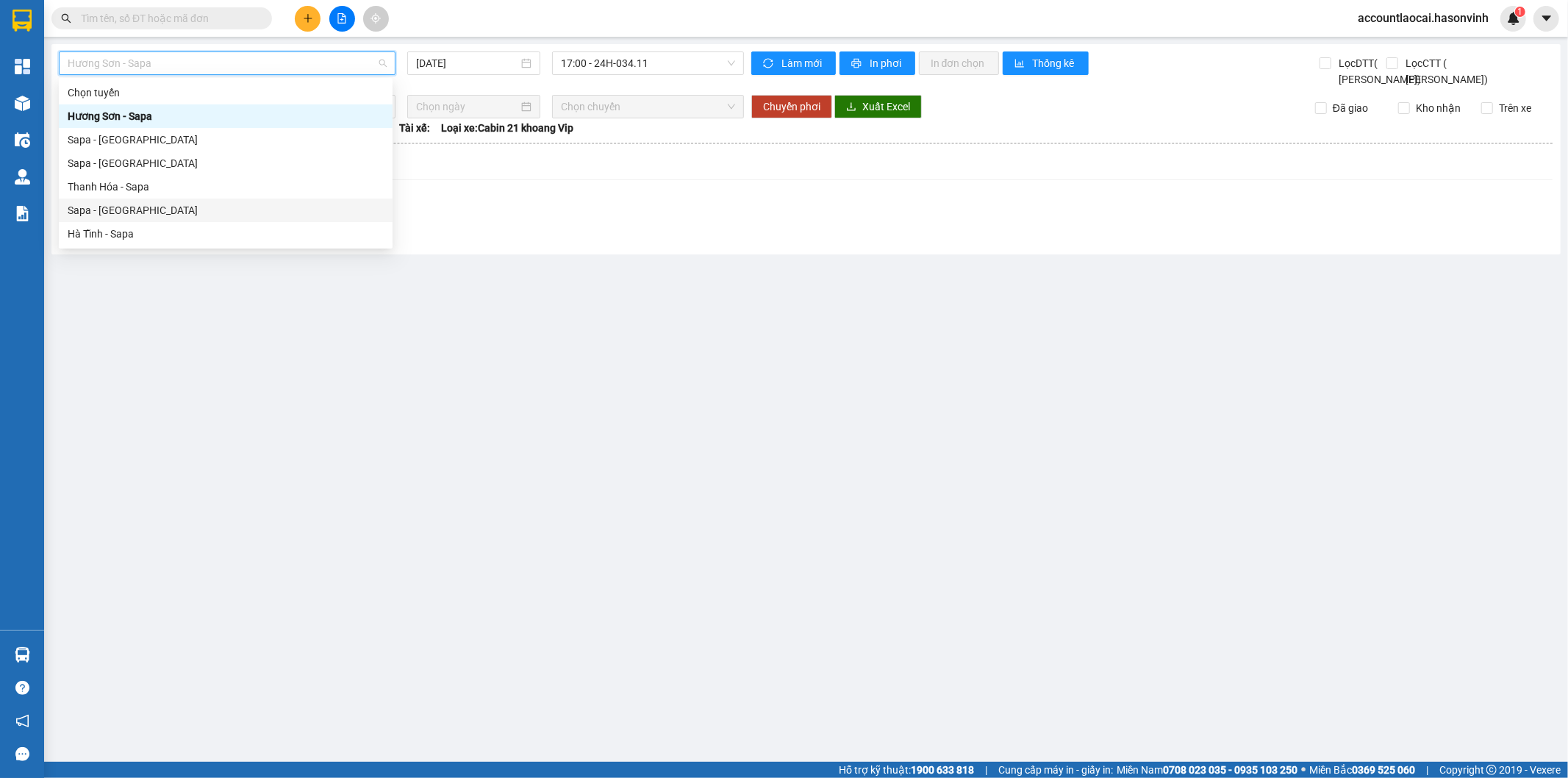
click at [146, 211] on div "Sapa - [GEOGRAPHIC_DATA]" at bounding box center [226, 210] width 316 height 16
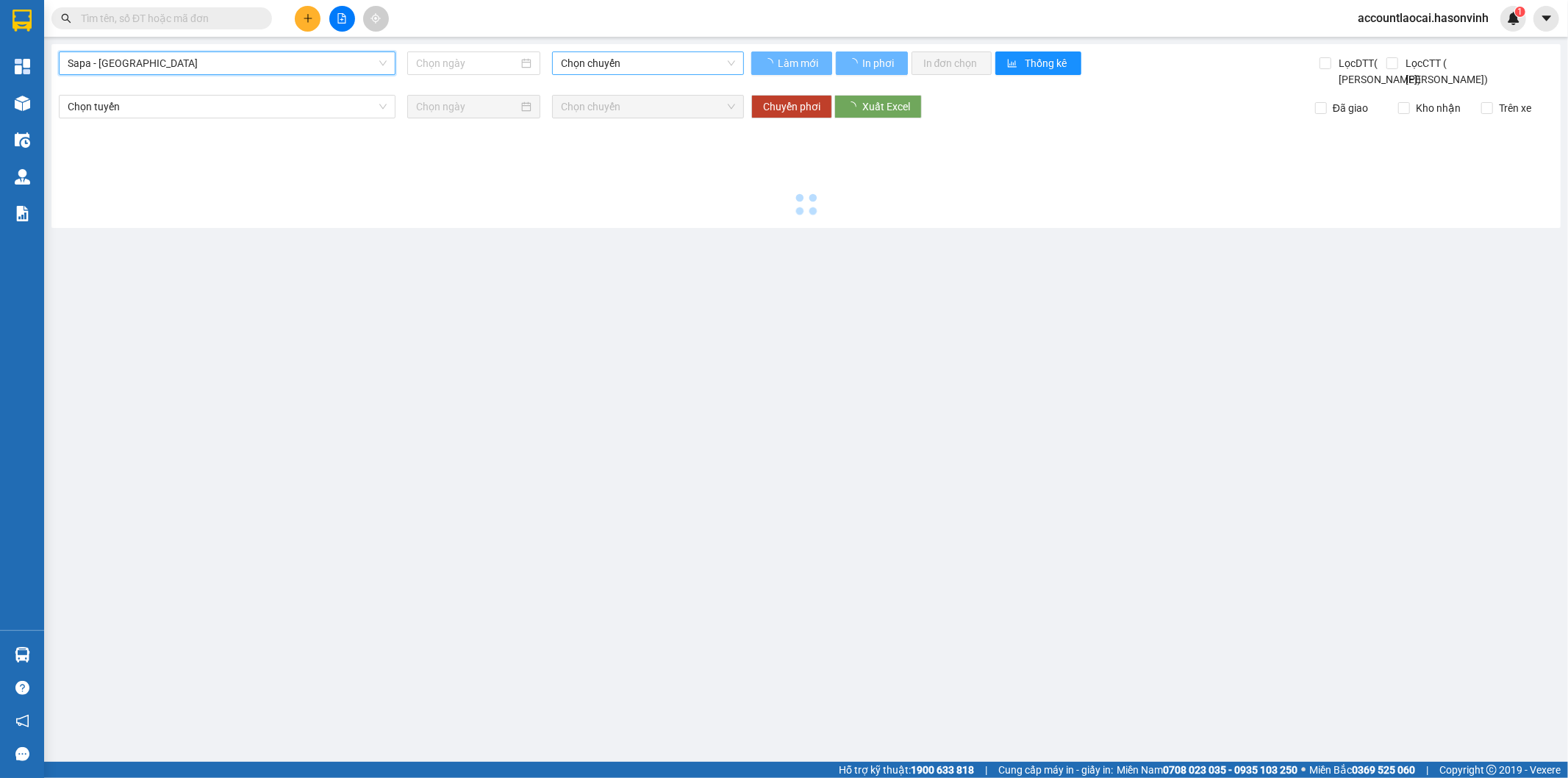
type input "[DATE]"
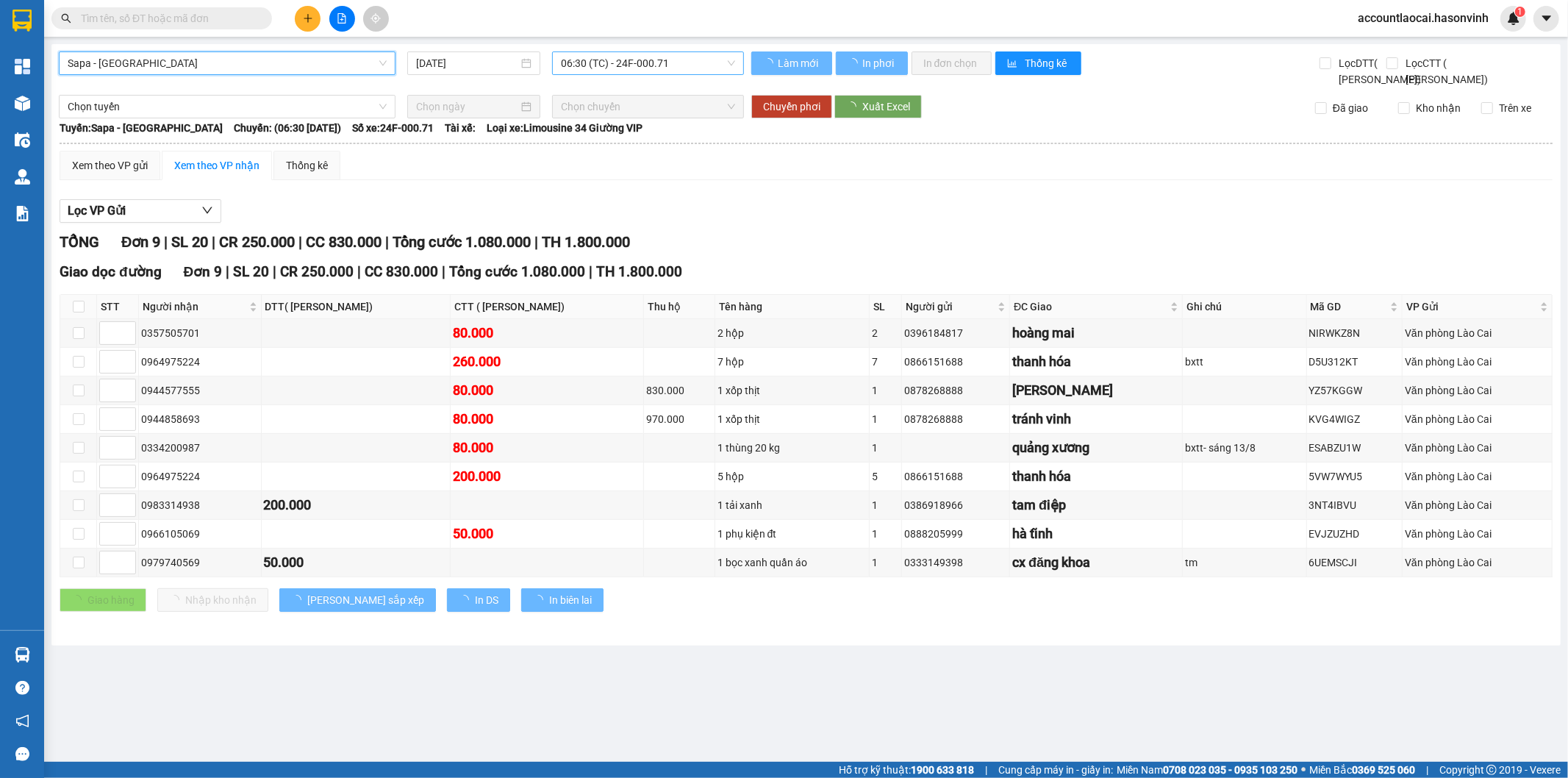
click at [674, 64] on span "06:30 (TC) - 24F-000.71" at bounding box center [648, 63] width 174 height 22
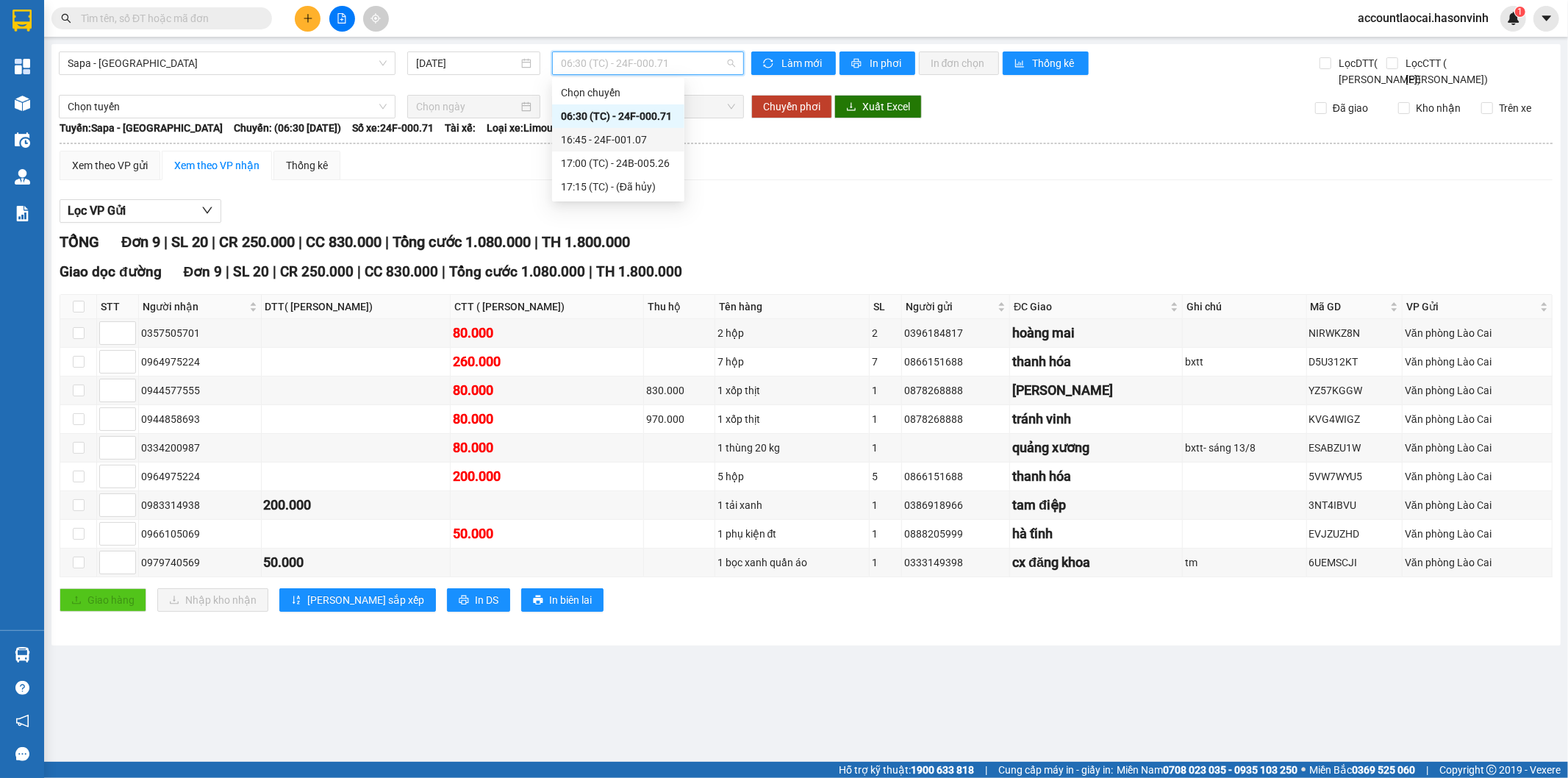
click at [649, 142] on div "16:45 - 24F-001.07" at bounding box center [618, 140] width 115 height 16
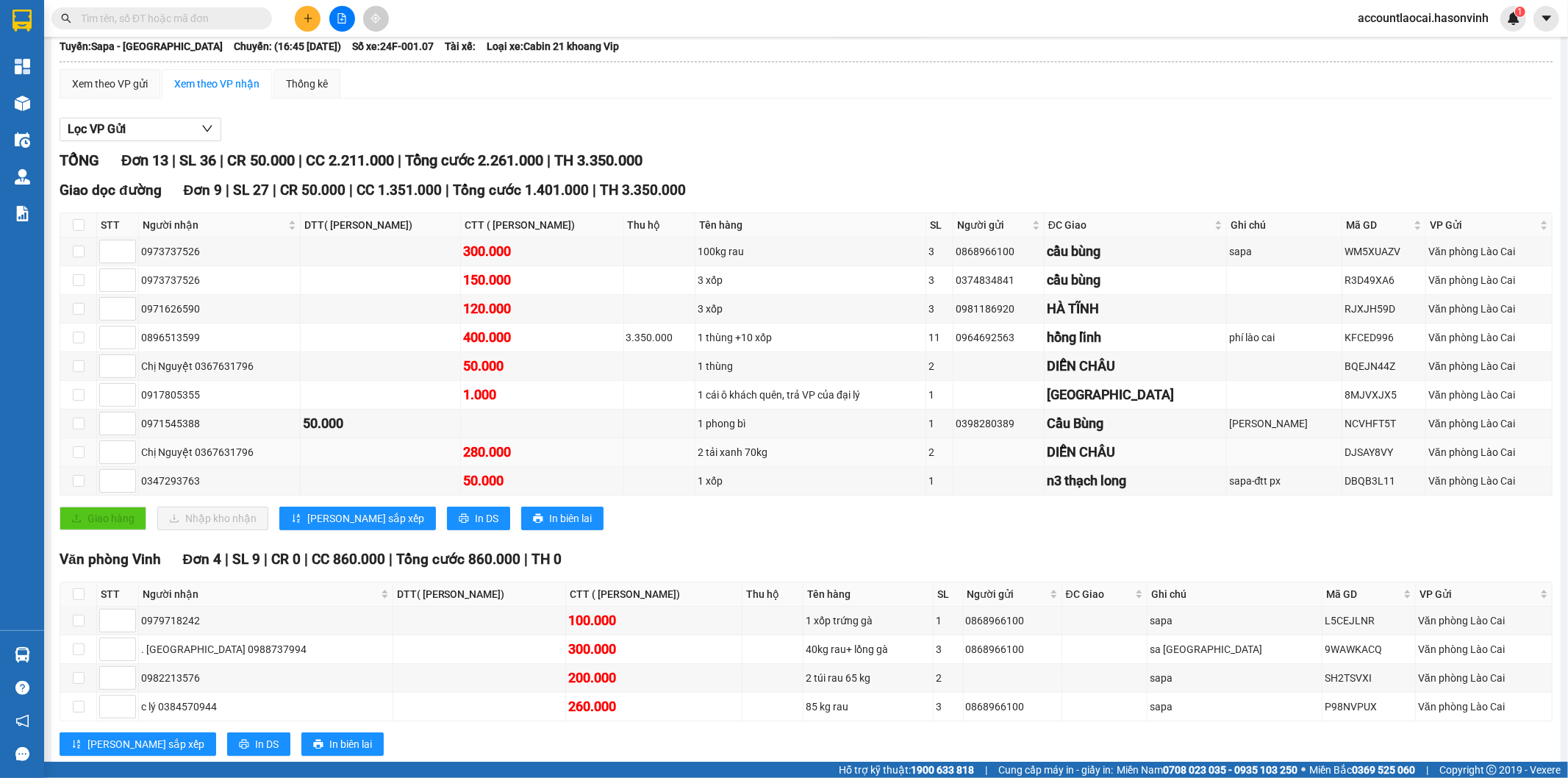
scroll to position [136, 0]
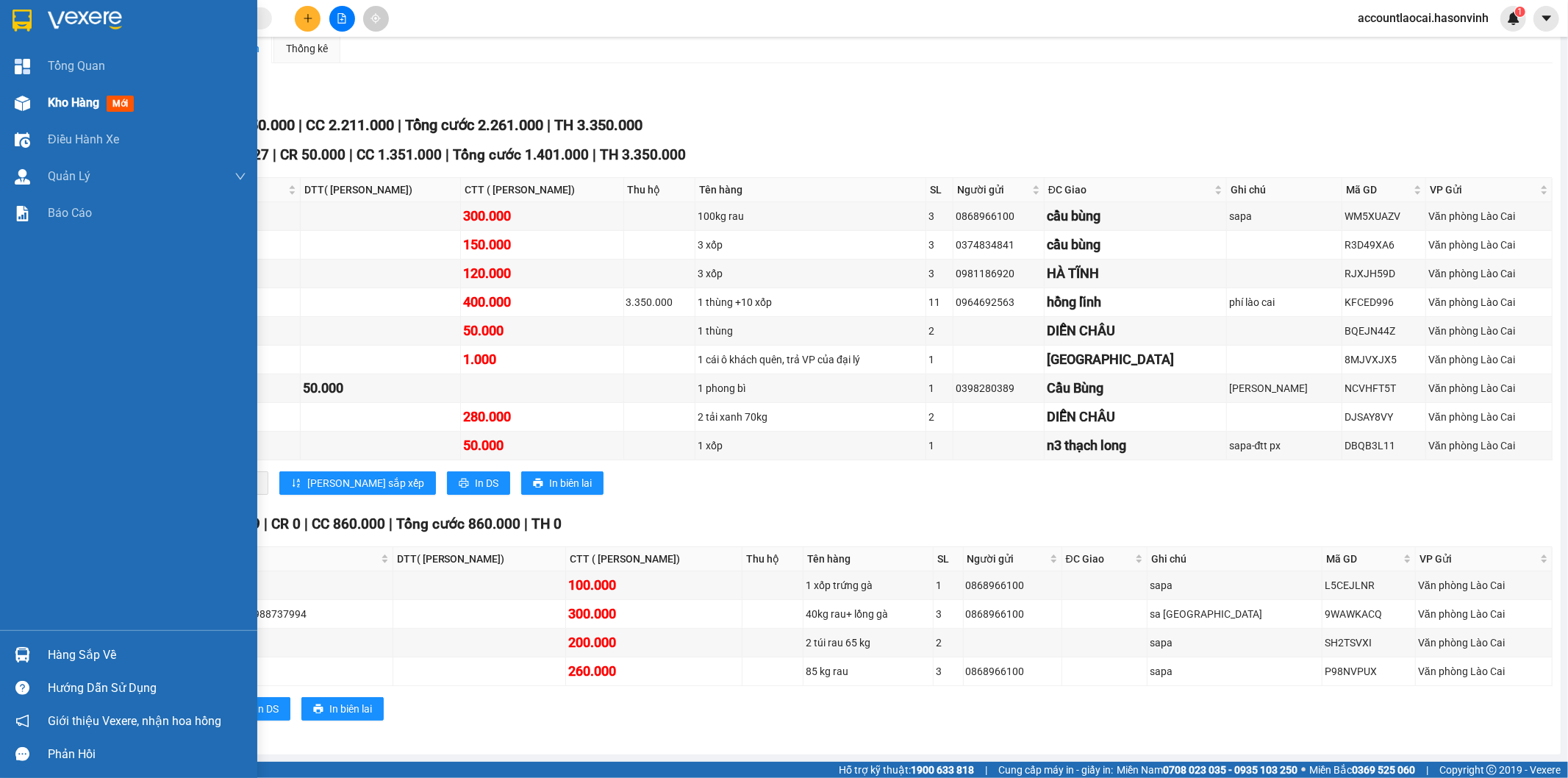
click at [33, 103] on div at bounding box center [23, 103] width 26 height 26
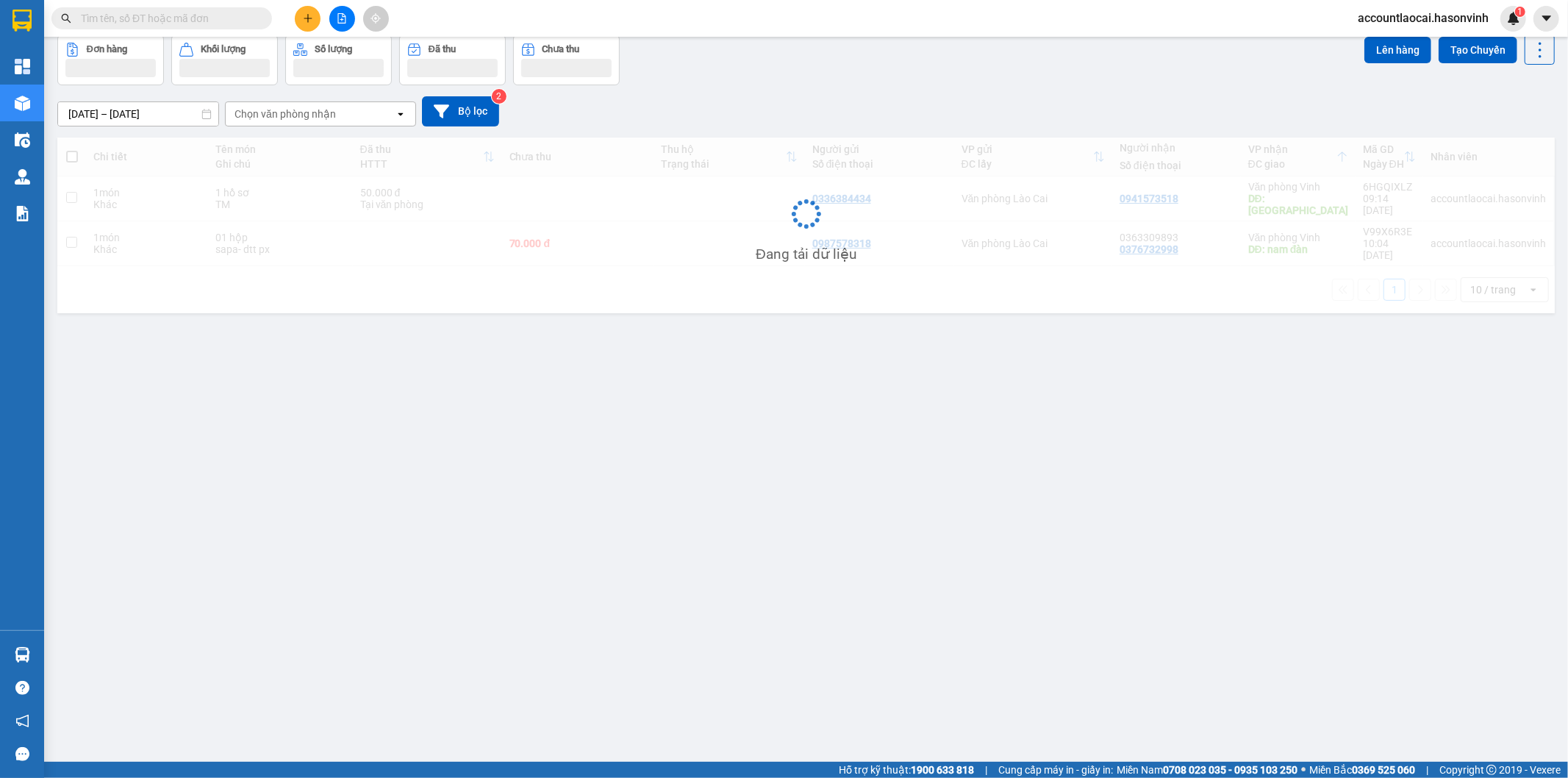
scroll to position [68, 0]
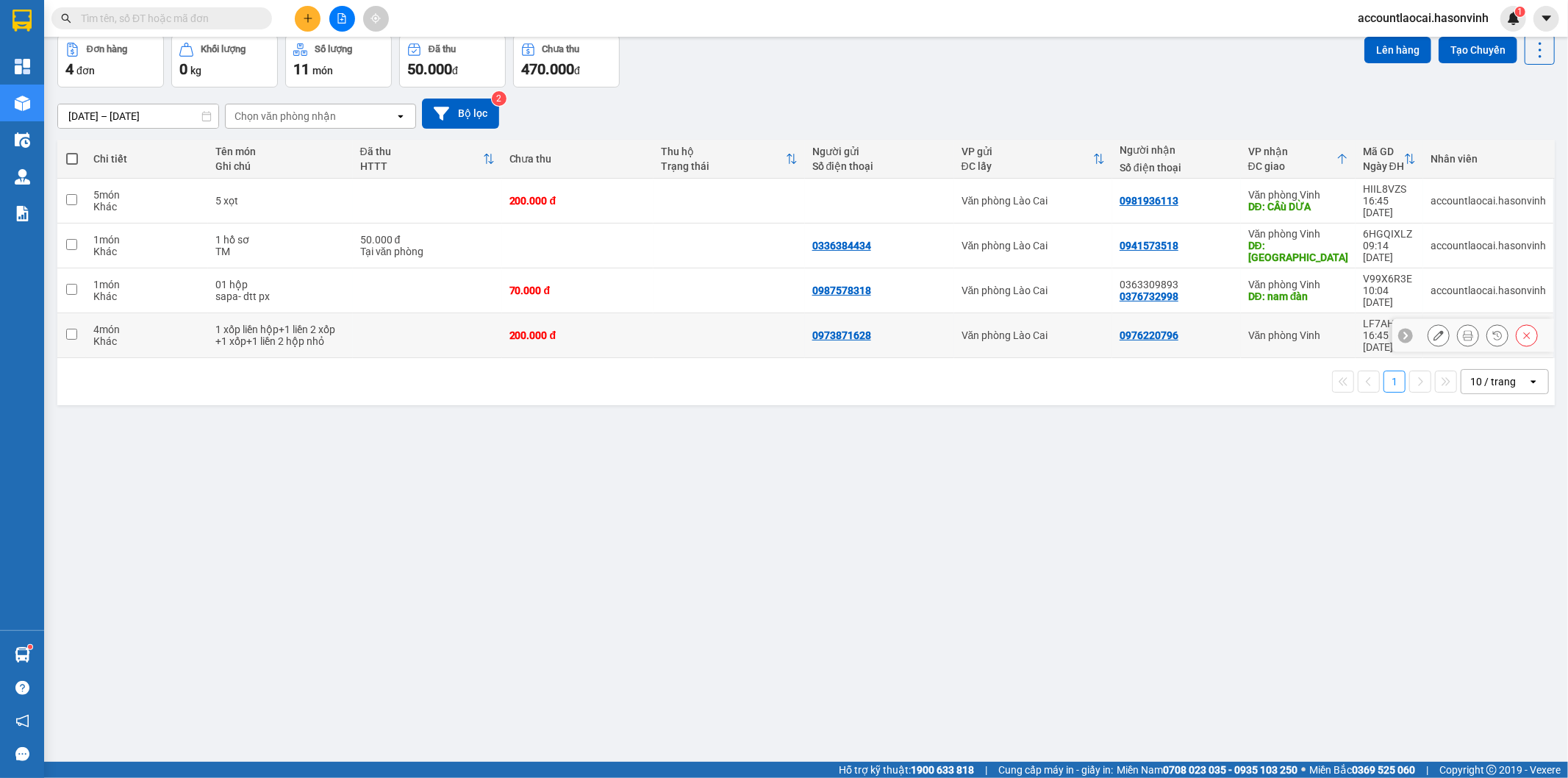
click at [1198, 329] on div "0976220796" at bounding box center [1176, 335] width 114 height 12
checkbox input "true"
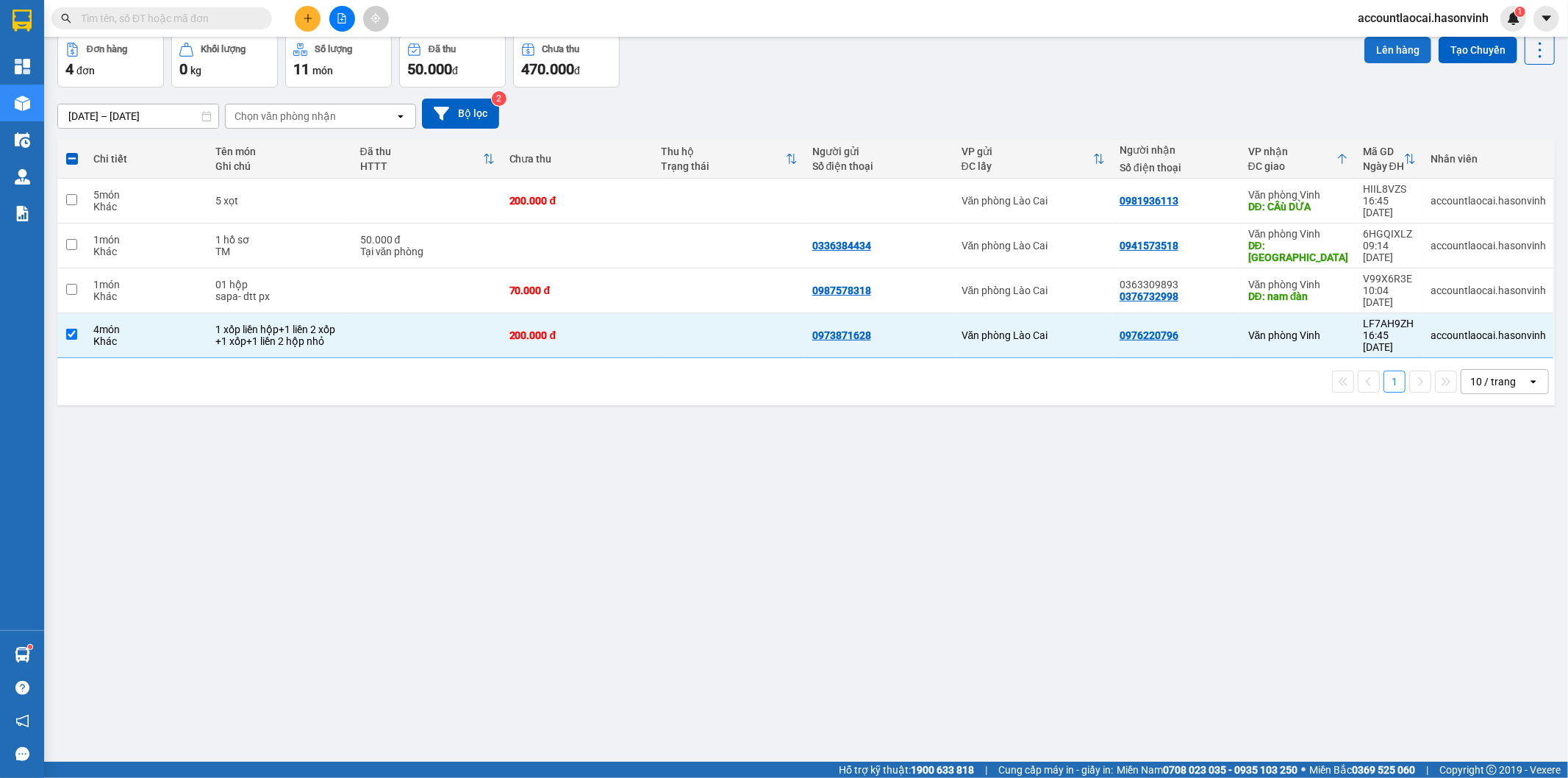
click at [1374, 49] on button "Lên hàng" at bounding box center [1398, 49] width 67 height 26
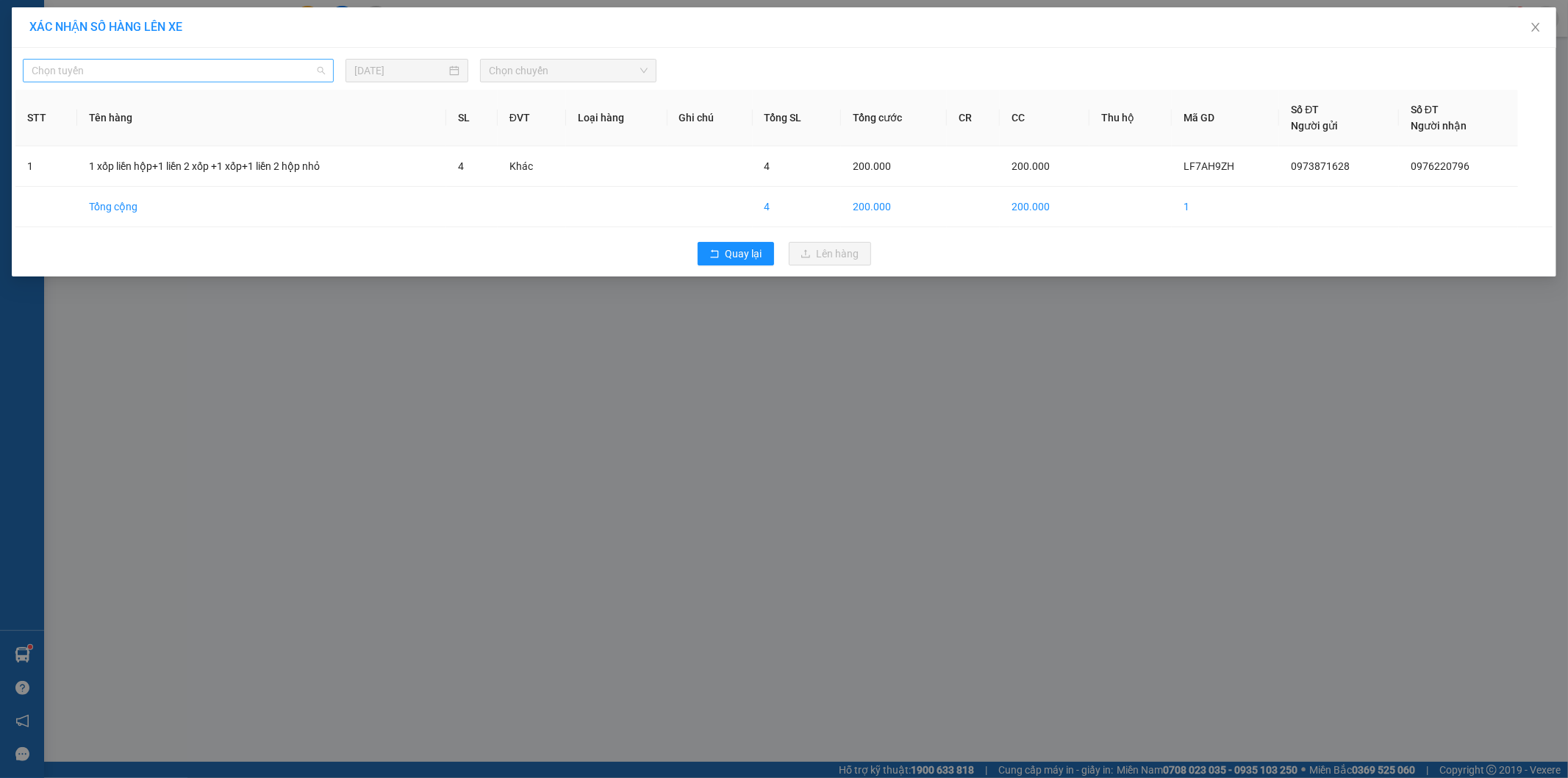
click at [121, 72] on span "Chọn tuyến" at bounding box center [178, 70] width 293 height 22
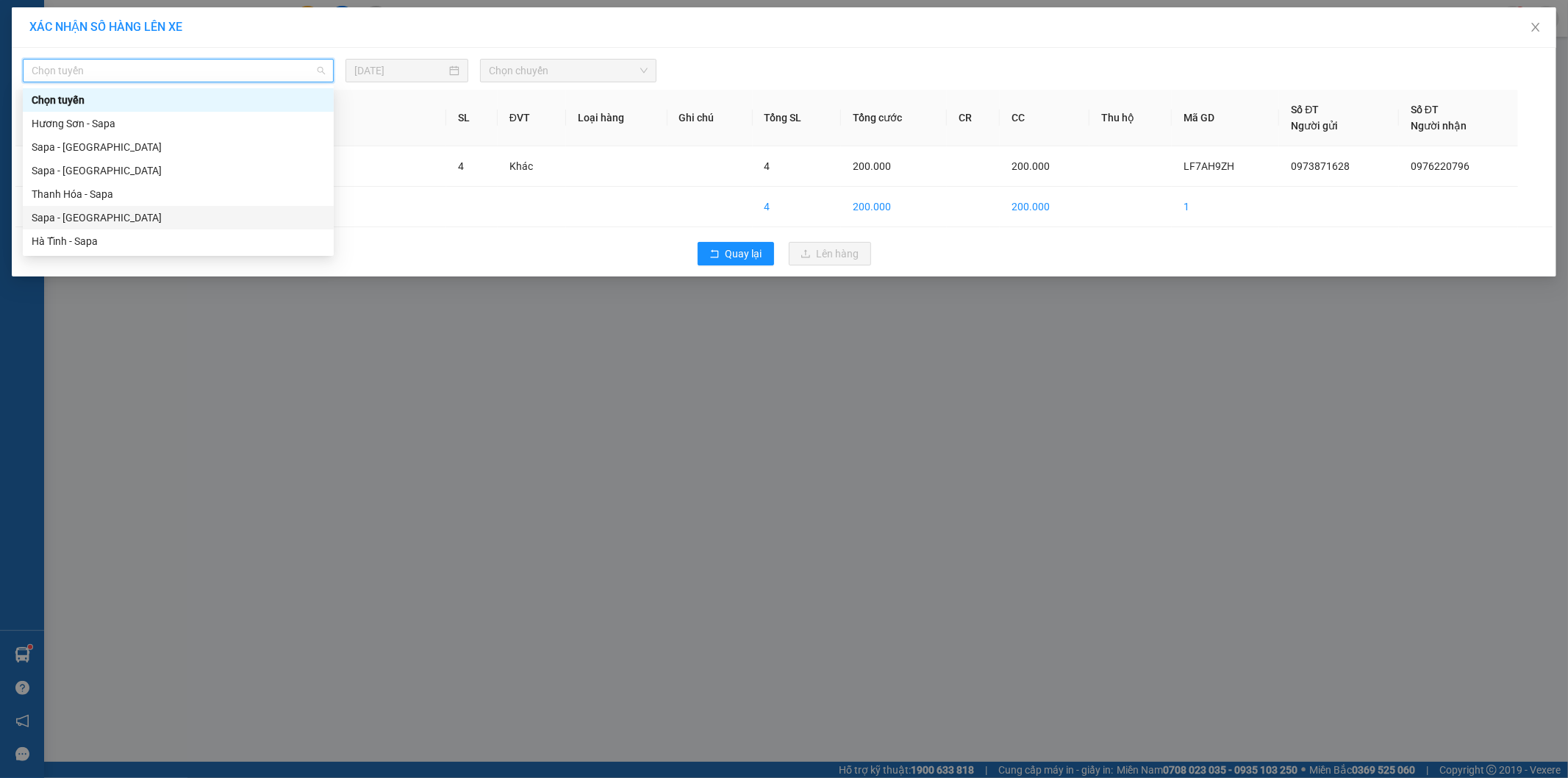
click at [74, 217] on div "Sapa - [GEOGRAPHIC_DATA]" at bounding box center [178, 217] width 293 height 16
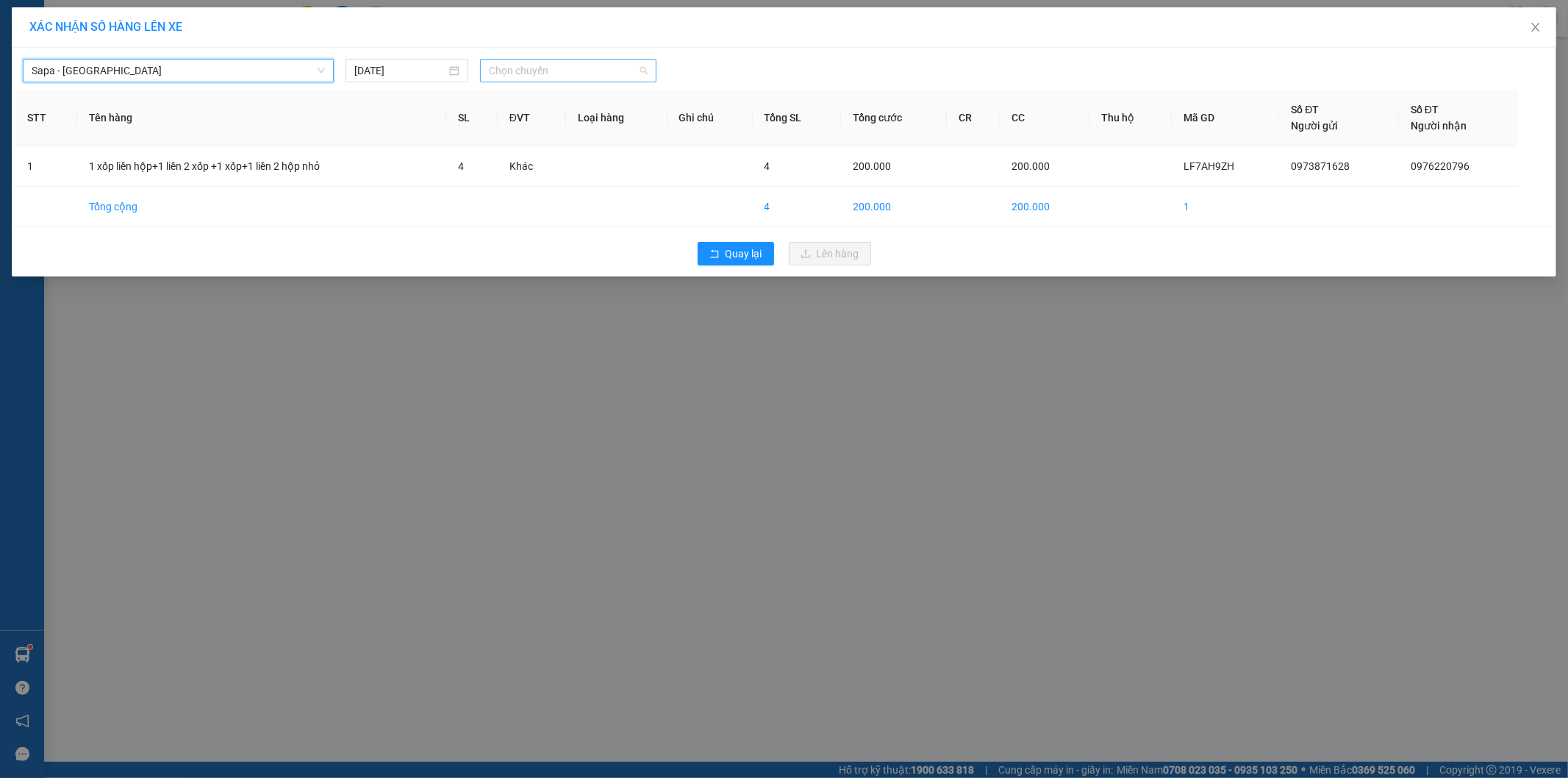
click at [599, 69] on span "Chọn chuyến" at bounding box center [568, 70] width 159 height 22
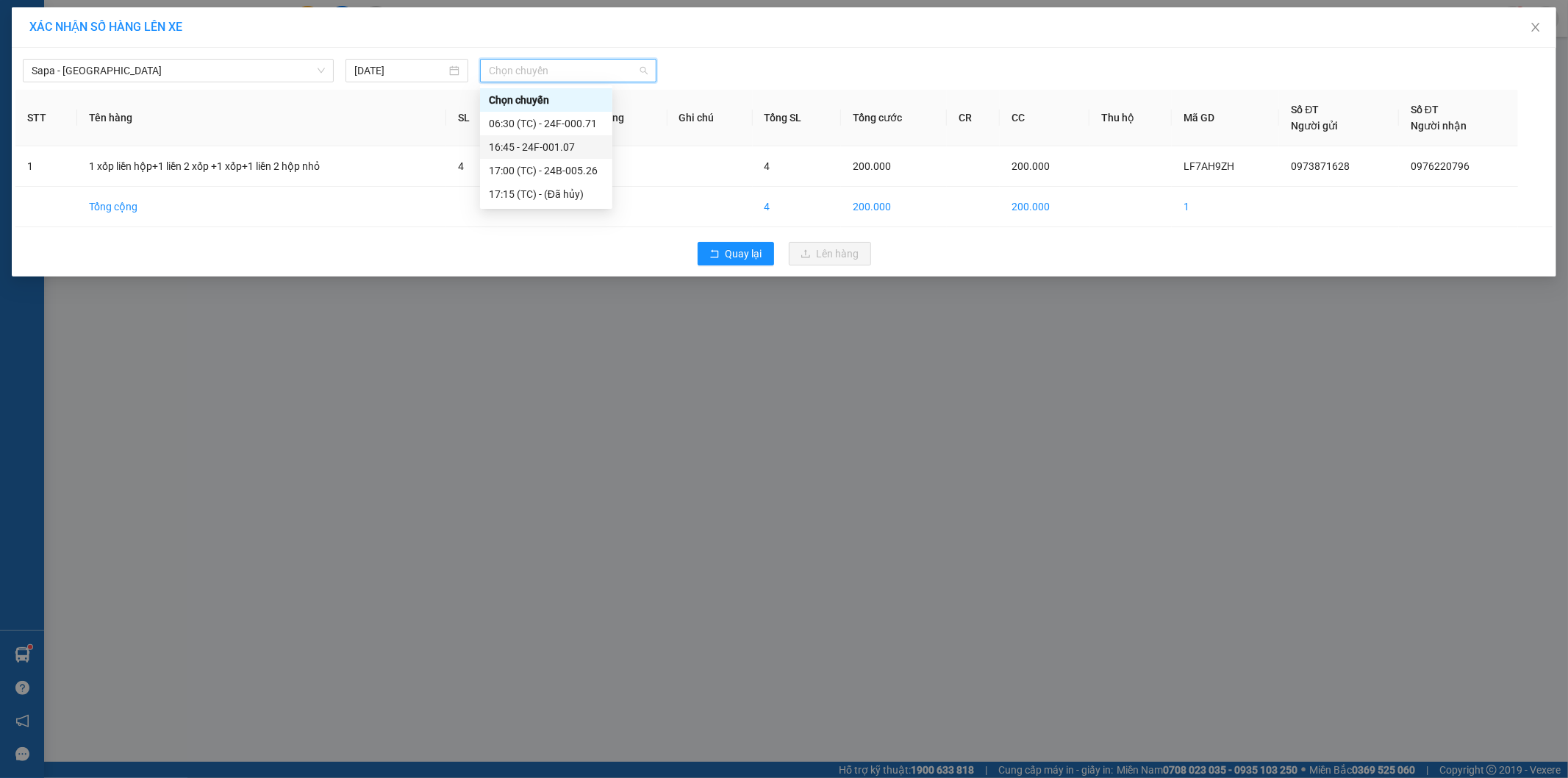
click at [552, 149] on div "16:45 - 24F-001.07" at bounding box center [546, 147] width 115 height 16
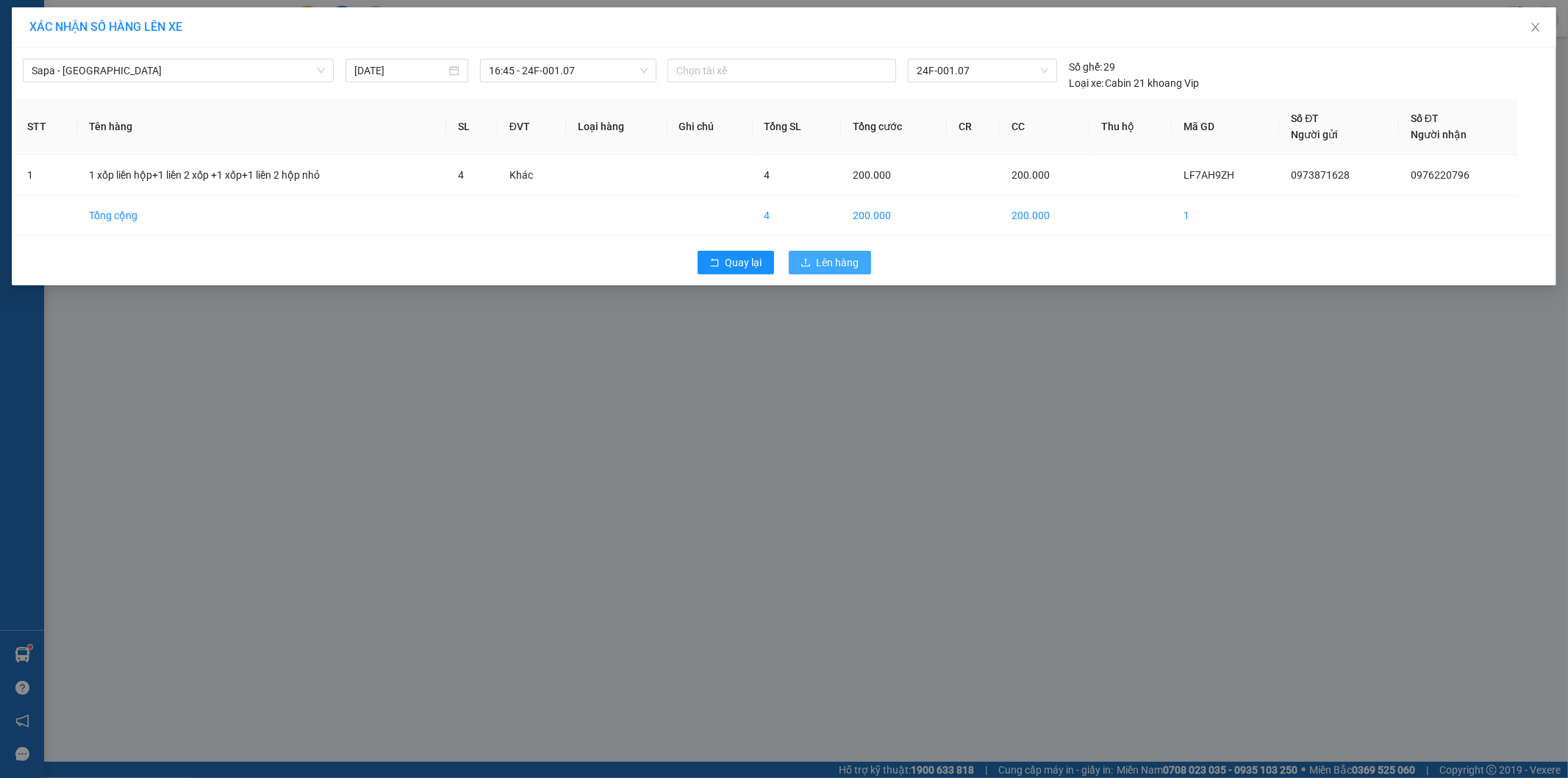
click at [851, 258] on span "Lên hàng" at bounding box center [838, 262] width 43 height 16
